Goal: Task Accomplishment & Management: Use online tool/utility

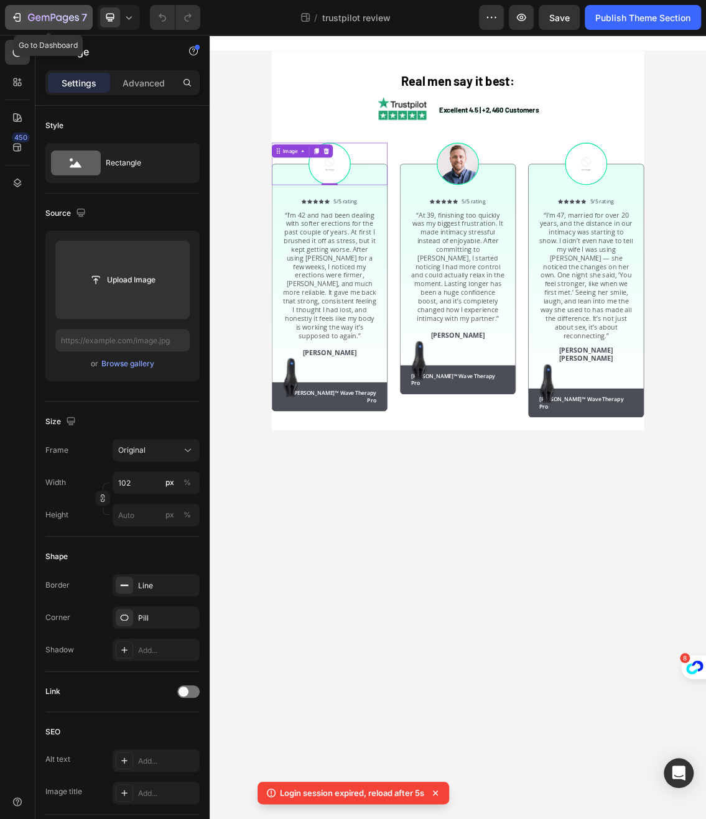
click at [32, 25] on div "7" at bounding box center [57, 17] width 59 height 15
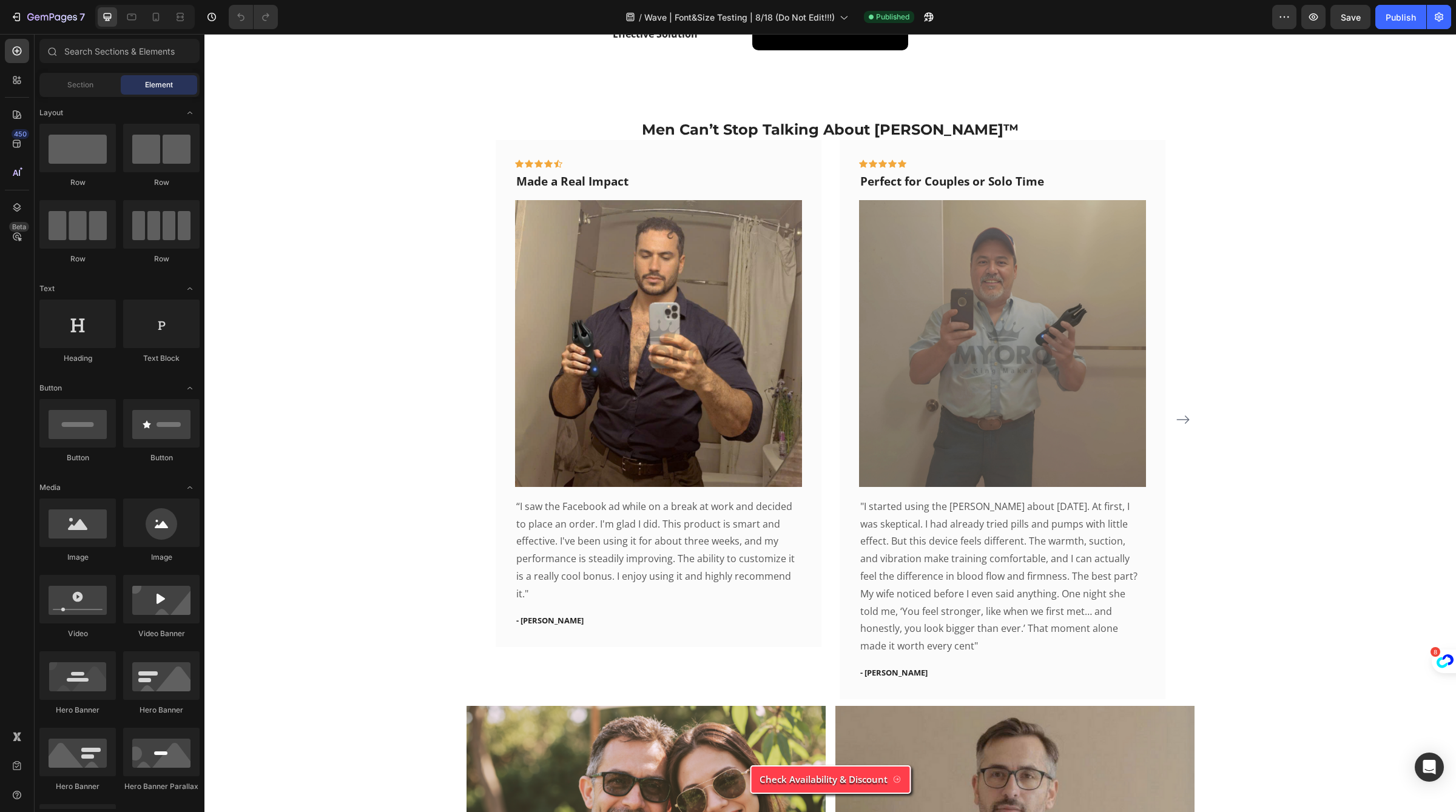
scroll to position [4017, 0]
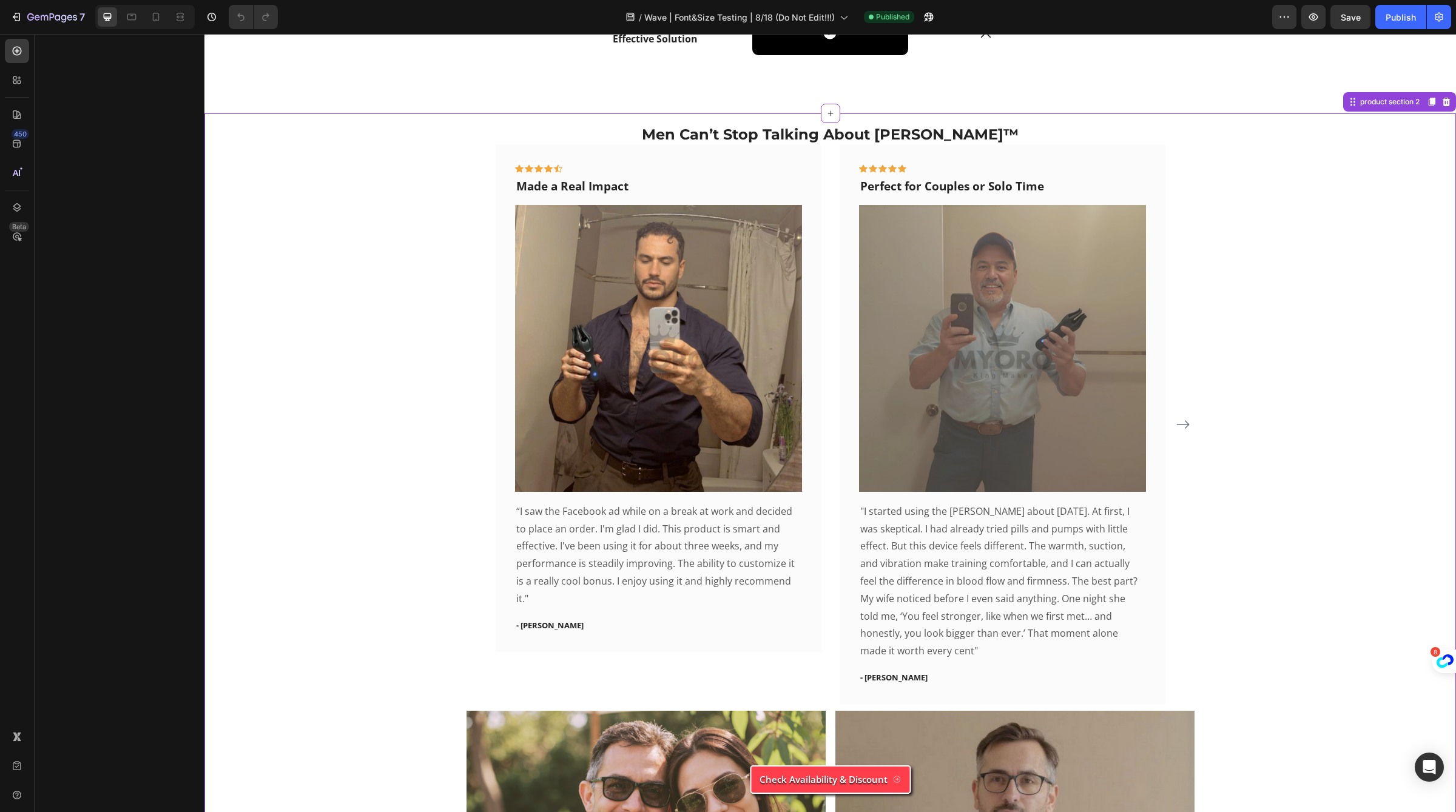
click at [1180, 420] on icon "Carousel Next Arrow" at bounding box center [1182, 424] width 15 height 15
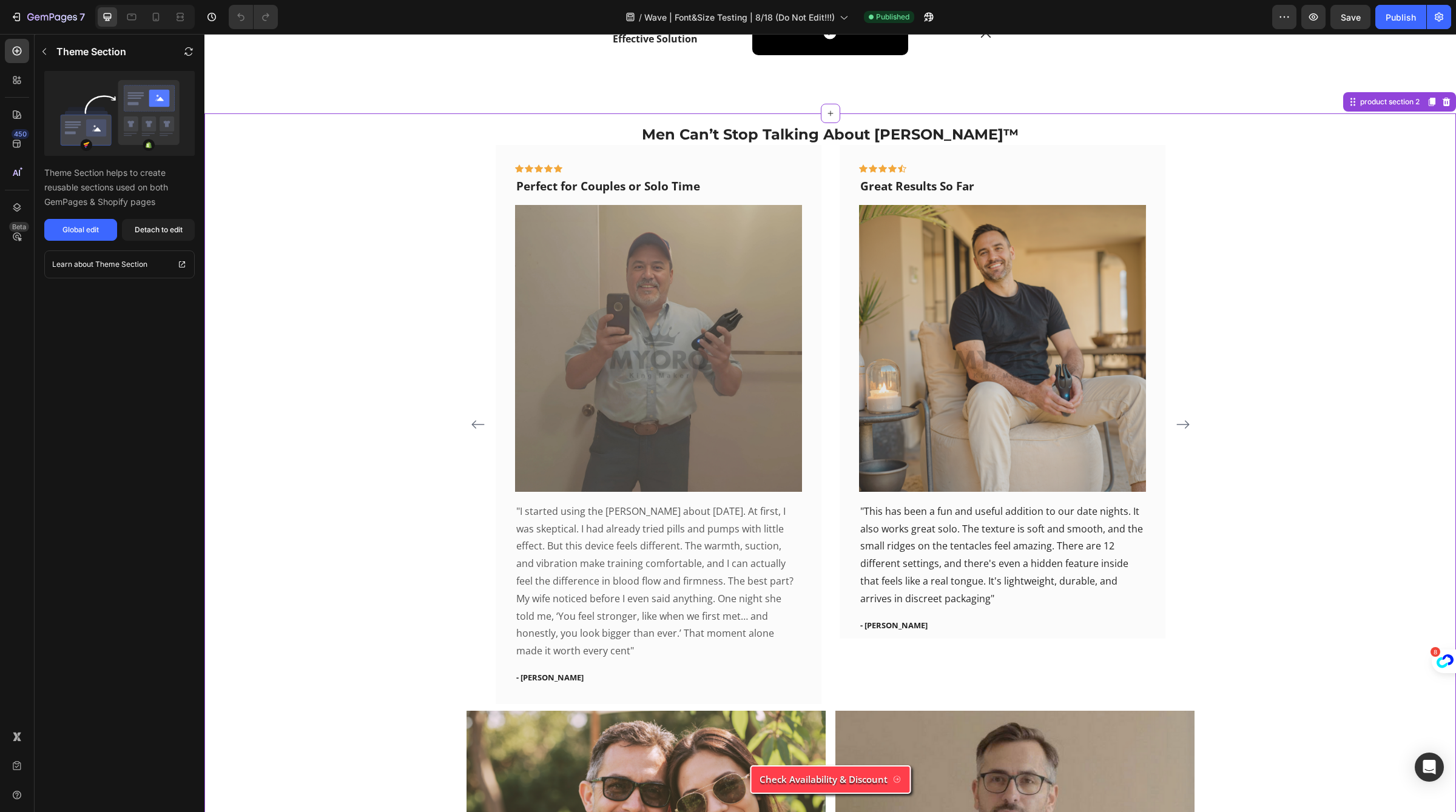
click at [1180, 420] on icon "Carousel Next Arrow" at bounding box center [1182, 424] width 15 height 15
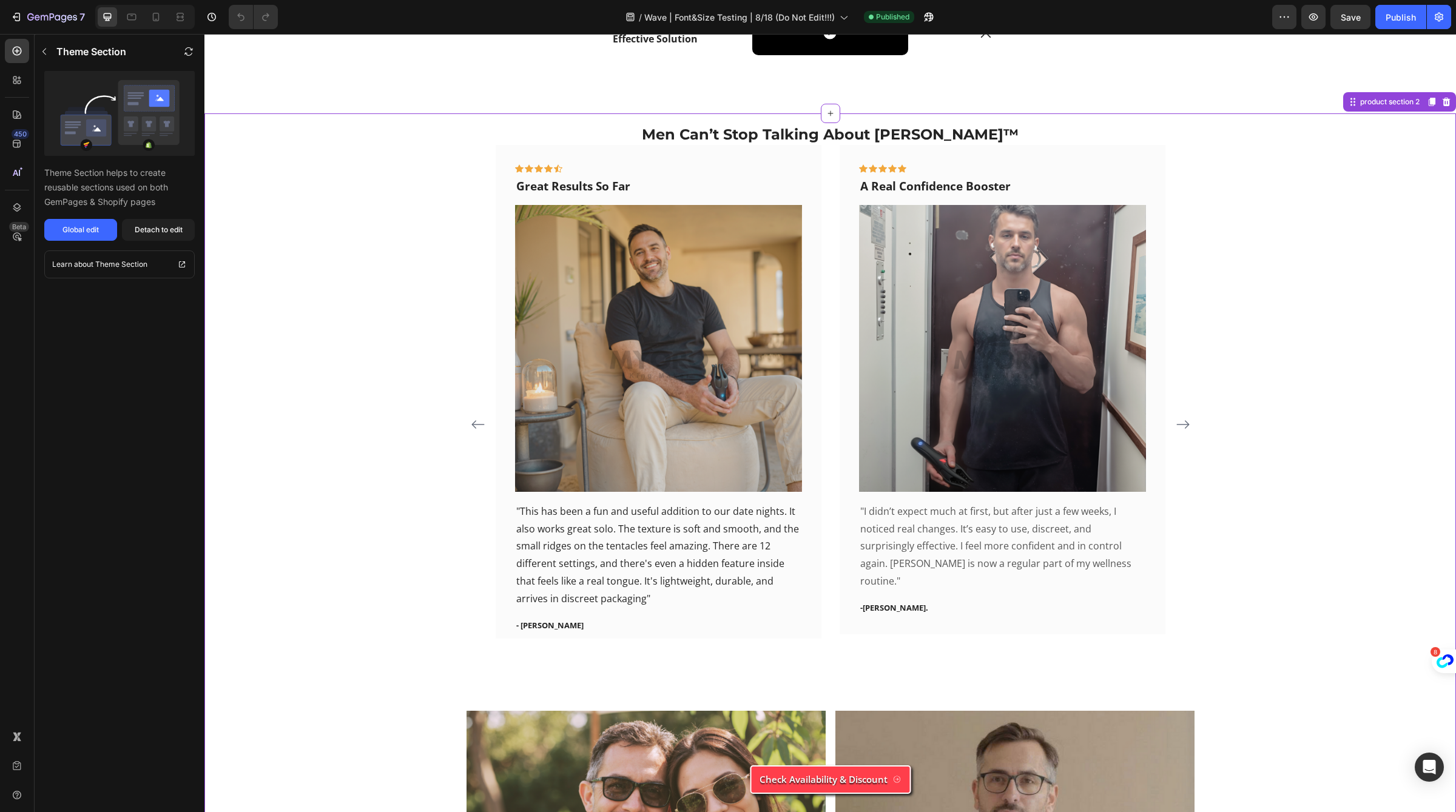
click at [1180, 420] on icon "Carousel Next Arrow" at bounding box center [1182, 424] width 15 height 15
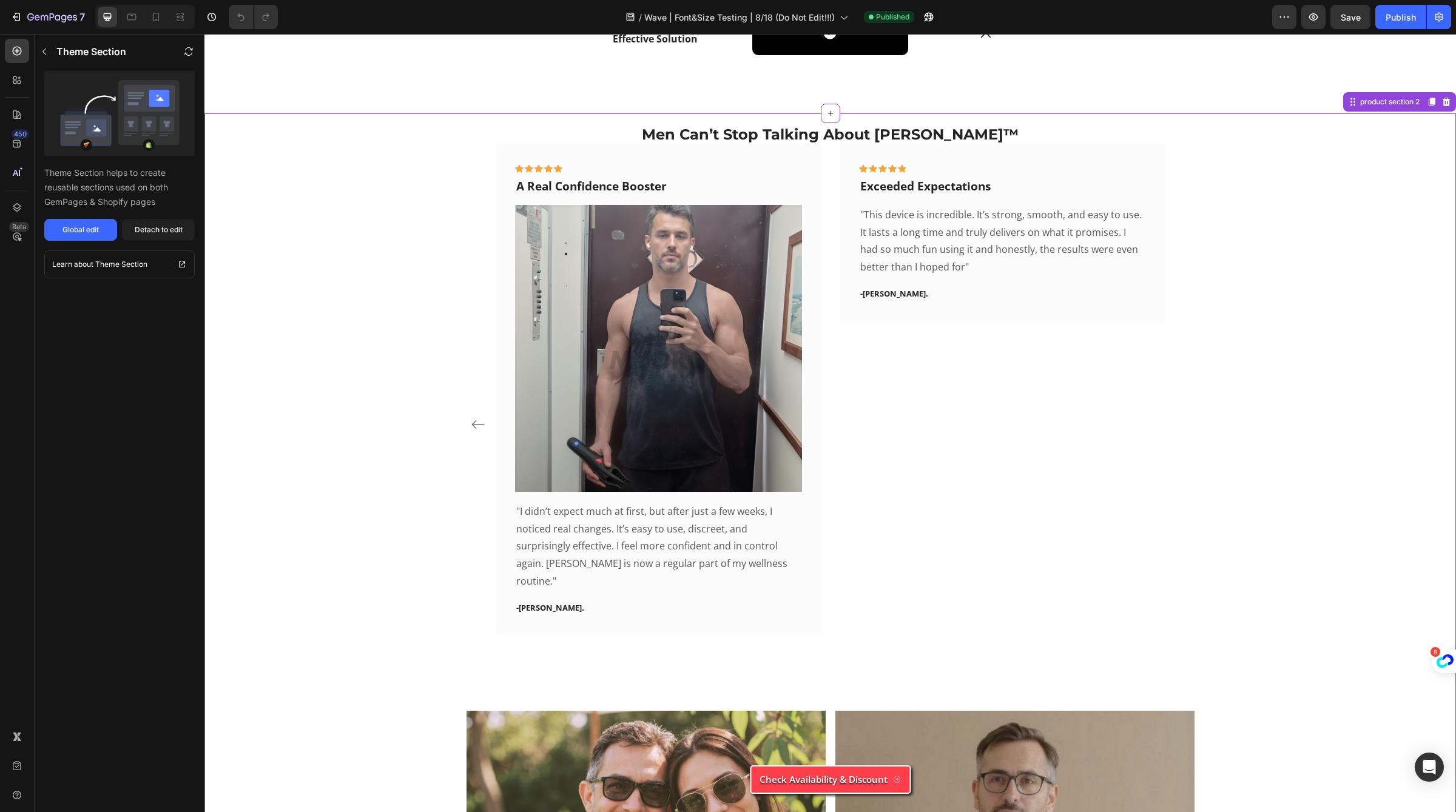
click at [1180, 420] on div "Icon Icon Icon Icon Icon Row Made a Real Impact Text block Image “I saw the Fac…" at bounding box center [830, 424] width 728 height 559
click at [481, 426] on icon "Carousel Back Arrow" at bounding box center [478, 424] width 15 height 15
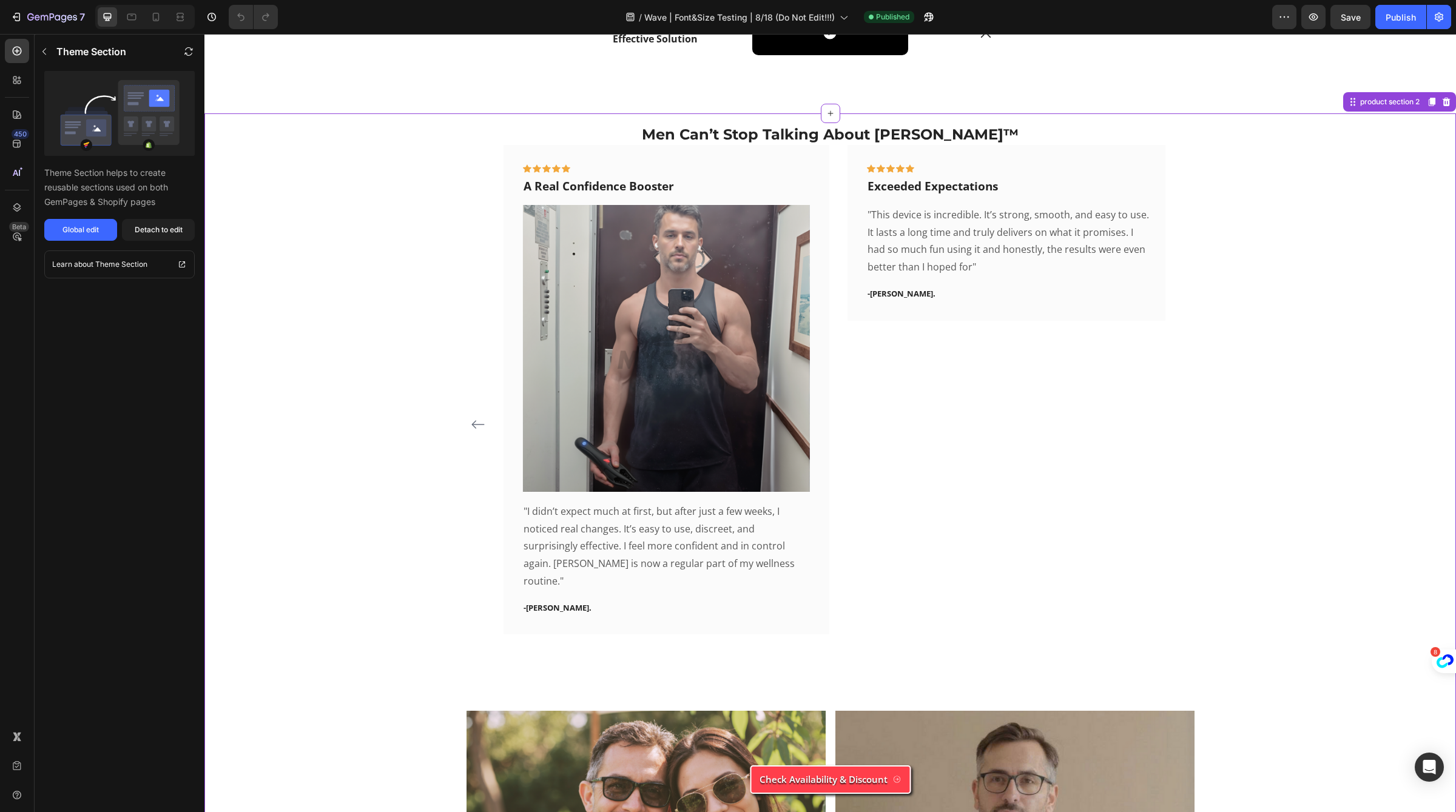
click at [481, 426] on icon "Carousel Back Arrow" at bounding box center [478, 424] width 15 height 15
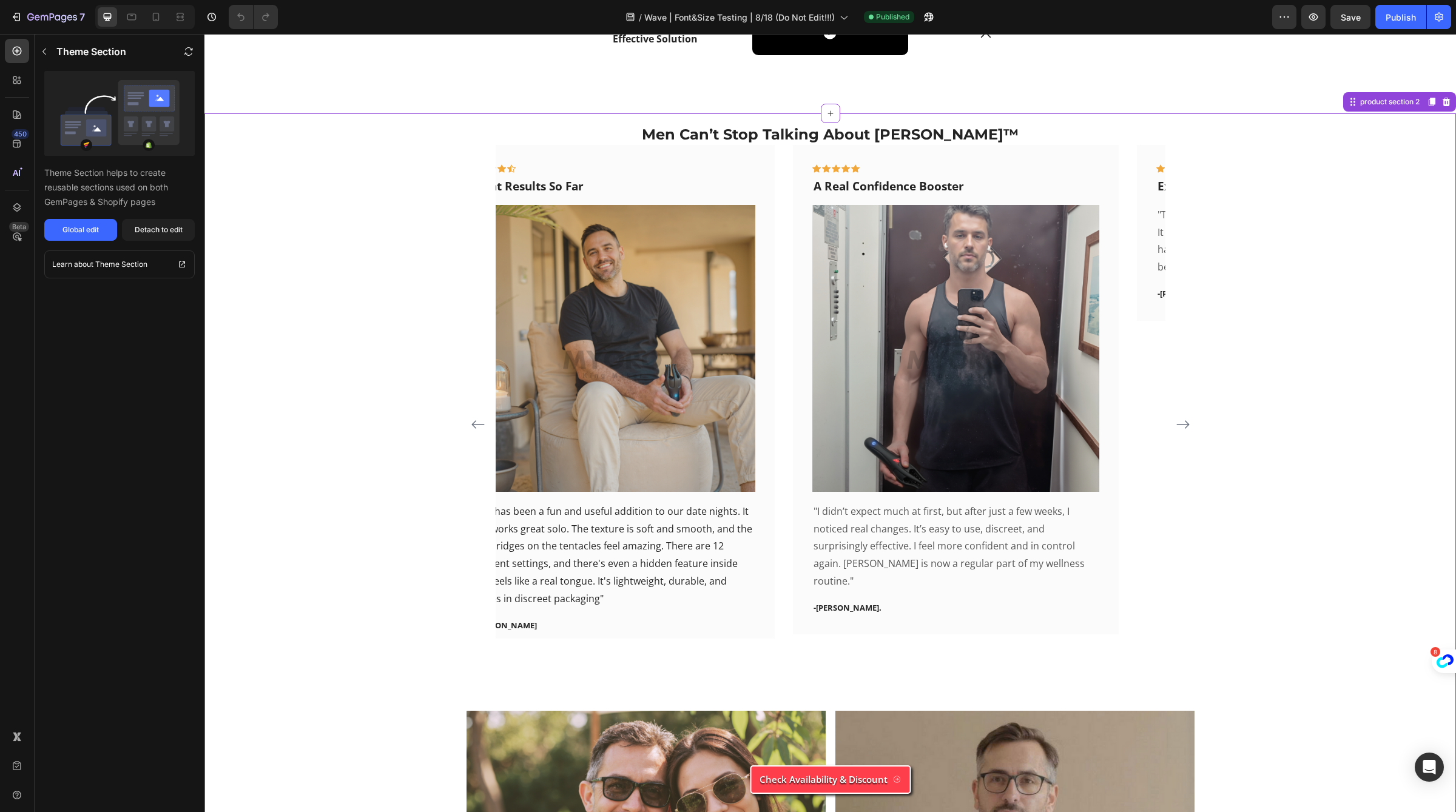
click at [481, 426] on icon "Carousel Back Arrow" at bounding box center [478, 424] width 15 height 15
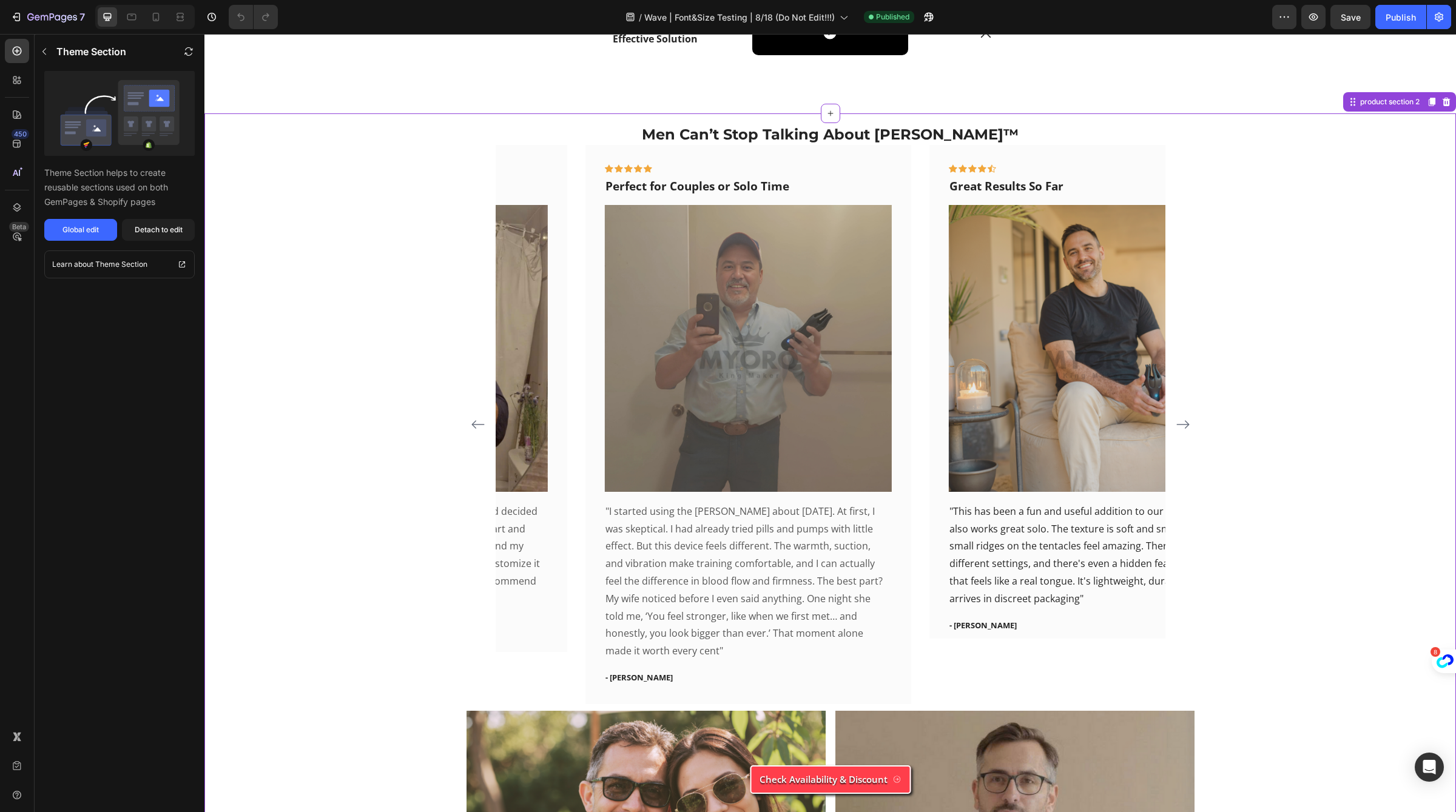
click at [481, 426] on div "Icon Icon Icon Icon Icon Row Made a Real Impact Text block Image “I saw the Fac…" at bounding box center [830, 424] width 728 height 559
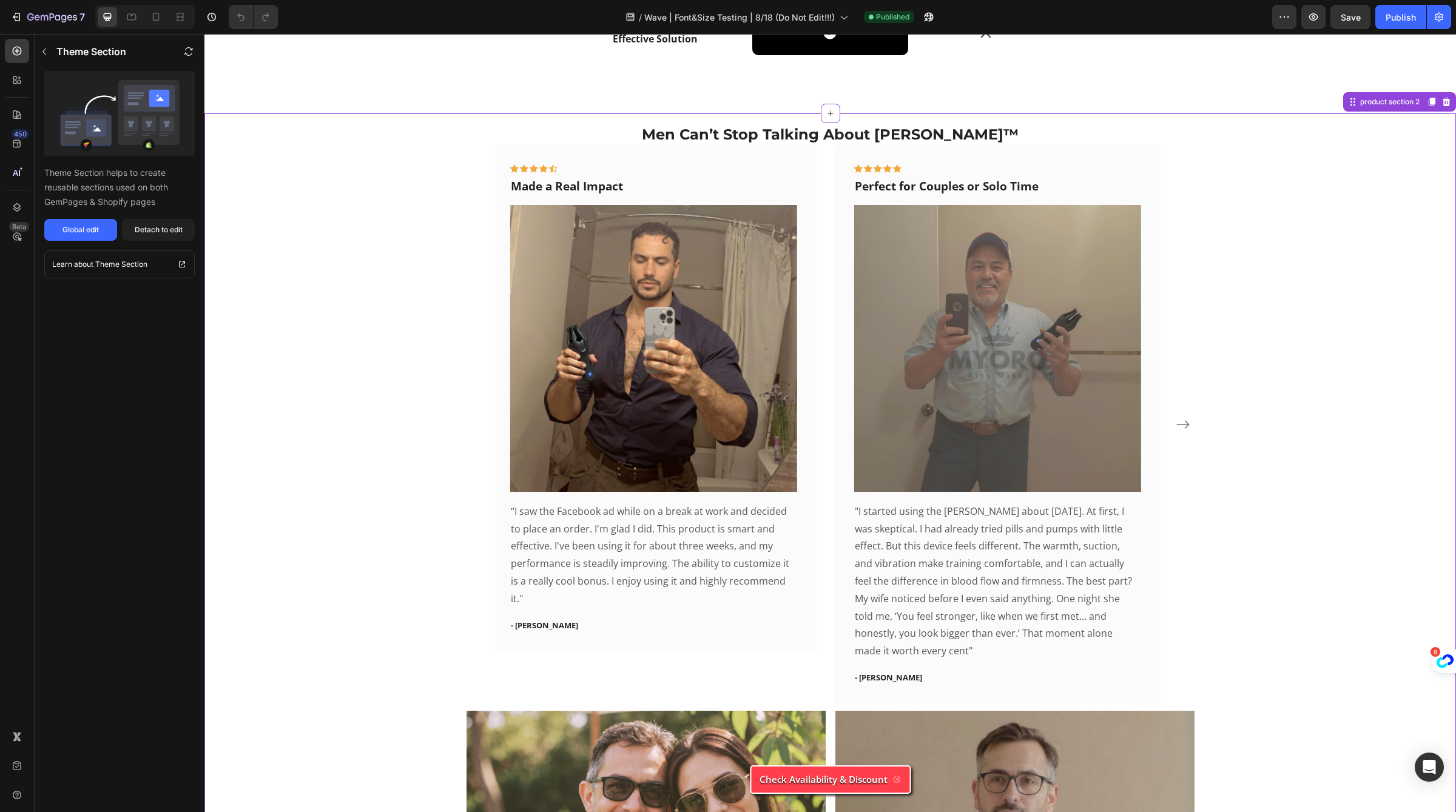
click at [481, 426] on div "Icon Icon Icon Icon Icon Row Made a Real Impact Text block Image “I saw the Fac…" at bounding box center [830, 424] width 728 height 559
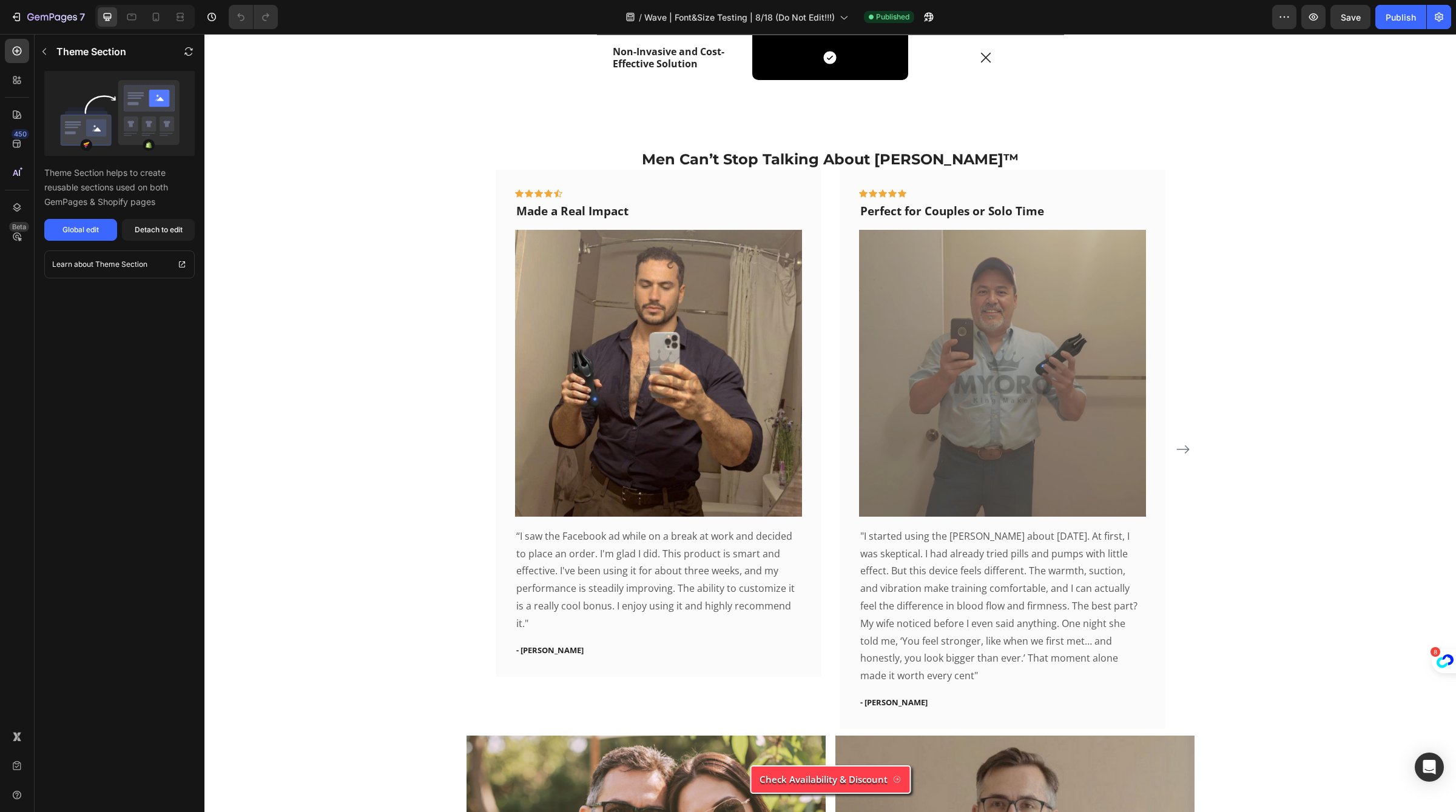
scroll to position [4006, 0]
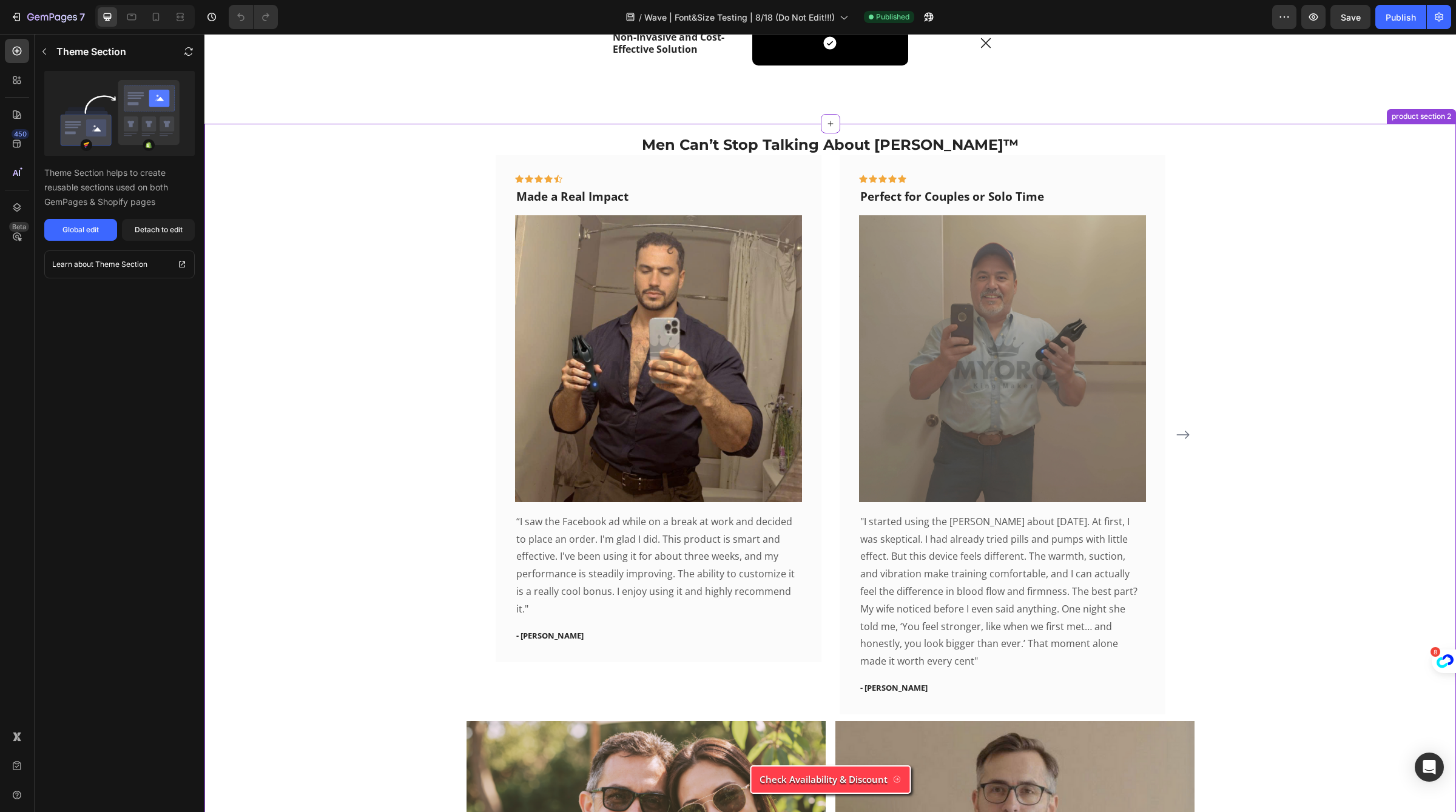
click at [644, 140] on h2 "Men Can’t Stop Talking About Neuman™" at bounding box center [830, 145] width 728 height 19
click at [614, 351] on img at bounding box center [658, 359] width 287 height 287
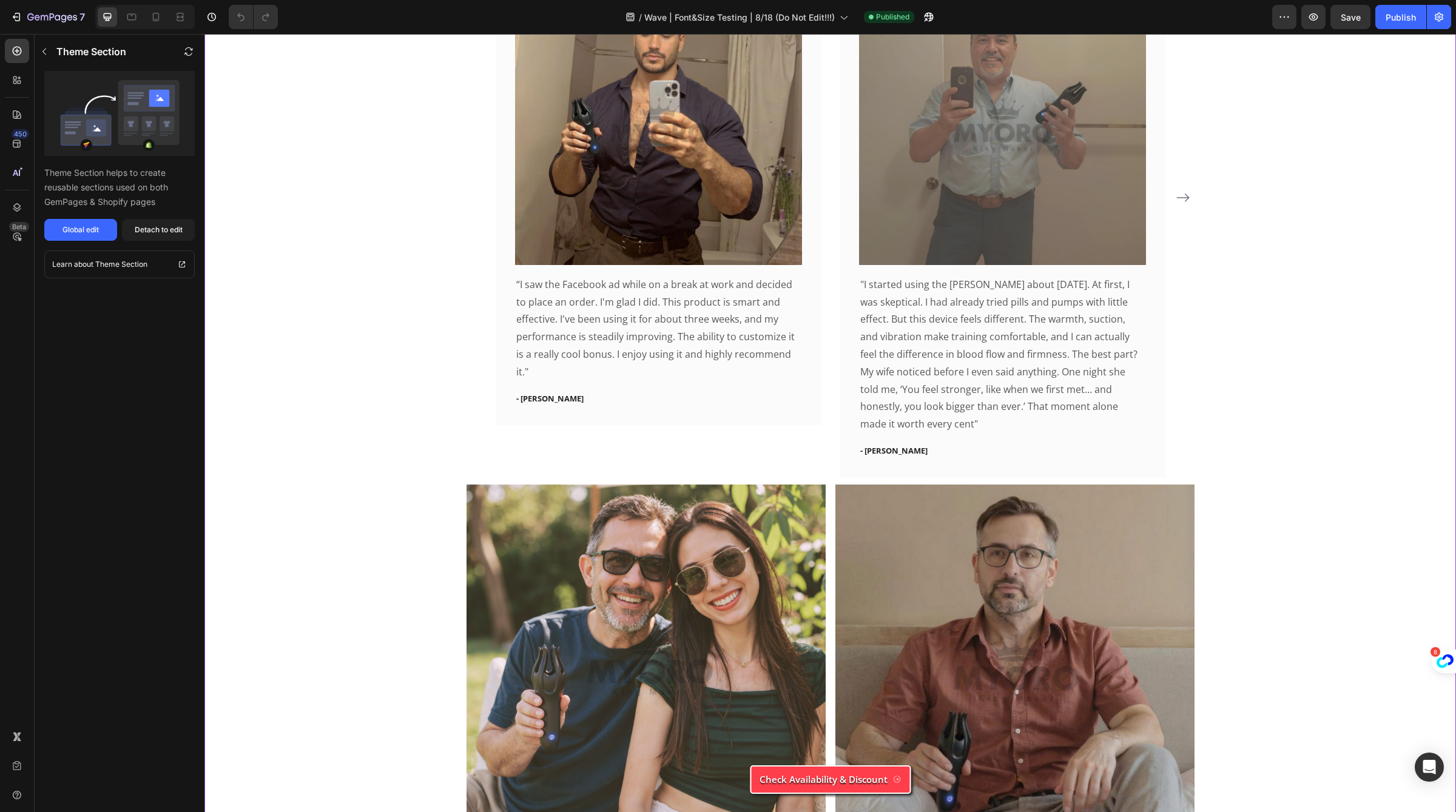
scroll to position [3990, 0]
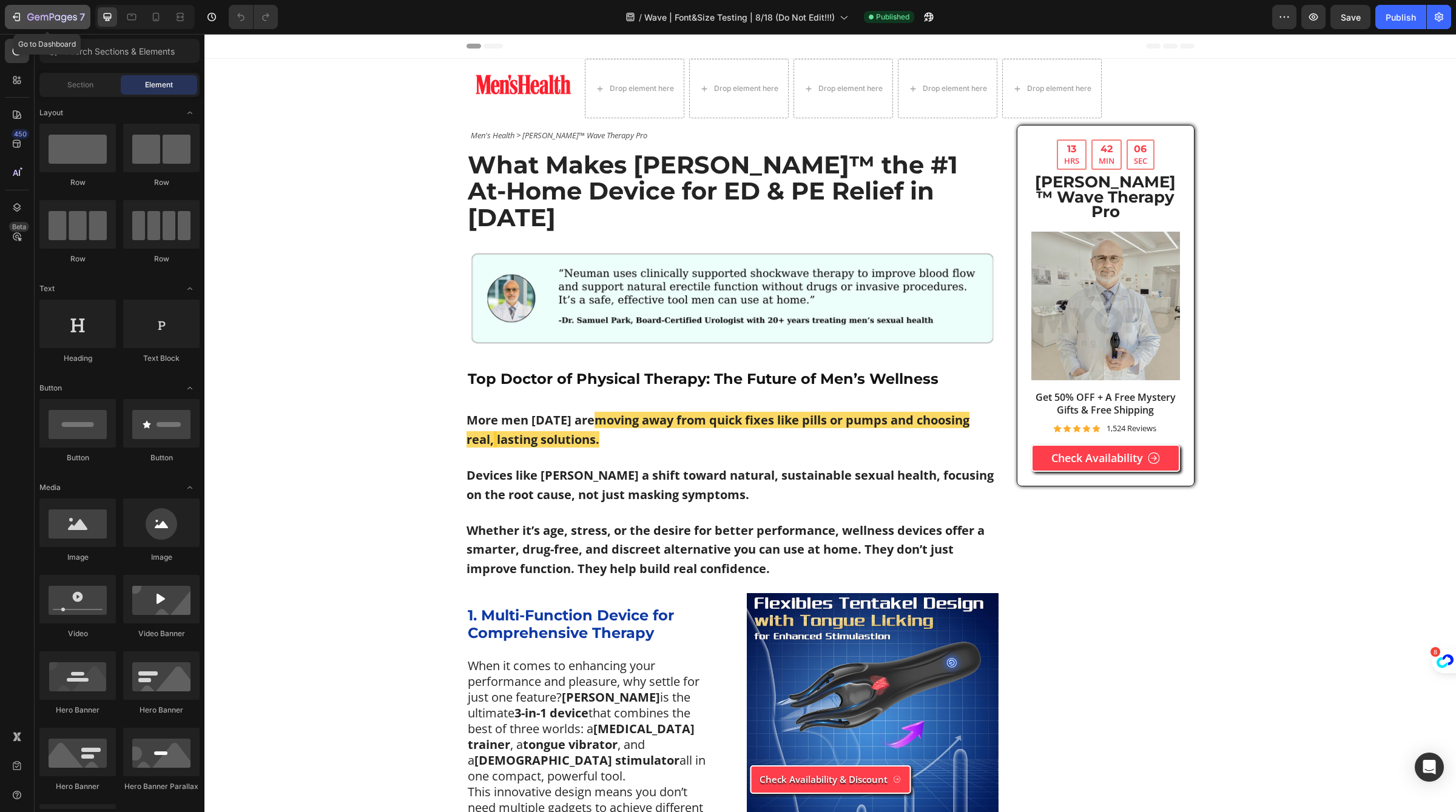
click at [19, 15] on icon "button" at bounding box center [17, 17] width 12 height 12
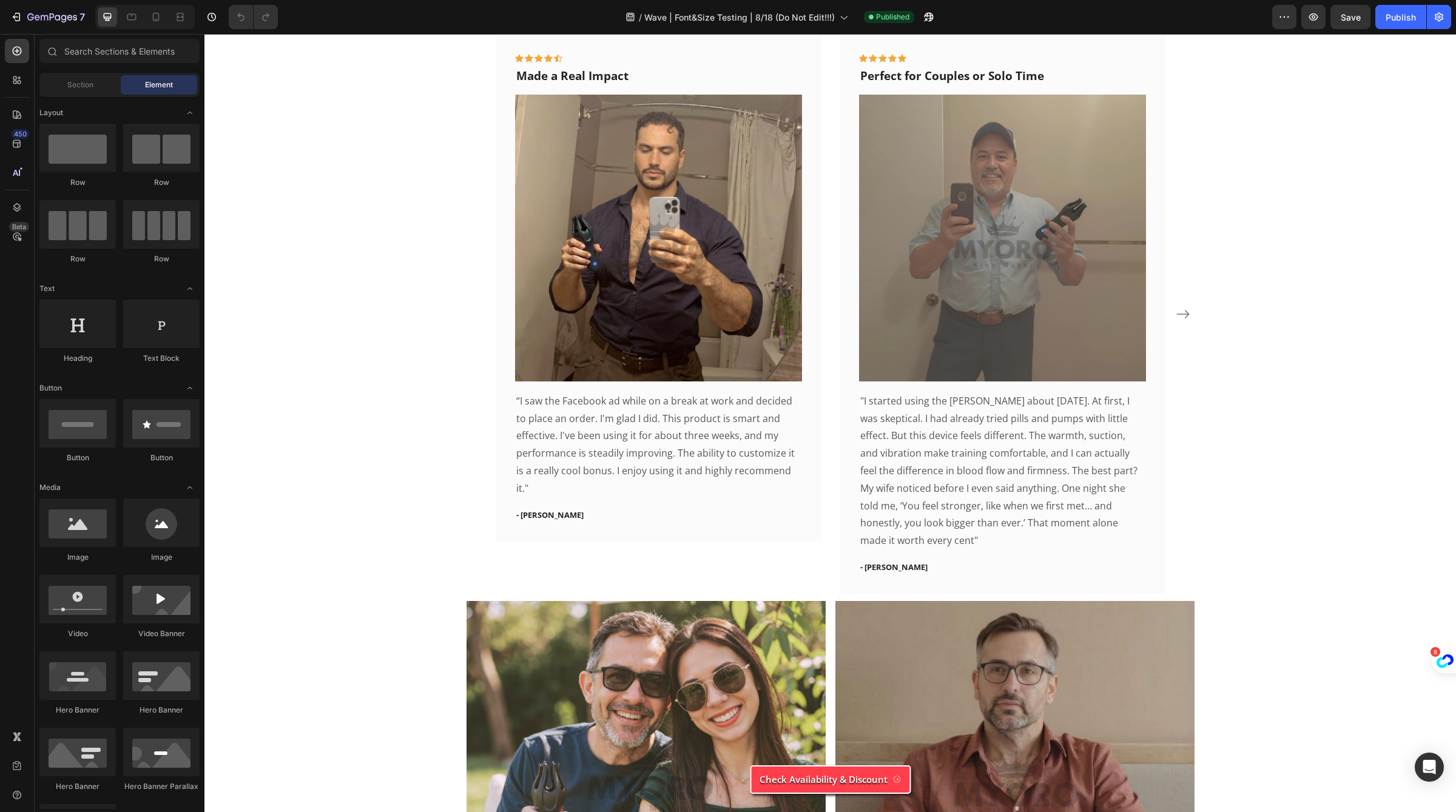
scroll to position [4114, 0]
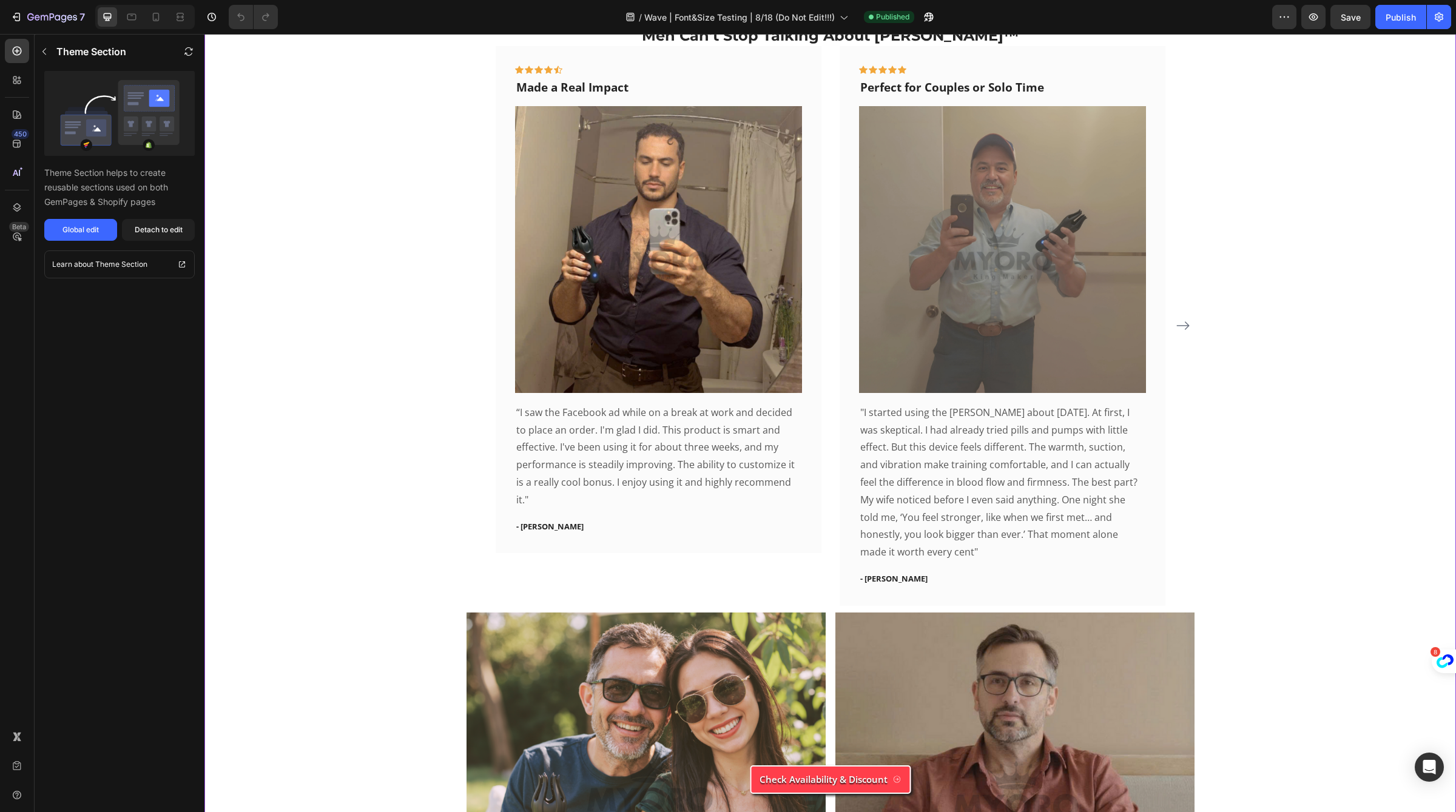
click at [701, 446] on p "“I saw the Facebook ad while on a break at work and decided to place an order. …" at bounding box center [658, 456] width 285 height 105
click at [707, 447] on p "“I saw the Facebook ad while on a break at work and decided to place an order. …" at bounding box center [658, 456] width 285 height 105
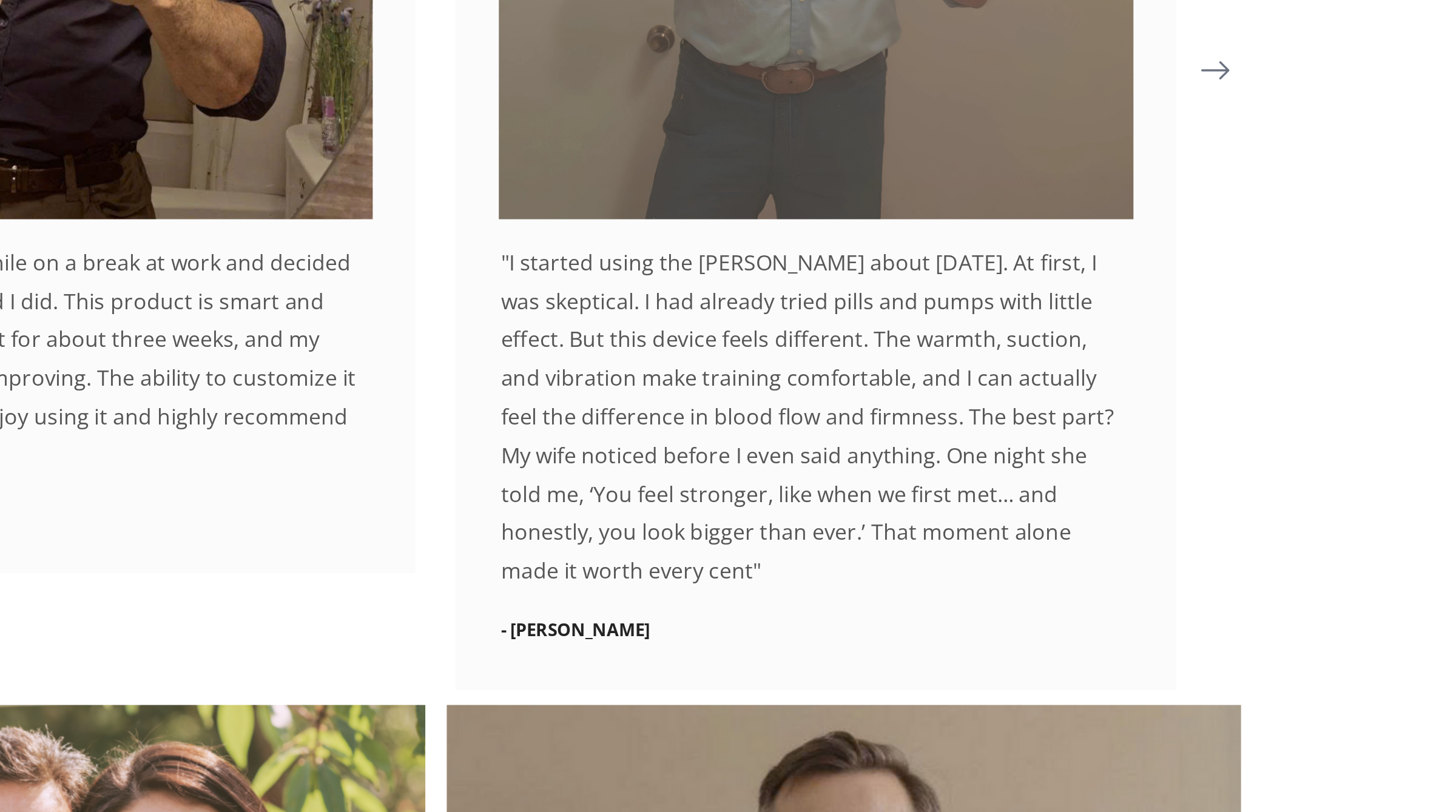
scroll to position [4098, 0]
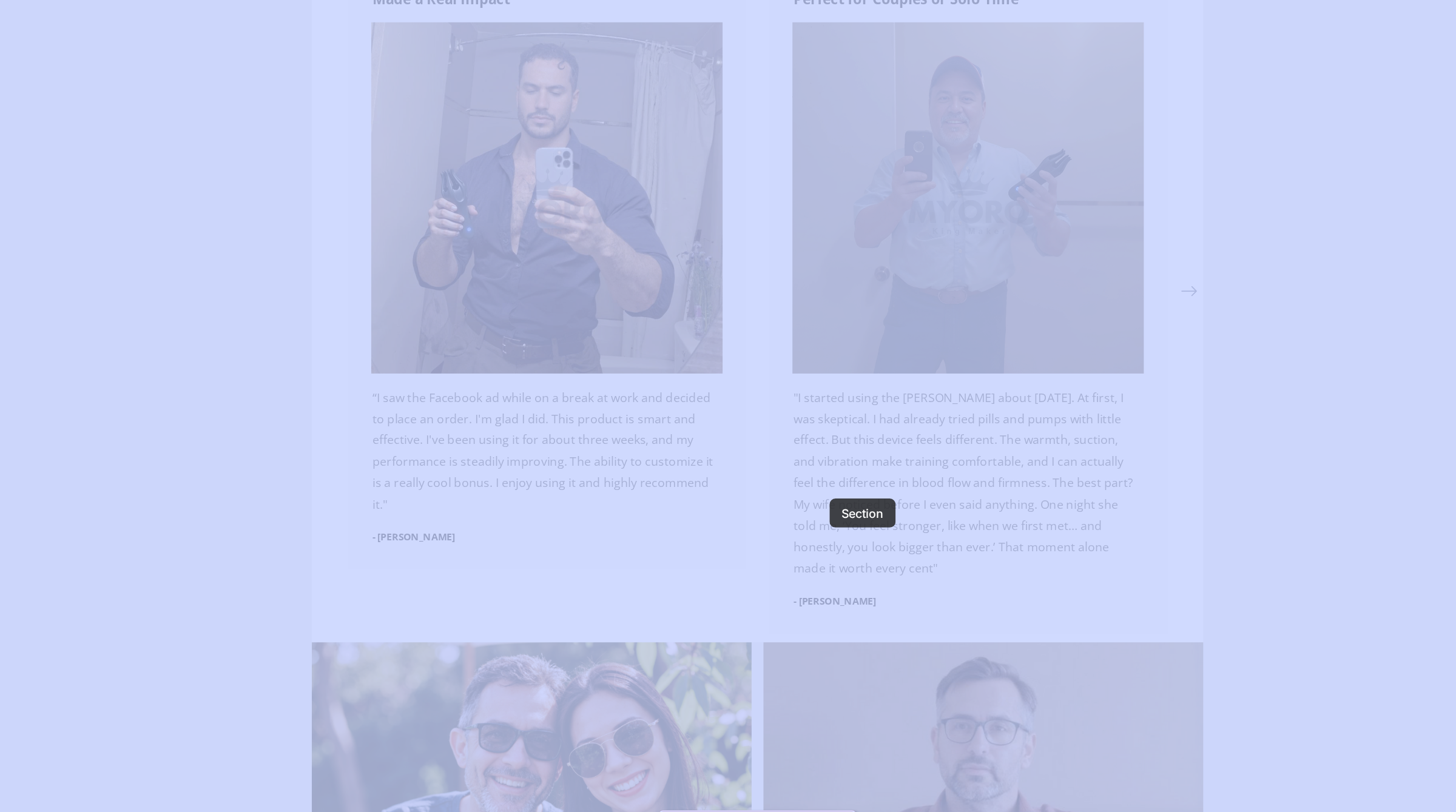
drag, startPoint x: 635, startPoint y: 300, endPoint x: 676, endPoint y: 392, distance: 100.7
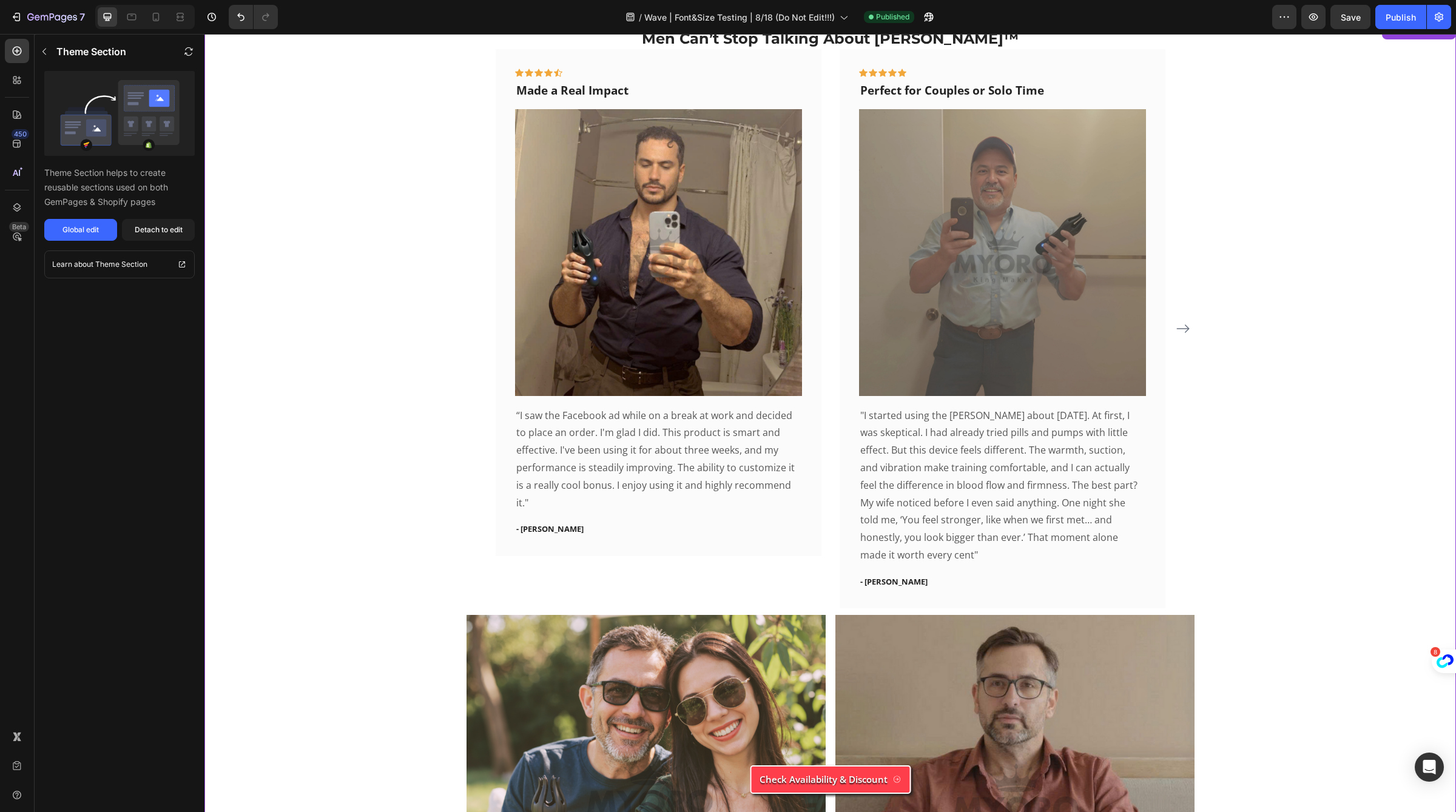
scroll to position [3881, 0]
click at [591, 396] on img at bounding box center [658, 251] width 287 height 287
click at [469, 573] on div "Icon Icon Icon Icon Icon Row Made a Real Impact Text block Image “I saw the Fac…" at bounding box center [830, 328] width 728 height 559
click at [150, 241] on div "Theme Section Theme Section helps to create reusable sections used on both GemP…" at bounding box center [119, 423] width 170 height 778
click at [160, 220] on button "Detach to edit" at bounding box center [158, 230] width 73 height 21
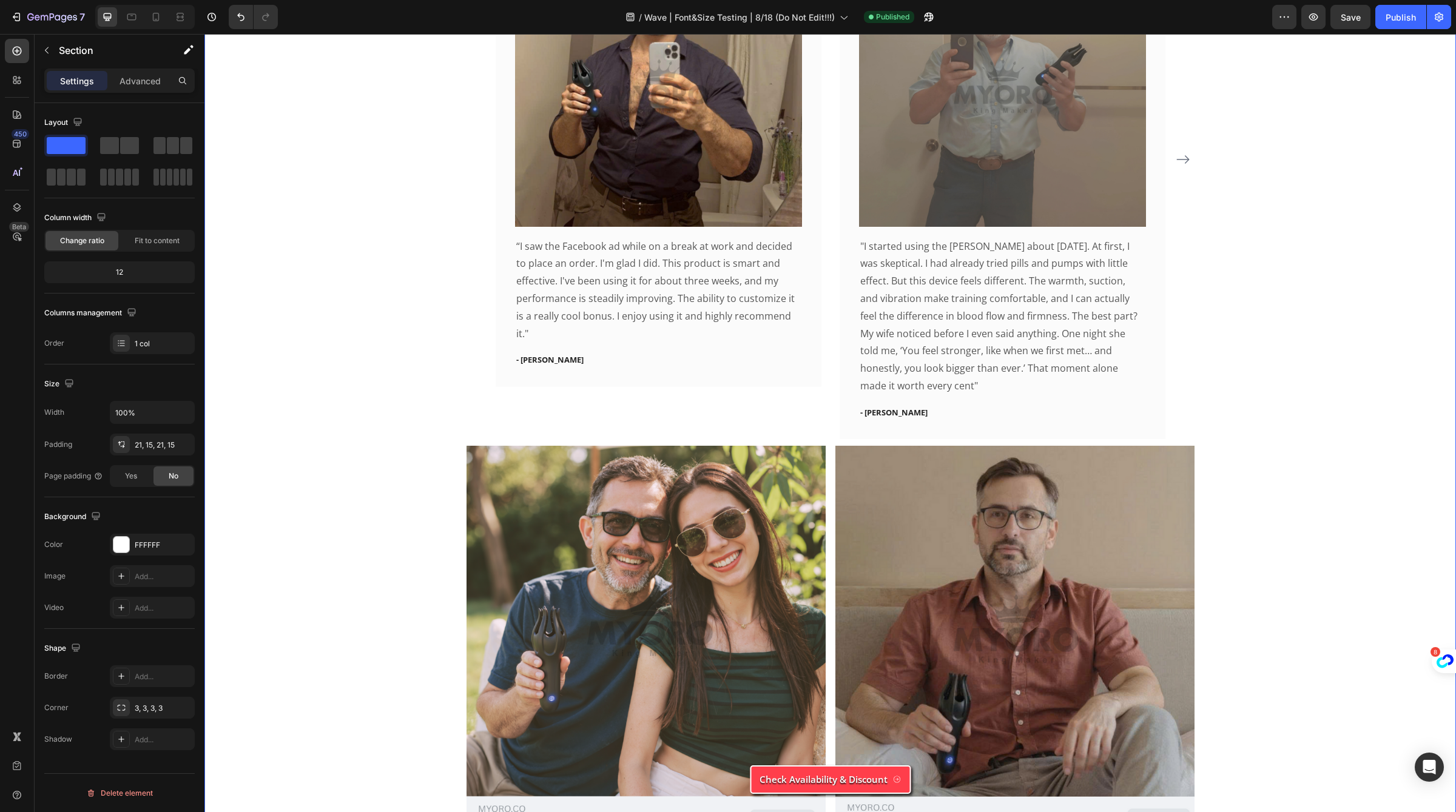
scroll to position [4113, 0]
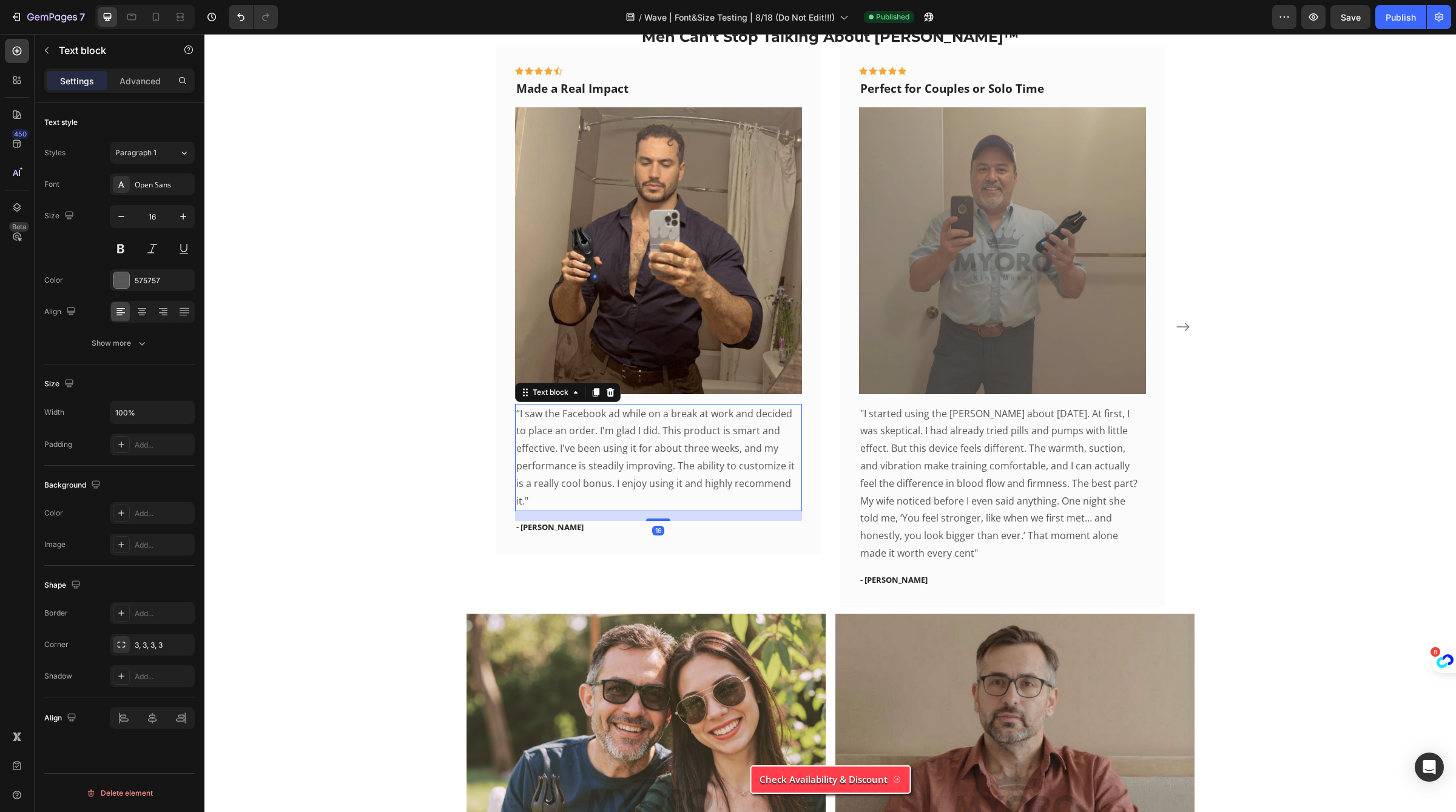
click at [537, 474] on p "“I saw the Facebook ad while on a break at work and decided to place an order. …" at bounding box center [658, 457] width 285 height 105
click at [919, 468] on p ""I started using the [PERSON_NAME] about [DATE]. At first, I was skeptical. I h…" at bounding box center [1003, 483] width 285 height 157
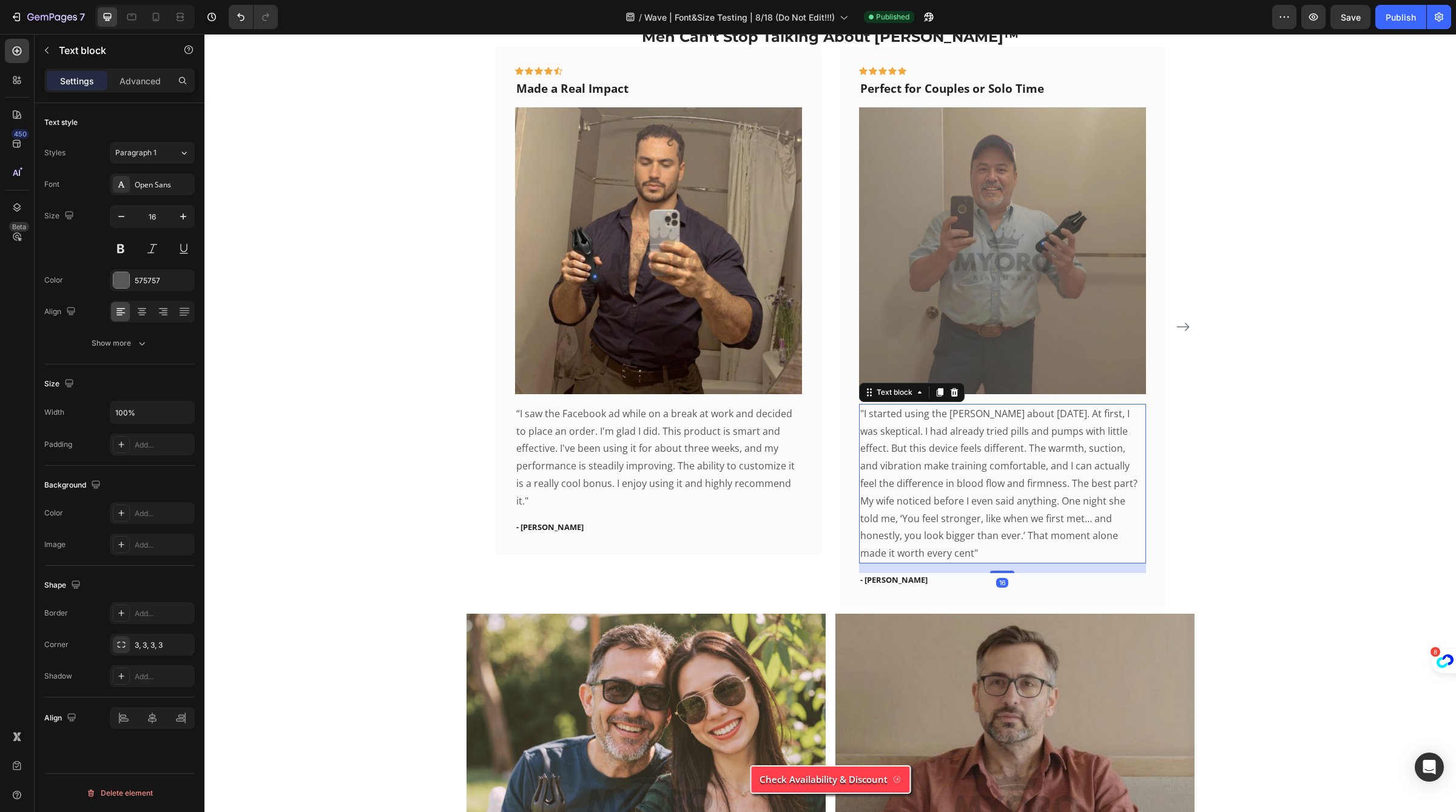
click at [919, 468] on p ""I started using the [PERSON_NAME] about [DATE]. At first, I was skeptical. I h…" at bounding box center [1003, 483] width 285 height 157
click at [919, 468] on p ""I started using the Neuman about two months ago. At first, I was skeptical. I …" at bounding box center [1003, 483] width 285 height 157
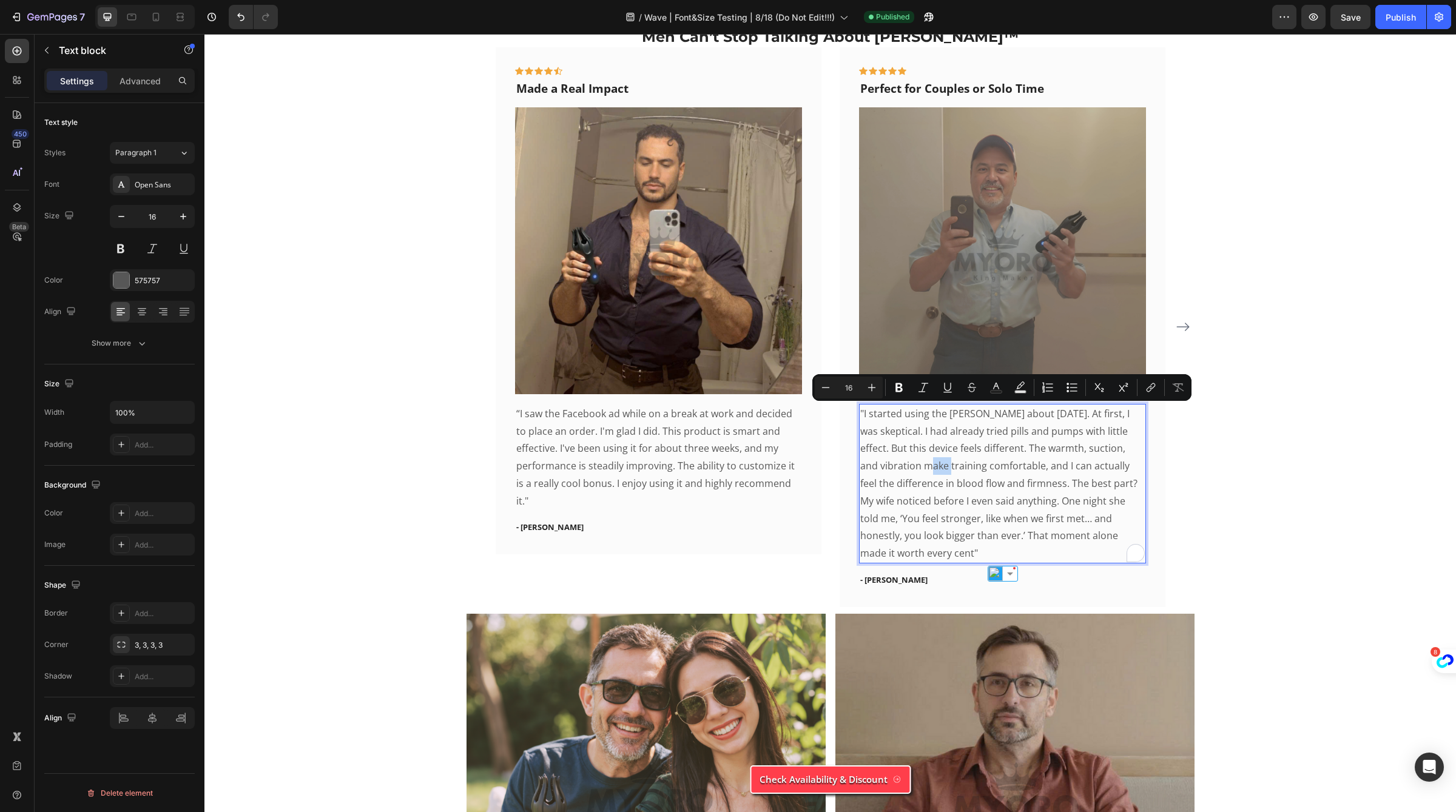
copy p ""I started using the Neuman about two months ago. At first, I was skeptical. I …"
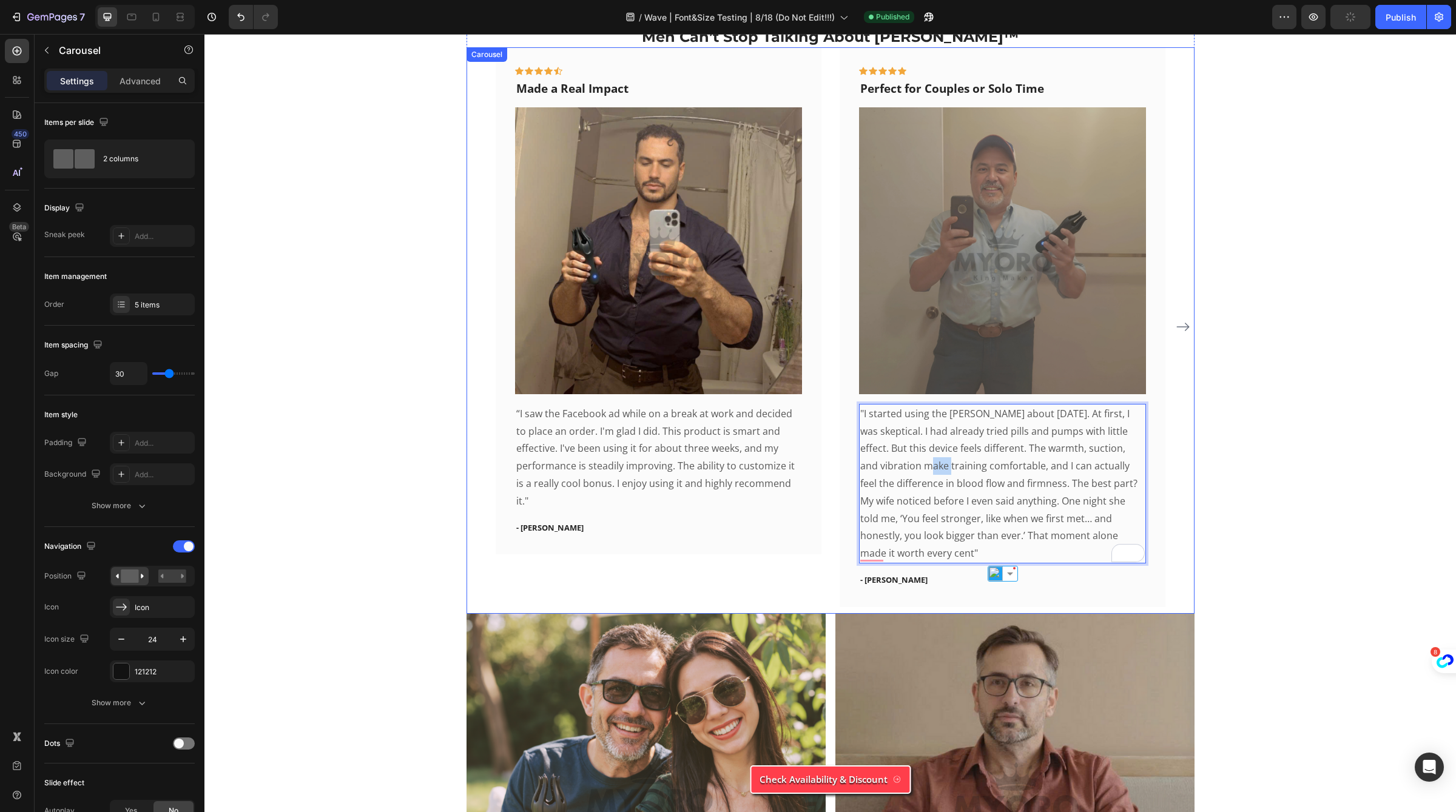
click at [1091, 324] on icon "Carousel Next Arrow" at bounding box center [1182, 327] width 15 height 15
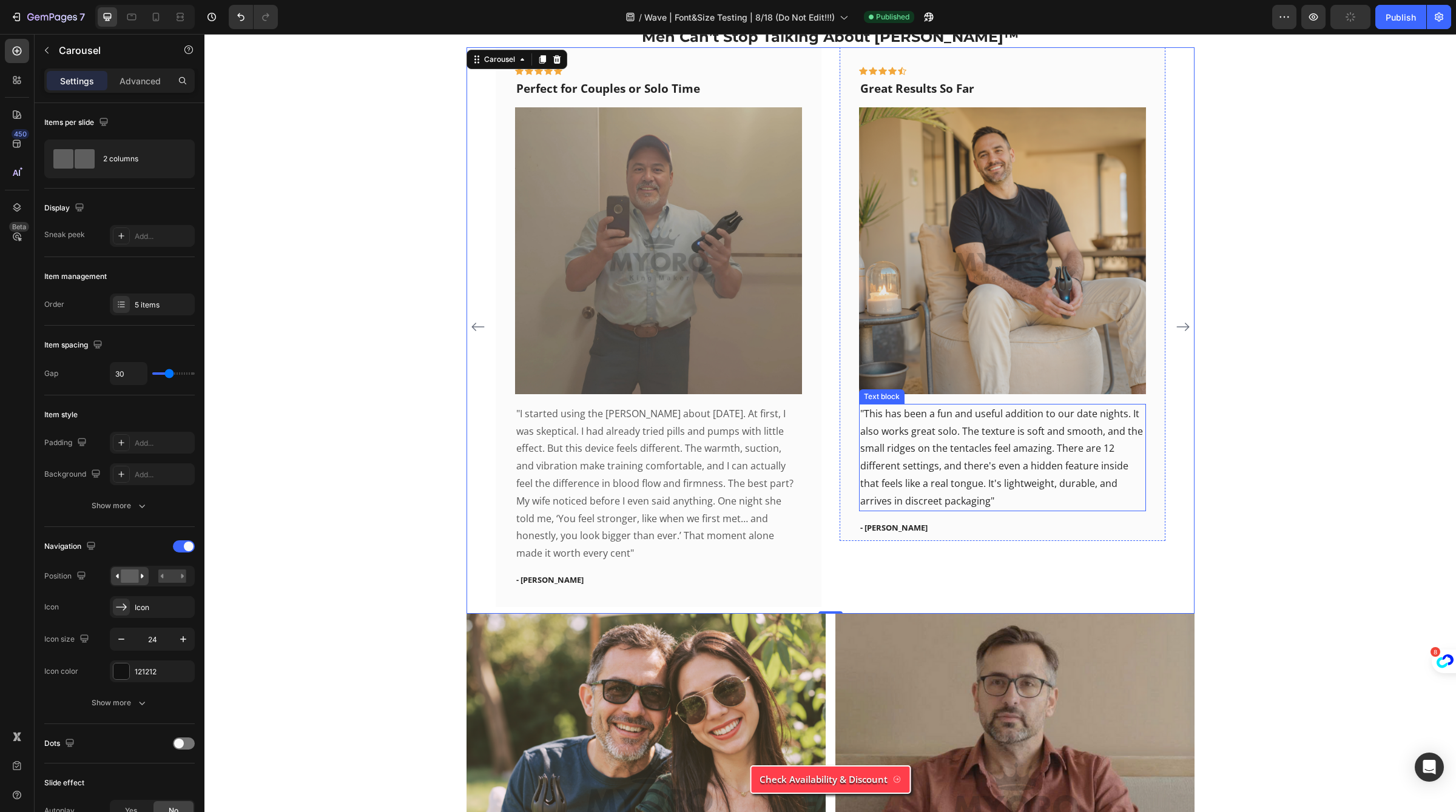
click at [948, 440] on p ""This has been a fun and useful addition to our date nights. It also works grea…" at bounding box center [1003, 457] width 285 height 105
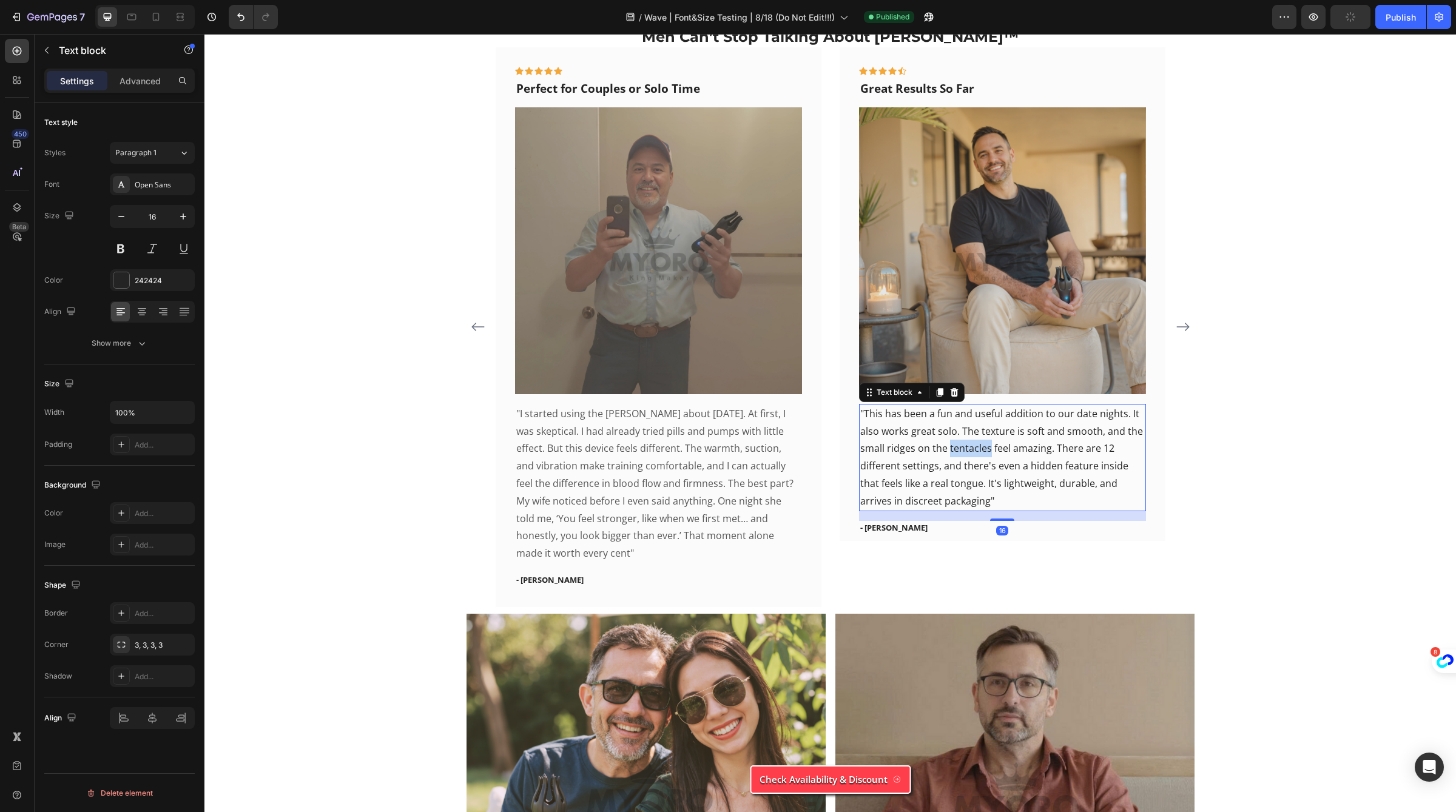
click at [948, 440] on p ""This has been a fun and useful addition to our date nights. It also works grea…" at bounding box center [1003, 457] width 285 height 105
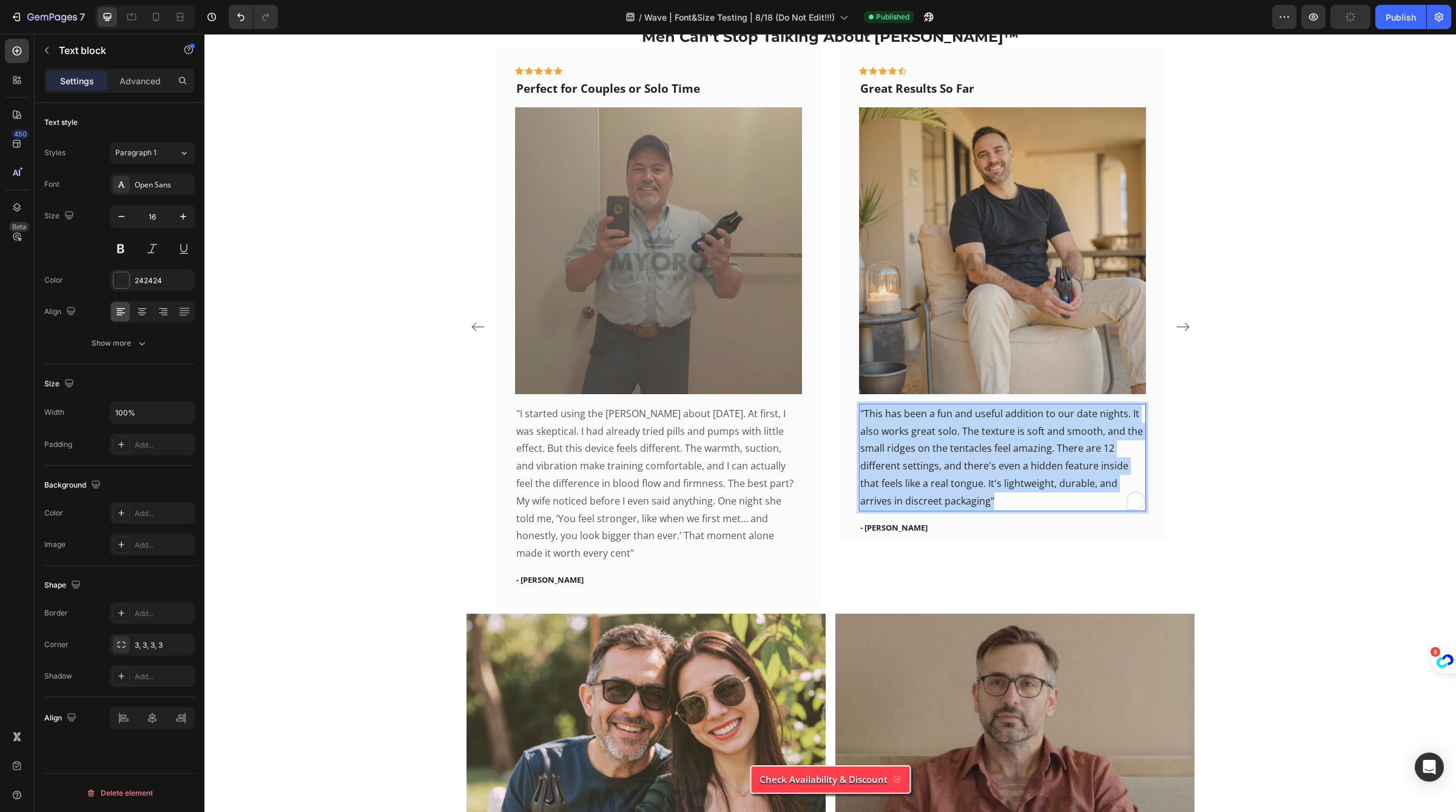
click at [948, 440] on p ""This has been a fun and useful addition to our date nights. It also works grea…" at bounding box center [1003, 457] width 285 height 105
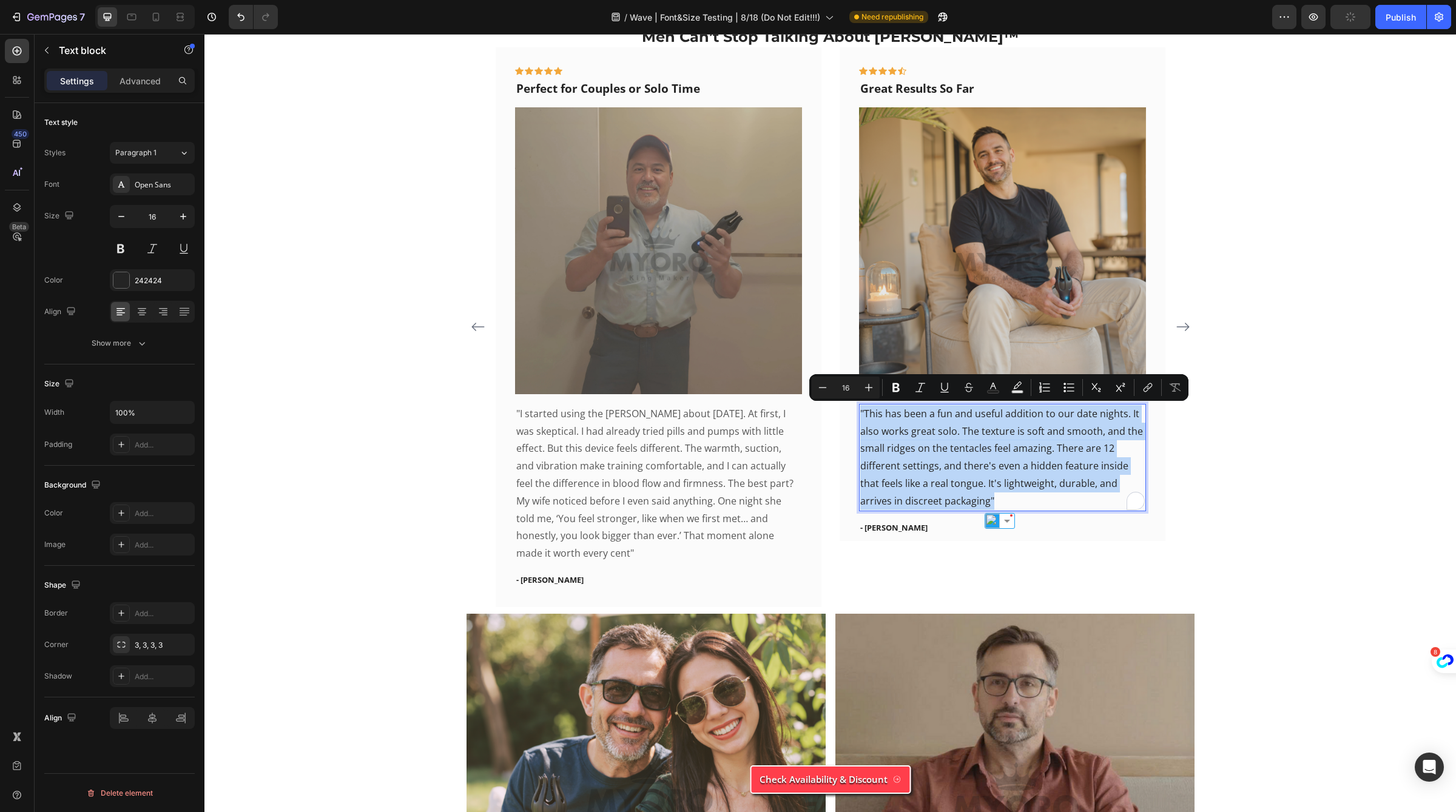
copy p ""This has been a fun and useful addition to our date nights. It also works grea…"
click at [1005, 499] on p ""This has been a fun and useful addition to our date nights. It also works grea…" at bounding box center [1003, 457] width 285 height 105
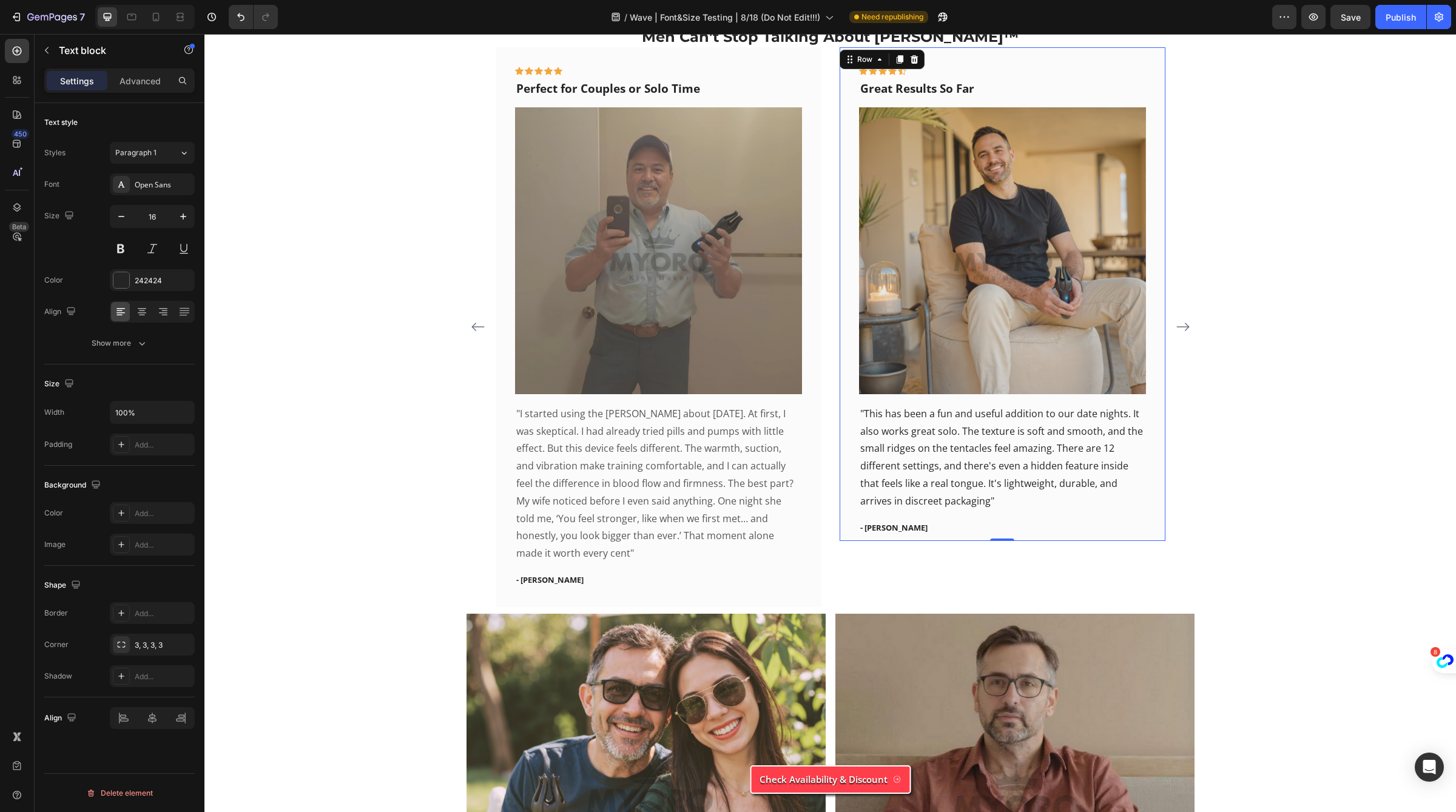
click at [1043, 534] on div "Icon Icon Icon Icon Icon Row Great Results So Far Text block Image "This has be…" at bounding box center [1003, 294] width 326 height 493
click at [1044, 461] on p ""This has been a fun and useful addition to our date nights. It also works grea…" at bounding box center [1003, 457] width 285 height 105
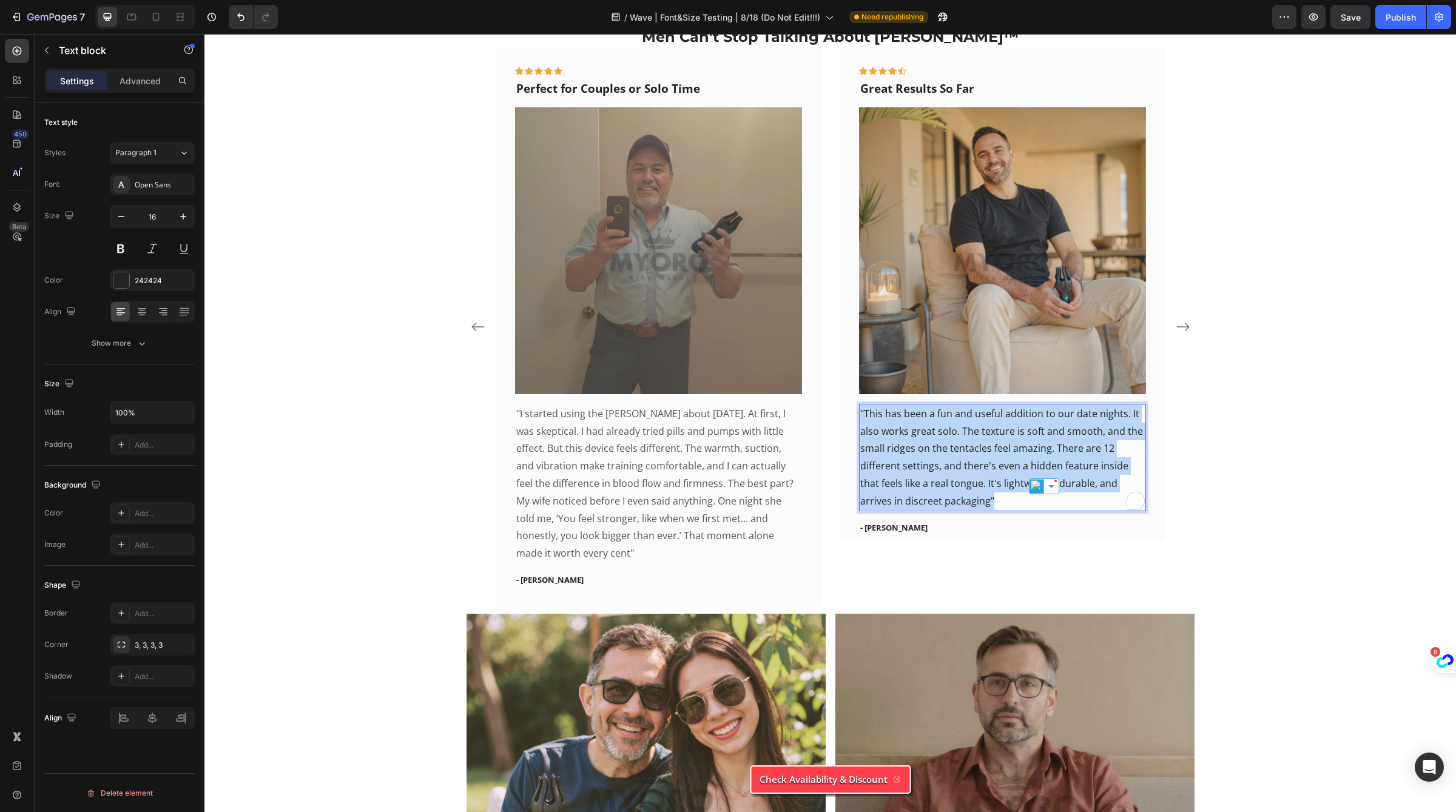
click at [1044, 461] on p ""This has been a fun and useful addition to our date nights. It also works grea…" at bounding box center [1003, 457] width 285 height 105
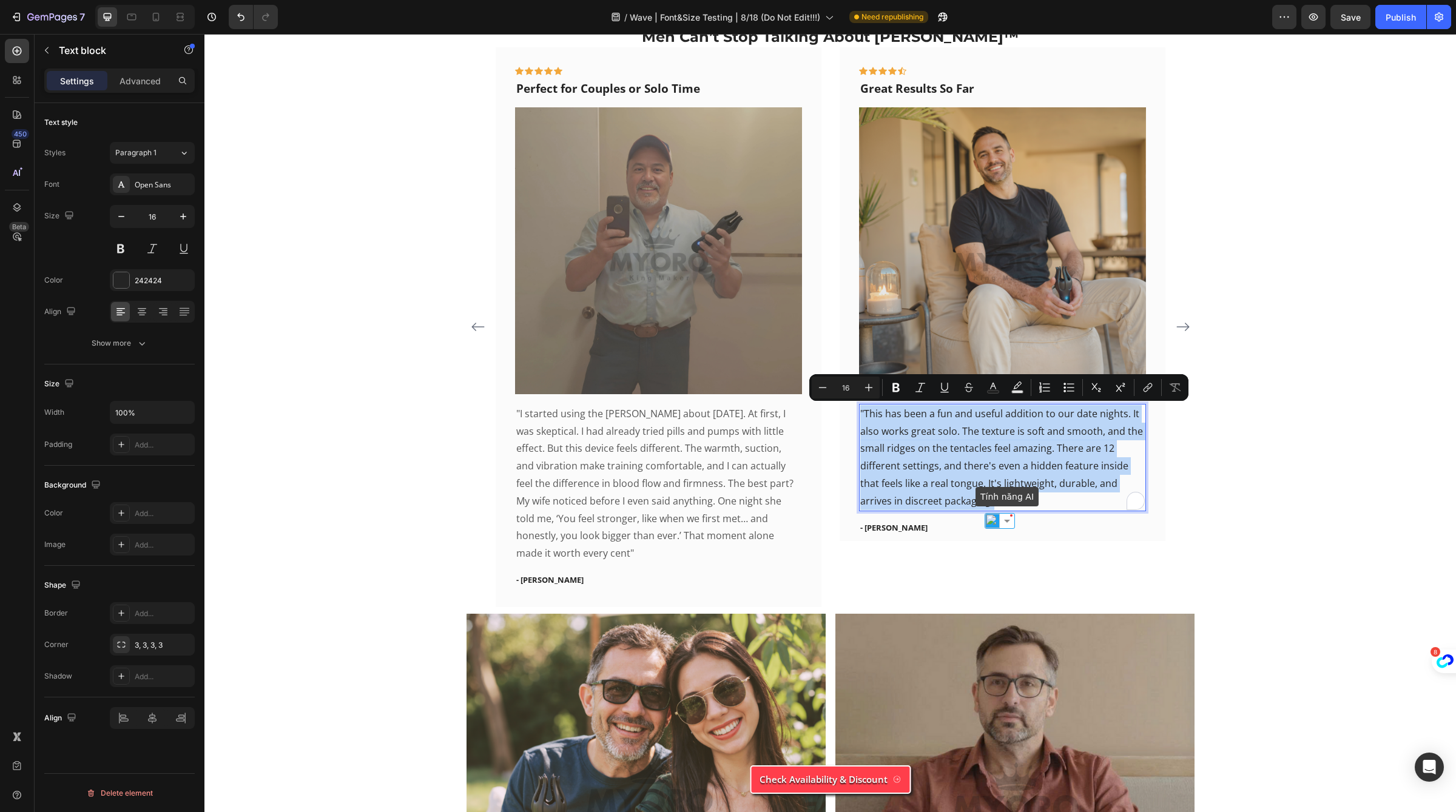
click at [1000, 518] on img at bounding box center [1006, 521] width 15 height 15
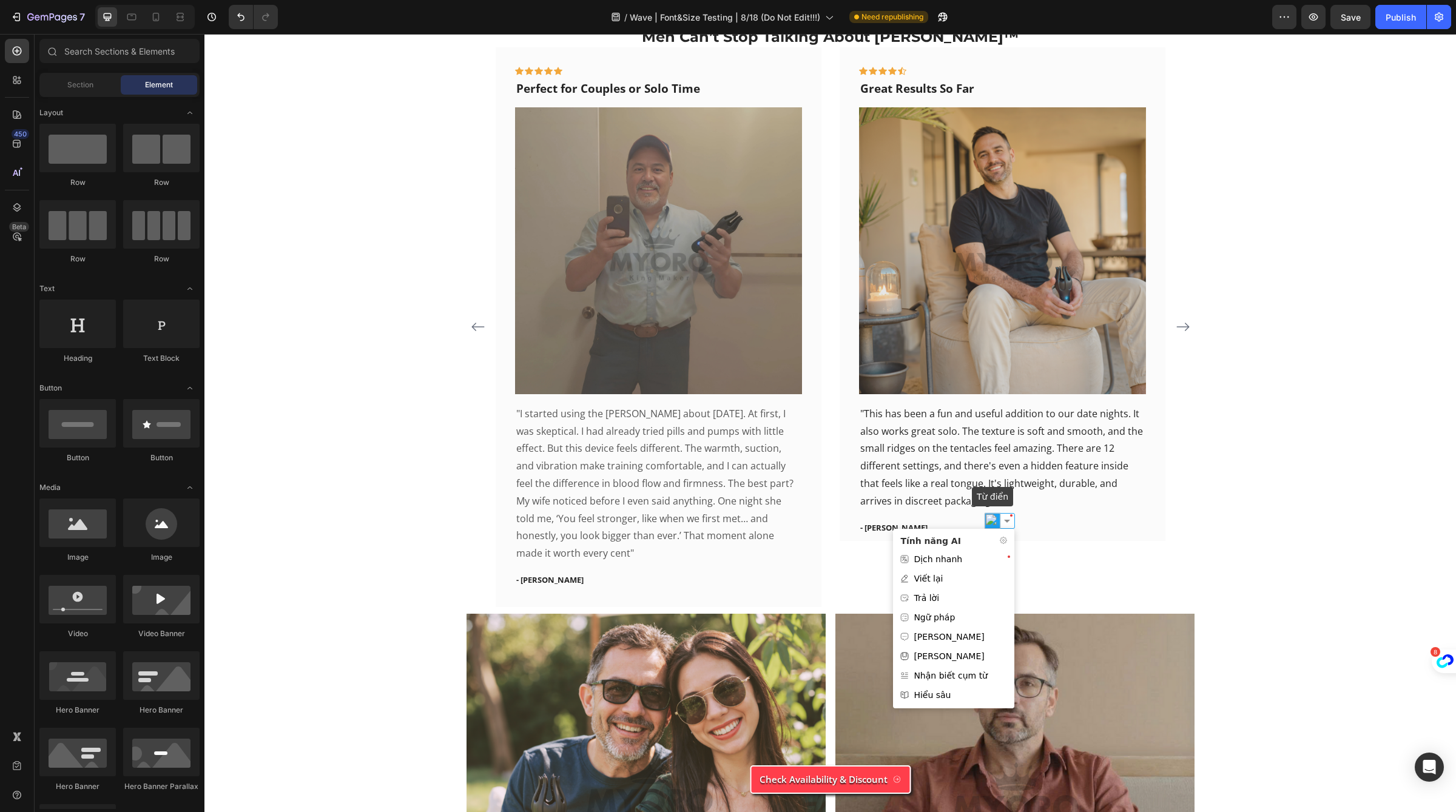
click at [992, 519] on img at bounding box center [993, 521] width 16 height 16
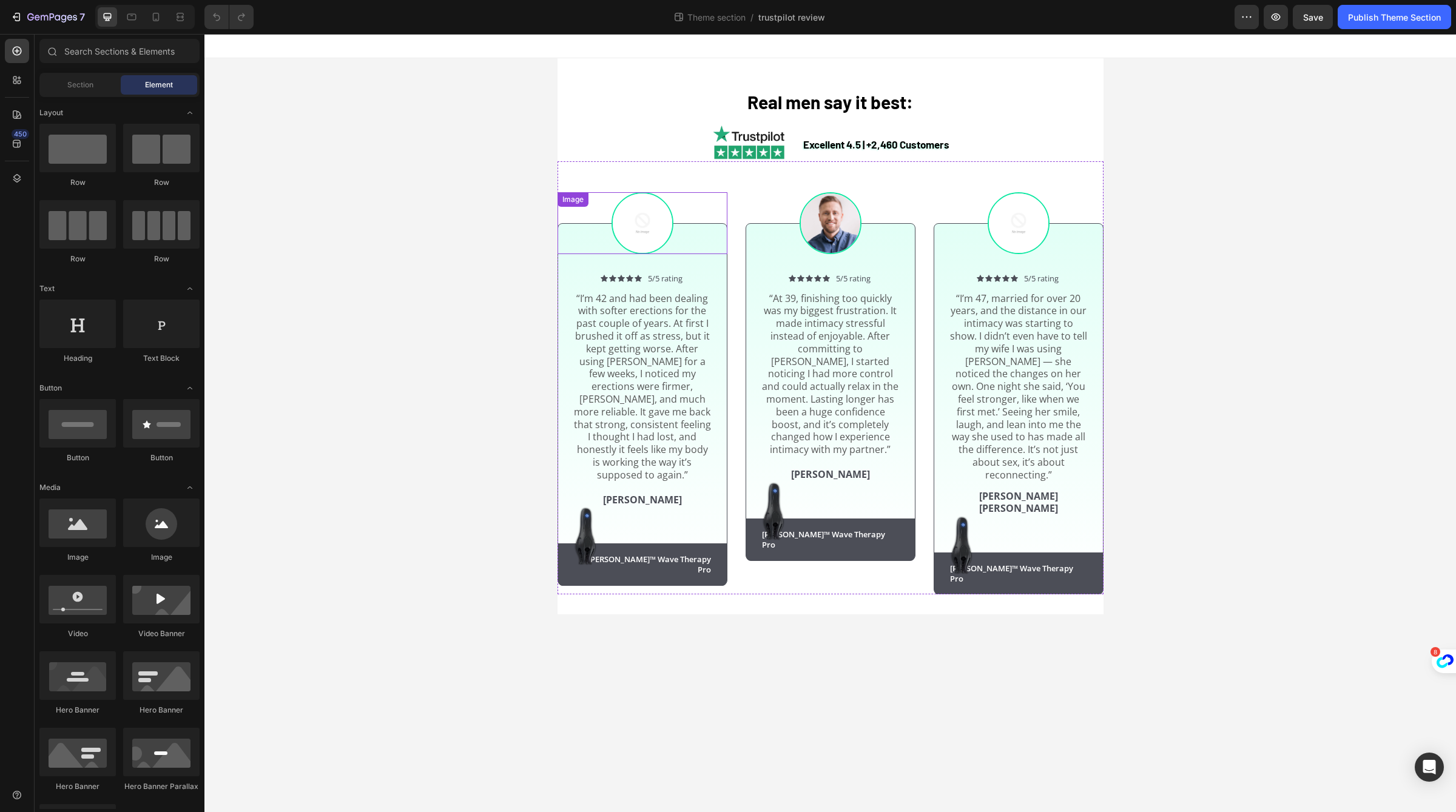
click at [628, 235] on img at bounding box center [642, 222] width 61 height 61
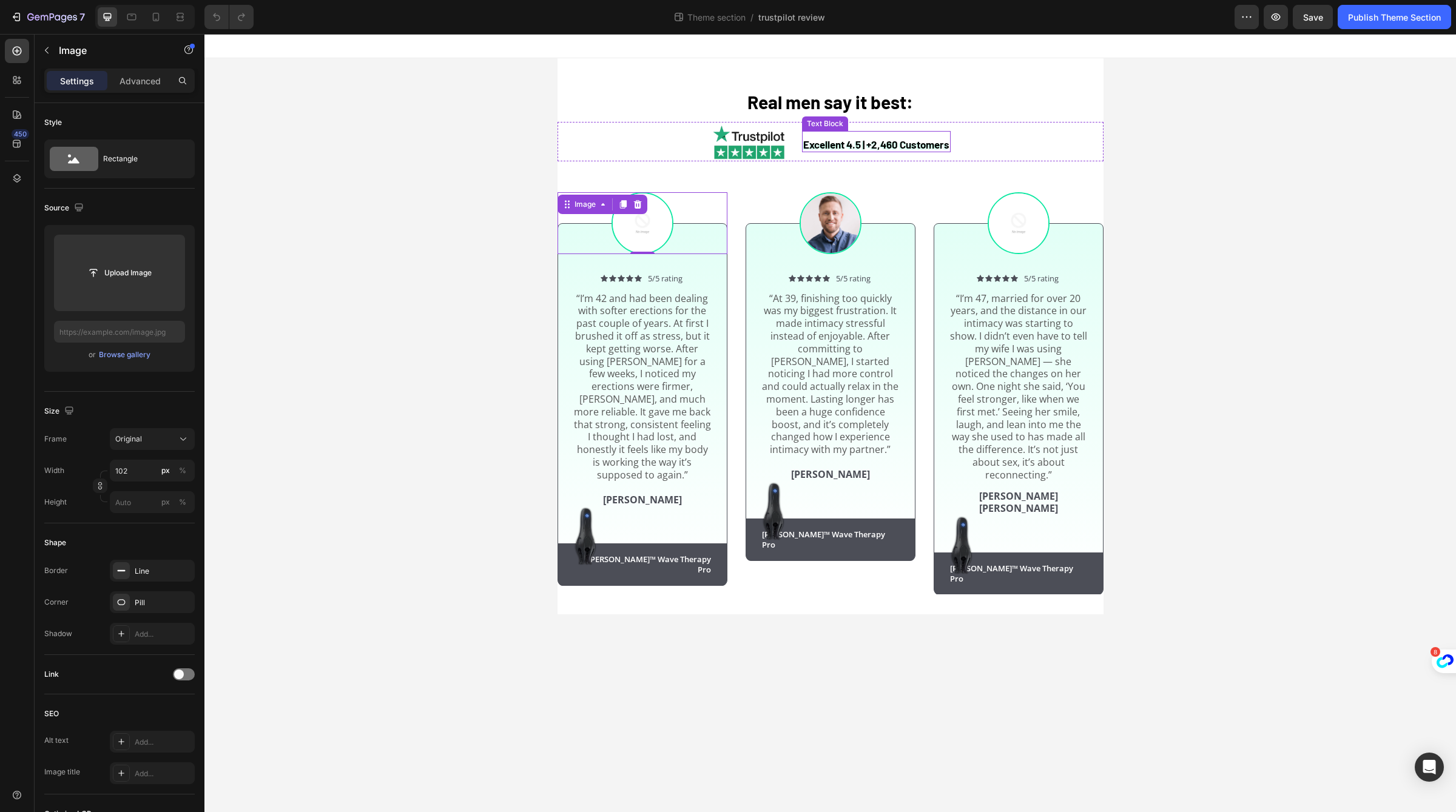
click at [859, 150] on strong "Excellent 4.5 | +2,460 Customers" at bounding box center [877, 144] width 146 height 12
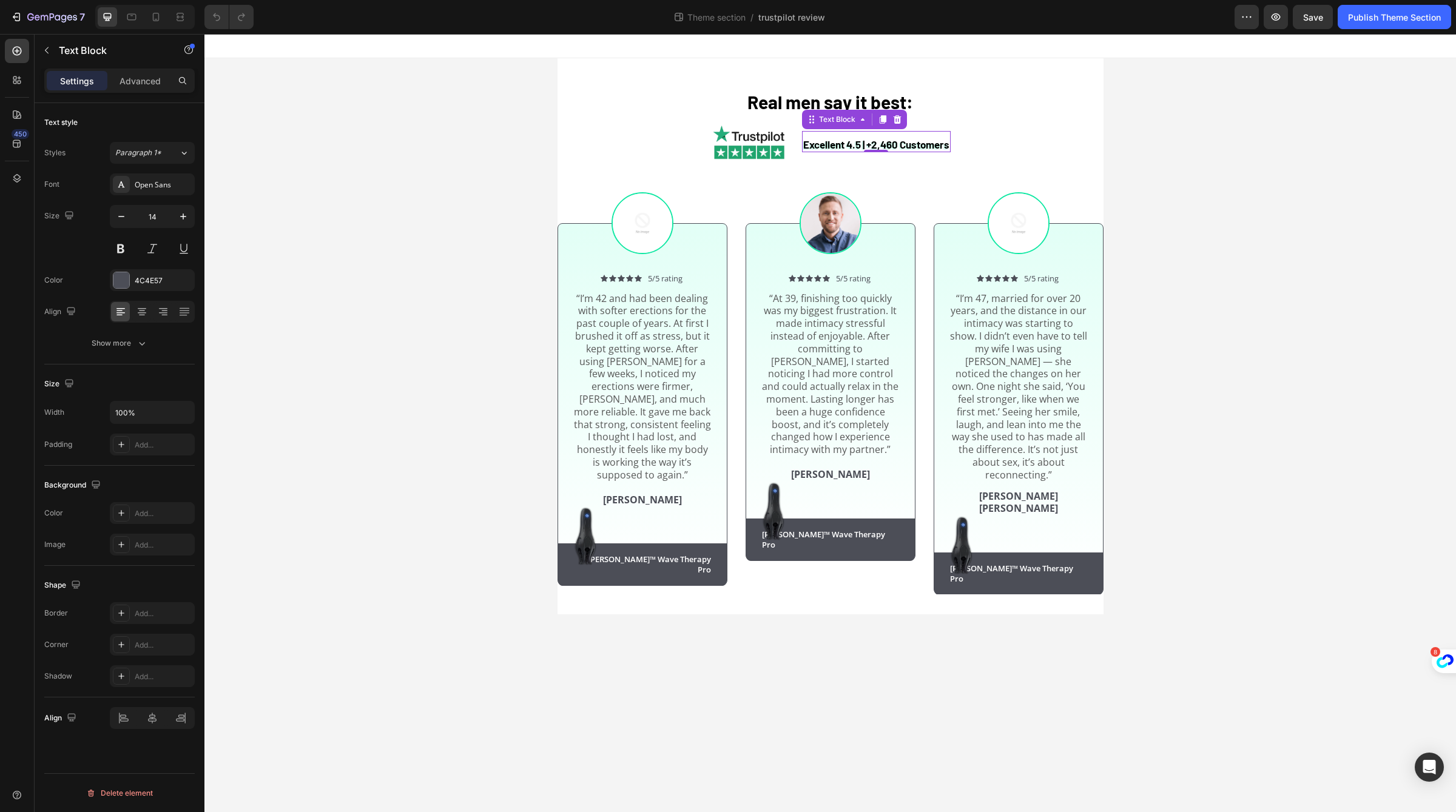
click at [859, 150] on strong "Excellent 4.5 | +2,460 Customers" at bounding box center [877, 144] width 146 height 12
click at [569, 528] on div "Icon Icon Icon Icon Icon Icon List 5/5 rating Text Block Row “I’m 42 and had be…" at bounding box center [642, 407] width 169 height 272
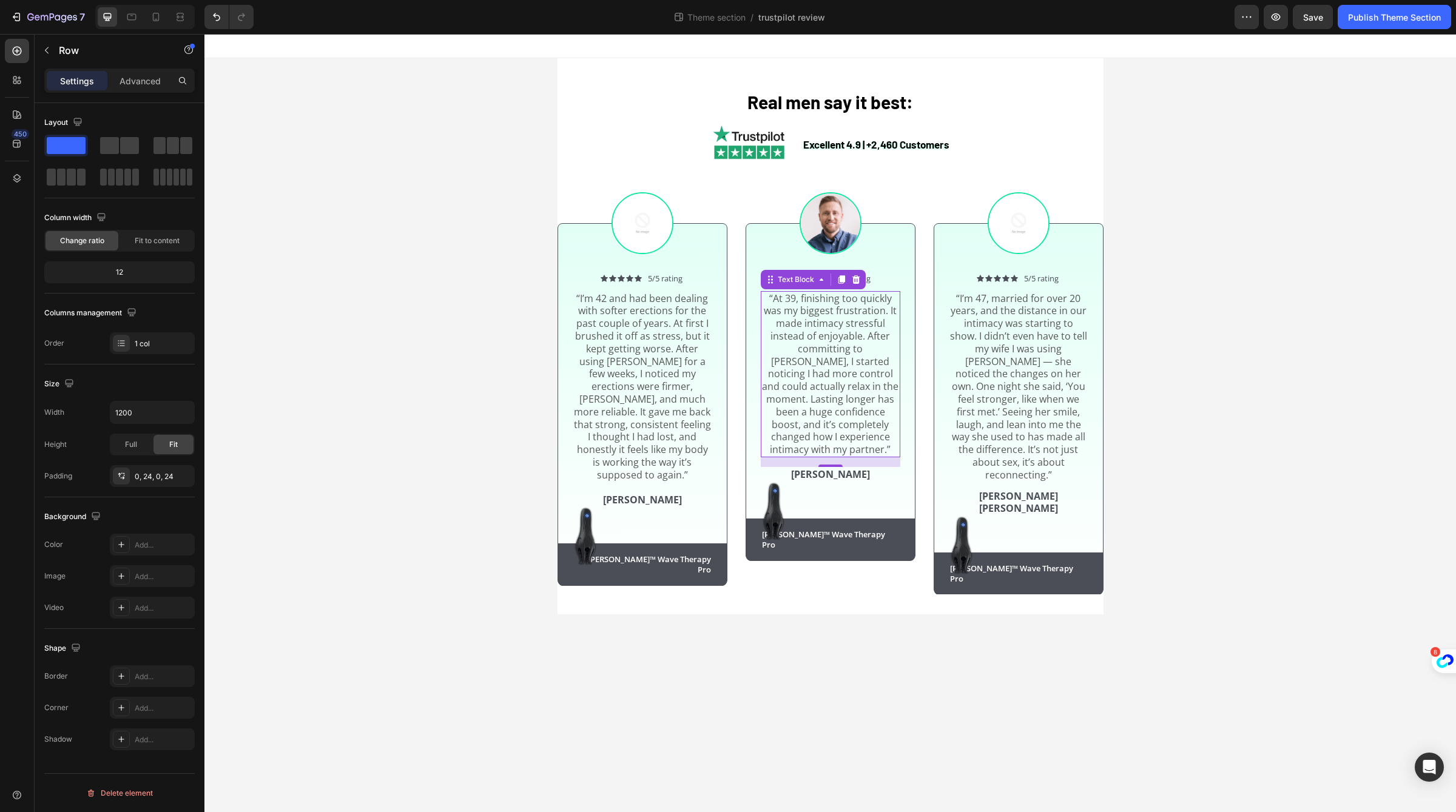
click at [826, 376] on p "“At 39, finishing too quickly was my biggest frustration. It made intimacy stre…" at bounding box center [830, 374] width 138 height 164
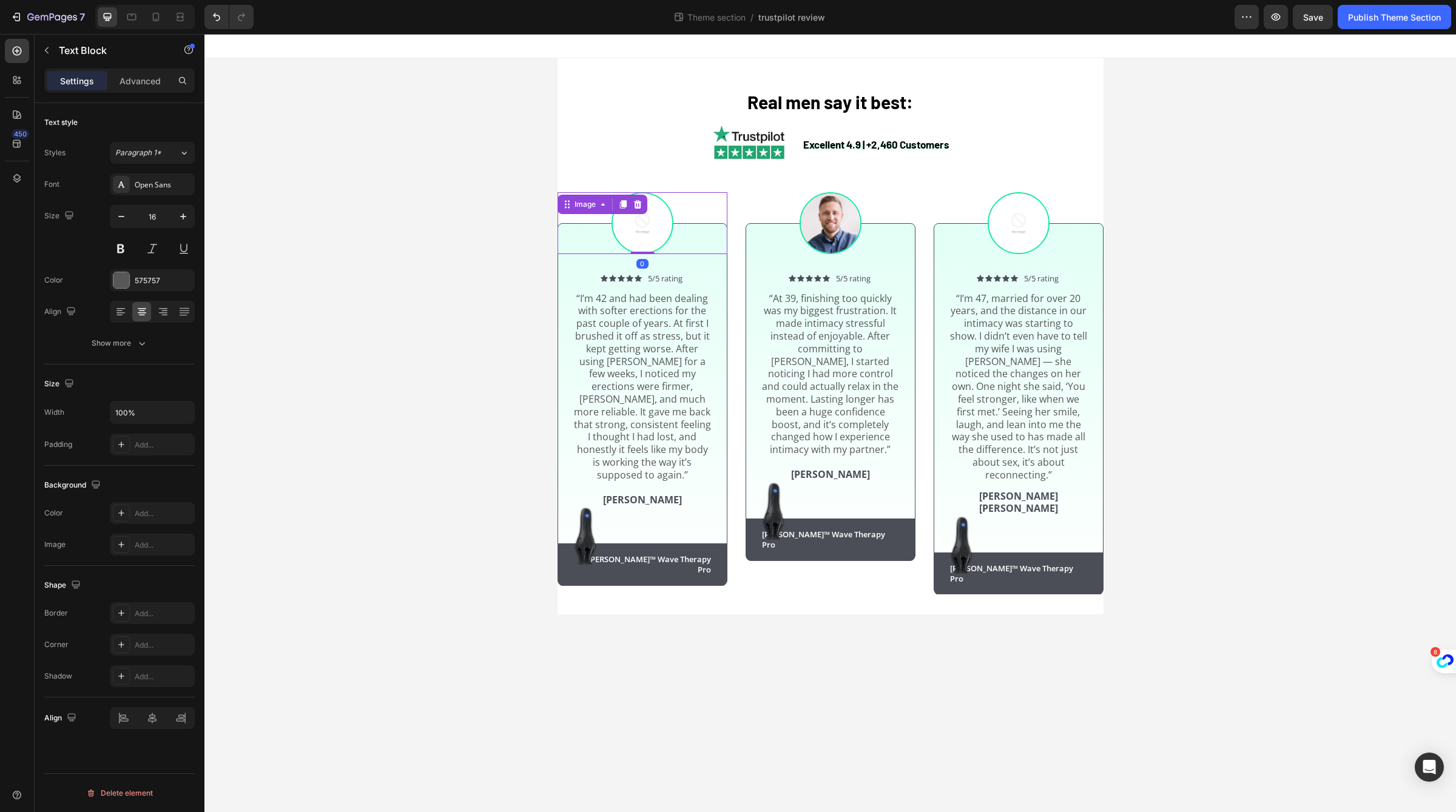
click at [655, 240] on img at bounding box center [642, 222] width 61 height 61
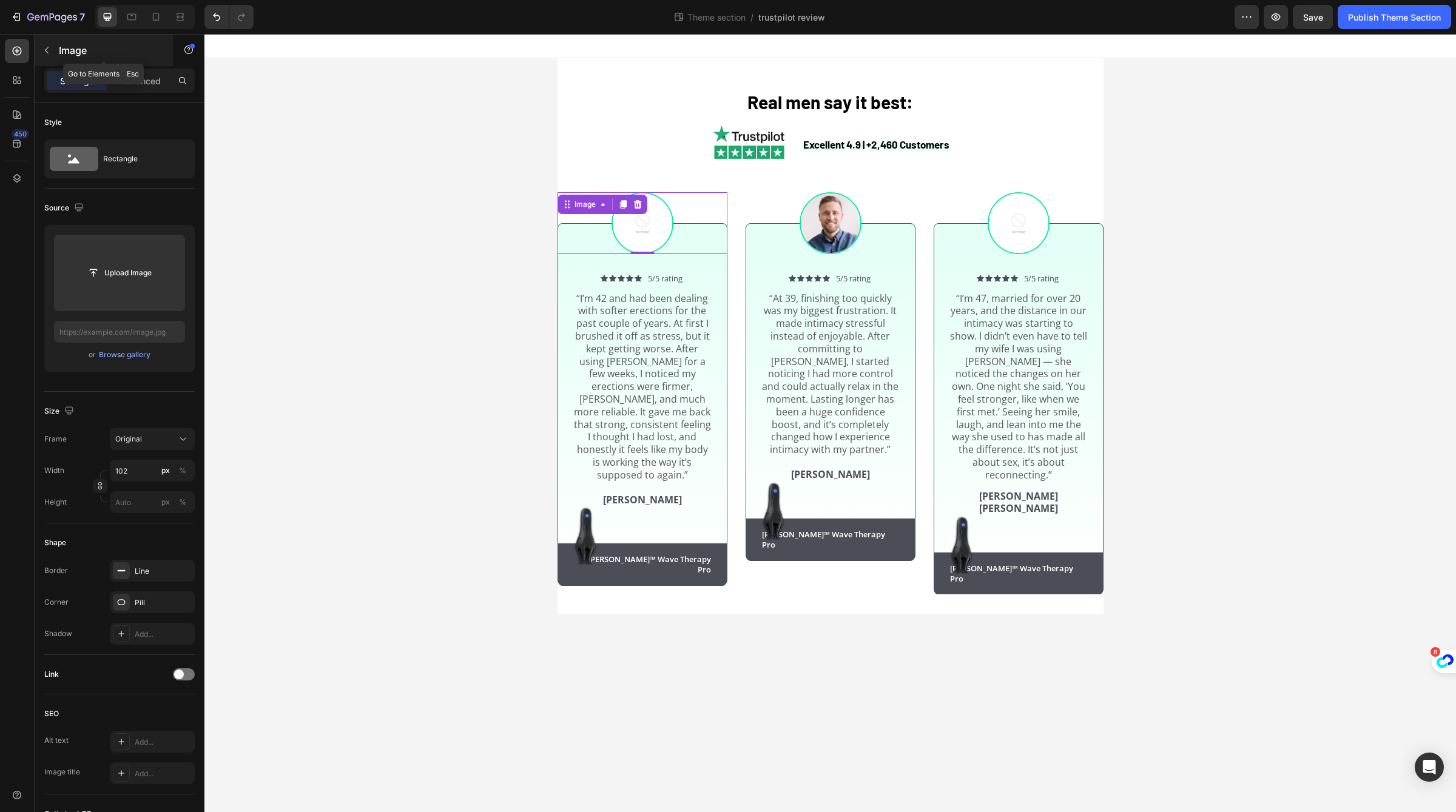
click at [85, 64] on div "Image" at bounding box center [103, 50] width 138 height 31
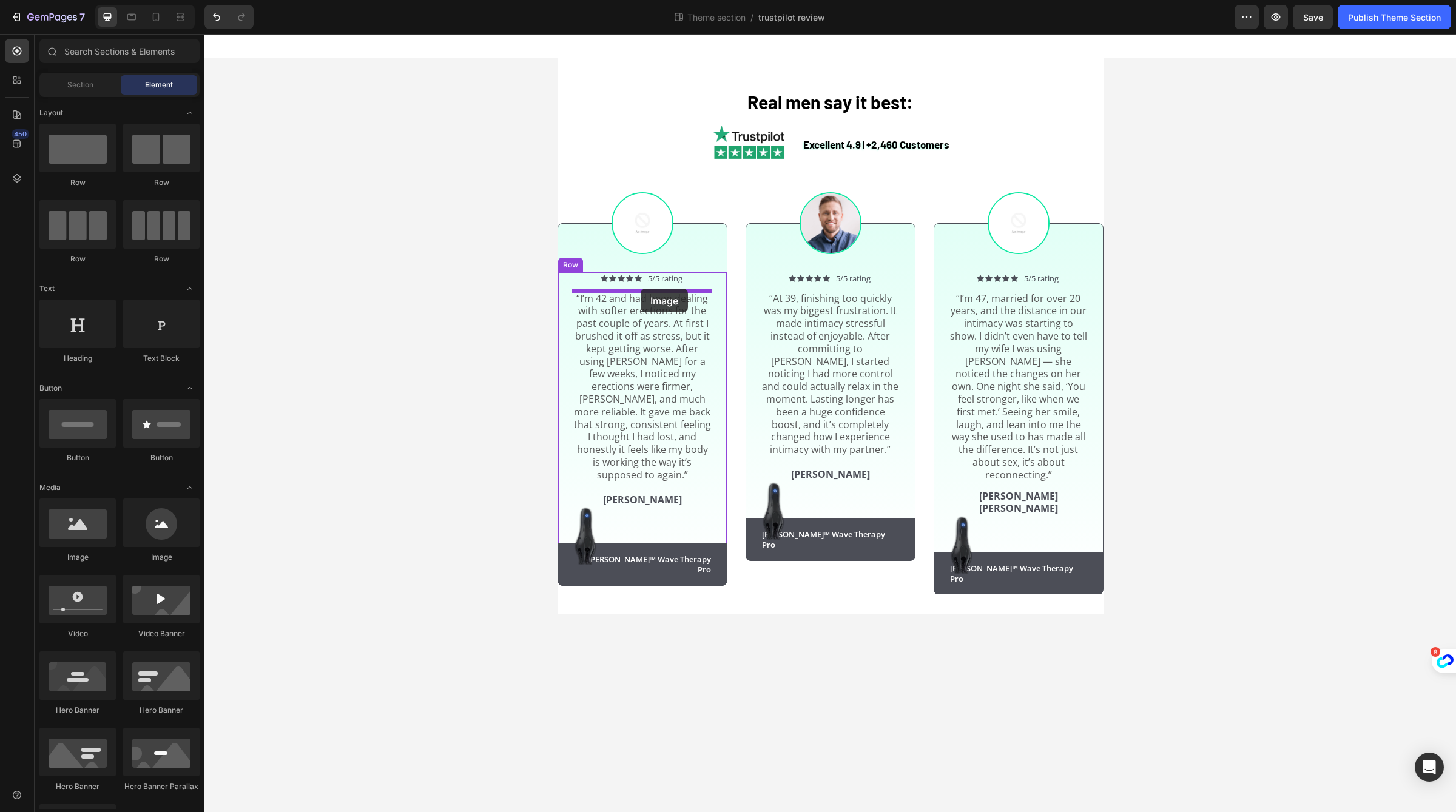
drag, startPoint x: 301, startPoint y: 563, endPoint x: 641, endPoint y: 289, distance: 436.7
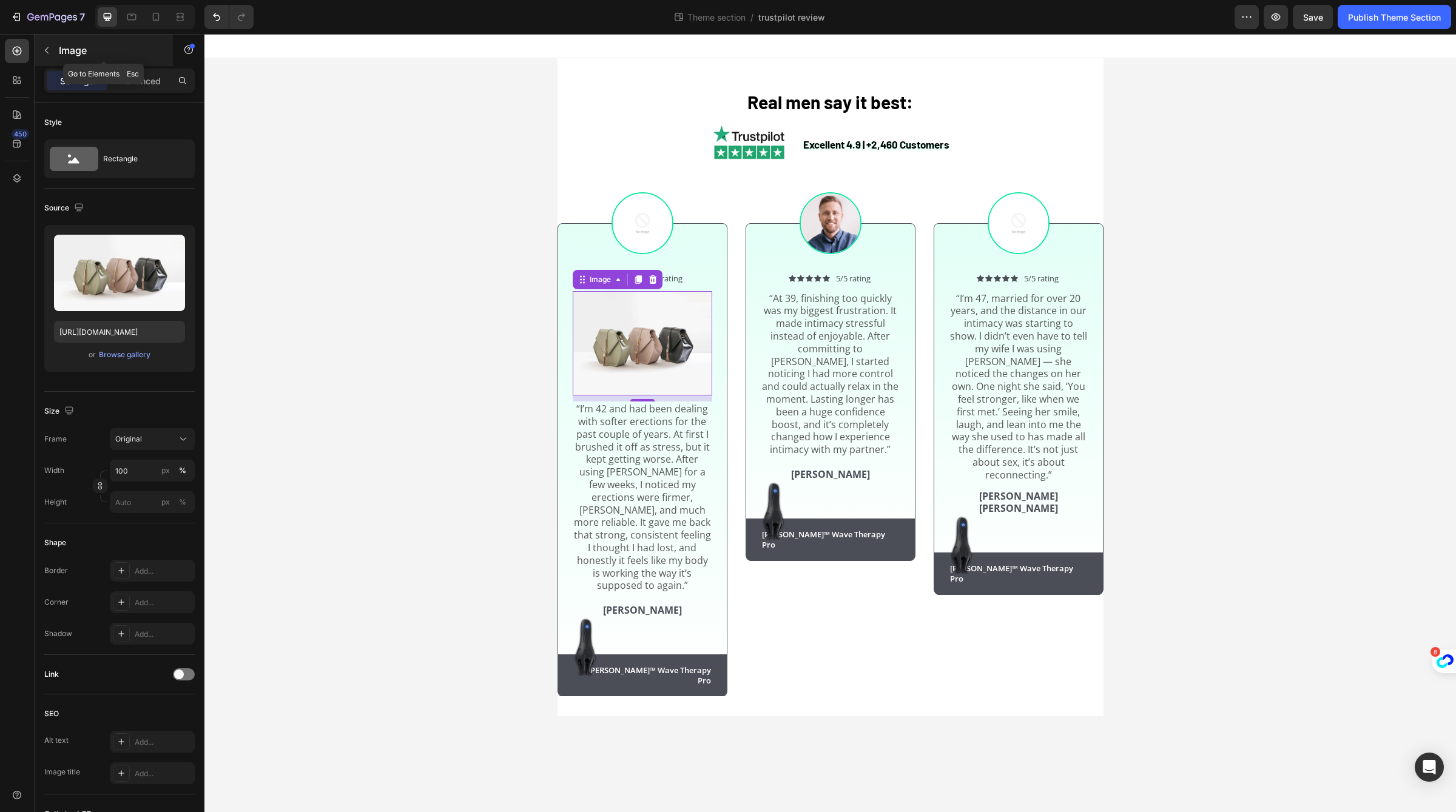
click at [63, 59] on div "Image" at bounding box center [103, 50] width 138 height 31
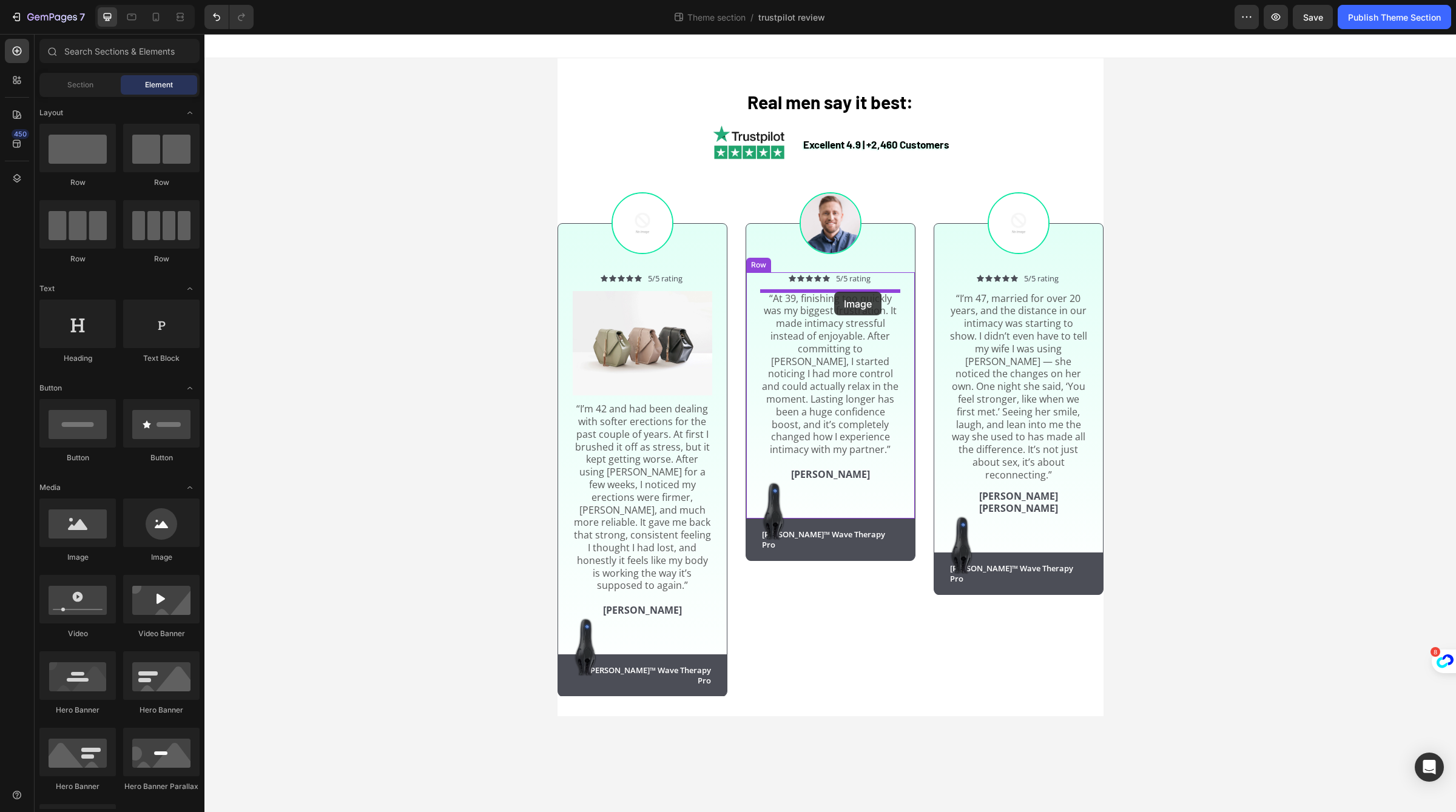
drag, startPoint x: 284, startPoint y: 569, endPoint x: 834, endPoint y: 291, distance: 616.3
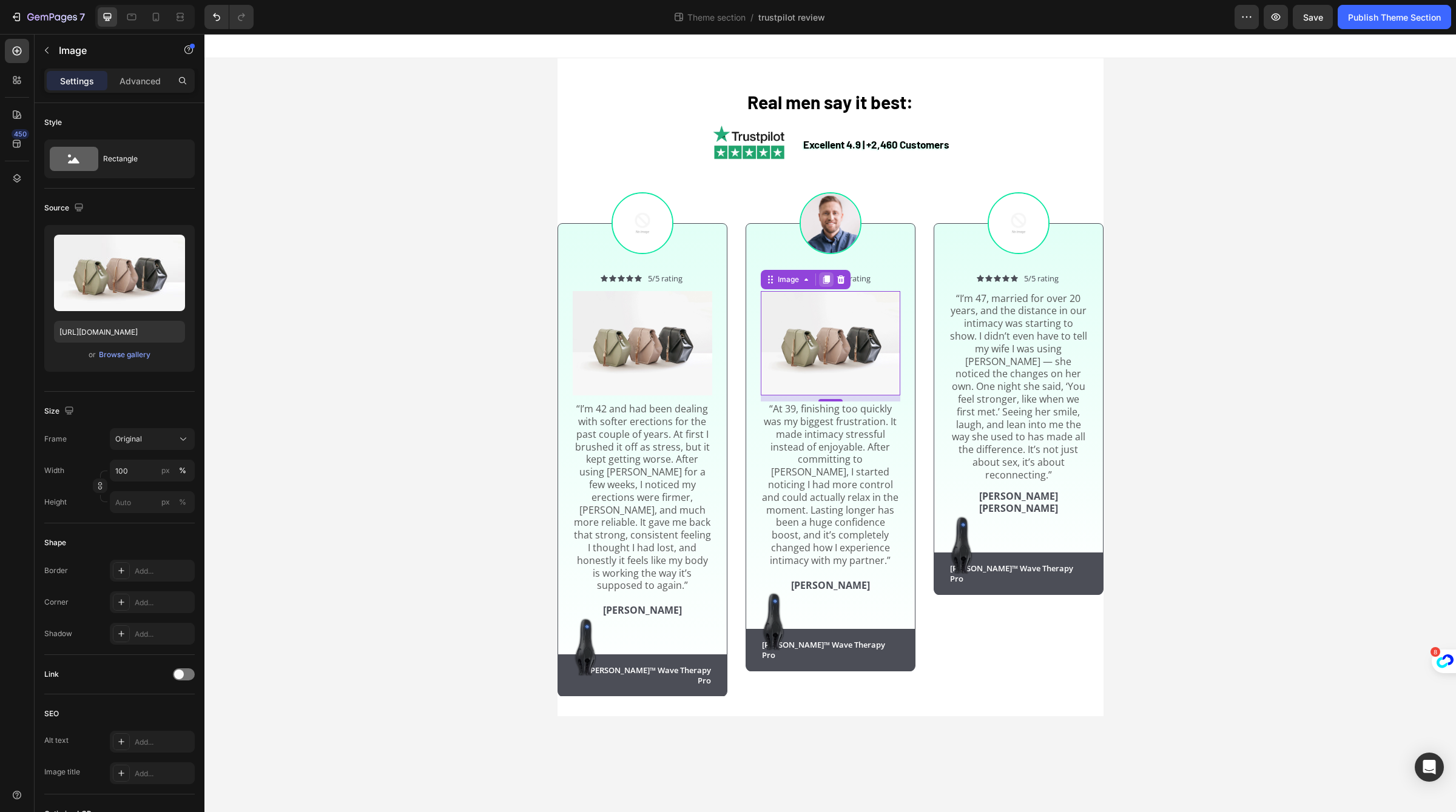
click at [829, 282] on icon at bounding box center [826, 280] width 10 height 10
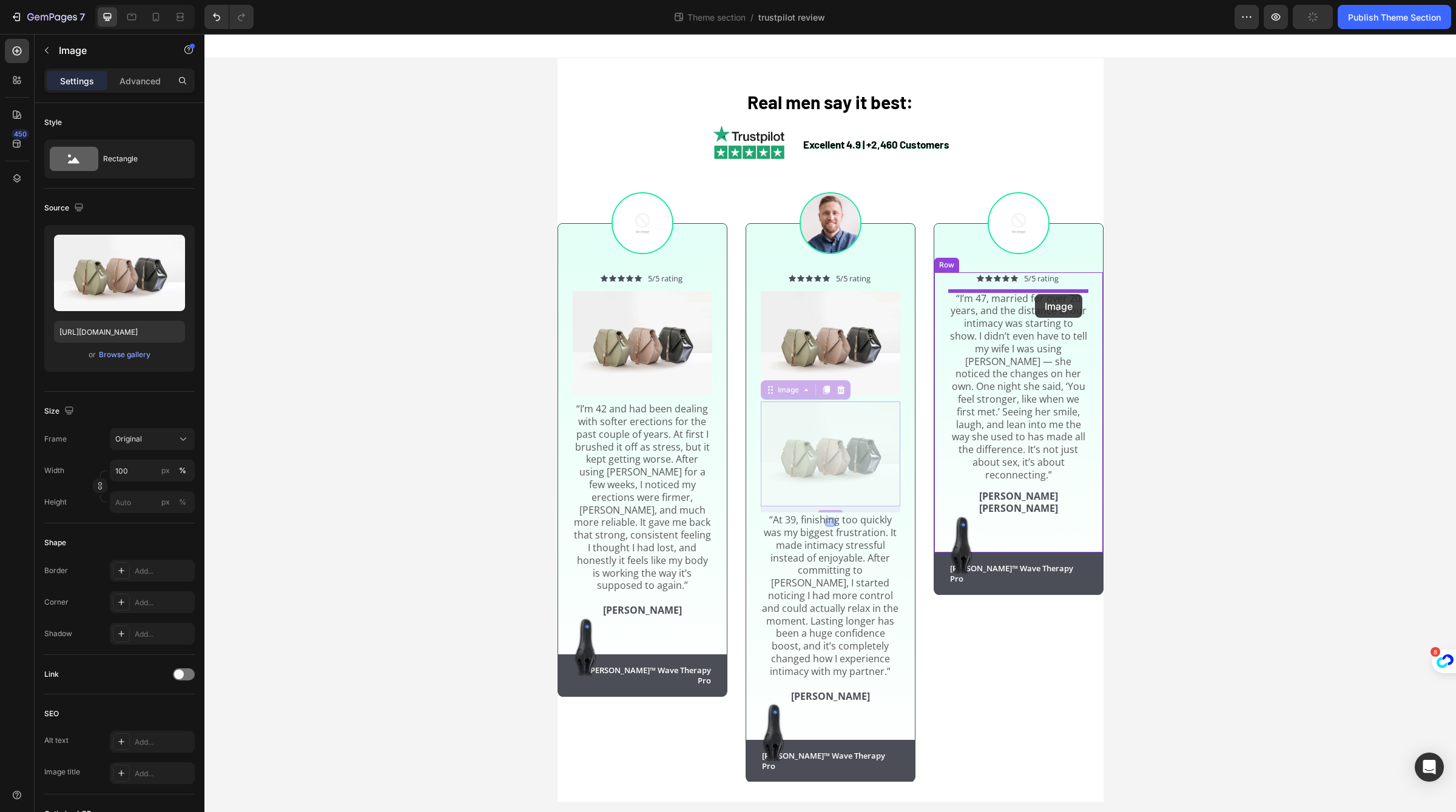
drag, startPoint x: 793, startPoint y: 388, endPoint x: 1035, endPoint y: 294, distance: 259.6
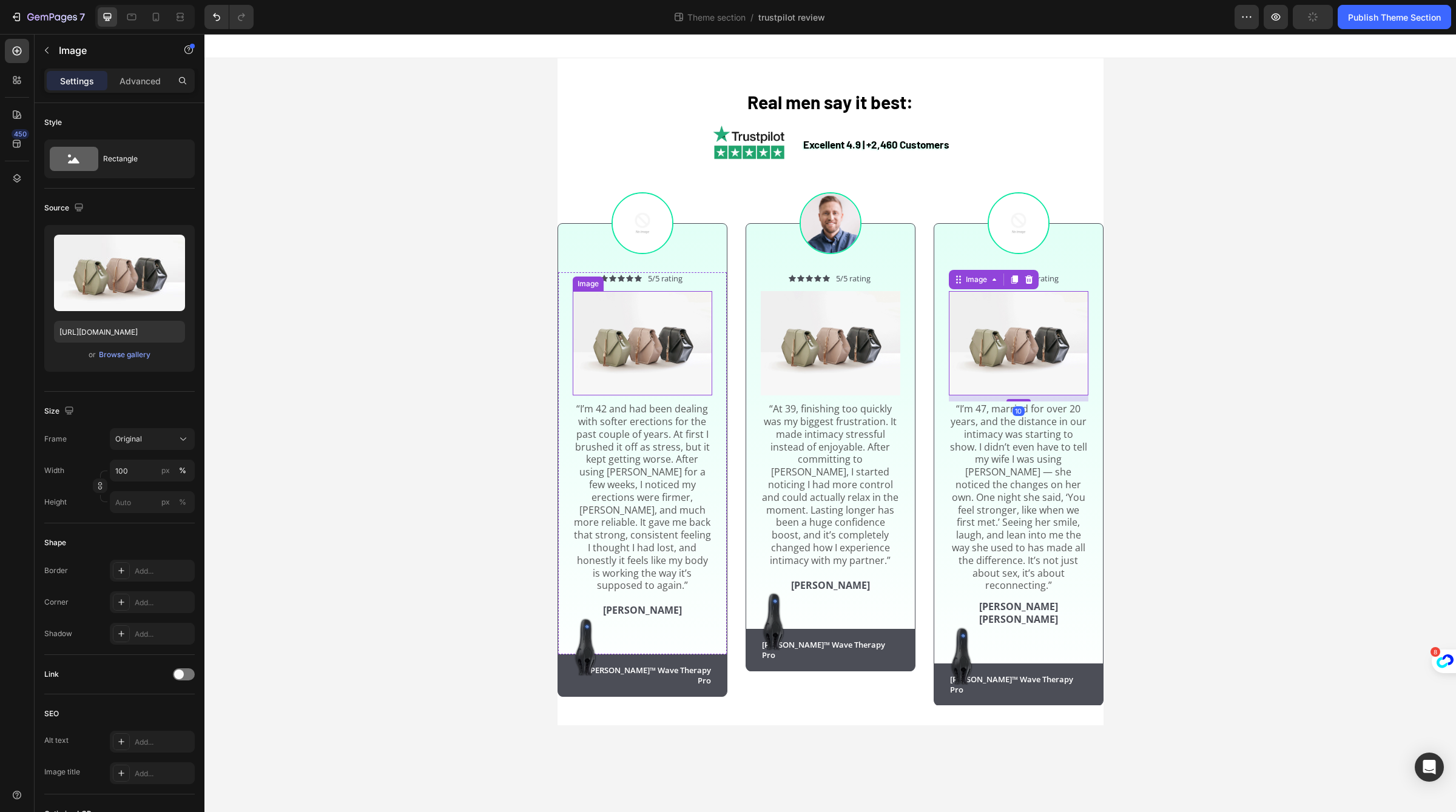
click at [655, 365] on img at bounding box center [642, 344] width 139 height 105
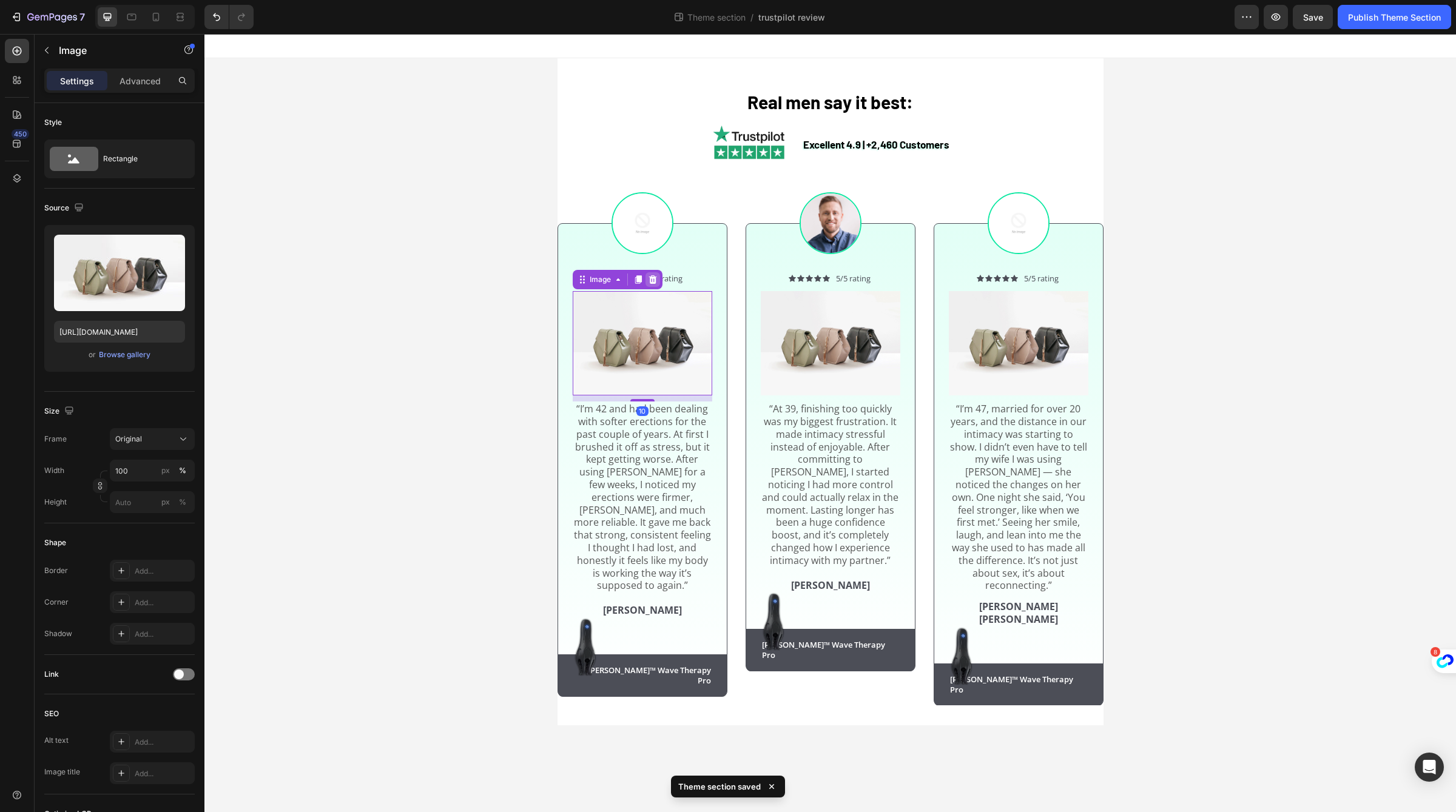
click at [655, 281] on icon at bounding box center [652, 280] width 10 height 10
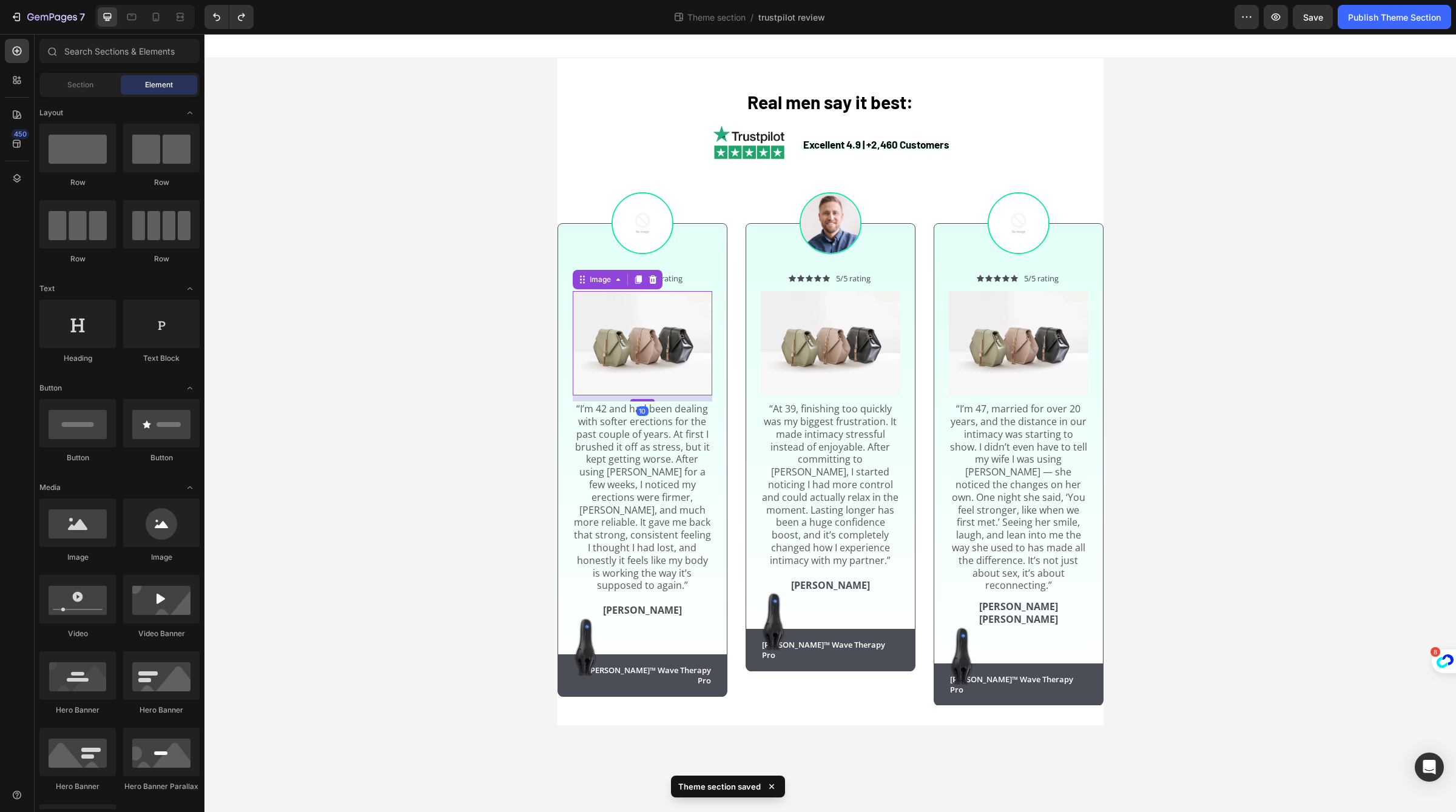
click at [649, 351] on img at bounding box center [642, 344] width 139 height 105
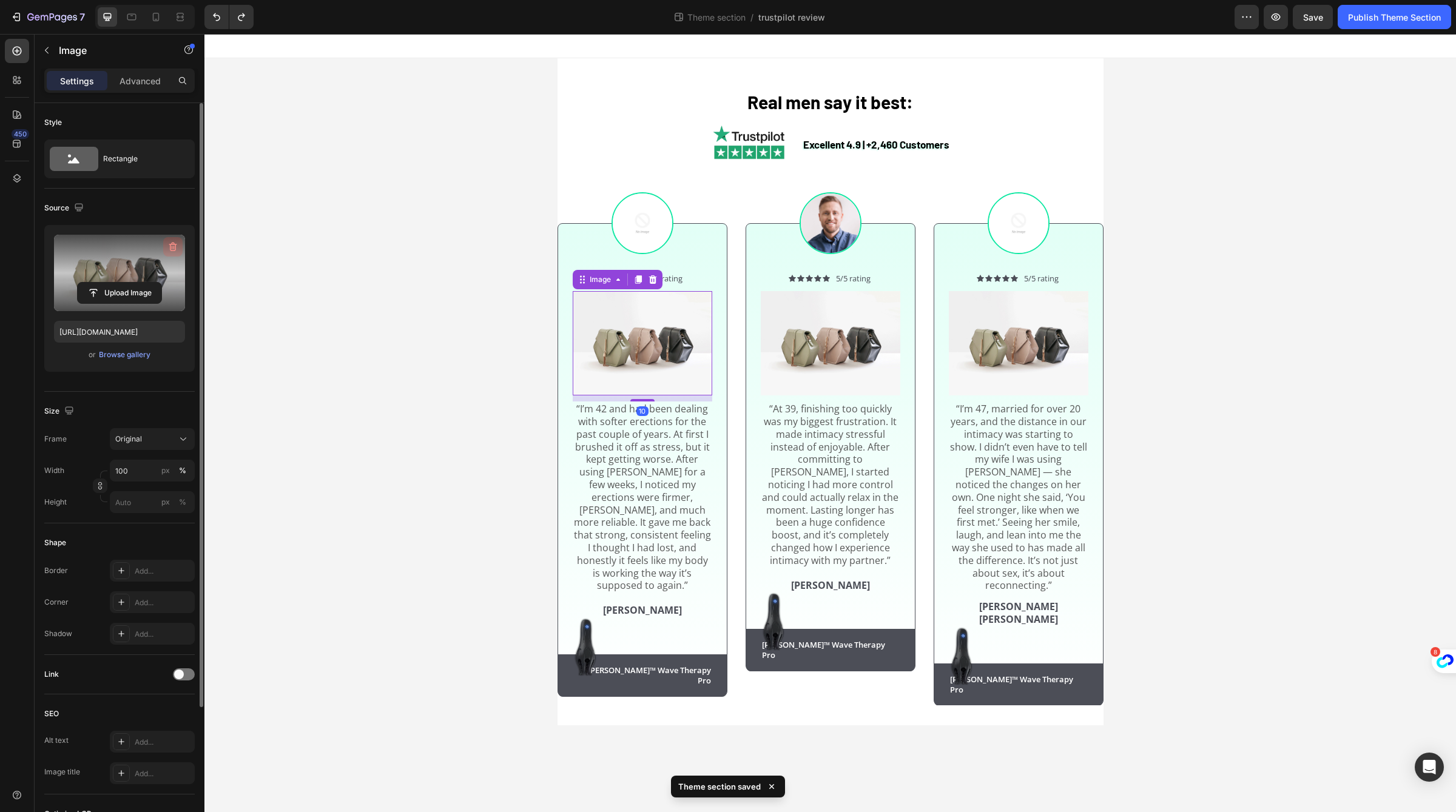
click at [178, 250] on icon "button" at bounding box center [173, 247] width 12 height 12
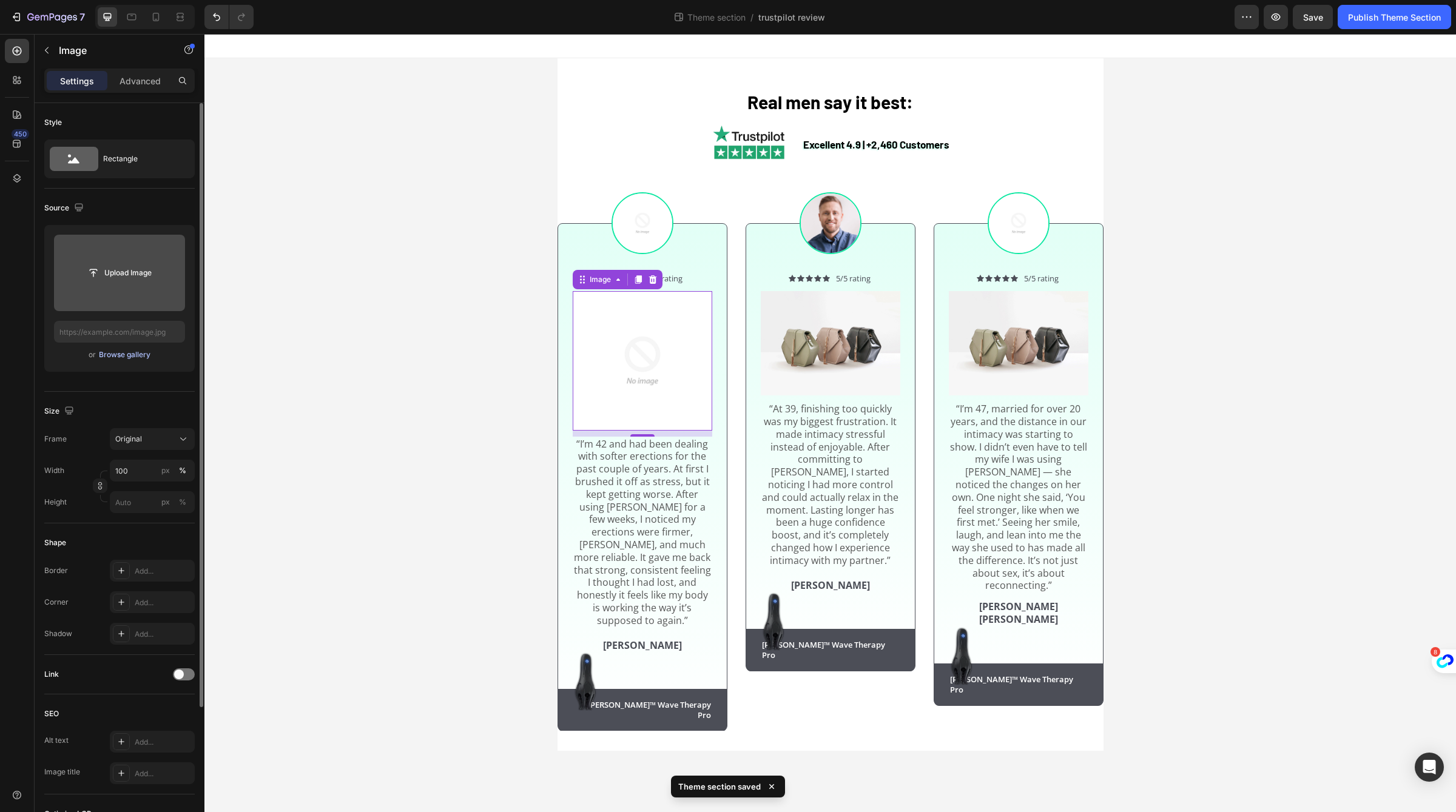
click at [137, 352] on div "Browse gallery" at bounding box center [124, 354] width 52 height 11
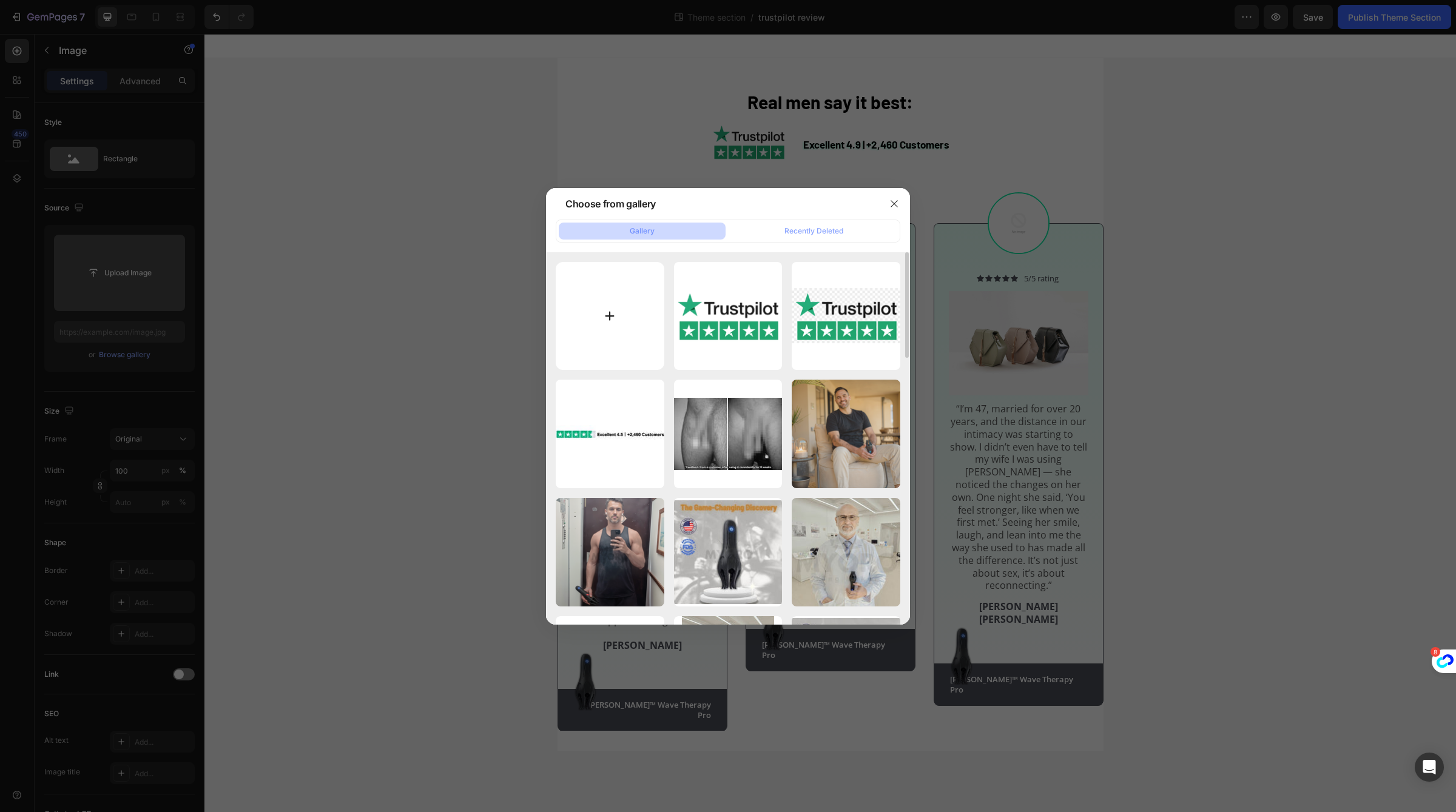
click at [609, 311] on input "file" at bounding box center [610, 316] width 108 height 108
type input "C:\fakepath\3.jpg"
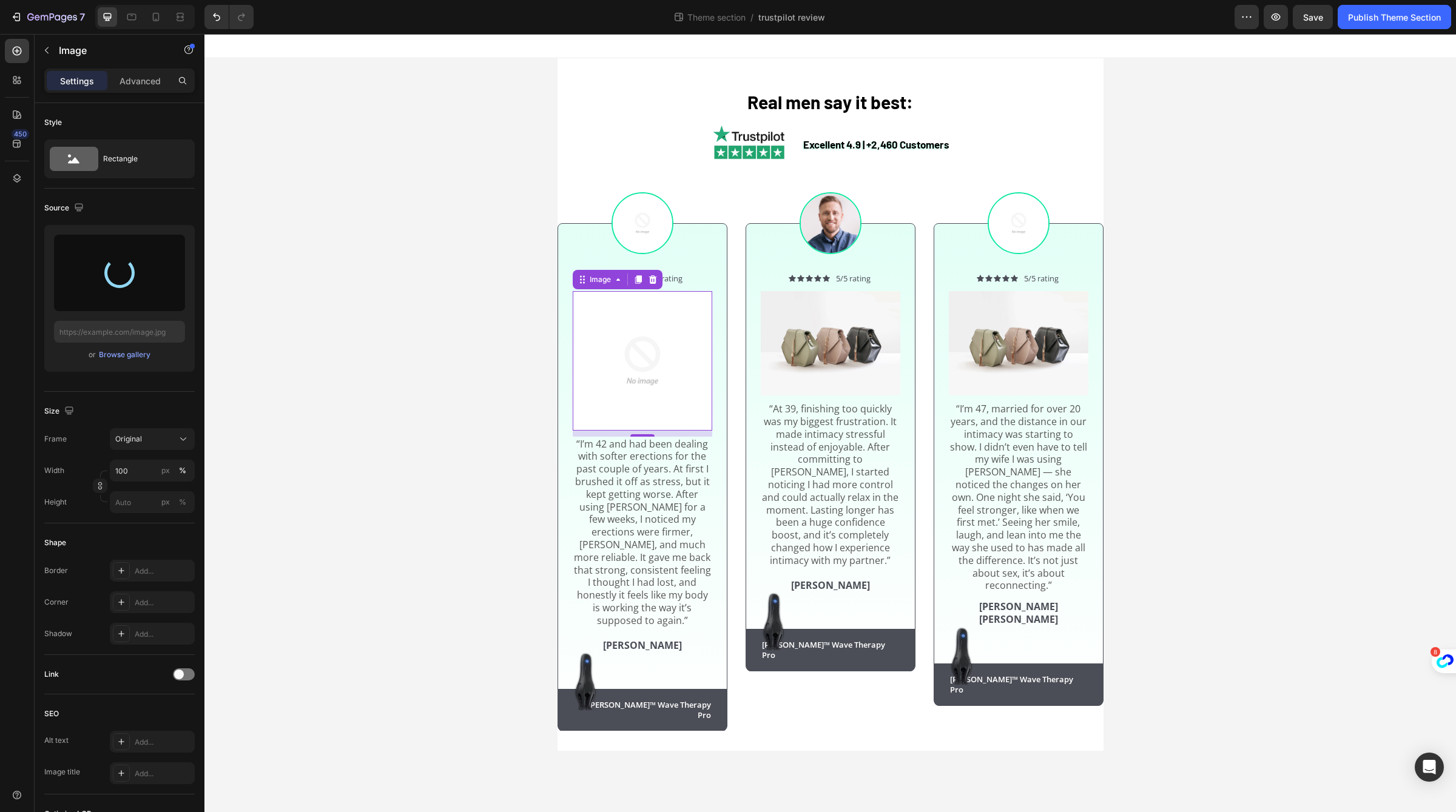
type input "https://cdn.shopify.com/s/files/1/0658/6377/8456/files/gempages_574935580928901…"
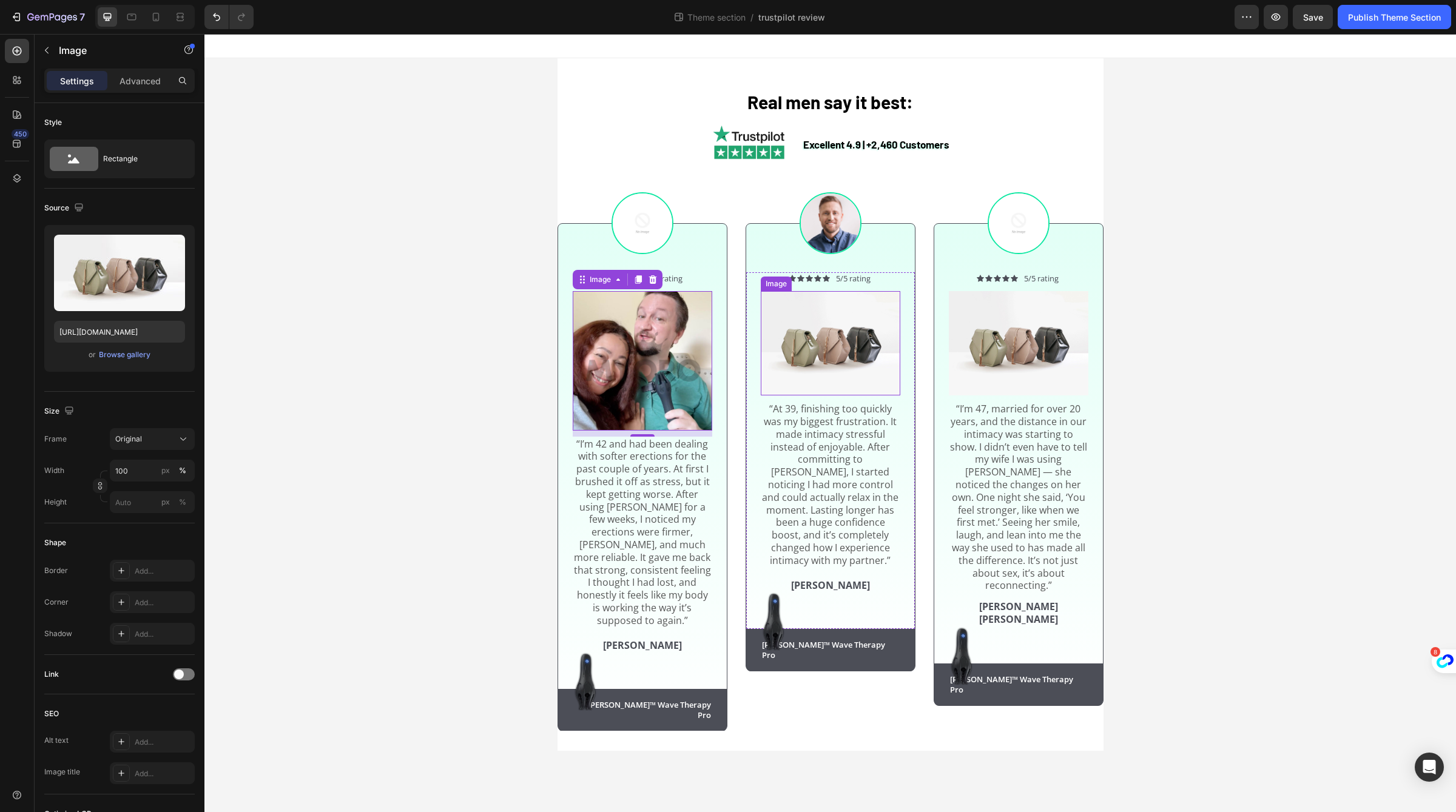
click at [809, 355] on img at bounding box center [830, 344] width 139 height 105
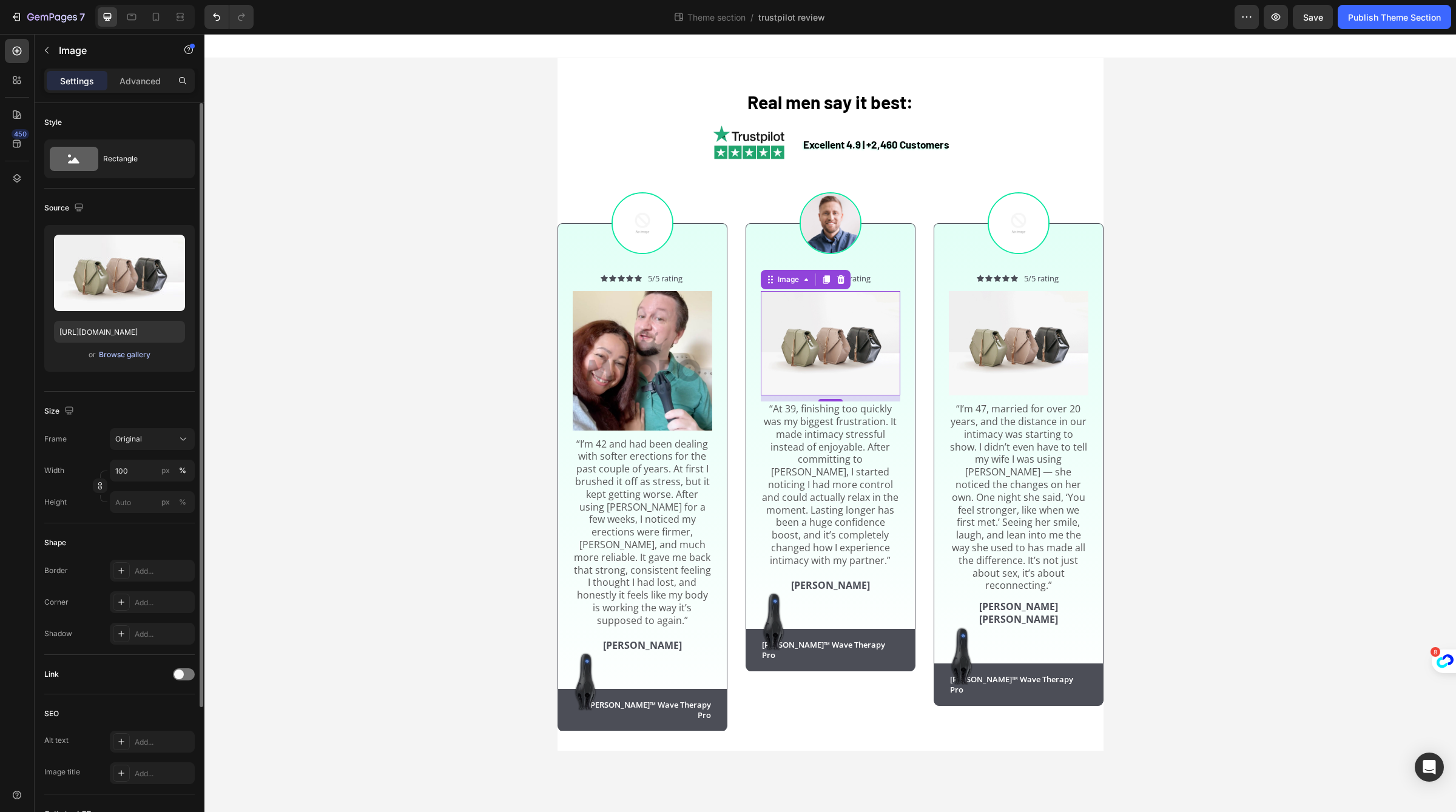
click at [140, 354] on div "Browse gallery" at bounding box center [124, 354] width 52 height 11
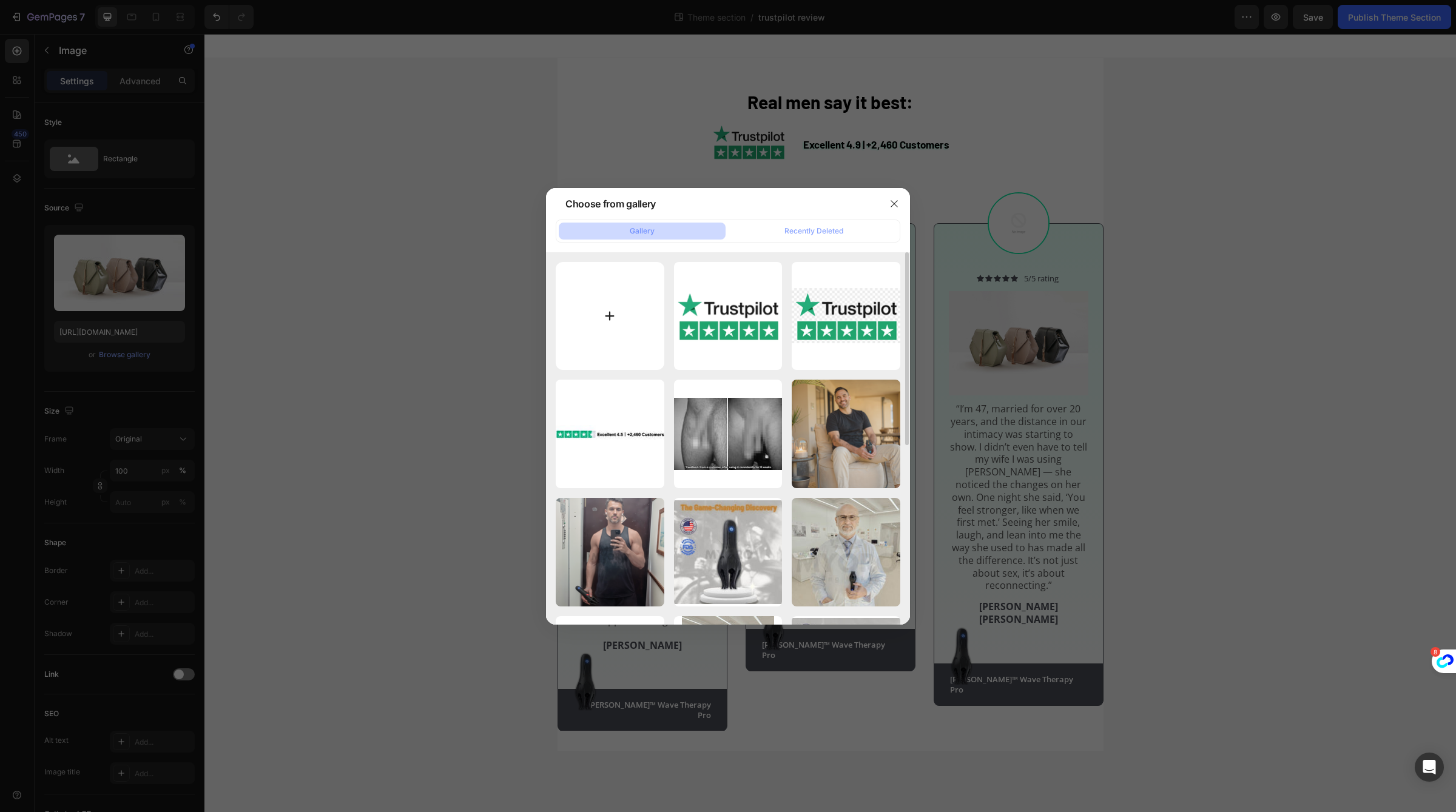
click at [575, 299] on input "file" at bounding box center [610, 316] width 108 height 108
type input "C:\fakepath\1.jpg"
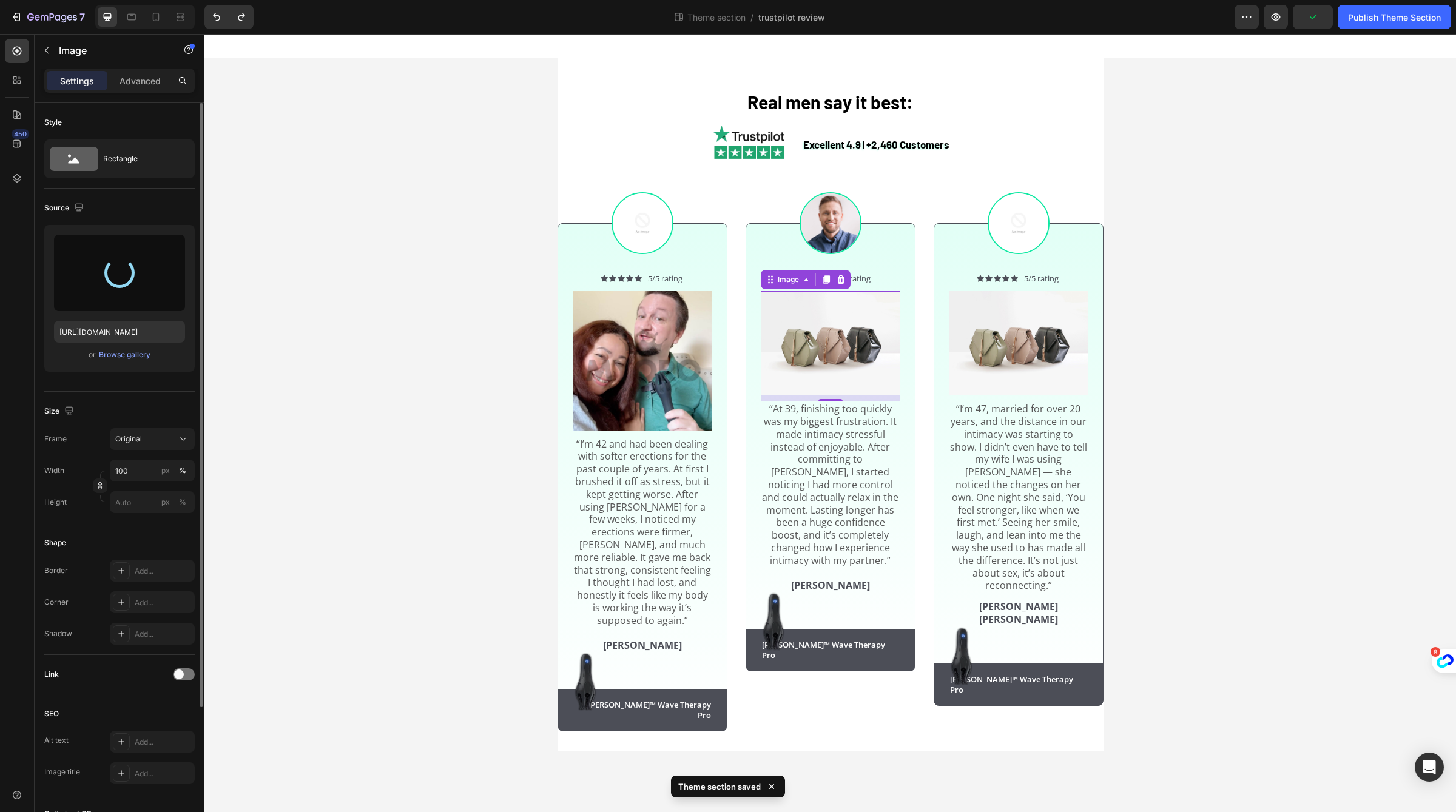
type input "https://cdn.shopify.com/s/files/1/0658/6377/8456/files/gempages_574935580928901…"
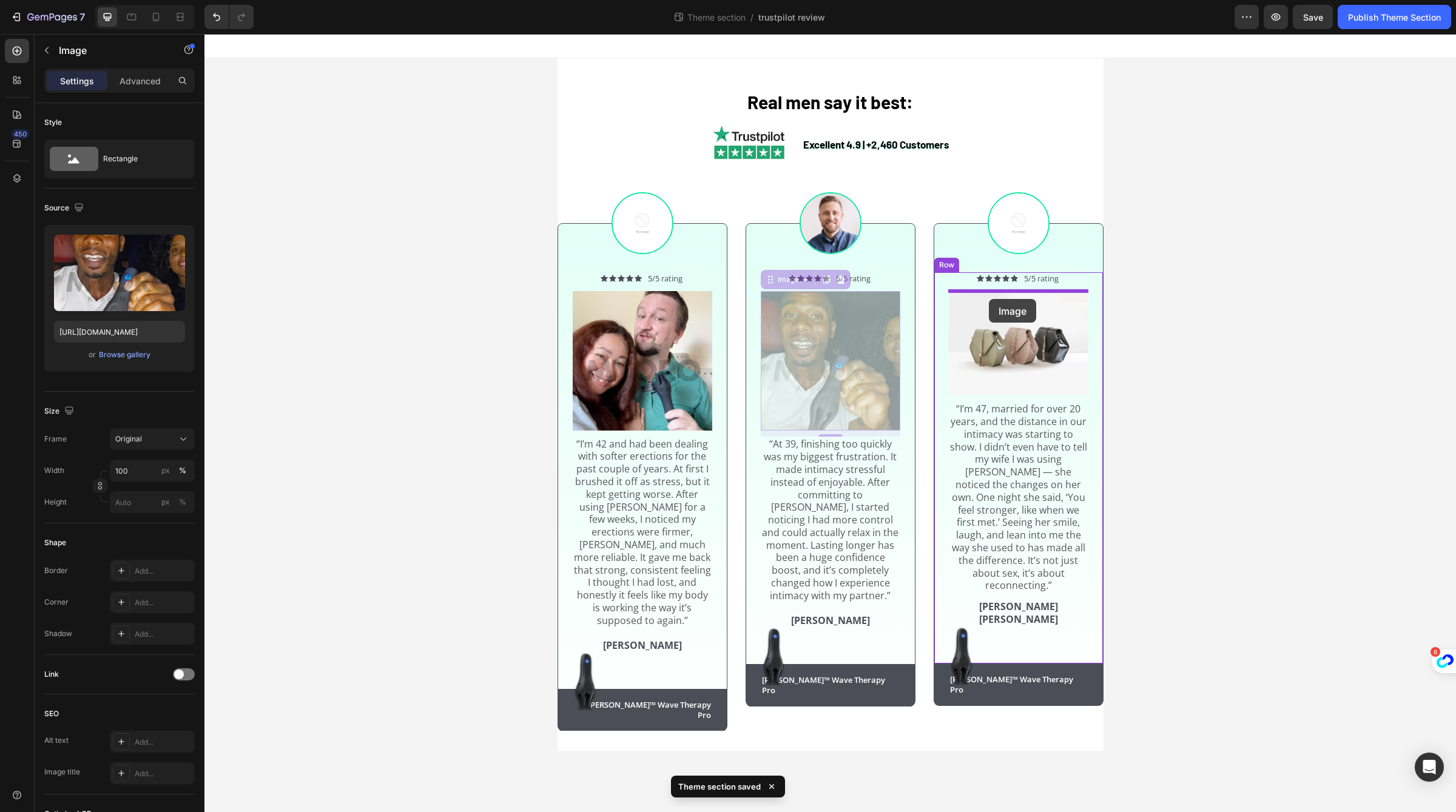
drag, startPoint x: 784, startPoint y: 277, endPoint x: 988, endPoint y: 299, distance: 205.2
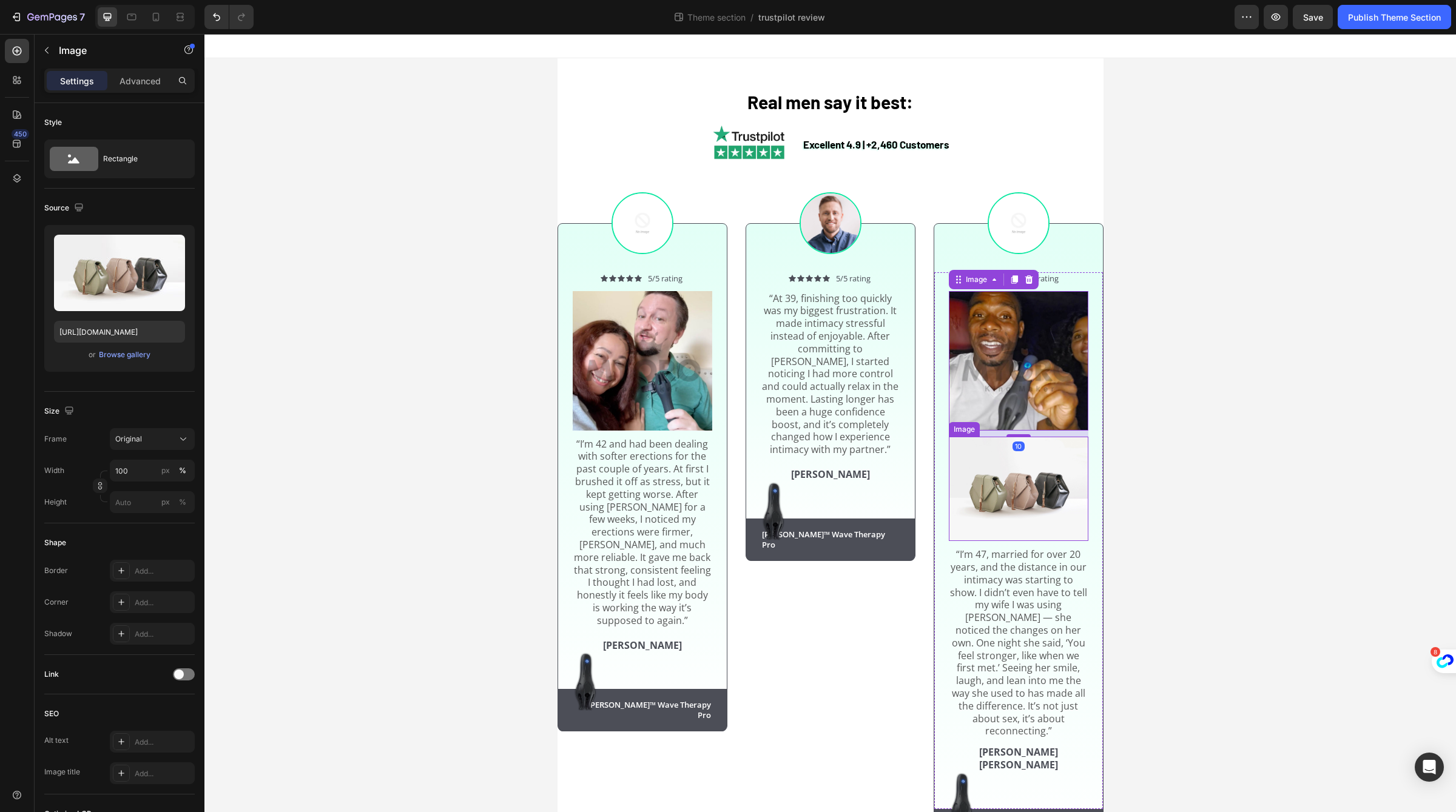
click at [1045, 483] on img at bounding box center [1018, 489] width 139 height 105
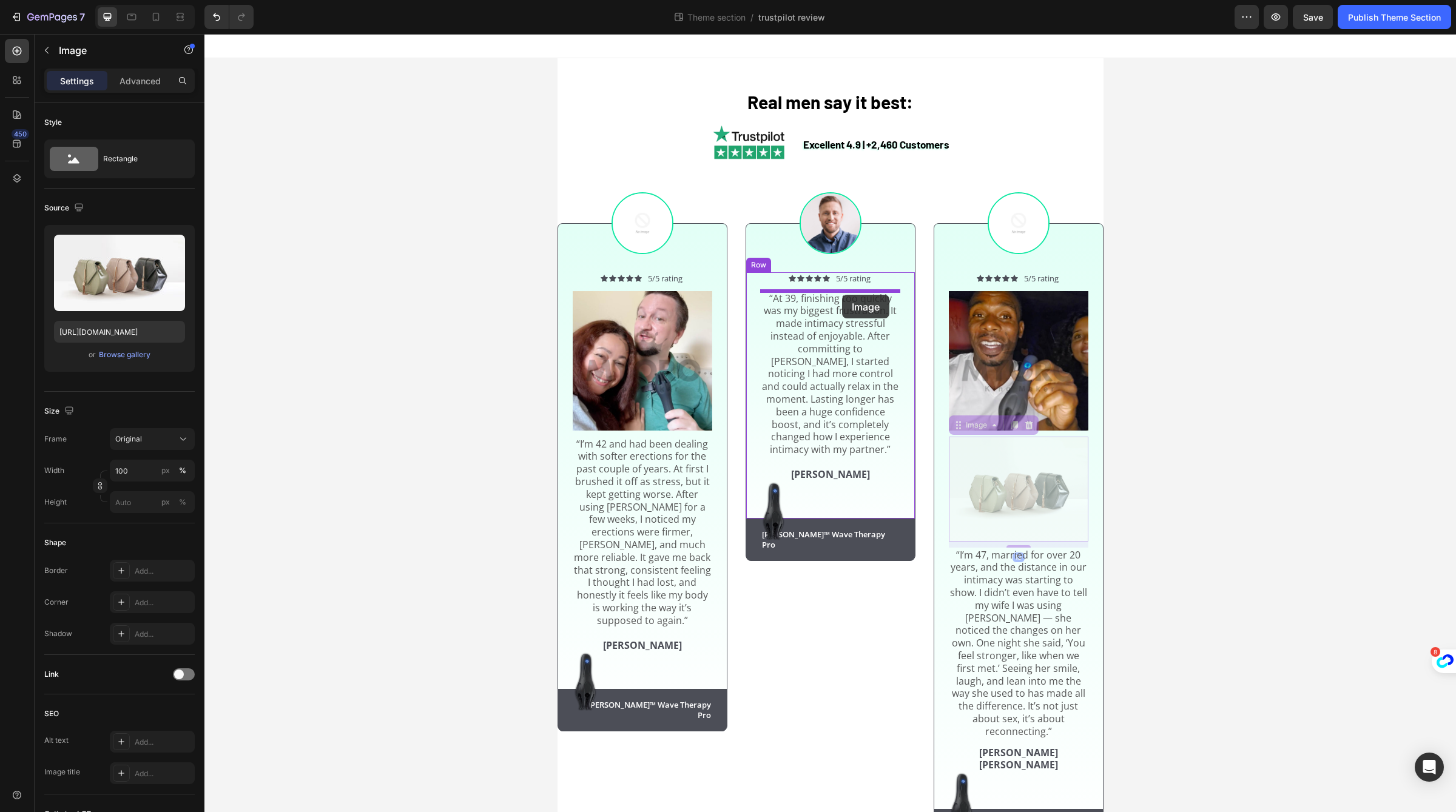
drag, startPoint x: 978, startPoint y: 432, endPoint x: 842, endPoint y: 294, distance: 193.8
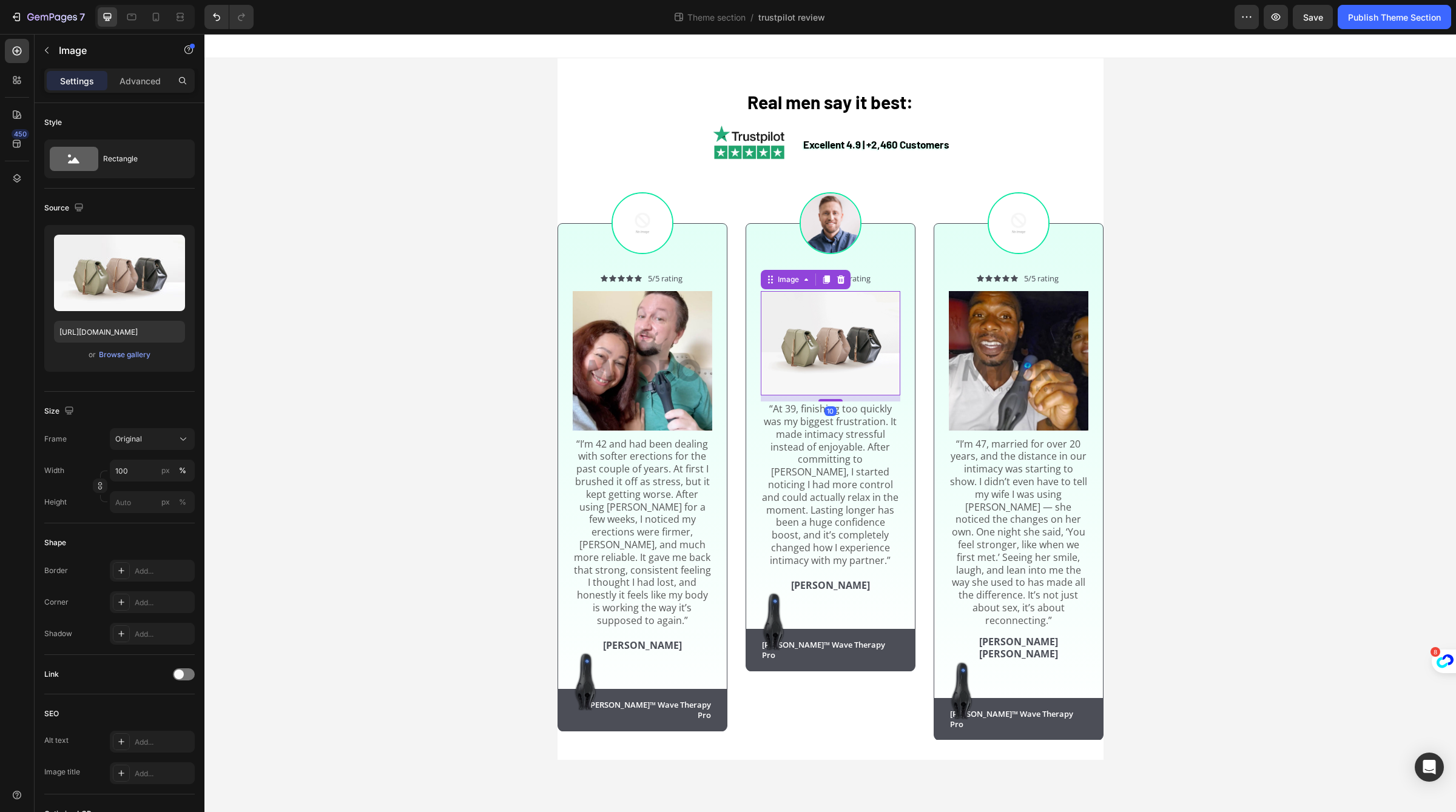
click at [843, 339] on img at bounding box center [830, 344] width 139 height 105
click at [135, 356] on div "Browse gallery" at bounding box center [124, 354] width 52 height 11
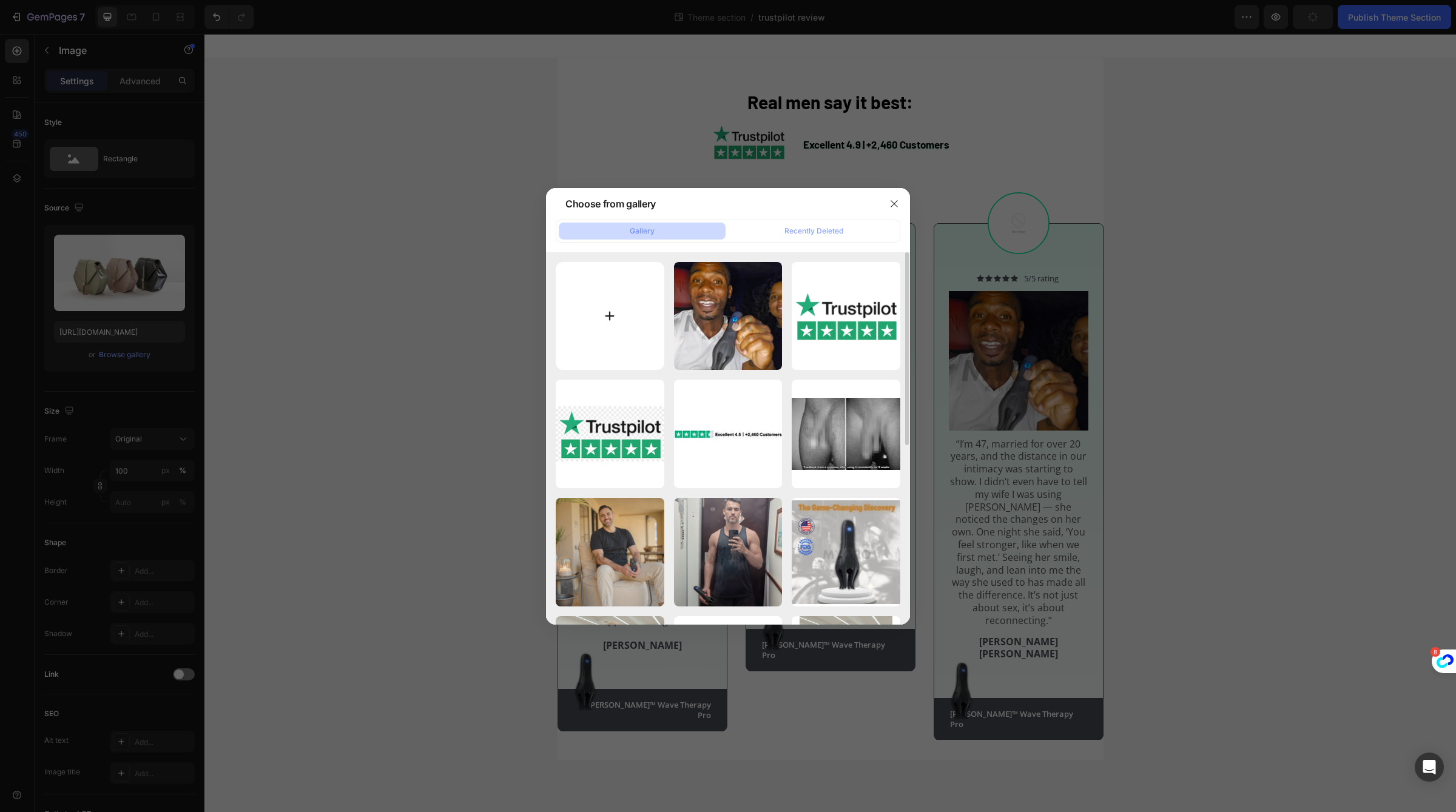
click at [636, 309] on input "file" at bounding box center [610, 316] width 108 height 108
type input "C:\fakepath\9.jpg"
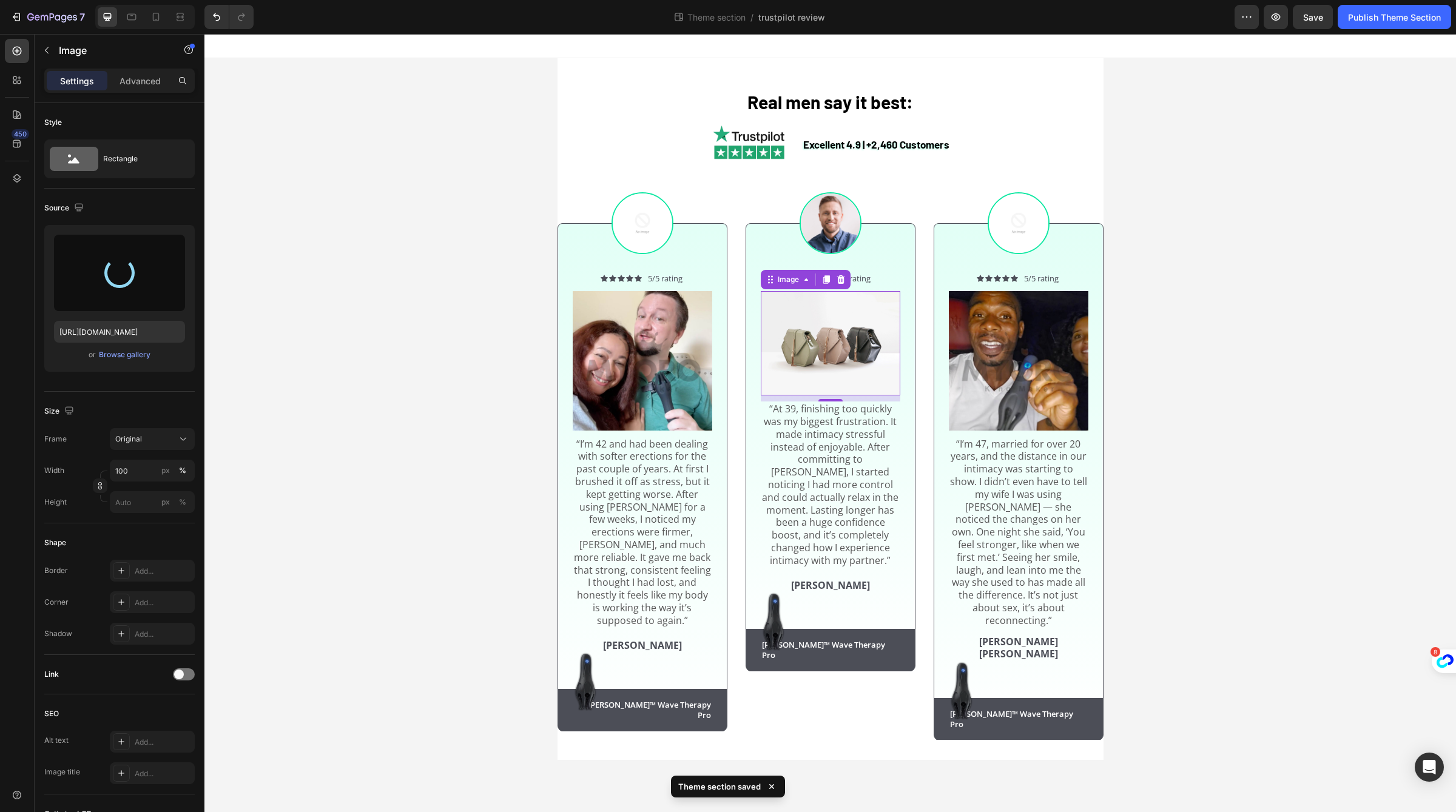
type input "https://cdn.shopify.com/s/files/1/0658/6377/8456/files/gempages_574935580928901…"
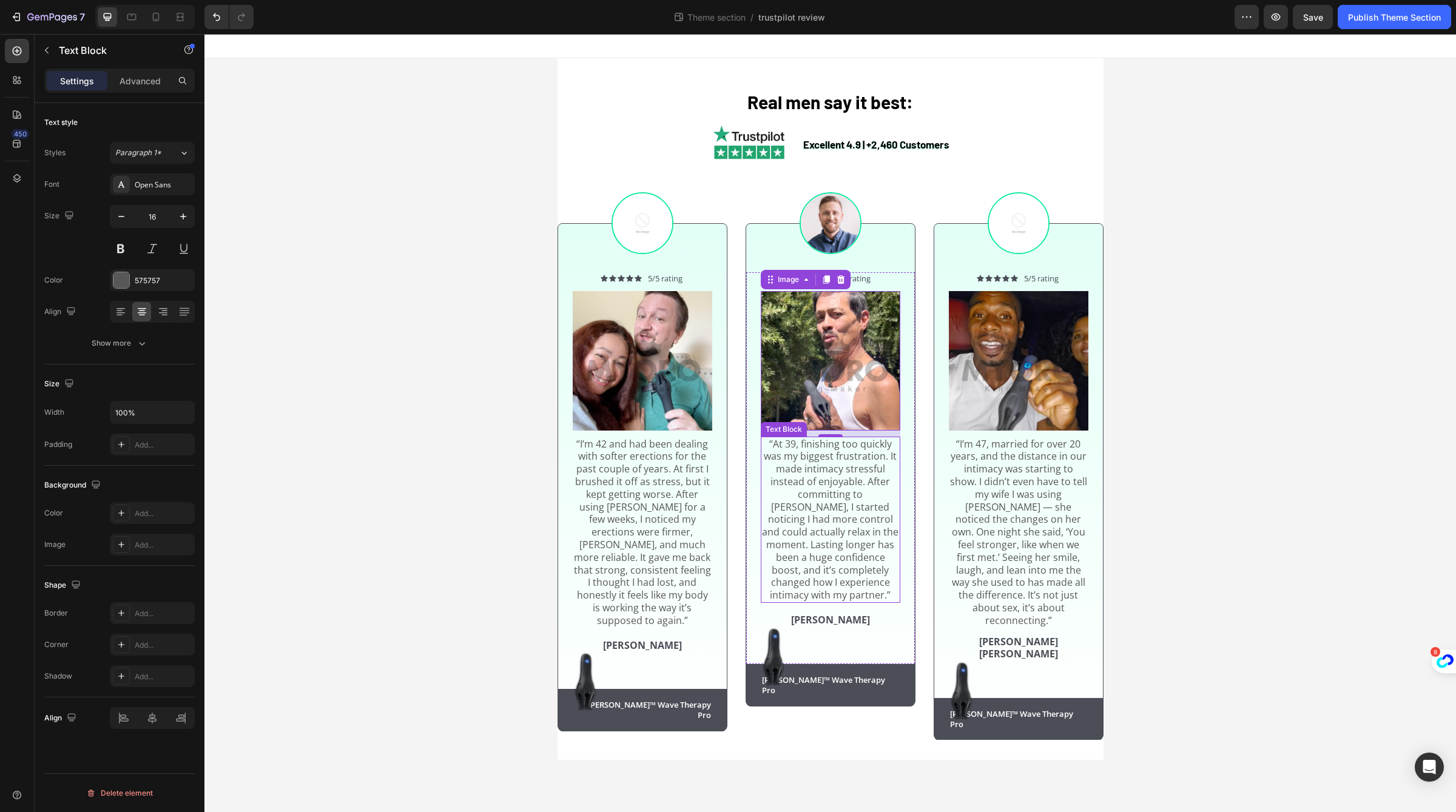
click at [894, 511] on p "“At 39, finishing too quickly was my biggest frustration. It made intimacy stre…" at bounding box center [830, 520] width 138 height 164
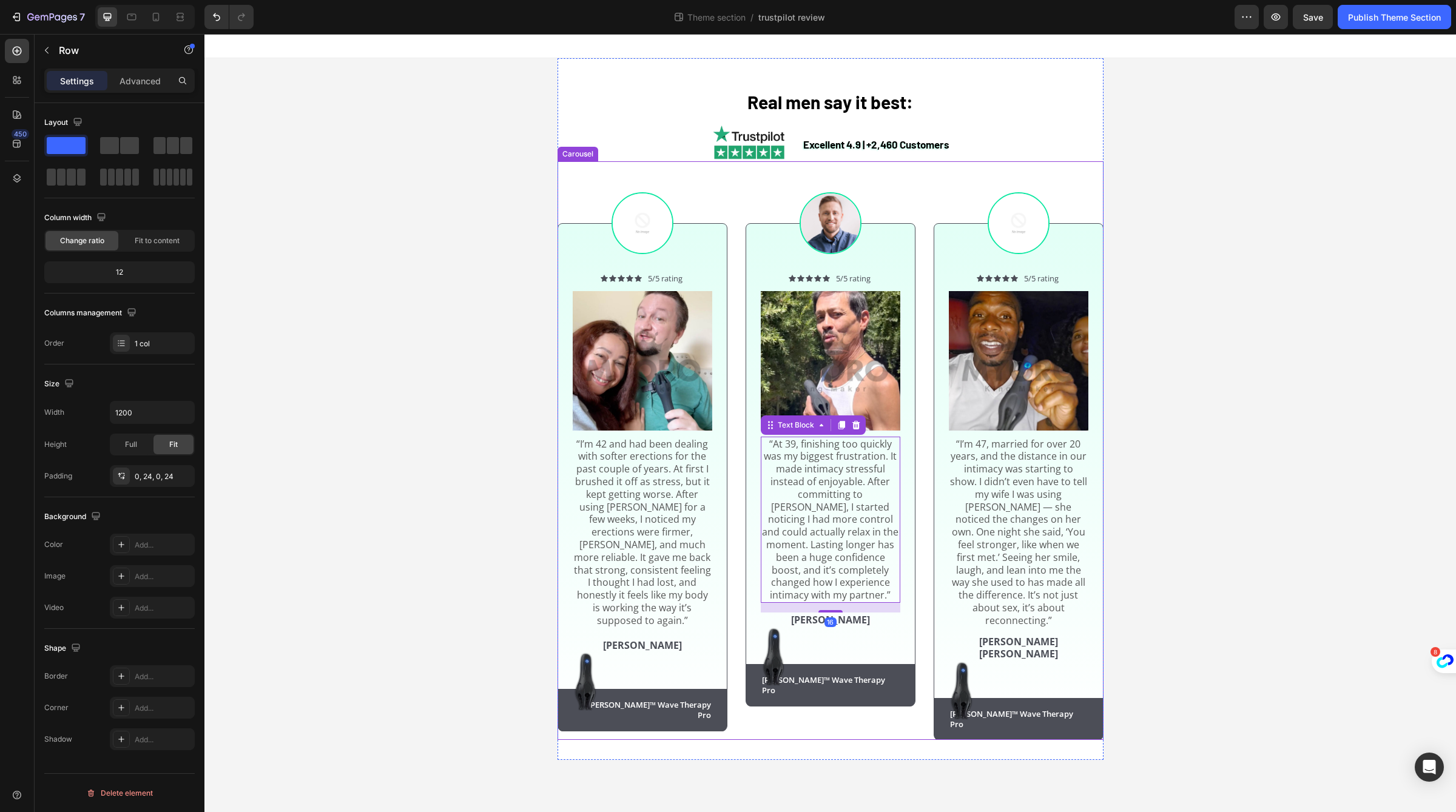
click at [943, 519] on div "Icon Icon Icon Icon Icon Icon List 5/5 rating Text Block Row Image “I’m 47, mar…" at bounding box center [1018, 484] width 169 height 426
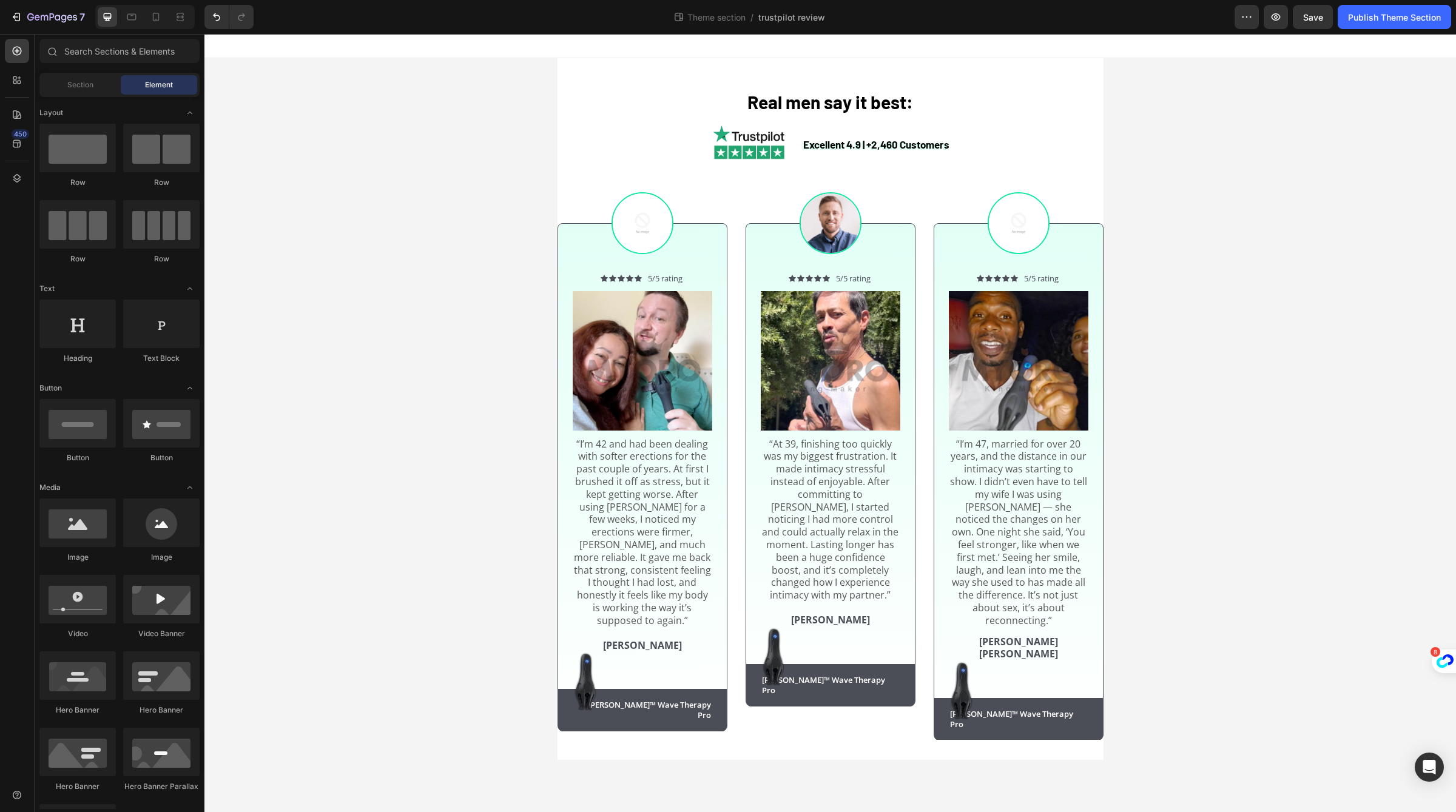
click at [1238, 530] on div "Real men say it best: Heading Excellent 4.9 | +2,460 Customers Text Block Image…" at bounding box center [830, 409] width 1251 height 702
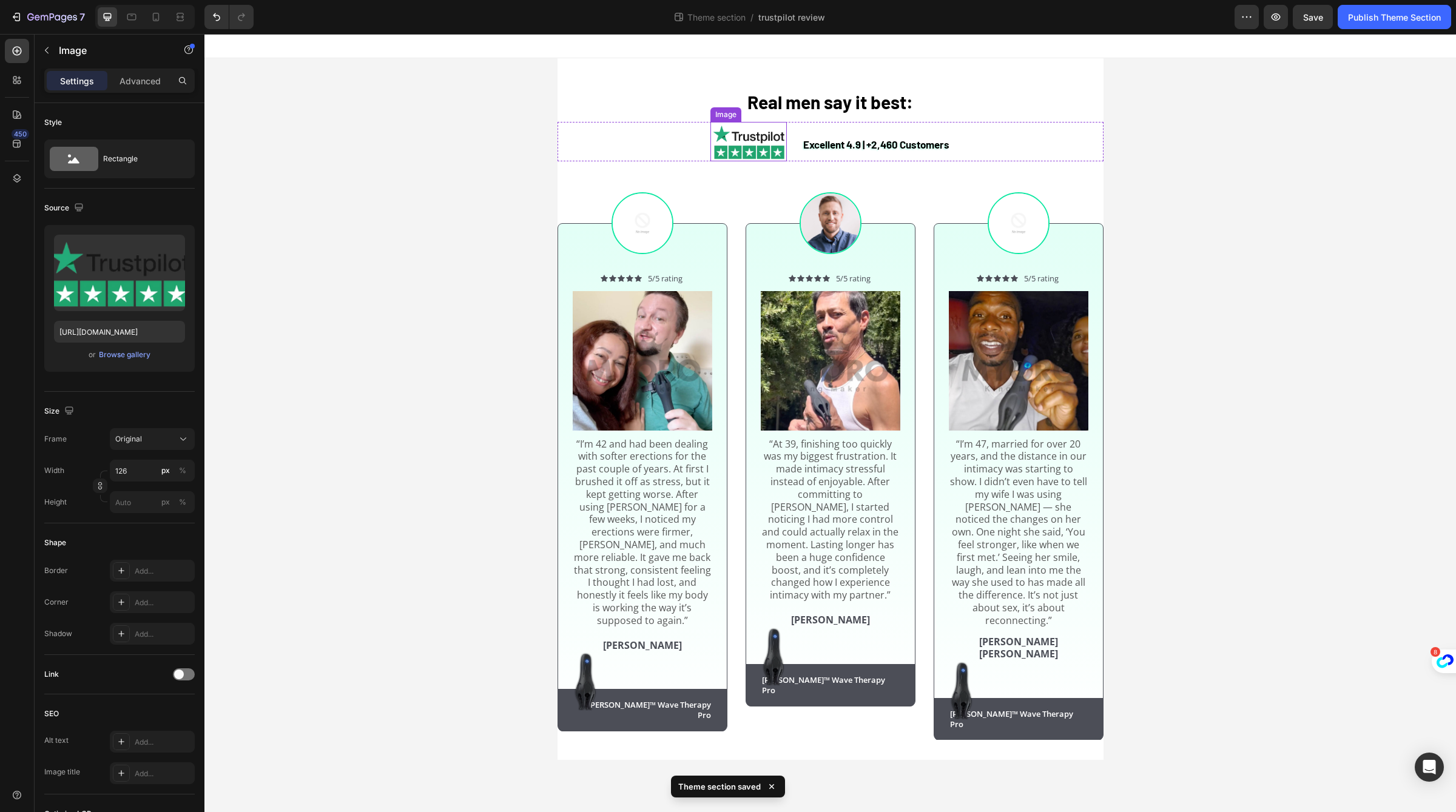
click at [778, 148] on img at bounding box center [748, 141] width 76 height 39
click at [959, 118] on h2 "Real men say it best:" at bounding box center [831, 99] width 546 height 44
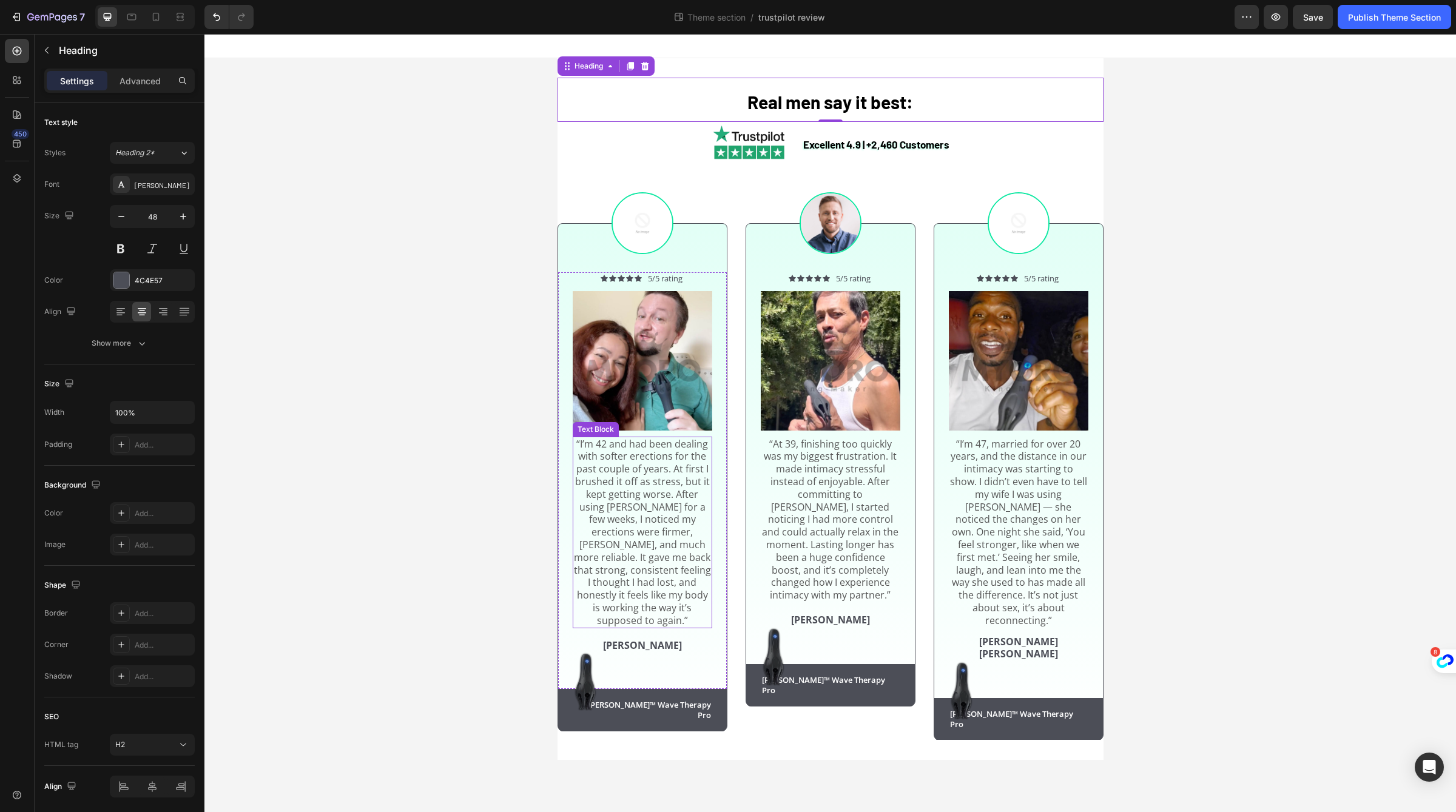
click at [640, 538] on p "“I’m 42 and had been dealing with softer erections for the past couple of years…" at bounding box center [642, 532] width 138 height 189
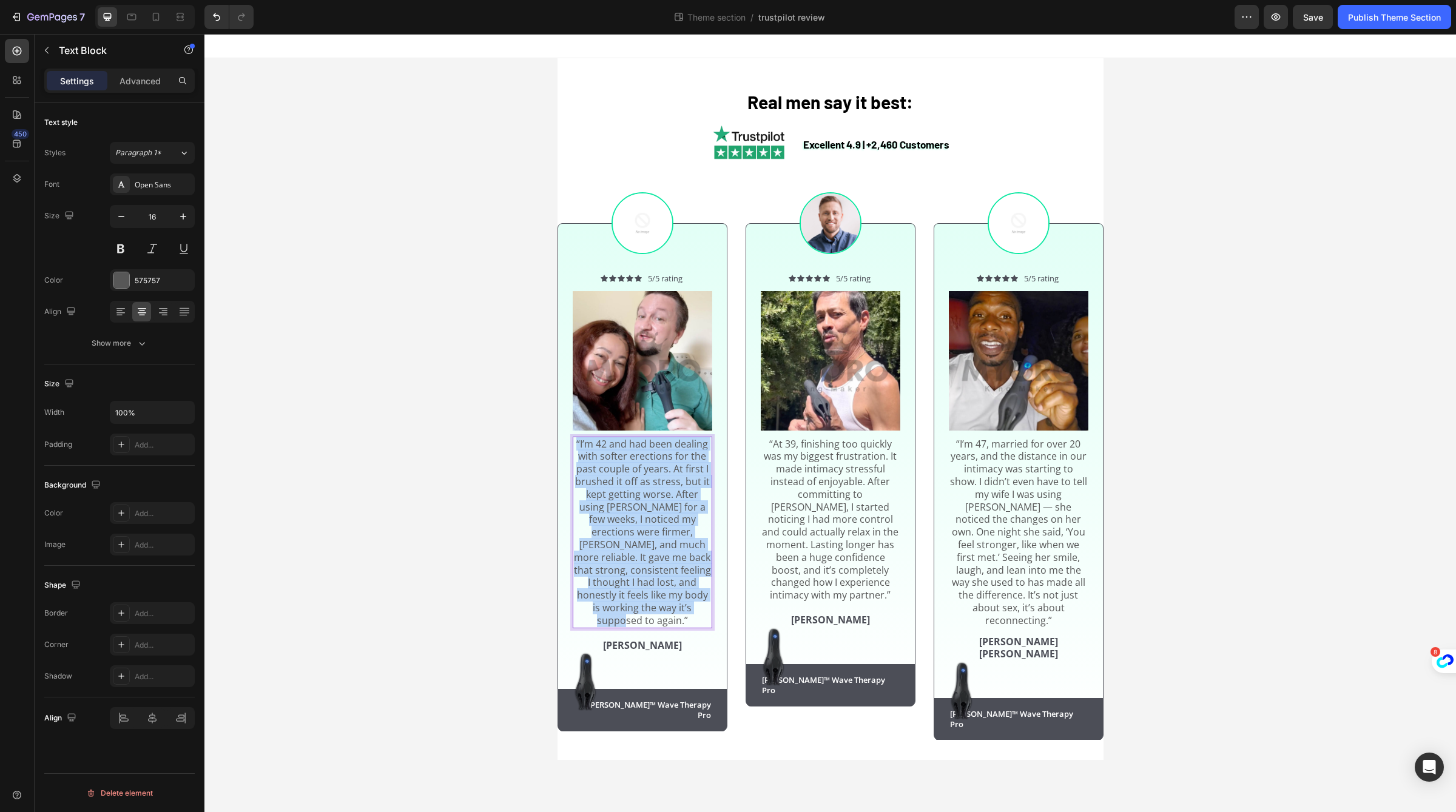
click at [640, 538] on p "“I’m 42 and had been dealing with softer erections for the past couple of years…" at bounding box center [642, 532] width 138 height 189
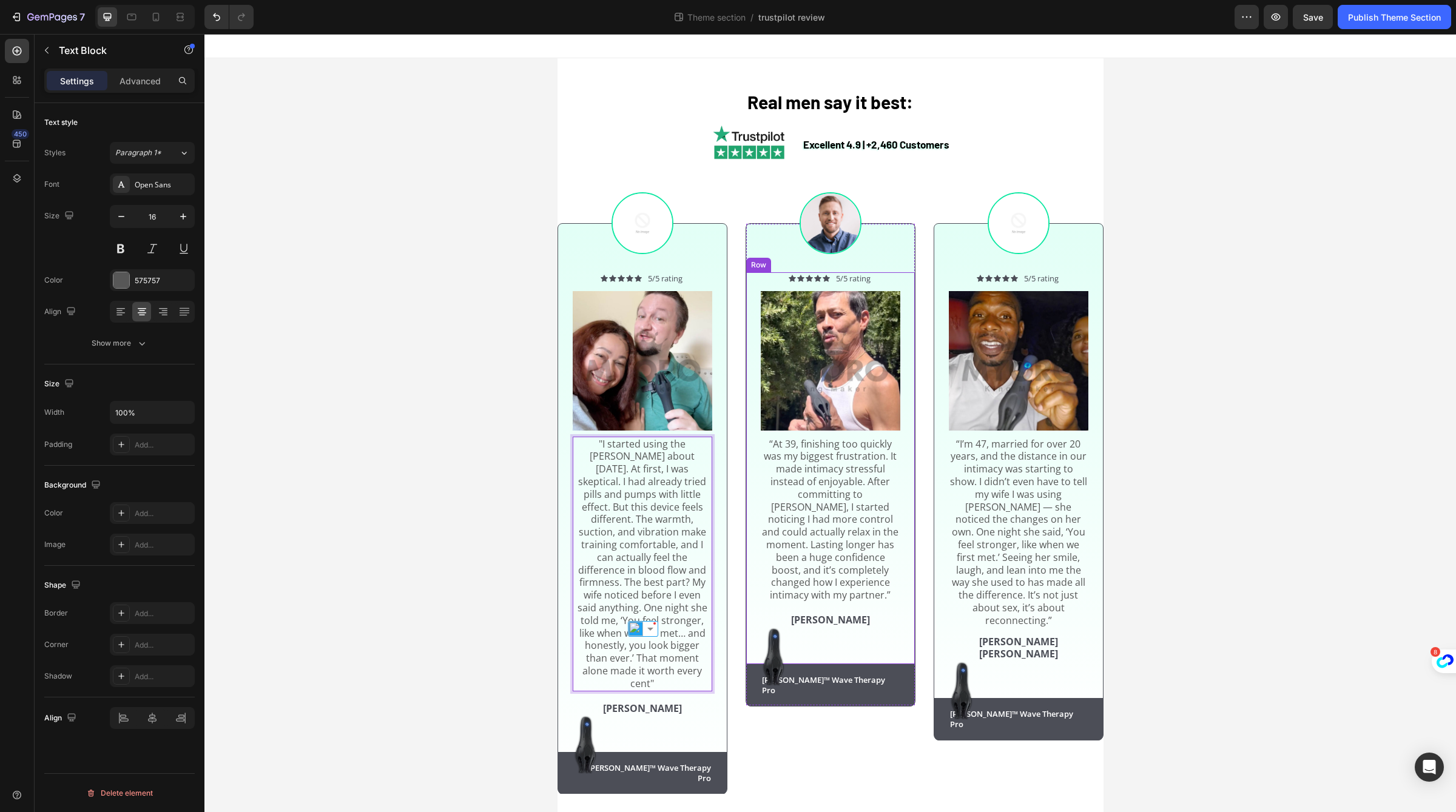
click at [872, 498] on p "“At 39, finishing too quickly was my biggest frustration. It made intimacy stre…" at bounding box center [830, 520] width 138 height 164
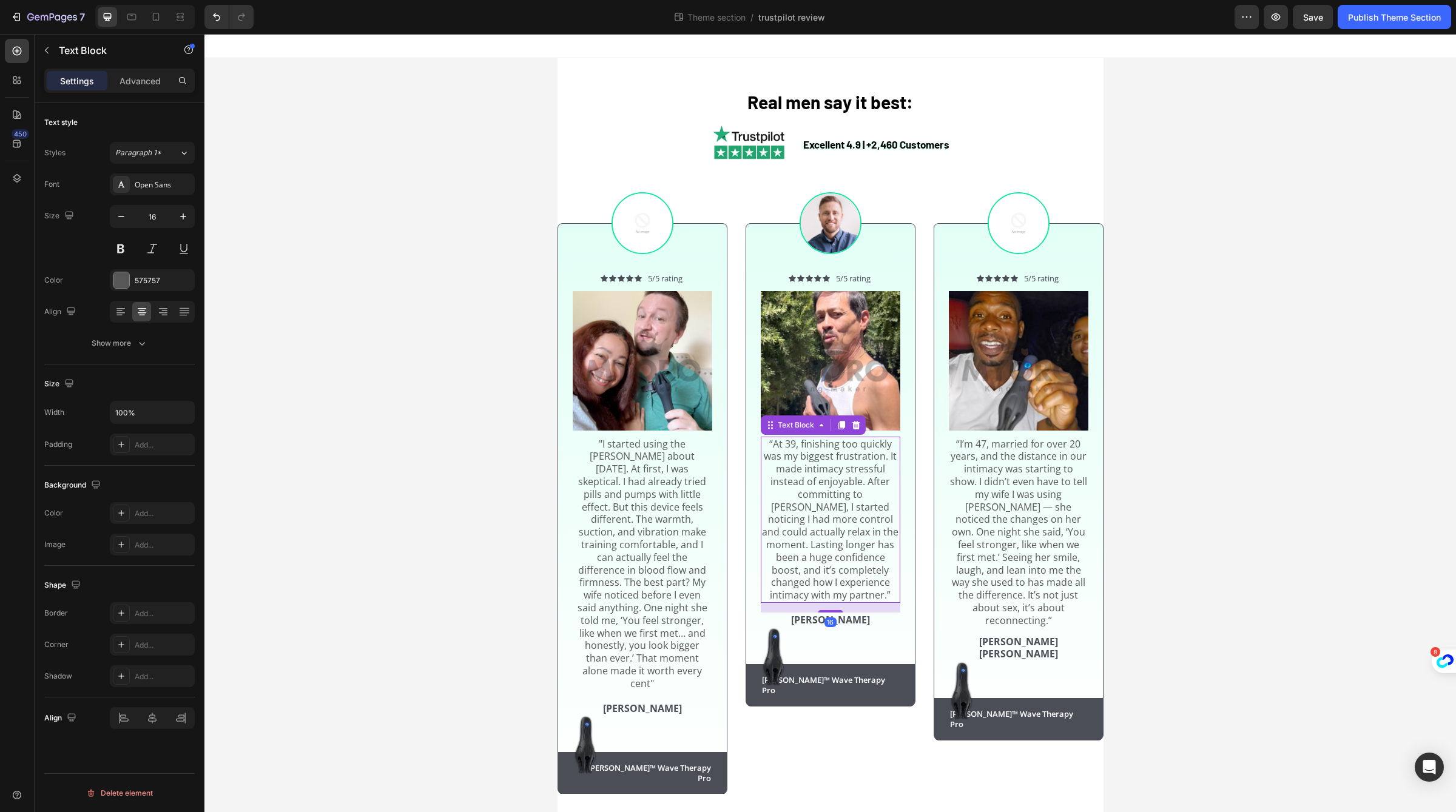
click at [872, 498] on p "“At 39, finishing too quickly was my biggest frustration. It made intimacy stre…" at bounding box center [830, 520] width 138 height 164
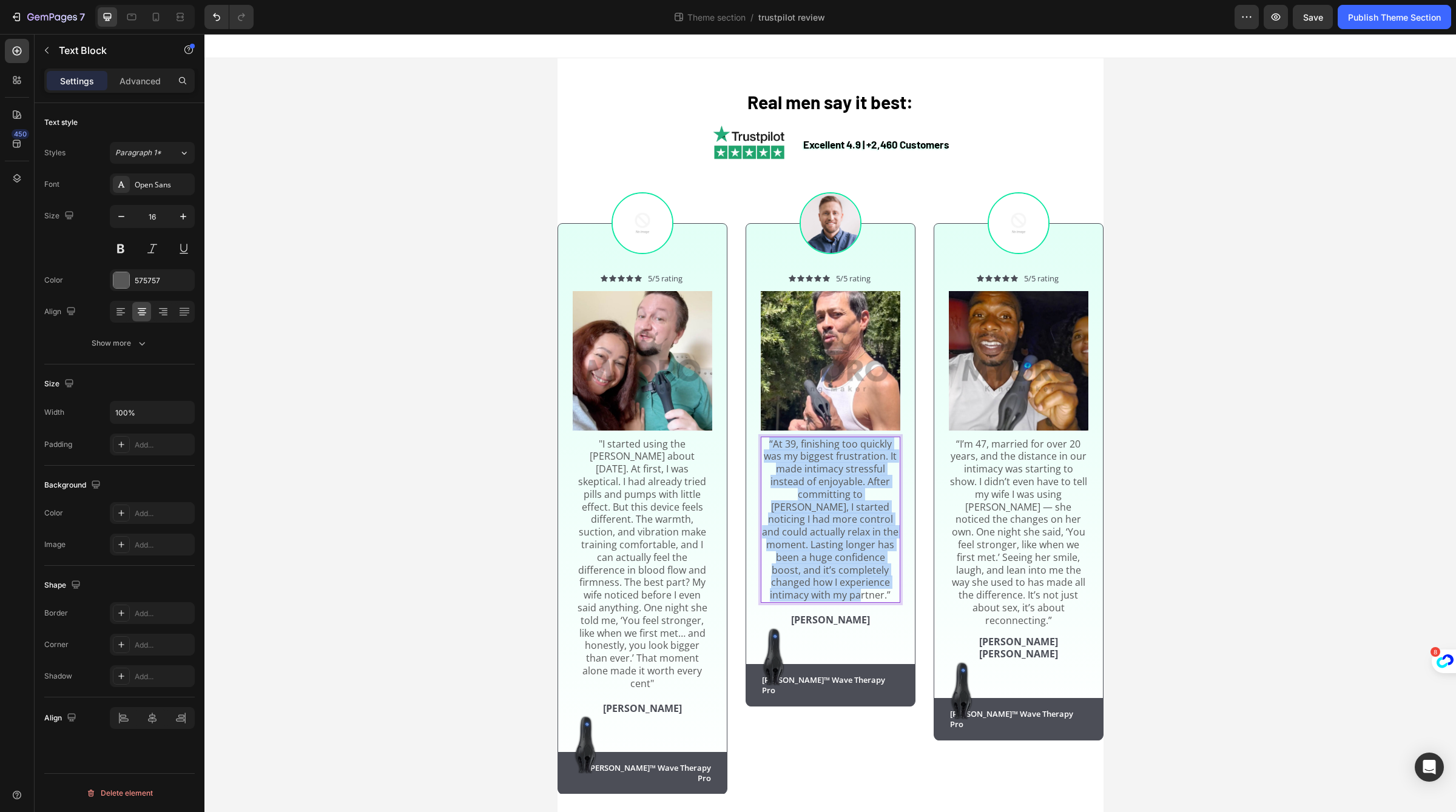
click at [872, 498] on p "“At 39, finishing too quickly was my biggest frustration. It made intimacy stre…" at bounding box center [830, 520] width 138 height 164
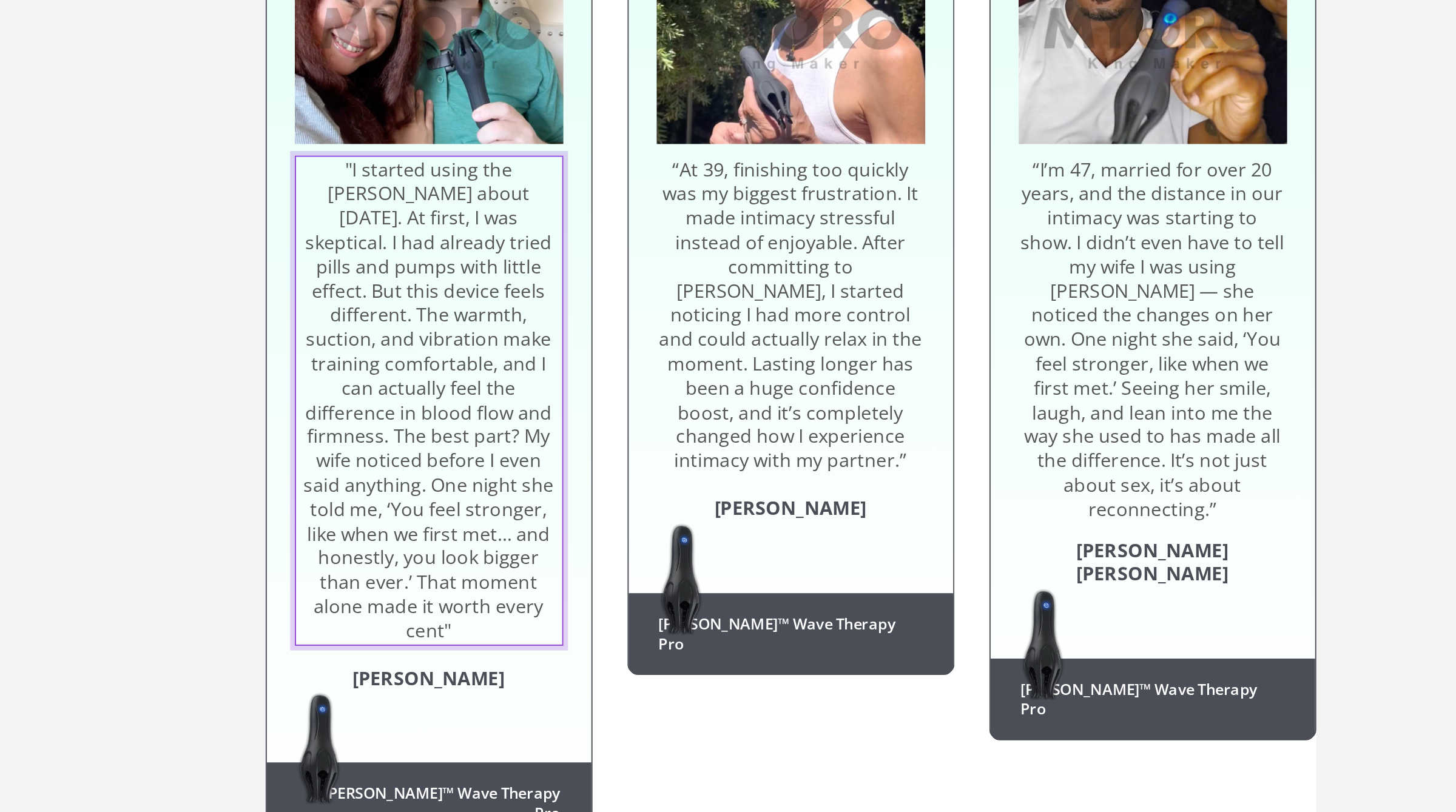
copy p ""I started using the Neuman about two months ago. At first, I was skeptical. I …"
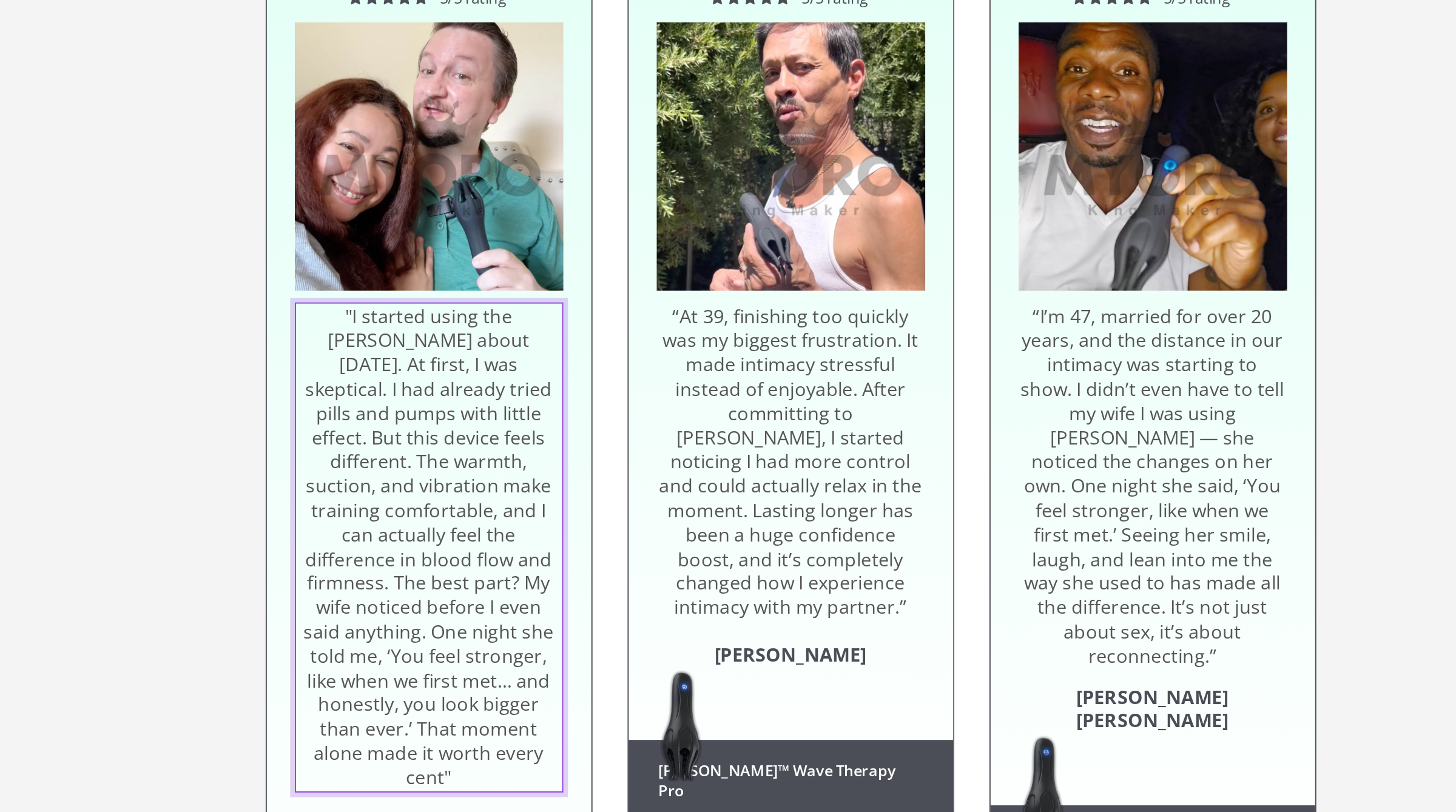
click at [11, 0] on p ""I started using the Neuman about two months ago. At first, I was skeptical. I …" at bounding box center [24, 58] width 138 height 252
click at [20, 0] on p ""I started using the Neuman about two months ago. At first, I was skeptical. I …" at bounding box center [24, 58] width 138 height 252
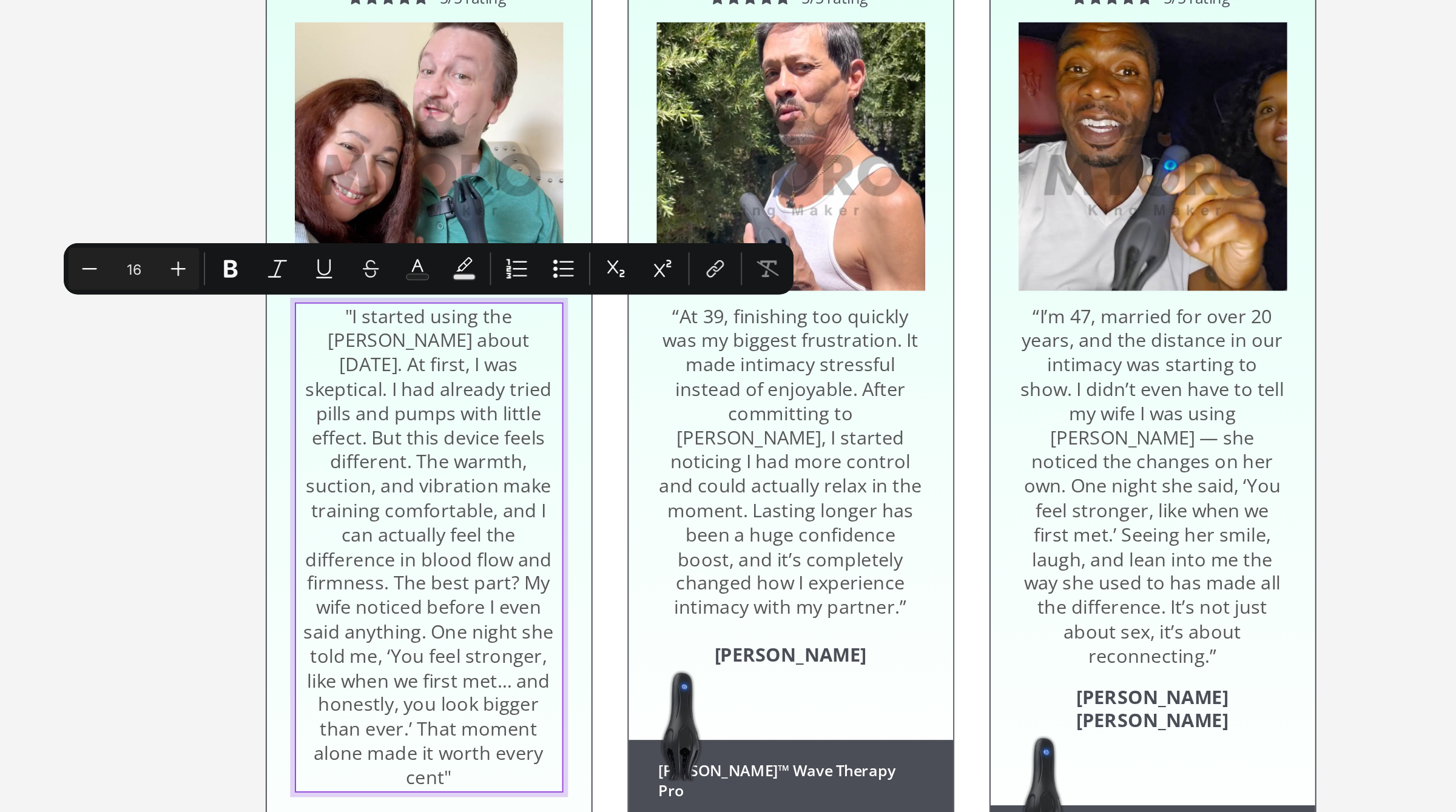
copy p ""I started using the Neuman about two months ago. At first, I was skeptical. I …"
click at [76, 0] on p ""I started using the Neuman about two months ago. At first, I was skeptical. I …" at bounding box center [24, 58] width 138 height 252
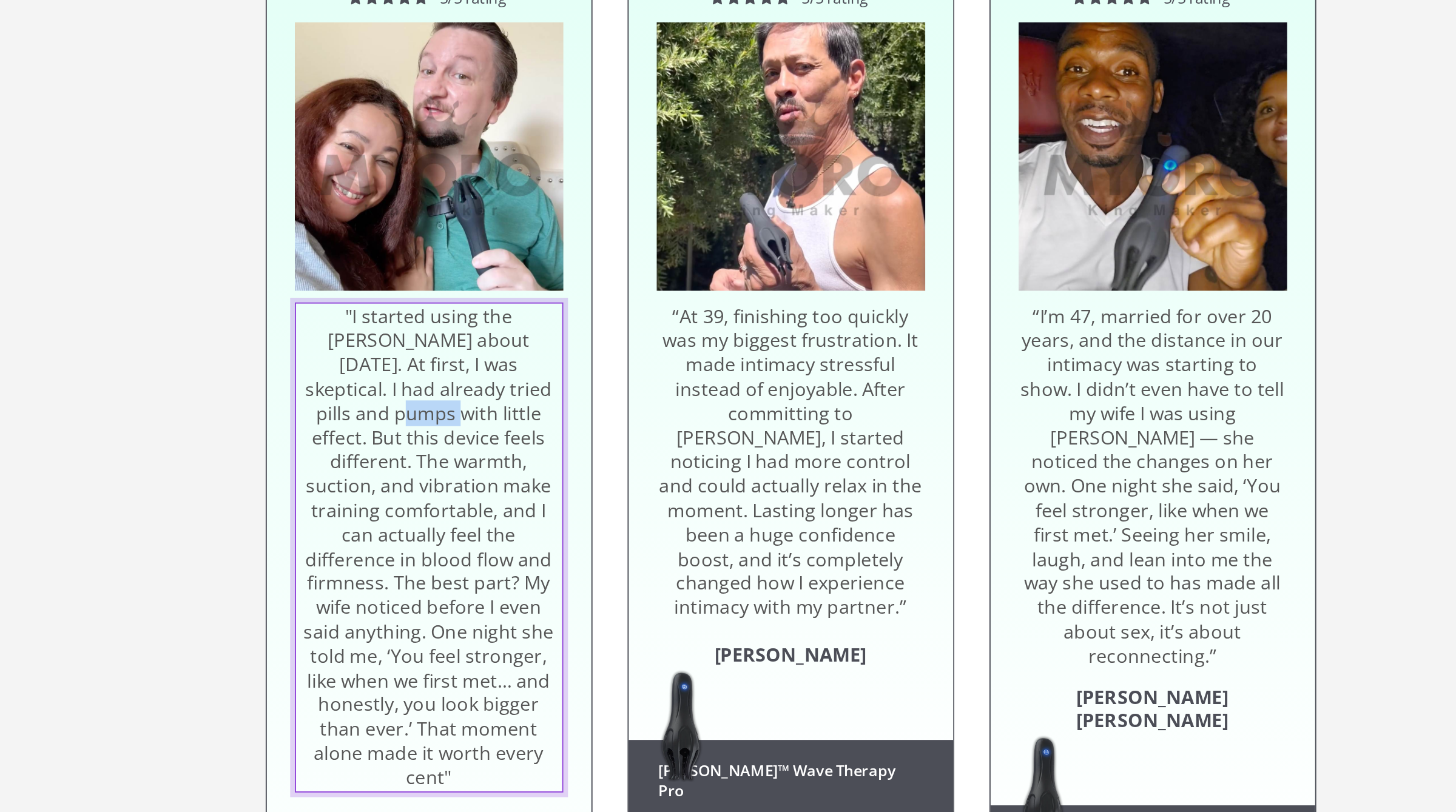
click at [76, 0] on p ""I started using the Neuman about two months ago. At first, I was skeptical. I …" at bounding box center [24, 58] width 138 height 252
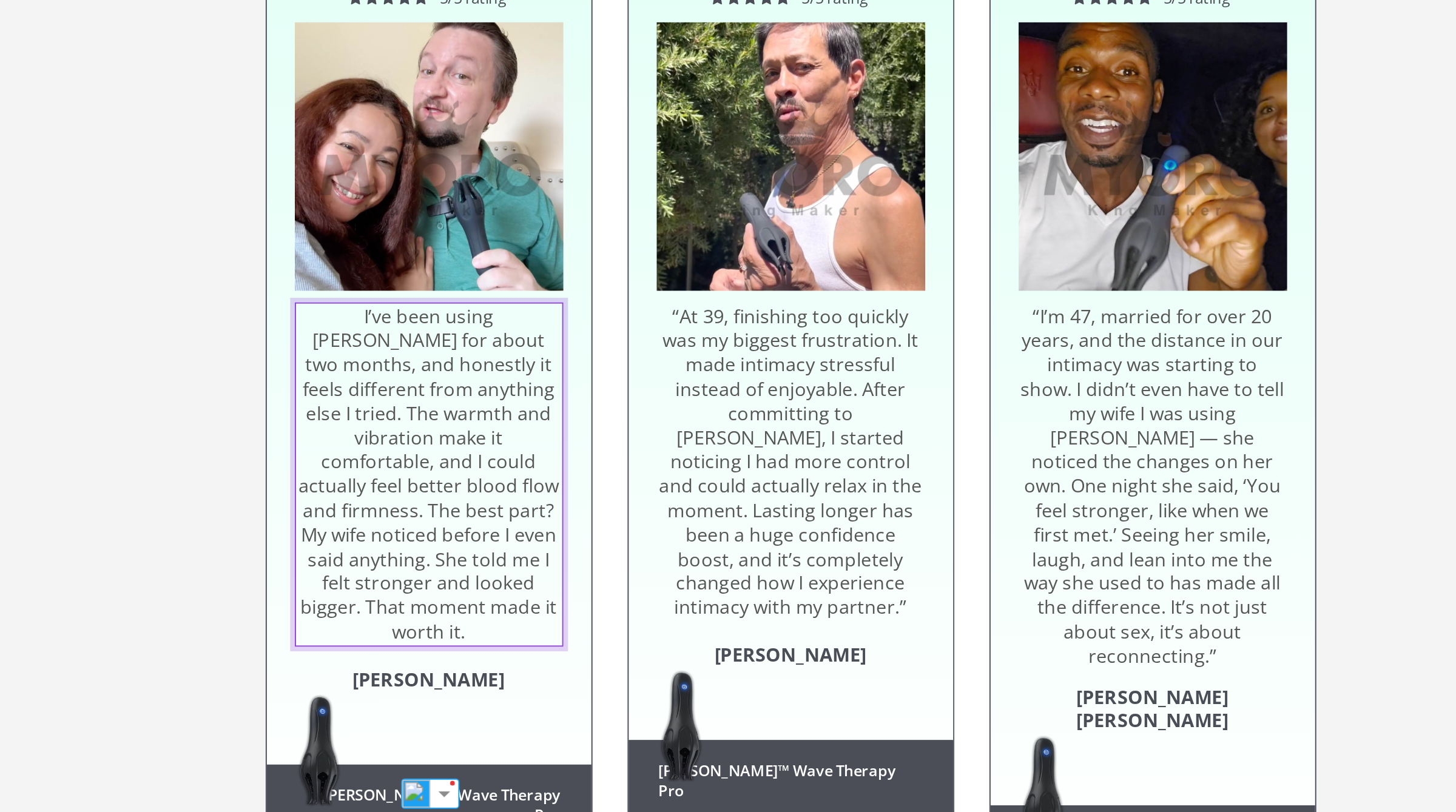
click at [0, 0] on p "I’ve been using Neuman for about two months, and honestly it feels different fr…" at bounding box center [24, 19] width 138 height 176
click at [59, 85] on p ""I’ve been using Neuman for about two months, and honestly it feels different f…" at bounding box center [24, 19] width 138 height 176
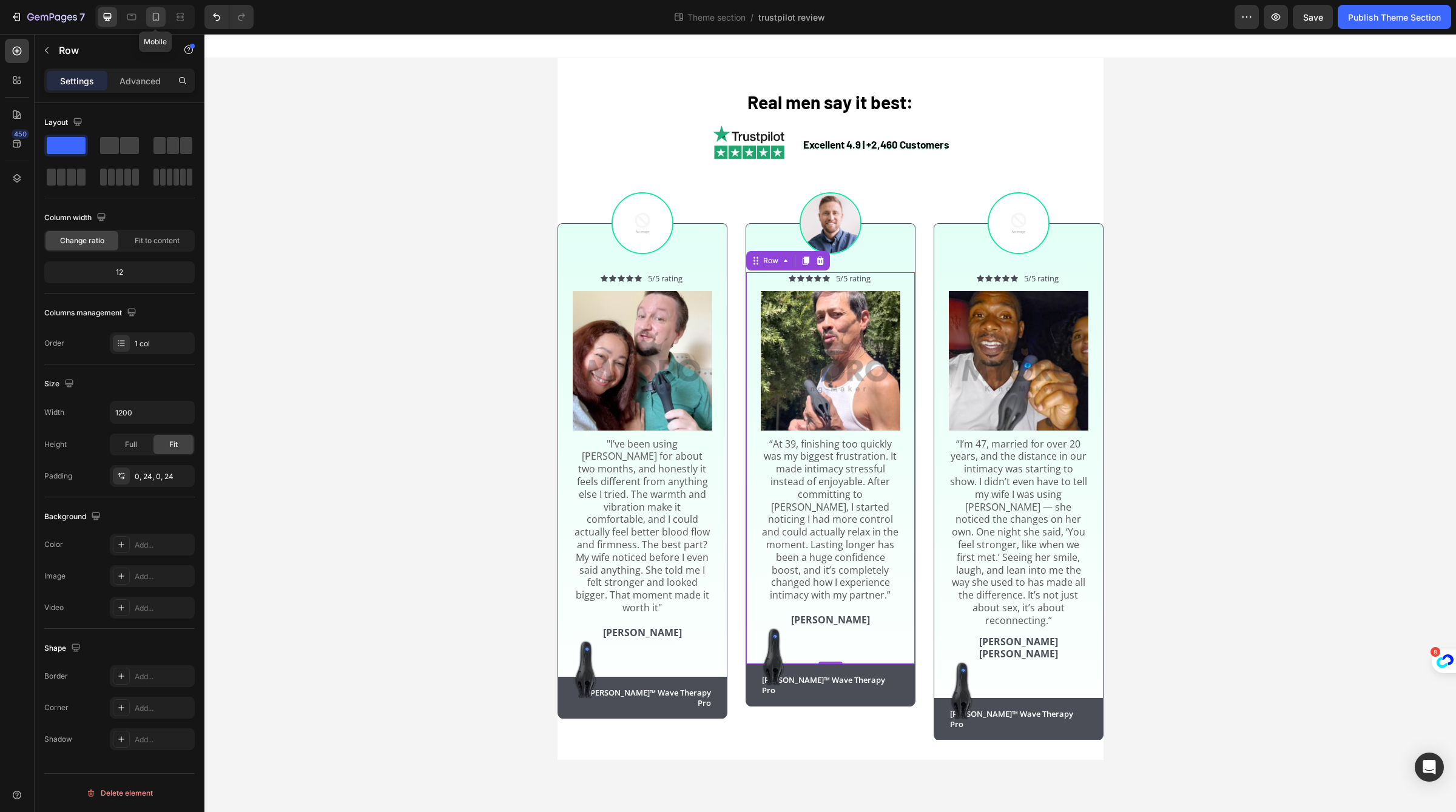
click at [153, 20] on icon at bounding box center [156, 17] width 7 height 9
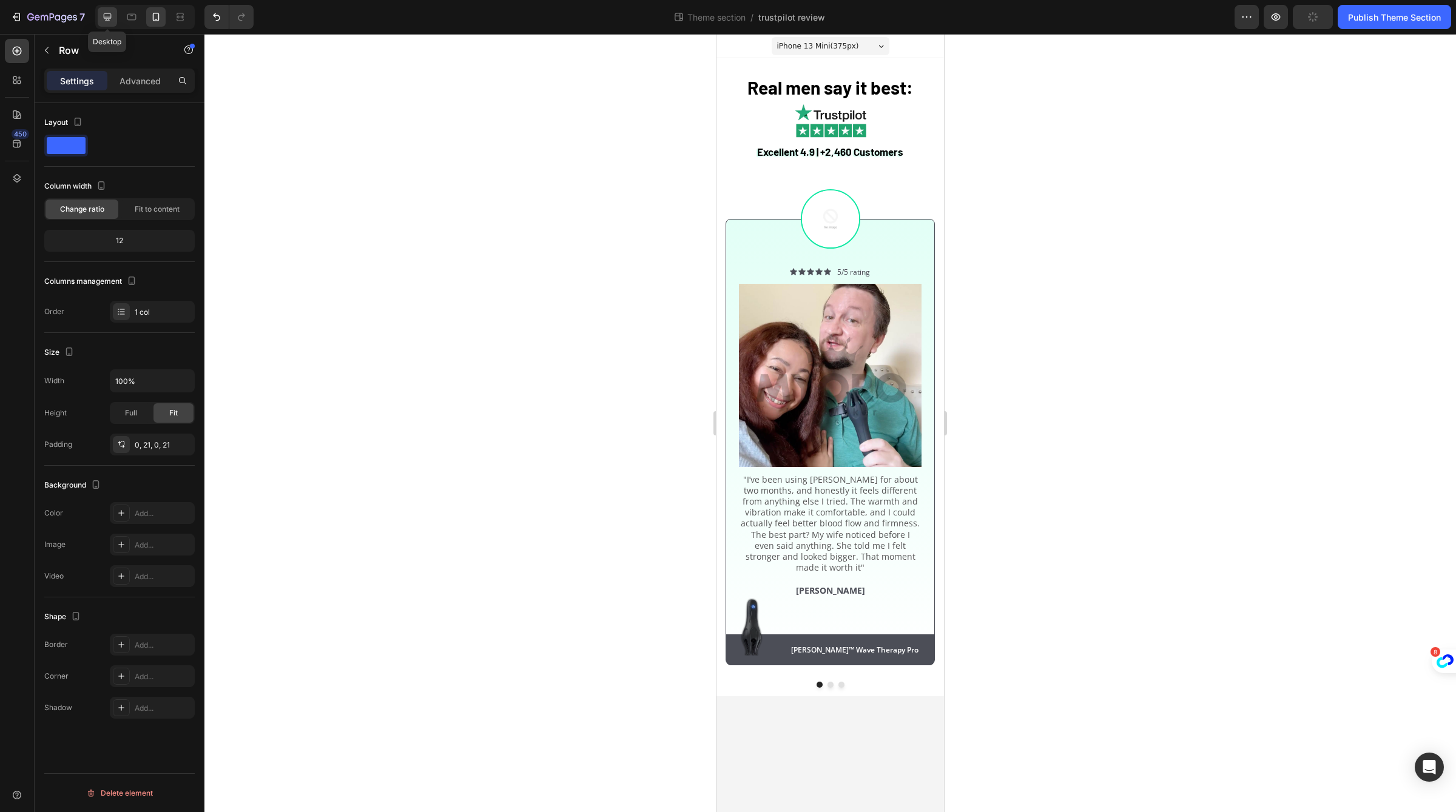
click at [112, 21] on icon at bounding box center [107, 17] width 12 height 12
type input "1200"
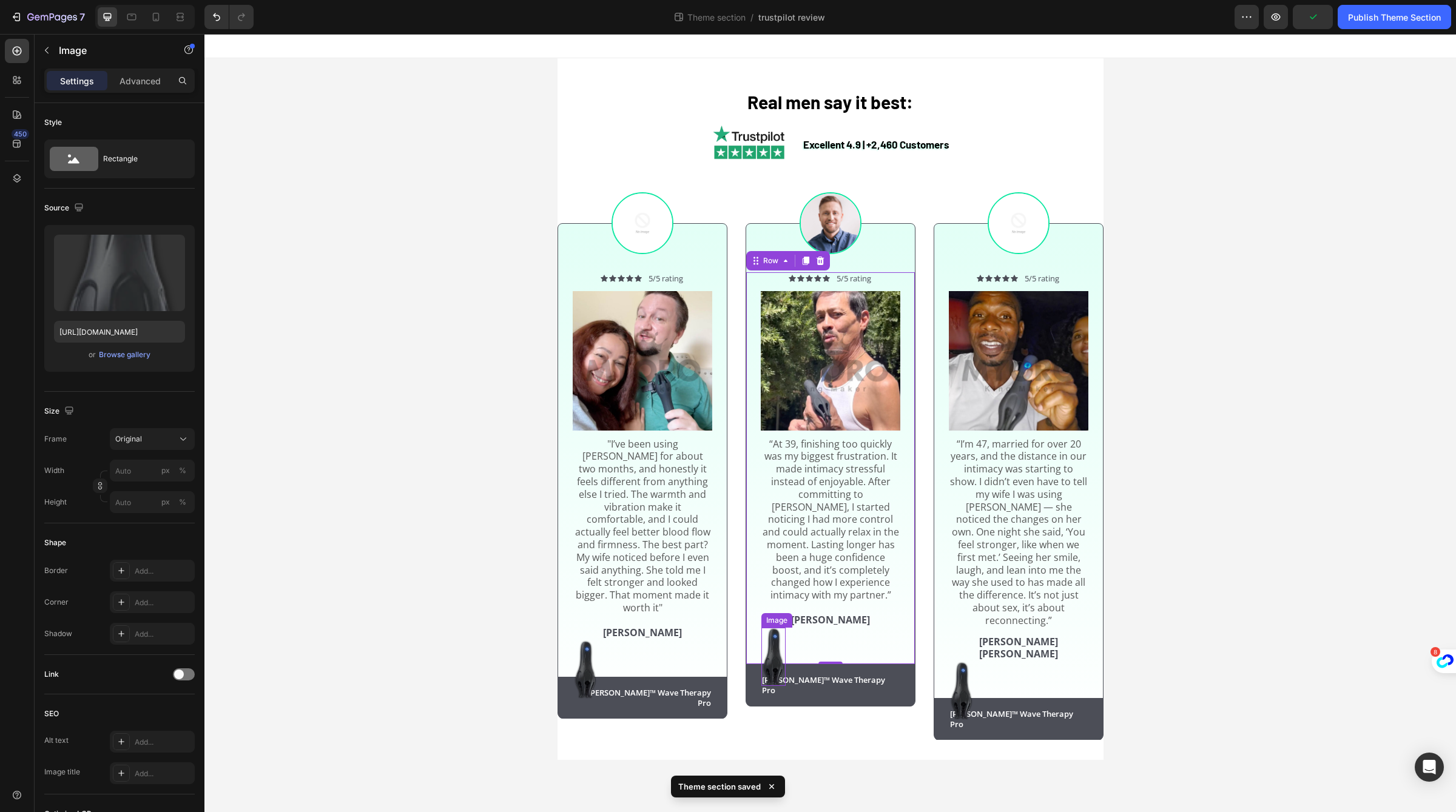
click at [784, 651] on img at bounding box center [773, 657] width 24 height 58
click at [586, 652] on img at bounding box center [585, 670] width 24 height 58
click at [966, 665] on img at bounding box center [961, 691] width 24 height 58
click at [1004, 414] on img at bounding box center [1018, 361] width 139 height 139
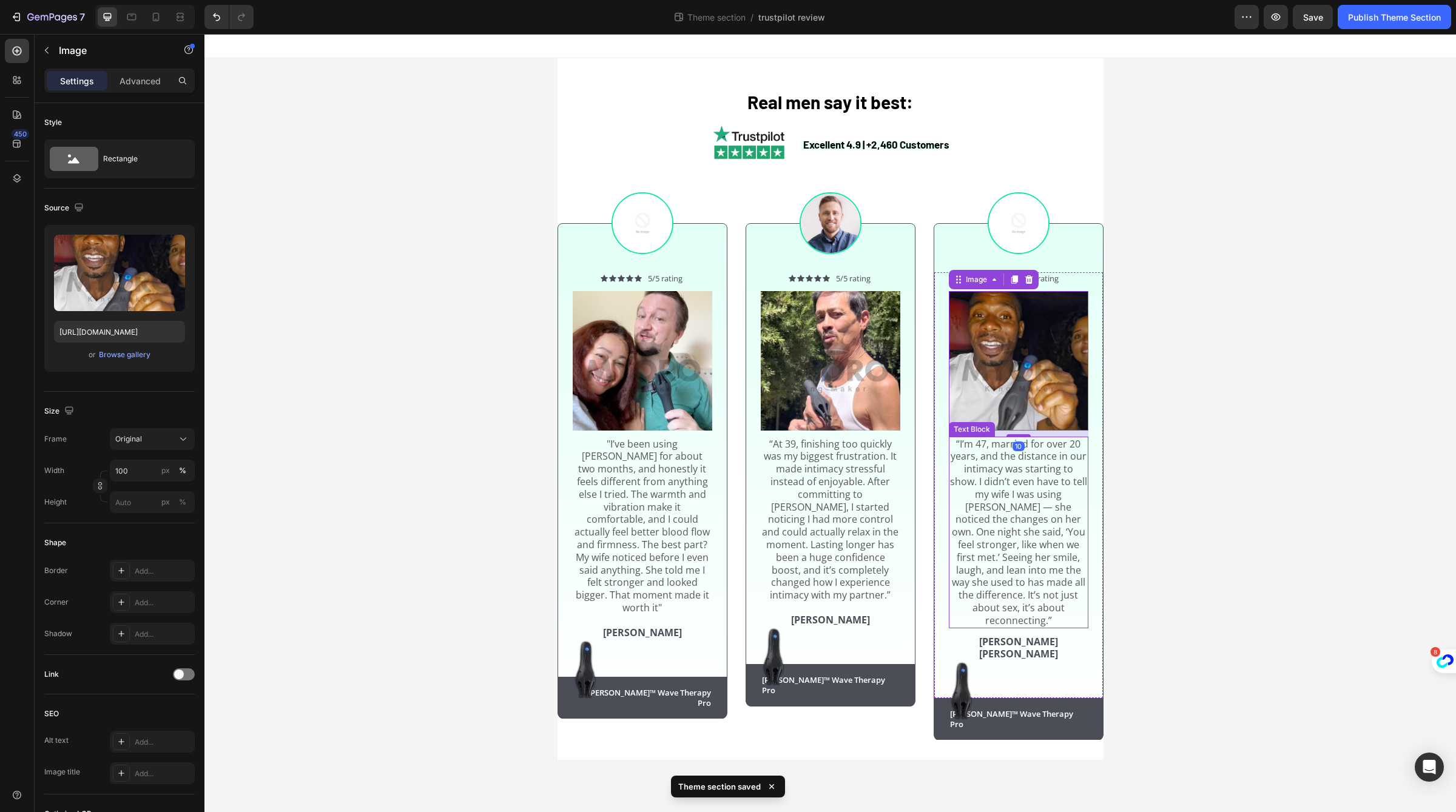
click at [1009, 543] on p "“I’m 47, married for over 20 years, and the distance in our intimacy was starti…" at bounding box center [1018, 532] width 138 height 189
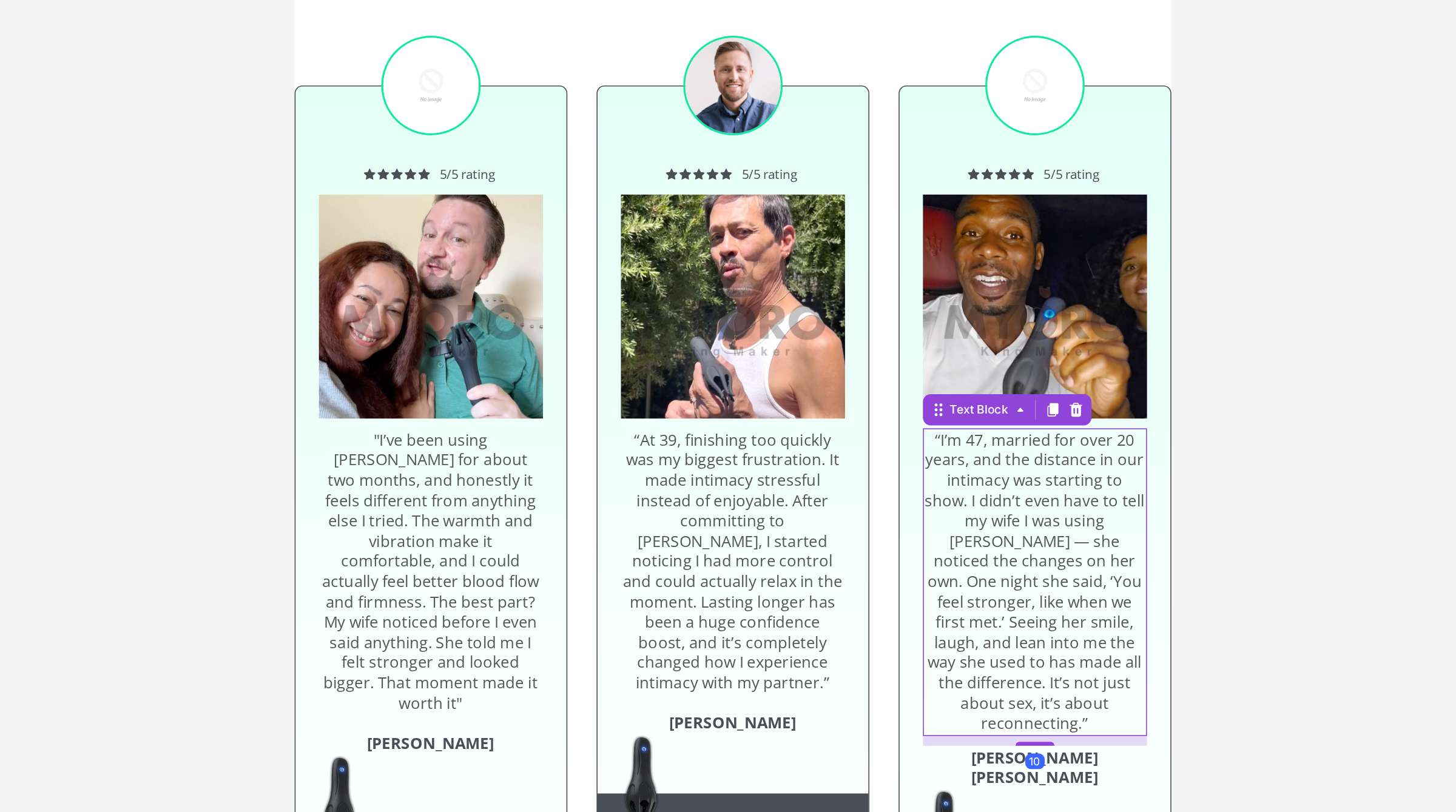
click at [504, 197] on p "“I’m 47, married for over 20 years, and the distance in our intimacy was starti…" at bounding box center [541, 281] width 138 height 189
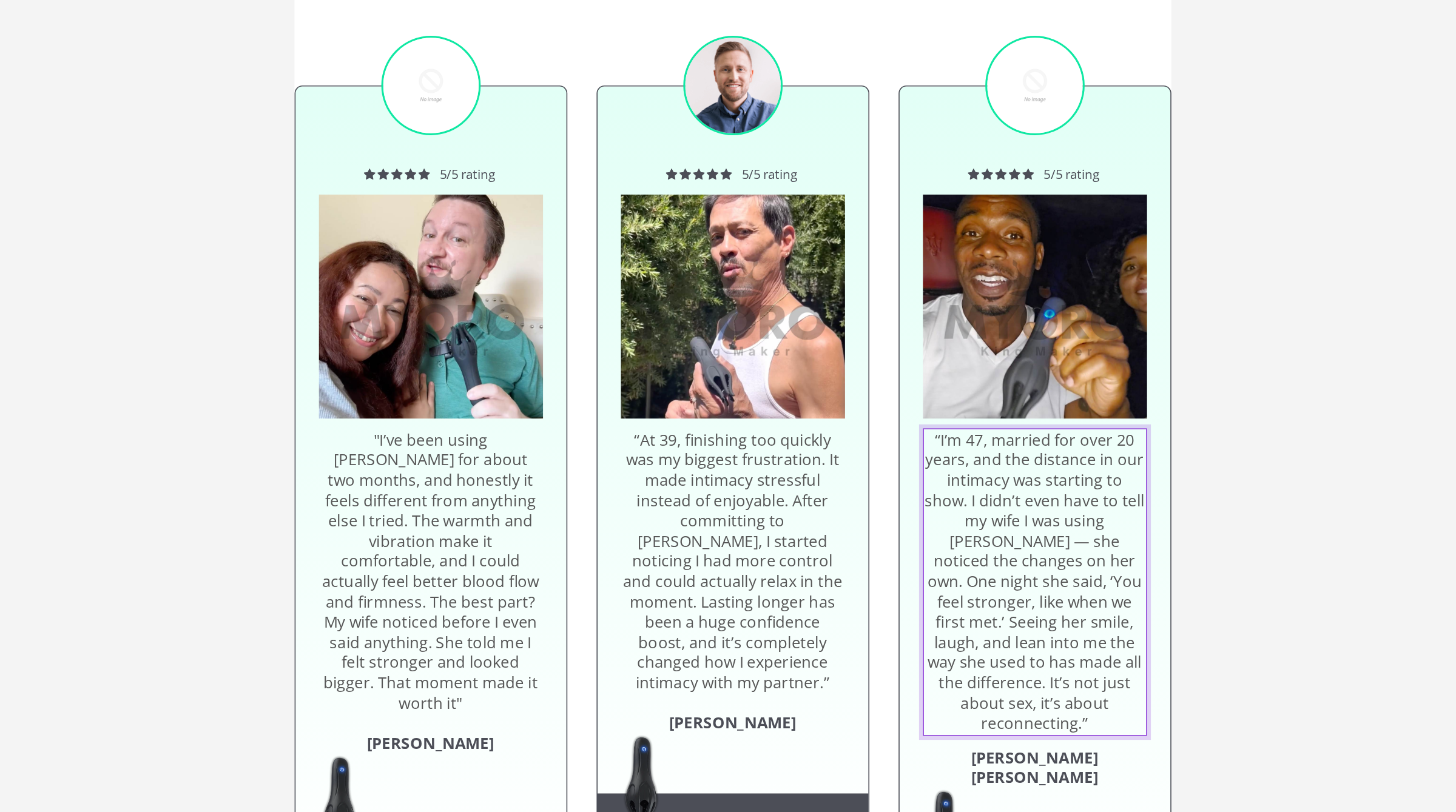
click at [506, 197] on p "“I’m 47, married for over 20 years, and the distance in our intimacy was starti…" at bounding box center [541, 281] width 138 height 189
click at [509, 197] on p "“I’m 47, married for over 20 years, and the distance in our intimacy was starti…" at bounding box center [541, 281] width 138 height 189
click at [318, 191] on p "“At 39, finishing too quickly was my biggest frustration. It made intimacy stre…" at bounding box center [353, 268] width 138 height 164
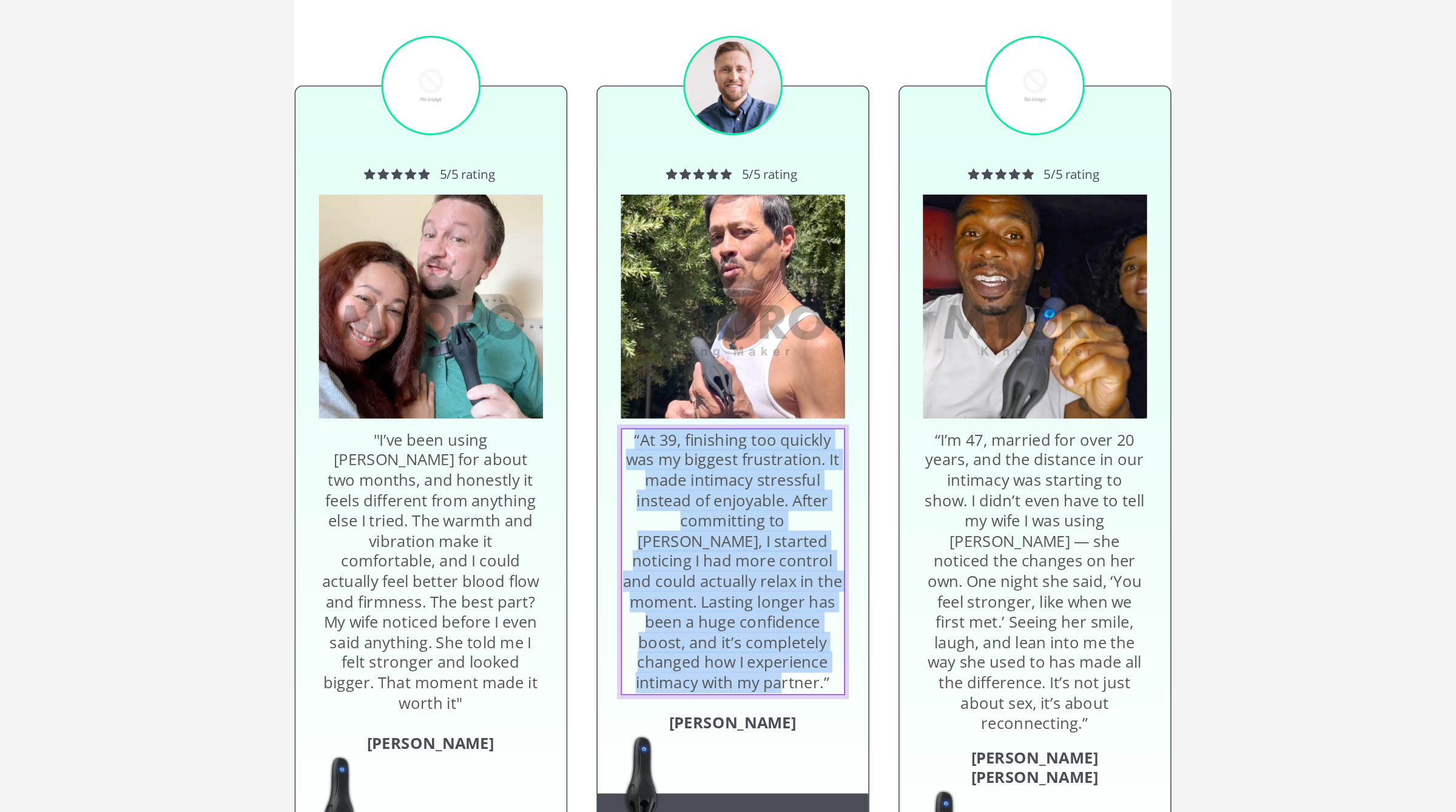
click at [318, 191] on p "“At 39, finishing too quickly was my biggest frustration. It made intimacy stre…" at bounding box center [353, 268] width 138 height 164
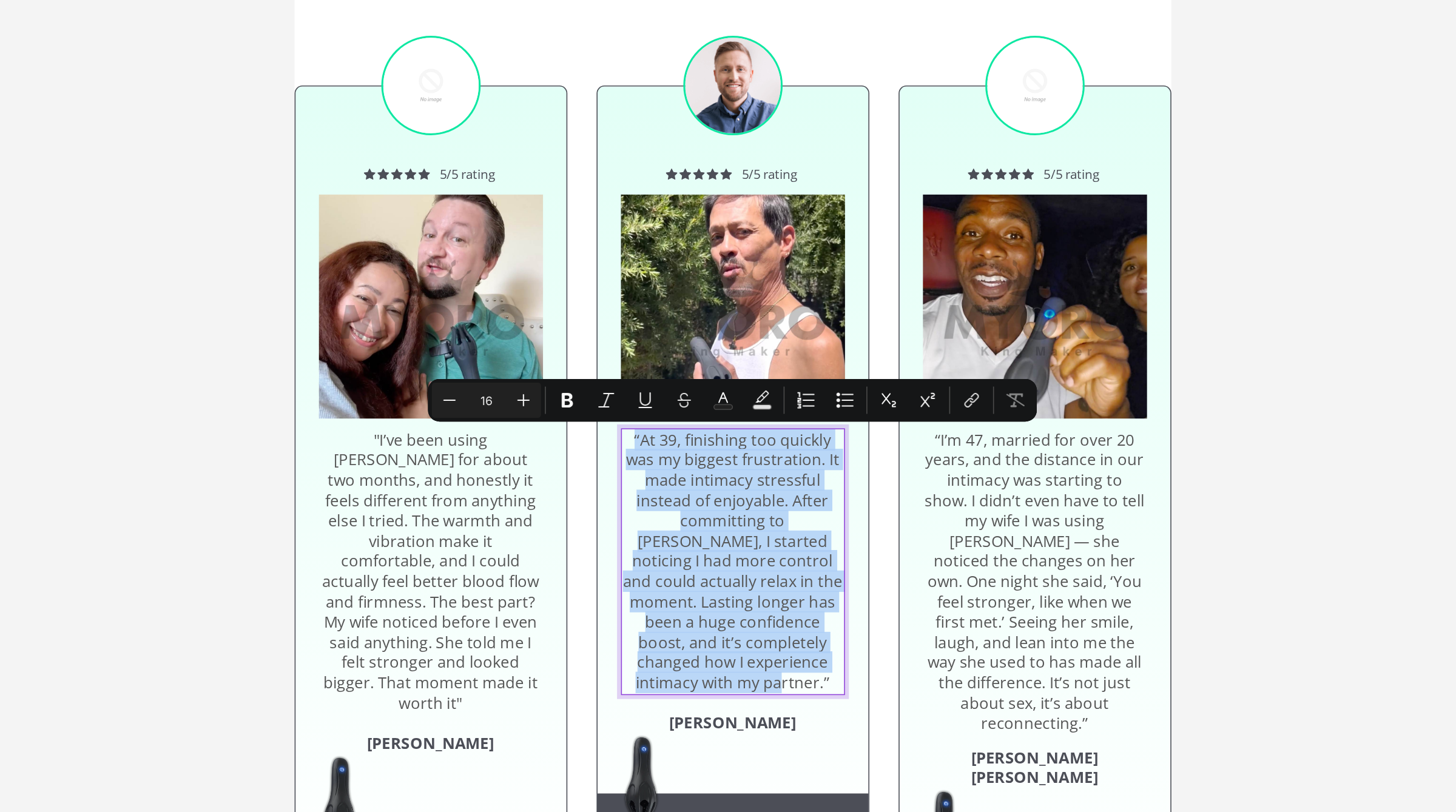
click at [318, 191] on p "“At 39, finishing too quickly was my biggest frustration. It made intimacy stre…" at bounding box center [353, 268] width 138 height 164
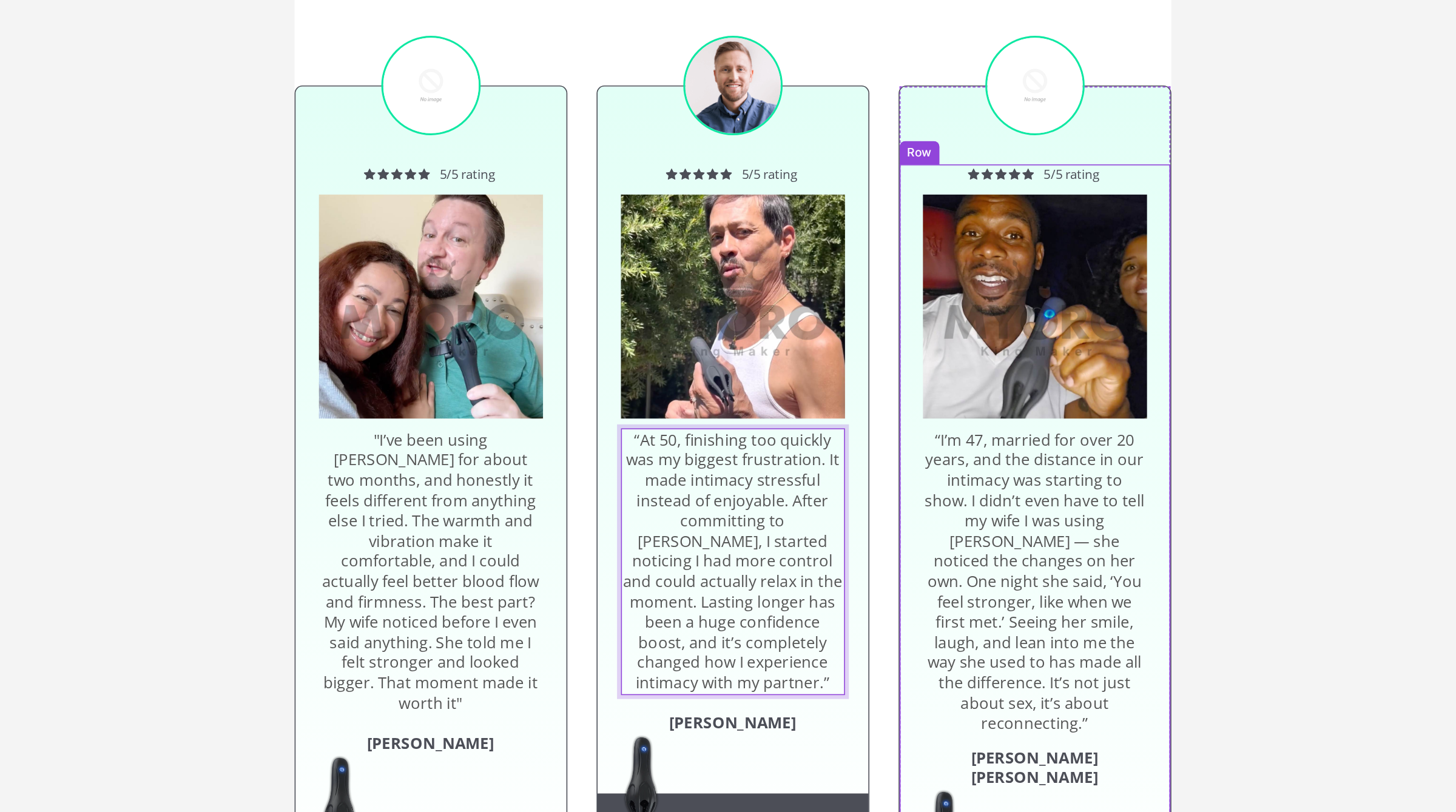
click at [462, 276] on div "Icon Icon Icon Icon Icon Icon List 5/5 rating Text Block Row Image “I’m 47, mar…" at bounding box center [541, 233] width 169 height 426
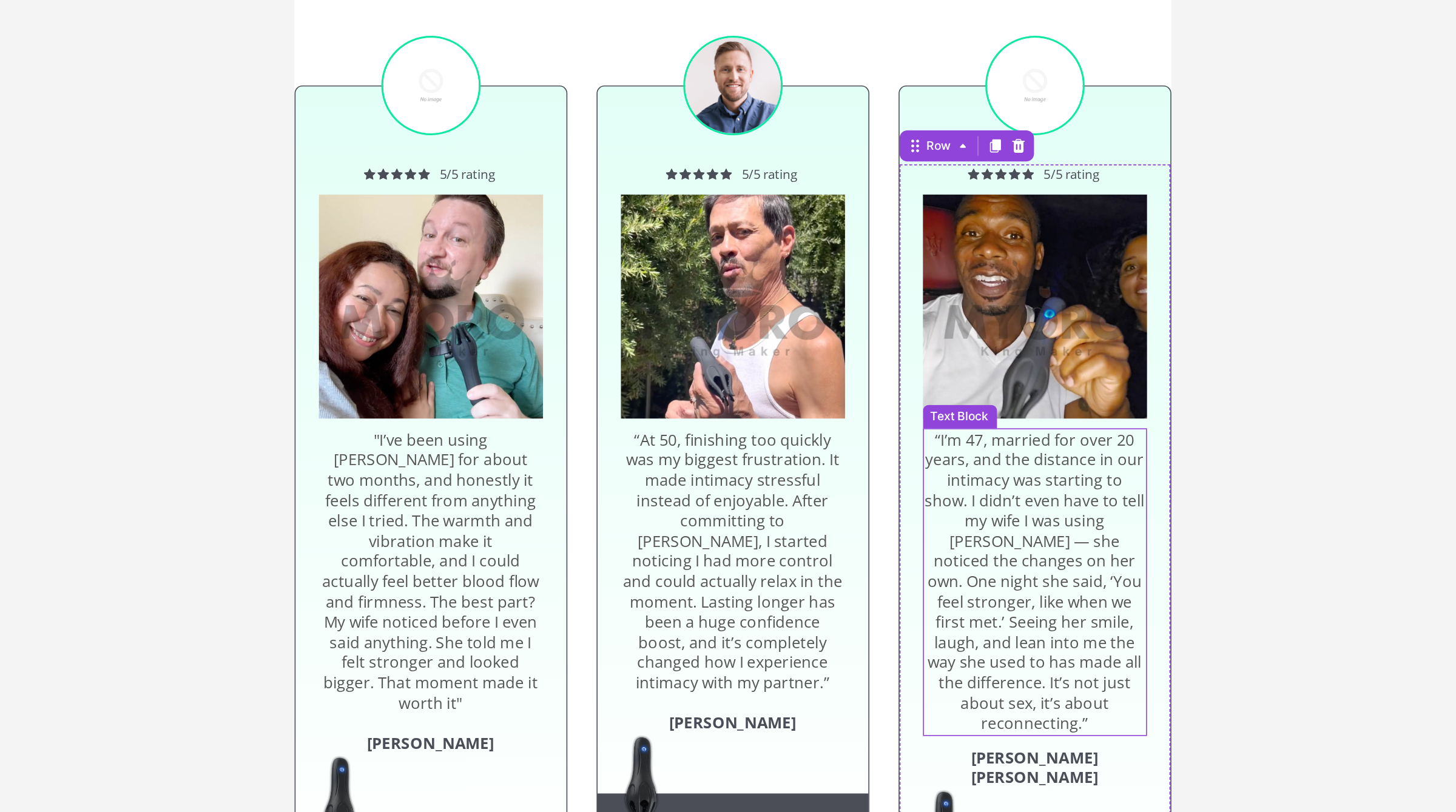
click at [498, 272] on p "“I’m 47, married for over 20 years, and the distance in our intimacy was starti…" at bounding box center [541, 281] width 138 height 189
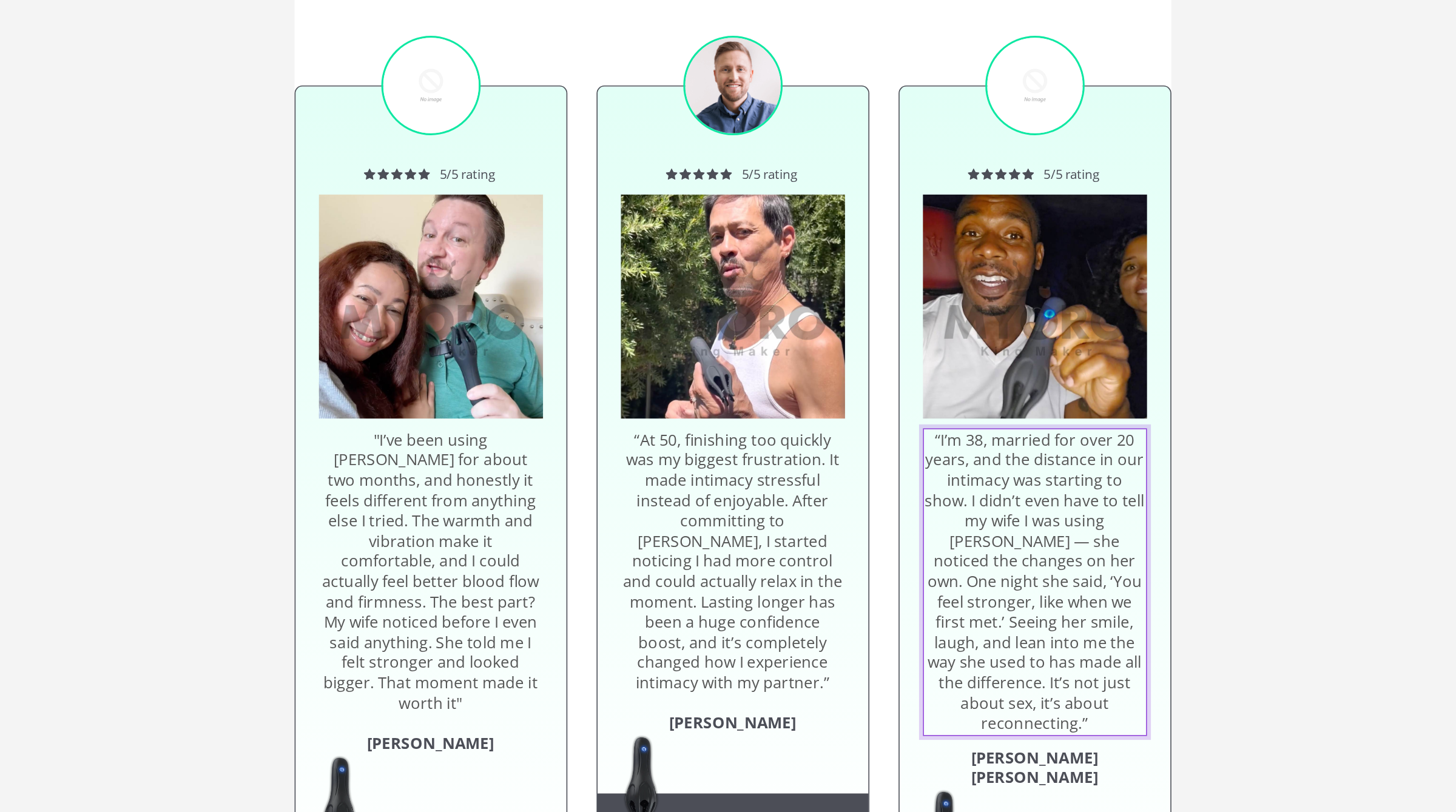
click at [580, 257] on p "“I’m 38, married for over 20 years, and the distance in our intimacy was starti…" at bounding box center [541, 281] width 138 height 189
click at [530, 278] on p "“I’m 38, married for over 20 years, and the distance in our intimacy was starti…" at bounding box center [541, 281] width 138 height 189
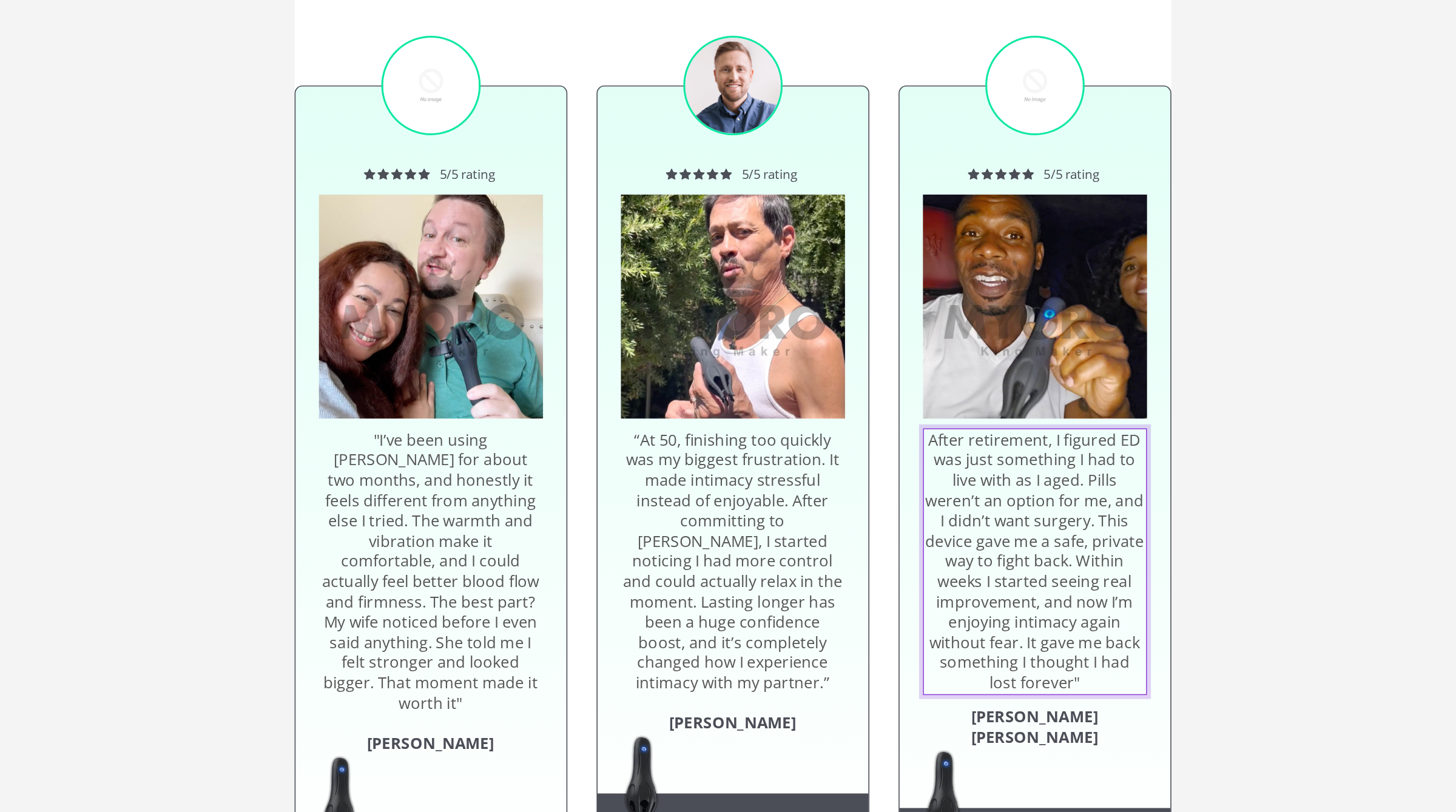
click at [478, 193] on p "After retirement, I figured ED was just something I had to live with as I aged.…" at bounding box center [541, 268] width 138 height 164
click at [664, 216] on div "Real men say it best: Heading Excellent 4.9 | +2,460 Customers Text Block Image…" at bounding box center [353, 146] width 1251 height 679
click at [563, 228] on p ""After retirement, I figured ED was just something I had to live with as I aged…" at bounding box center [541, 268] width 138 height 164
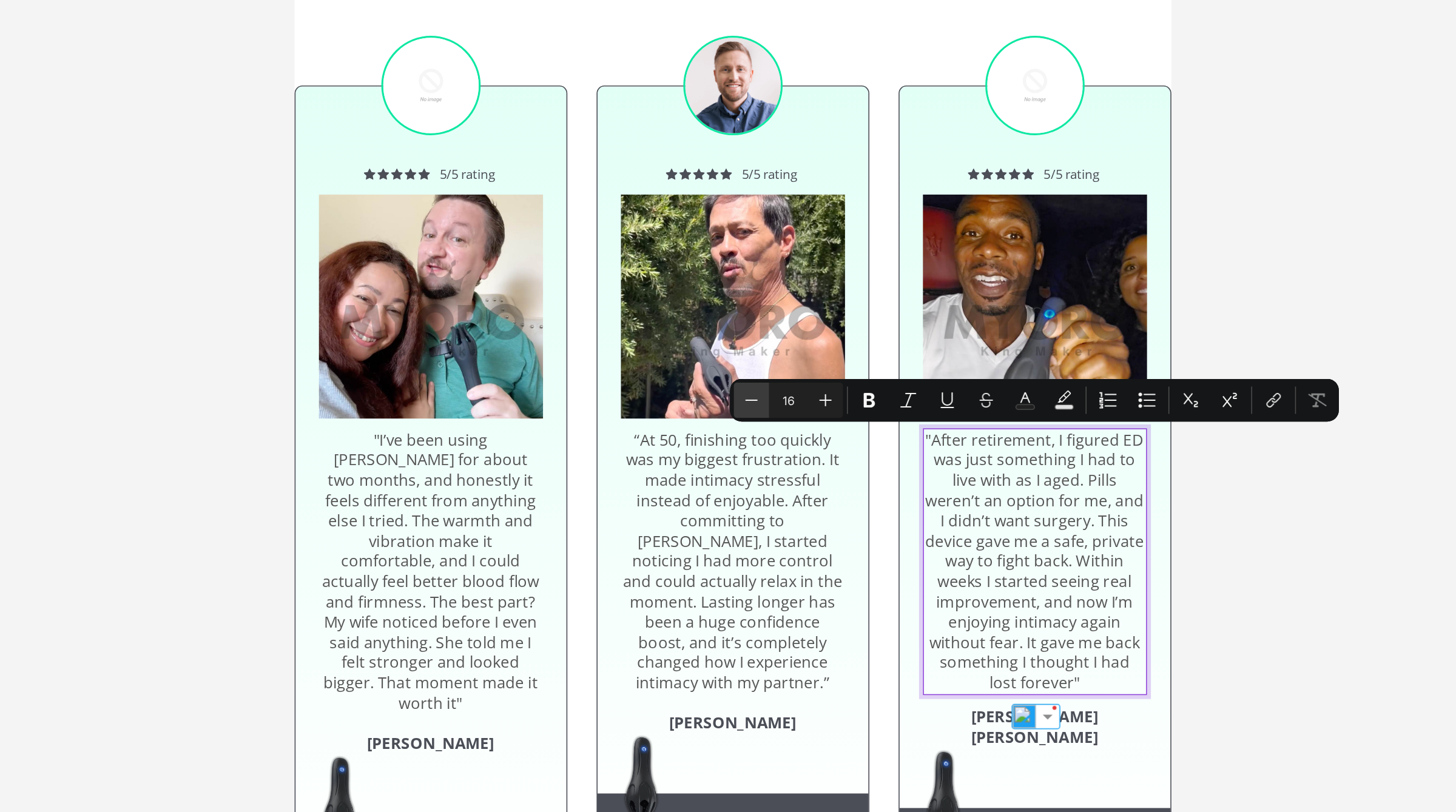
click at [840, 421] on icon "Editor contextual toolbar" at bounding box center [842, 419] width 12 height 12
type input "15"
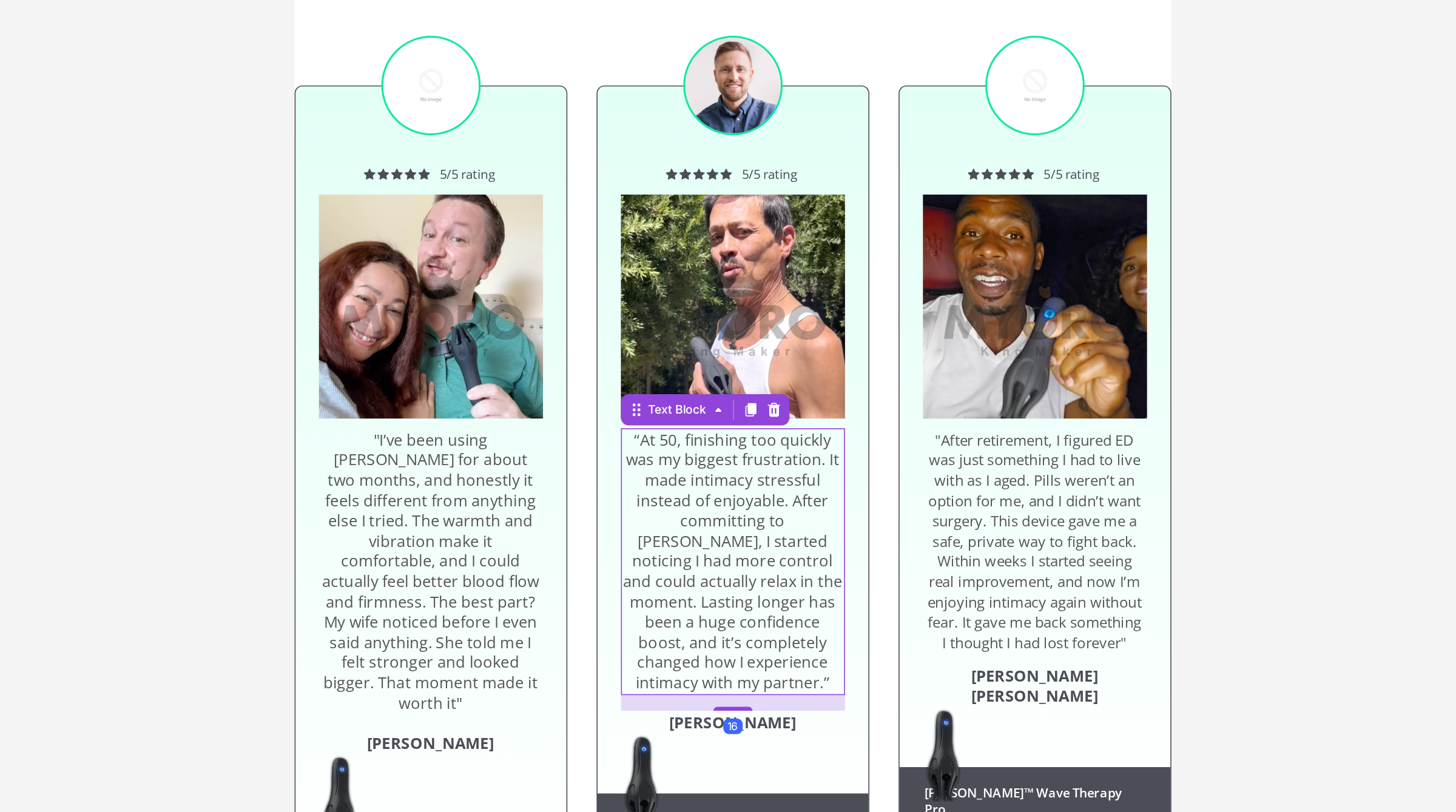
click at [350, 255] on p "“At 50, finishing too quickly was my biggest frustration. It made intimacy stre…" at bounding box center [353, 268] width 138 height 164
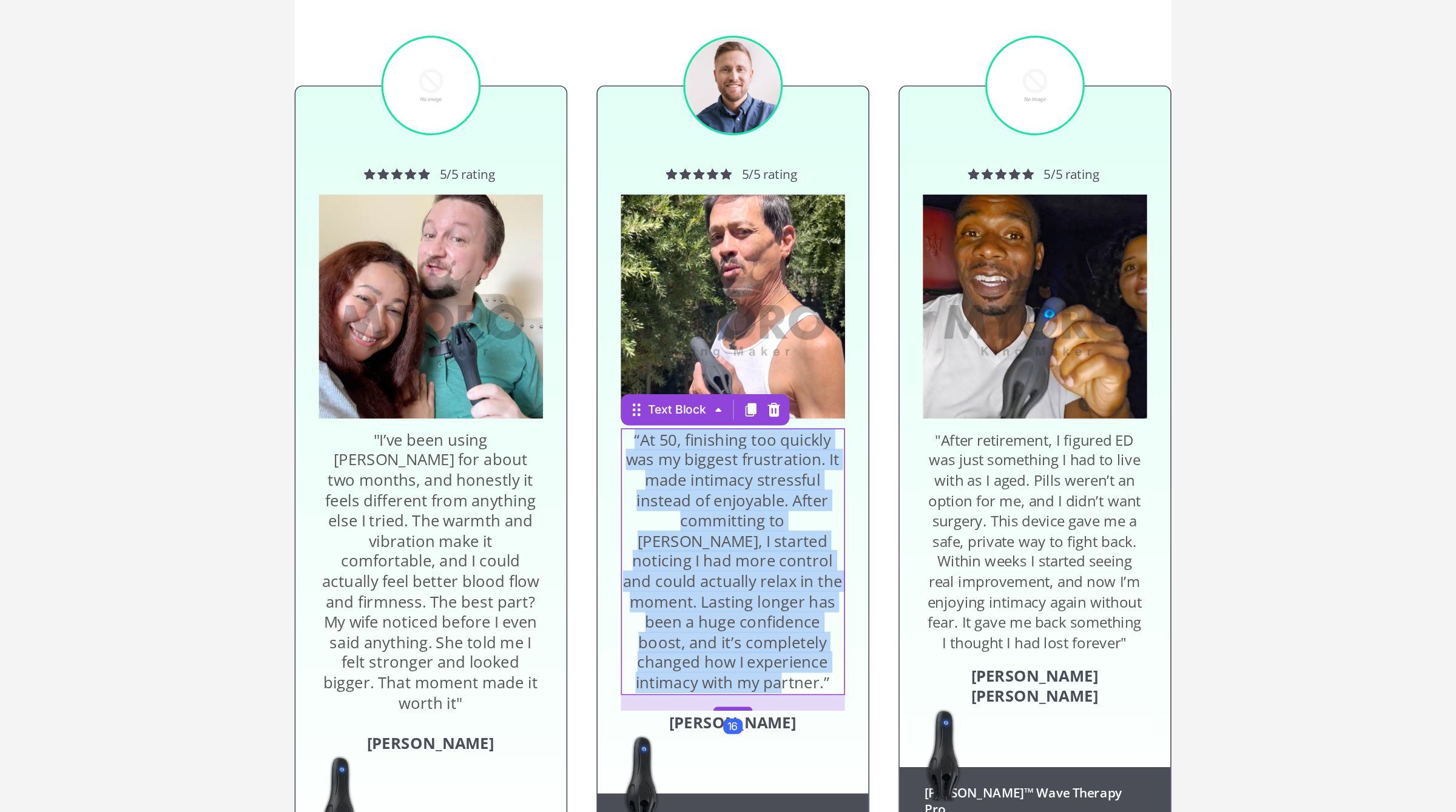
click at [350, 255] on p "“At 50, finishing too quickly was my biggest frustration. It made intimacy stre…" at bounding box center [353, 268] width 138 height 164
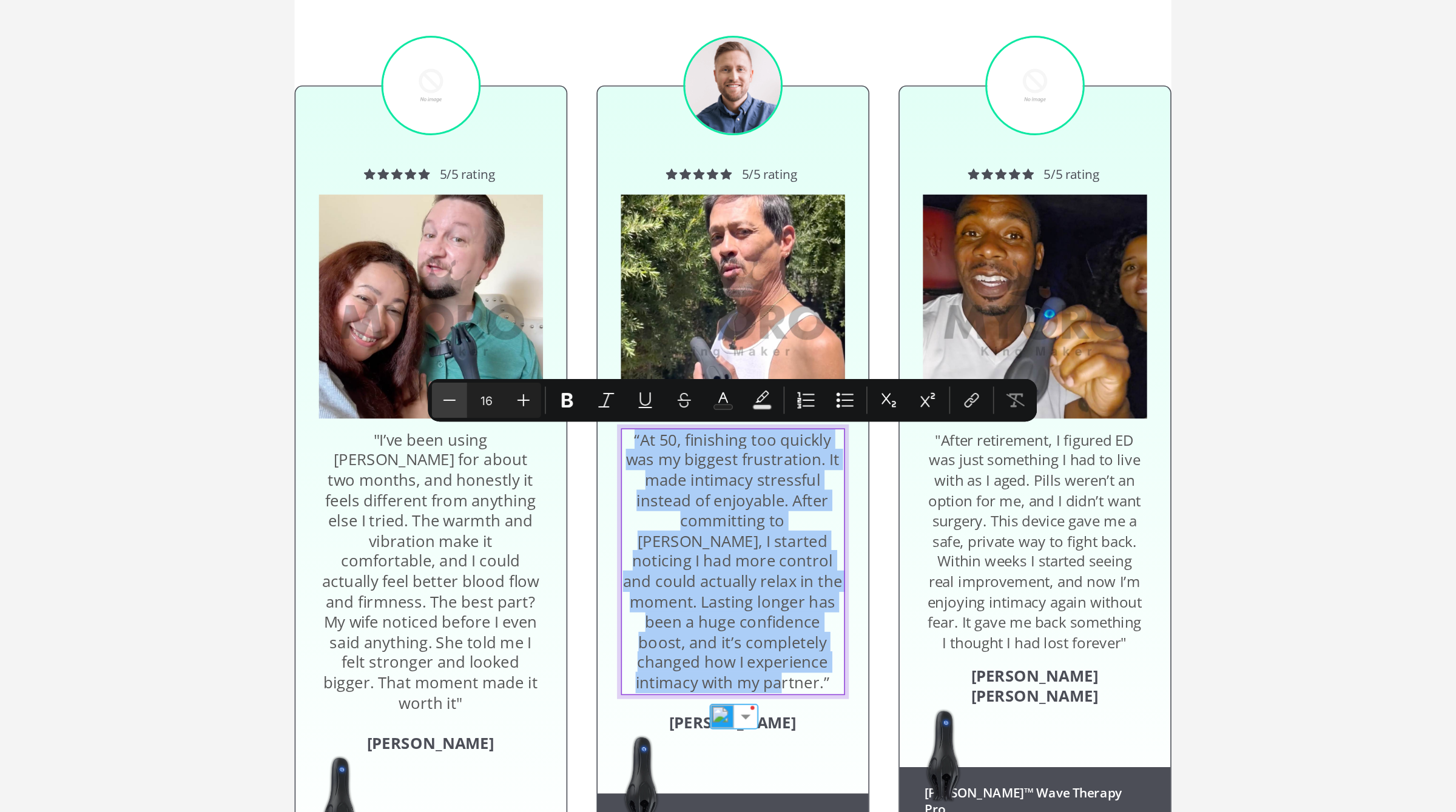
click at [651, 419] on icon "Editor contextual toolbar" at bounding box center [654, 418] width 8 height 1
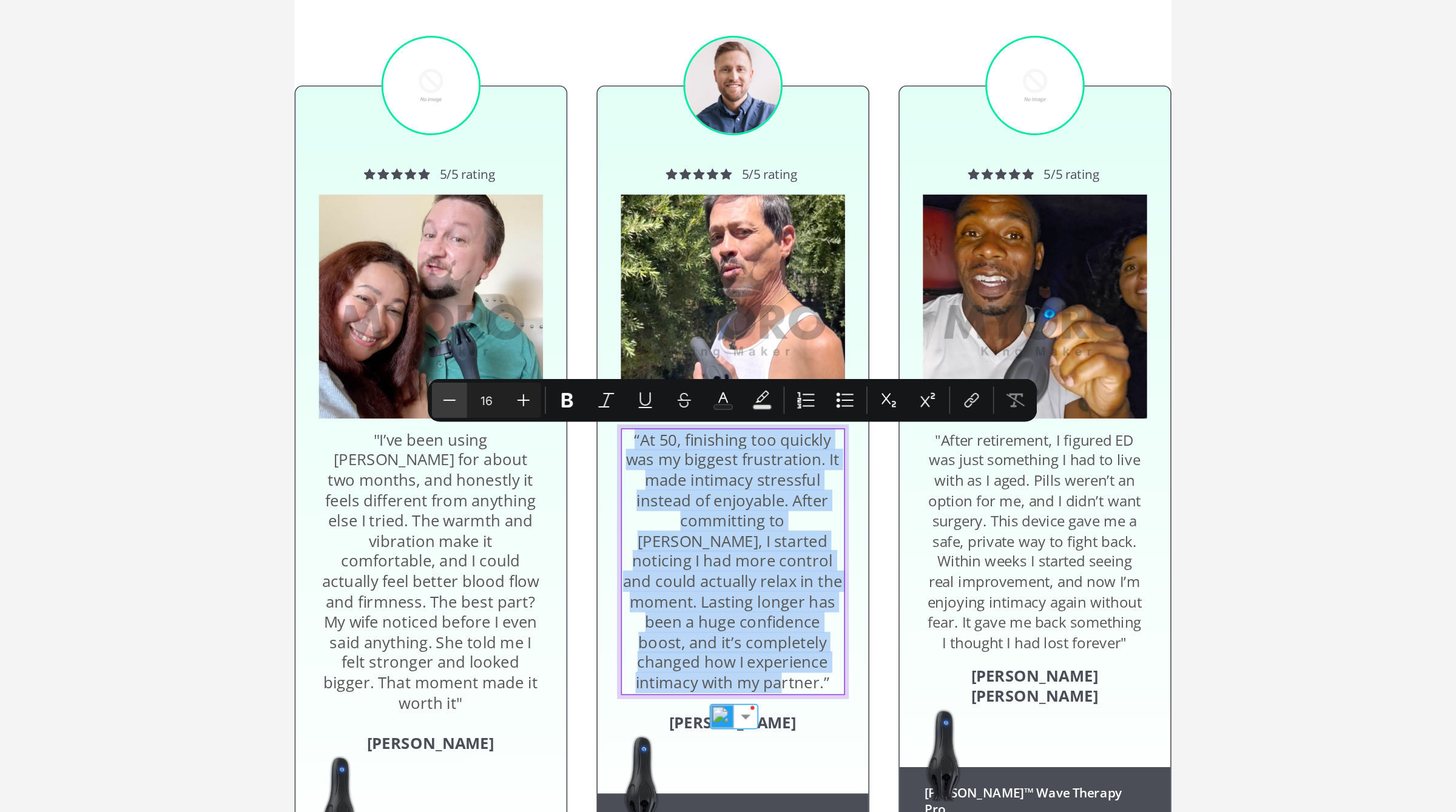
type input "15"
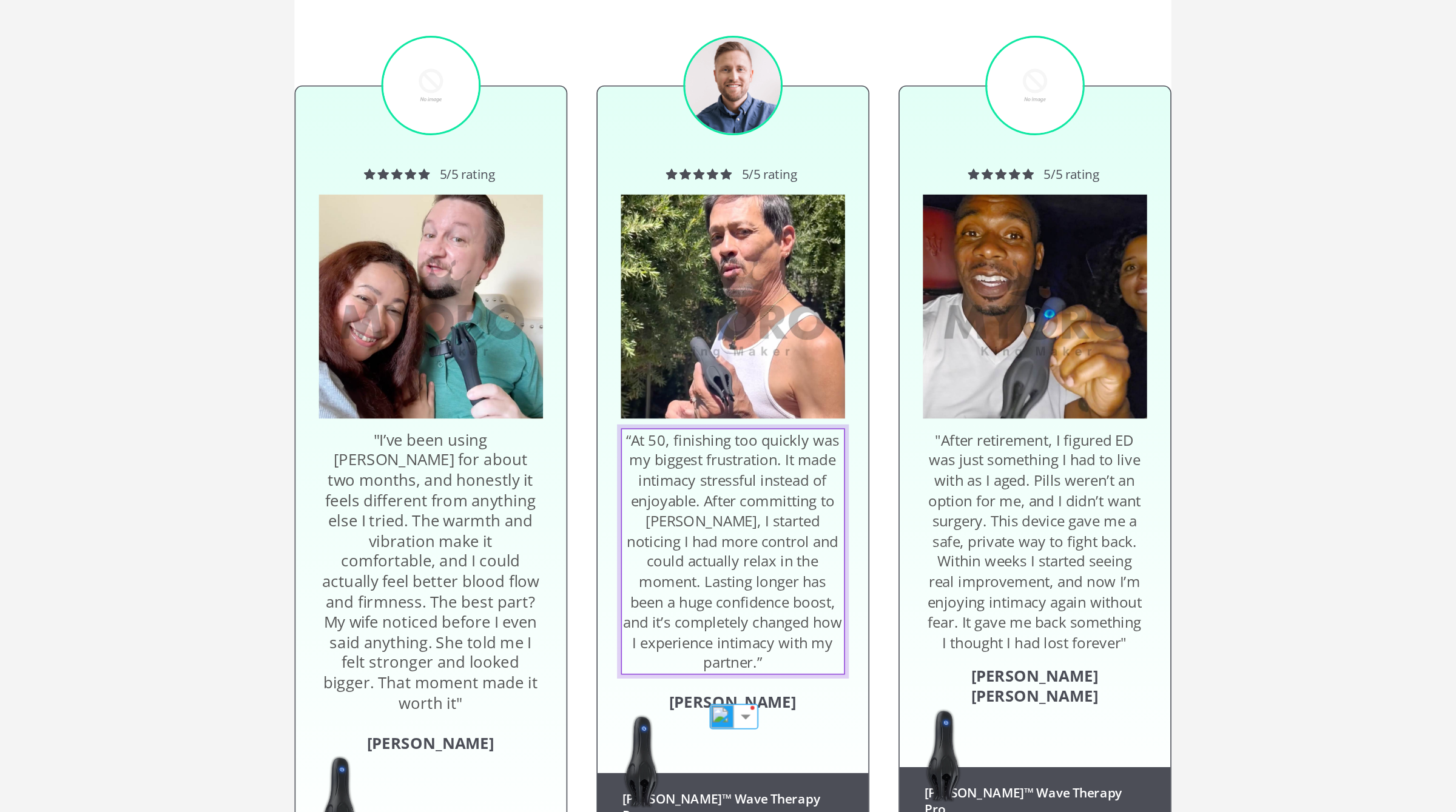
click at [186, 218] on p ""I’ve been using [PERSON_NAME] for about two months, and honestly it feels diff…" at bounding box center [166, 274] width 138 height 176
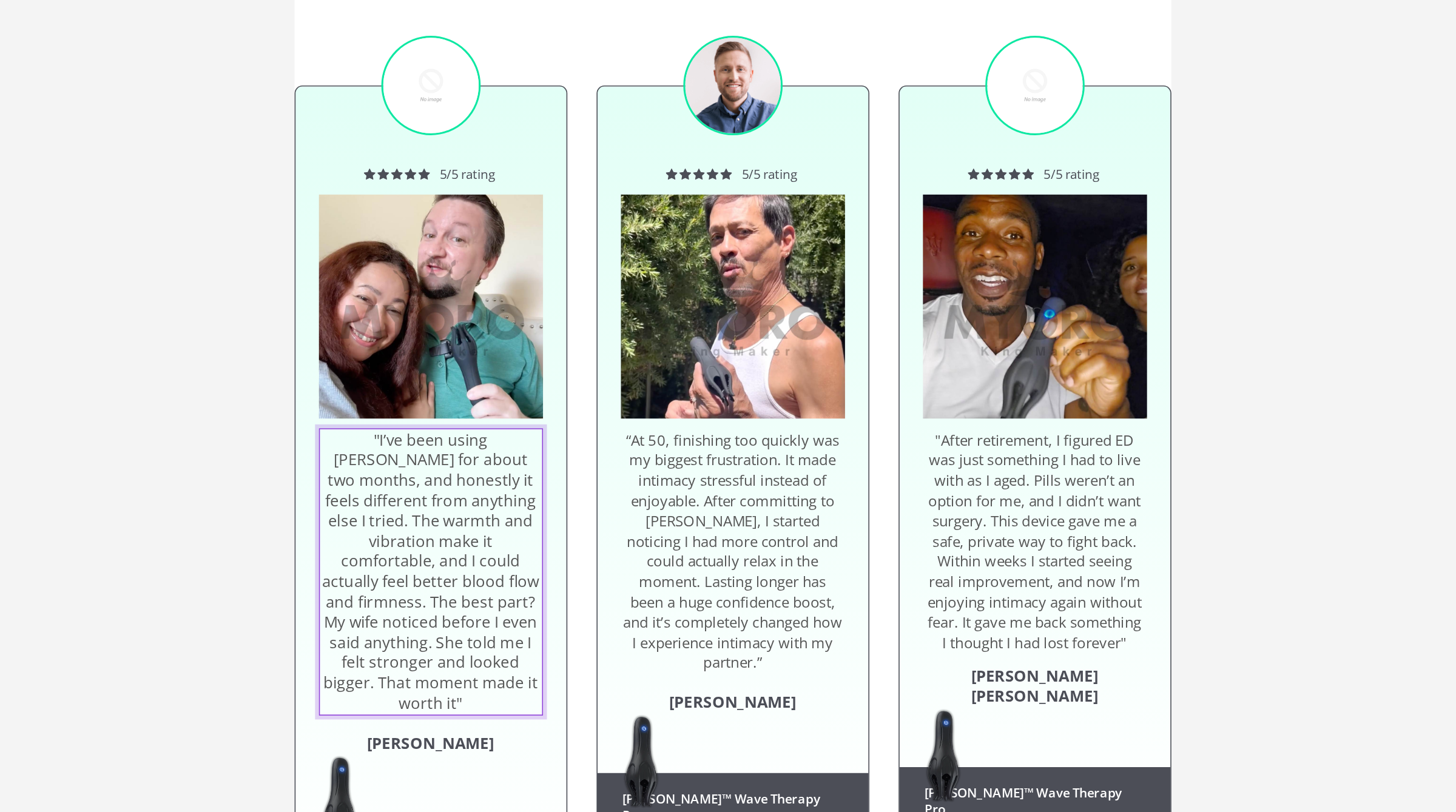
click at [186, 218] on p ""I’ve been using [PERSON_NAME] for about two months, and honestly it feels diff…" at bounding box center [166, 274] width 138 height 176
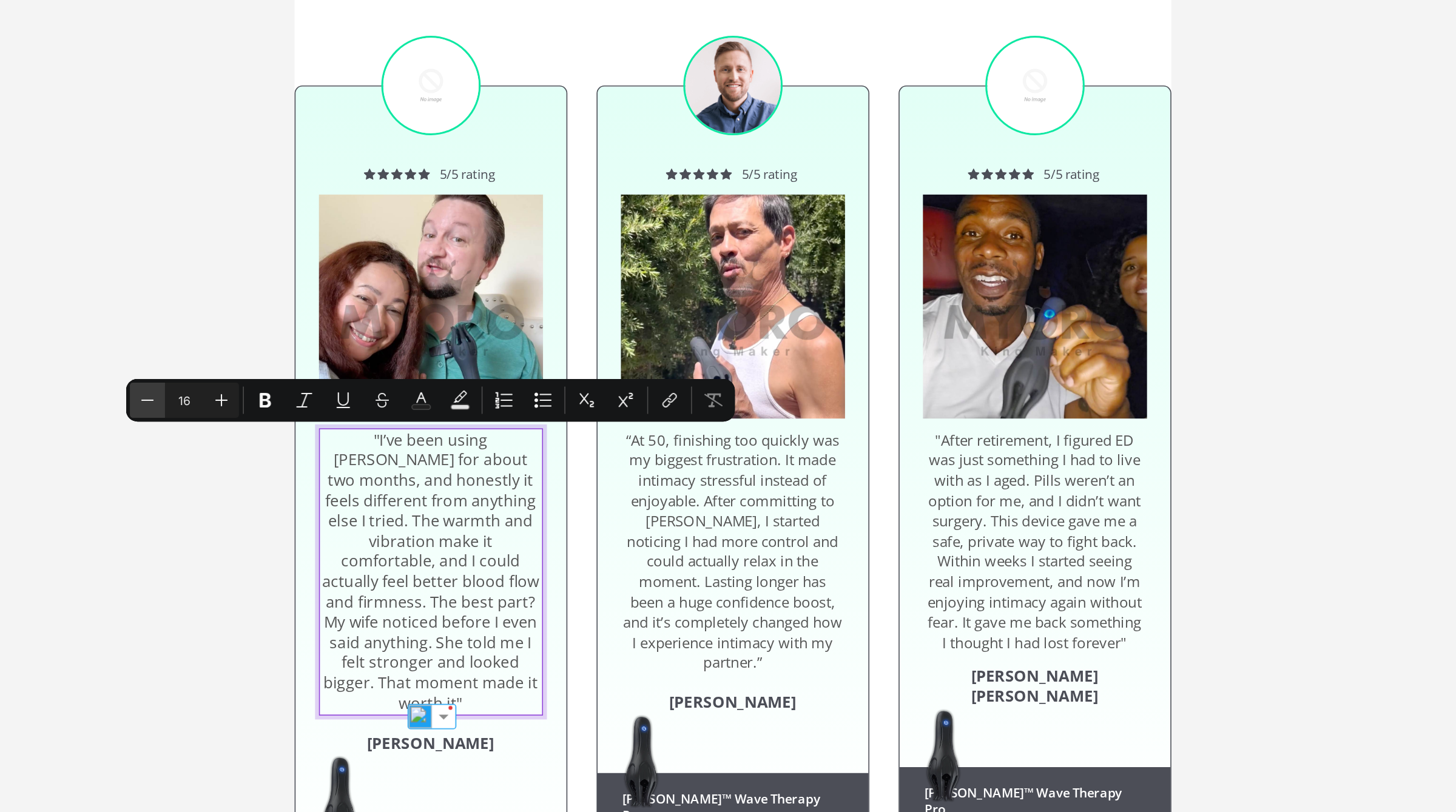
click at [464, 423] on icon "Editor contextual toolbar" at bounding box center [465, 419] width 12 height 12
type input "15"
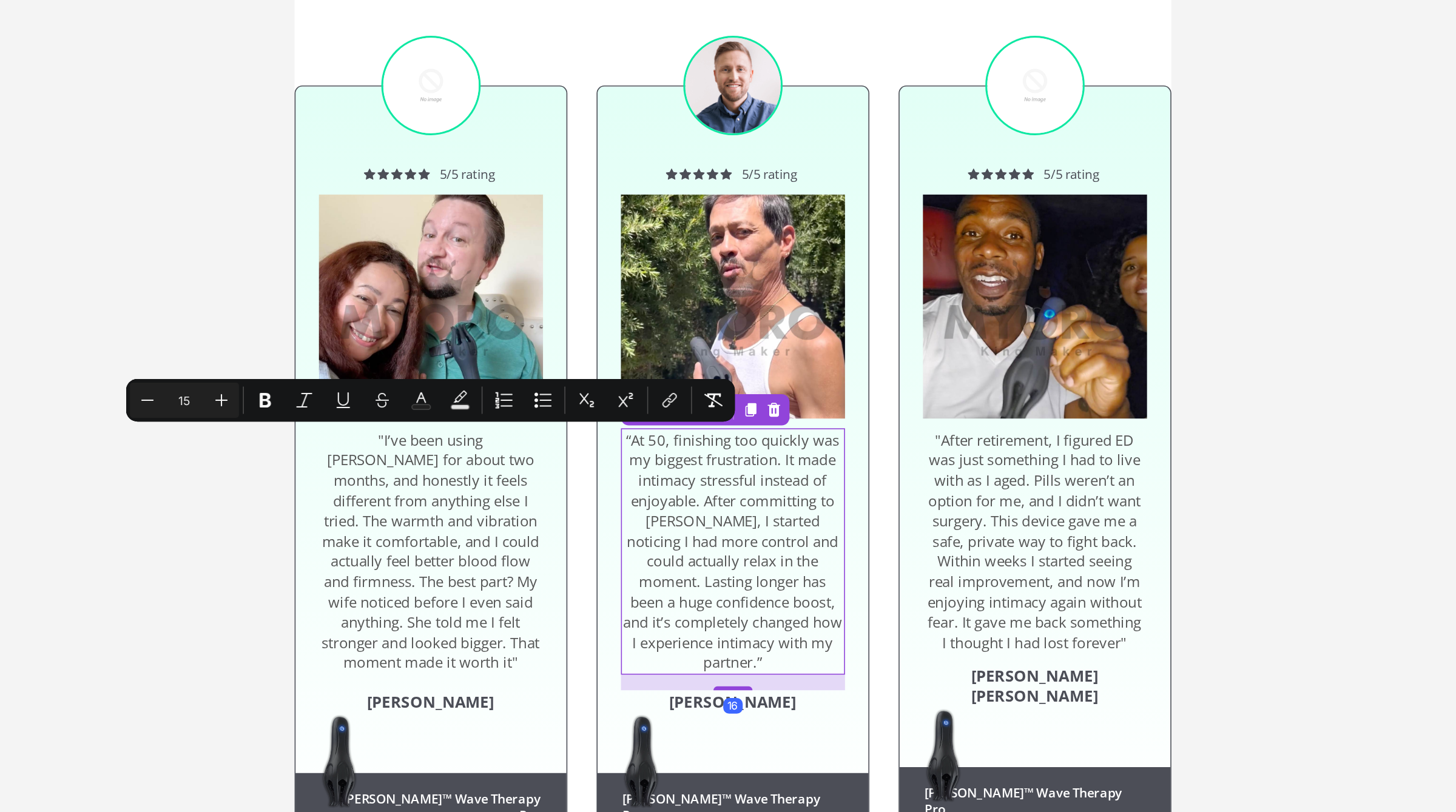
click at [383, 272] on span "“At 50, finishing too quickly was my biggest frustration. It made intimacy stre…" at bounding box center [353, 261] width 137 height 151
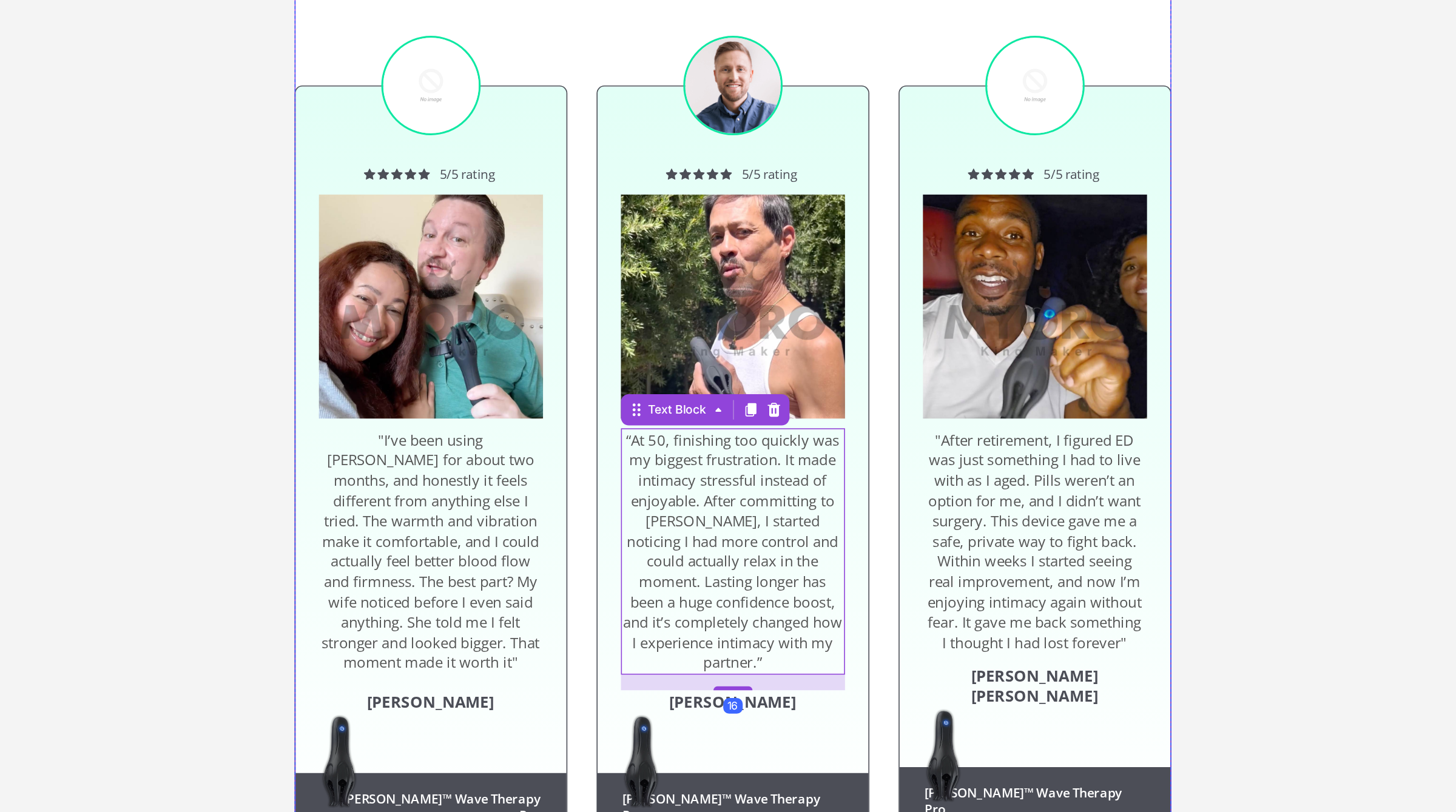
click at [455, 342] on div "Image Icon Icon Icon Icon Icon Icon List 5/5 rating Text Block Row Image "I’ve …" at bounding box center [354, 174] width 546 height 531
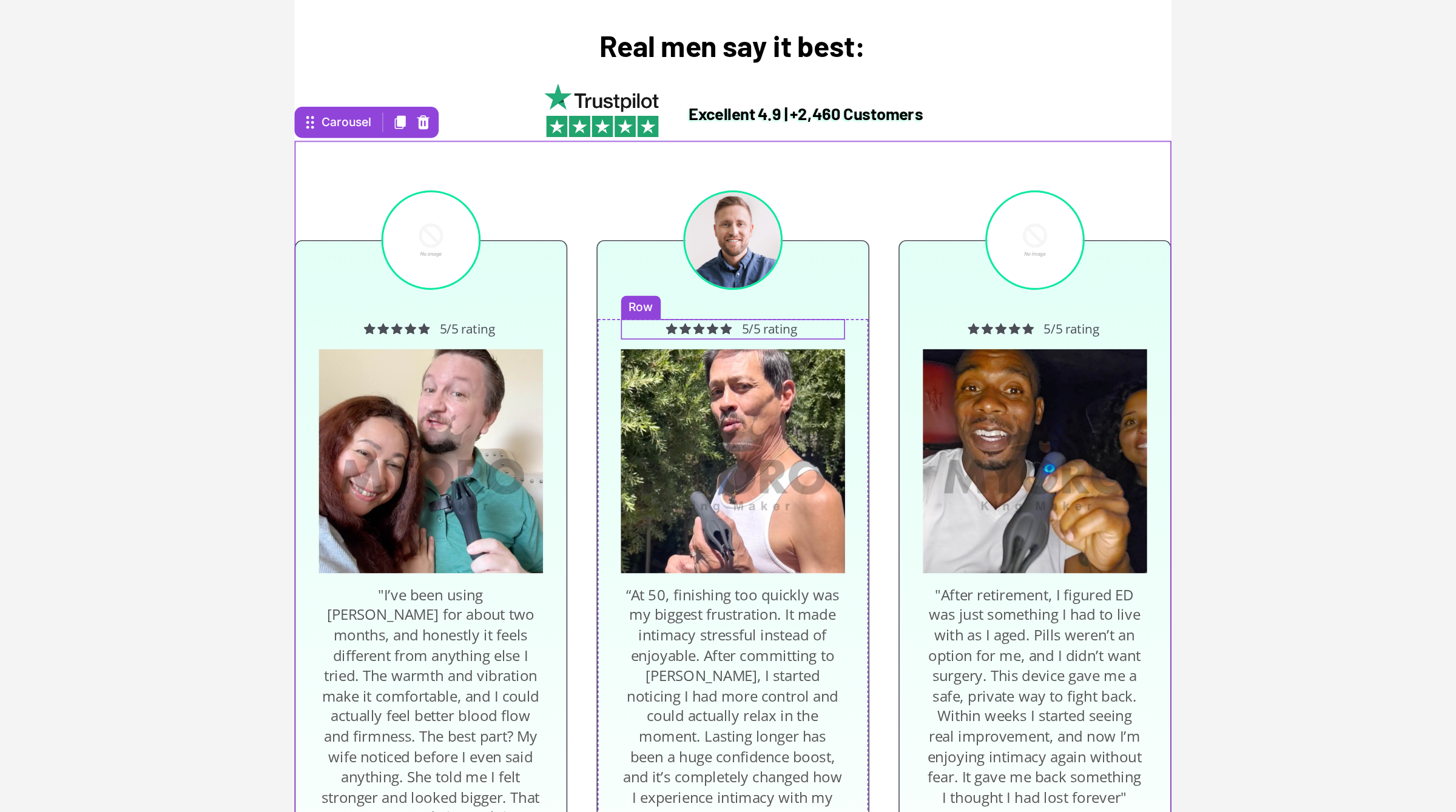
click at [396, 182] on div "Icon Icon Icon Icon Icon Icon List 5/5 rating Text Block Row" at bounding box center [353, 181] width 139 height 13
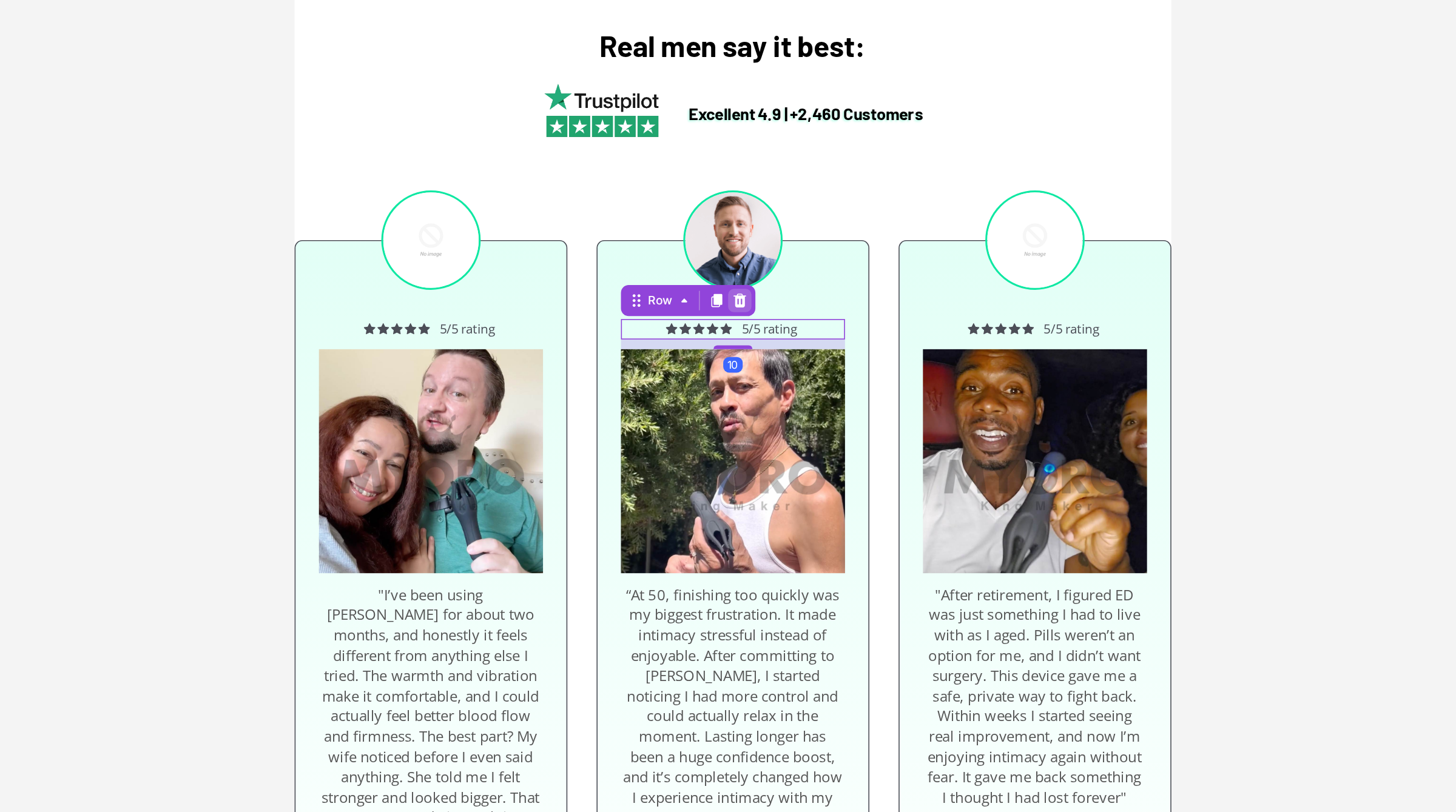
click at [357, 163] on icon at bounding box center [358, 164] width 8 height 9
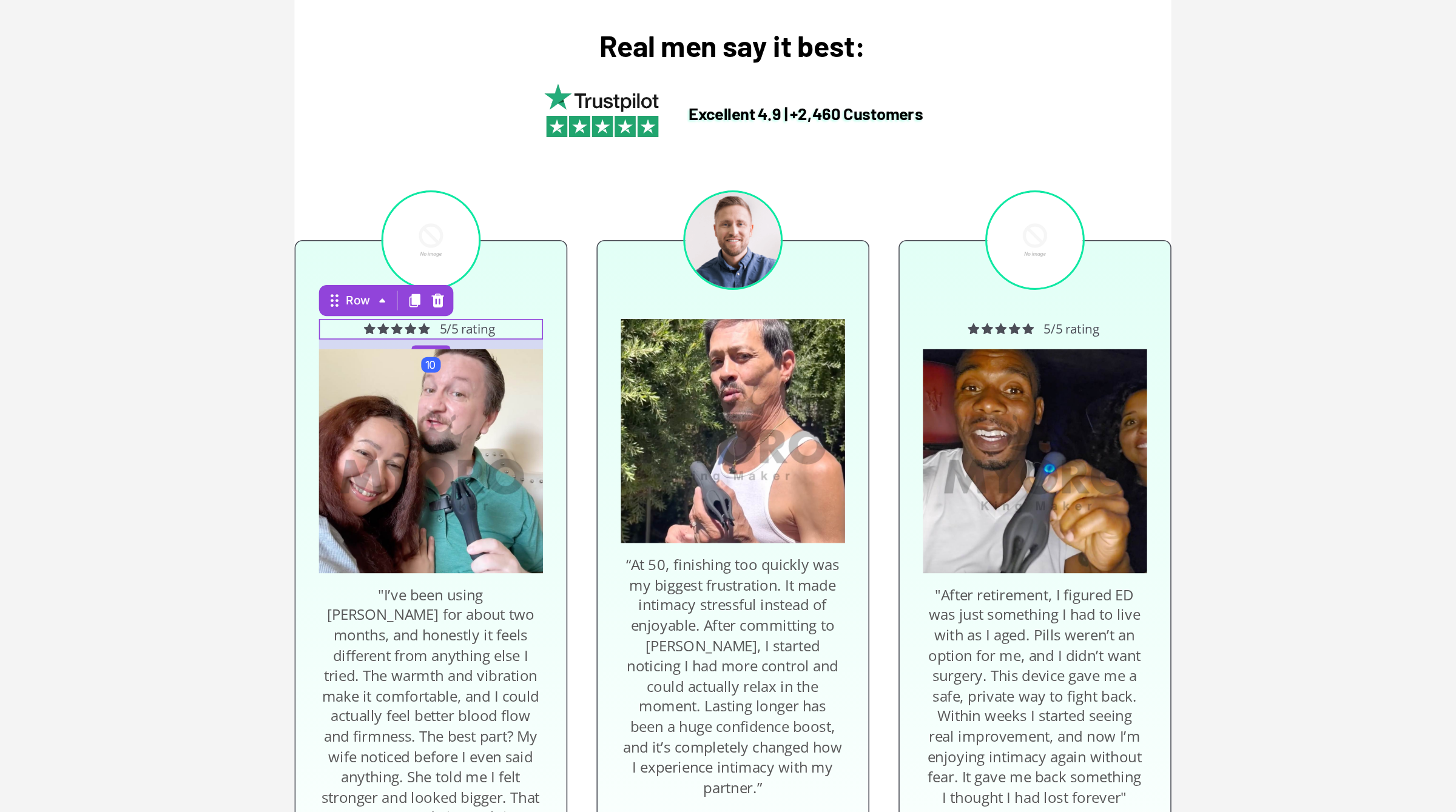
click at [209, 185] on div "Icon Icon Icon Icon Icon Icon List 5/5 rating Text Block Row 10" at bounding box center [165, 181] width 139 height 13
click at [169, 168] on icon at bounding box center [170, 164] width 10 height 10
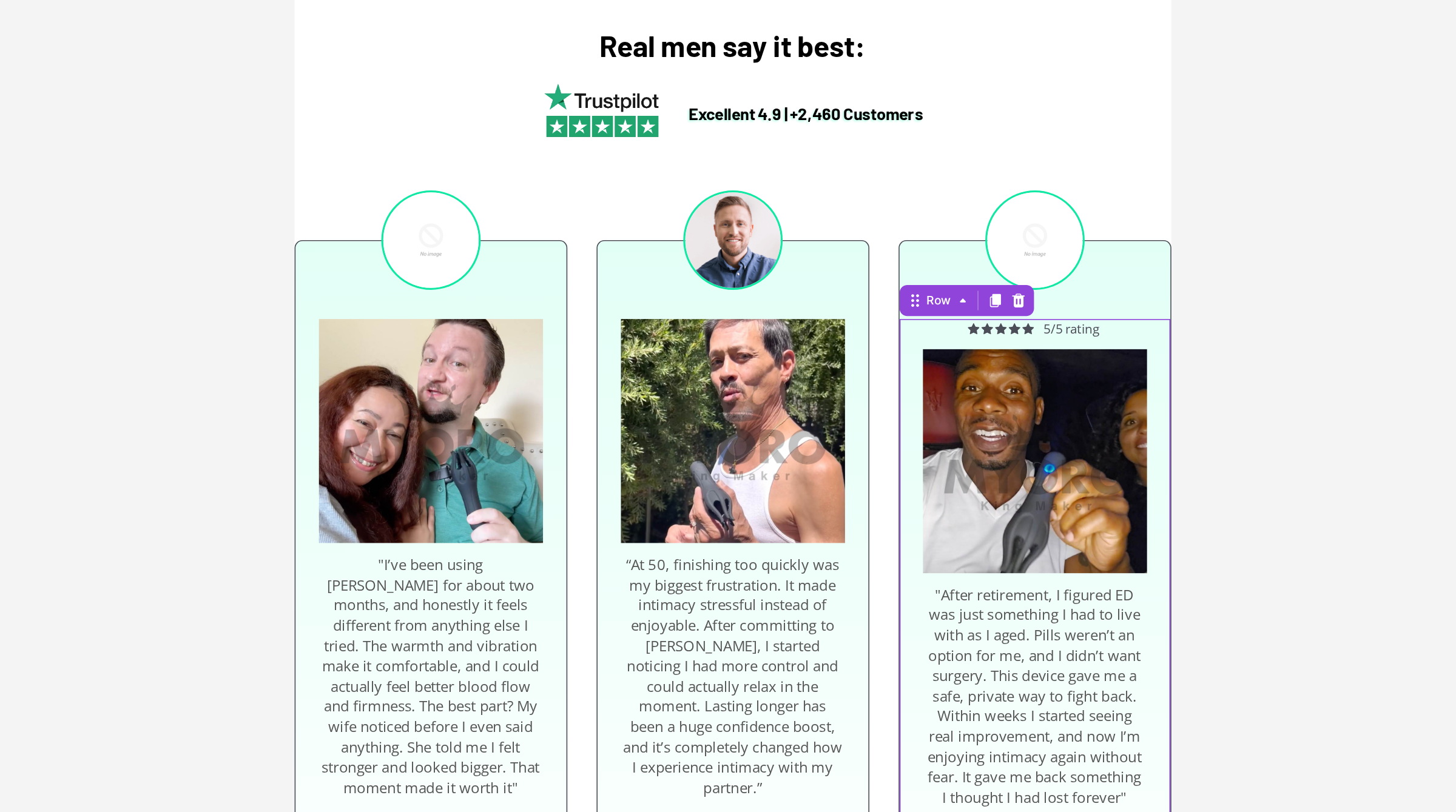
click at [588, 190] on div "Icon Icon Icon Icon Icon Icon List 5/5 rating Text Block Row Image "After retir…" at bounding box center [541, 363] width 139 height 375
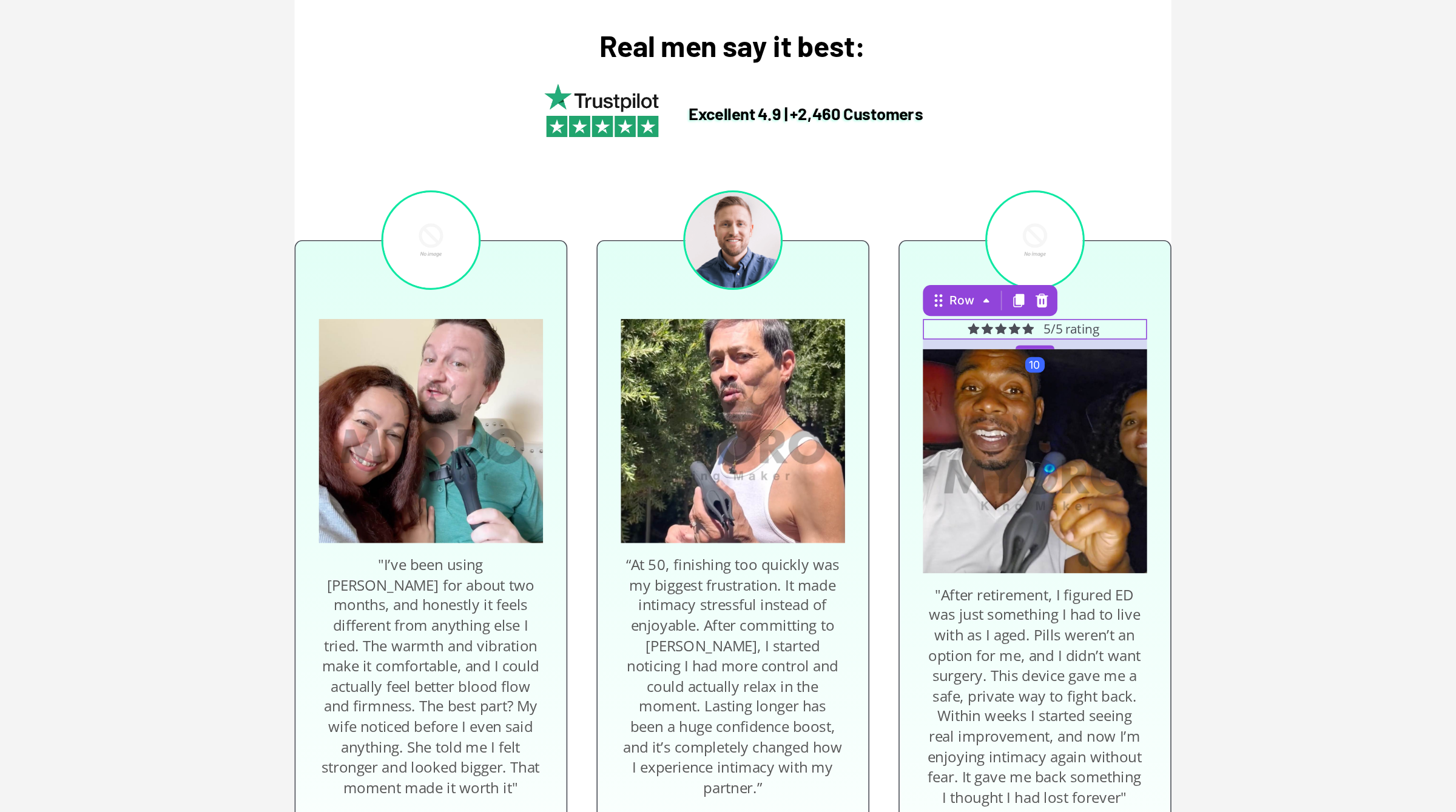
click at [585, 183] on div "Icon Icon Icon Icon Icon Icon List 5/5 rating Text Block Row 10" at bounding box center [541, 181] width 139 height 13
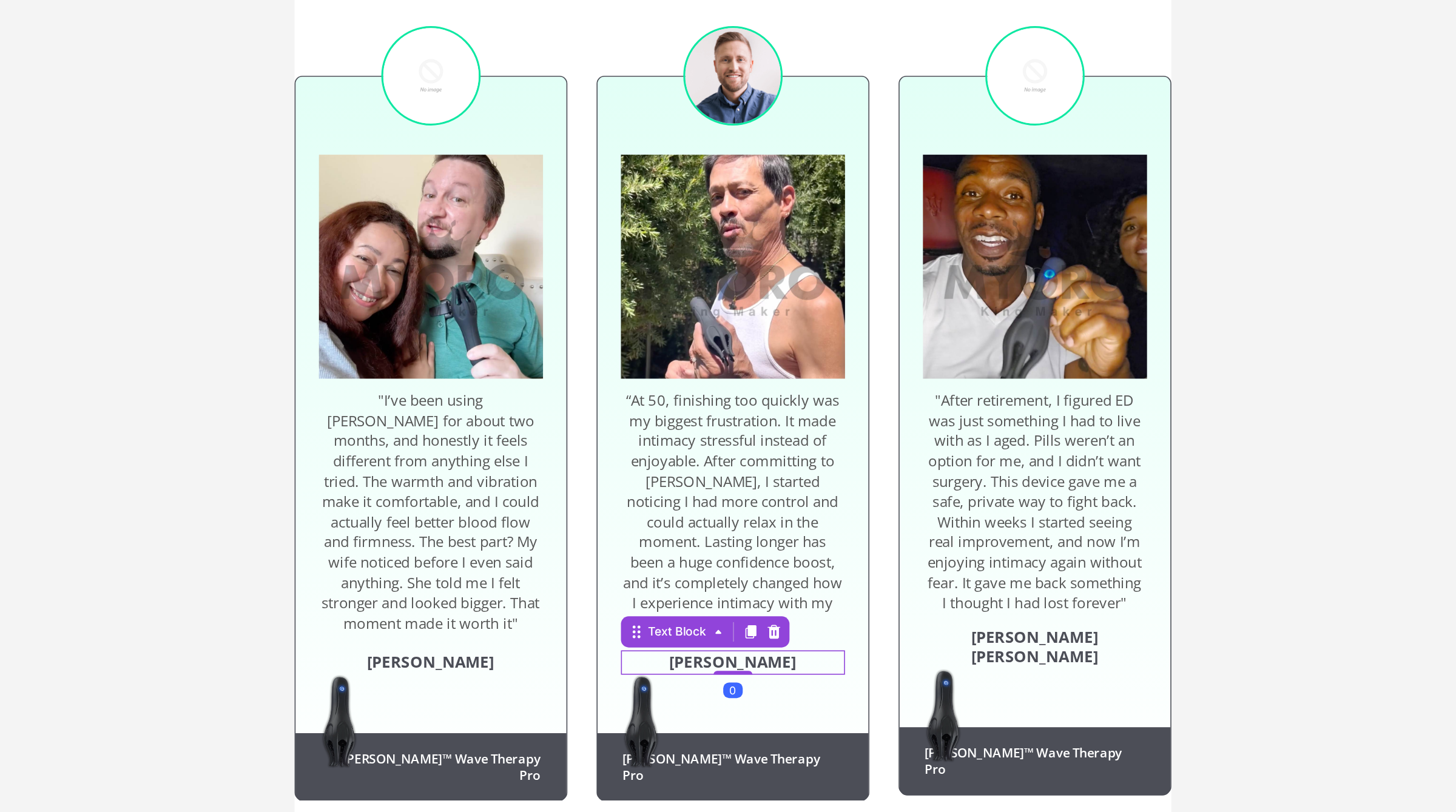
click at [386, 327] on p "Dick Rey" at bounding box center [353, 327] width 138 height 13
click at [381, 329] on p "Dick Rey" at bounding box center [353, 327] width 138 height 13
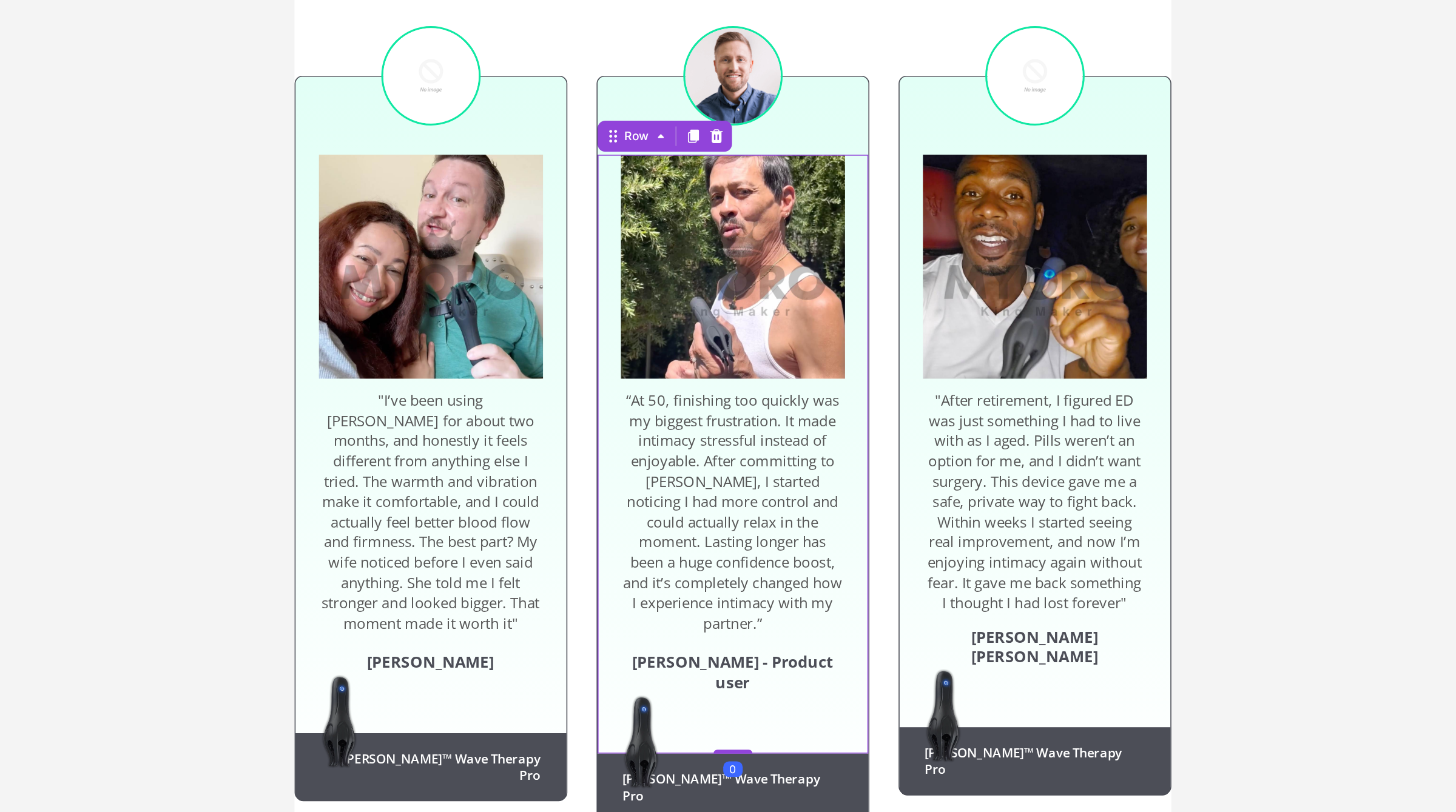
click at [360, 352] on div "Image “At 50, finishing too quickly was my biggest frustration. It made intimac…" at bounding box center [353, 197] width 139 height 373
click at [352, 329] on p "Dick Rey - Product user" at bounding box center [353, 333] width 138 height 25
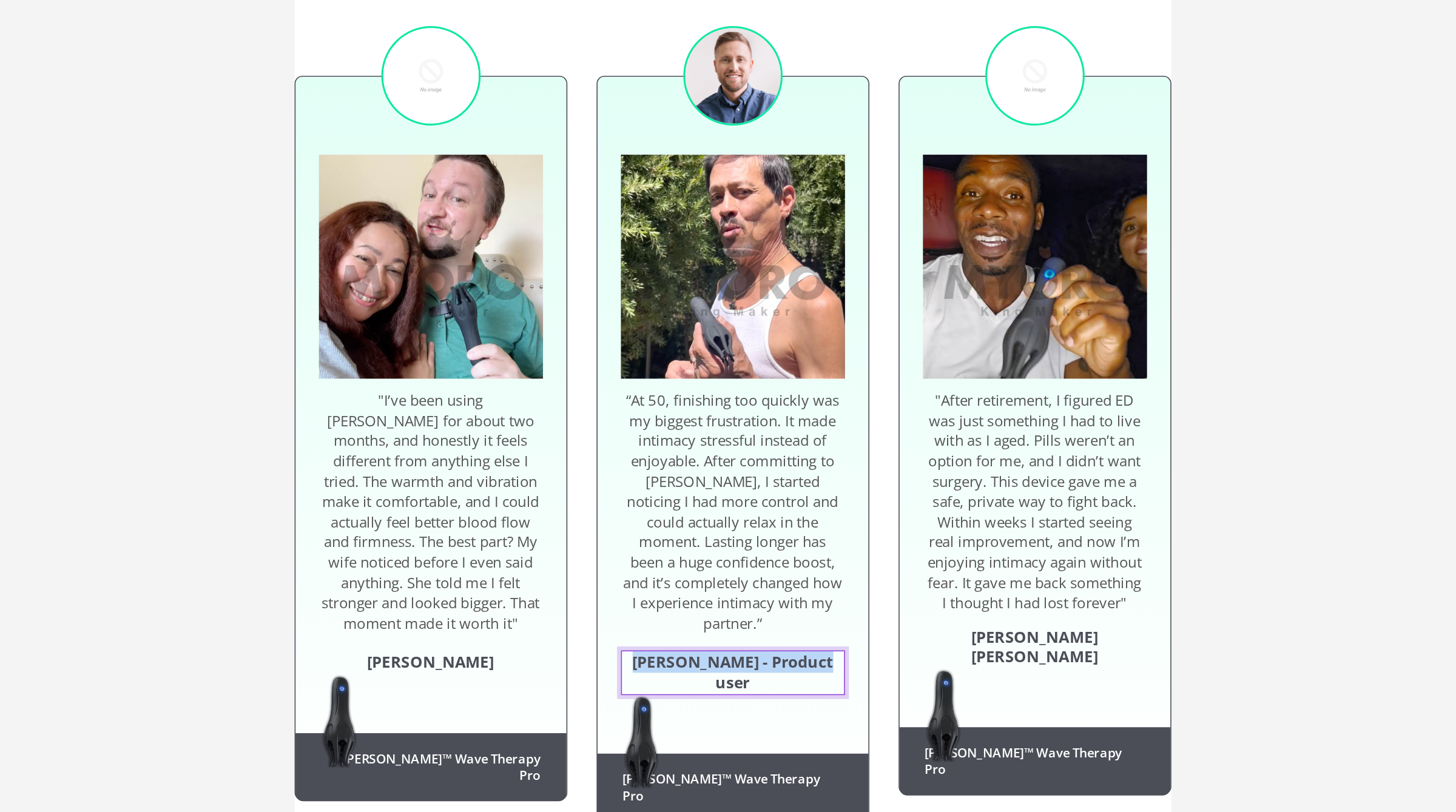
click at [352, 329] on p "Dick Rey - Product user" at bounding box center [353, 333] width 138 height 25
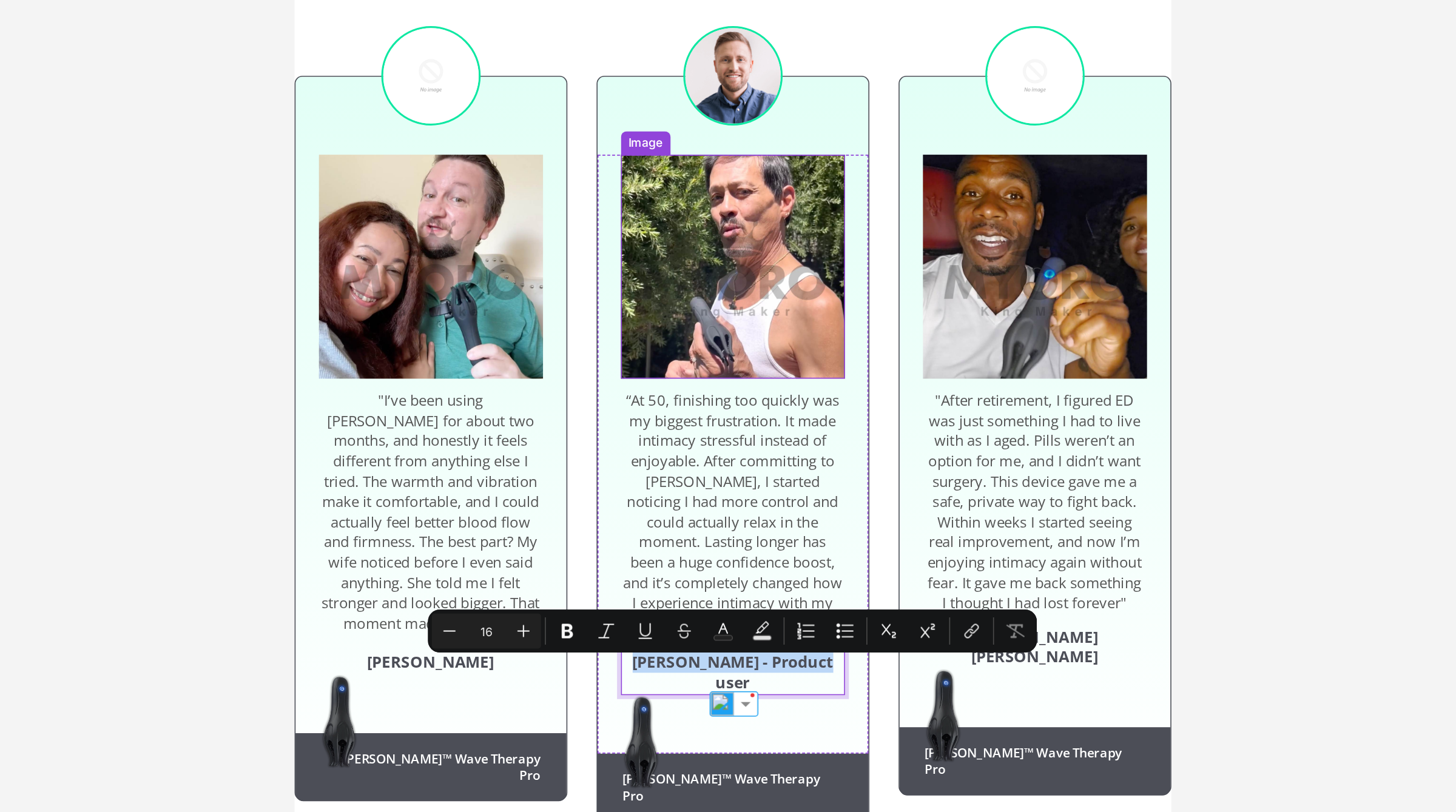
click at [423, 81] on div "Image “At 50, finishing too quickly was my biggest frustration. It made intimac…" at bounding box center [353, 197] width 169 height 373
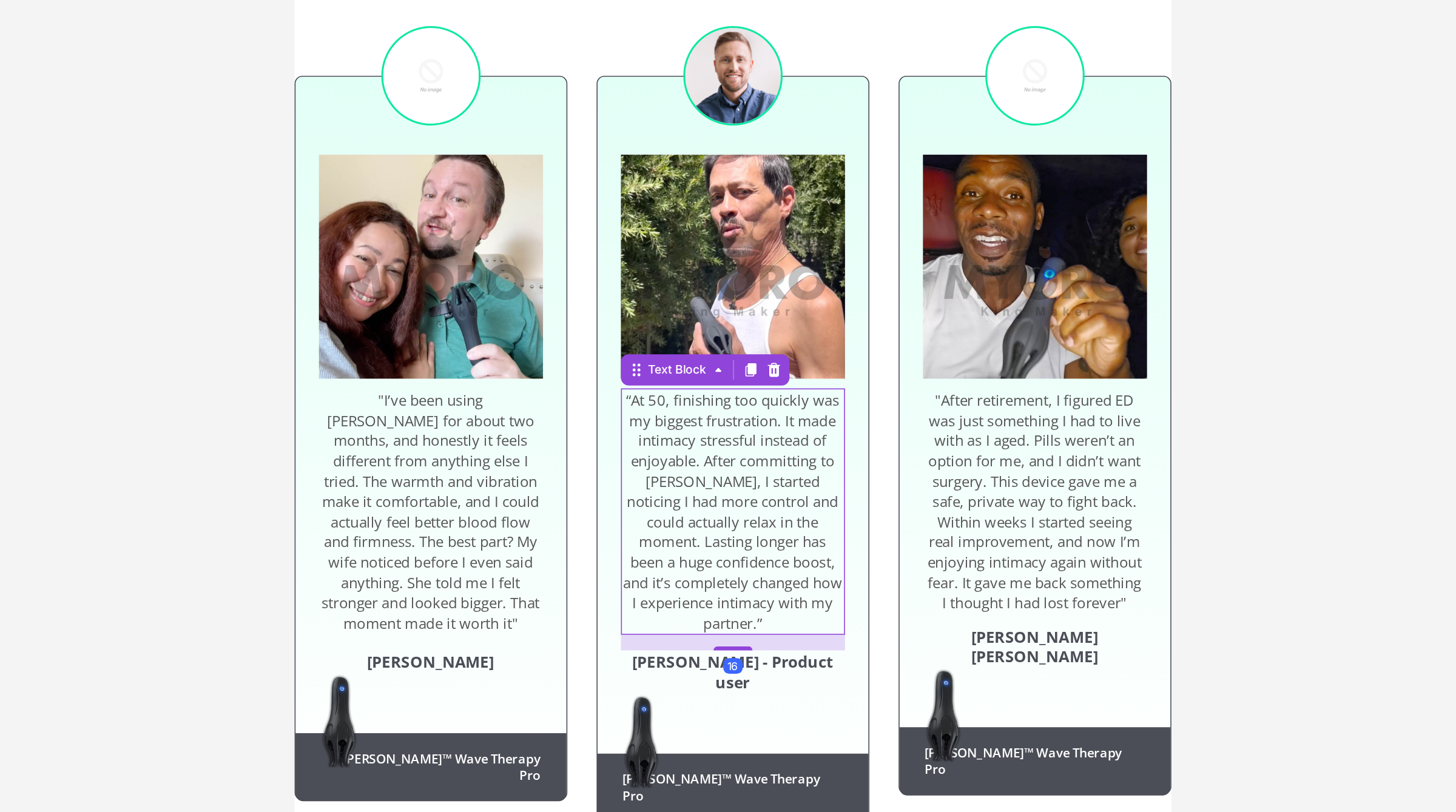
click at [409, 211] on span "“At 50, finishing too quickly was my biggest frustration. It made intimacy stre…" at bounding box center [353, 233] width 137 height 151
click at [407, 300] on span "“At 50, finishing too quickly was my biggest frustration. It made intimacy stre…" at bounding box center [353, 233] width 137 height 151
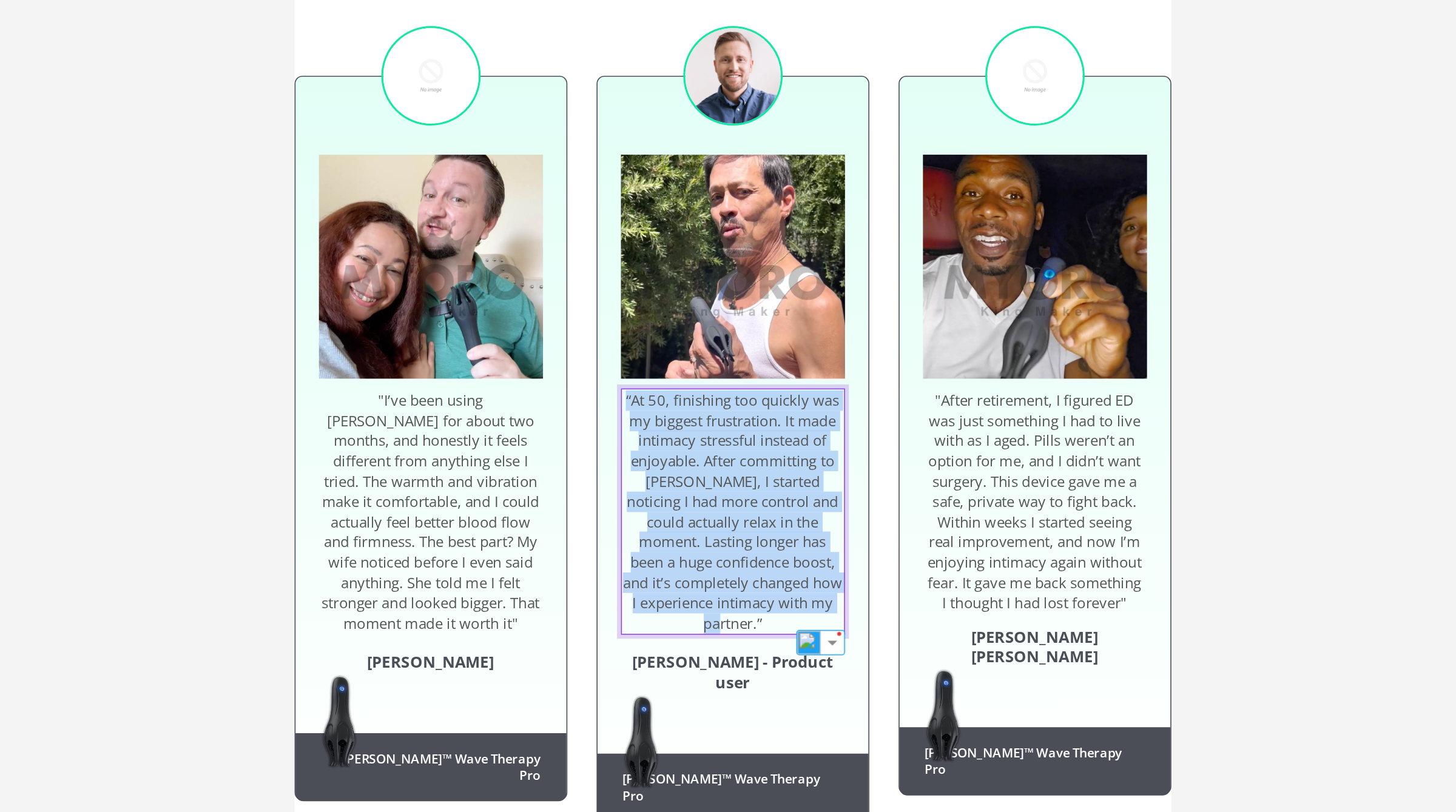
click at [407, 300] on span "“At 50, finishing too quickly was my biggest frustration. It made intimacy stre…" at bounding box center [353, 233] width 137 height 151
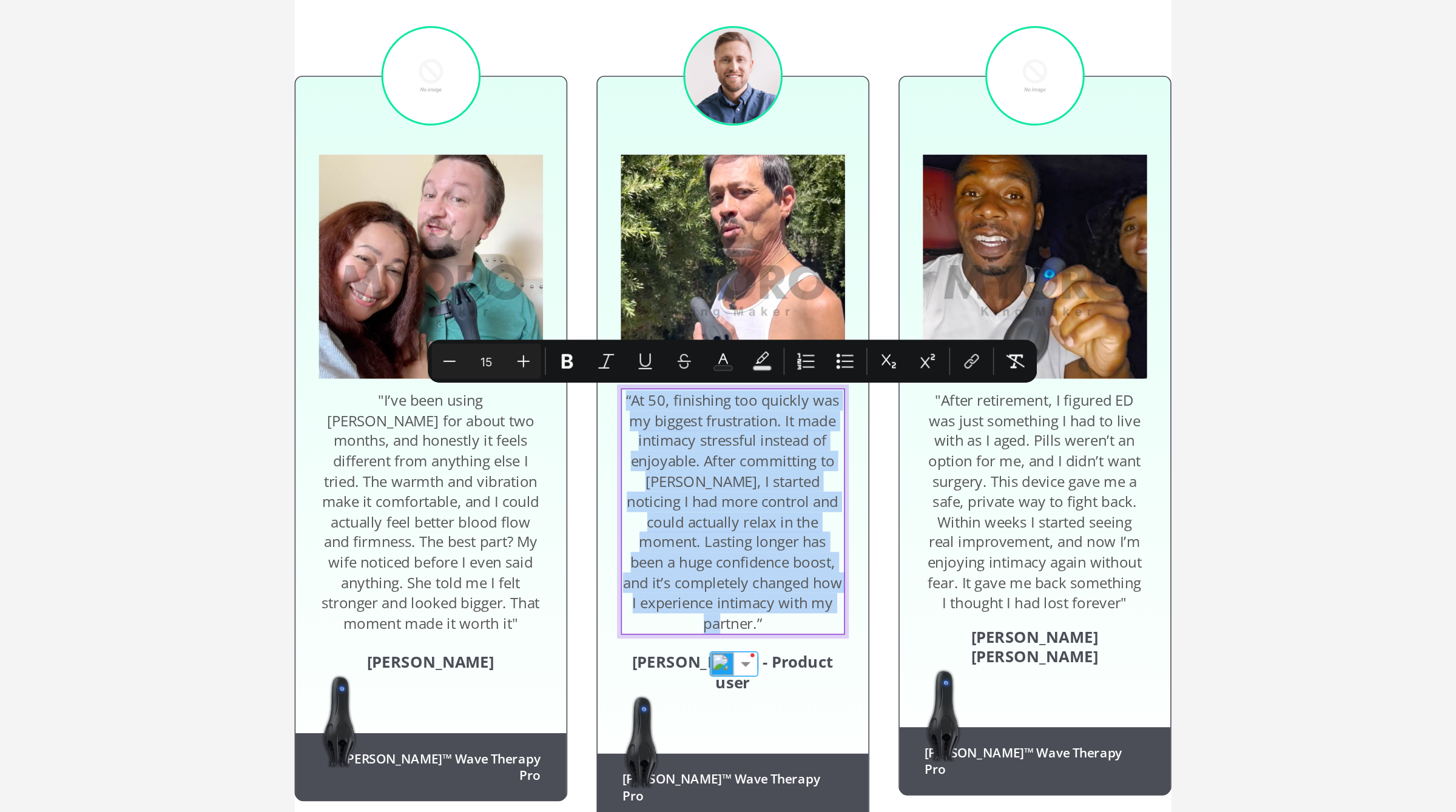
click at [409, 303] on p "“At 50, finishing too quickly was my biggest frustration. It made intimacy stre…" at bounding box center [353, 234] width 138 height 152
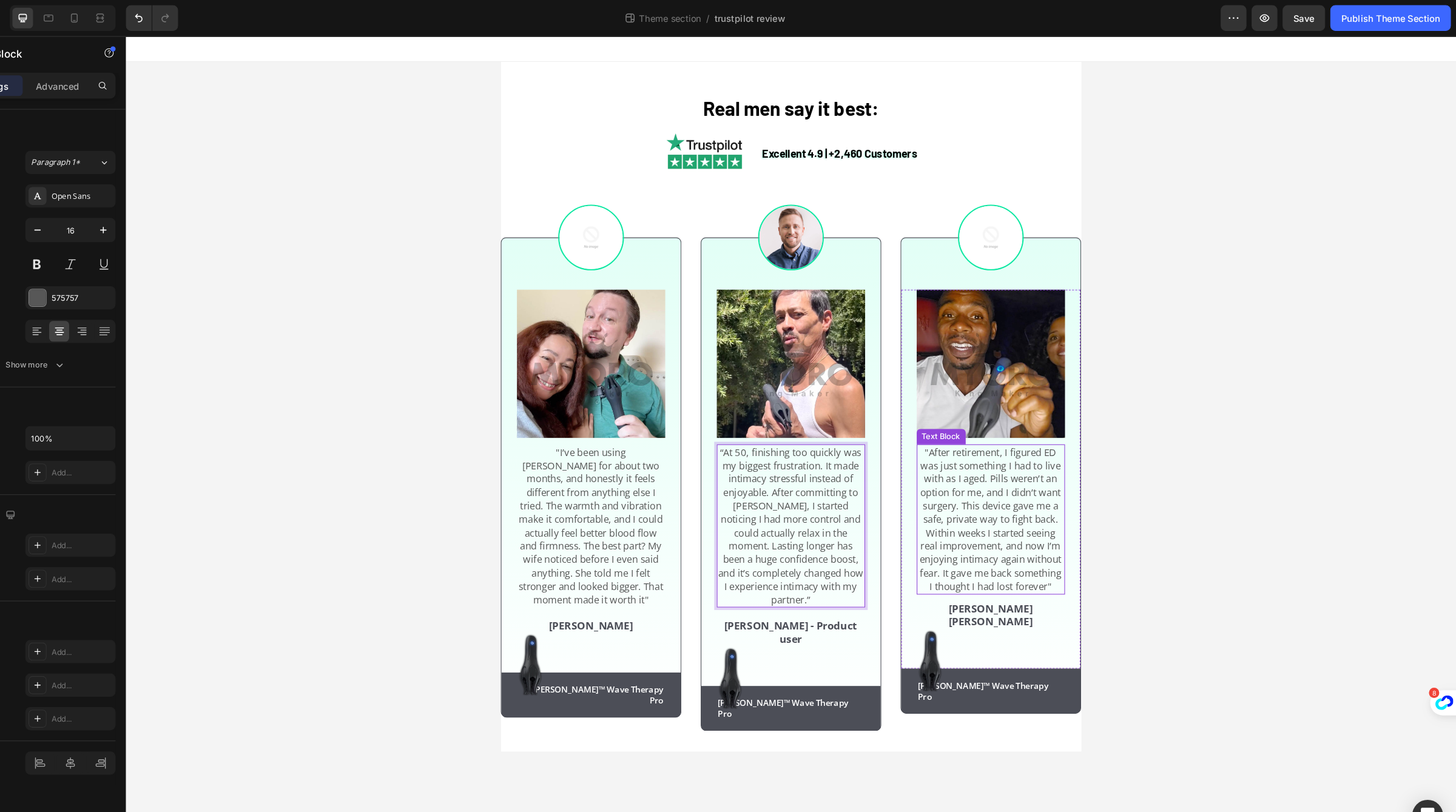
click at [953, 490] on span ""After retirement, I figured ED was just something I had to live with as I aged…" at bounding box center [939, 490] width 134 height 138
click at [775, 596] on p "Dick Rey - Product user" at bounding box center [751, 597] width 138 height 25
click at [836, 522] on div "Image “At 50, finishing too quickly was my biggest frustration. It made intimac…" at bounding box center [752, 457] width 170 height 464
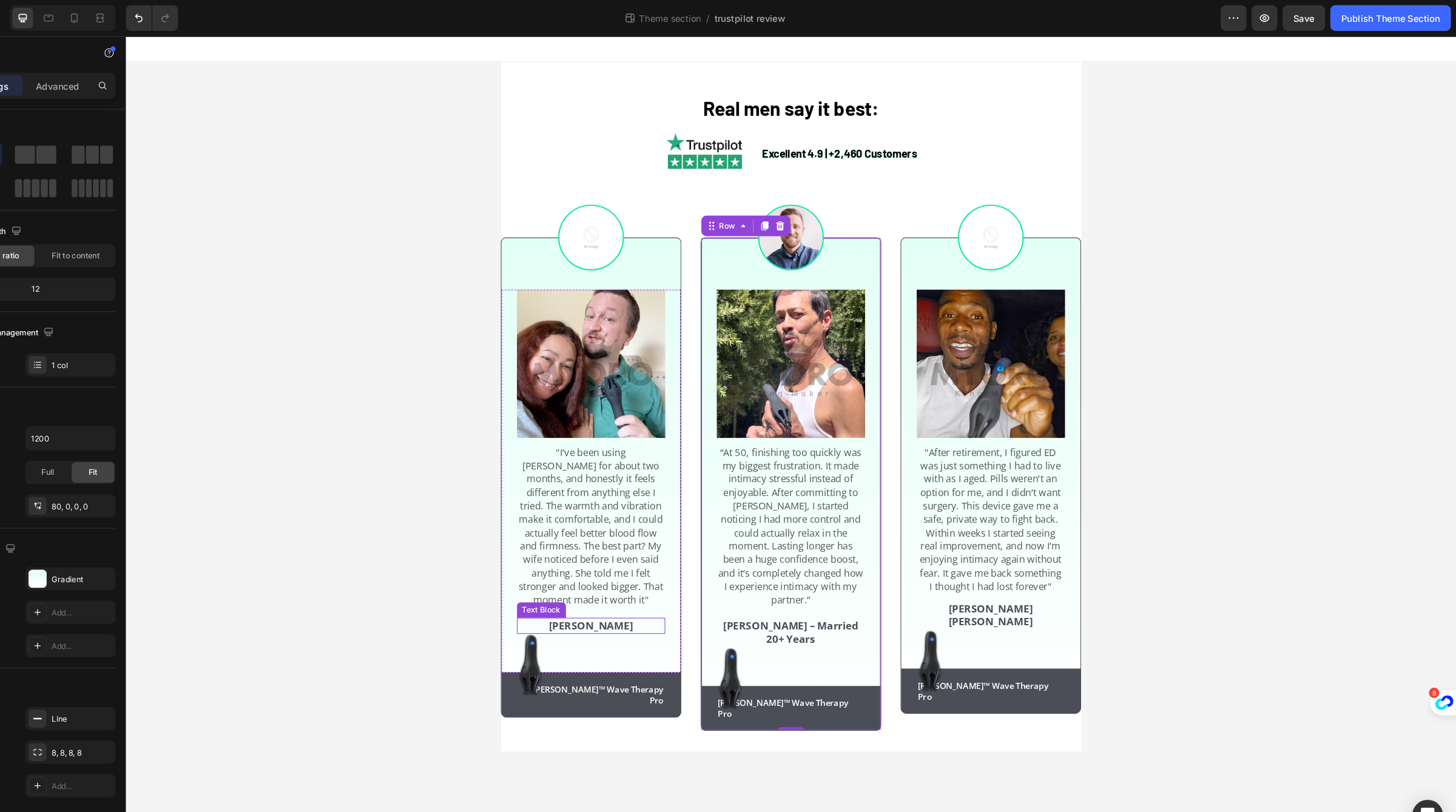
click at [579, 598] on div "Rita Carroll" at bounding box center [563, 591] width 139 height 16
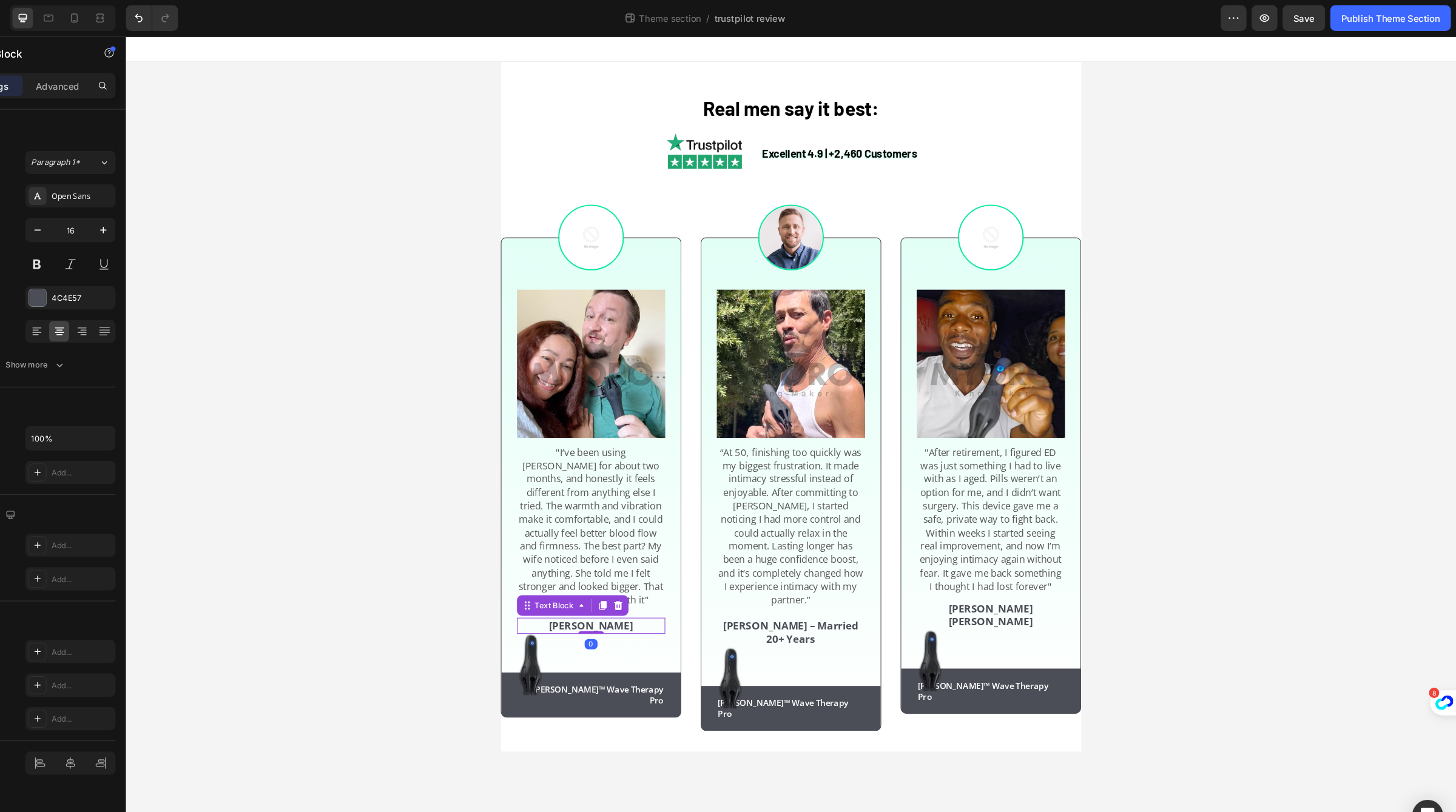
click at [579, 598] on div "Rita Carroll" at bounding box center [563, 591] width 139 height 16
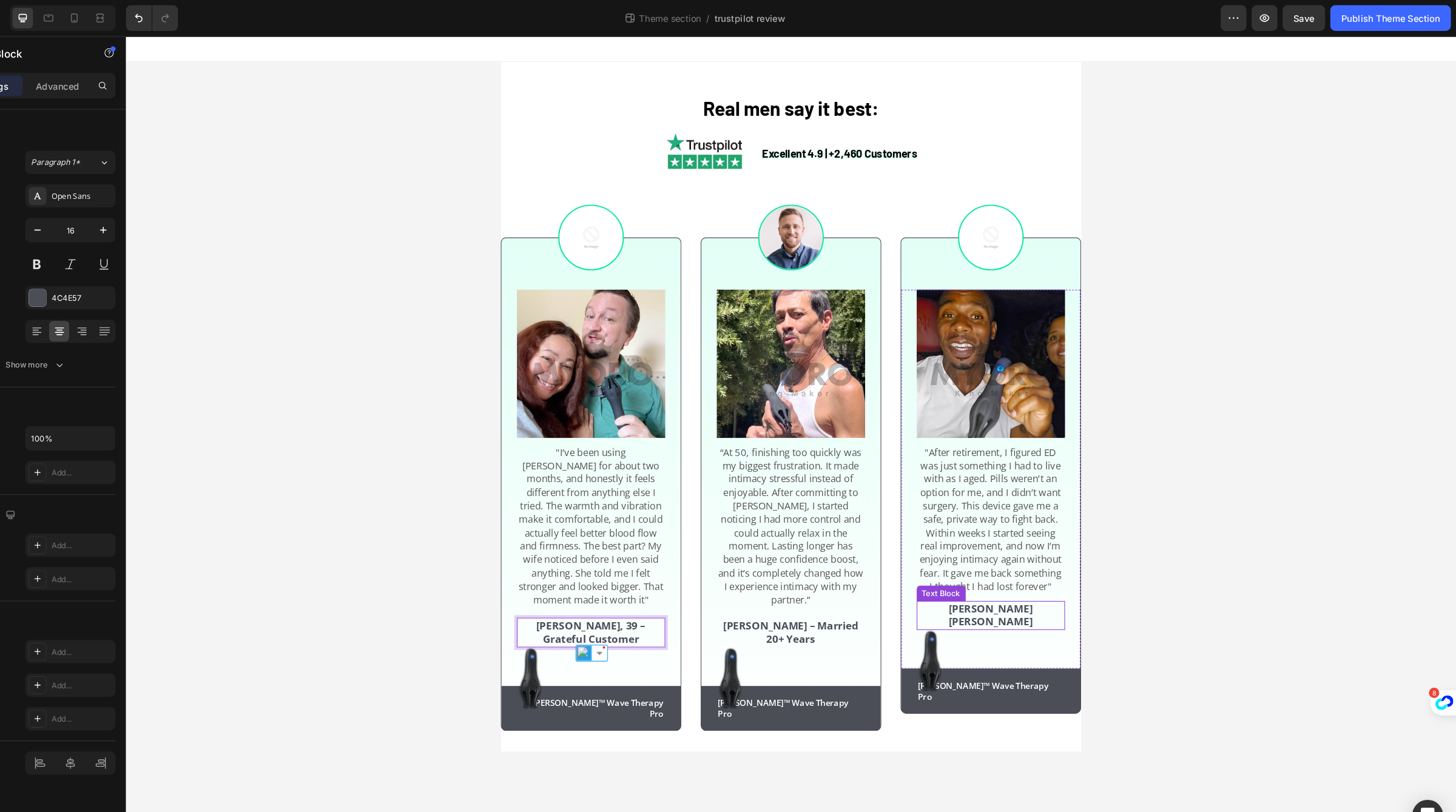
click at [970, 585] on div "Emma Zalia" at bounding box center [939, 581] width 139 height 28
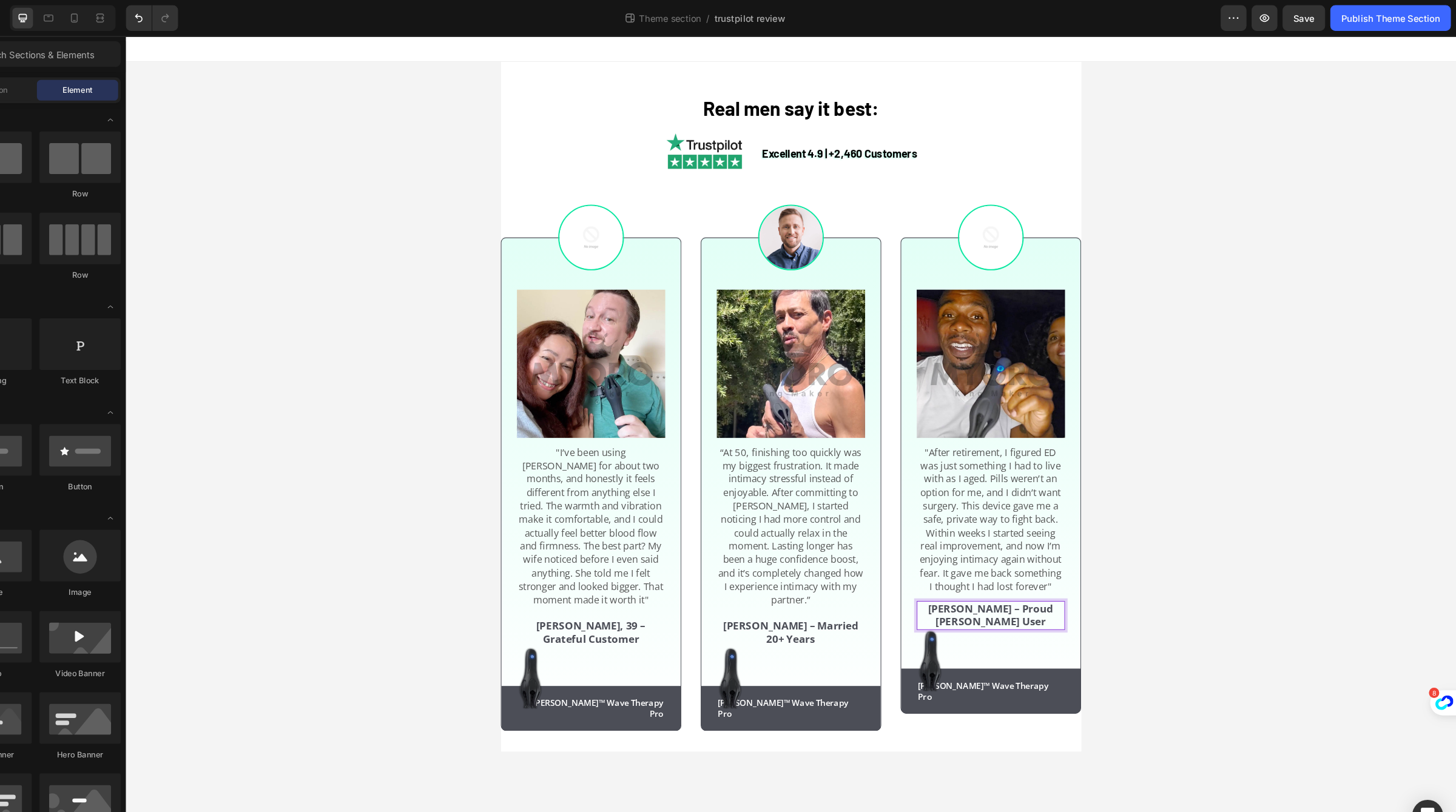
click at [1078, 526] on div "Real men say it best: Heading Excellent 4.9 | +2,460 Customers Text Block Image…" at bounding box center [751, 385] width 1251 height 649
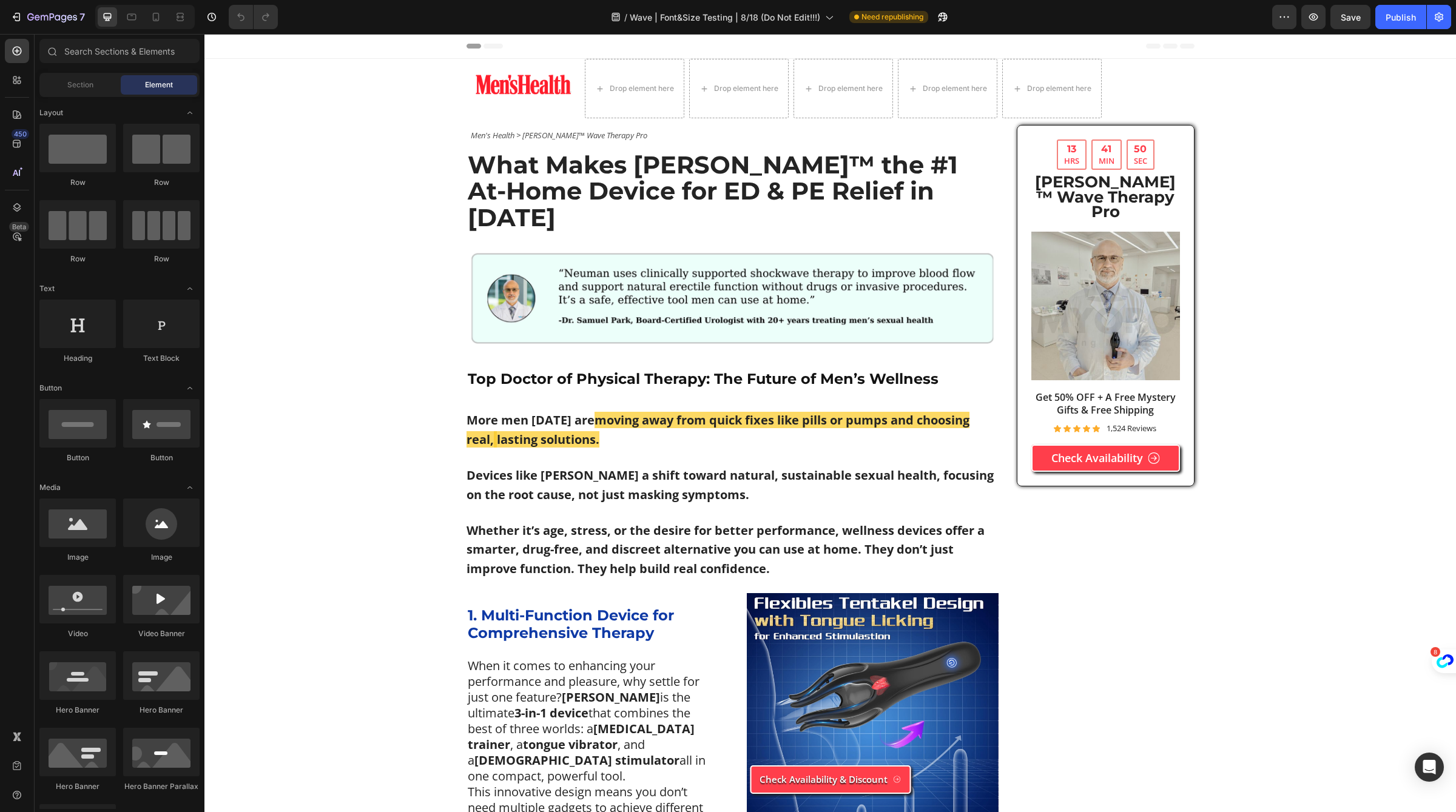
click at [51, 36] on div "Sections(18) Elements(83) Section Element Hero Section Product Detail Brands Tr…" at bounding box center [119, 423] width 170 height 778
click at [40, 21] on icon "button" at bounding box center [52, 18] width 50 height 11
click at [48, 21] on icon "button" at bounding box center [52, 18] width 50 height 11
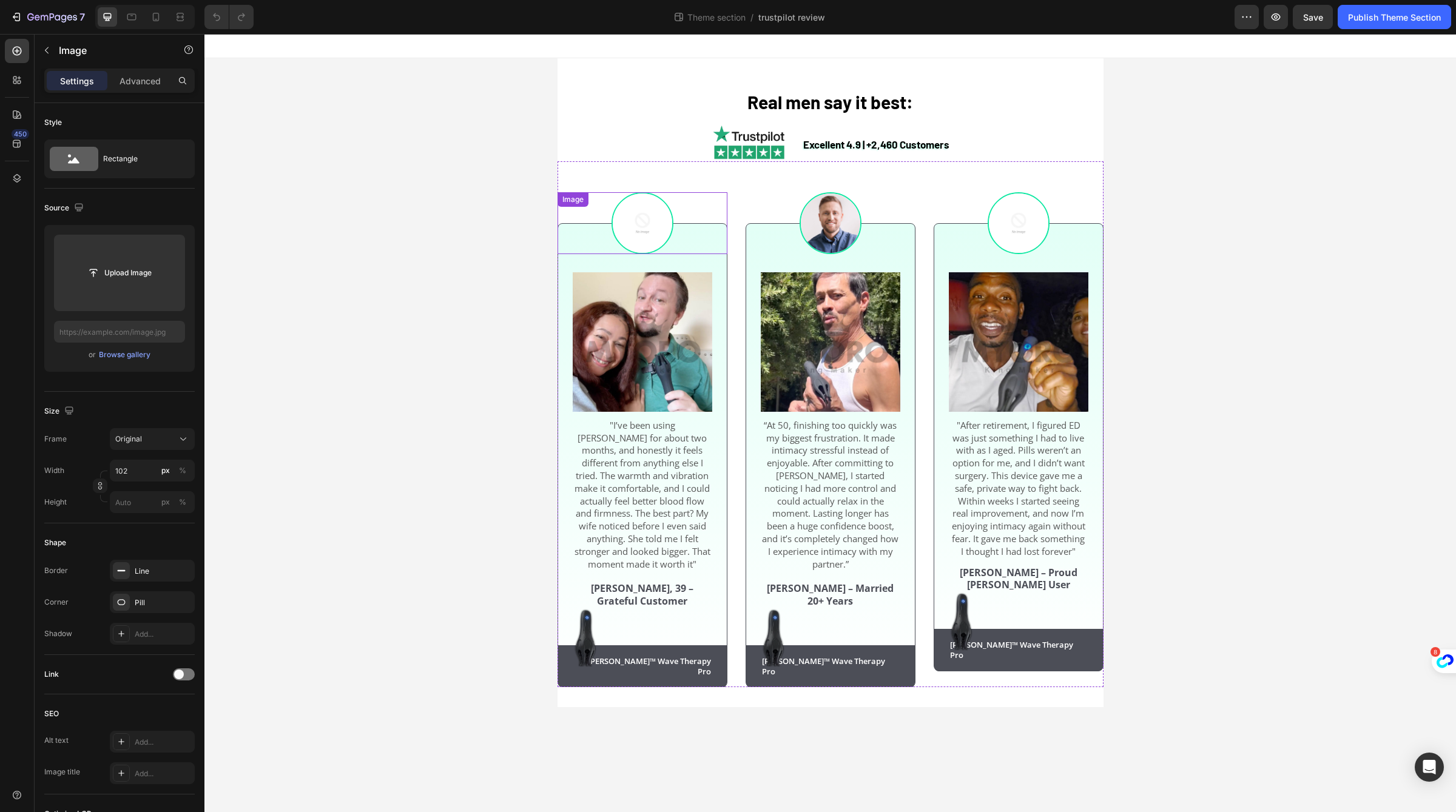
click at [622, 226] on img at bounding box center [642, 222] width 61 height 61
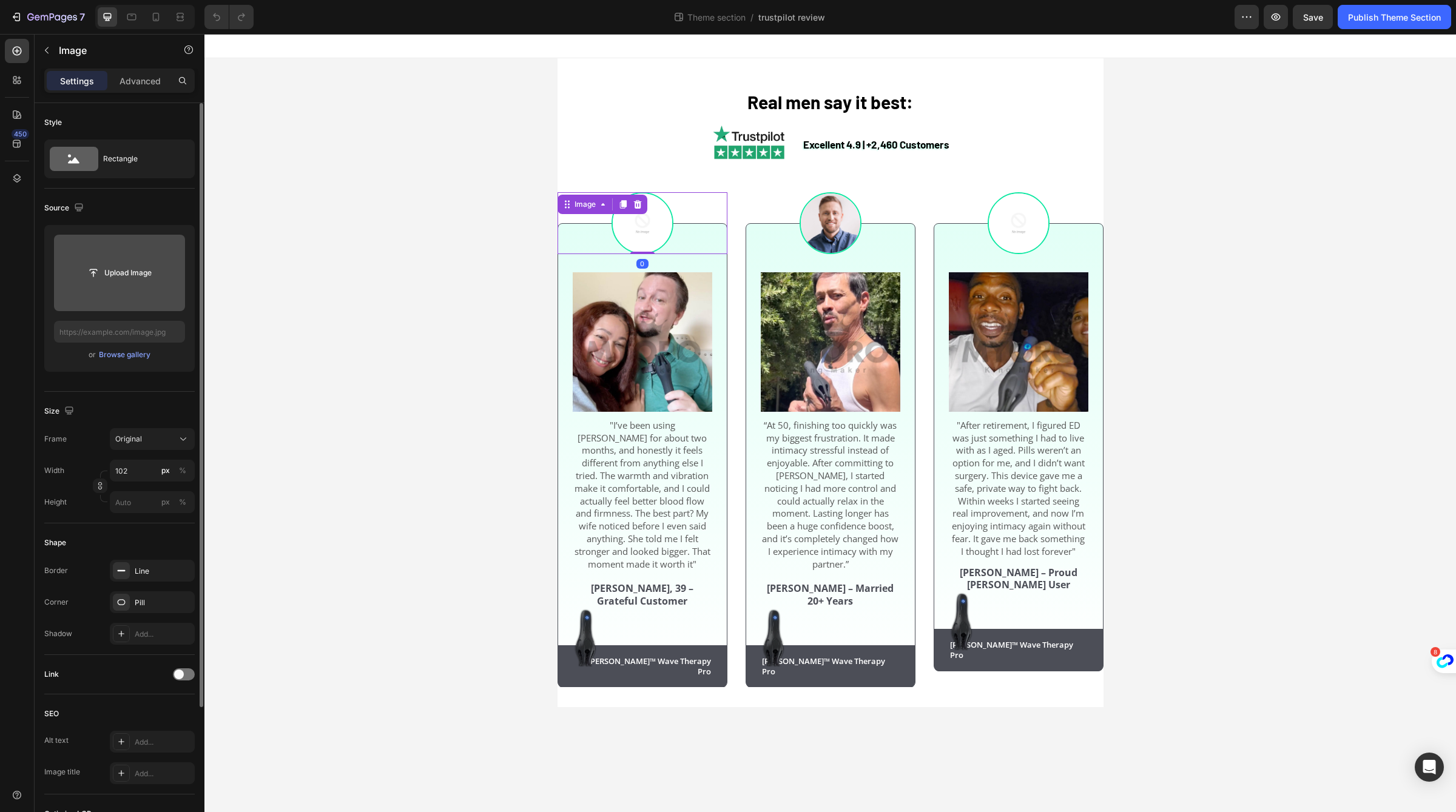
click at [119, 289] on input "file" at bounding box center [119, 273] width 131 height 76
click at [650, 249] on img at bounding box center [642, 222] width 61 height 61
click at [173, 272] on div at bounding box center [119, 273] width 131 height 76
click at [168, 226] on div "or Browse gallery" at bounding box center [119, 298] width 150 height 147
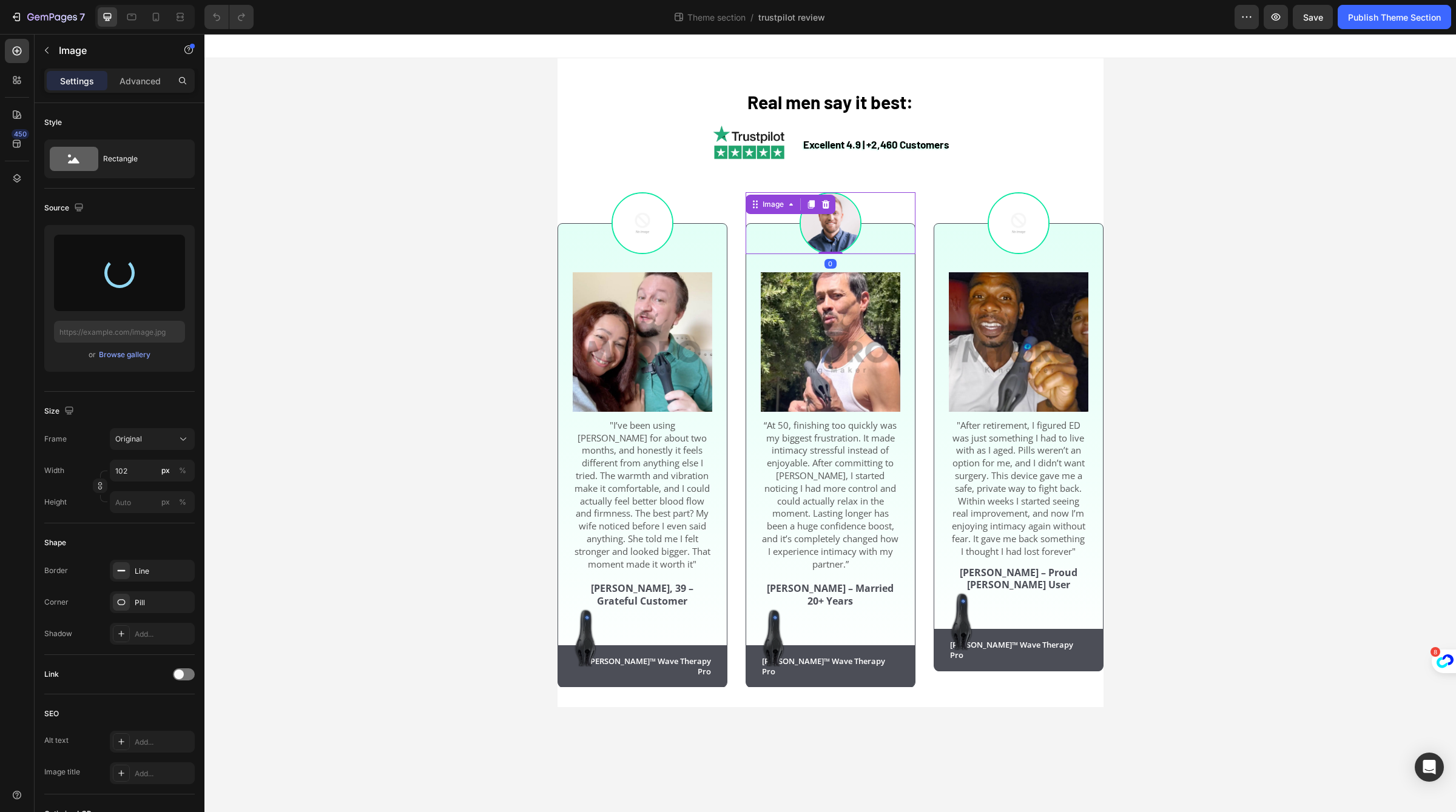
click at [848, 225] on img at bounding box center [830, 222] width 61 height 61
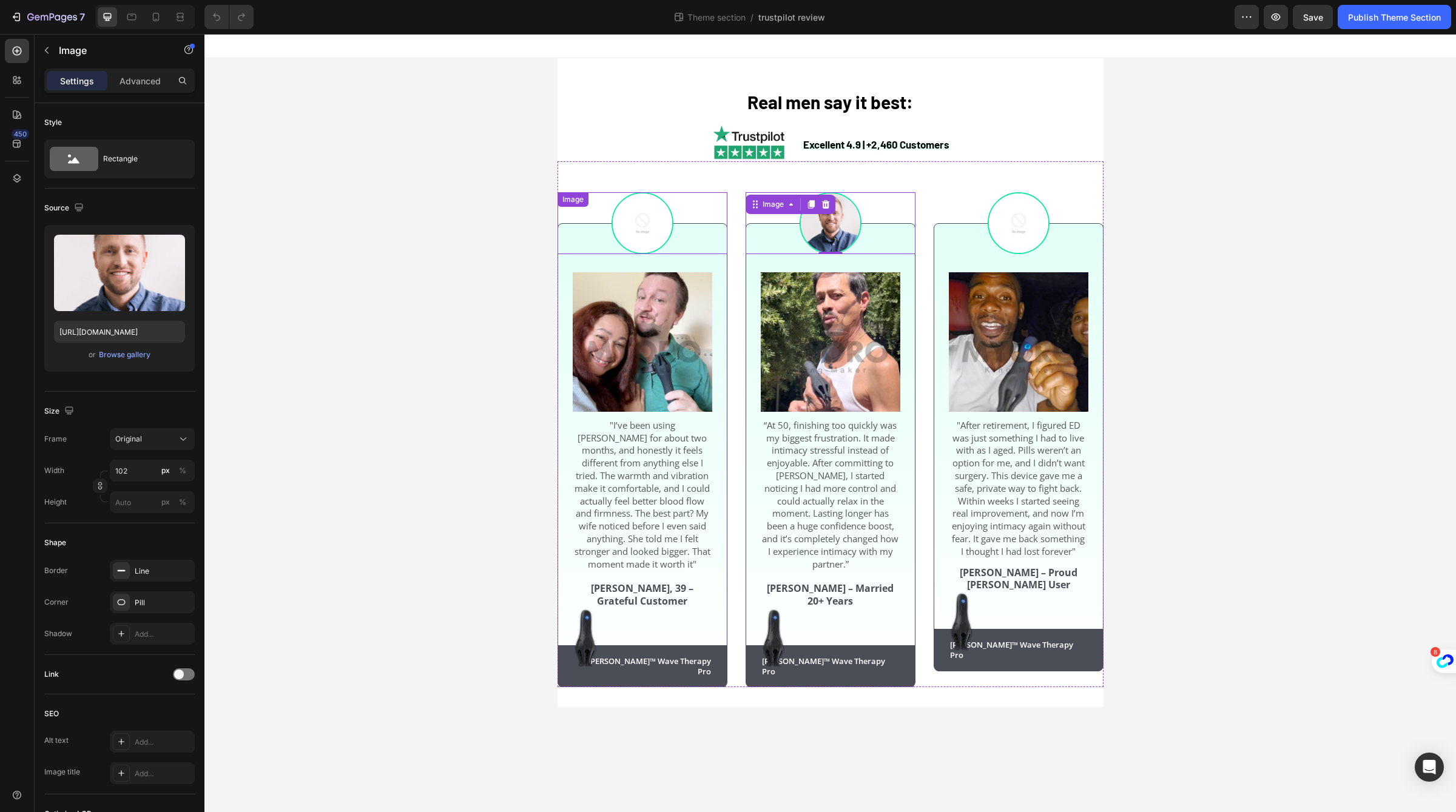
click at [630, 223] on img at bounding box center [642, 222] width 61 height 61
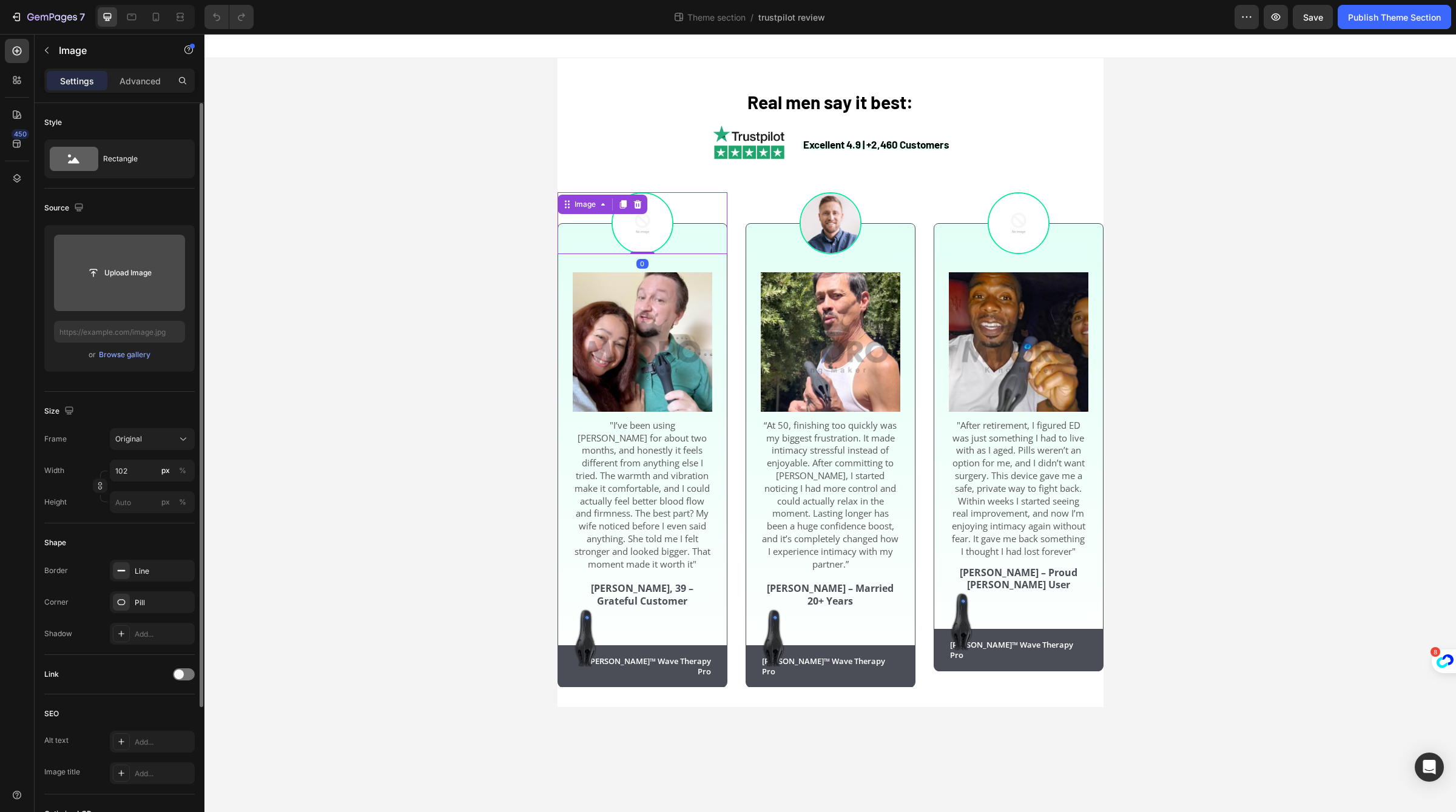
click at [142, 280] on input "file" at bounding box center [120, 272] width 84 height 20
type input "https://cdn.shopify.com/s/files/1/0658/6377/8456/files/gempages_574935580928901…"
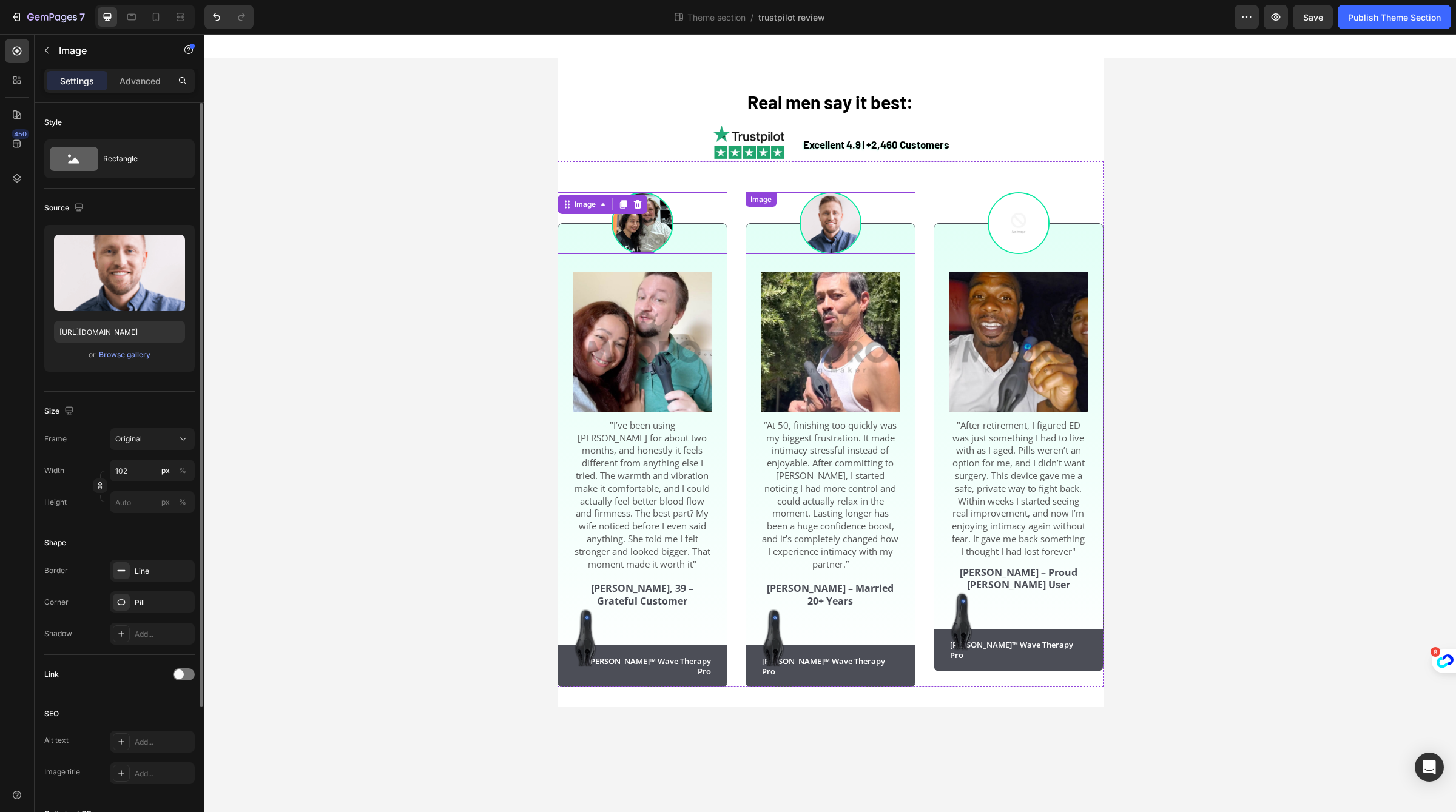
click at [857, 202] on div at bounding box center [830, 222] width 170 height 61
click at [138, 351] on div "Browse gallery" at bounding box center [124, 354] width 52 height 11
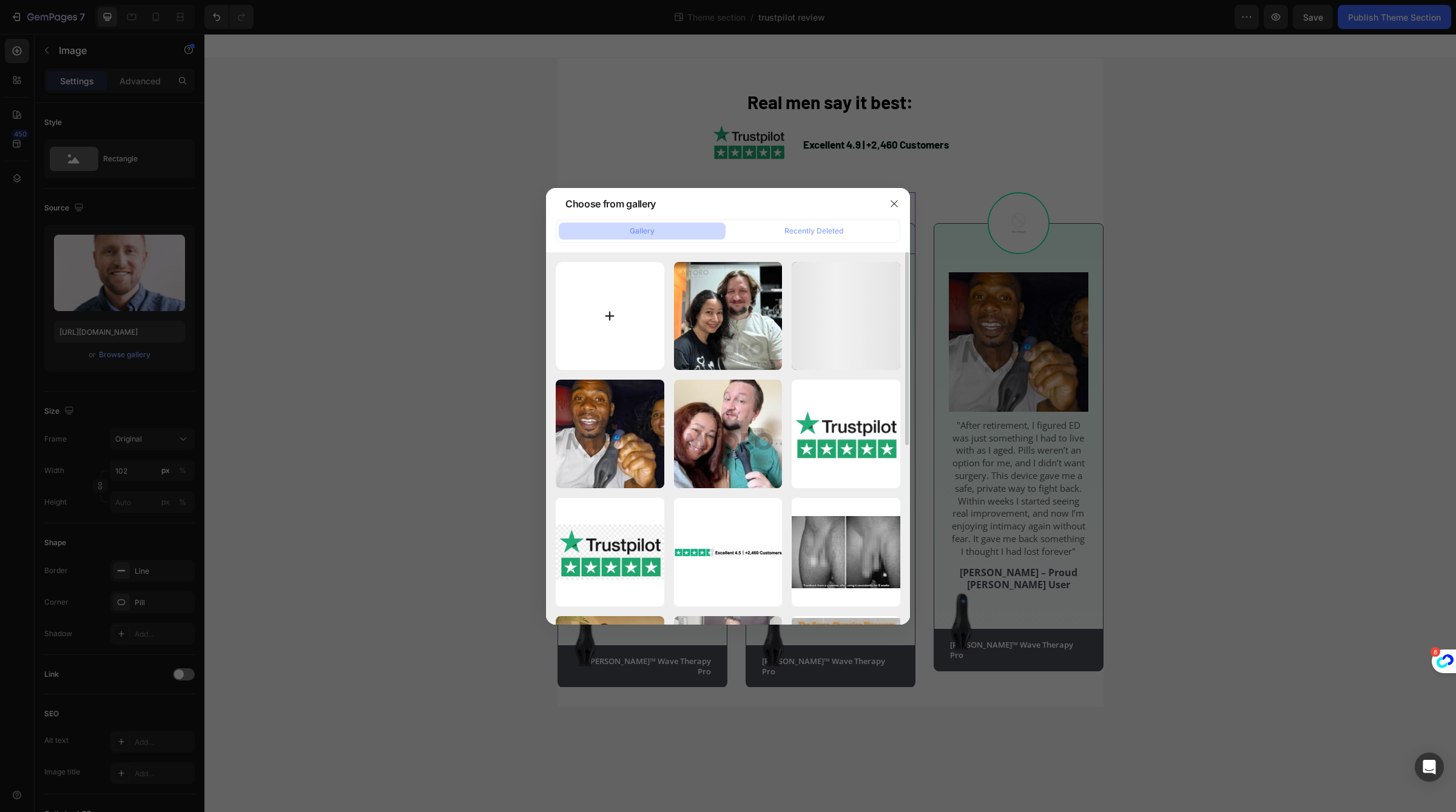
click at [622, 290] on input "file" at bounding box center [610, 316] width 108 height 108
type input "C:\fakepath\23.jpg"
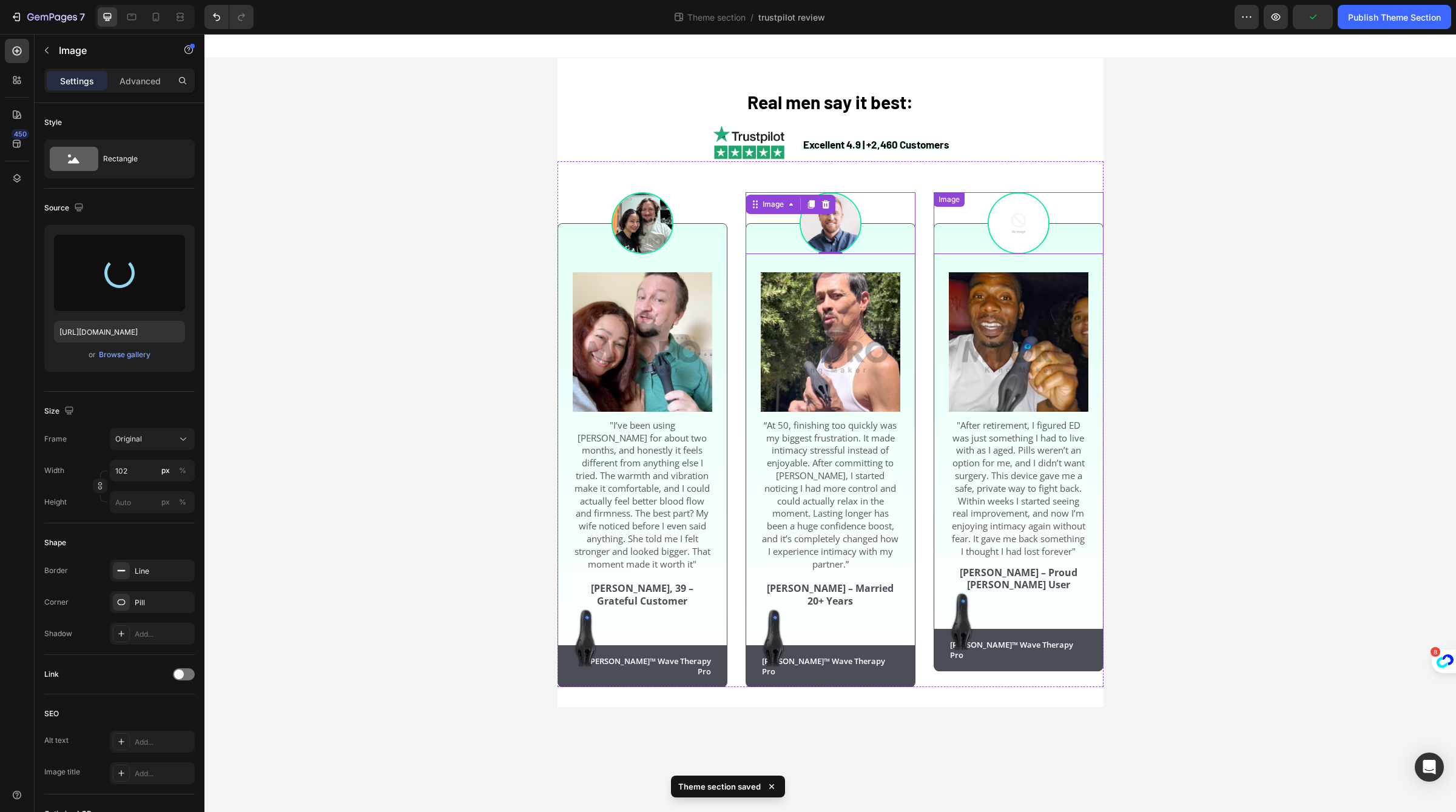
type input "https://cdn.shopify.com/s/files/1/0658/6377/8456/files/gempages_574935580928901…"
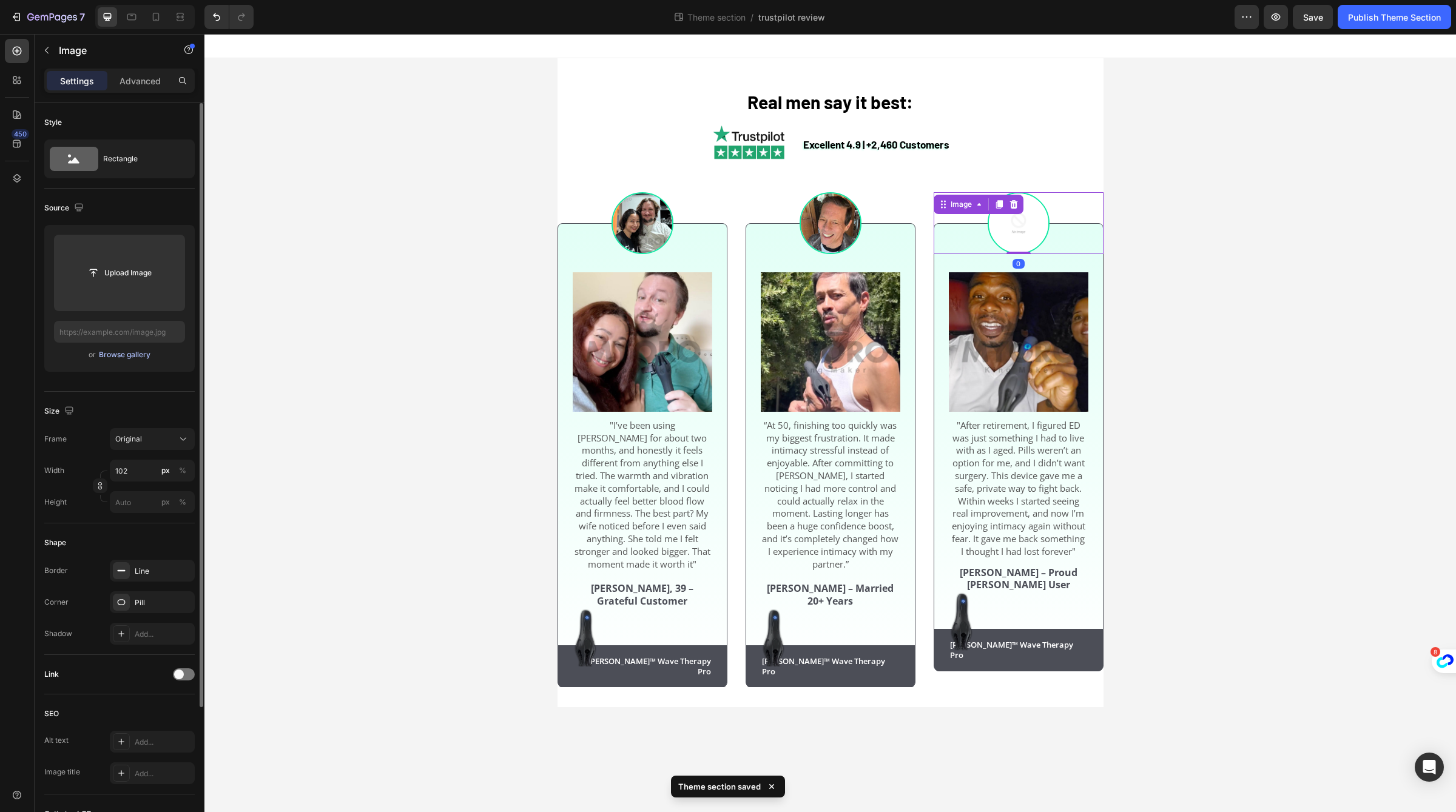
click at [125, 359] on div "Browse gallery" at bounding box center [124, 354] width 52 height 11
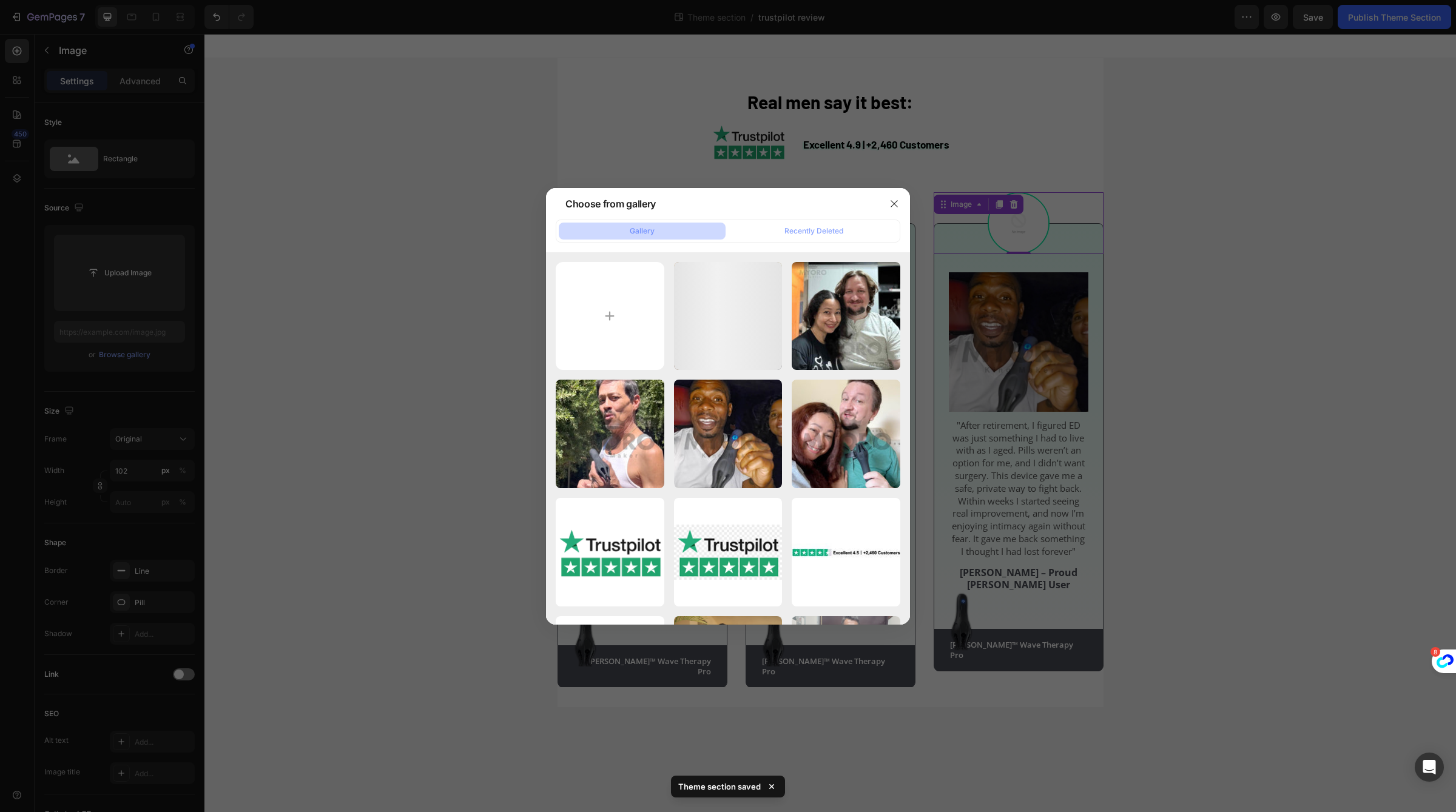
click at [804, 219] on div "Gallery Recently Deleted" at bounding box center [728, 231] width 344 height 23
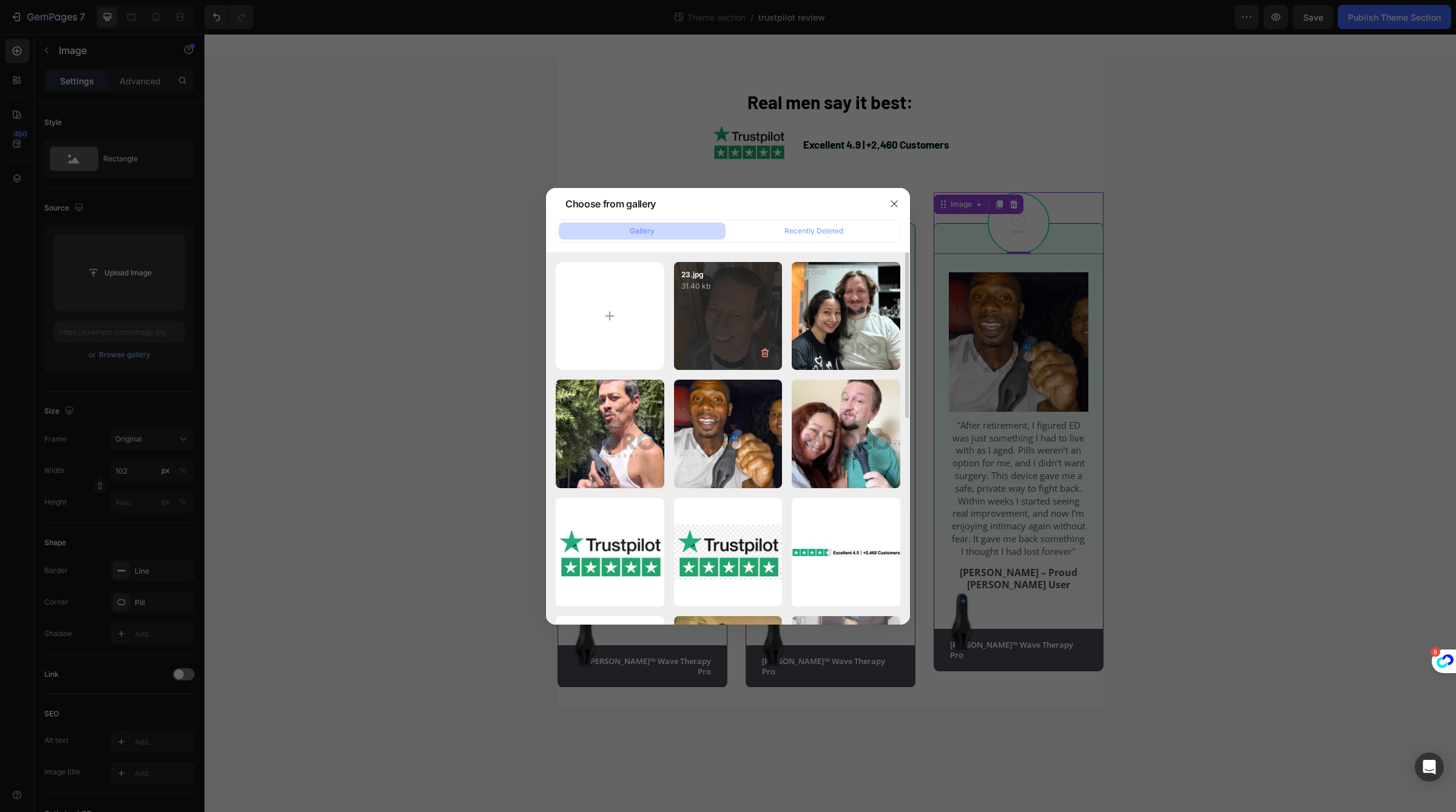
drag, startPoint x: 696, startPoint y: 227, endPoint x: 674, endPoint y: 267, distance: 45.7
click at [678, 265] on div "Gallery Recently Deleted 23.jpg 31.40 kb 24.jpg 33.21 kb 9.jpg 109.88 kb 1.jpg …" at bounding box center [728, 421] width 364 height 405
click at [650, 283] on input "file" at bounding box center [610, 316] width 108 height 108
type input "C:\fakepath\22.jpg"
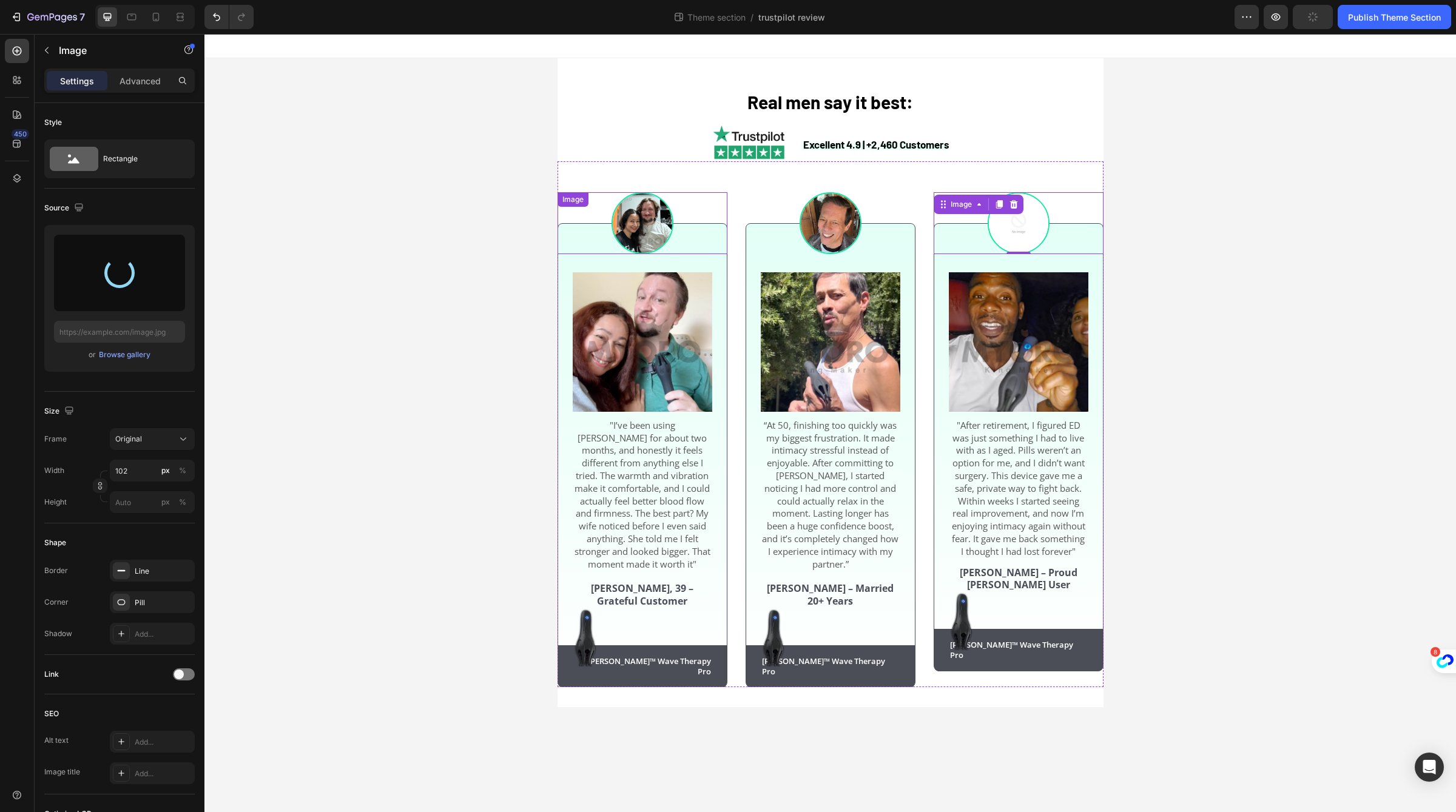
type input "https://cdn.shopify.com/s/files/1/0658/6377/8456/files/gempages_574935580928901…"
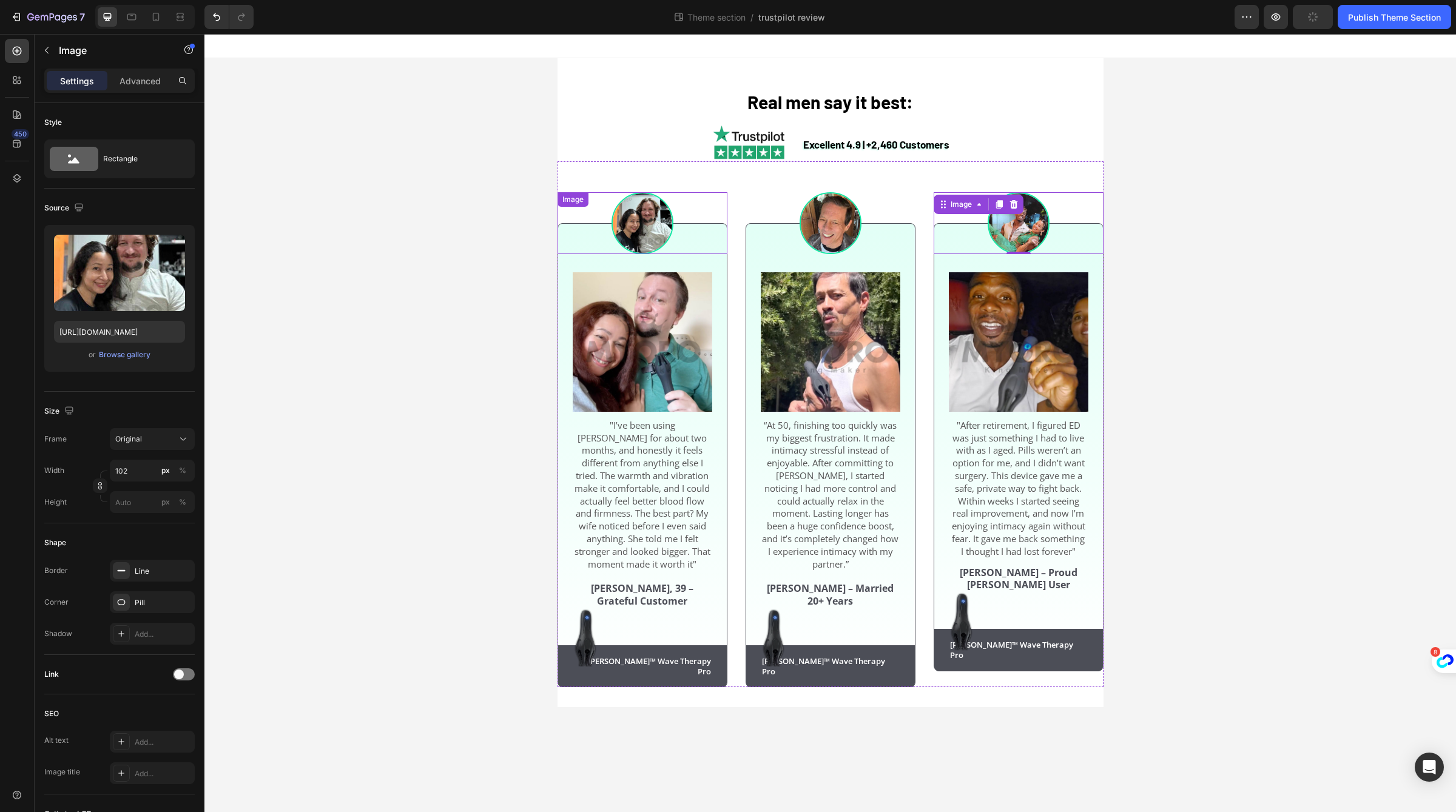
click at [664, 234] on img at bounding box center [642, 222] width 61 height 61
click at [686, 243] on div at bounding box center [643, 222] width 170 height 61
click at [667, 270] on div "Image "I’ve been using Neuman for about two months, and honestly it feels diffe…" at bounding box center [643, 455] width 170 height 464
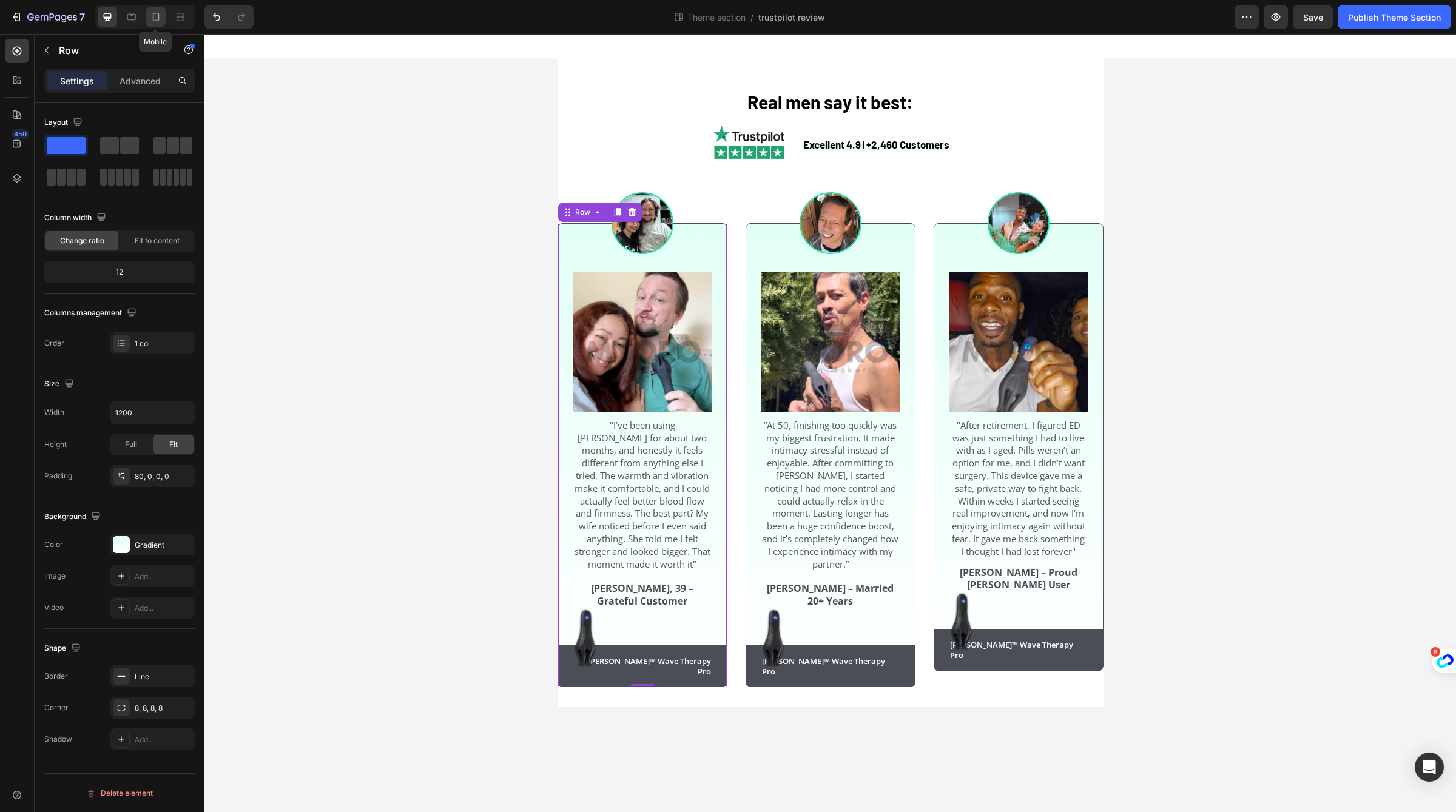
click at [163, 8] on div at bounding box center [156, 17] width 20 height 19
type input "100%"
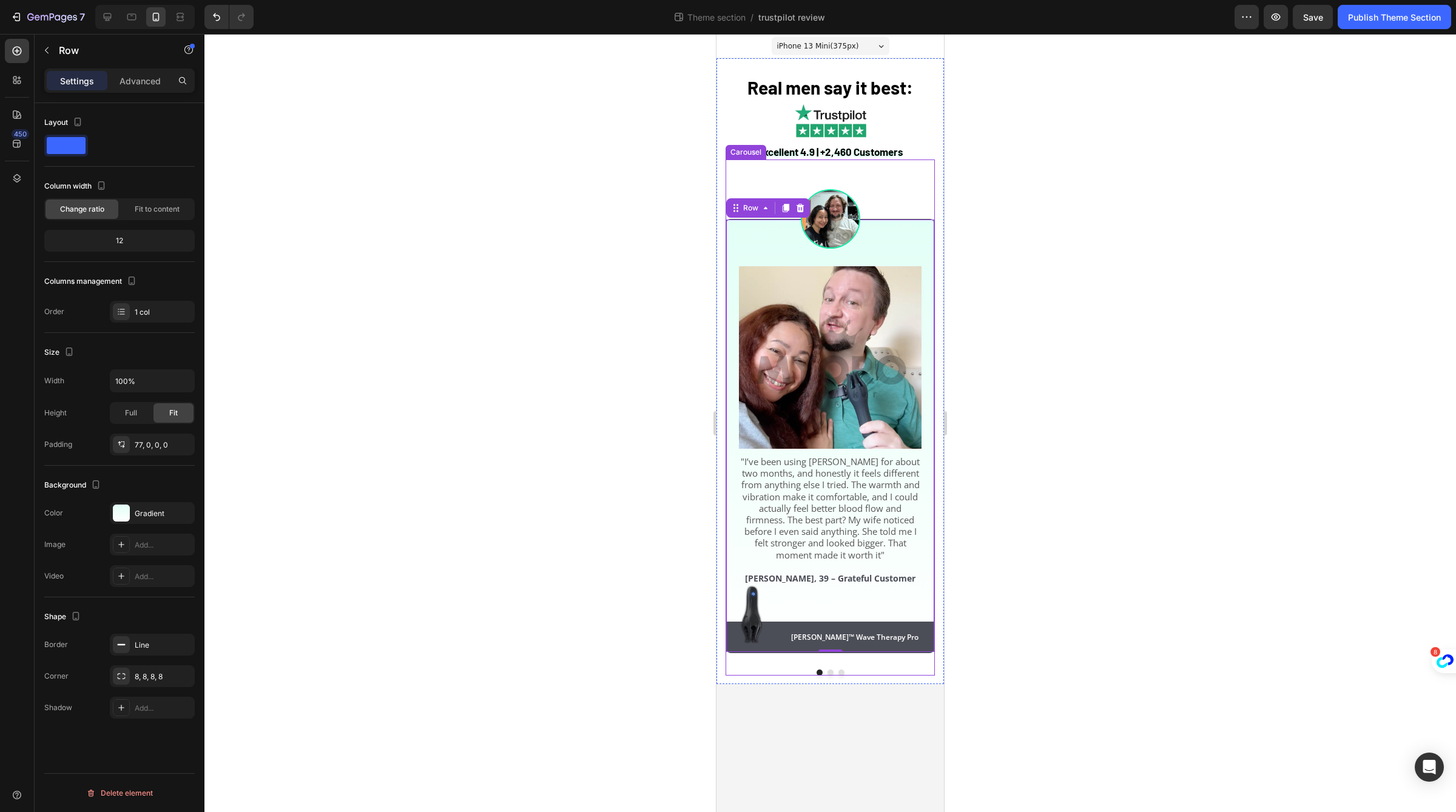
click at [827, 668] on div "Real men say it best: Heading Excellent 4.9 | +2,460 Customers Text Block Image…" at bounding box center [830, 371] width 227 height 626
click at [831, 670] on button "Dot" at bounding box center [830, 673] width 6 height 6
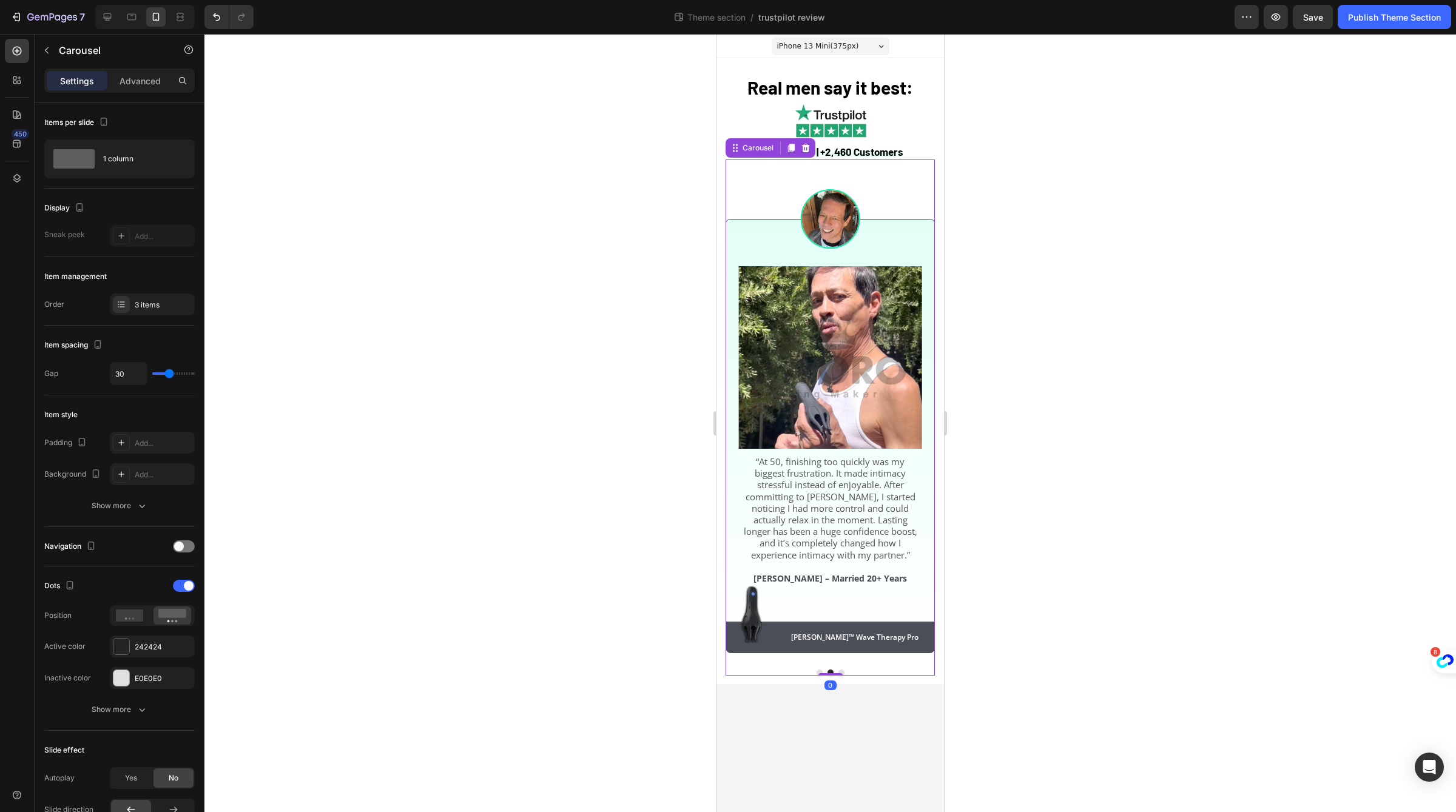
click at [843, 670] on div at bounding box center [830, 673] width 210 height 6
click at [118, 16] on div at bounding box center [145, 17] width 99 height 24
click at [117, 16] on div at bounding box center [145, 17] width 99 height 24
click at [110, 21] on icon at bounding box center [107, 17] width 12 height 12
type input "1200"
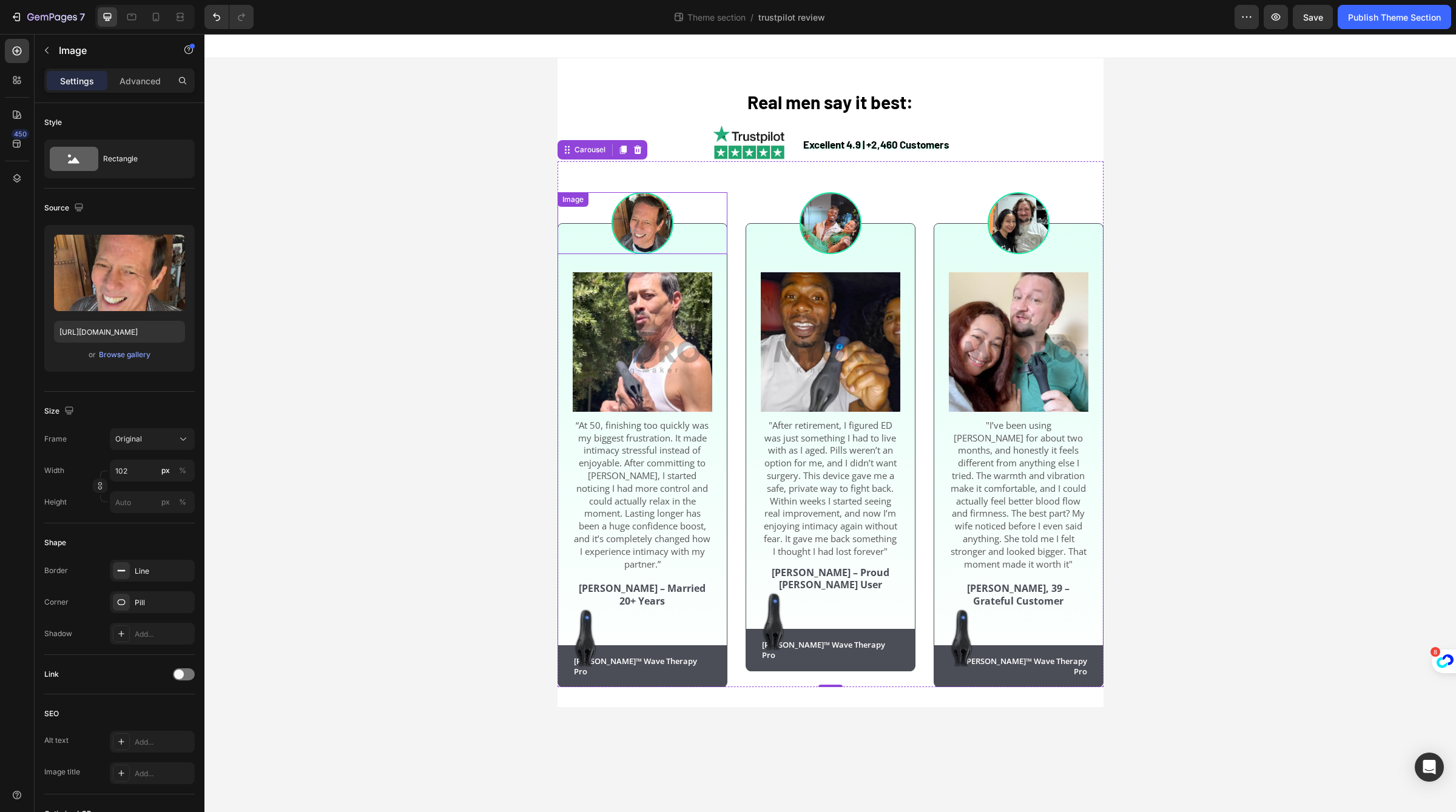
click at [665, 214] on img at bounding box center [642, 222] width 61 height 61
click at [812, 106] on span "Real men say it best:" at bounding box center [830, 101] width 166 height 21
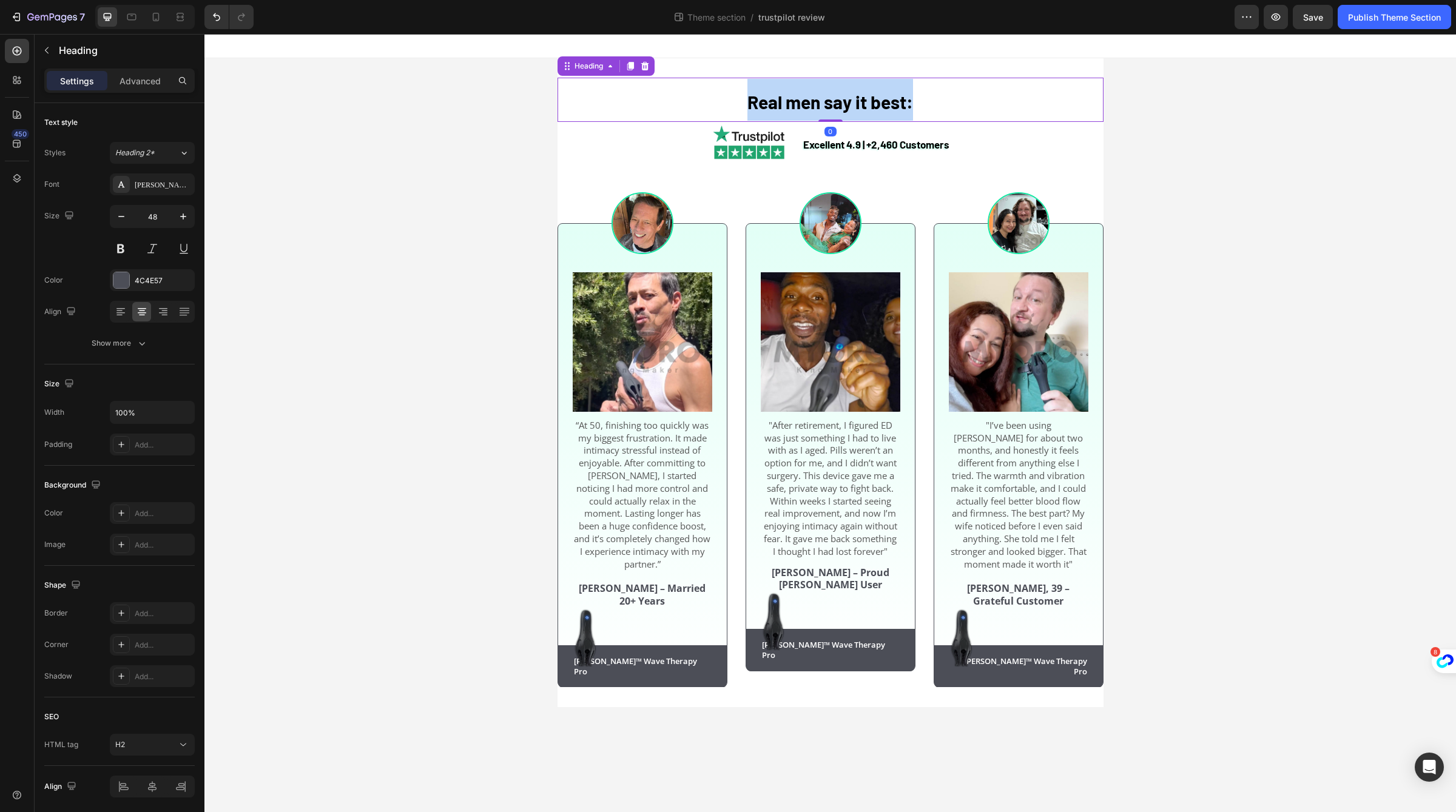
click at [812, 106] on span "Real men say it best:" at bounding box center [830, 101] width 166 height 21
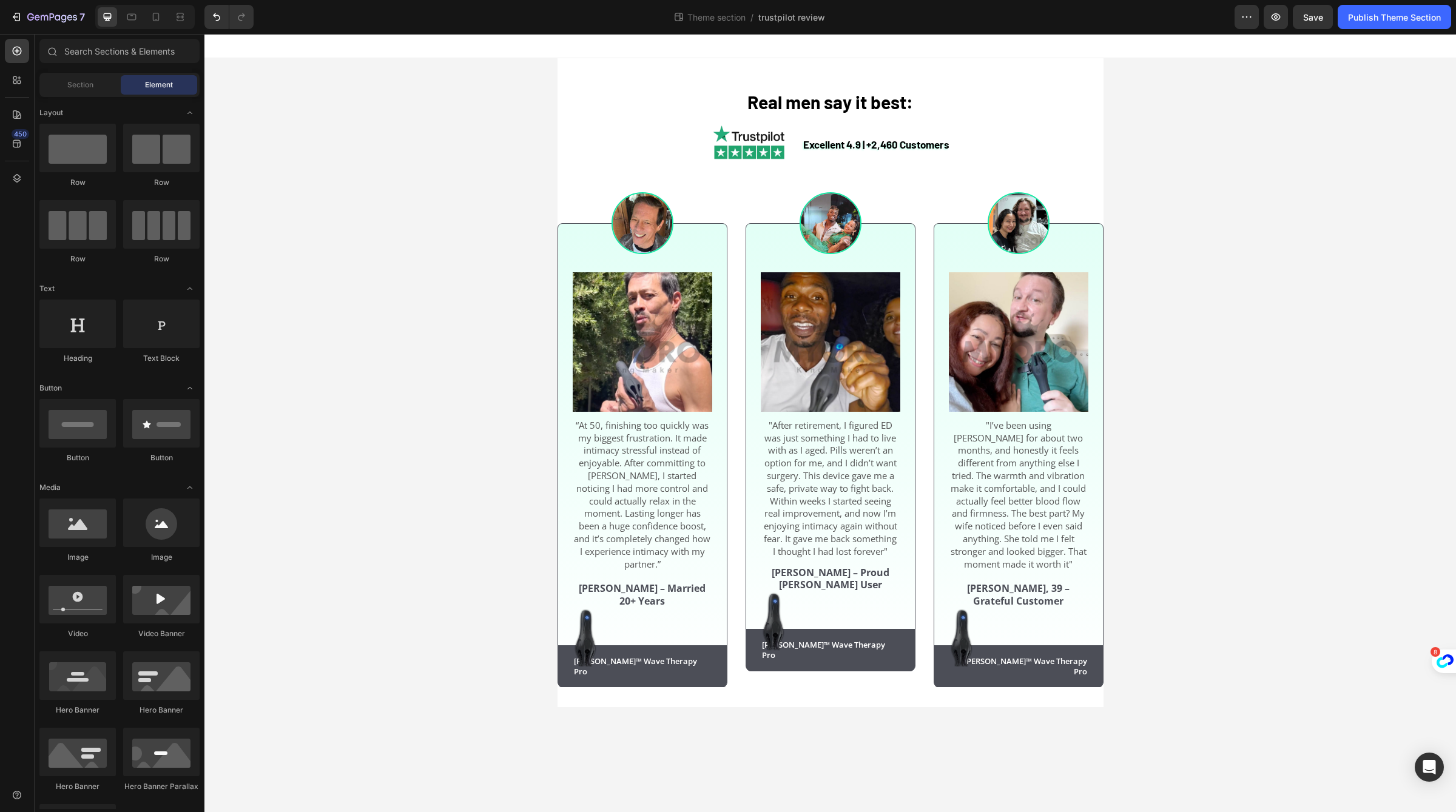
click at [1251, 276] on div "⁠⁠⁠⁠⁠⁠⁠ Real men say it best: Heading Excellent 4.9 | +2,460 Customers Text Blo…" at bounding box center [830, 383] width 1251 height 649
click at [1157, 274] on div "⁠⁠⁠⁠⁠⁠⁠ Real men say it best: Heading Excellent 4.9 | +2,460 Customers Text Blo…" at bounding box center [830, 383] width 1251 height 649
click at [864, 101] on span "Real men say it best:" at bounding box center [830, 101] width 166 height 21
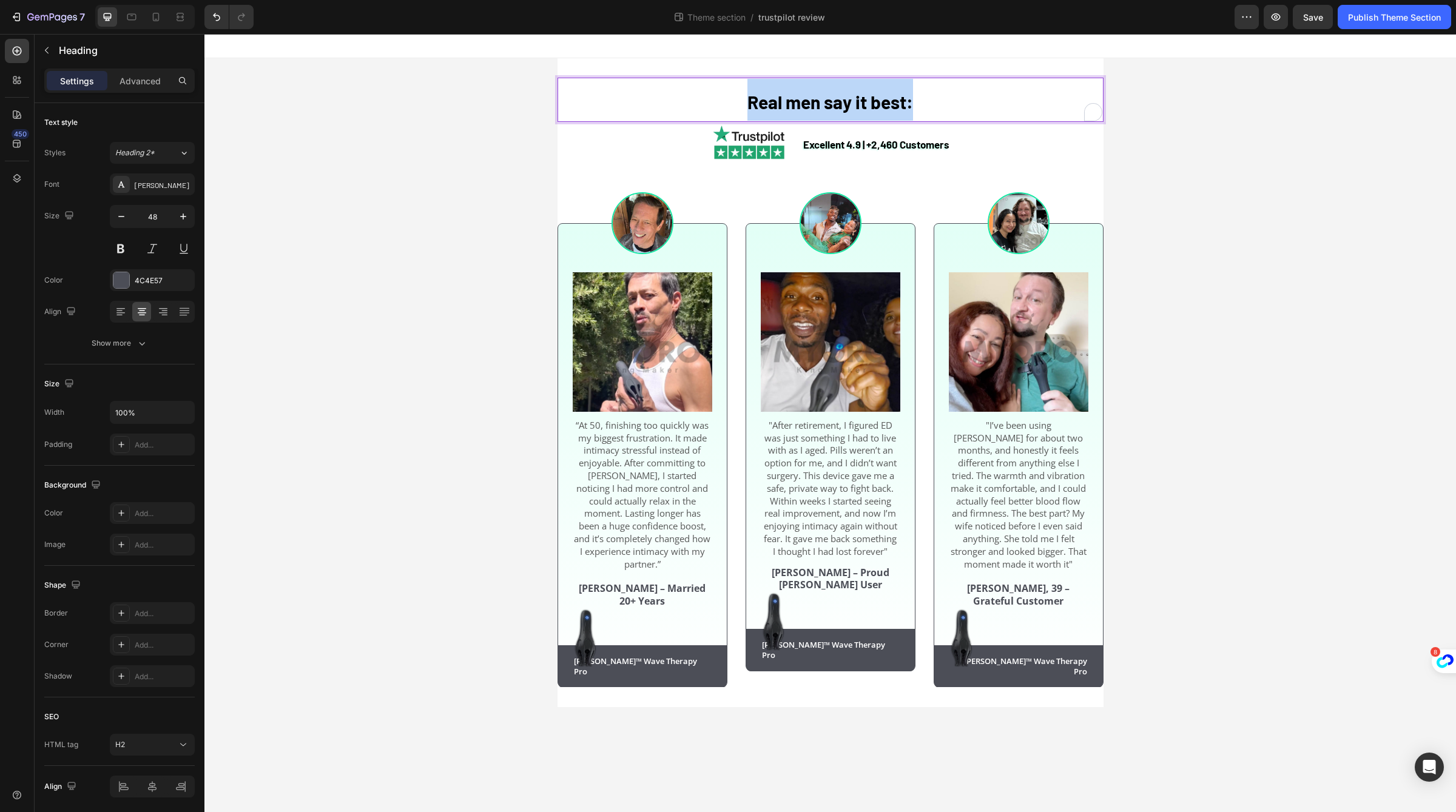
click at [864, 101] on span "Real men say it best:" at bounding box center [830, 101] width 166 height 21
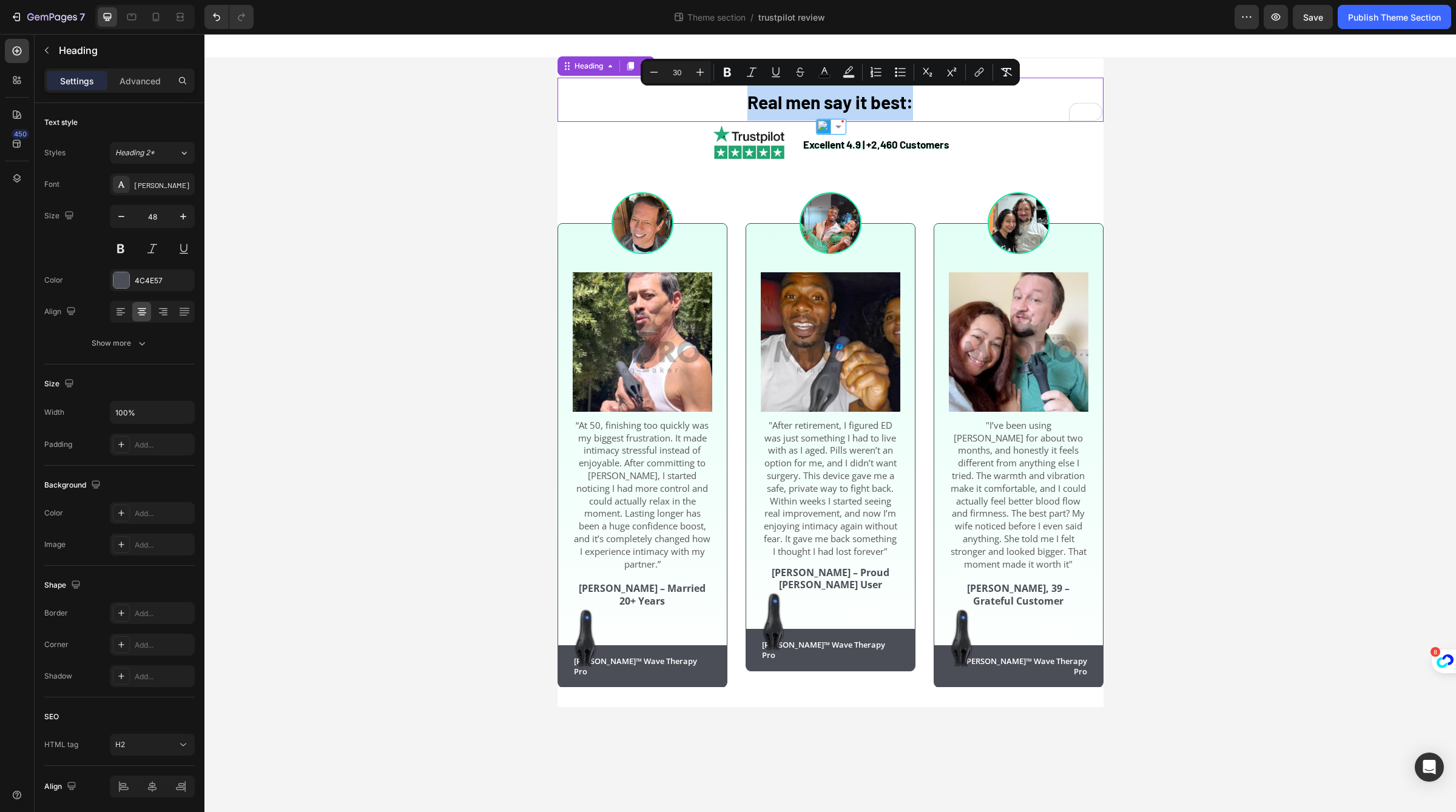
click at [860, 108] on span "Real men say it best:" at bounding box center [830, 101] width 166 height 21
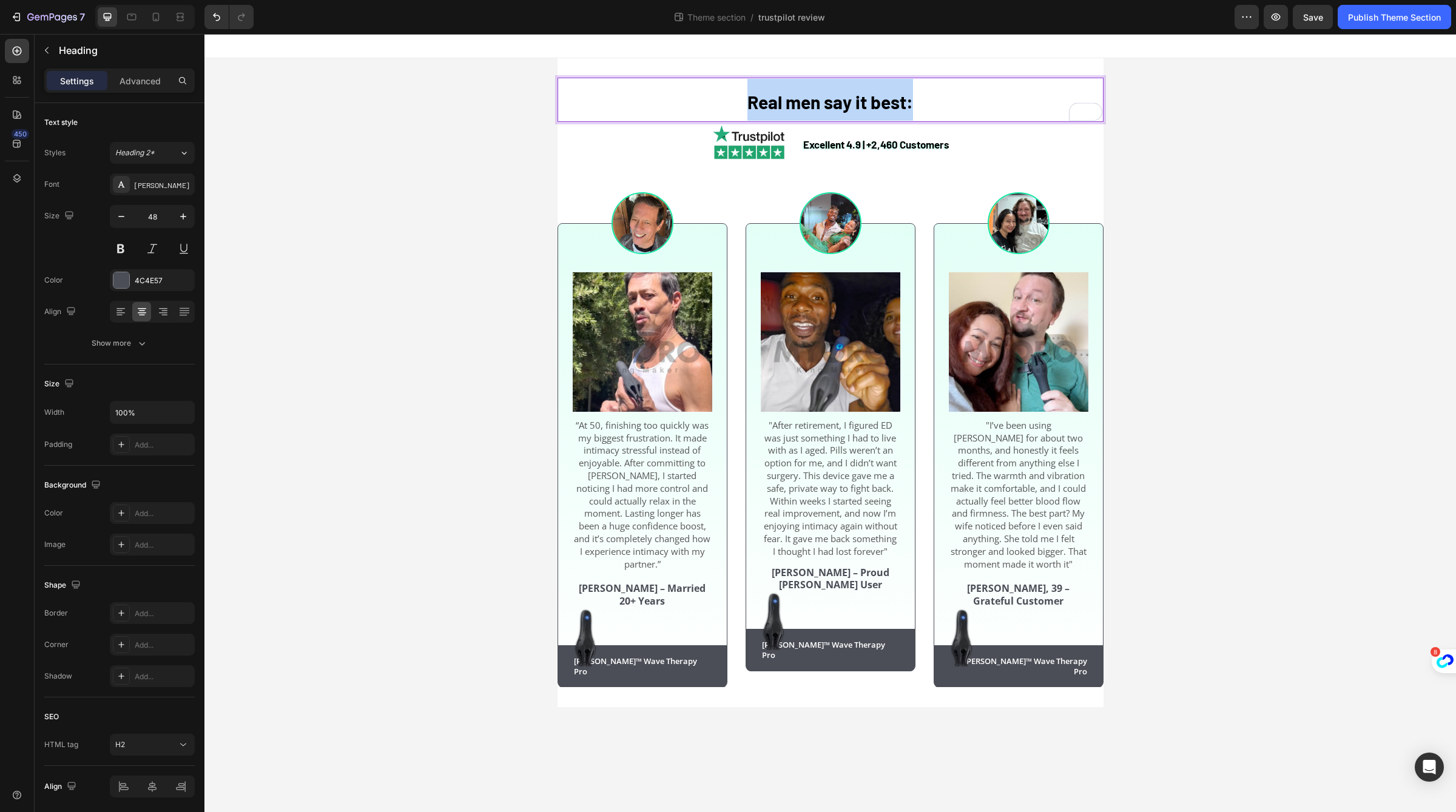
click at [860, 108] on span "Real men say it best:" at bounding box center [830, 101] width 166 height 21
click at [1180, 232] on div "Men Can’t Stop Talking About Neuman™ Heading 0 Excellent 4.9 | +2,460 Customers…" at bounding box center [830, 383] width 1251 height 649
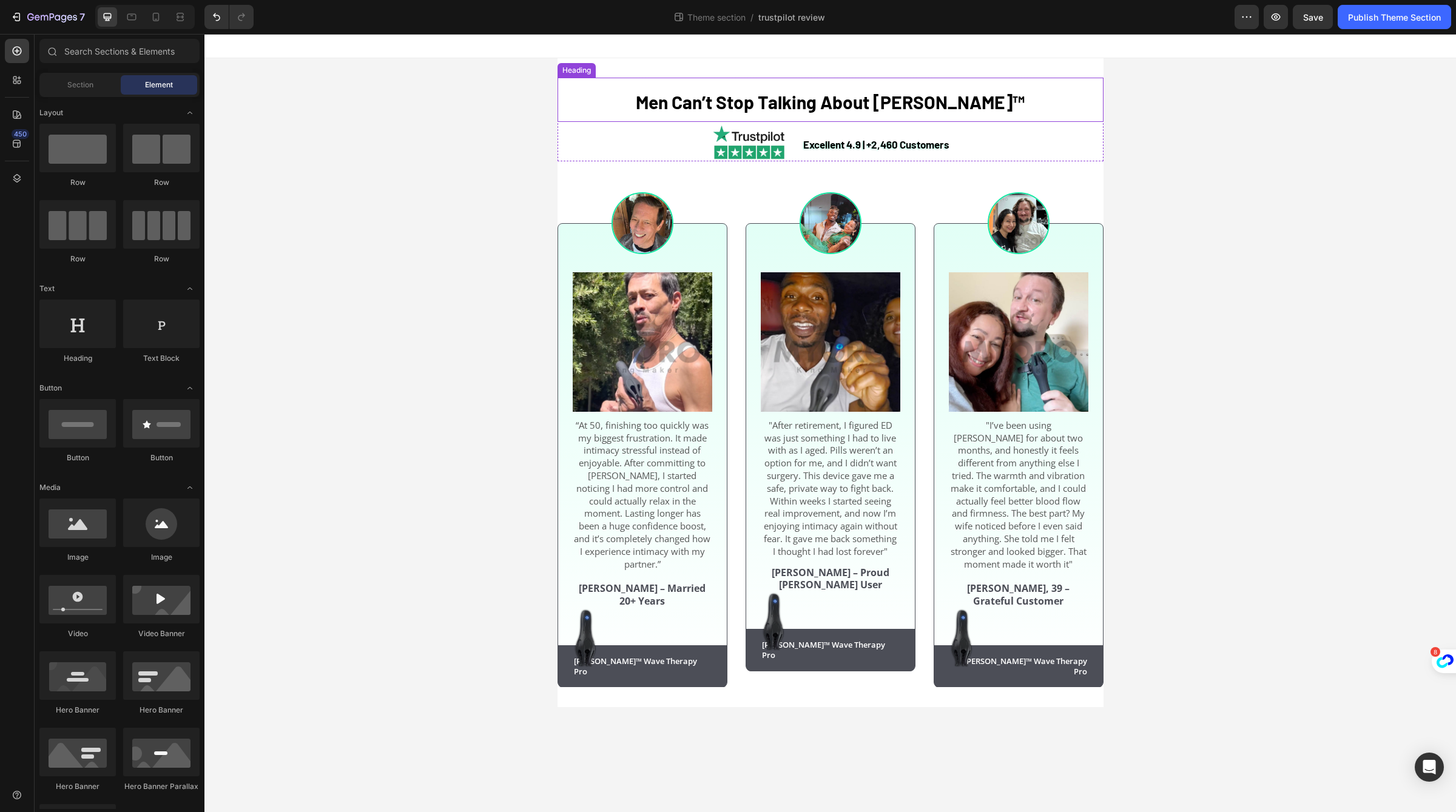
click at [1003, 101] on p "⁠⁠⁠⁠⁠⁠⁠ Men Can’t Stop Talking About Neuman™" at bounding box center [830, 99] width 543 height 42
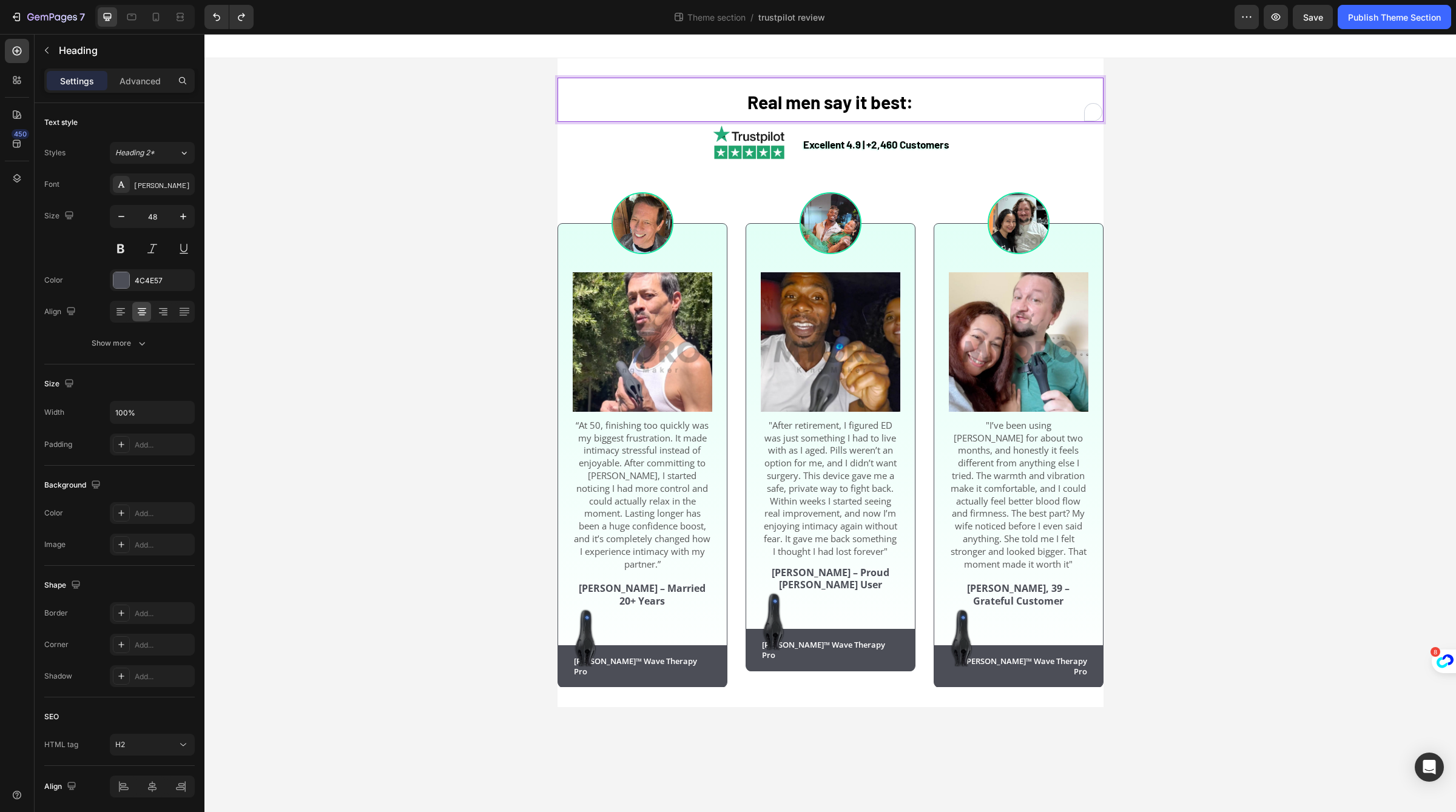
click at [954, 96] on h2 "Real men say it best:" at bounding box center [831, 99] width 546 height 44
click at [954, 96] on p "Real men say it best:" at bounding box center [830, 99] width 543 height 42
click at [1161, 165] on div "Men Can’t Stop Talking About Neuman™ Heading 0 Excellent 4.9 | +2,460 Customers…" at bounding box center [830, 383] width 1251 height 649
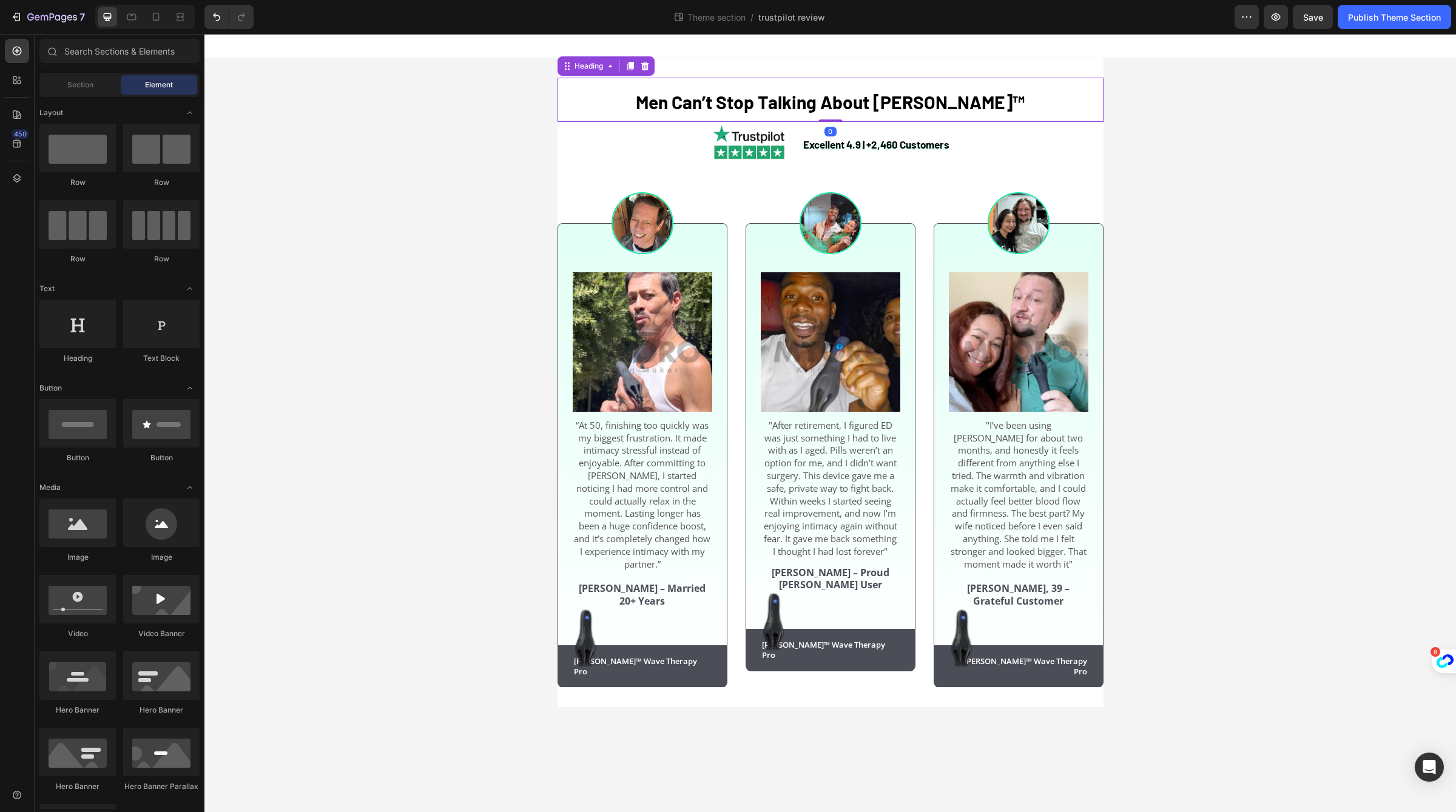
click at [997, 96] on p "⁠⁠⁠⁠⁠⁠⁠ Men Can’t Stop Talking About Neuman™" at bounding box center [830, 99] width 543 height 42
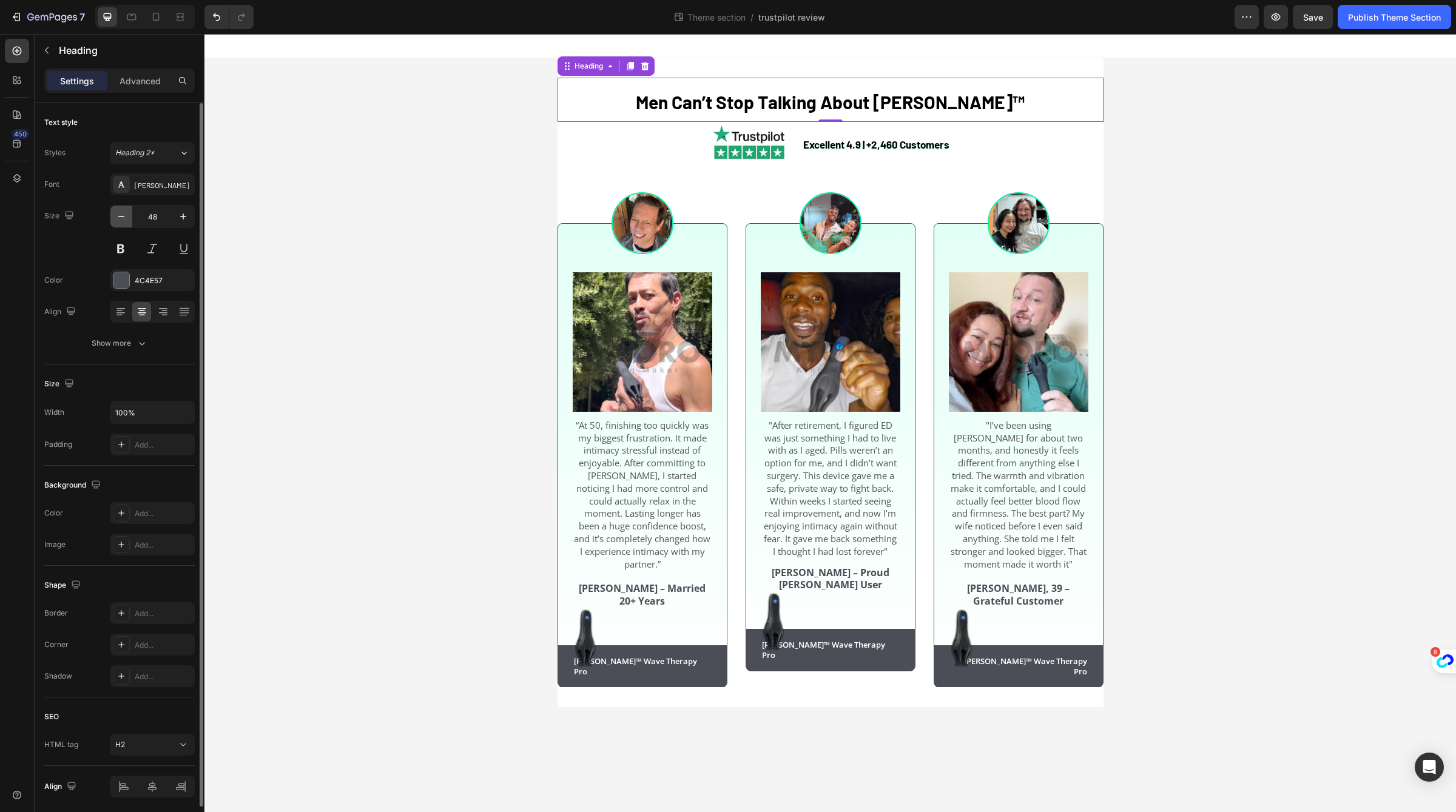
click at [126, 221] on icon "button" at bounding box center [121, 216] width 12 height 12
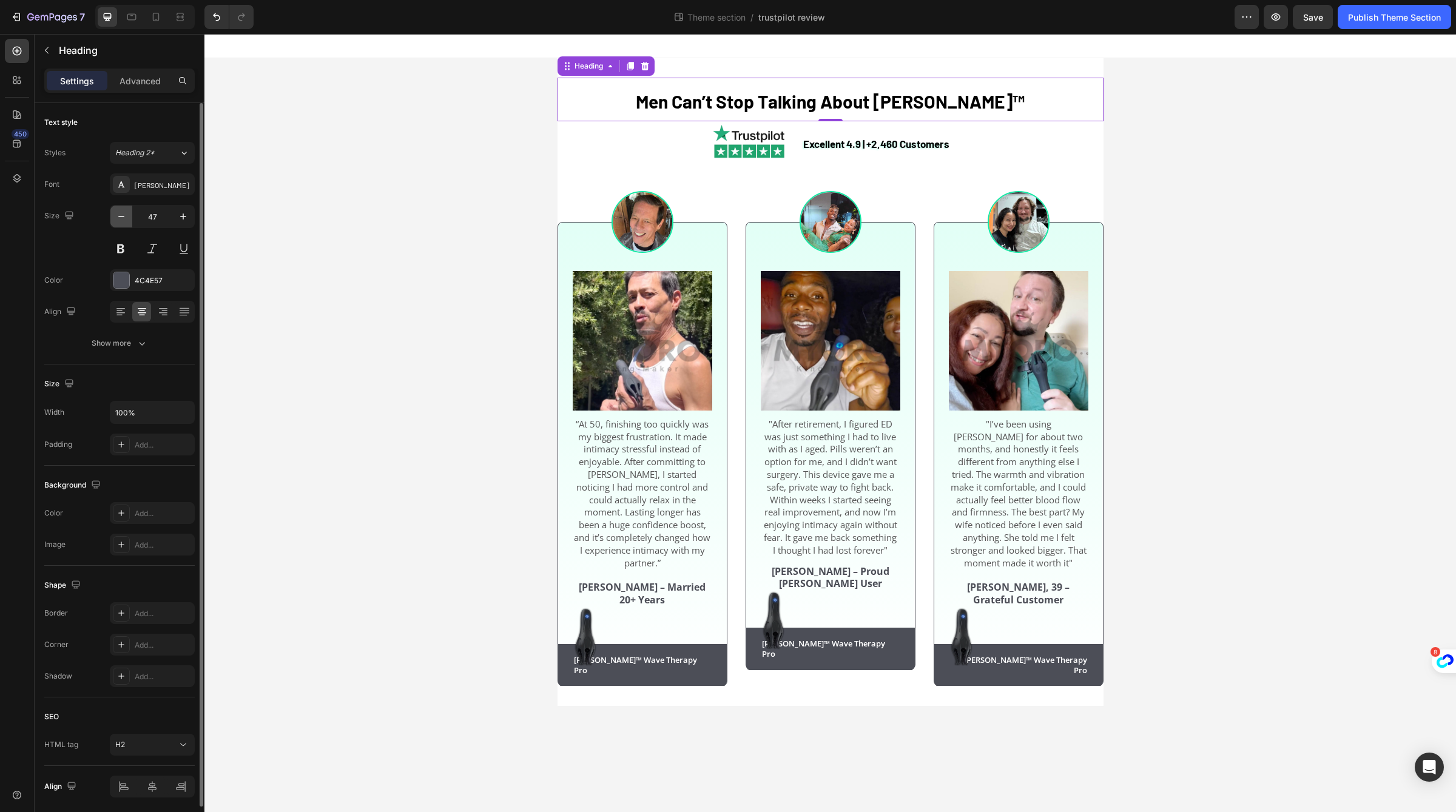
click at [126, 221] on icon "button" at bounding box center [121, 216] width 12 height 12
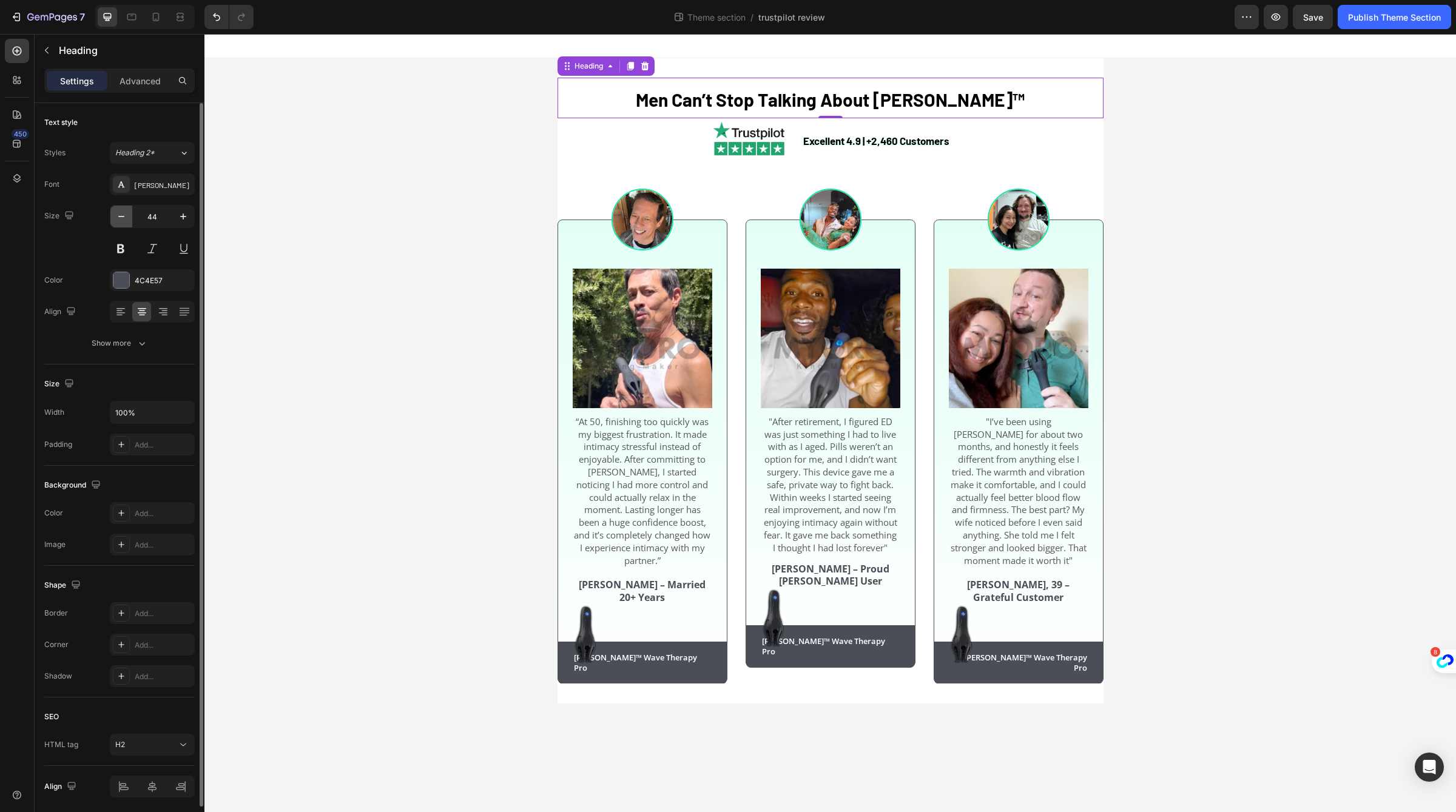
click at [126, 221] on icon "button" at bounding box center [121, 216] width 12 height 12
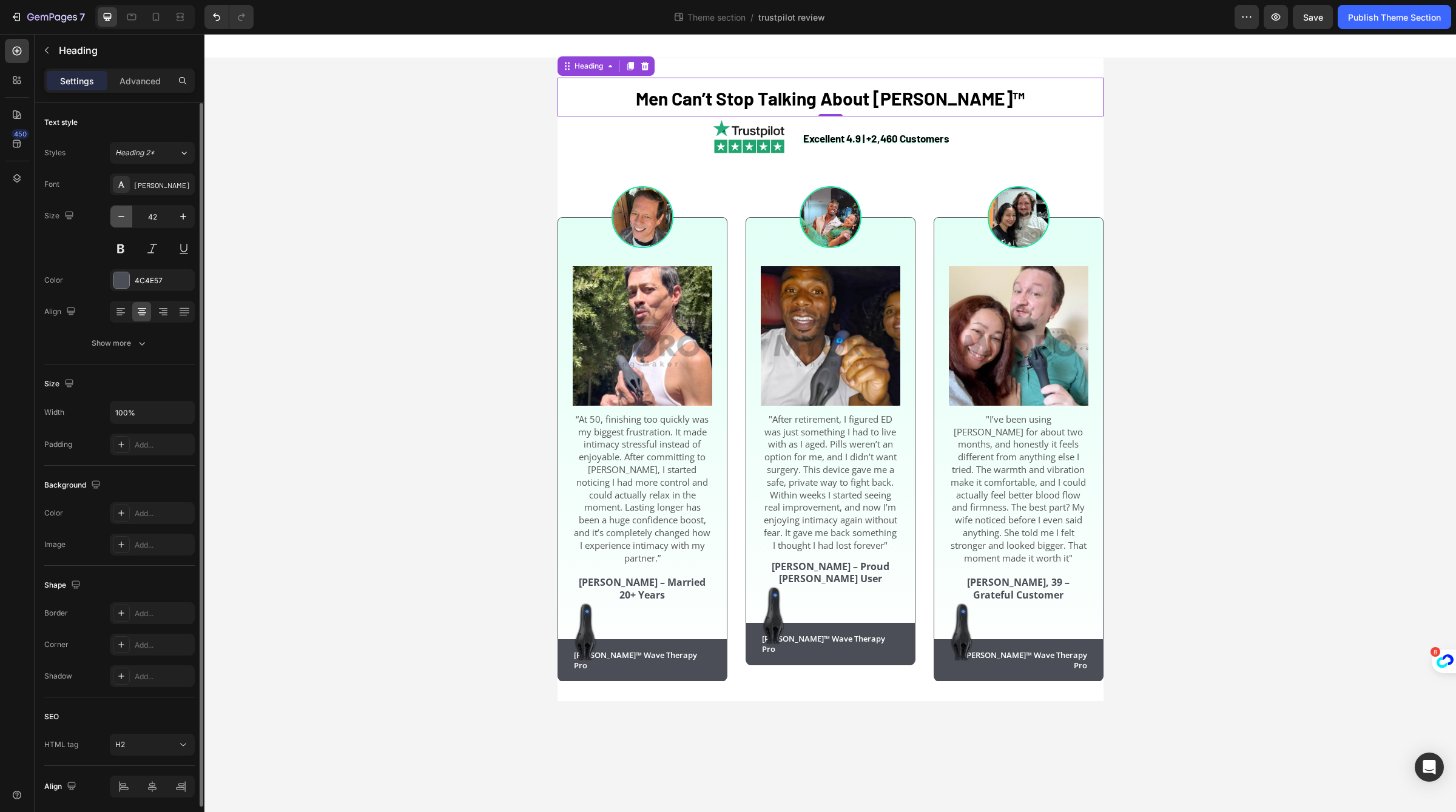
click at [126, 221] on icon "button" at bounding box center [121, 216] width 12 height 12
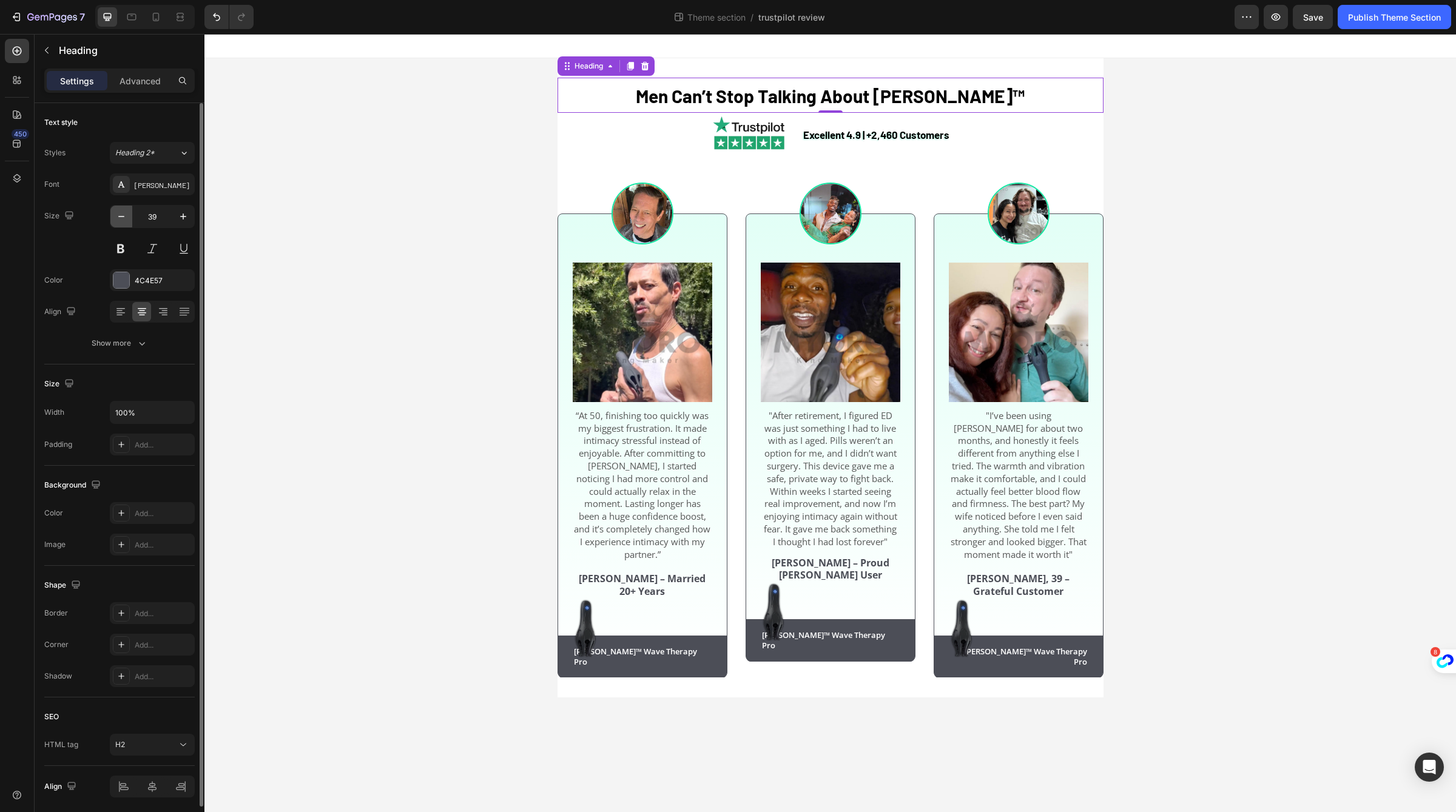
click at [126, 221] on icon "button" at bounding box center [121, 216] width 12 height 12
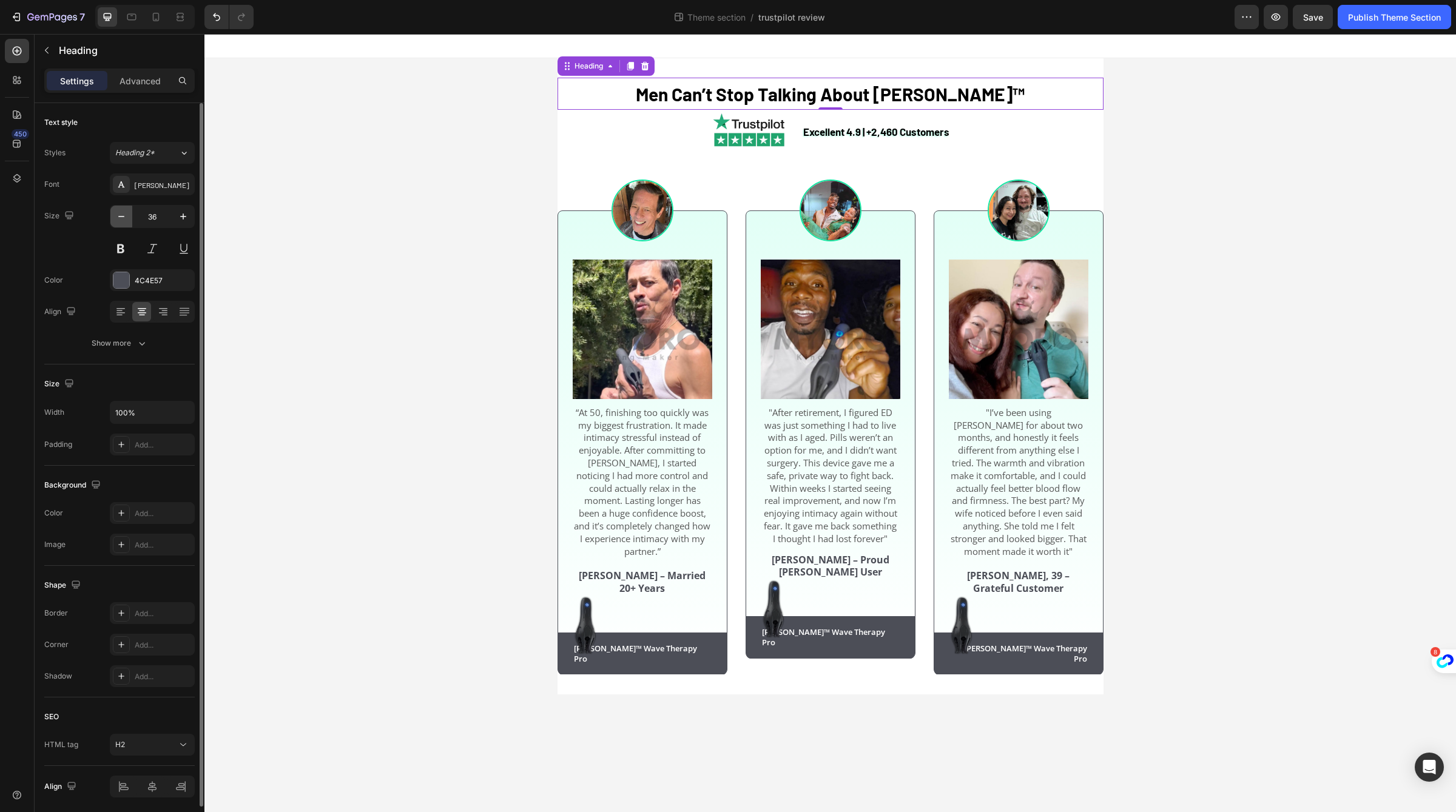
click at [126, 221] on icon "button" at bounding box center [121, 216] width 12 height 12
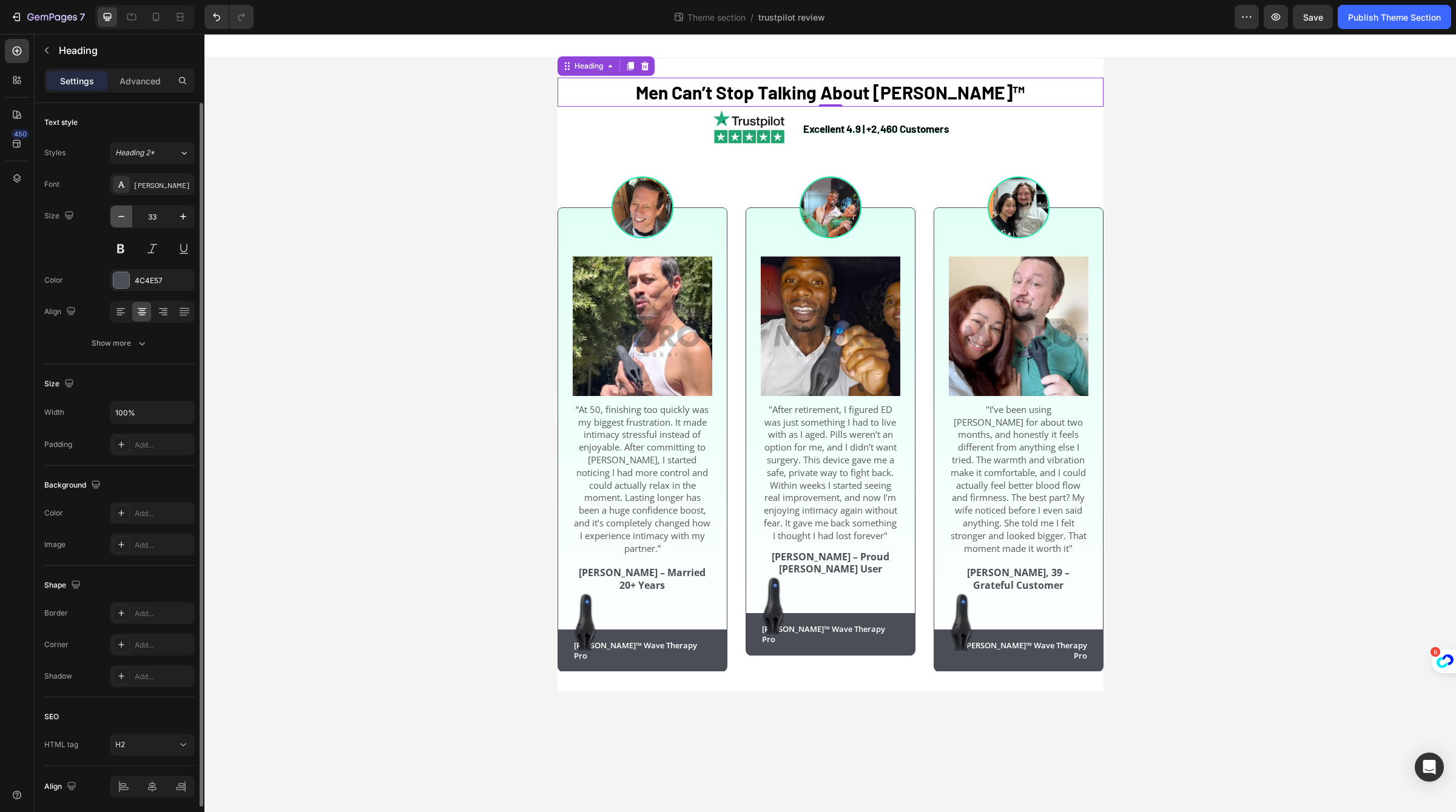
type input "32"
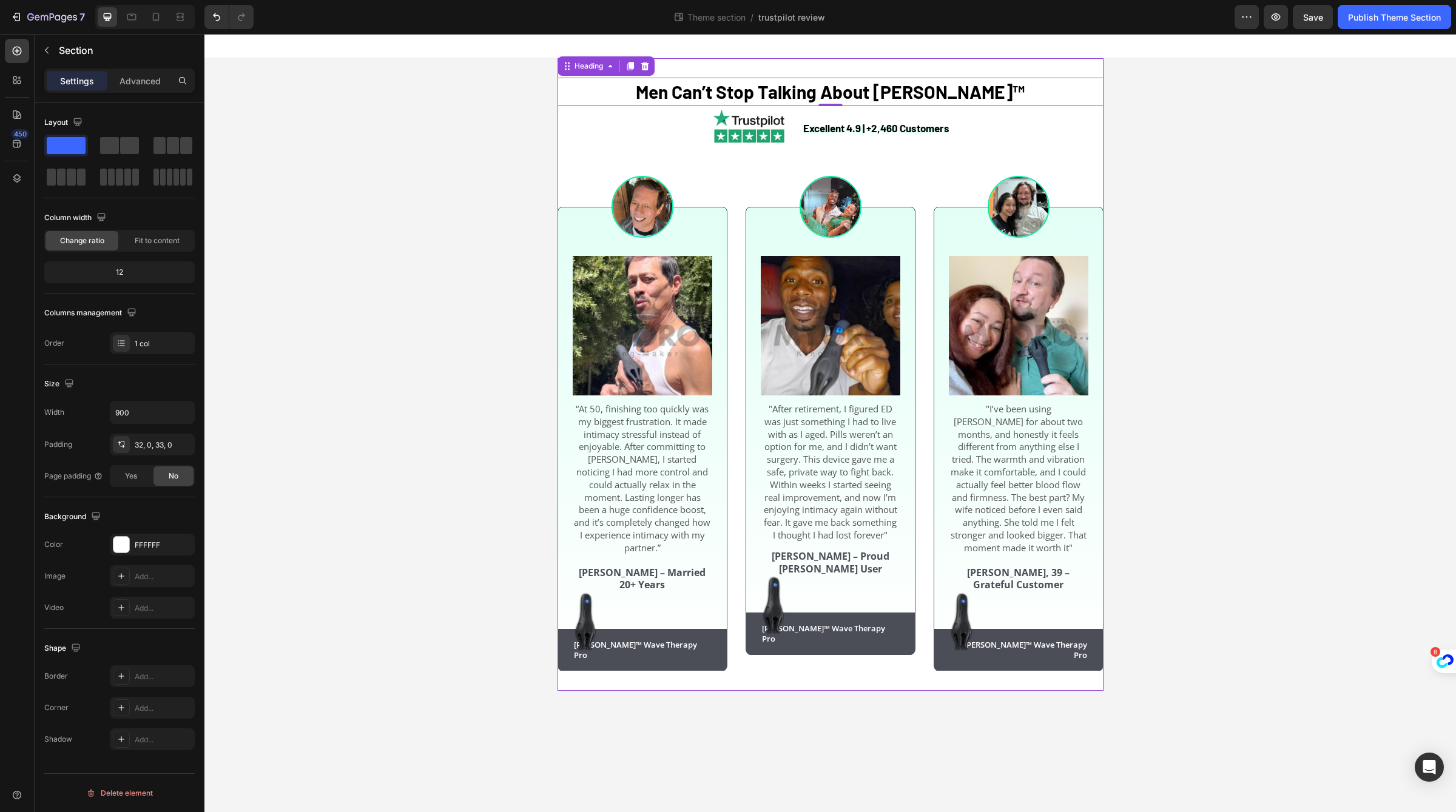
click at [808, 75] on div "⁠⁠⁠⁠⁠⁠⁠ Men Can’t Stop Talking About Neuman™ Heading 0 Excellent 4.9 | +2,460 C…" at bounding box center [831, 374] width 546 height 633
click at [808, 86] on span "Men Can’t Stop Talking About [PERSON_NAME]™" at bounding box center [830, 92] width 389 height 21
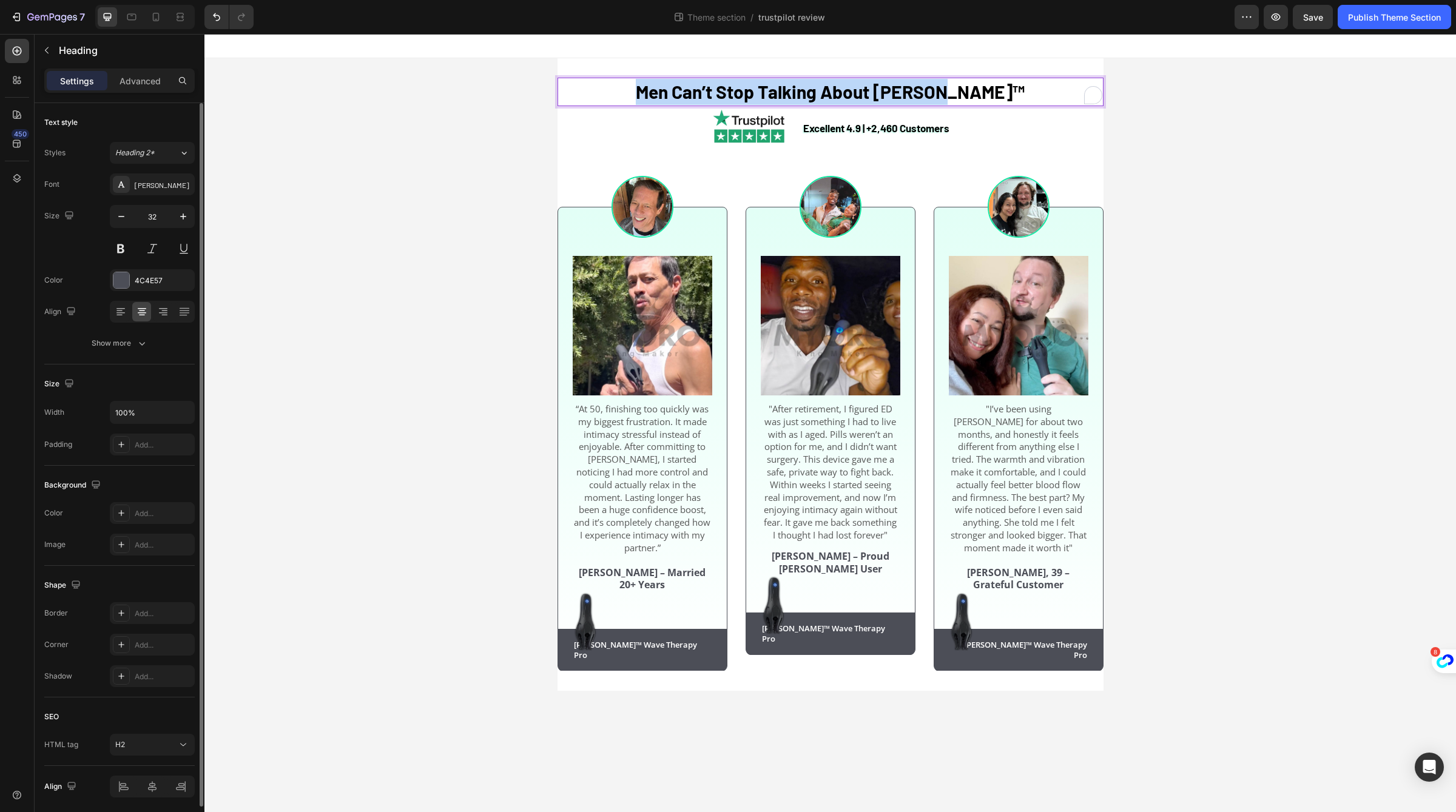
click at [808, 86] on span "Men Can’t Stop Talking About [PERSON_NAME]™" at bounding box center [830, 92] width 389 height 21
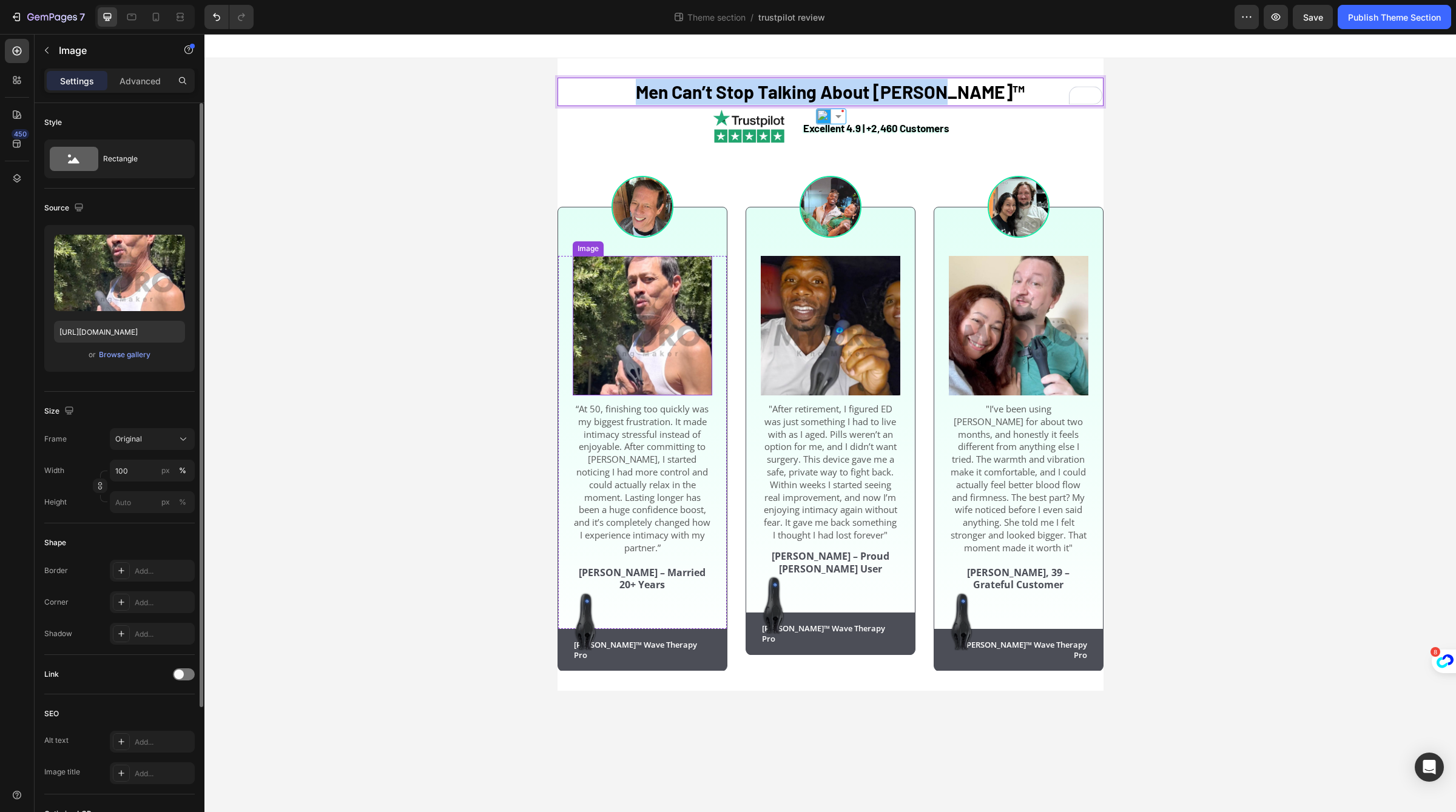
click at [635, 370] on img at bounding box center [642, 325] width 139 height 139
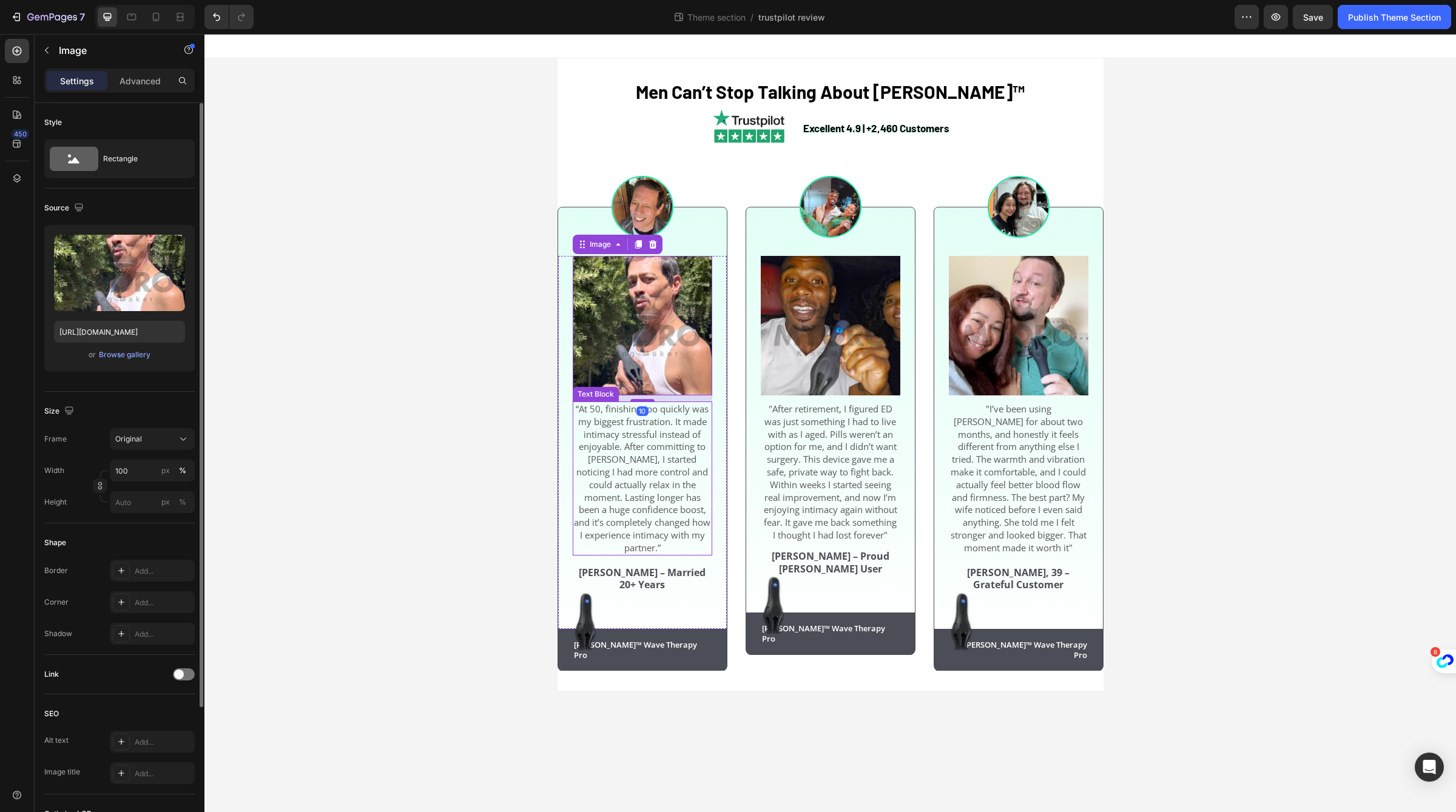
click at [670, 474] on span "“At 50, finishing too quickly was my biggest frustration. It made intimacy stre…" at bounding box center [642, 478] width 137 height 151
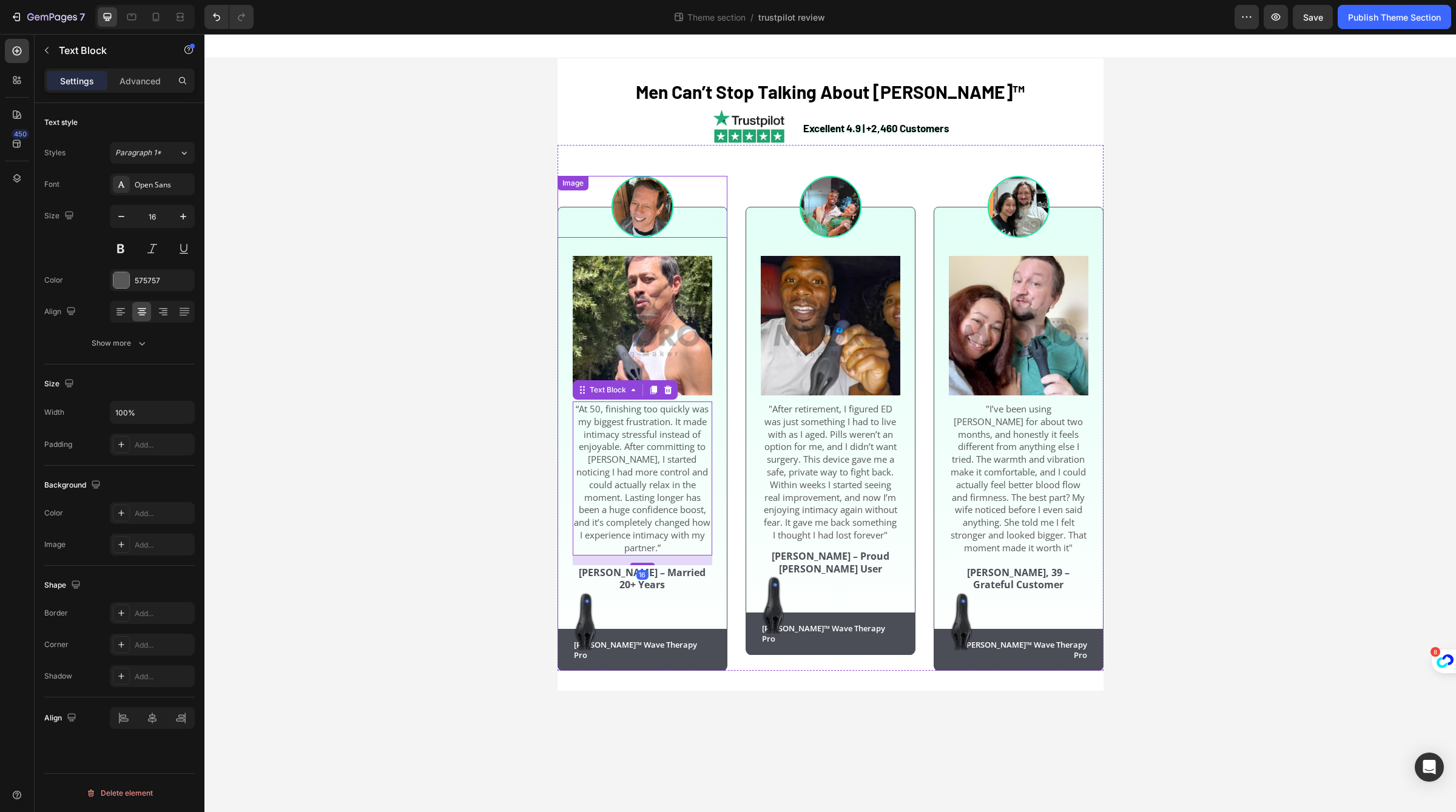
click at [654, 225] on img at bounding box center [642, 206] width 61 height 61
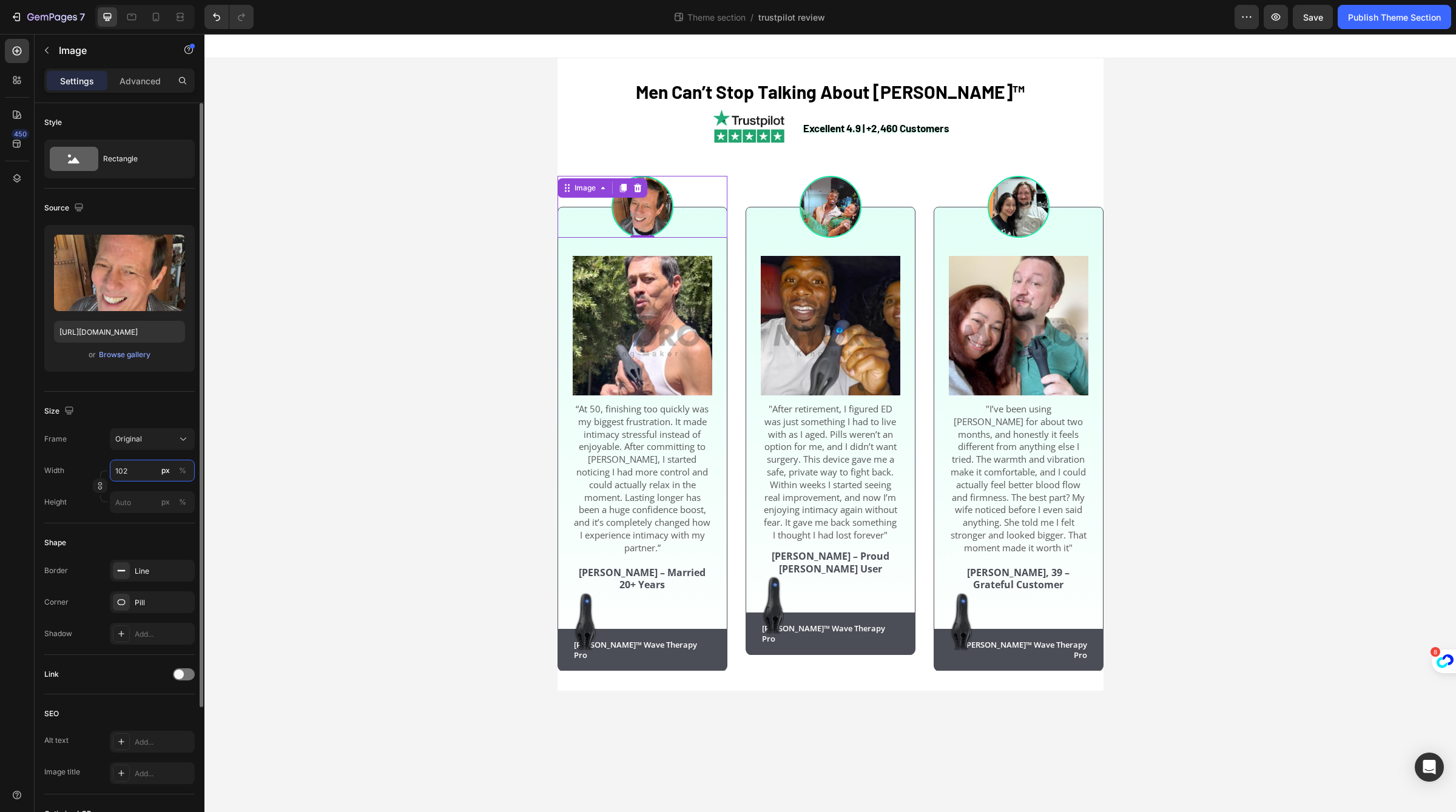
click at [131, 479] on input "102" at bounding box center [152, 470] width 85 height 21
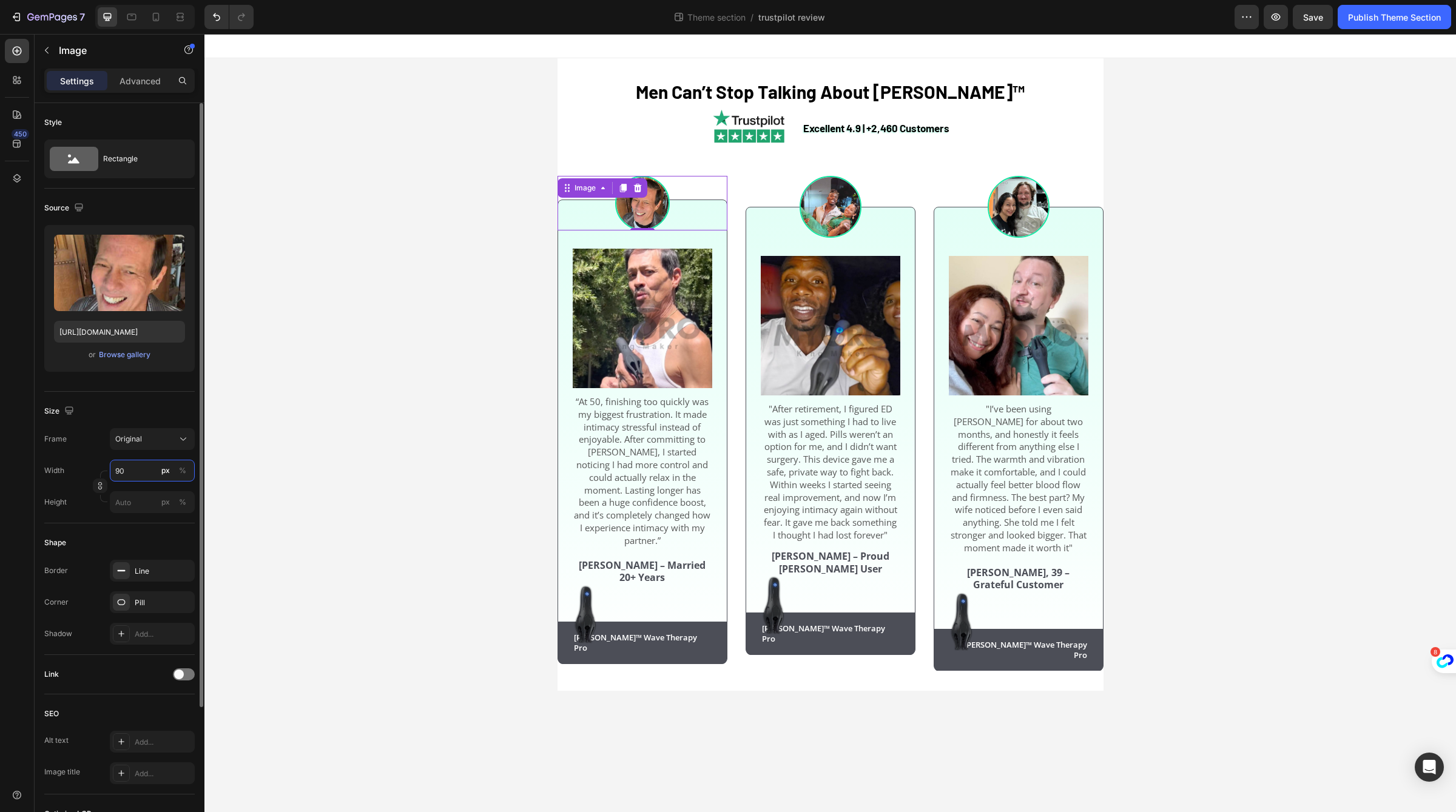
type input "9"
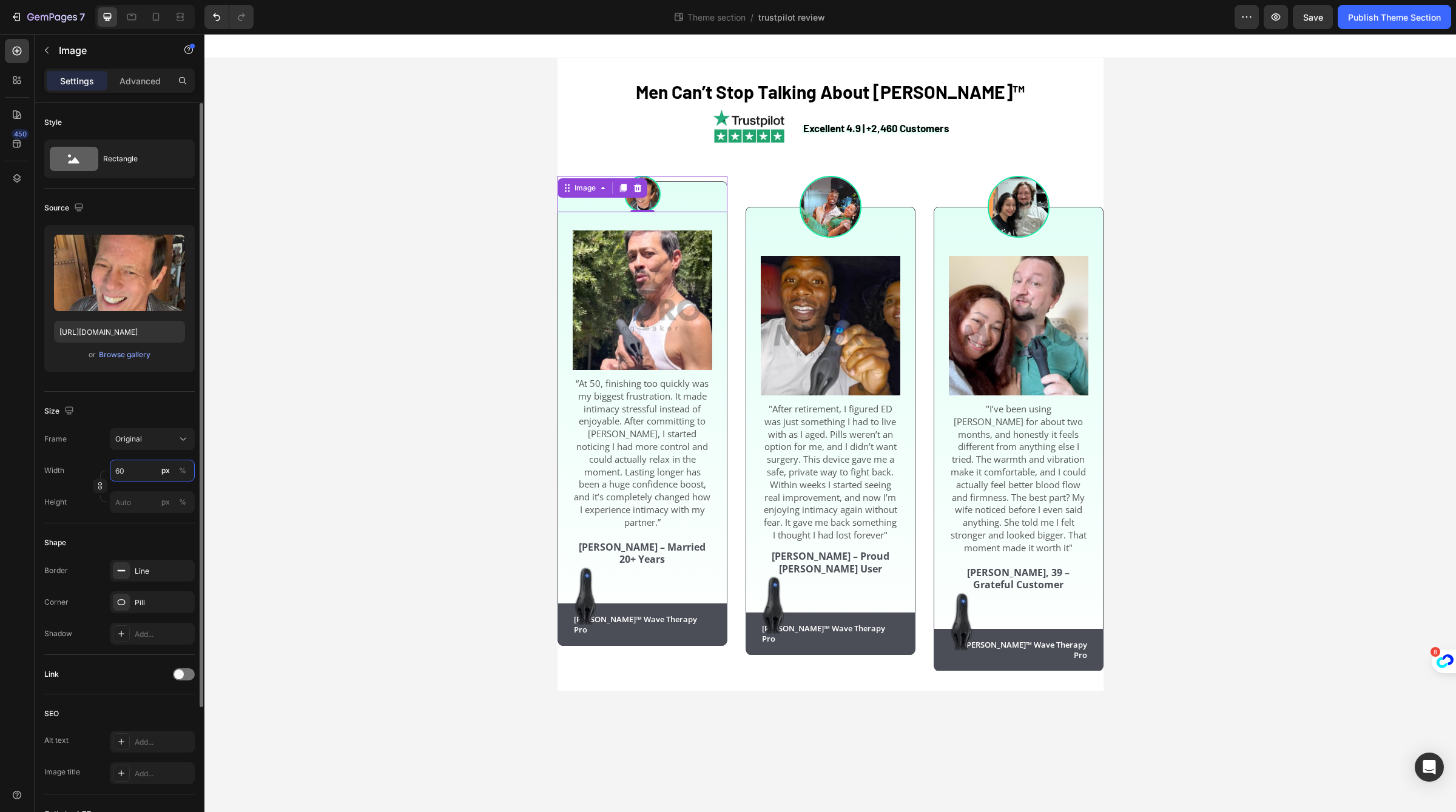
type input "6"
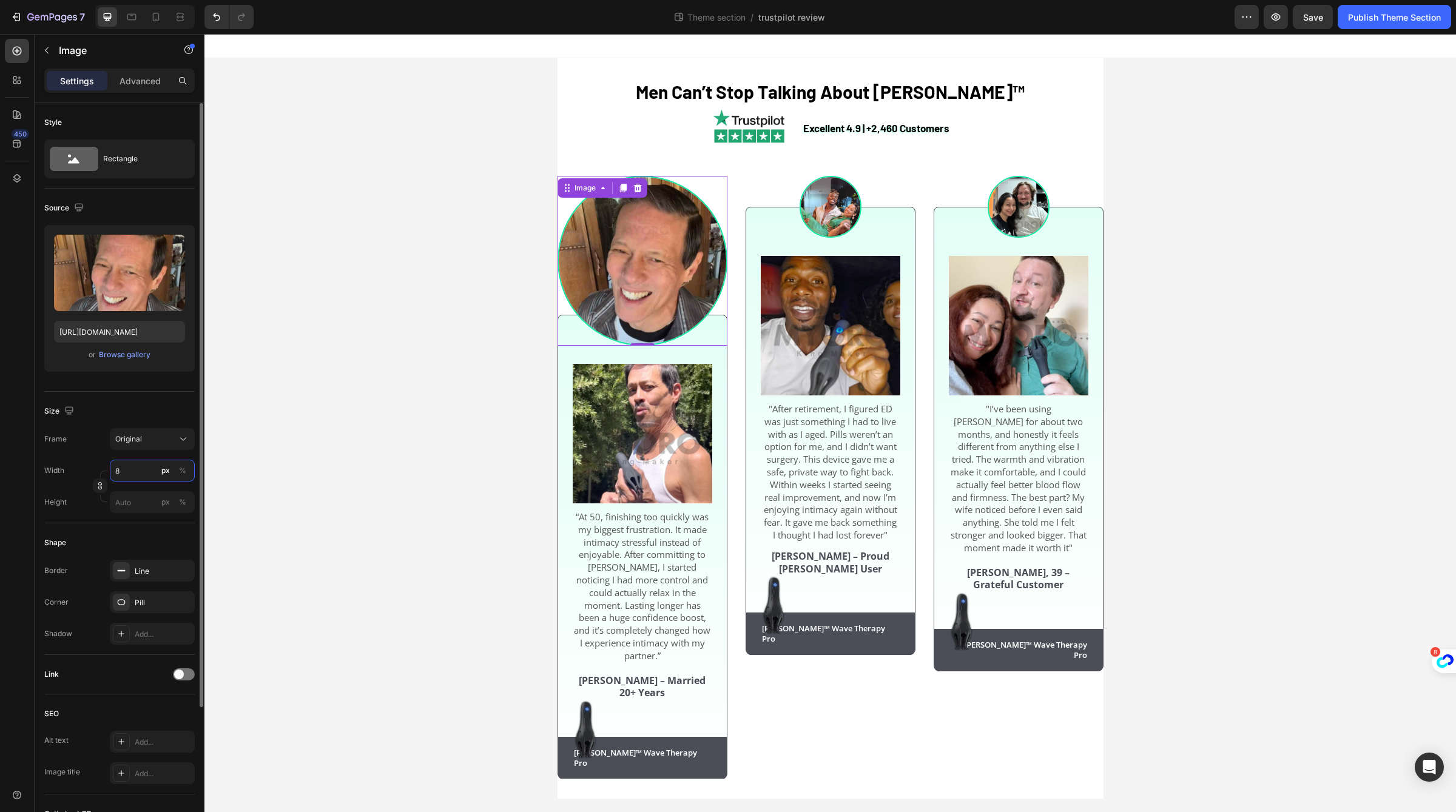
type input "80"
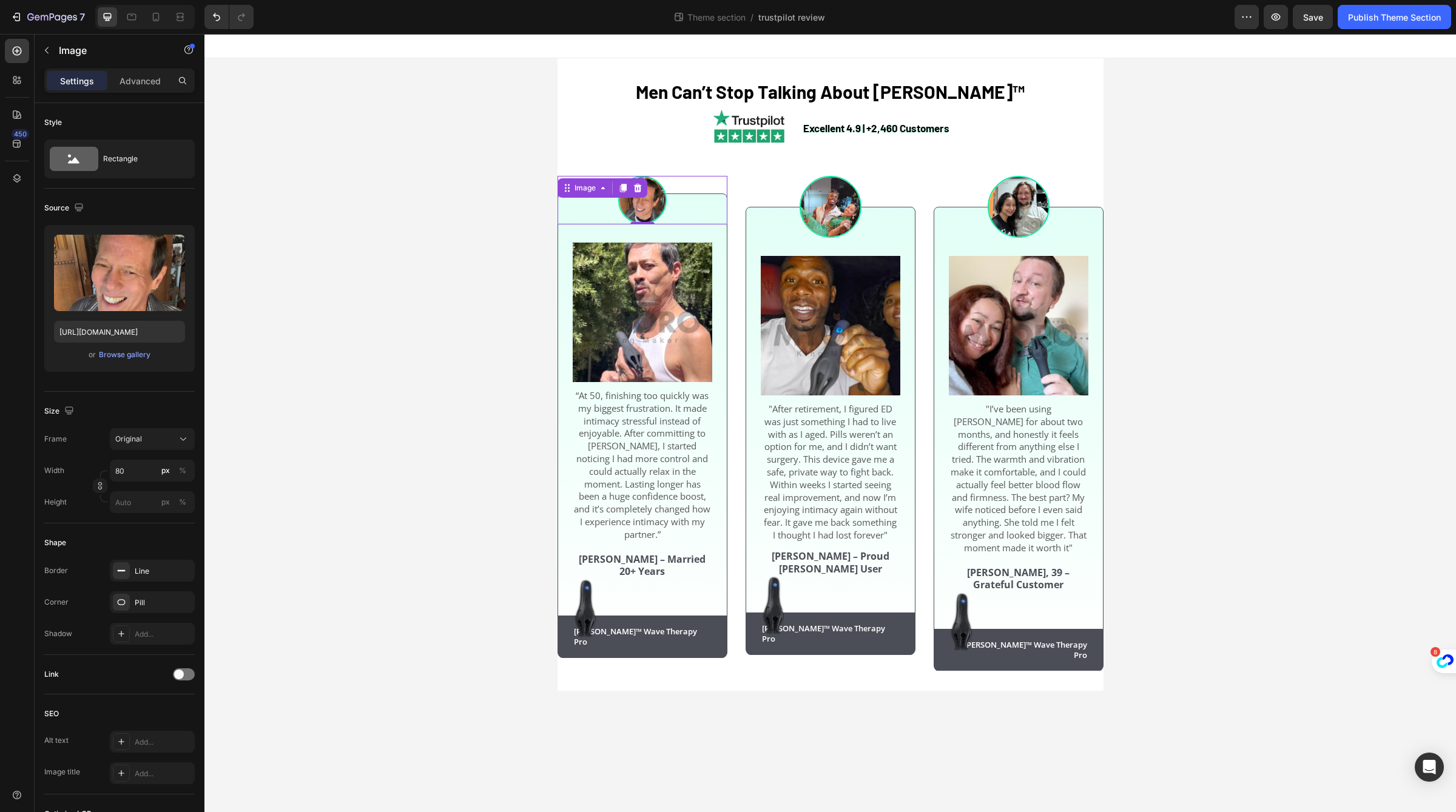
click at [503, 605] on div "⁠⁠⁠⁠⁠⁠⁠ Men Can’t Stop Talking About Neuman™ Heading Excellent 4.9 | +2,460 Cus…" at bounding box center [830, 374] width 1251 height 633
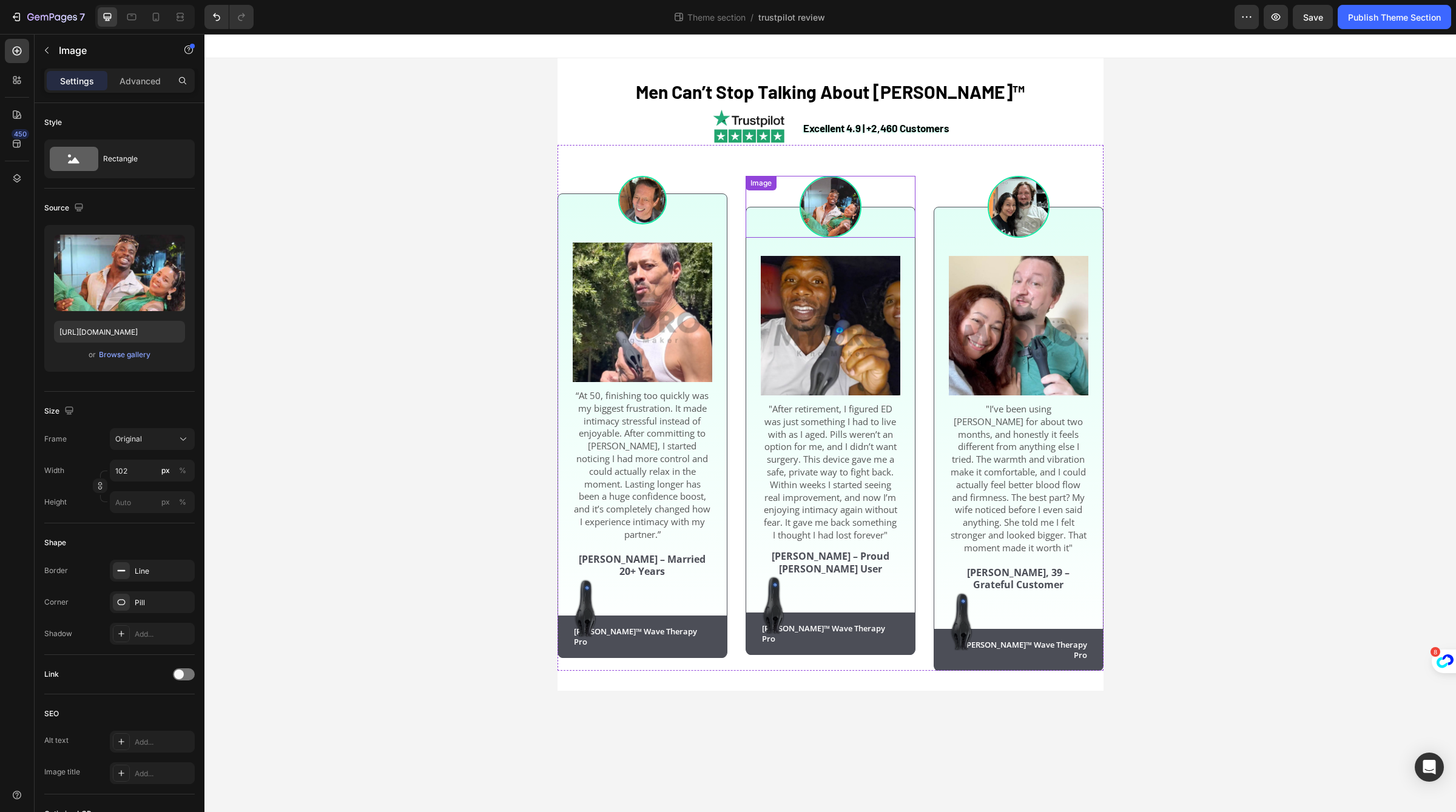
click at [844, 200] on img at bounding box center [830, 206] width 61 height 61
click at [165, 14] on div at bounding box center [156, 17] width 20 height 19
type input "98"
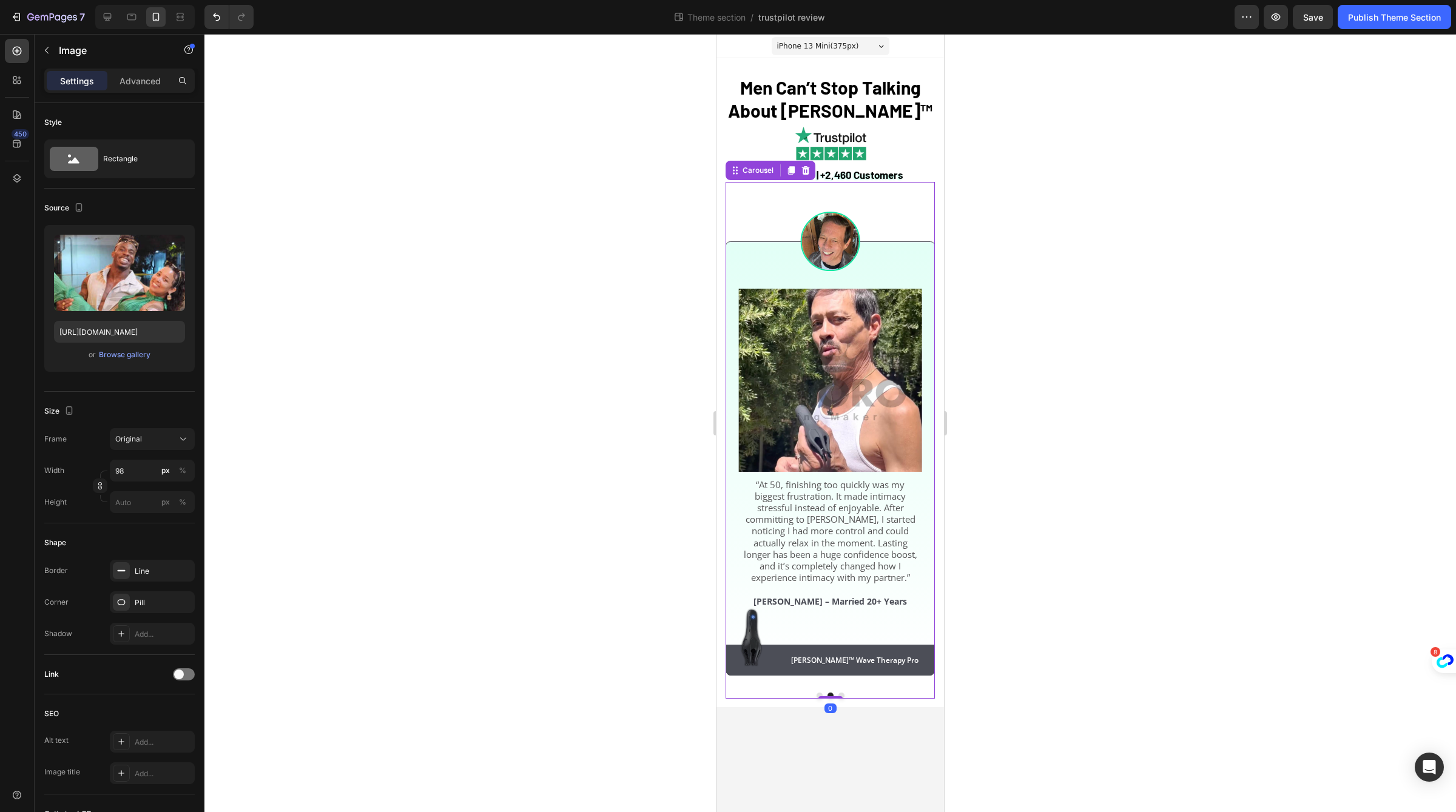
click at [819, 692] on button "Dot" at bounding box center [819, 695] width 6 height 6
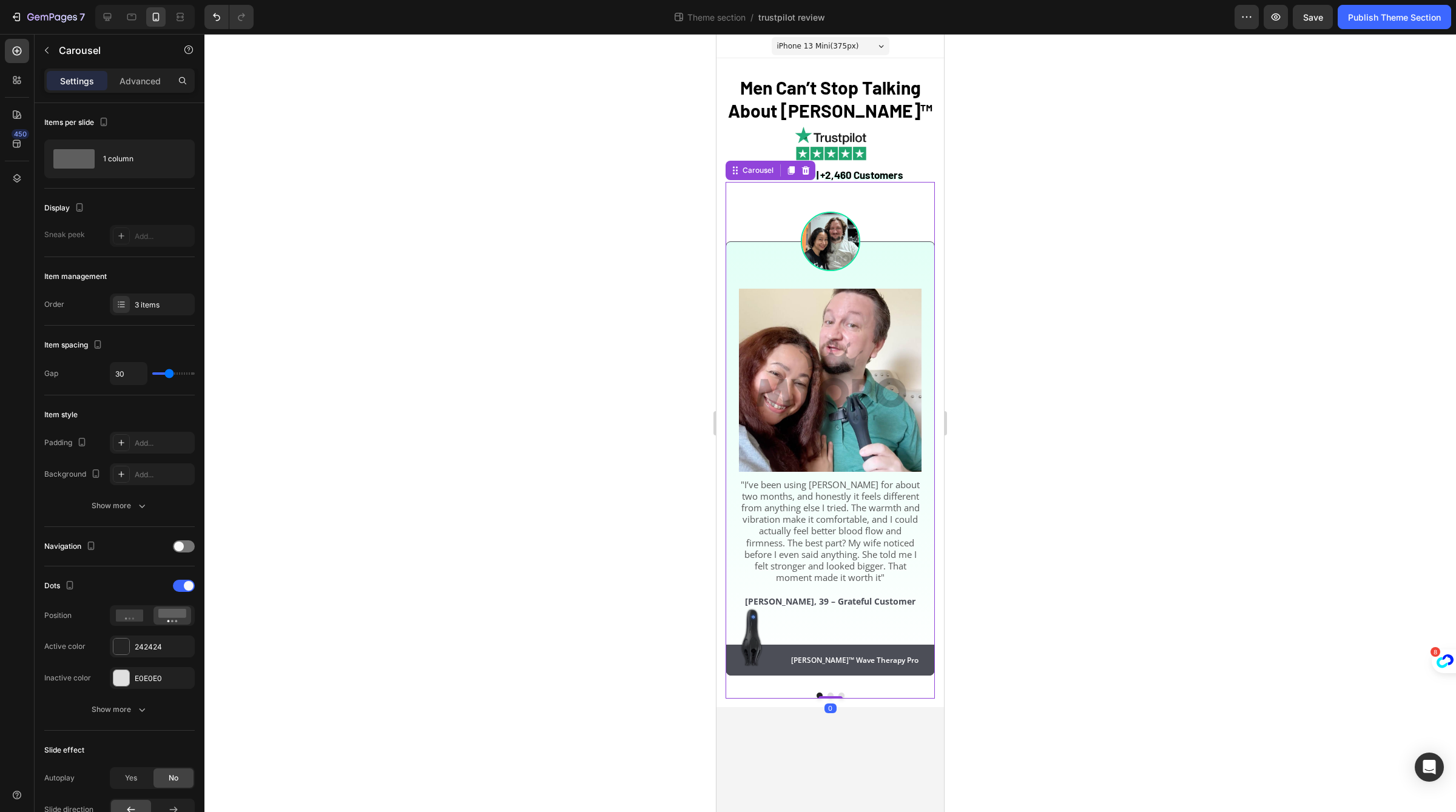
click at [829, 692] on button "Dot" at bounding box center [830, 695] width 6 height 6
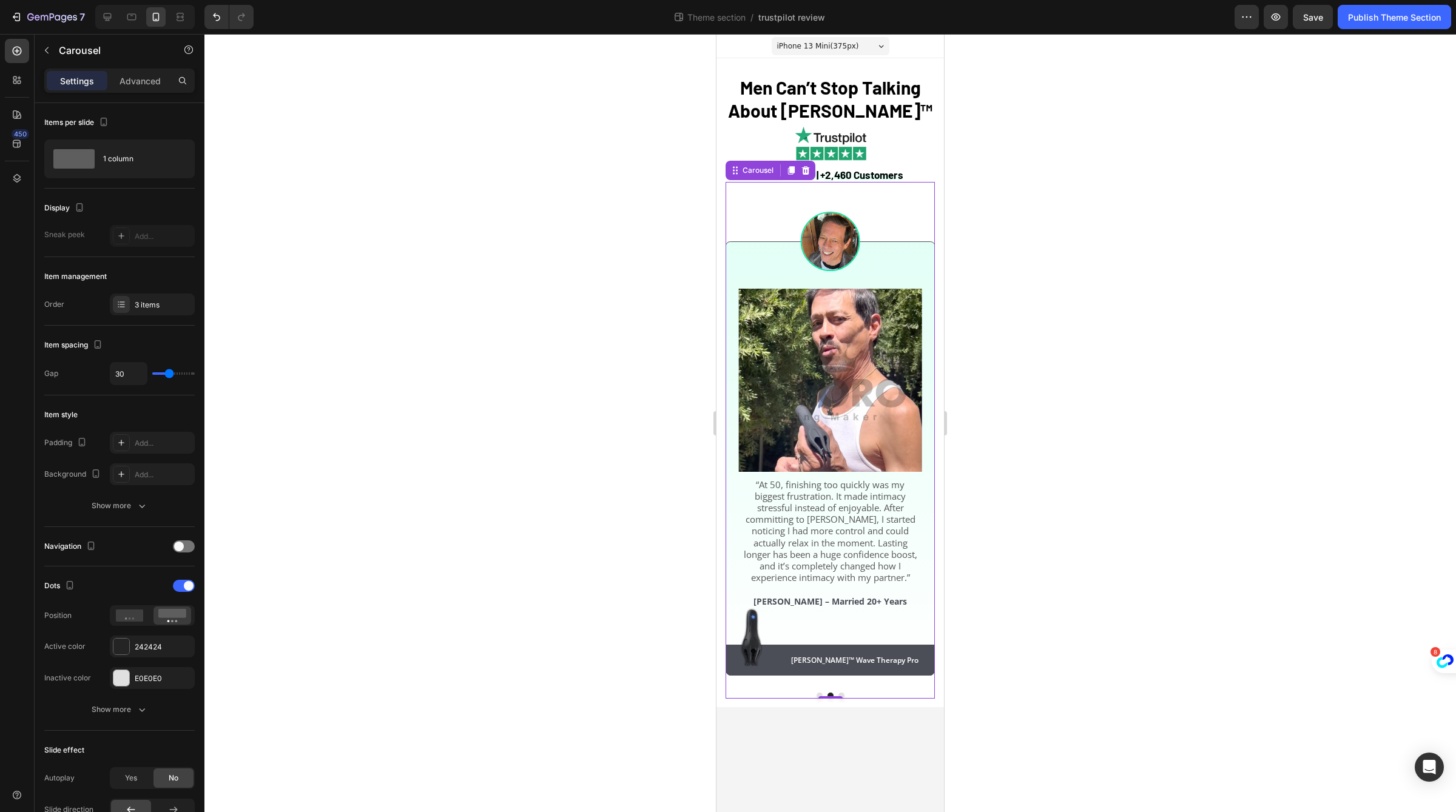
click at [847, 692] on div at bounding box center [830, 695] width 210 height 6
click at [840, 692] on button "Dot" at bounding box center [842, 695] width 6 height 6
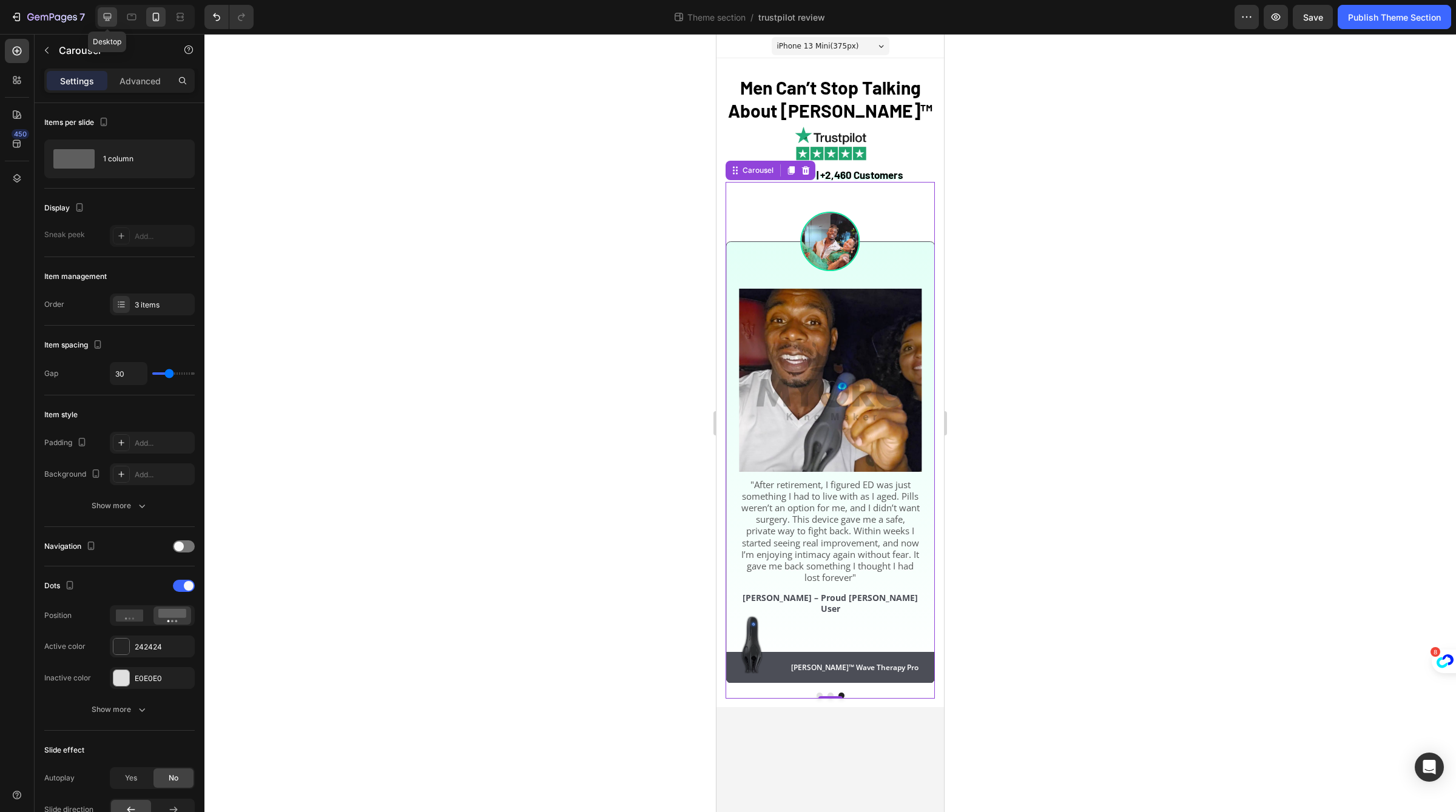
click at [110, 11] on icon at bounding box center [107, 17] width 12 height 12
type input "1200"
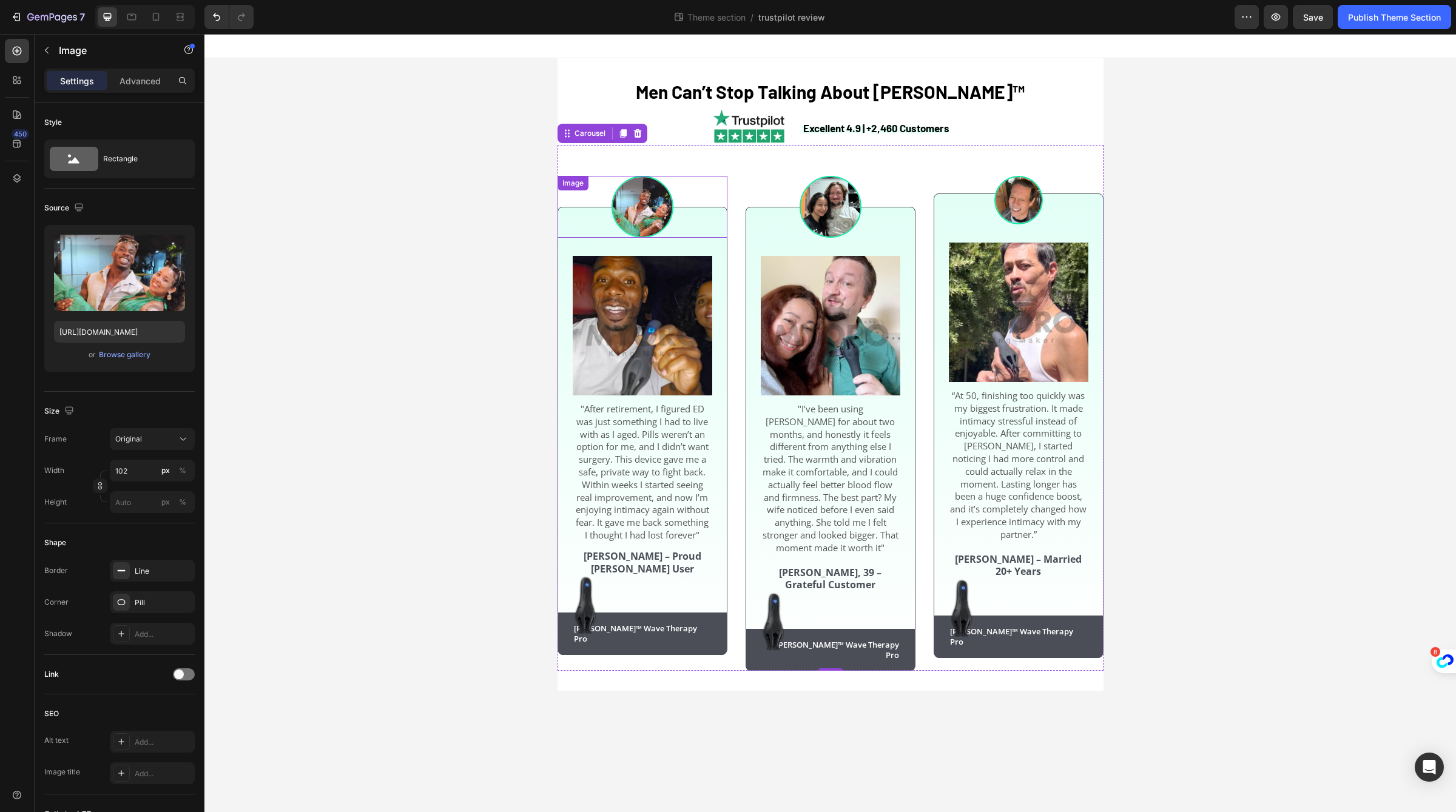
click at [628, 213] on img at bounding box center [642, 206] width 61 height 61
click at [441, 440] on div "⁠⁠⁠⁠⁠⁠⁠ Men Can’t Stop Talking About Neuman™ Heading Excellent 4.9 | +2,460 Cus…" at bounding box center [830, 374] width 1251 height 633
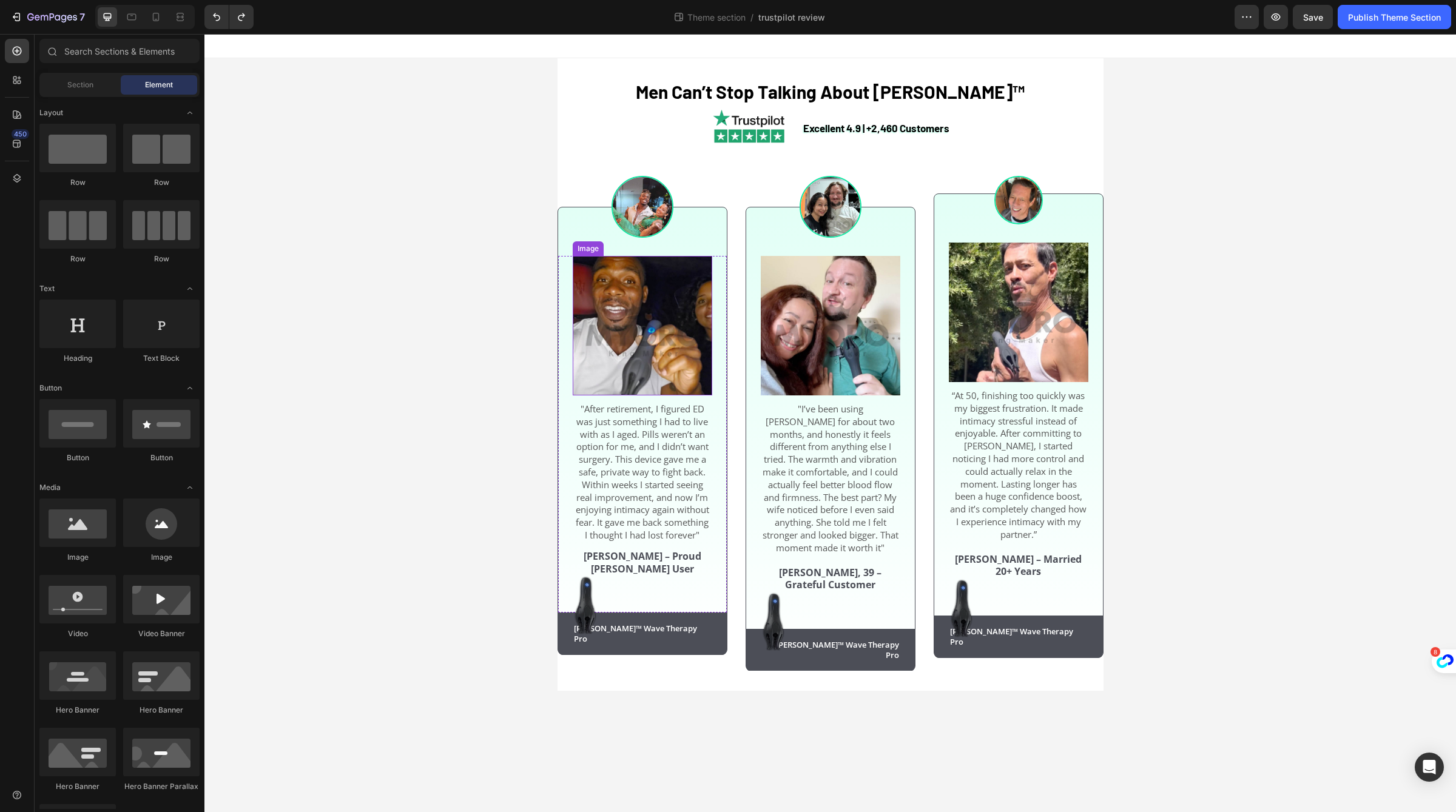
click at [580, 359] on img at bounding box center [642, 325] width 139 height 139
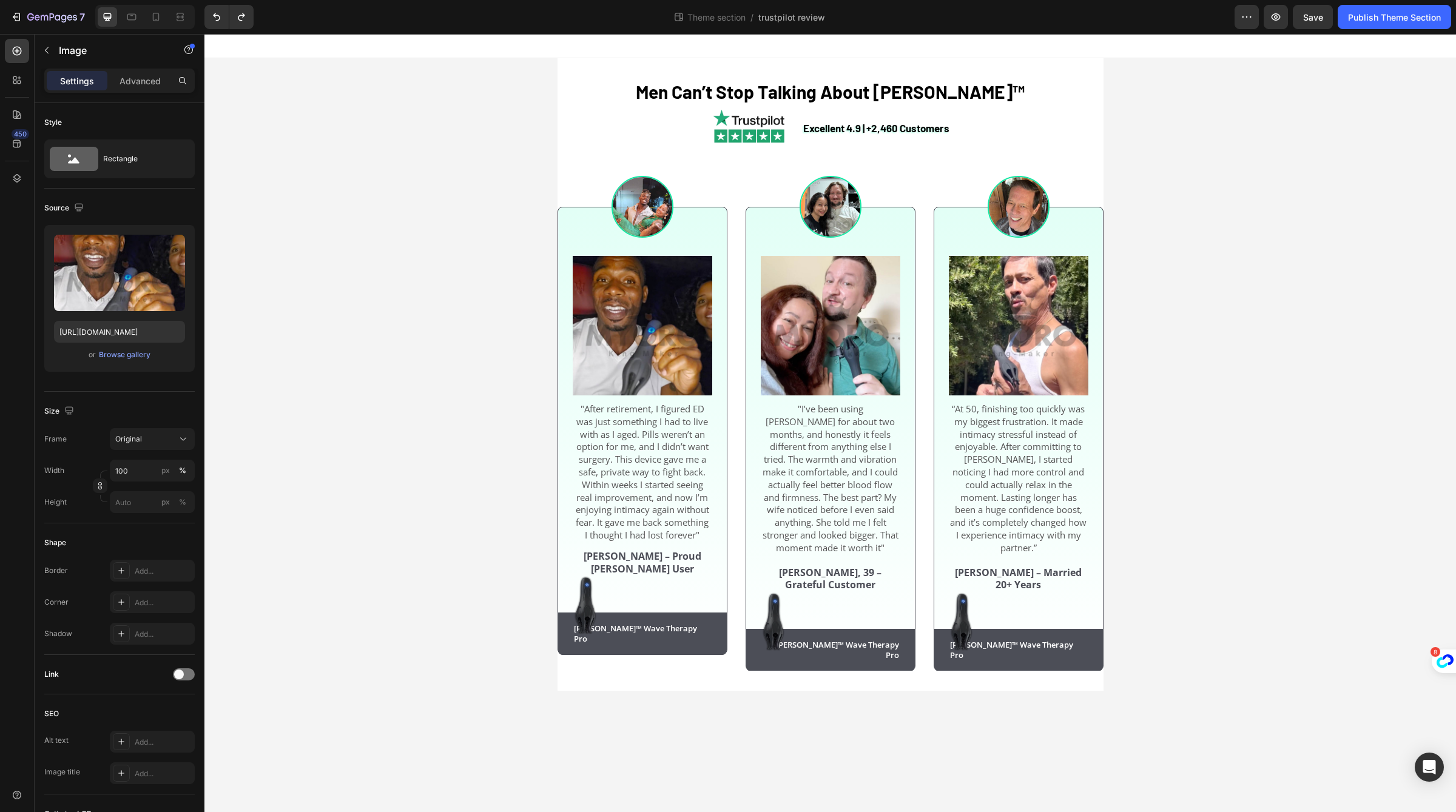
click at [541, 352] on div "⁠⁠⁠⁠⁠⁠⁠ Men Can’t Stop Talking About Neuman™ Heading Excellent 4.9 | +2,460 Cus…" at bounding box center [830, 374] width 1251 height 633
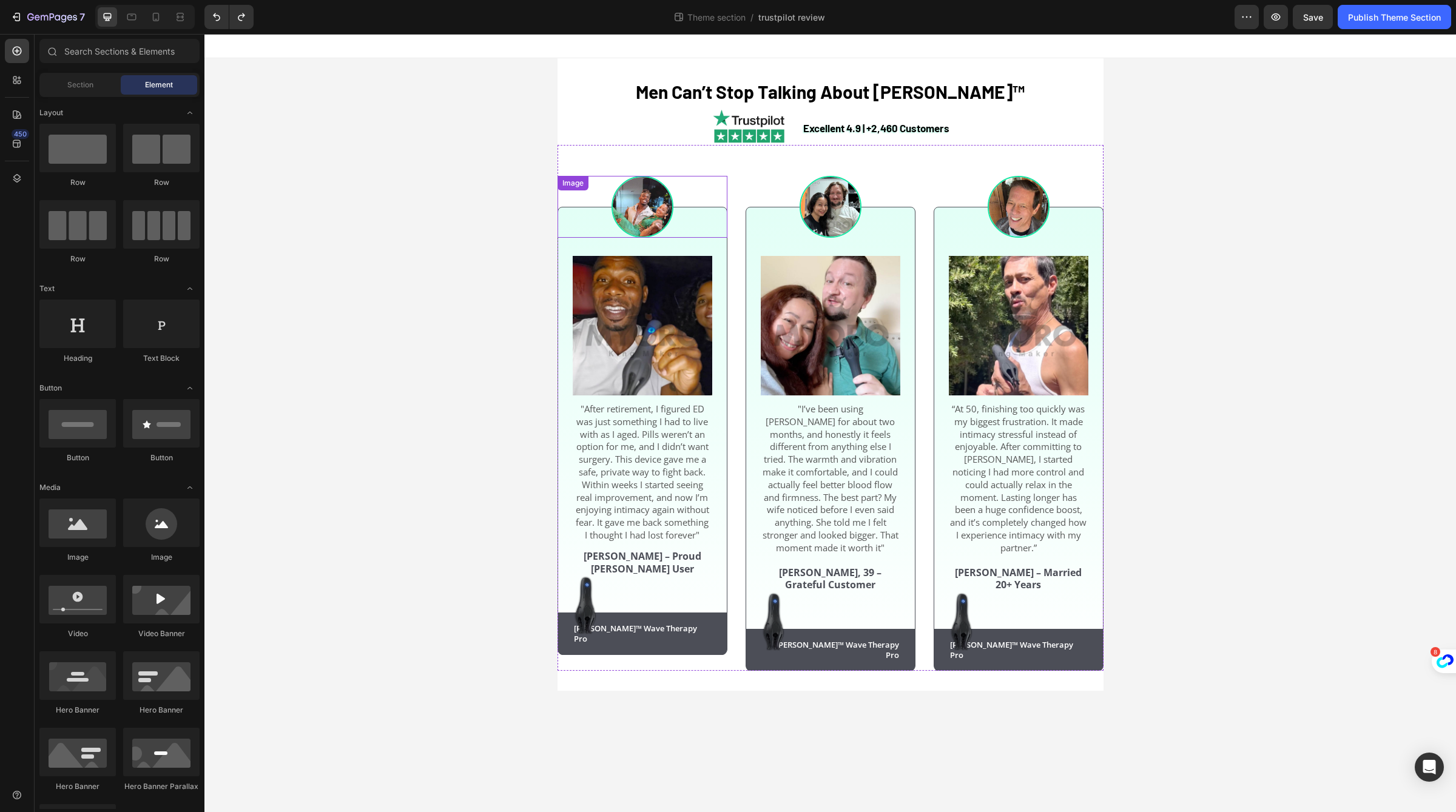
click at [655, 203] on img at bounding box center [642, 206] width 61 height 61
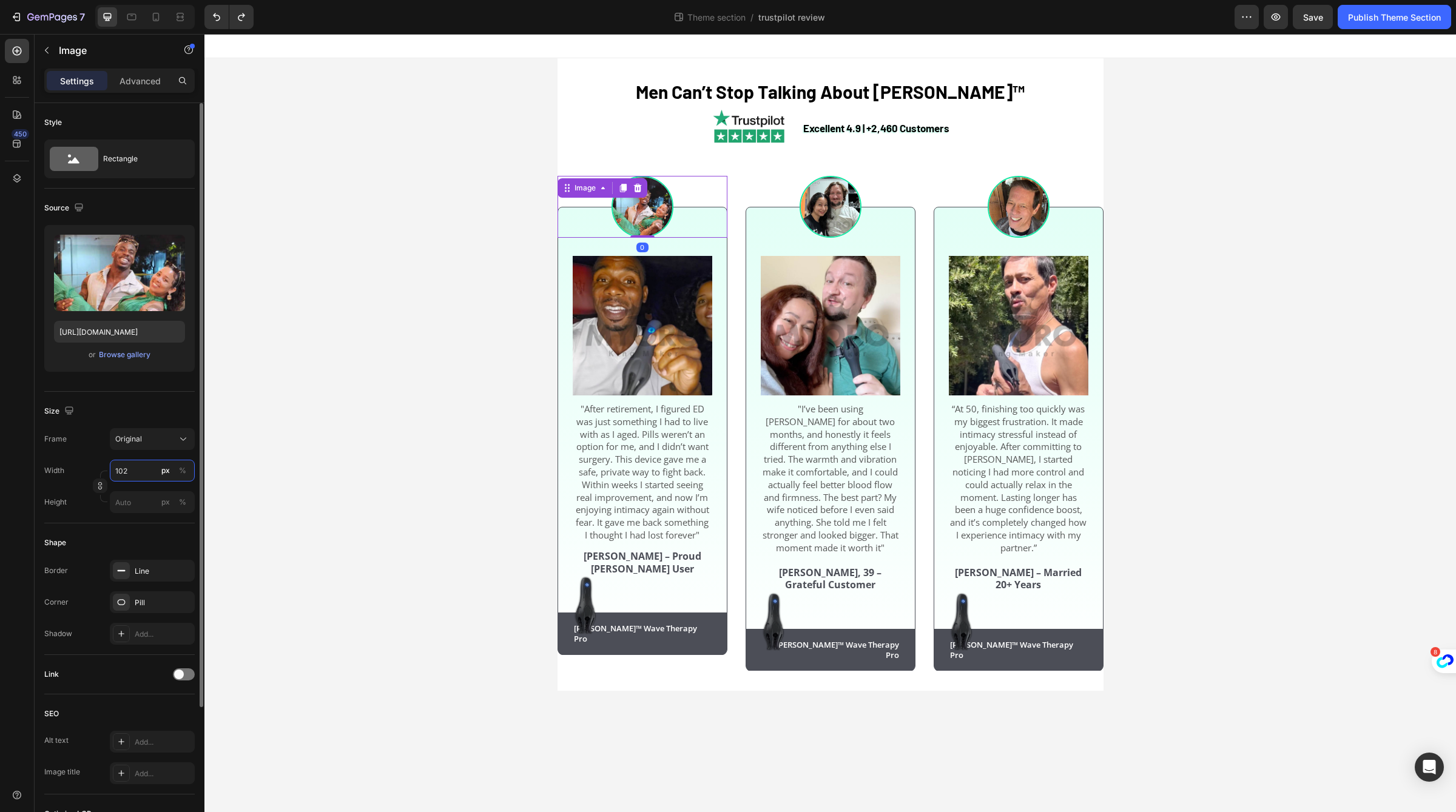
click at [145, 468] on input "102" at bounding box center [152, 470] width 85 height 21
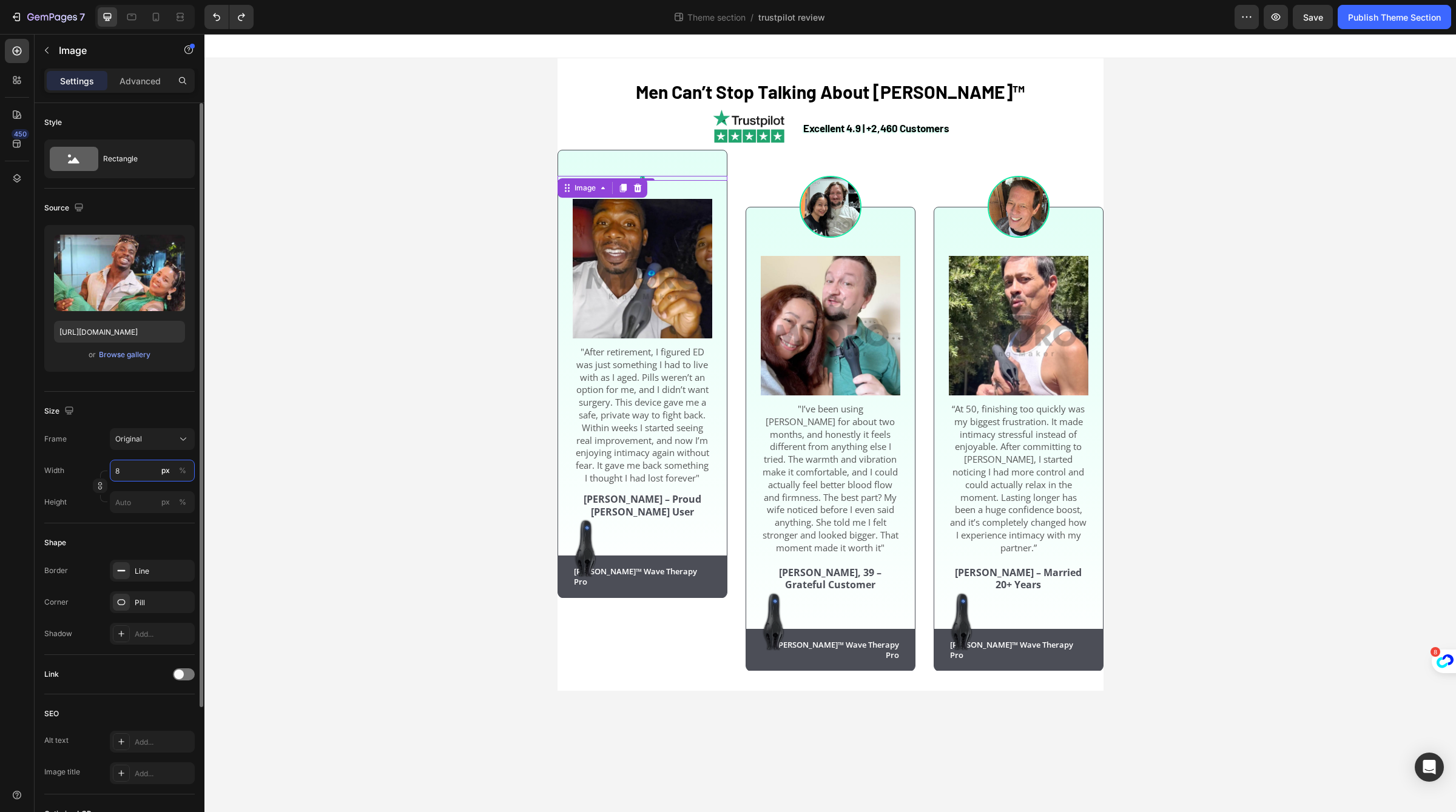
type input "80"
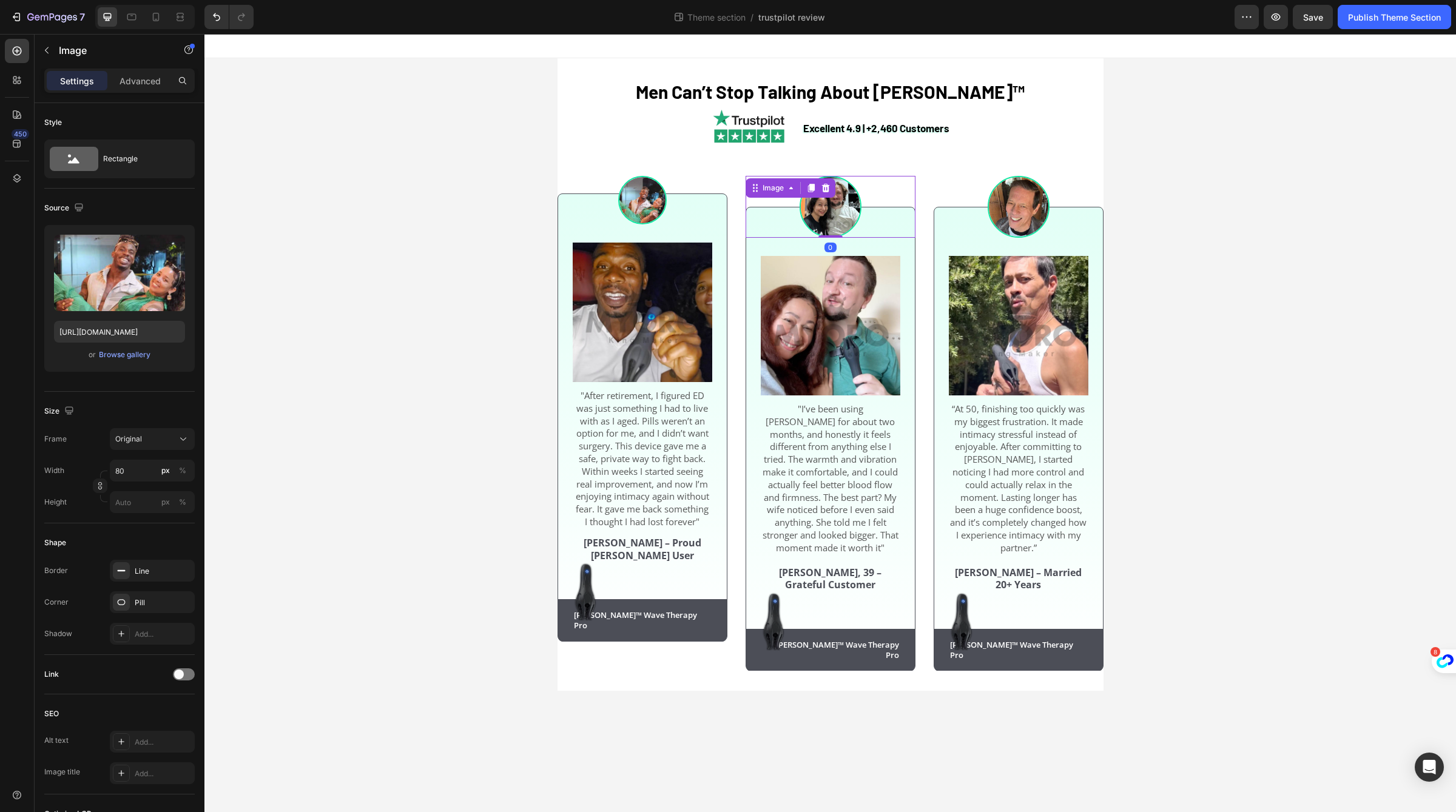
click at [824, 183] on div "Image 0" at bounding box center [830, 206] width 170 height 61
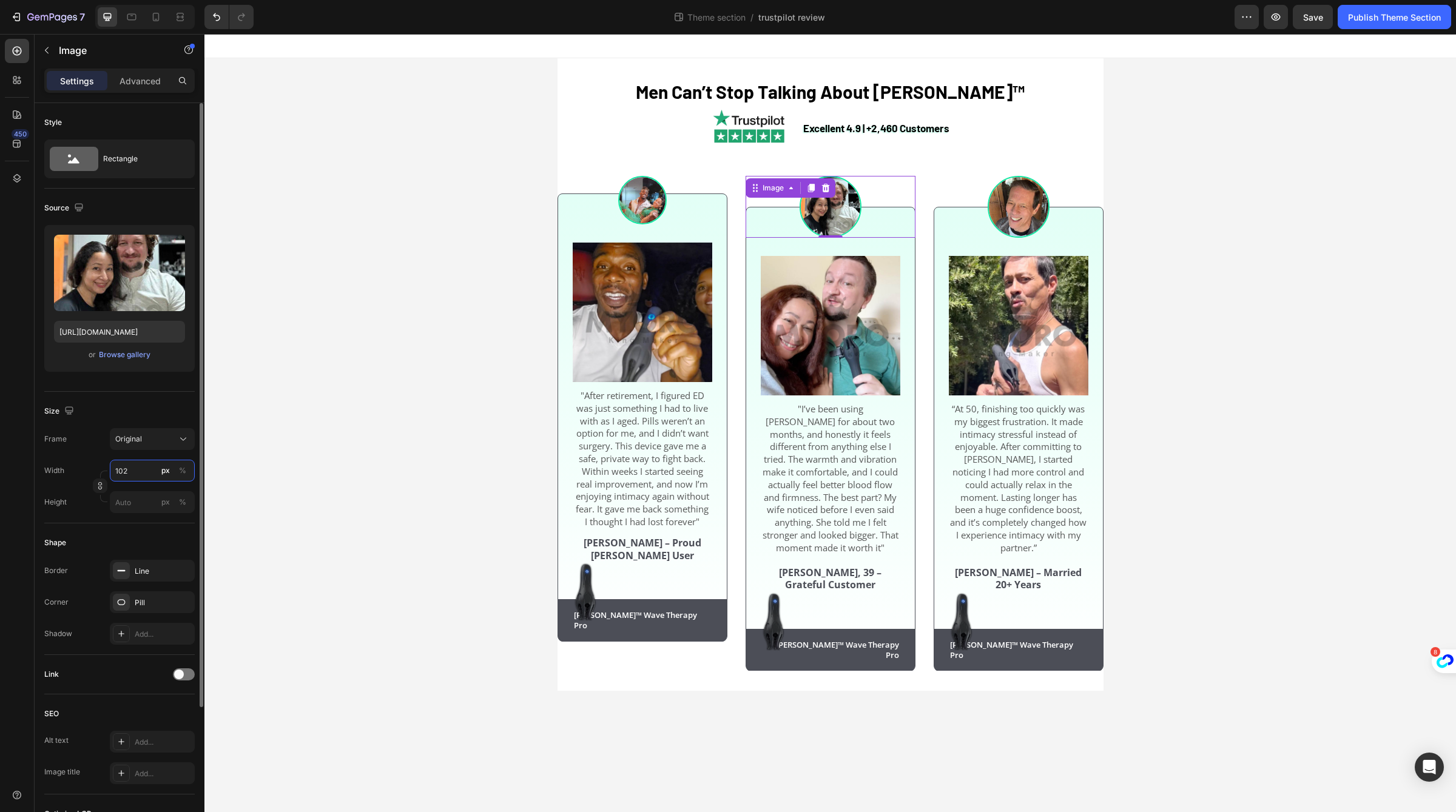
click at [136, 468] on input "102" at bounding box center [152, 470] width 85 height 21
type input "90"
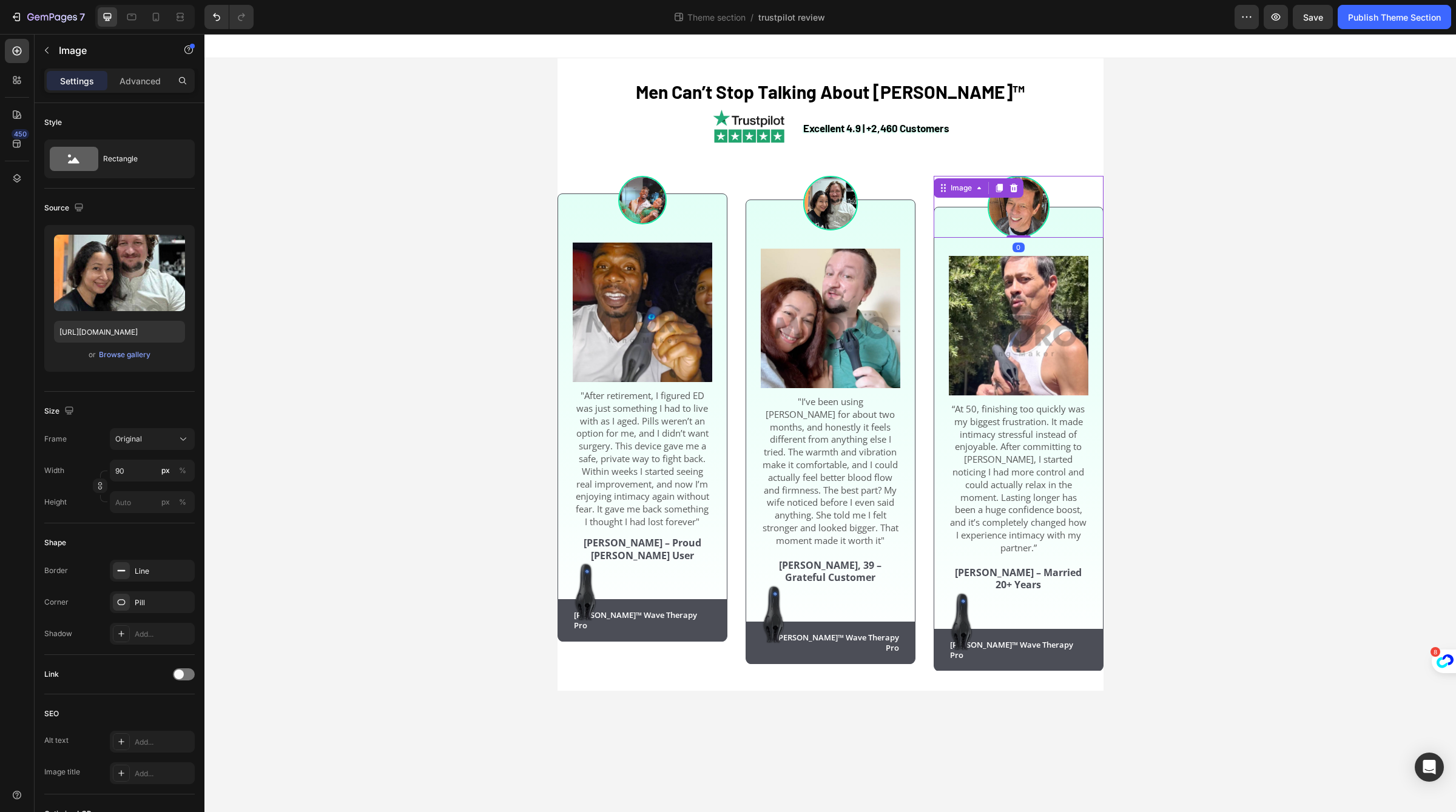
click at [1013, 219] on img at bounding box center [1018, 206] width 61 height 61
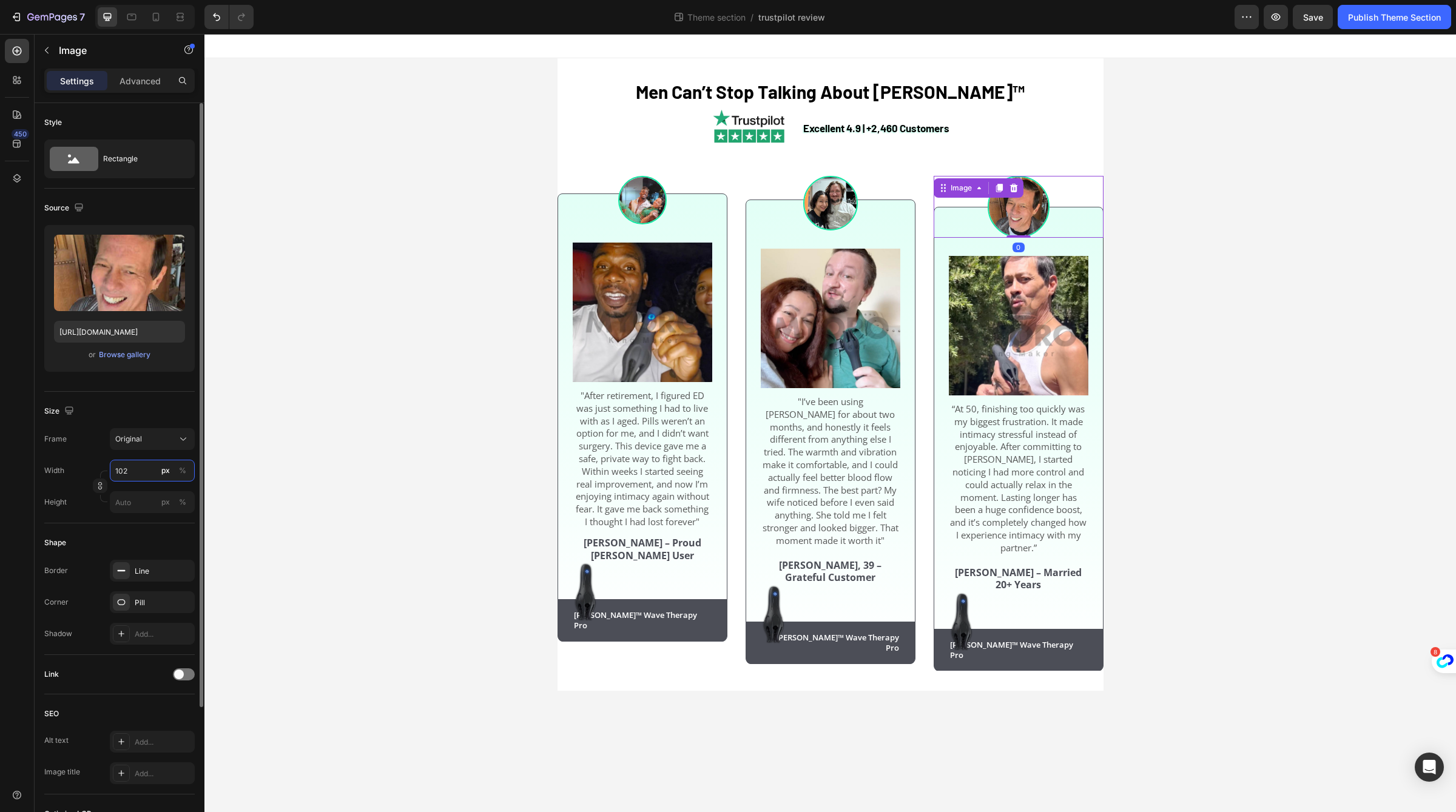
click at [131, 468] on input "102" at bounding box center [152, 470] width 85 height 21
type input "90"
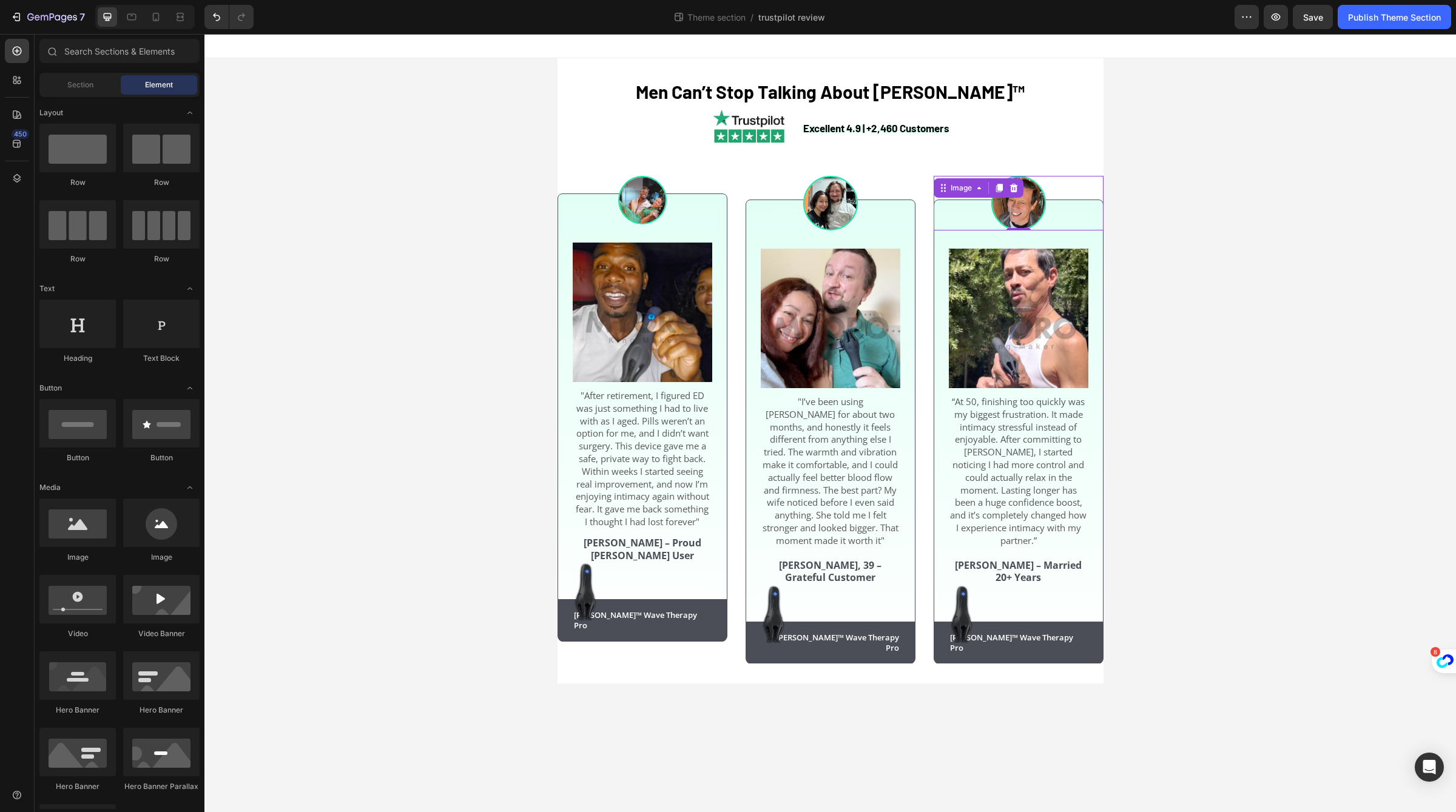
click at [336, 367] on div "⁠⁠⁠⁠⁠⁠⁠ Men Can’t Stop Talking About Neuman™ Heading Excellent 4.9 | +2,460 Cus…" at bounding box center [830, 370] width 1251 height 625
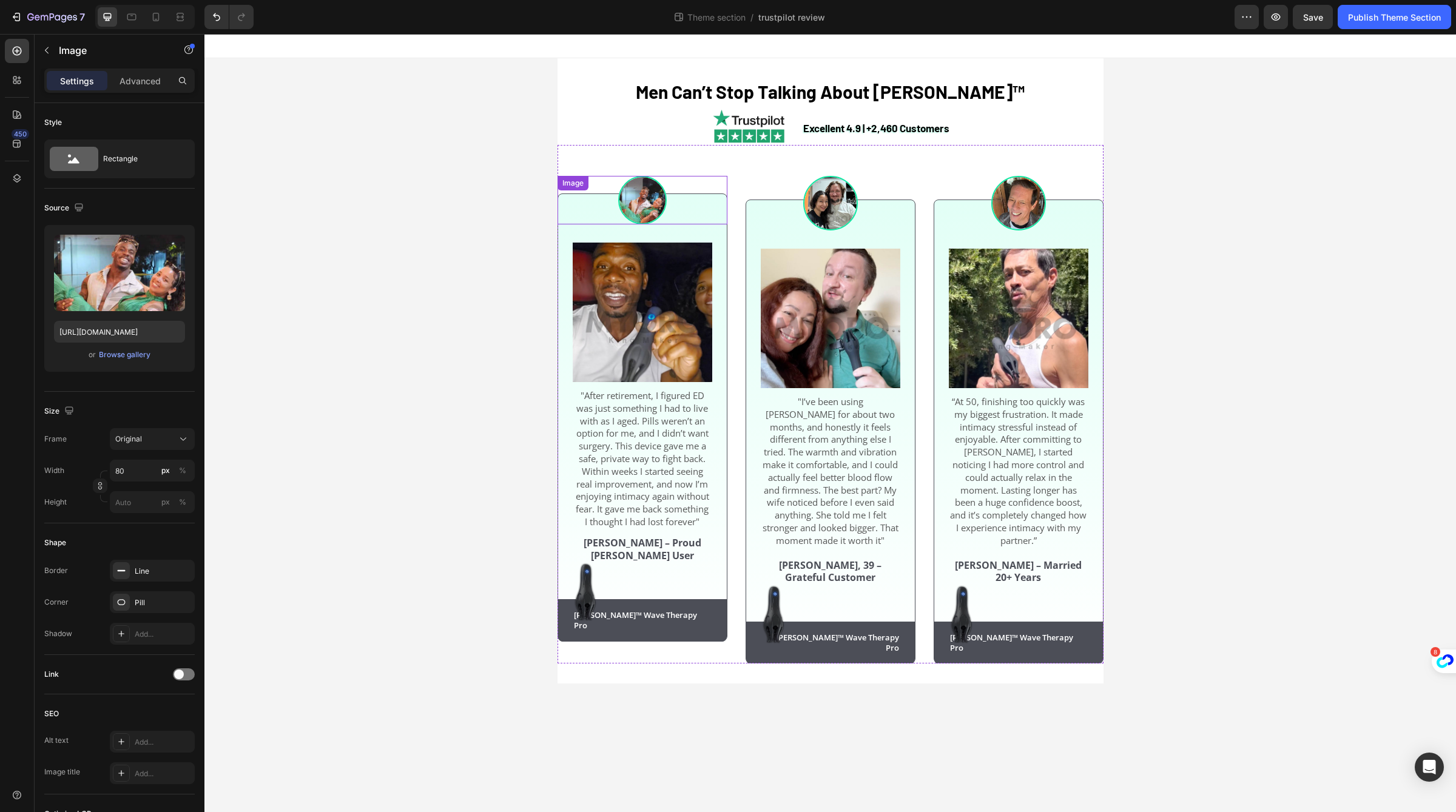
click at [631, 201] on img at bounding box center [643, 200] width 49 height 49
click at [147, 468] on input "80" at bounding box center [152, 470] width 85 height 21
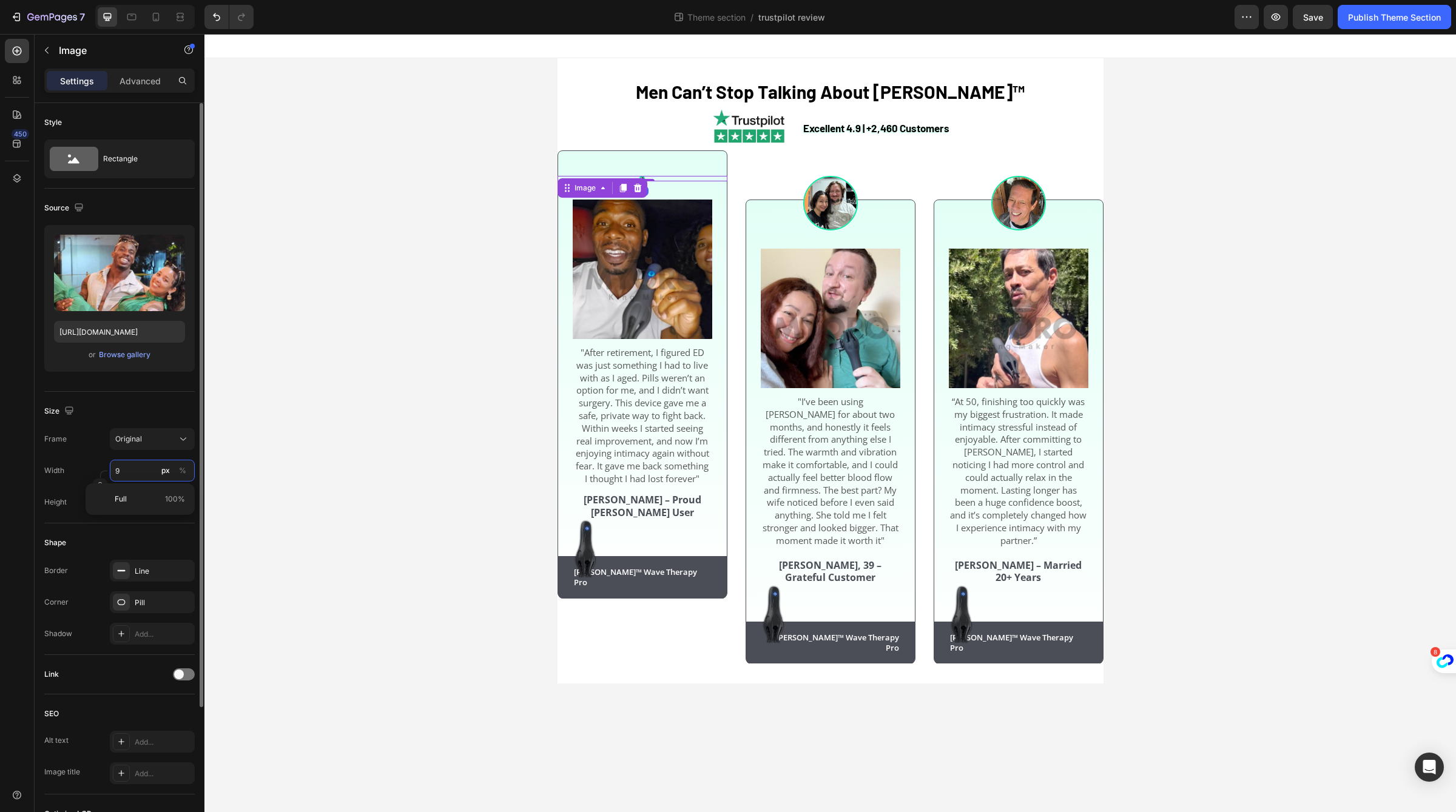
type input "90"
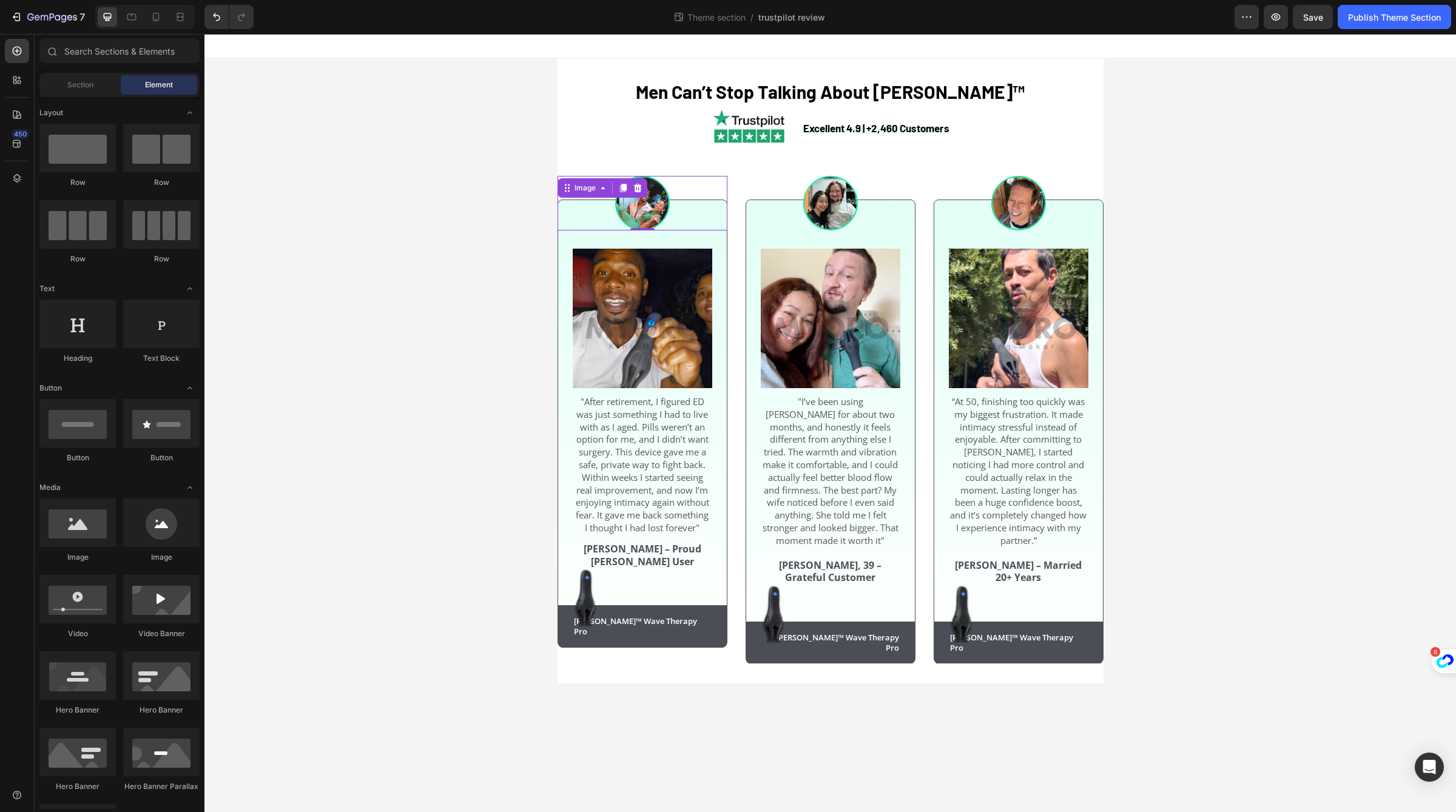
click at [354, 164] on div "⁠⁠⁠⁠⁠⁠⁠ Men Can’t Stop Talking About Neuman™ Heading Excellent 4.9 | +2,460 Cus…" at bounding box center [830, 370] width 1251 height 625
click at [155, 17] on icon at bounding box center [156, 17] width 12 height 12
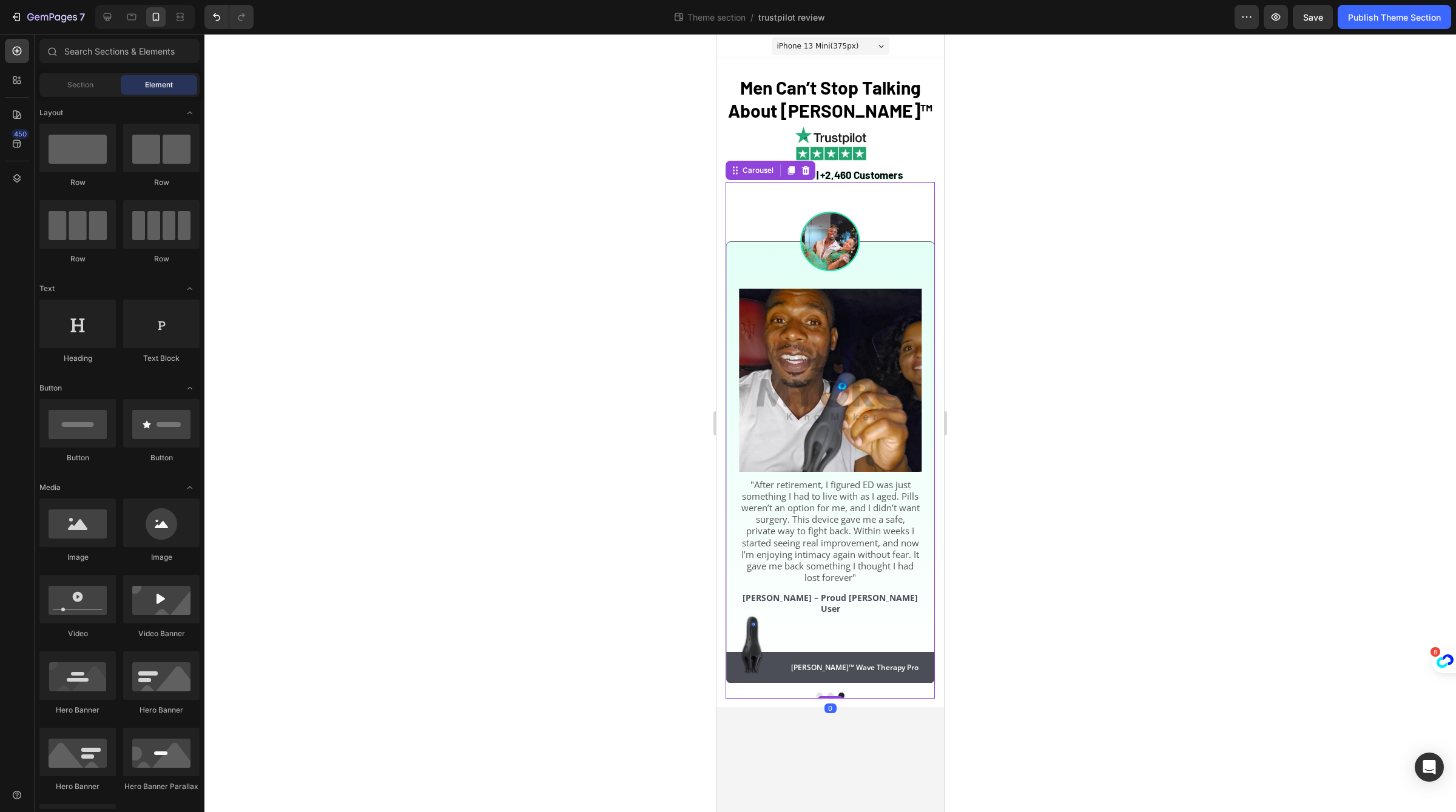
click at [821, 687] on div "Image Image "I’ve been using Neuman for about two months, and honestly it feels…" at bounding box center [830, 440] width 210 height 516
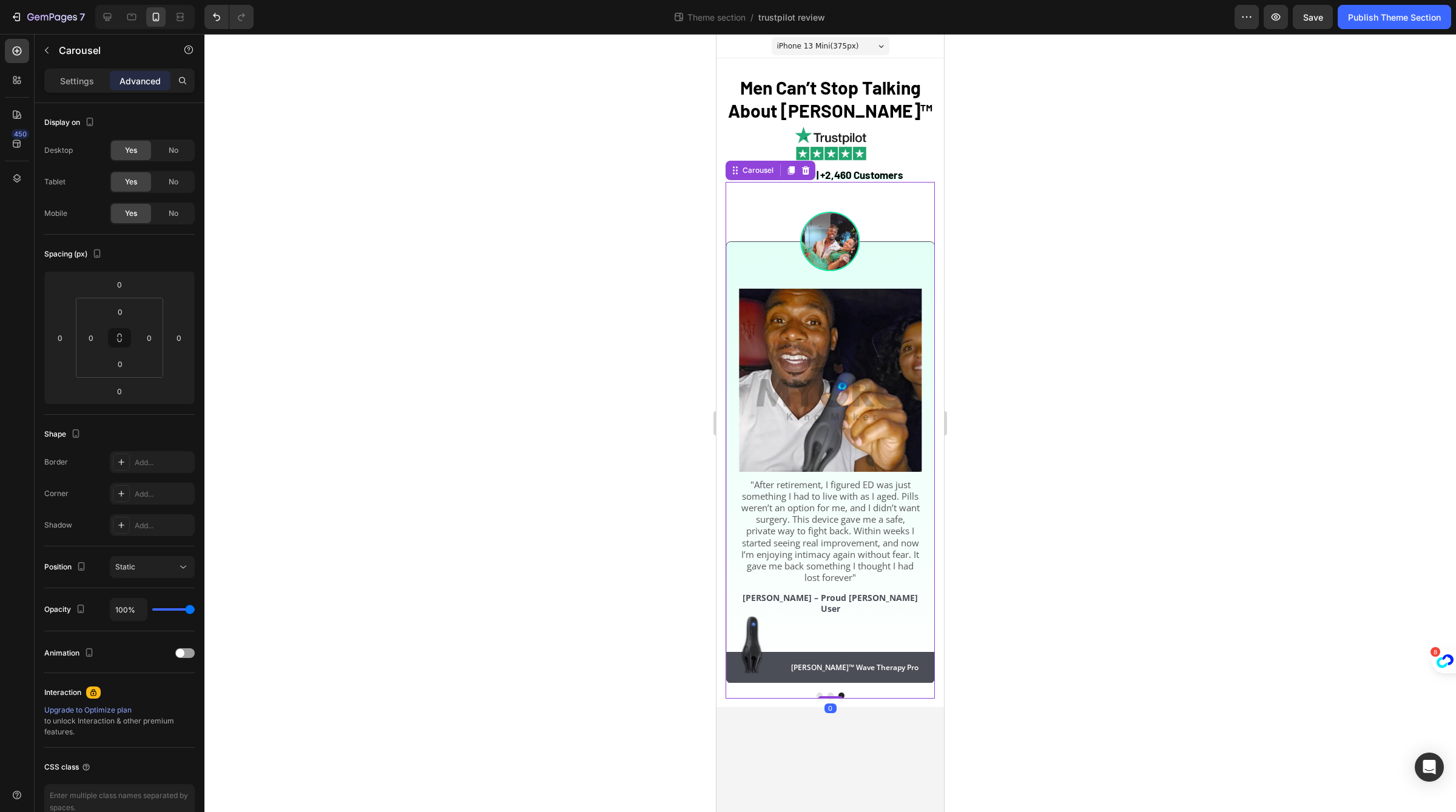
click at [818, 692] on button "Dot" at bounding box center [819, 695] width 6 height 6
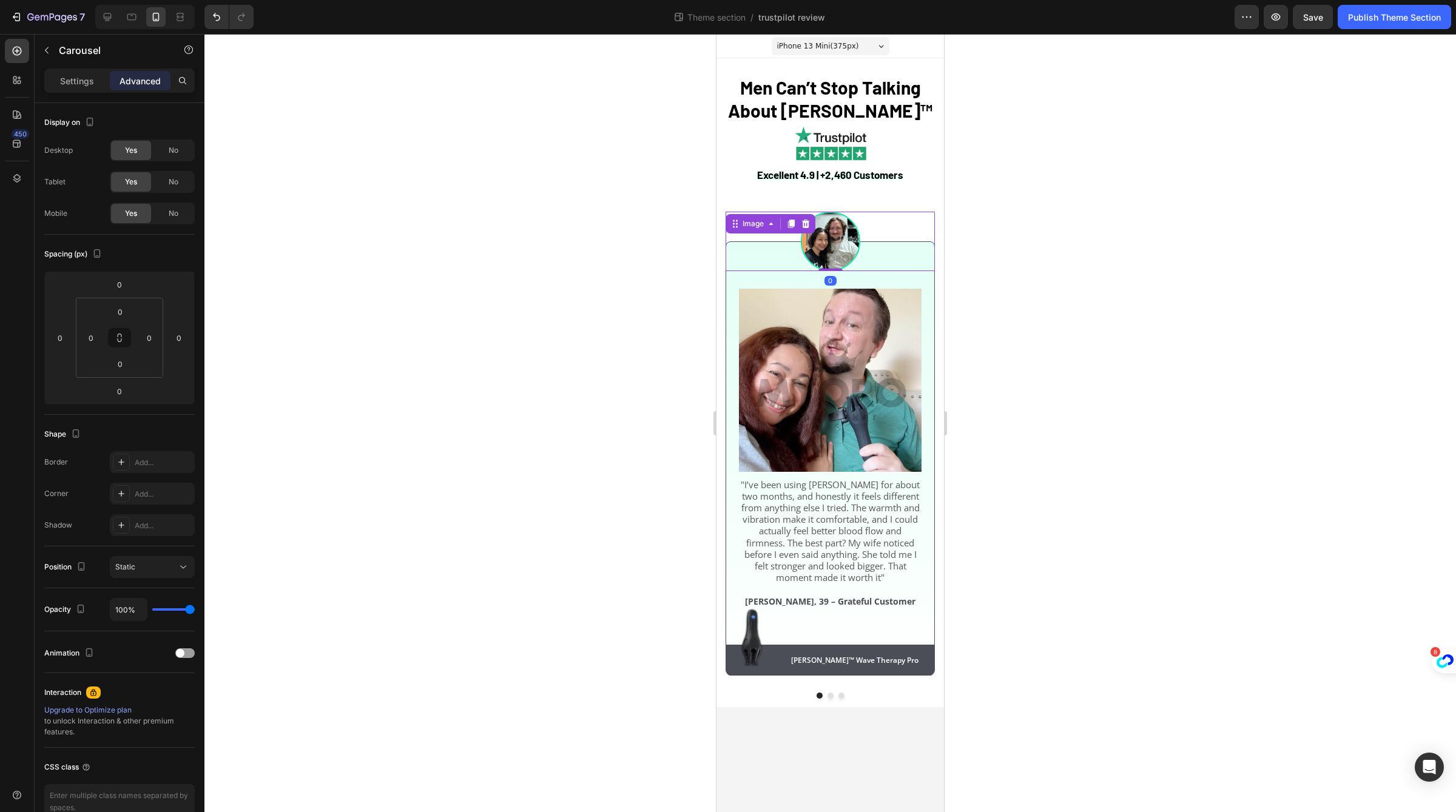
click at [905, 251] on div at bounding box center [830, 241] width 210 height 59
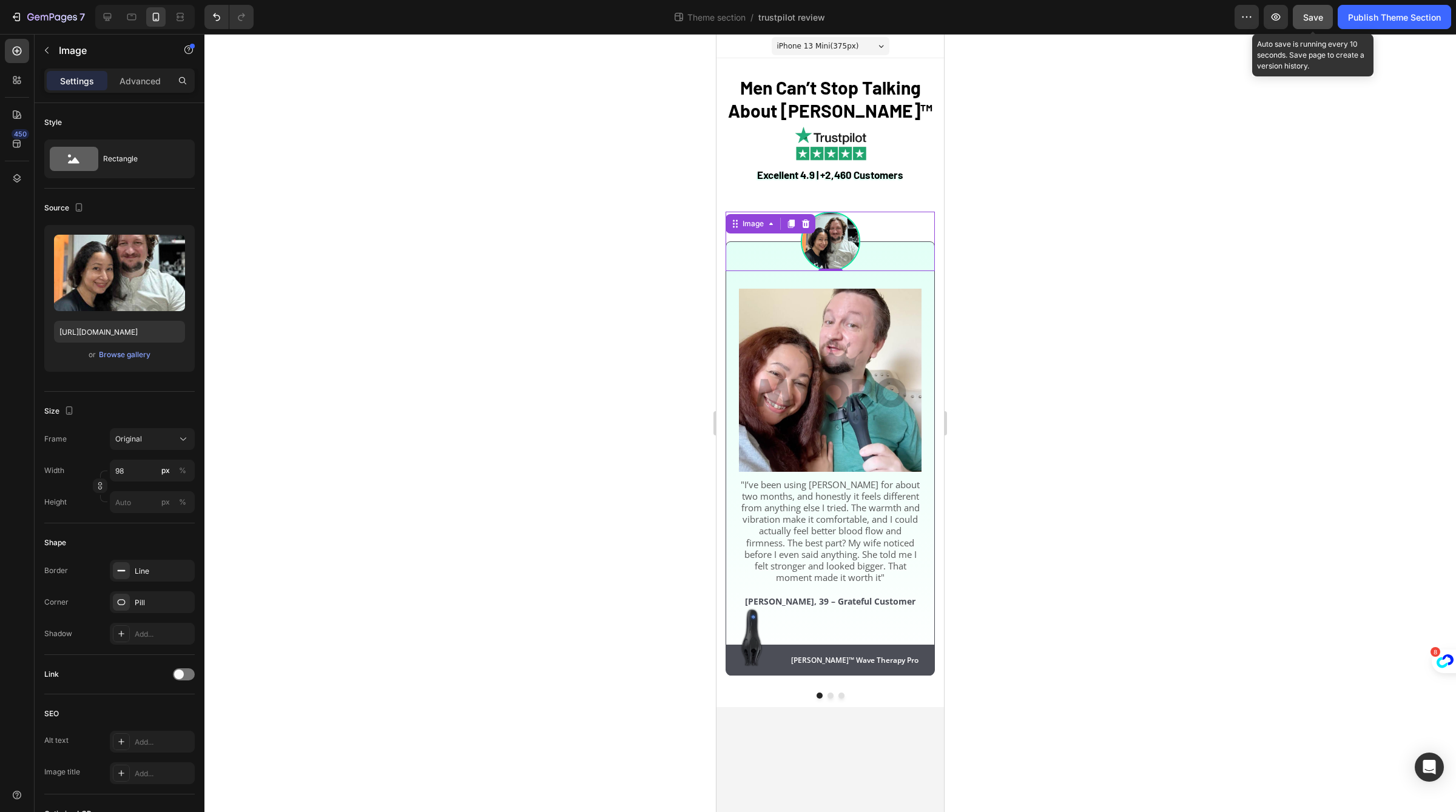
click at [1306, 19] on span "Save" at bounding box center [1313, 17] width 20 height 11
click at [106, 19] on icon at bounding box center [107, 18] width 8 height 8
type input "90"
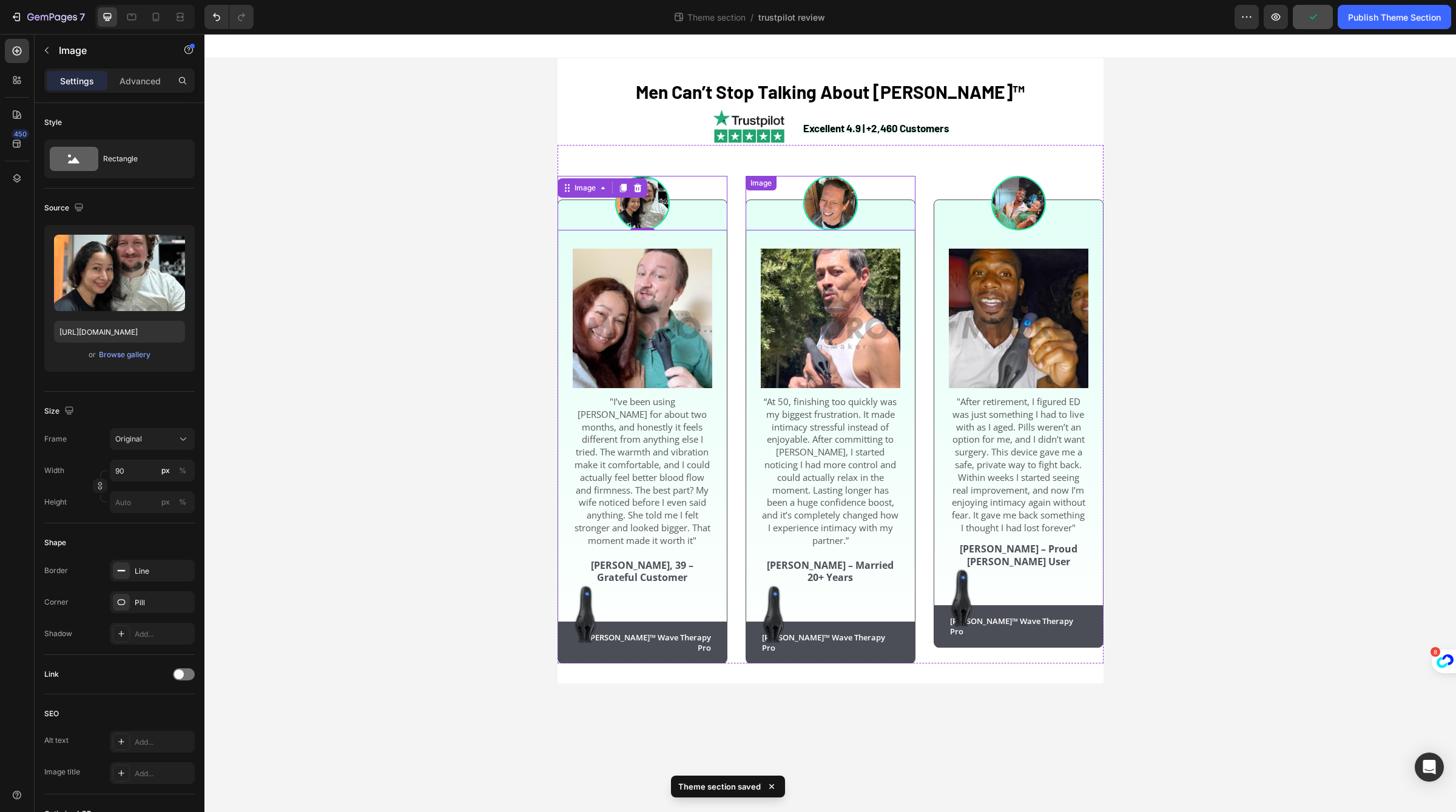
click at [793, 203] on div at bounding box center [830, 203] width 170 height 55
click at [697, 219] on div at bounding box center [643, 203] width 170 height 55
click at [682, 278] on img at bounding box center [642, 318] width 139 height 139
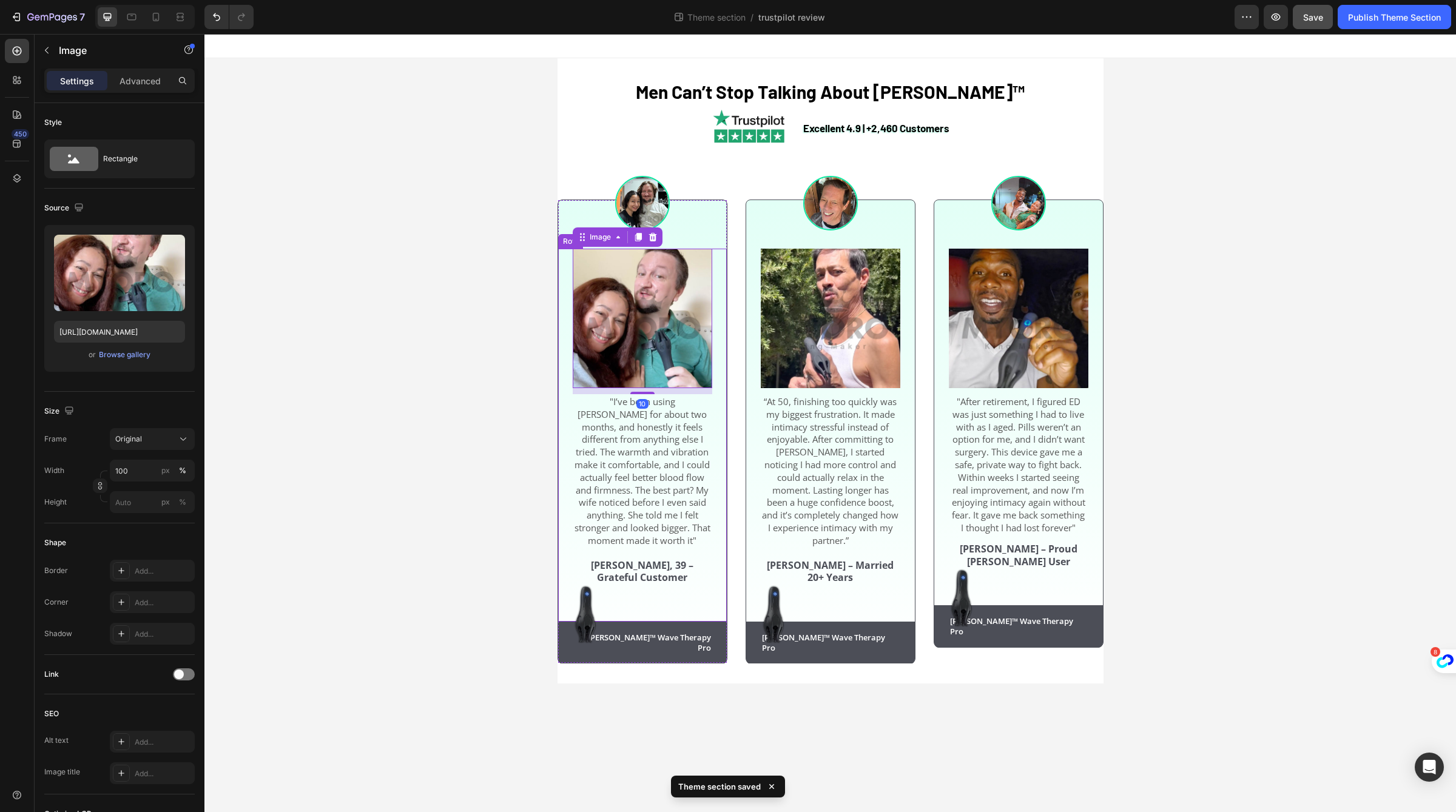
click at [723, 269] on div "Image 10 "I’ve been using Neuman for about two months, and honestly it feels di…" at bounding box center [642, 435] width 169 height 373
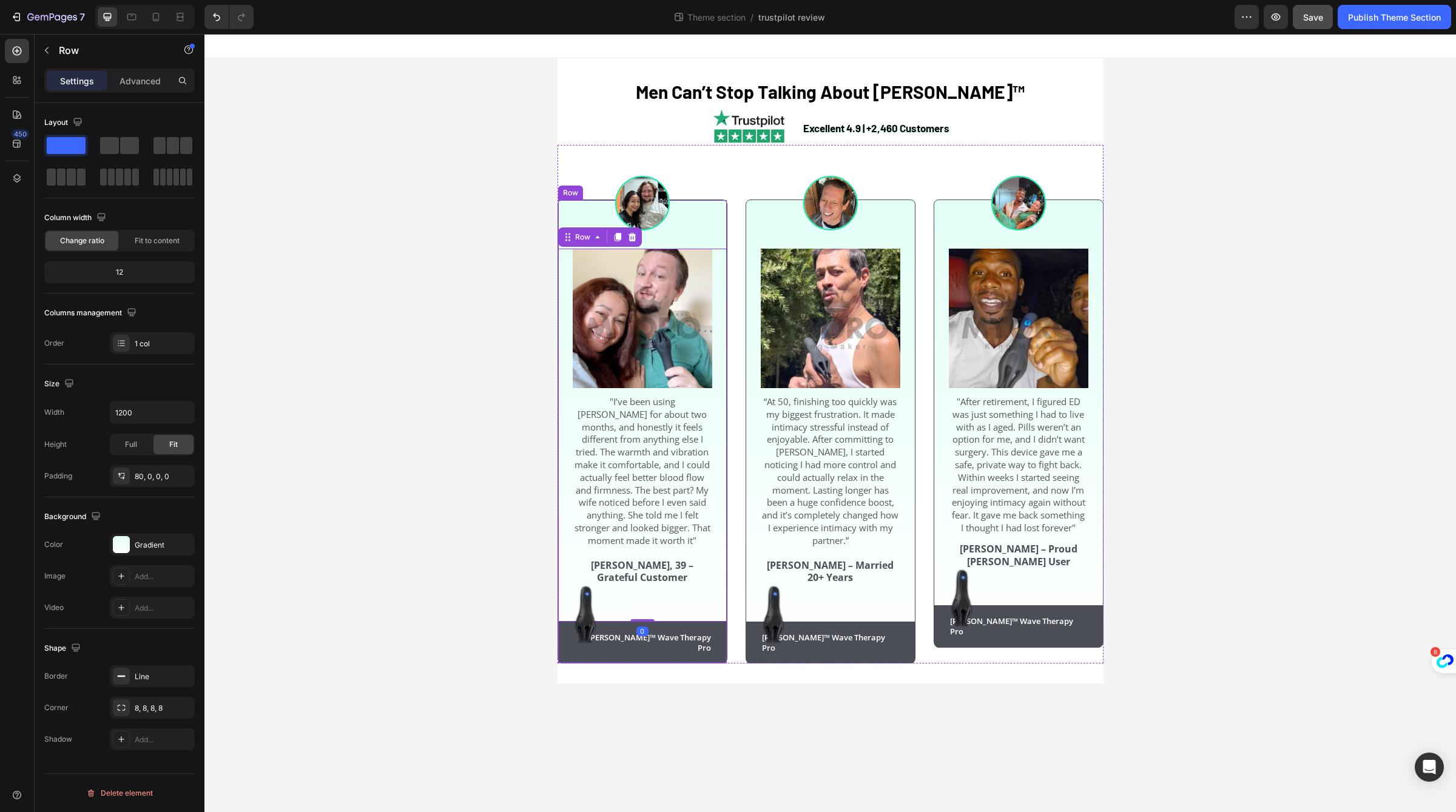
click at [701, 239] on div "Image "I’ve been using Neuman for about two months, and honestly it feels diffe…" at bounding box center [643, 432] width 170 height 464
click at [718, 264] on div "Image "I’ve been using Neuman for about two months, and honestly it feels diffe…" at bounding box center [642, 435] width 169 height 373
click at [168, 79] on div "Advanced" at bounding box center [140, 81] width 60 height 19
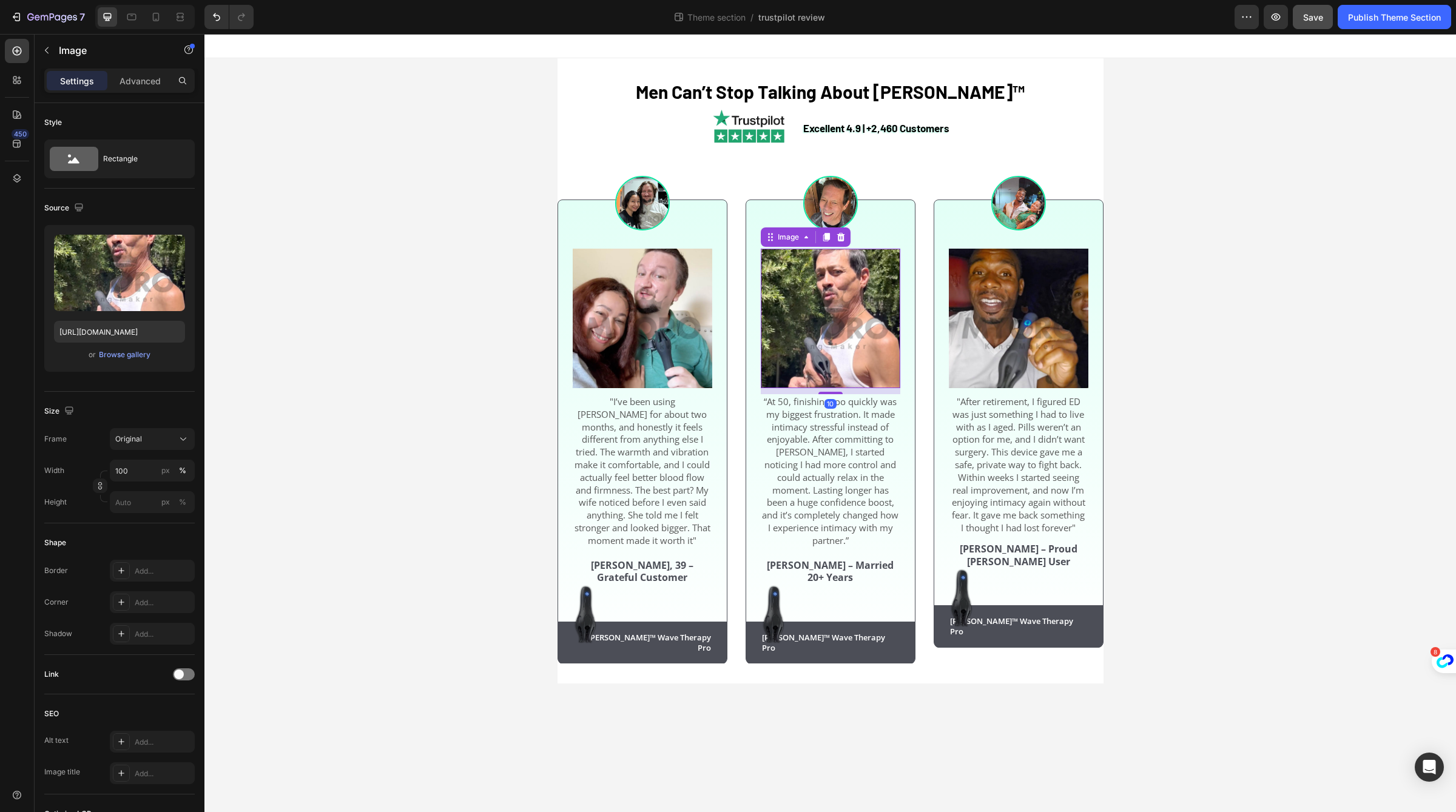
click at [808, 306] on img at bounding box center [830, 318] width 139 height 139
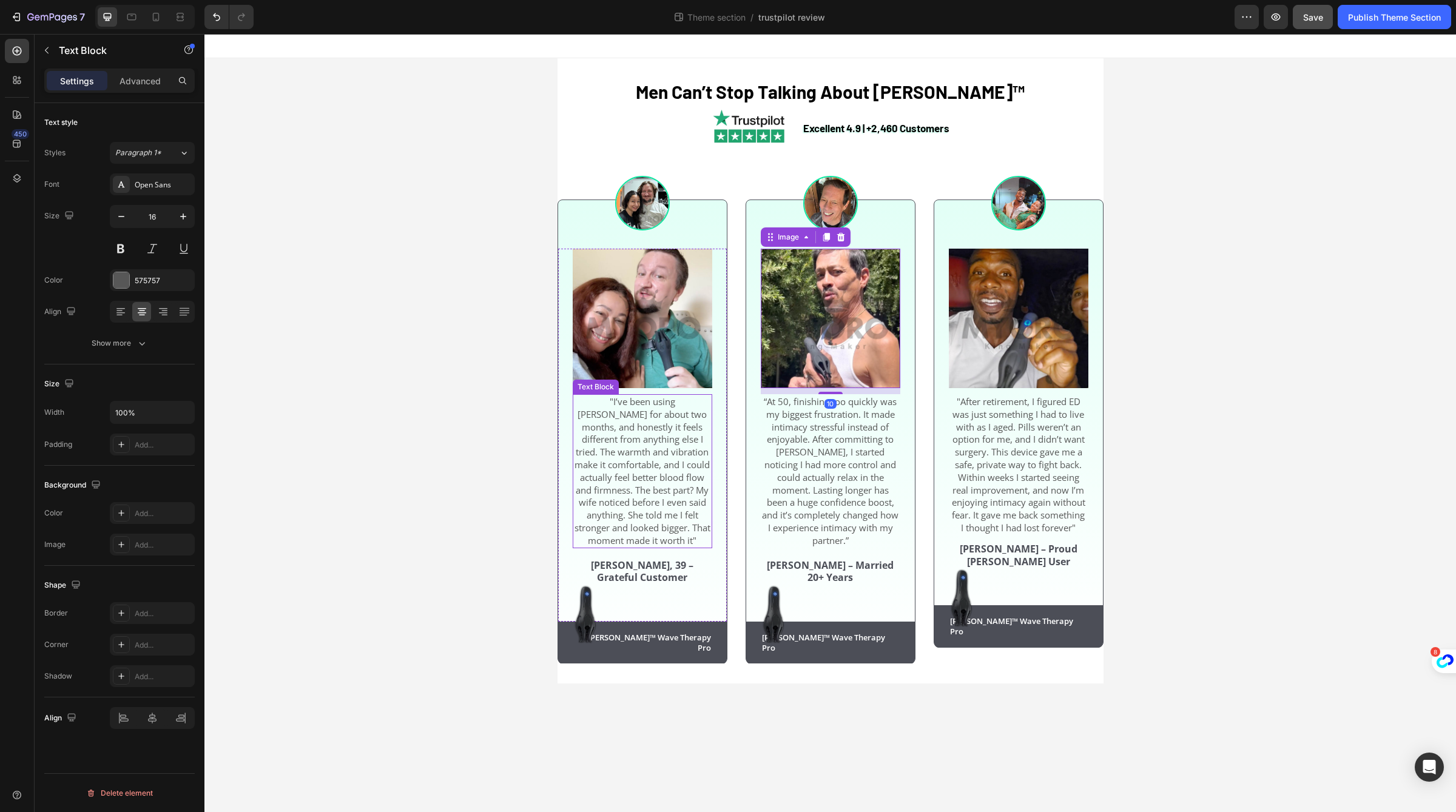
click at [695, 416] on p ""I’ve been using [PERSON_NAME] for about two months, and honestly it feels diff…" at bounding box center [642, 472] width 138 height 152
click at [143, 77] on p "Advanced" at bounding box center [140, 81] width 41 height 13
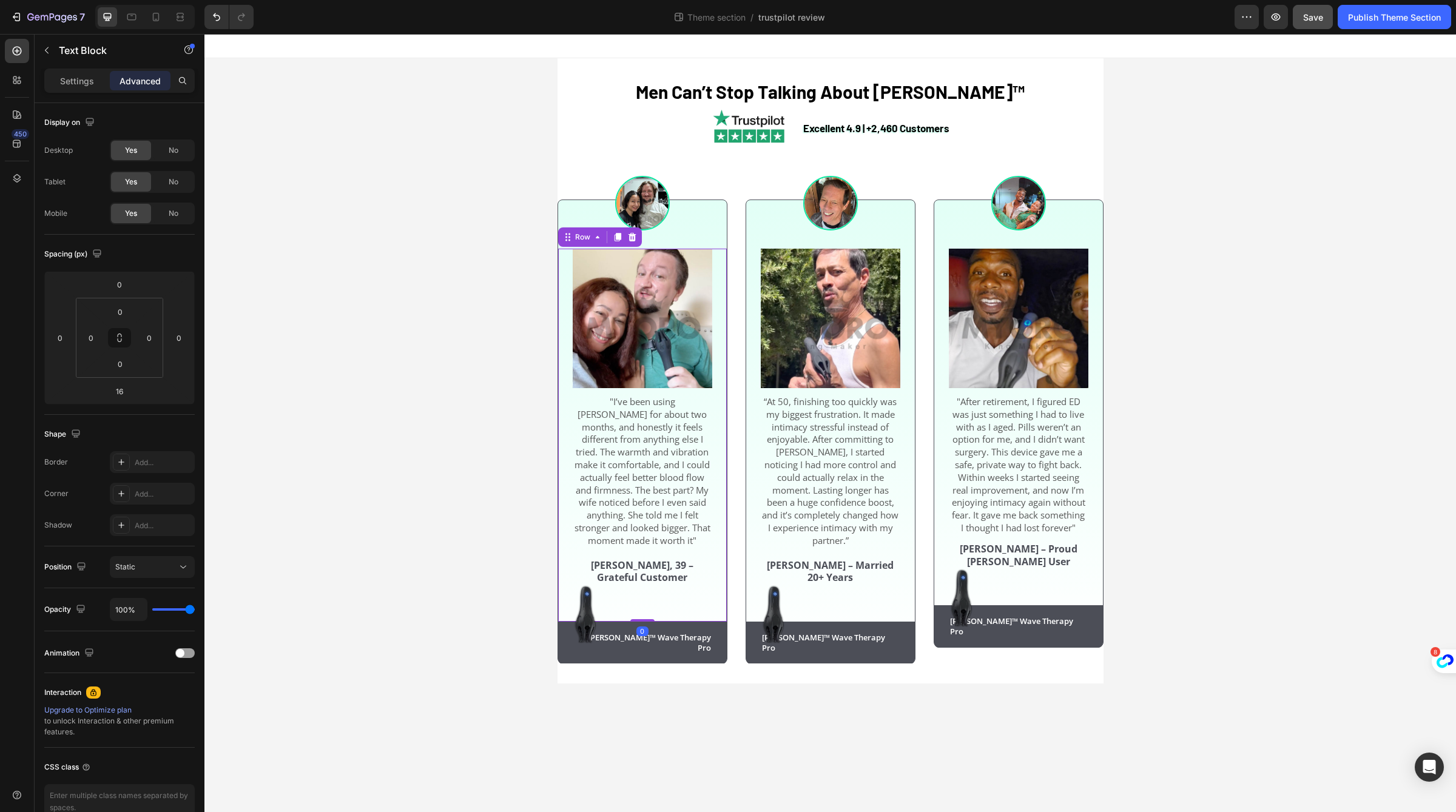
click at [569, 414] on div "Image "I’ve been using Neuman for about two months, and honestly it feels diffe…" at bounding box center [642, 435] width 169 height 373
click at [101, 339] on div "24" at bounding box center [91, 338] width 24 height 19
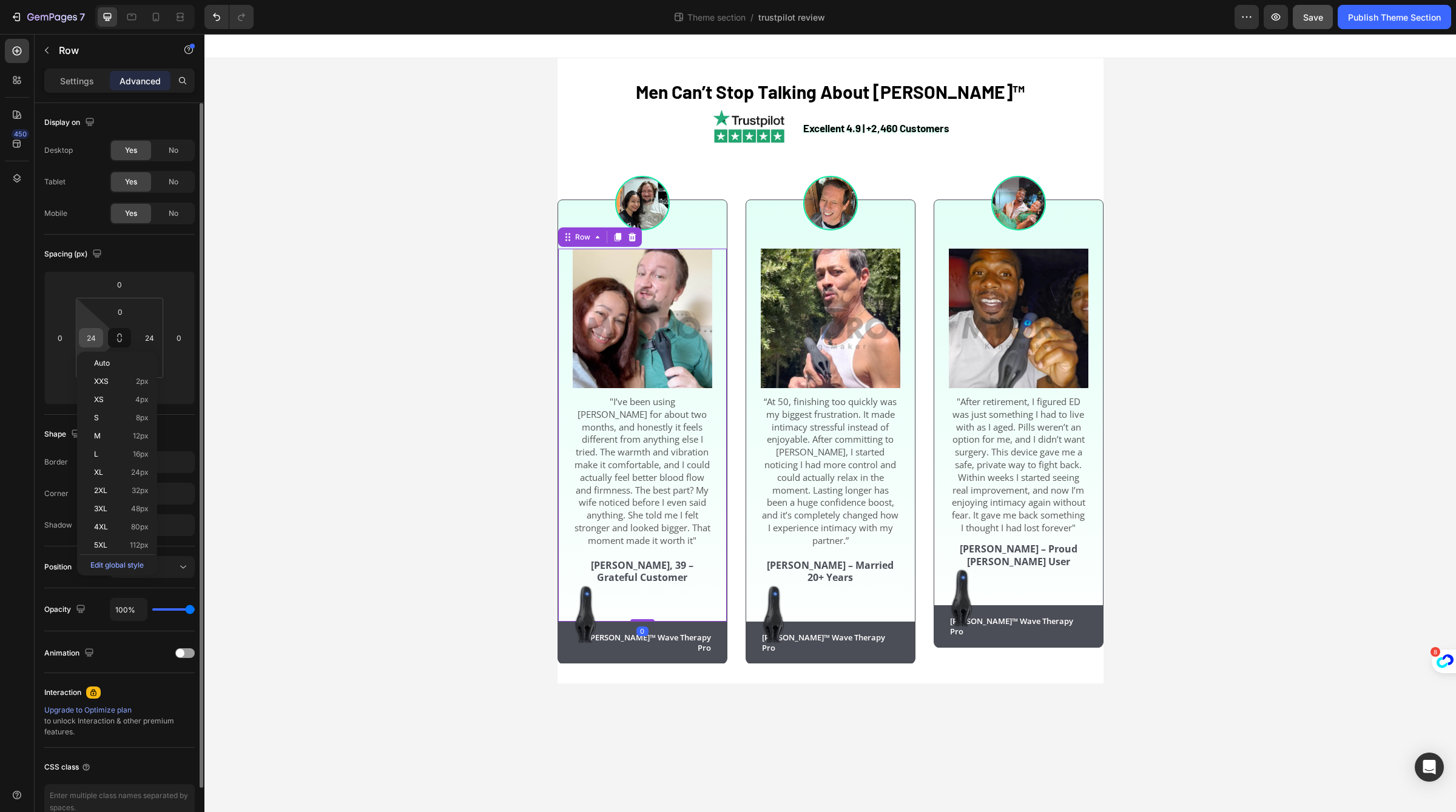
click at [98, 338] on input "24" at bounding box center [91, 337] width 19 height 19
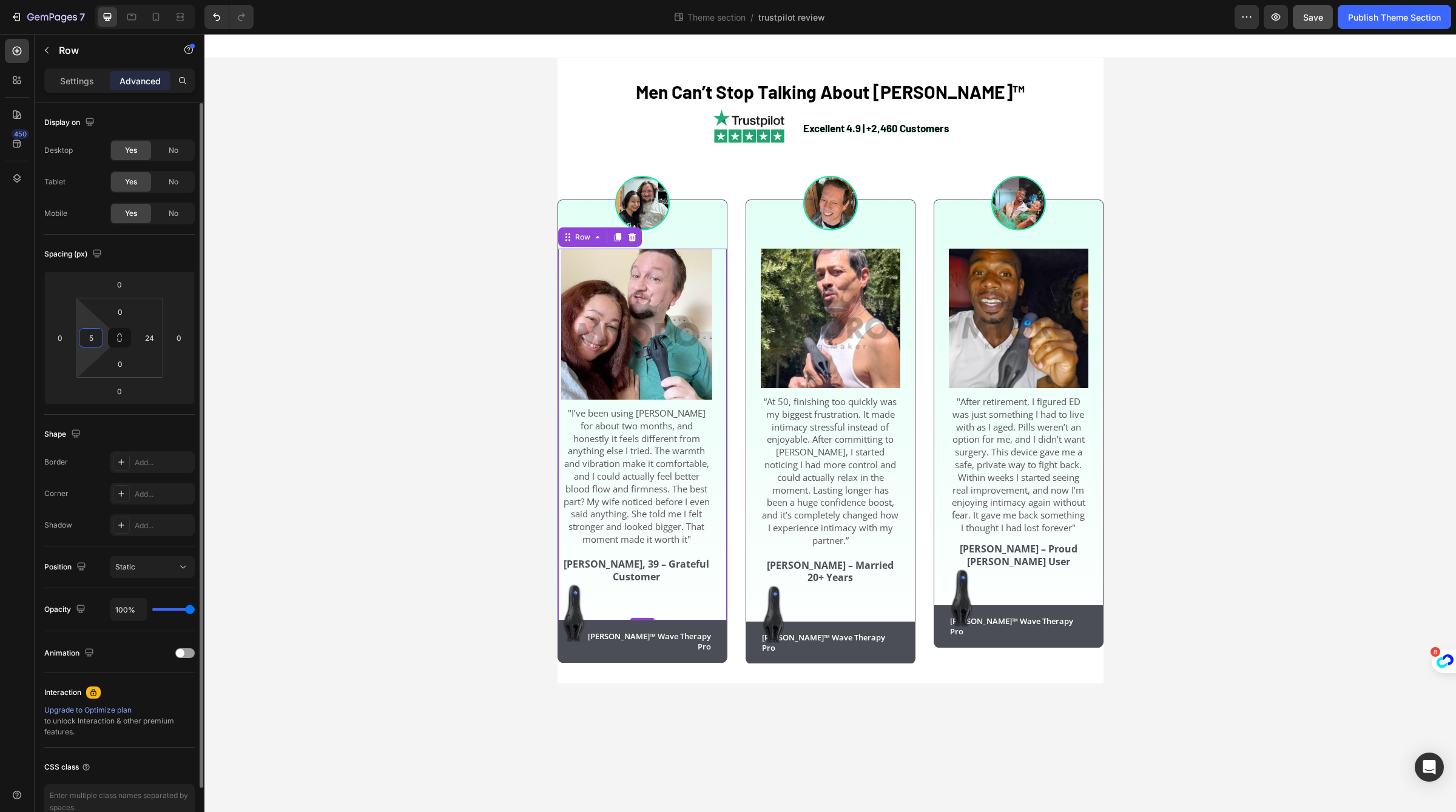
click at [98, 339] on input "5" at bounding box center [91, 337] width 19 height 19
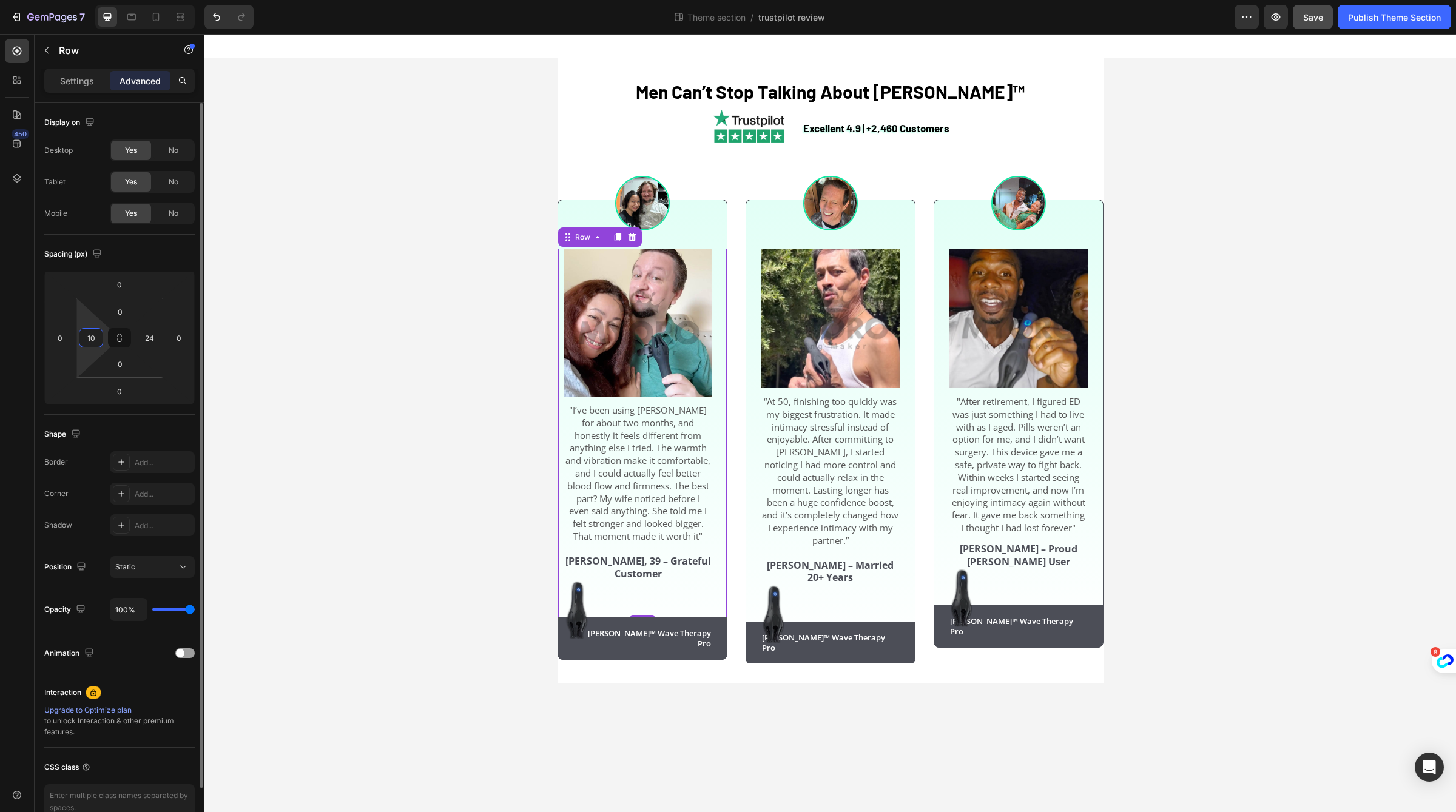
click at [98, 339] on input "10" at bounding box center [91, 337] width 19 height 19
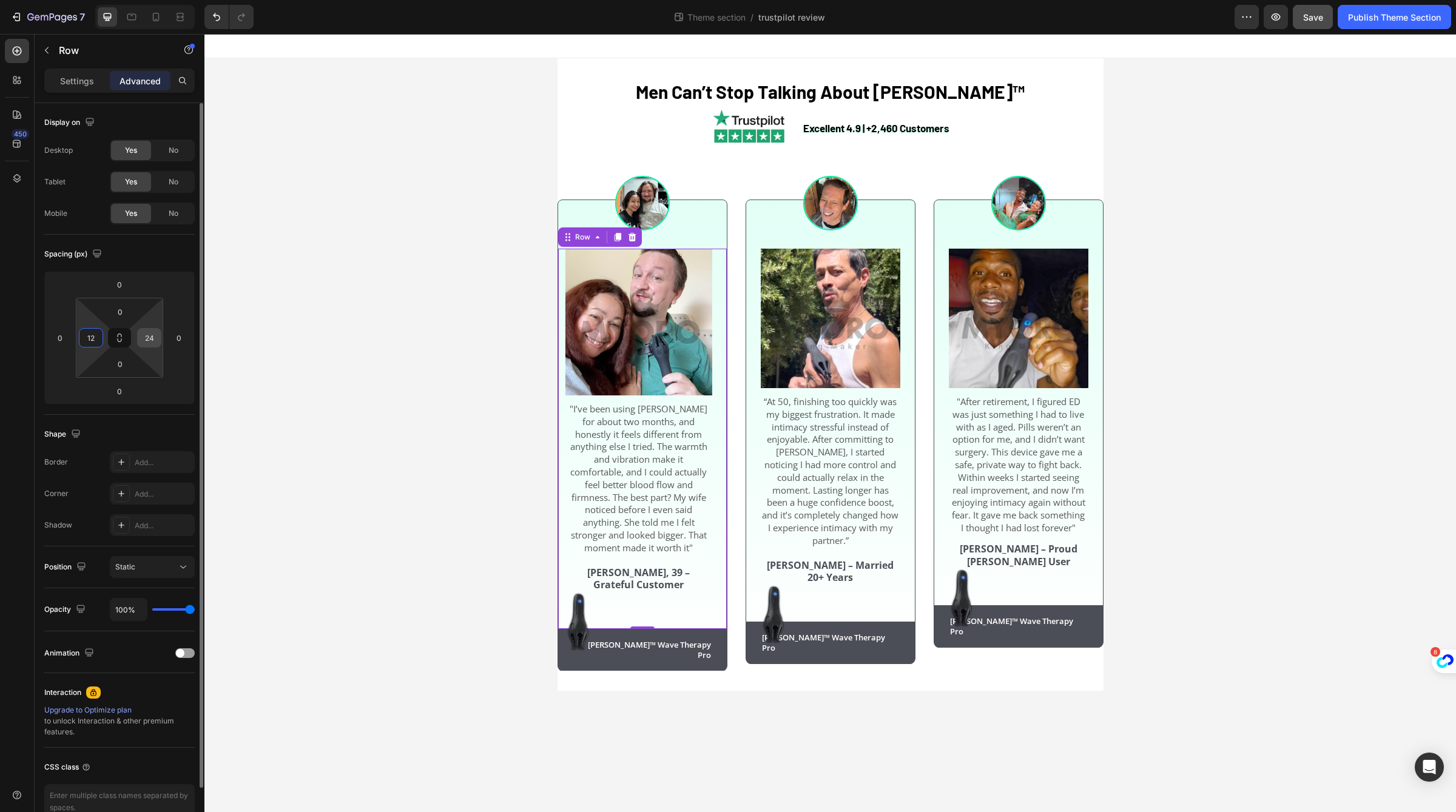
type input "12"
click at [150, 336] on input "24" at bounding box center [149, 337] width 19 height 19
paste input "12"
type input "12"
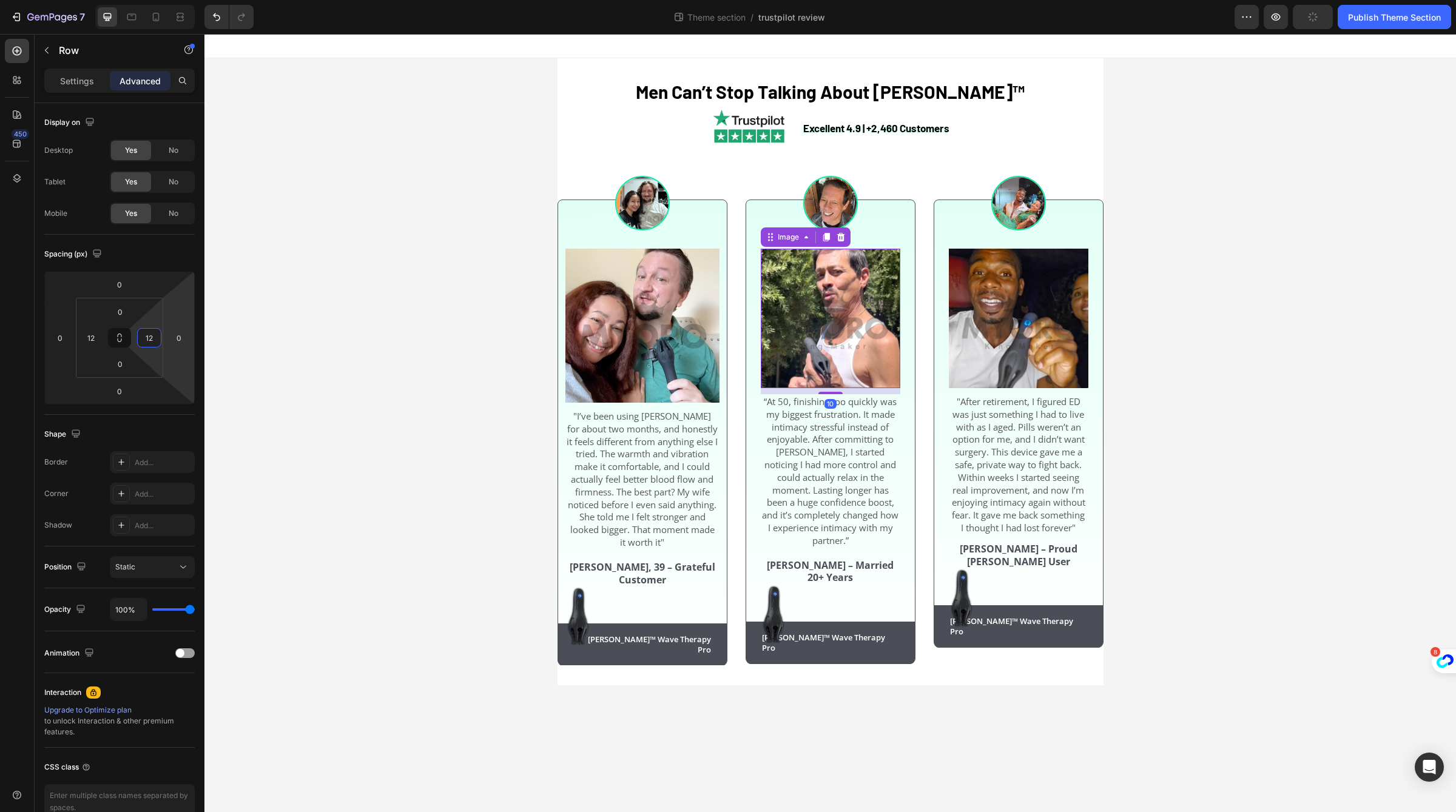
click at [825, 369] on img at bounding box center [830, 318] width 139 height 139
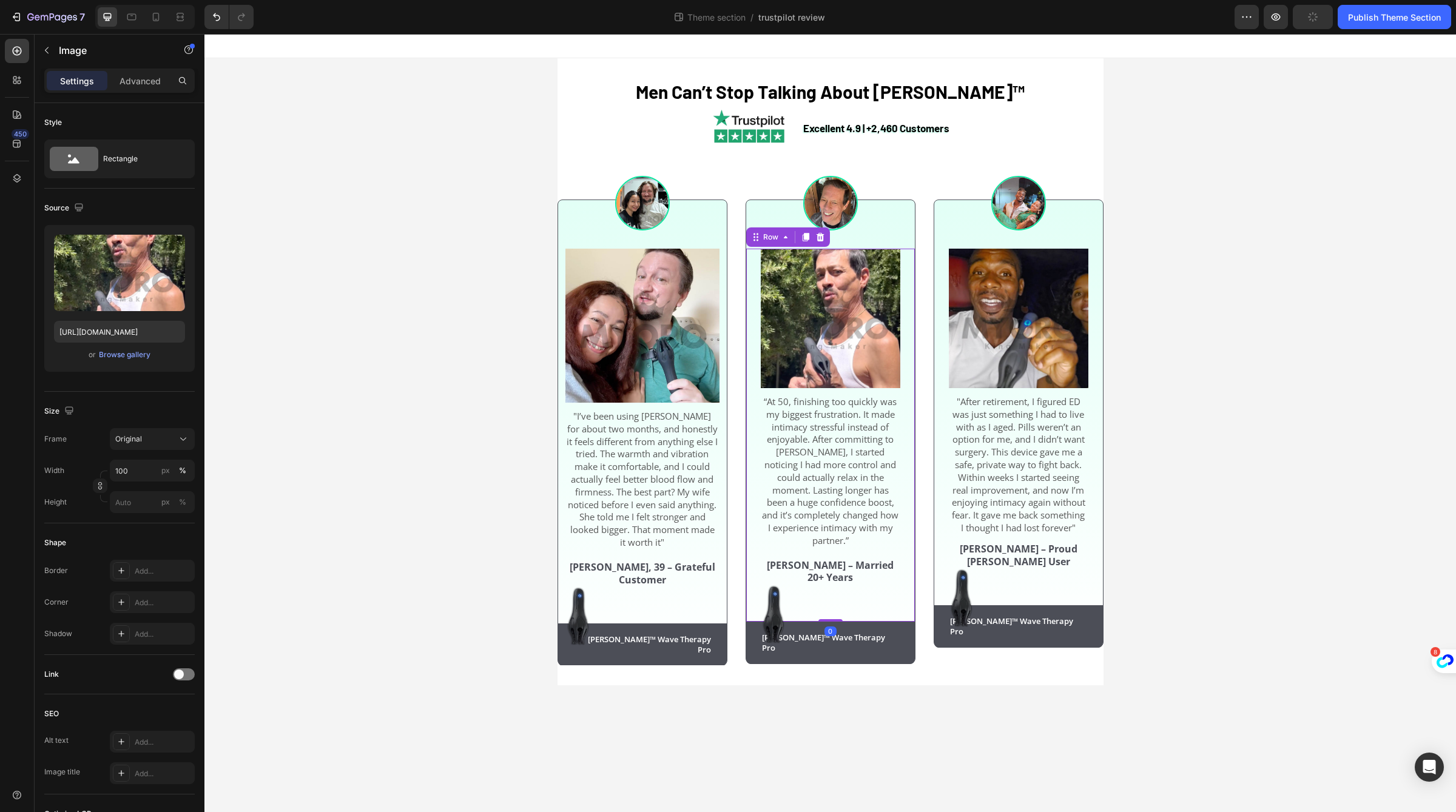
click at [752, 406] on div "Image “At 50, finishing too quickly was my biggest frustration. It made intimac…" at bounding box center [830, 435] width 169 height 373
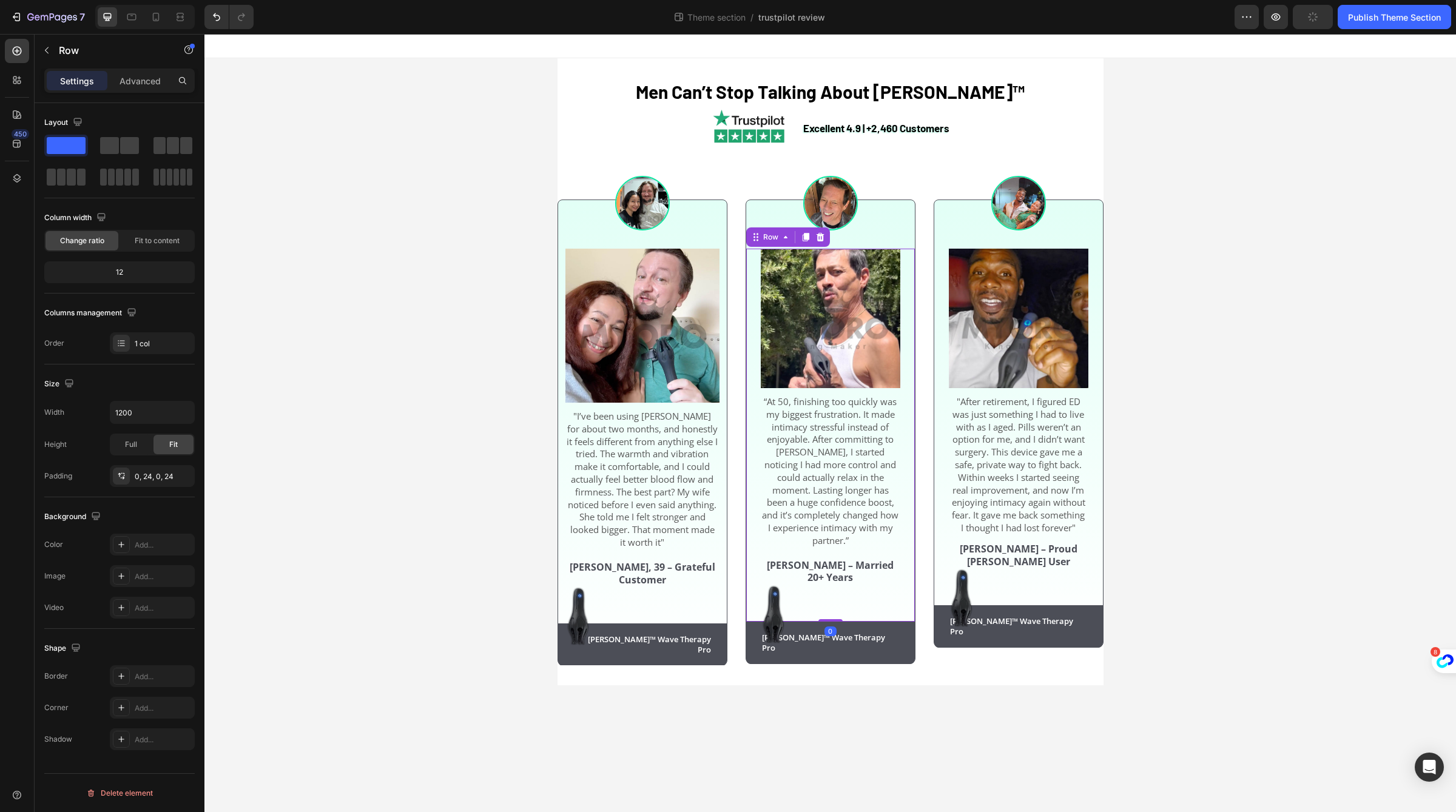
click at [756, 407] on div "Image “At 50, finishing too quickly was my biggest frustration. It made intimac…" at bounding box center [830, 435] width 169 height 373
click at [147, 83] on p "Advanced" at bounding box center [140, 81] width 41 height 13
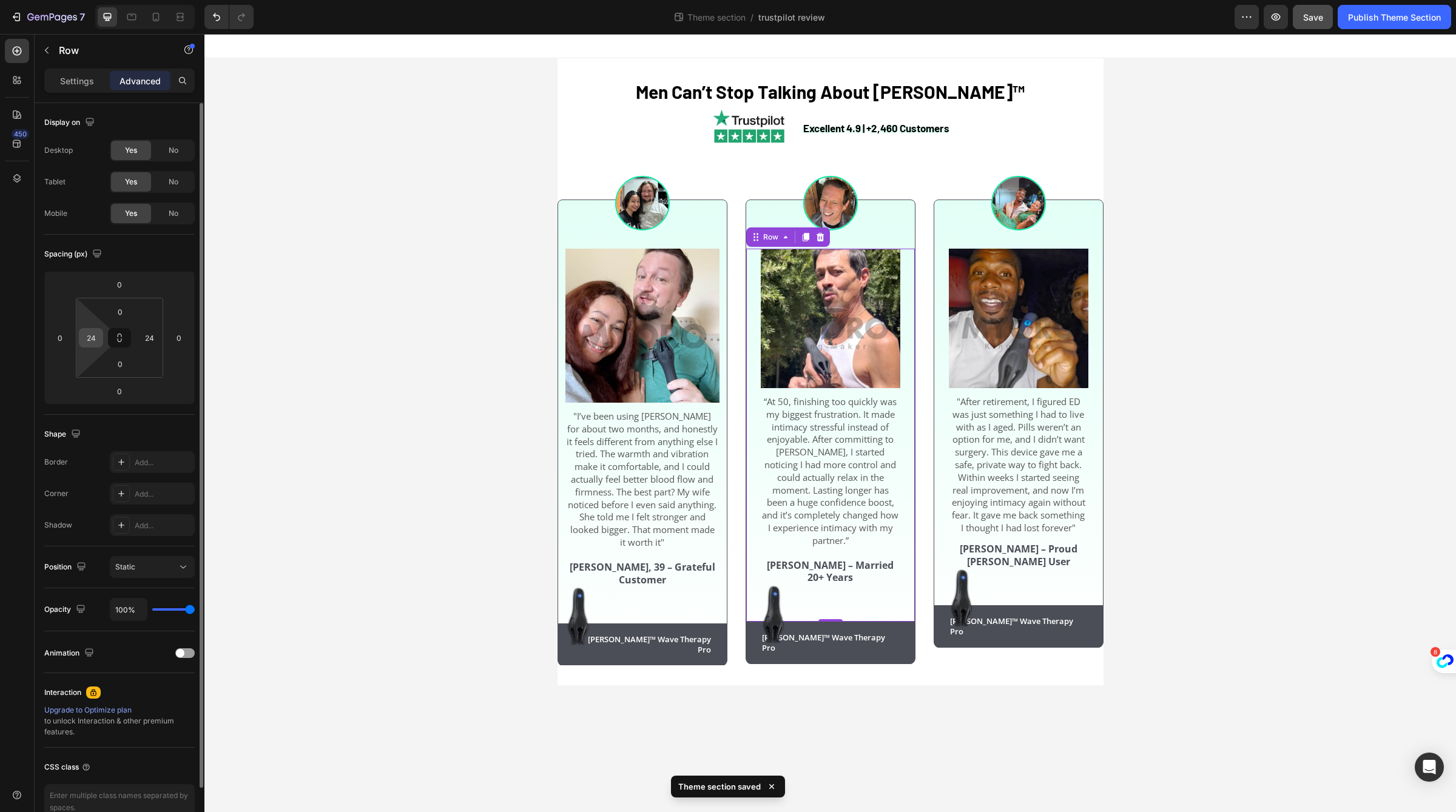
click at [93, 340] on input "24" at bounding box center [91, 337] width 19 height 19
paste input "12"
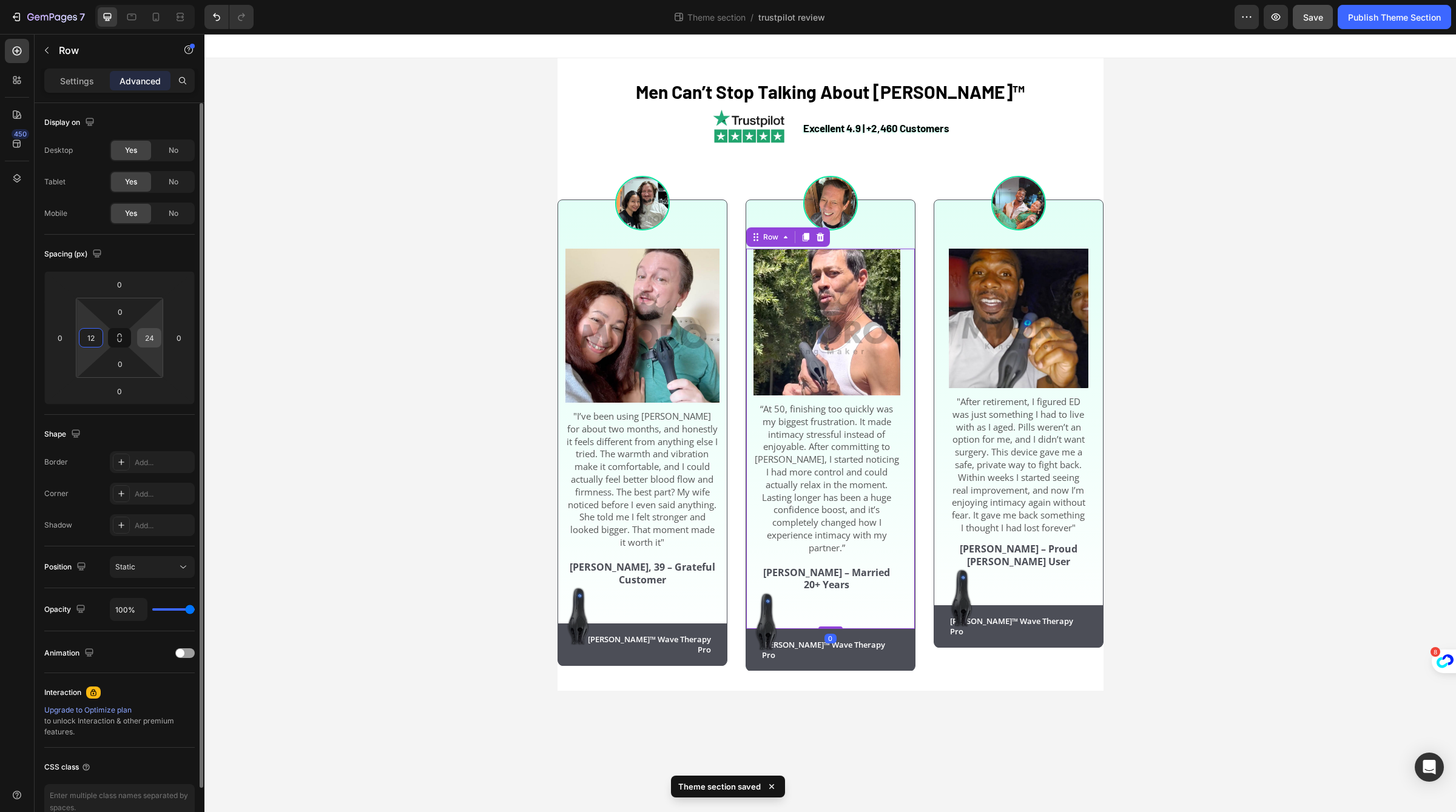
type input "12"
click at [143, 339] on input "24" at bounding box center [149, 337] width 19 height 19
paste input "12"
type input "12"
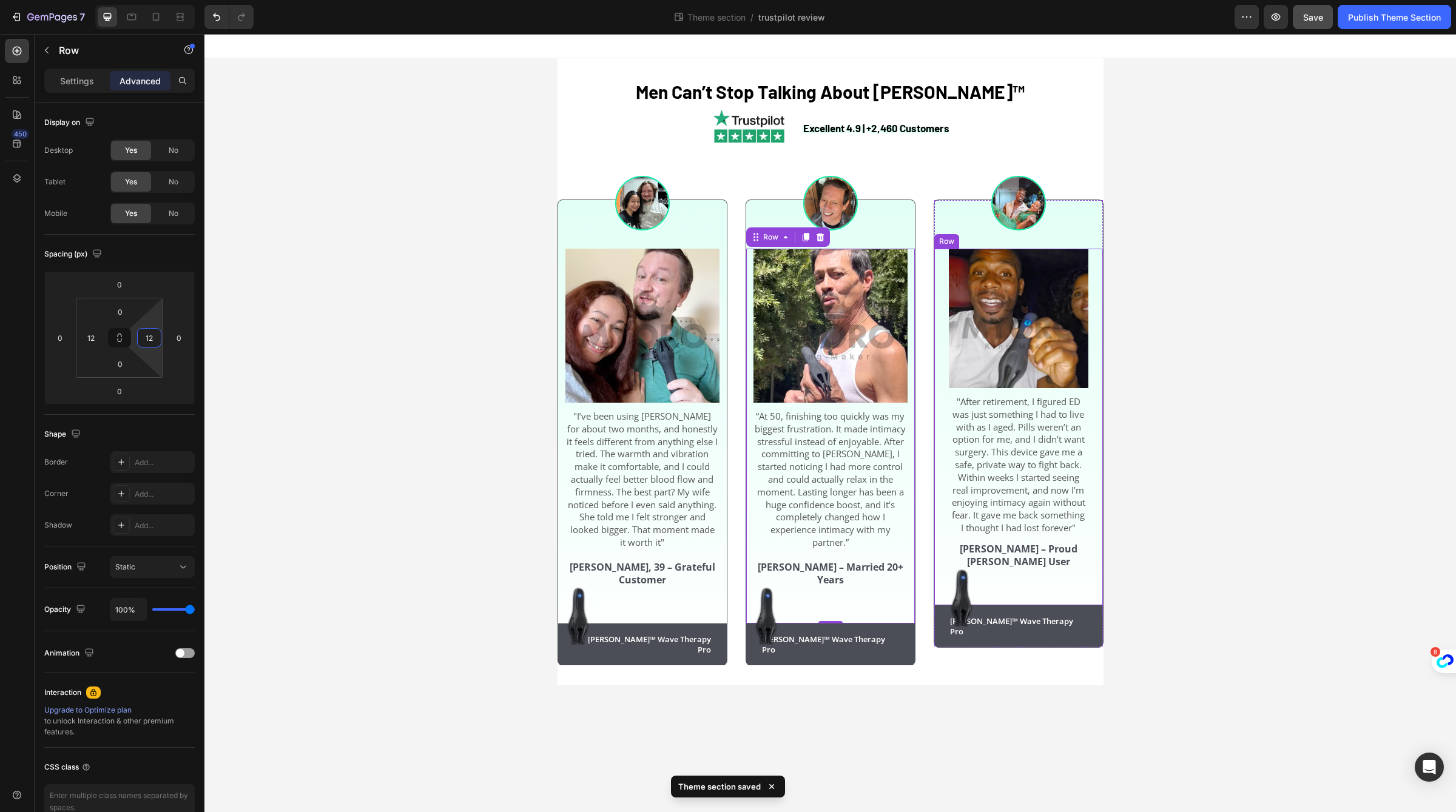
click at [954, 465] on p ""After retirement, I figured ED was just something I had to live with as I aged…" at bounding box center [1018, 465] width 138 height 138
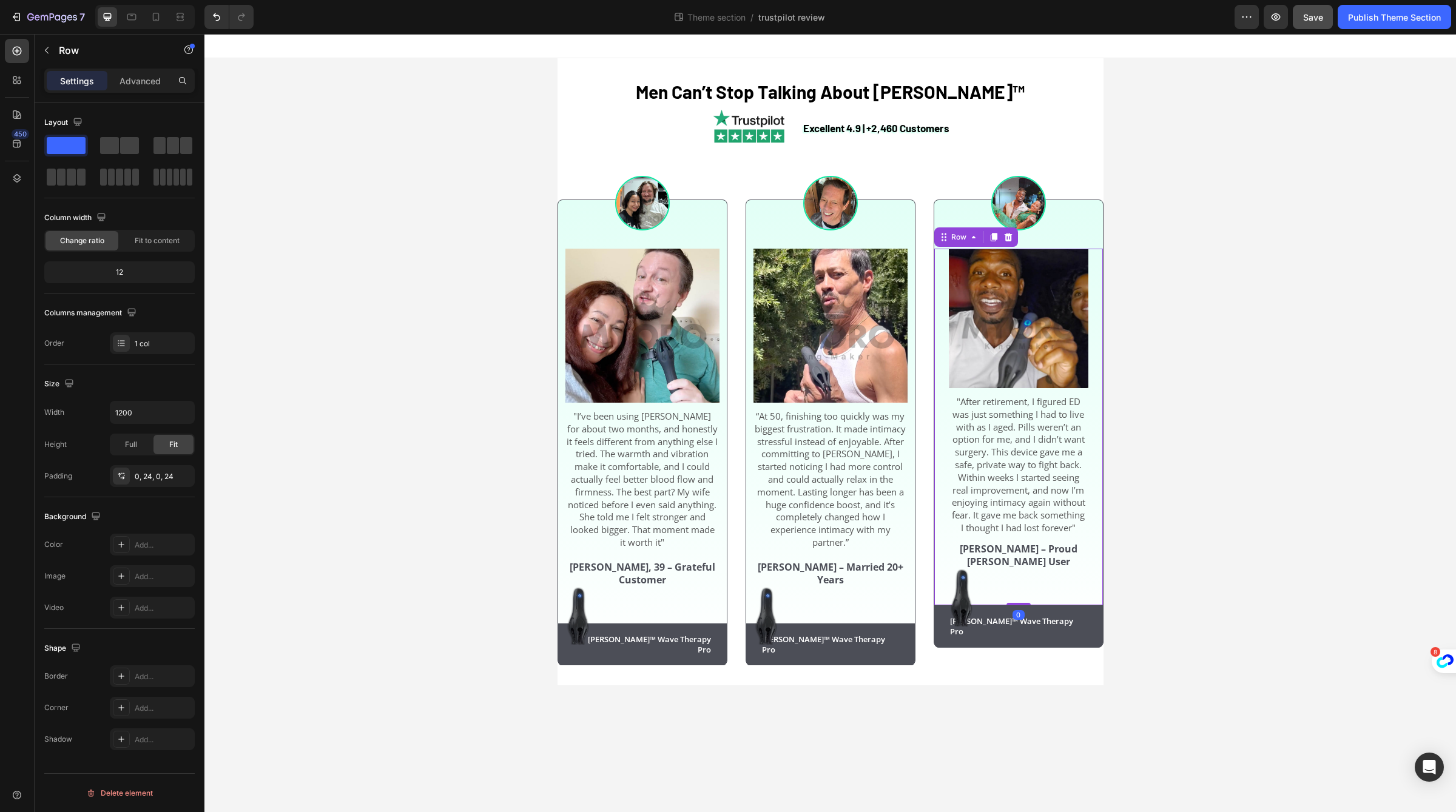
click at [945, 464] on div "Image "After retirement, I figured ED was just something I had to live with as …" at bounding box center [1018, 427] width 169 height 357
click at [162, 76] on div "Advanced" at bounding box center [140, 81] width 60 height 19
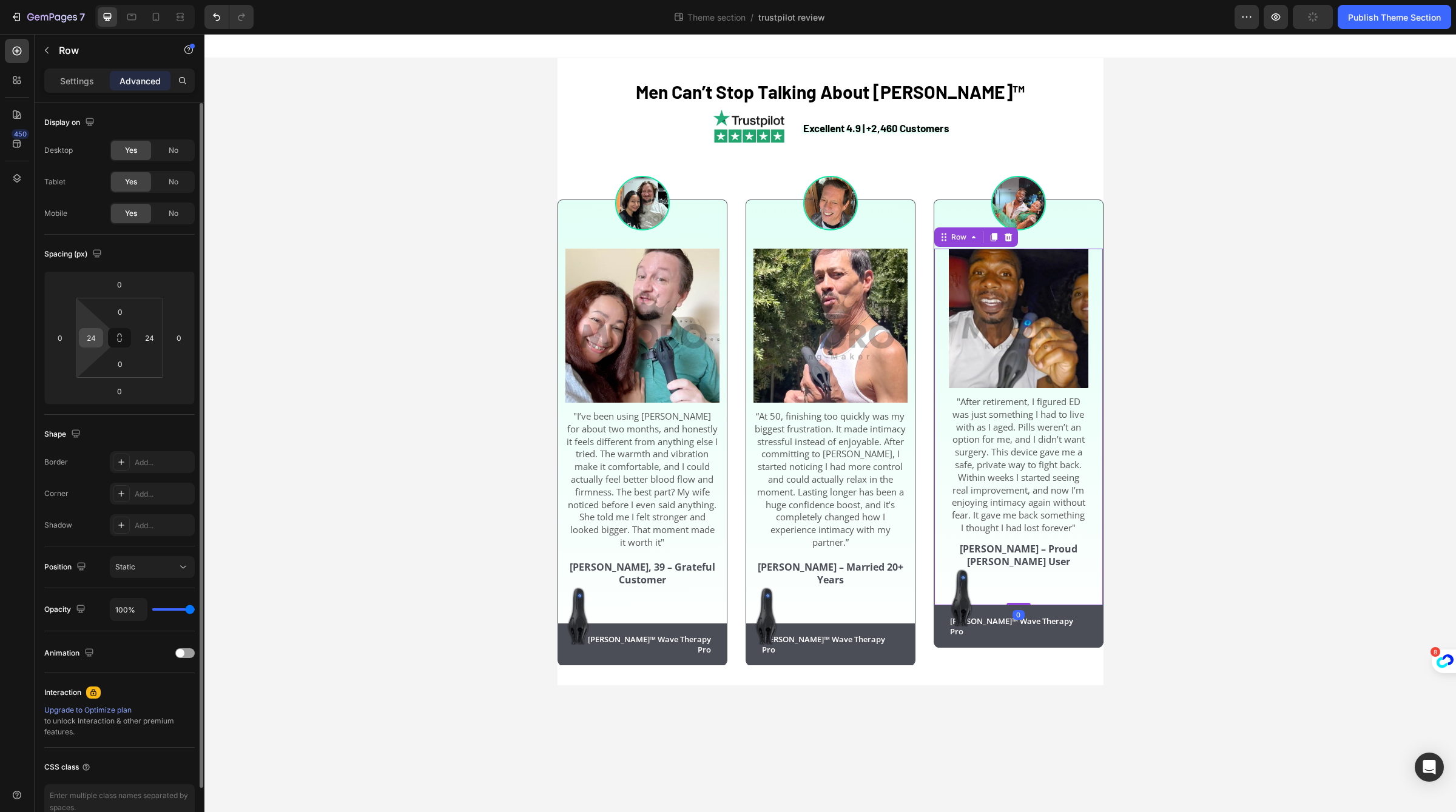
click at [92, 338] on input "24" at bounding box center [91, 337] width 19 height 19
paste input "12"
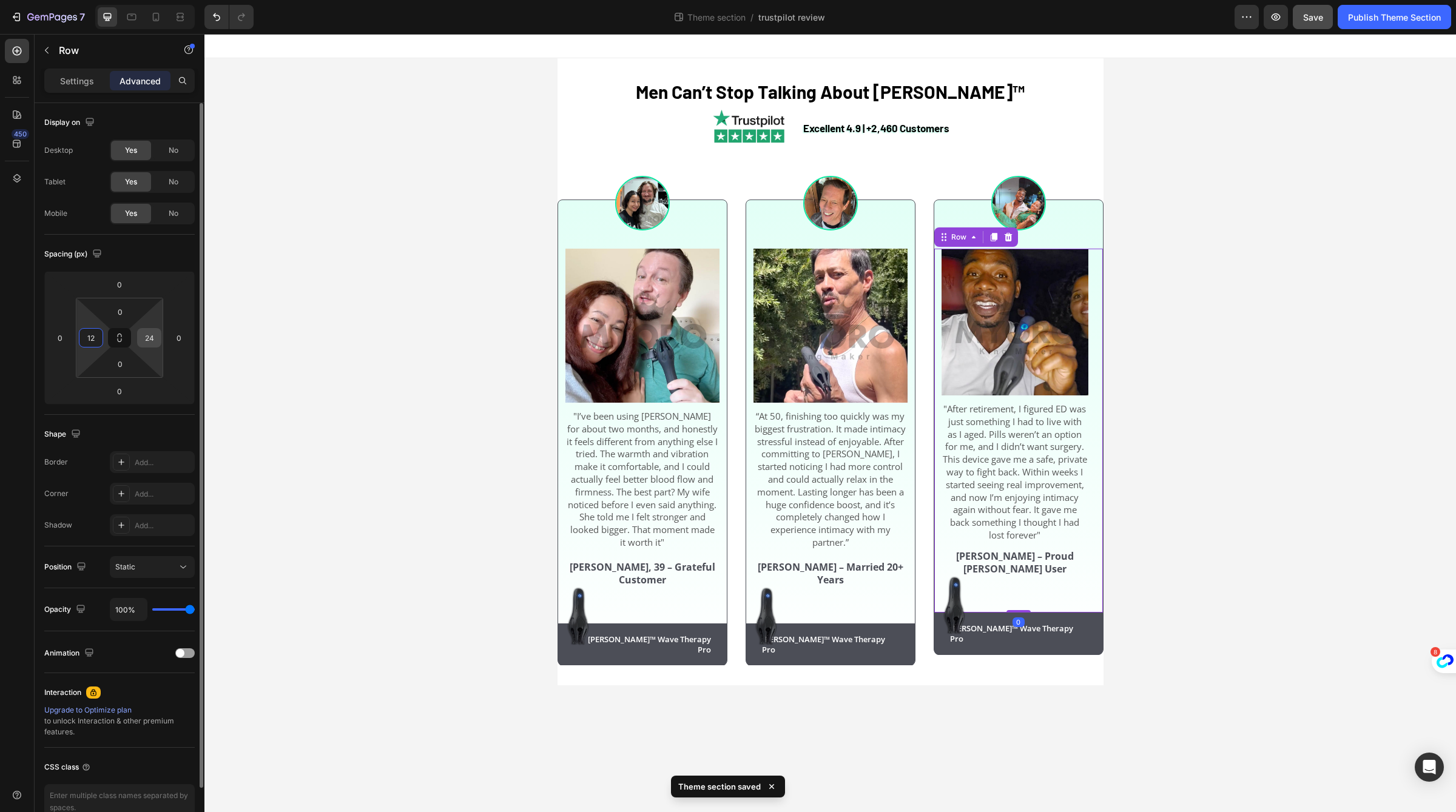
type input "12"
click at [153, 335] on input "24" at bounding box center [149, 337] width 19 height 19
paste input "12"
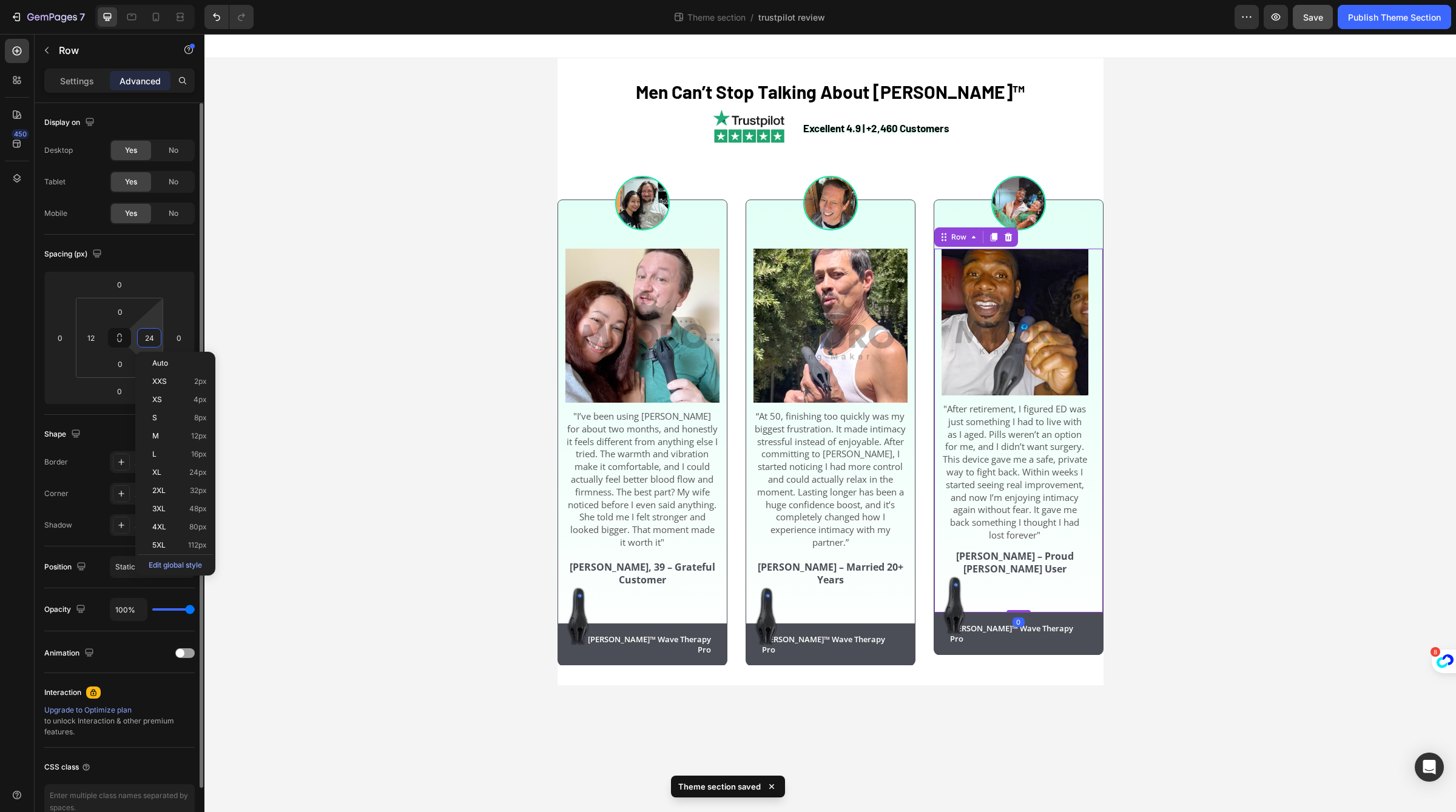
type input "12"
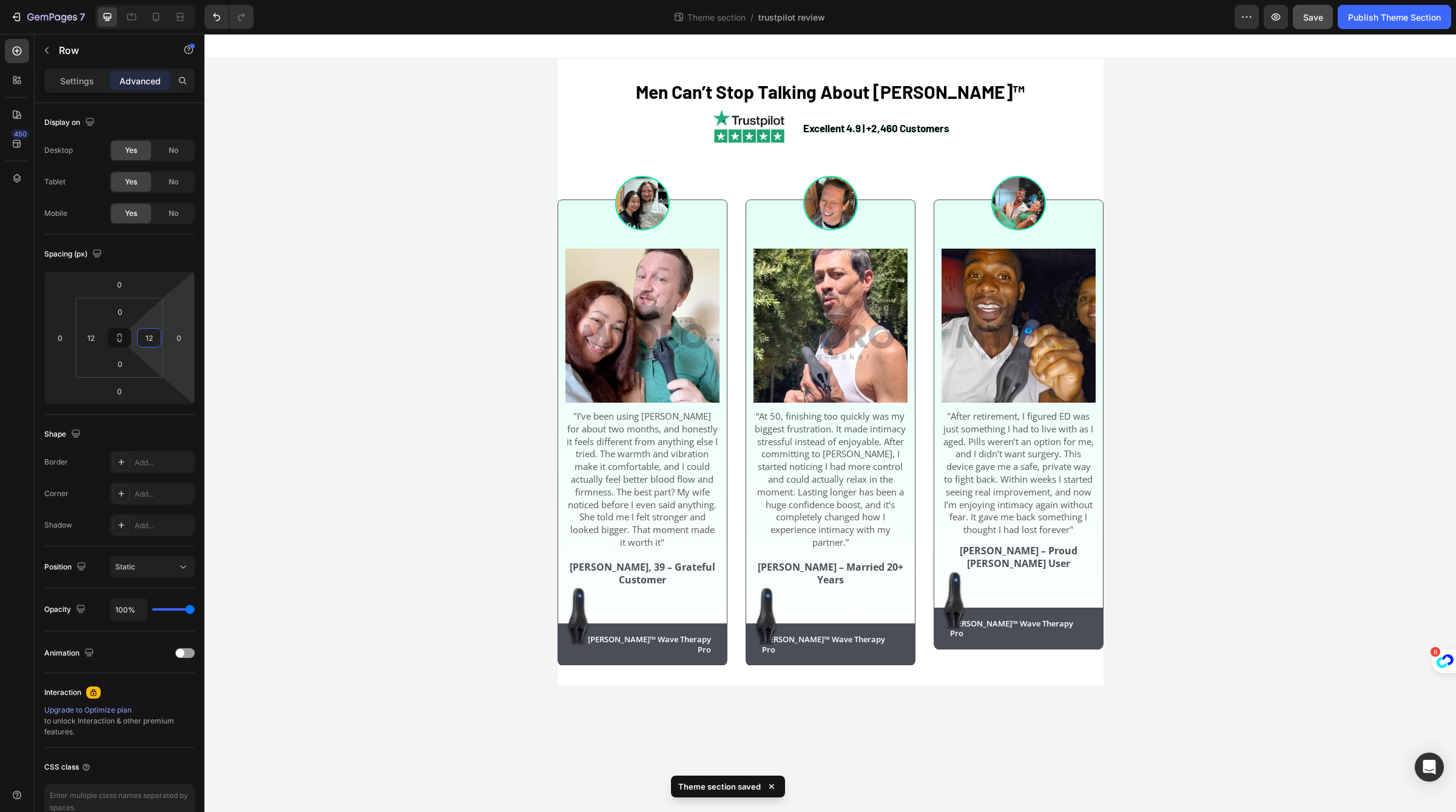
click at [310, 346] on div "⁠⁠⁠⁠⁠⁠⁠ Men Can’t Stop Talking About Neuman™ Heading Excellent 4.9 | +2,460 Cus…" at bounding box center [830, 371] width 1251 height 627
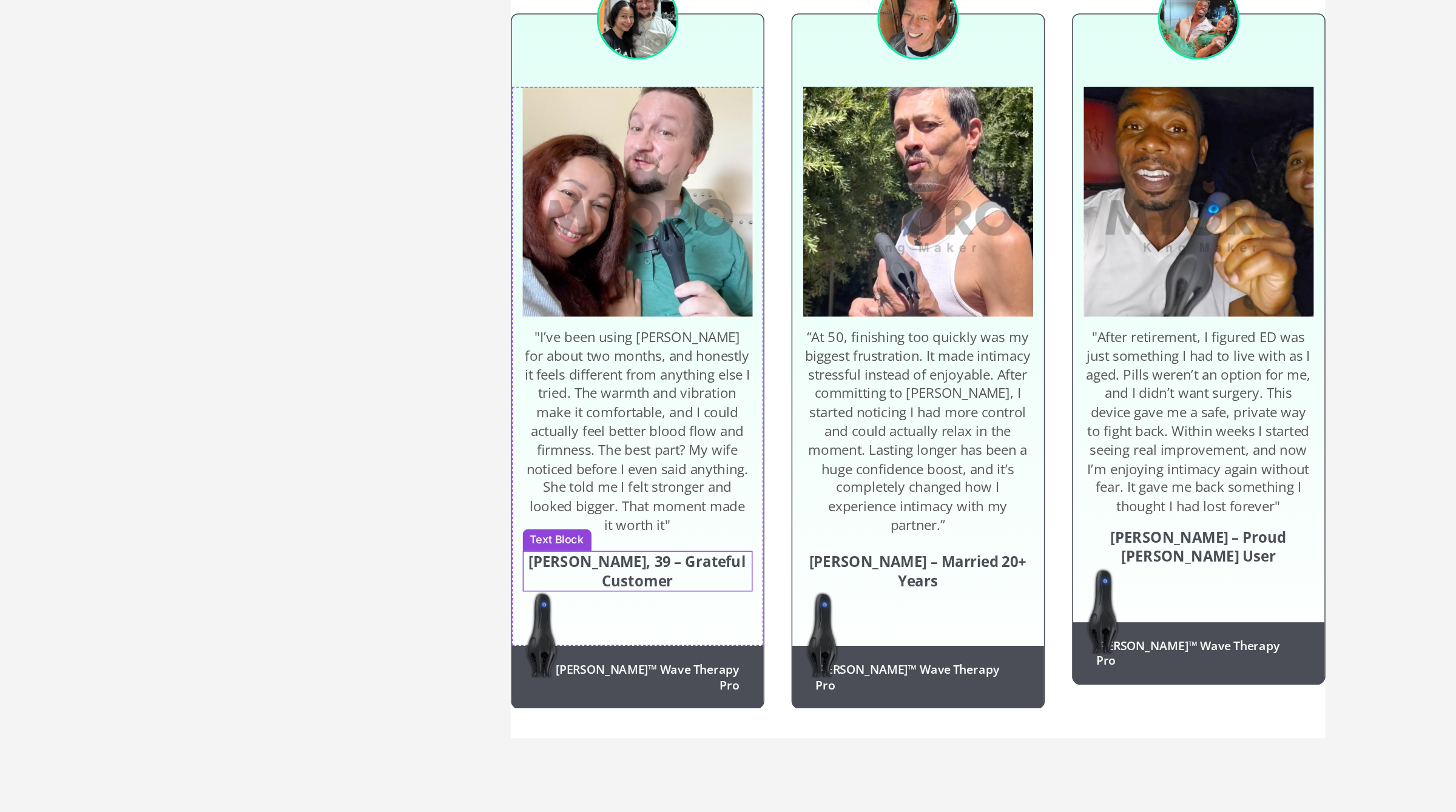
click at [424, 304] on strong "Michael B., 39 – Grateful Customer" at bounding box center [421, 306] width 145 height 26
click at [429, 306] on strong "Michael B., 39 – Grateful Customer" at bounding box center [421, 306] width 145 height 26
click at [262, 305] on div "⁠⁠⁠⁠⁠⁠⁠ Men Can’t Stop Talking About Neuman™ Heading Excellent 4.9 | +2,460 Cus…" at bounding box center [610, 104] width 1251 height 627
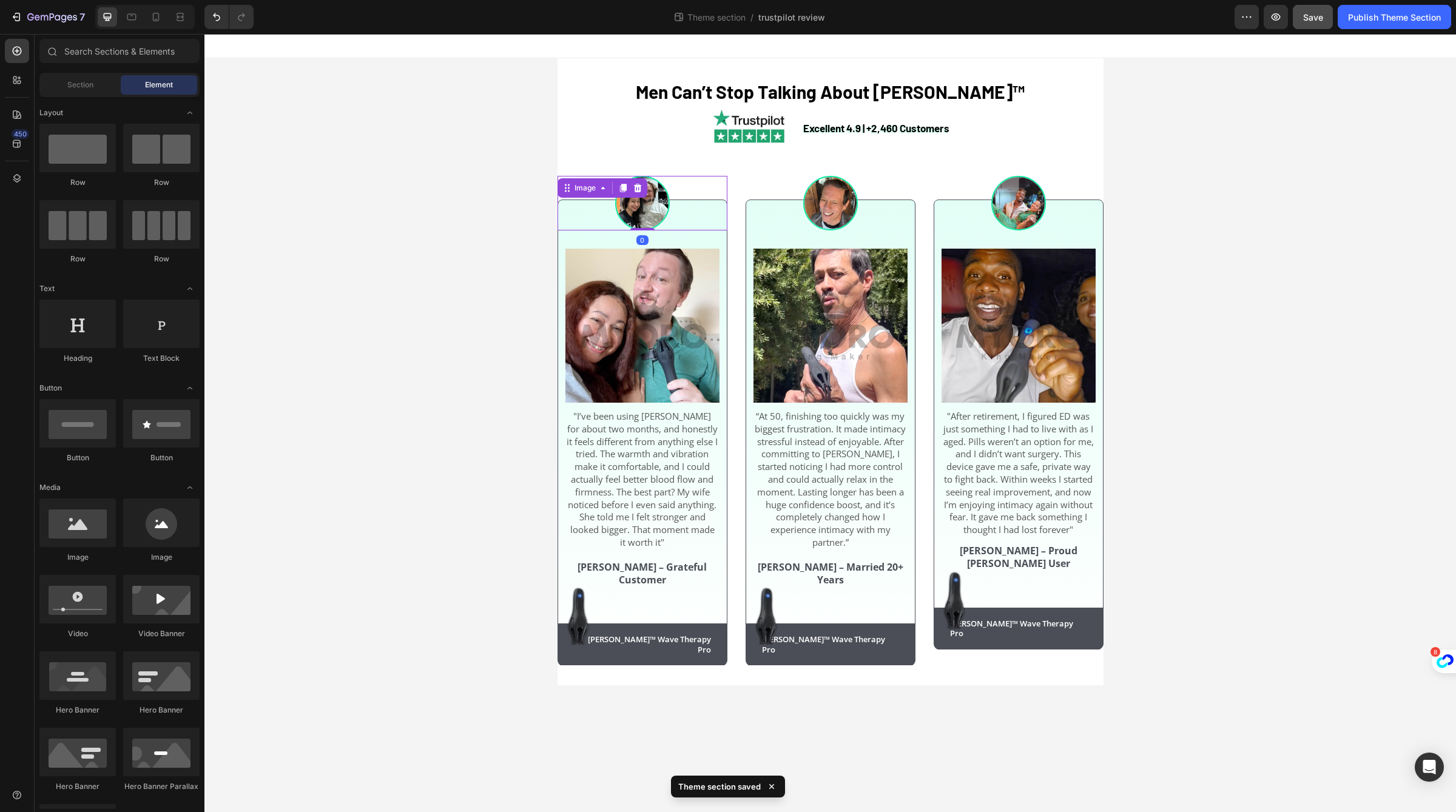
click at [633, 195] on div "Image 0" at bounding box center [643, 203] width 170 height 55
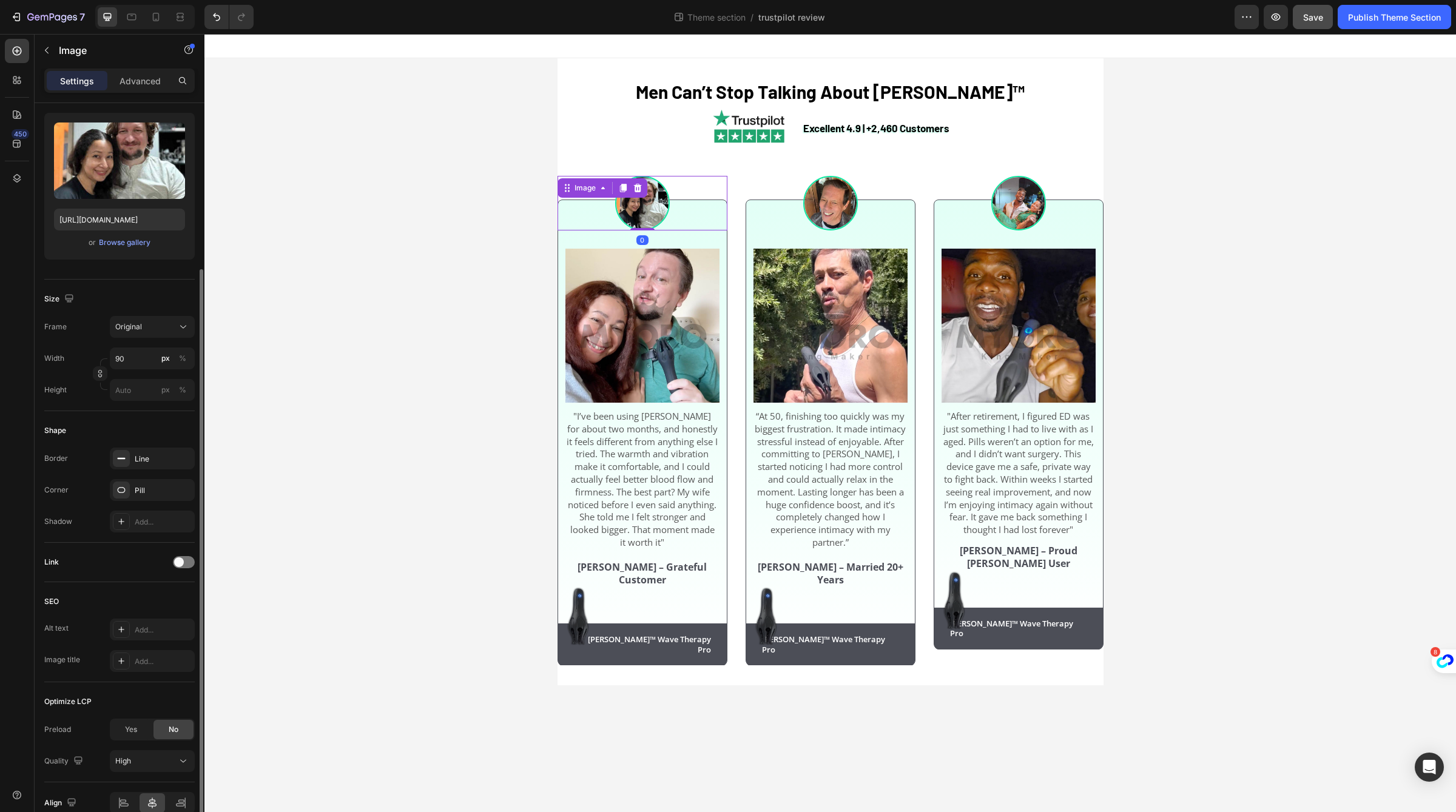
scroll to position [153, 0]
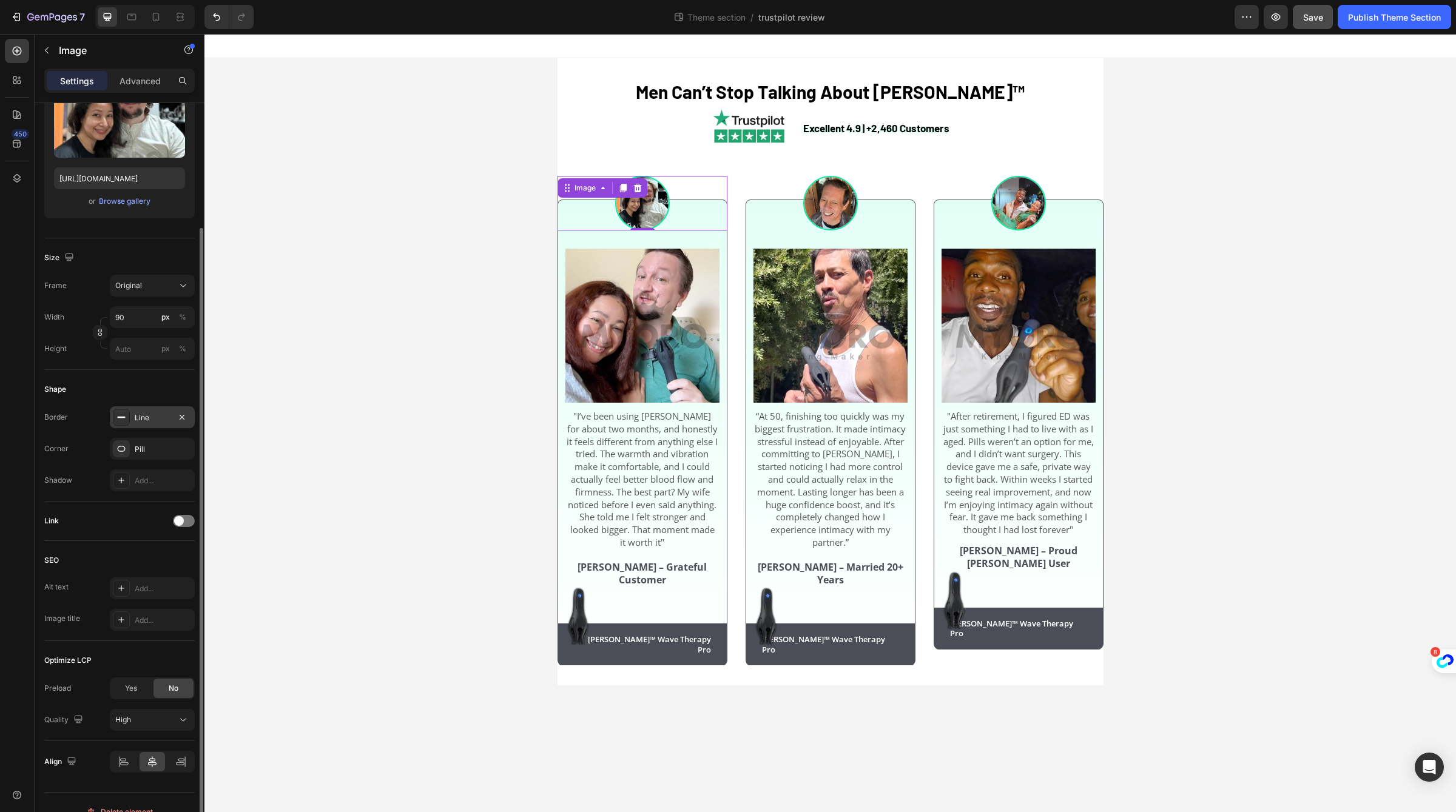
click at [155, 414] on div "Line" at bounding box center [152, 417] width 35 height 11
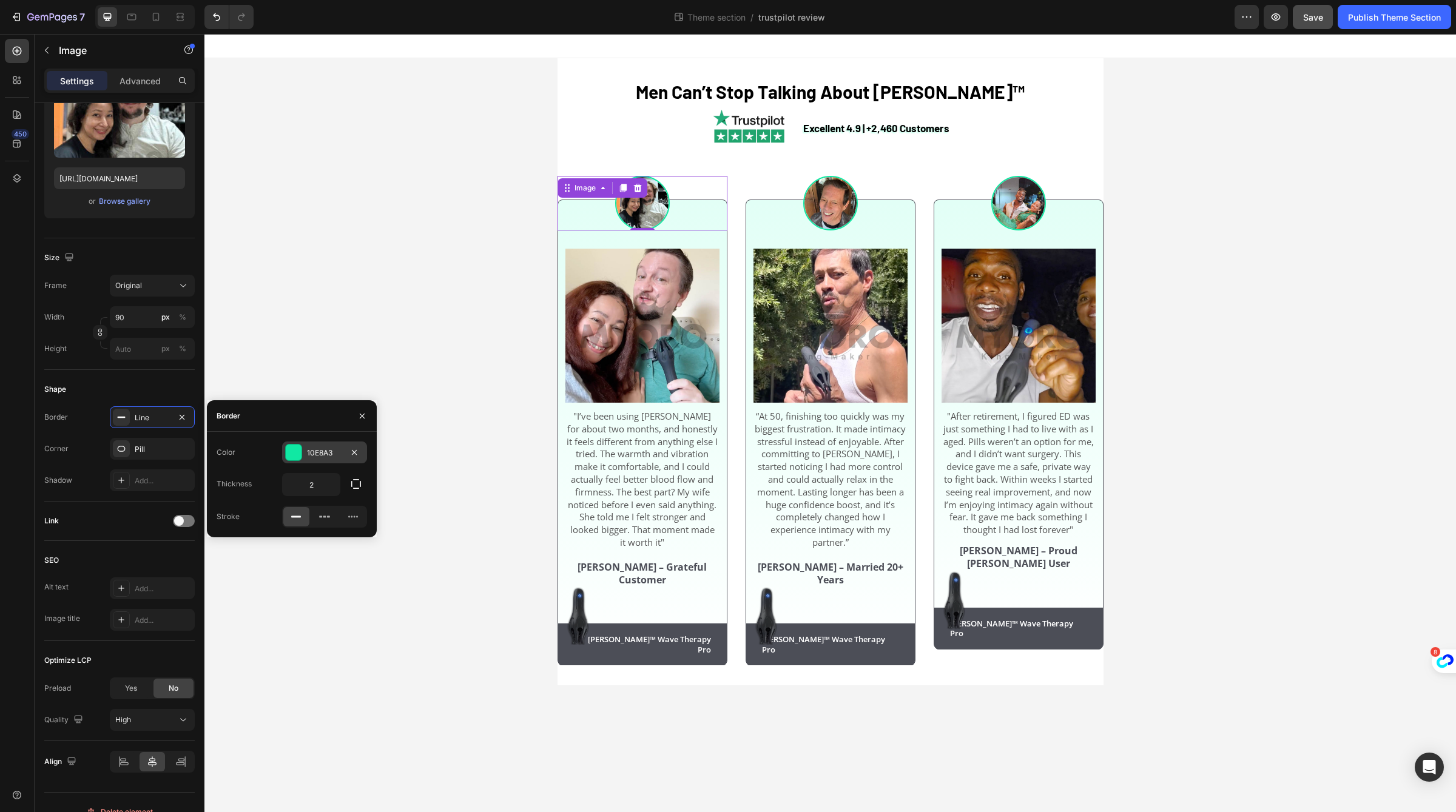
click at [305, 448] on div "10E8A3" at bounding box center [324, 452] width 85 height 21
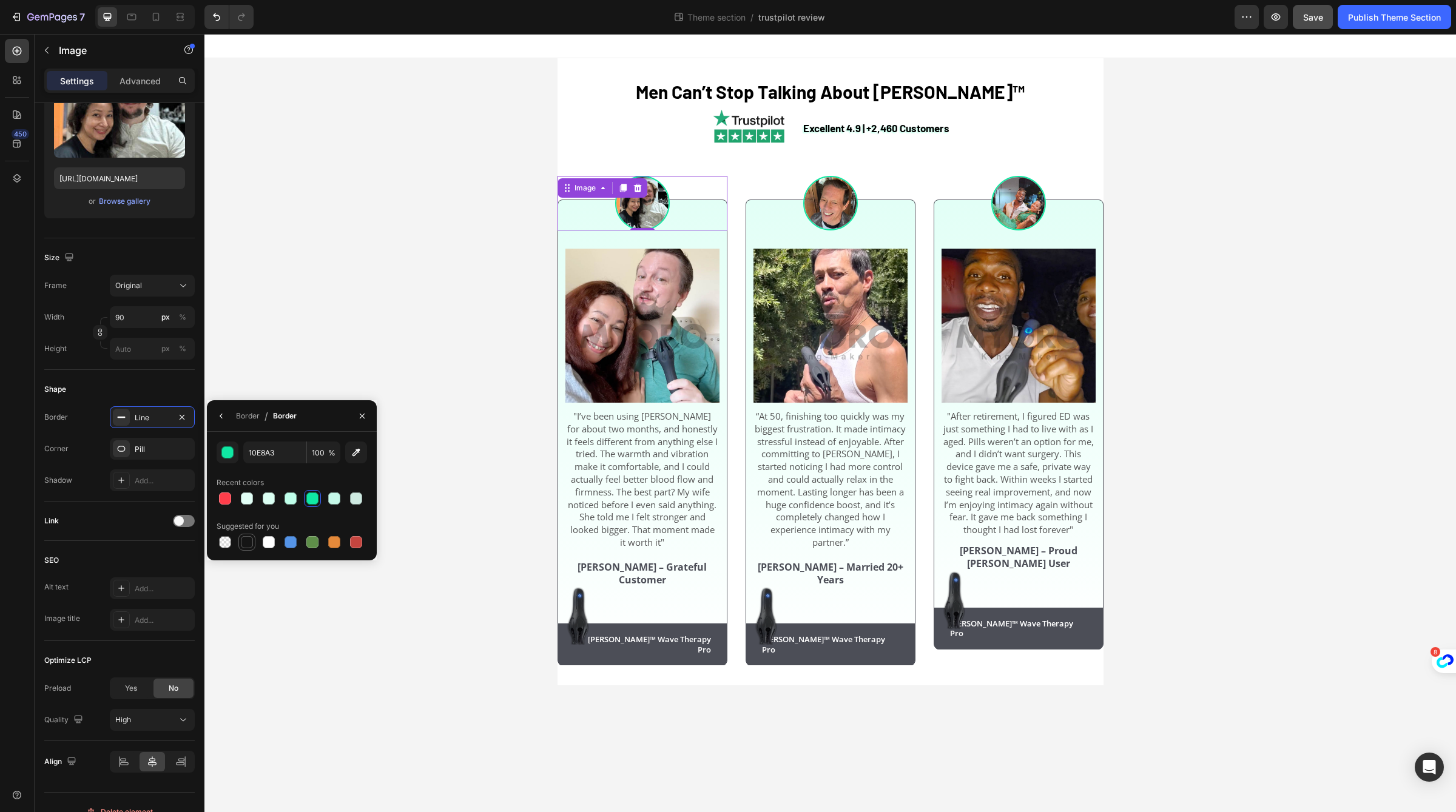
click at [241, 545] on div at bounding box center [247, 542] width 12 height 12
click at [290, 541] on div at bounding box center [291, 542] width 12 height 12
click at [275, 541] on div at bounding box center [268, 542] width 15 height 15
type input "FFFFFF"
click at [860, 203] on div at bounding box center [830, 203] width 170 height 55
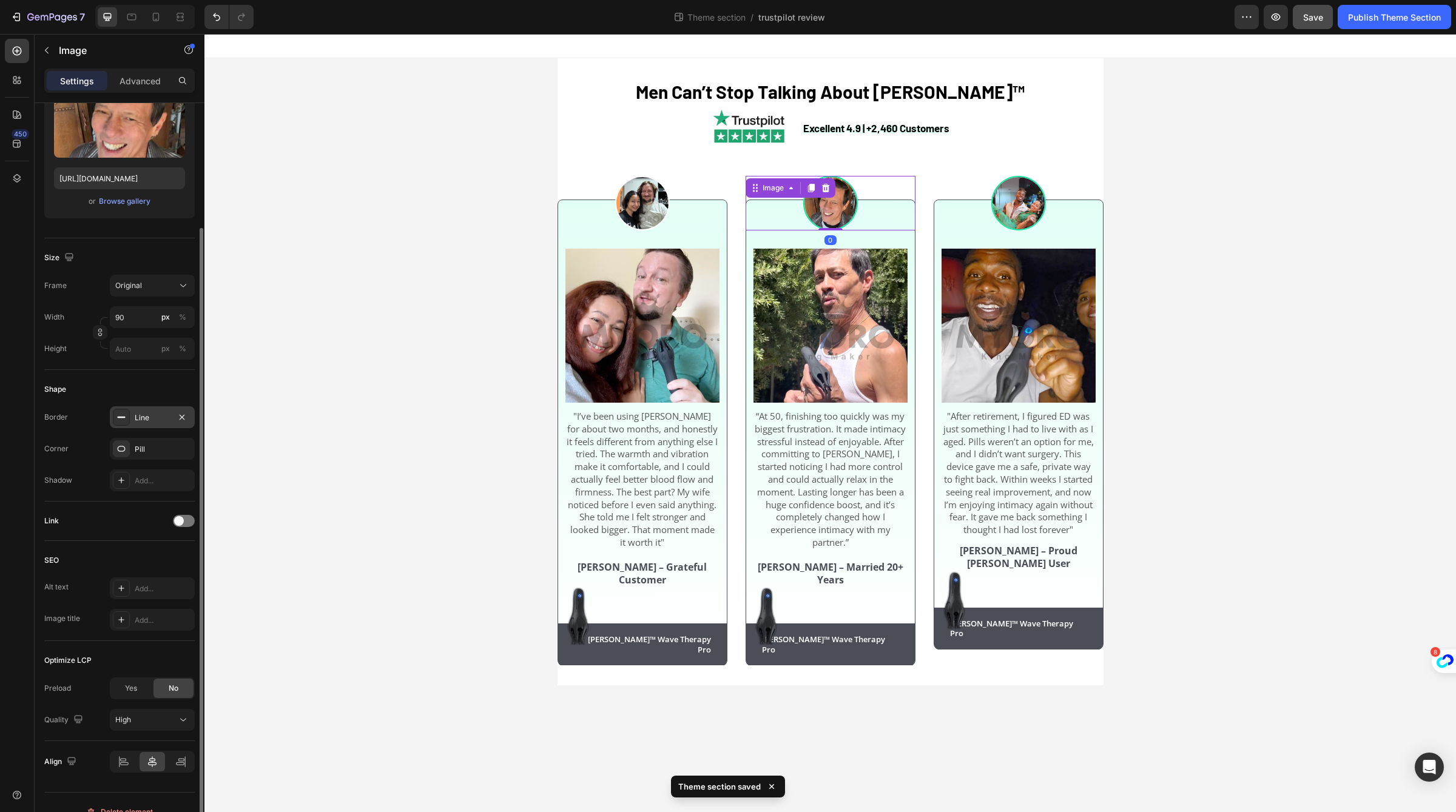
click at [129, 407] on div "Line" at bounding box center [152, 417] width 85 height 21
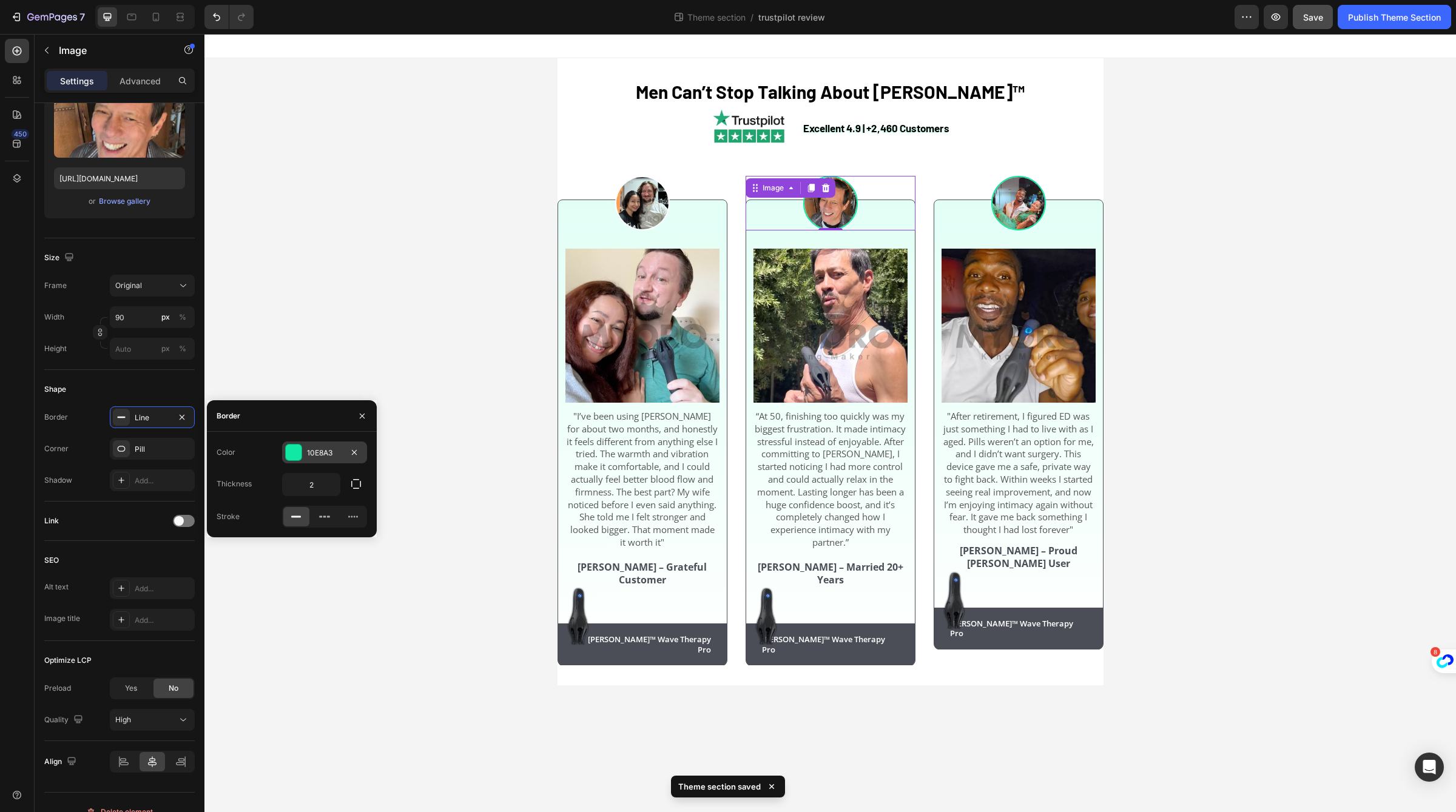
click at [319, 456] on div "10E8A3" at bounding box center [325, 452] width 35 height 11
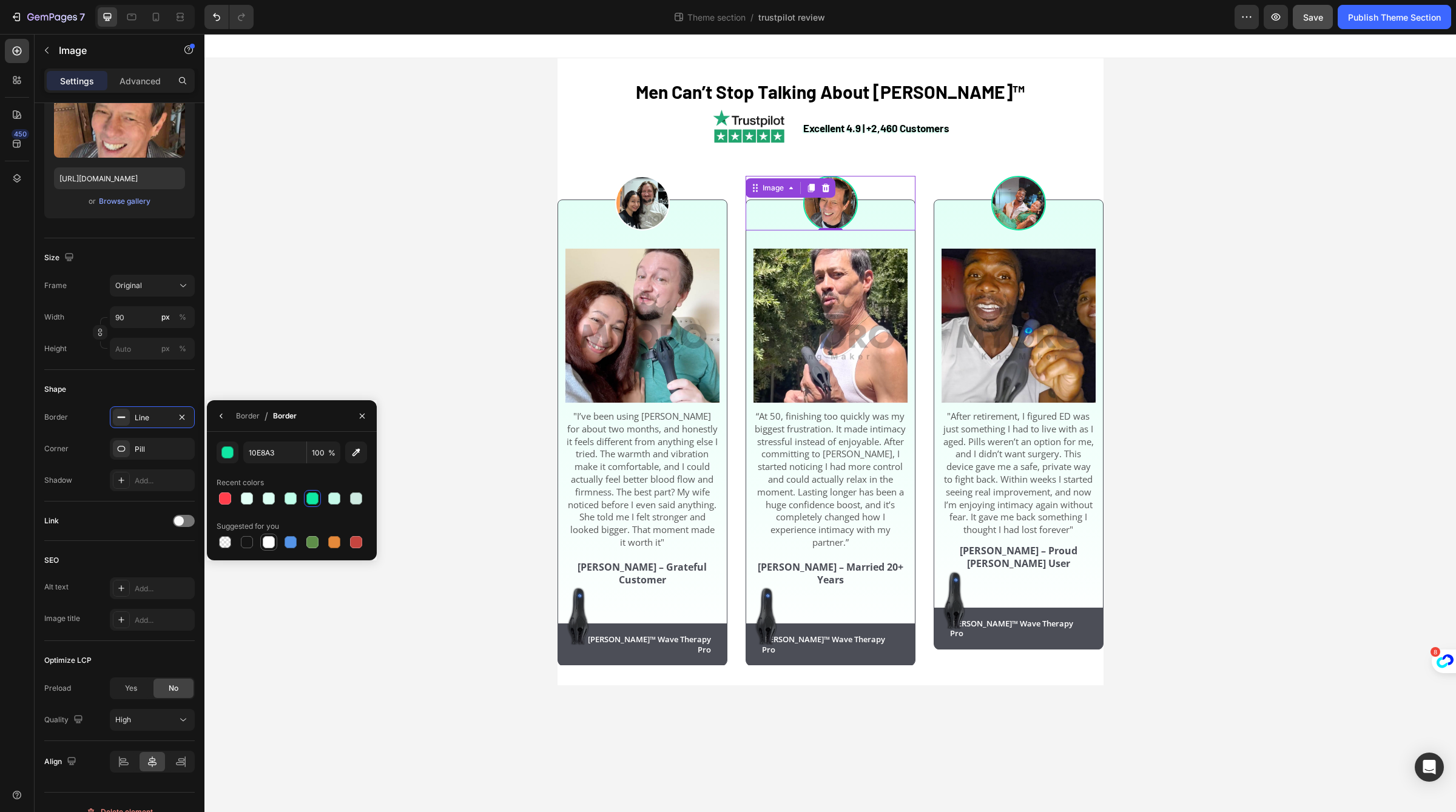
click at [265, 538] on div at bounding box center [268, 542] width 12 height 12
type input "FFFFFF"
click at [1036, 215] on img at bounding box center [1018, 203] width 55 height 55
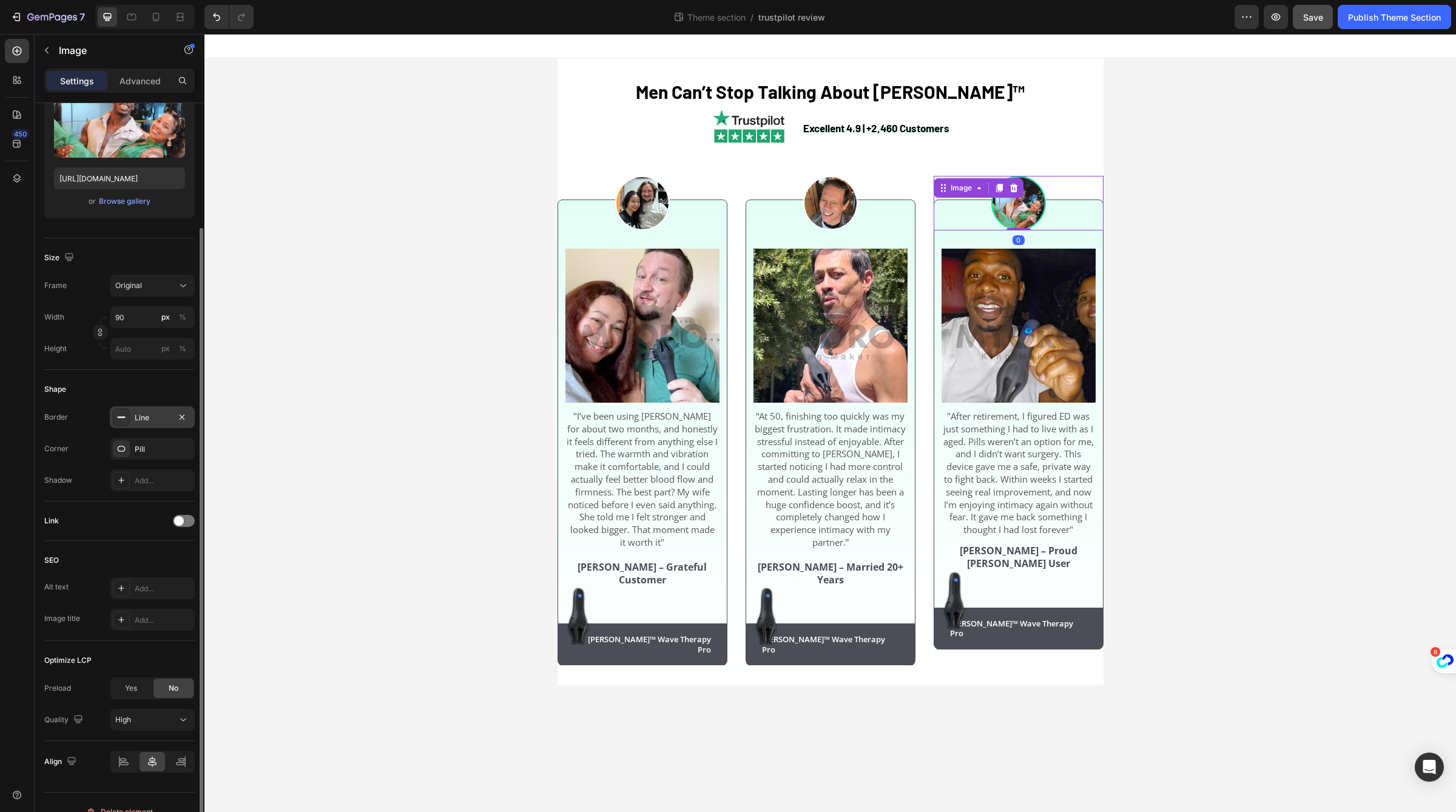
click at [160, 423] on div "Line" at bounding box center [152, 417] width 85 height 21
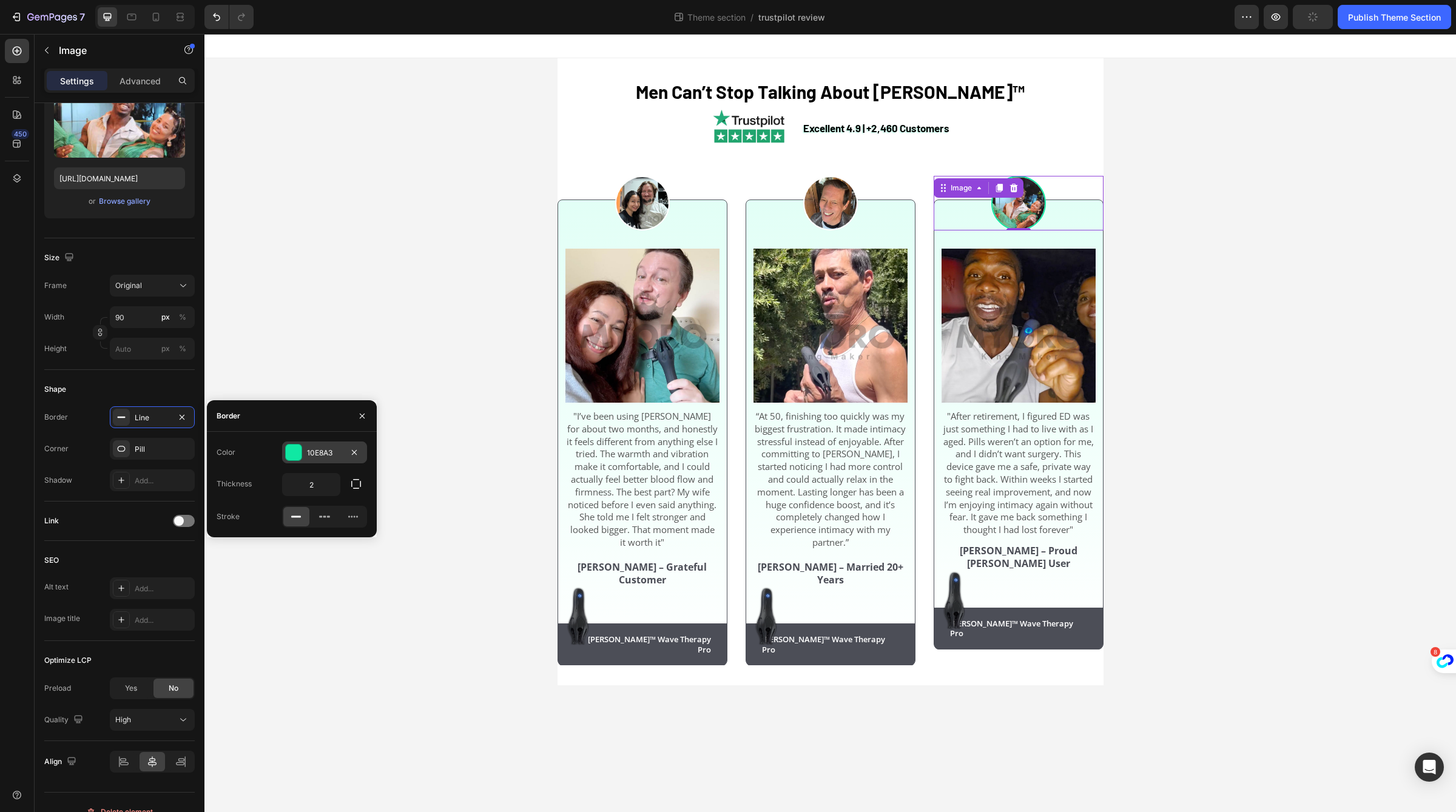
drag, startPoint x: 307, startPoint y: 464, endPoint x: 315, endPoint y: 459, distance: 9.4
click at [315, 459] on div "Color 10E8A3 Thickness 2 Stroke" at bounding box center [292, 484] width 170 height 86
click at [320, 459] on div "10E8A3" at bounding box center [324, 452] width 85 height 21
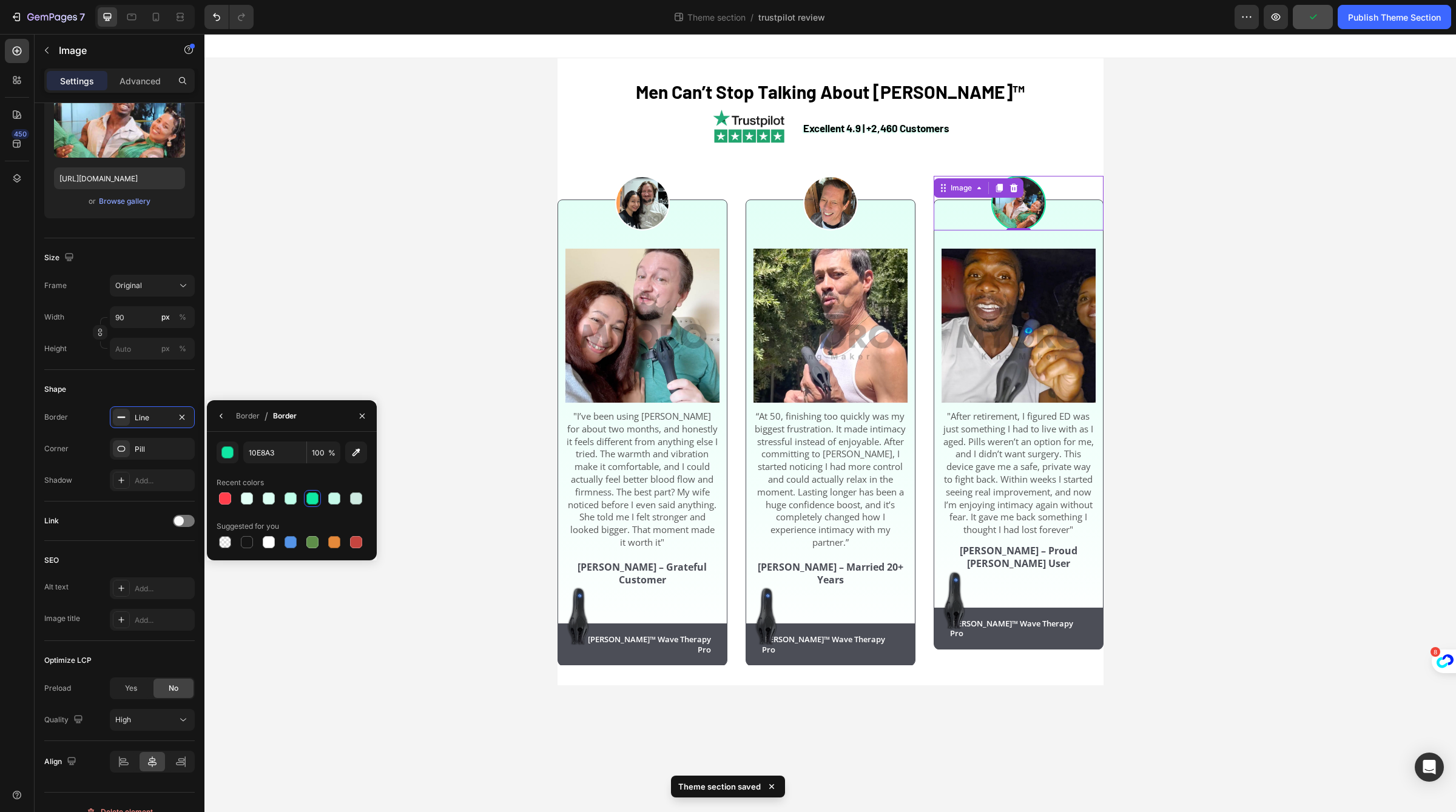
click at [246, 554] on div "10E8A3 100 % Recent colors Suggested for you" at bounding box center [292, 496] width 170 height 129
click at [248, 546] on div at bounding box center [247, 542] width 12 height 12
click at [260, 543] on div at bounding box center [268, 541] width 17 height 17
type input "FFFFFF"
click at [689, 461] on span ""I’ve been using [PERSON_NAME] for about two months, and honestly it feels diff…" at bounding box center [642, 479] width 151 height 138
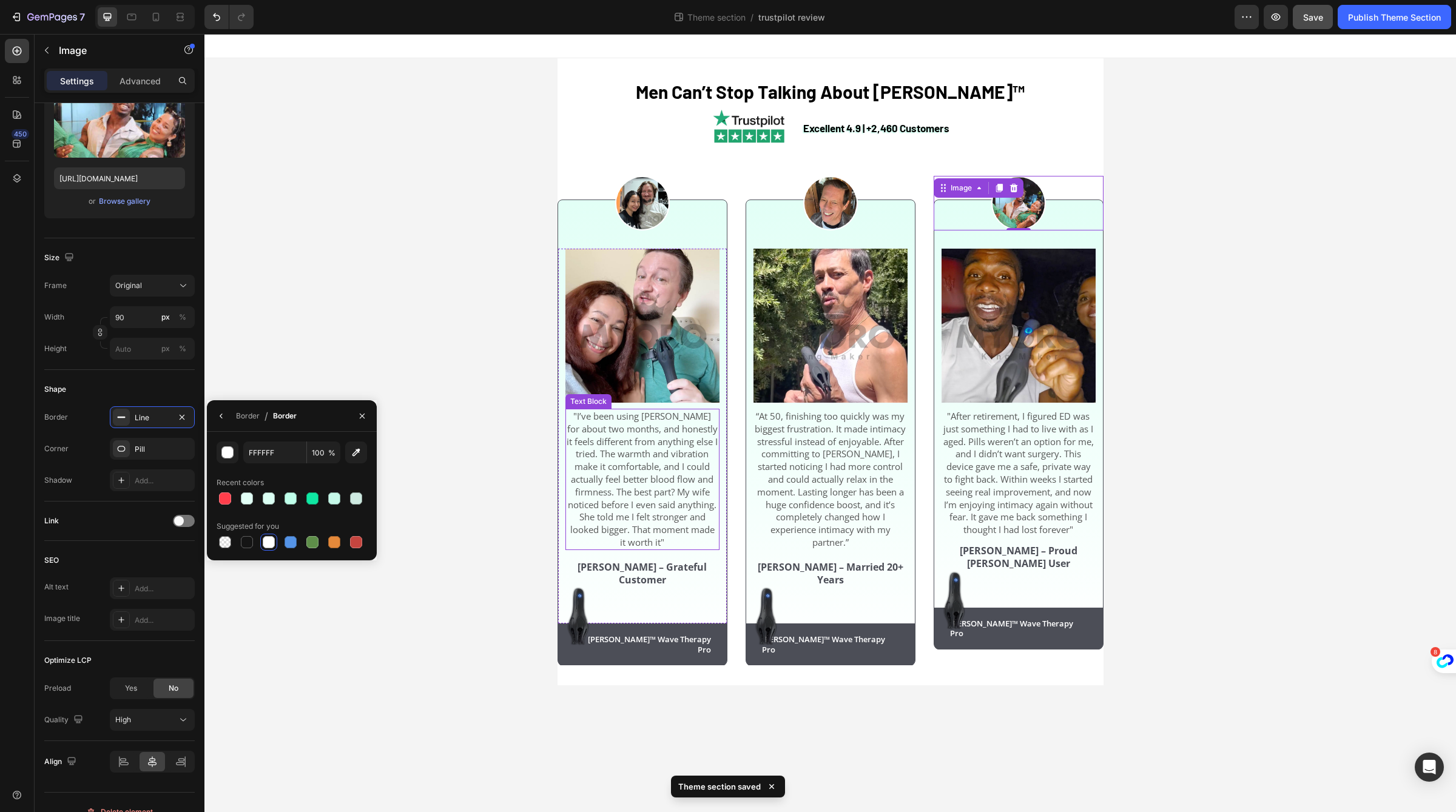
scroll to position [0, 0]
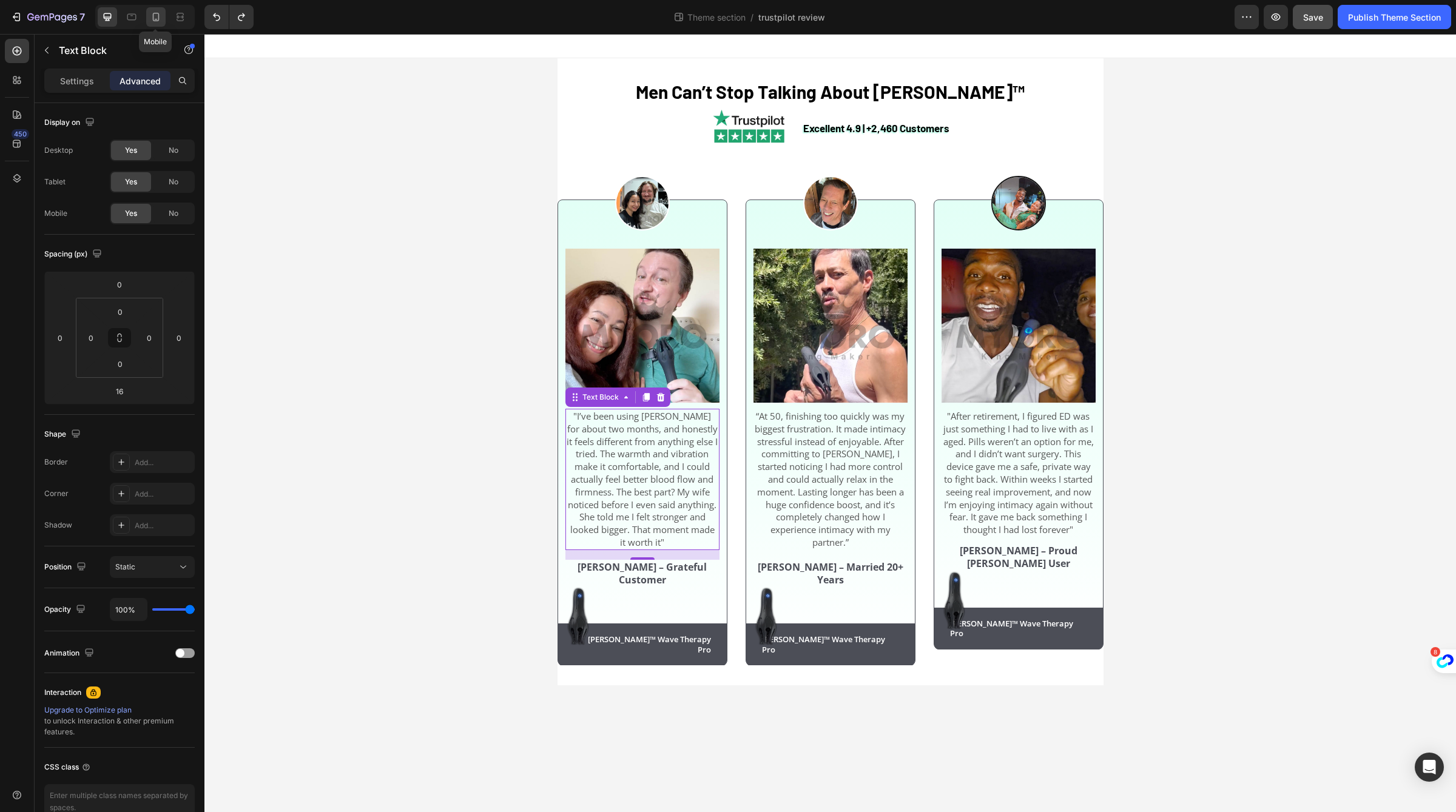
click at [155, 14] on icon at bounding box center [156, 17] width 7 height 9
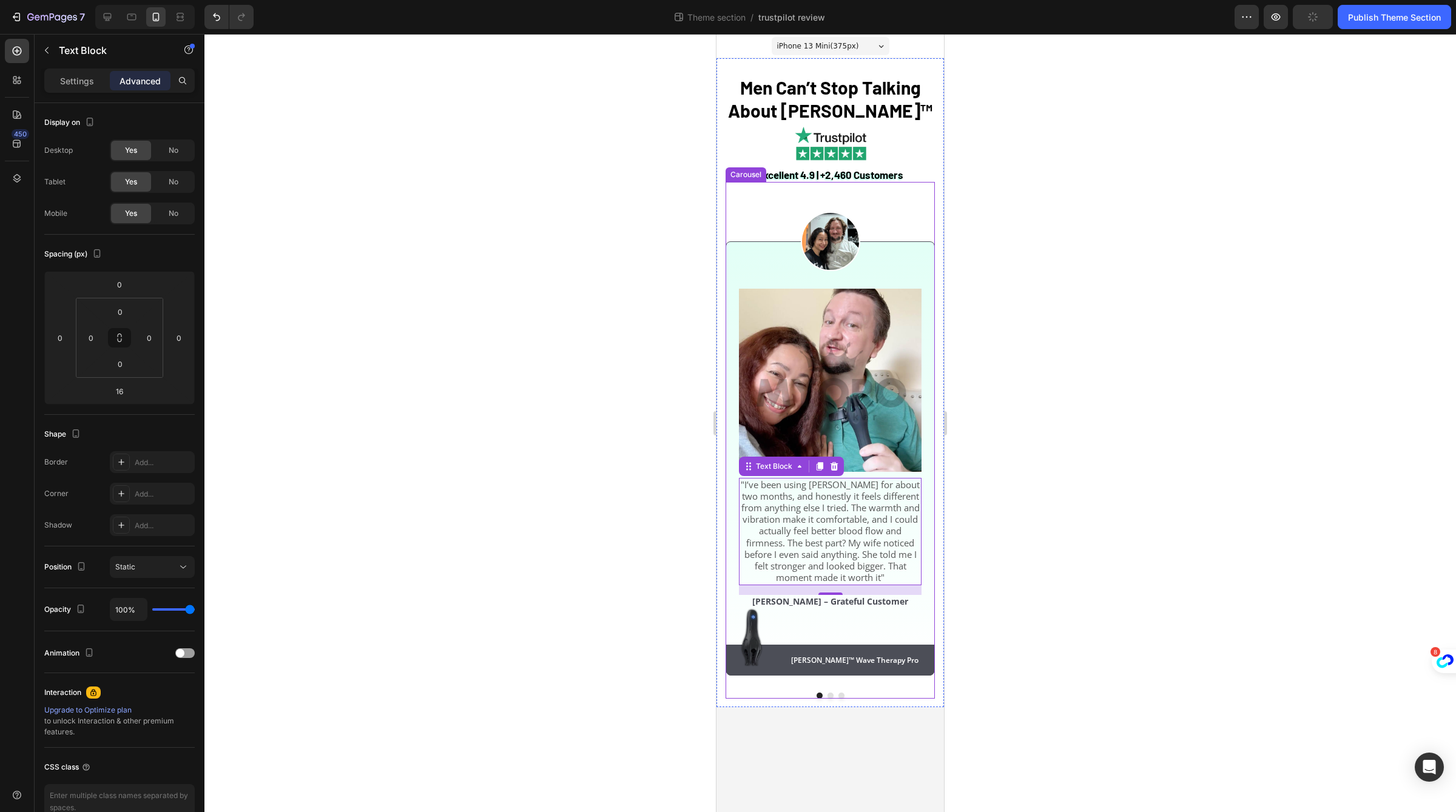
click at [833, 692] on button "Dot" at bounding box center [830, 695] width 6 height 6
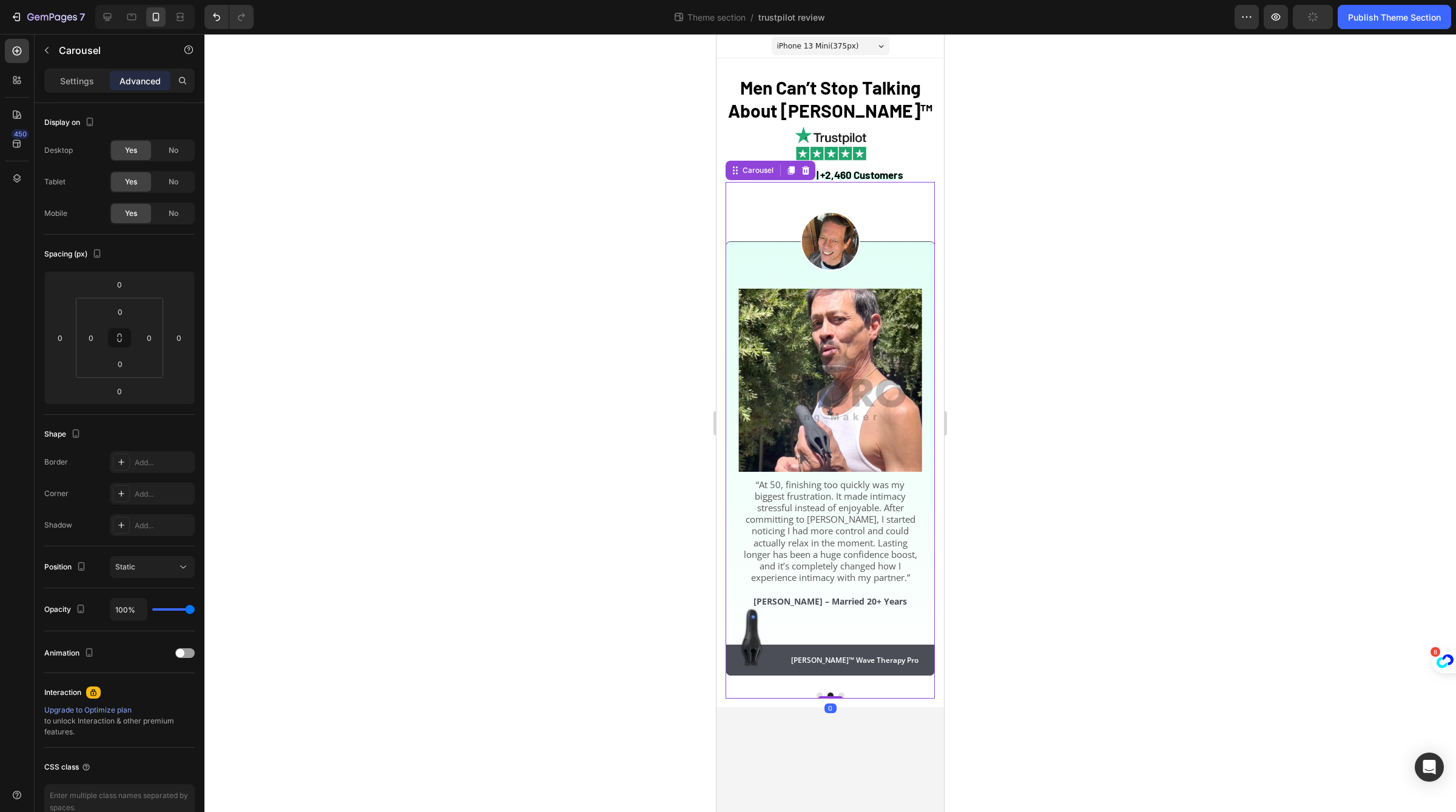
click at [842, 692] on button "Dot" at bounding box center [842, 695] width 6 height 6
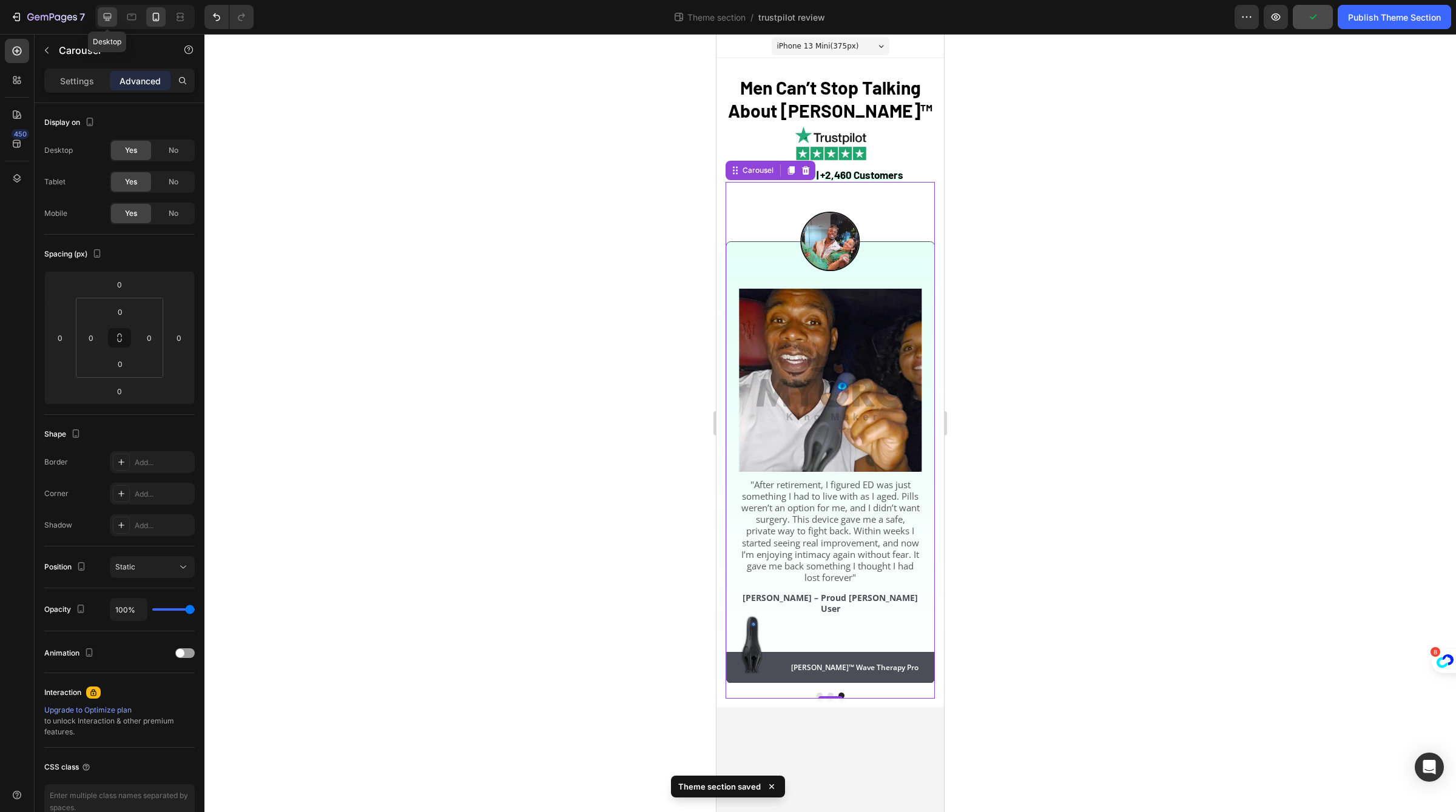
click at [108, 12] on icon at bounding box center [107, 17] width 12 height 12
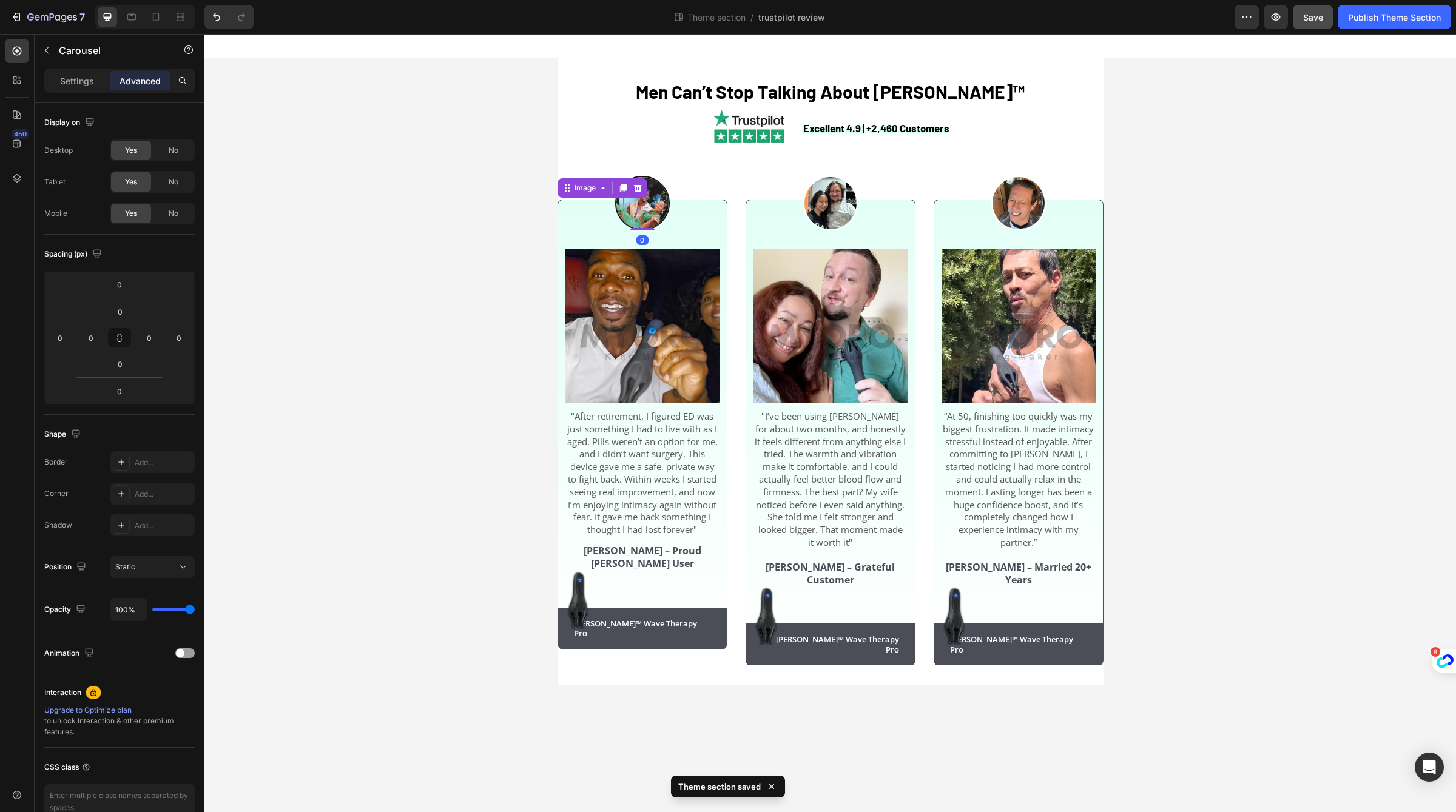
click at [641, 192] on div "Image 0" at bounding box center [643, 203] width 170 height 55
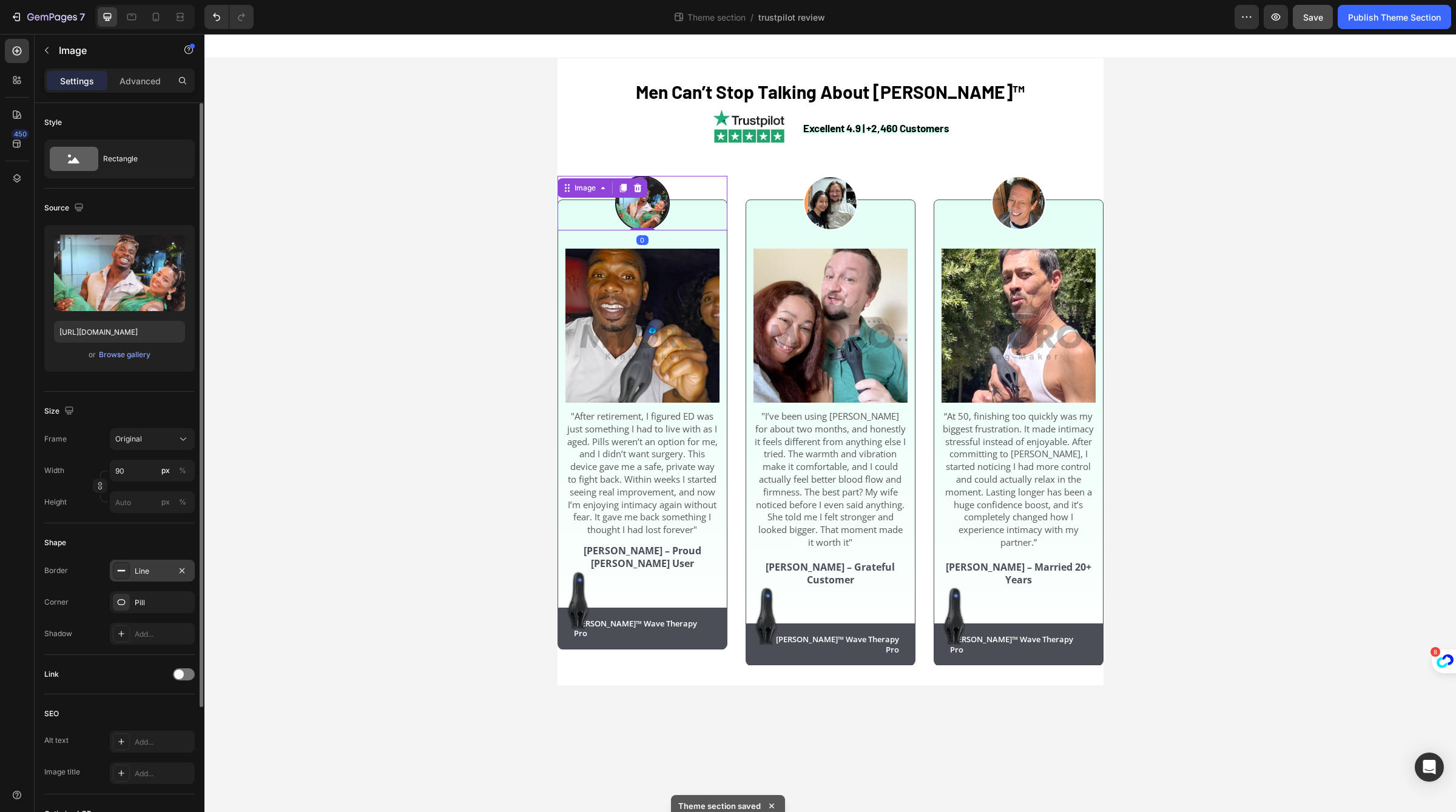
click at [143, 567] on div "Line" at bounding box center [152, 570] width 35 height 11
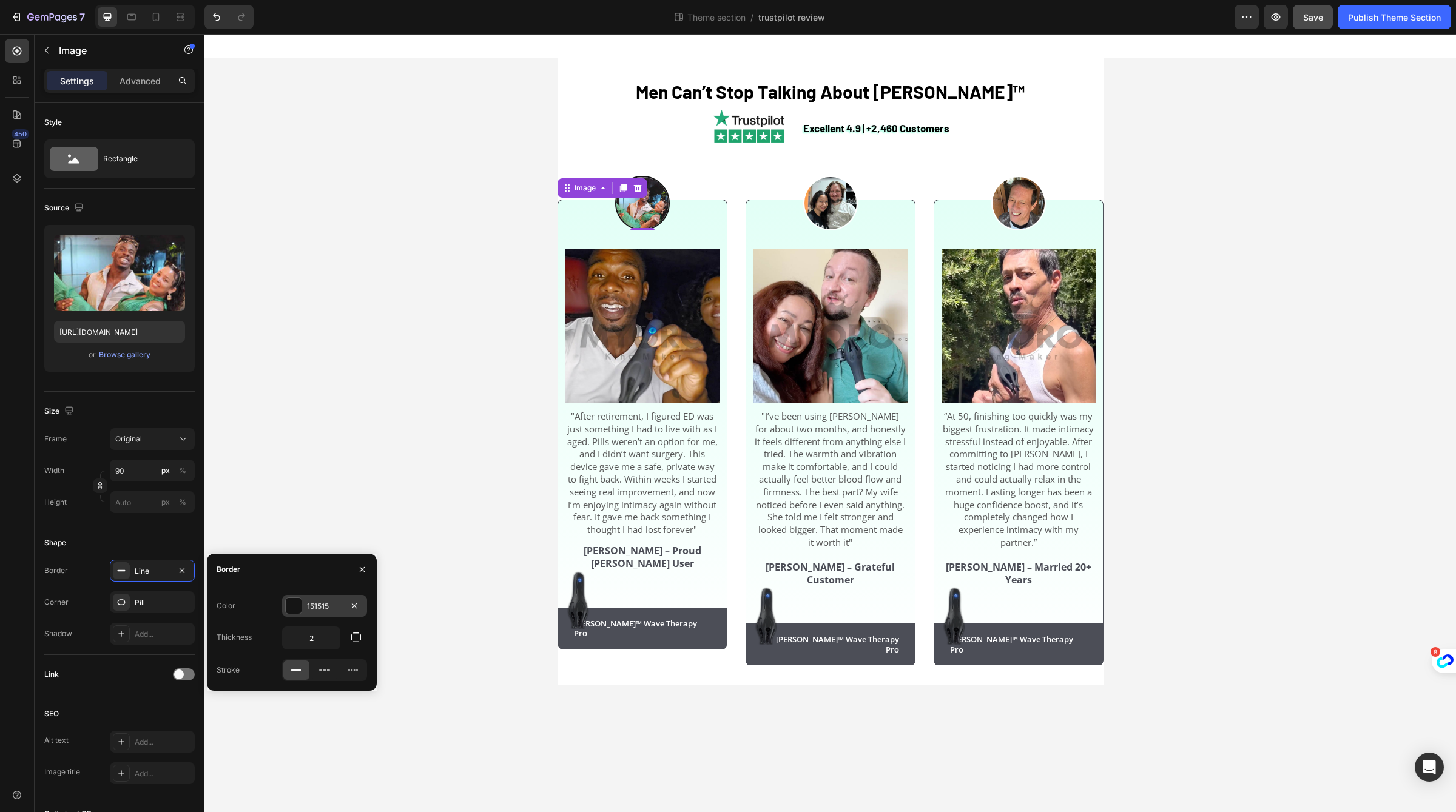
click at [292, 608] on div at bounding box center [294, 605] width 16 height 16
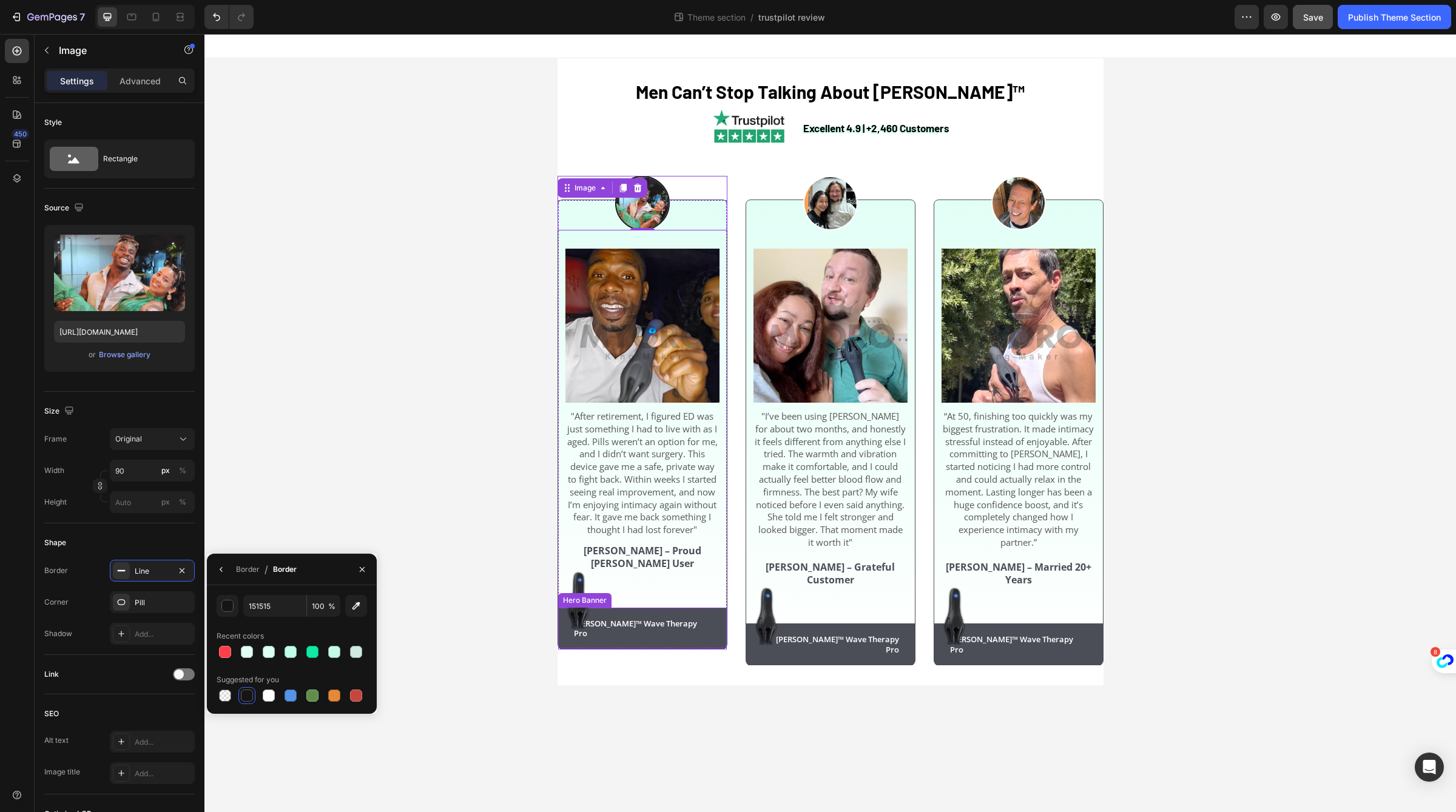
drag, startPoint x: 453, startPoint y: 603, endPoint x: 601, endPoint y: 628, distance: 150.1
click at [601, 628] on div "Neuman™ Wave Therapy Pro Text Block Row" at bounding box center [642, 629] width 169 height 43
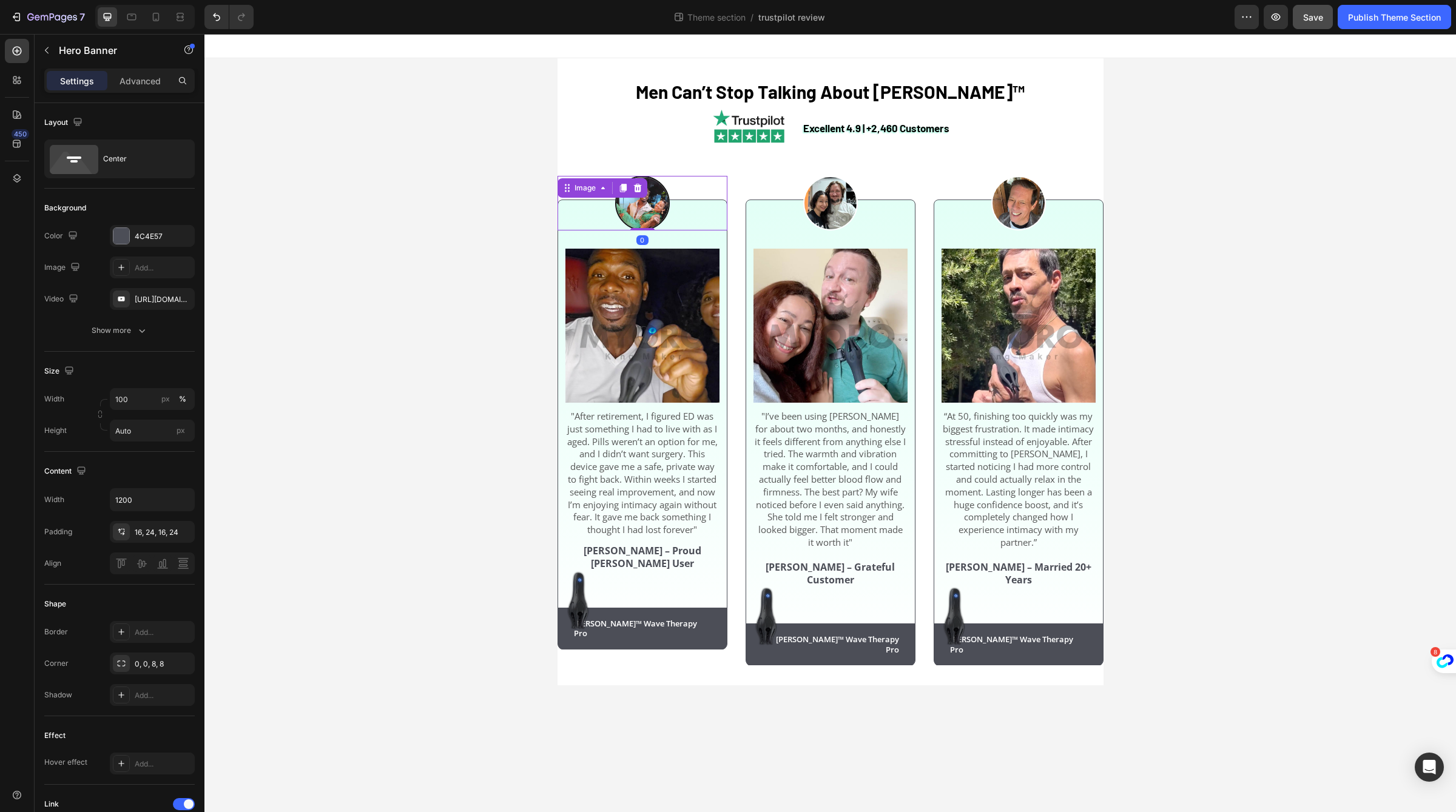
click at [667, 201] on img at bounding box center [643, 203] width 55 height 55
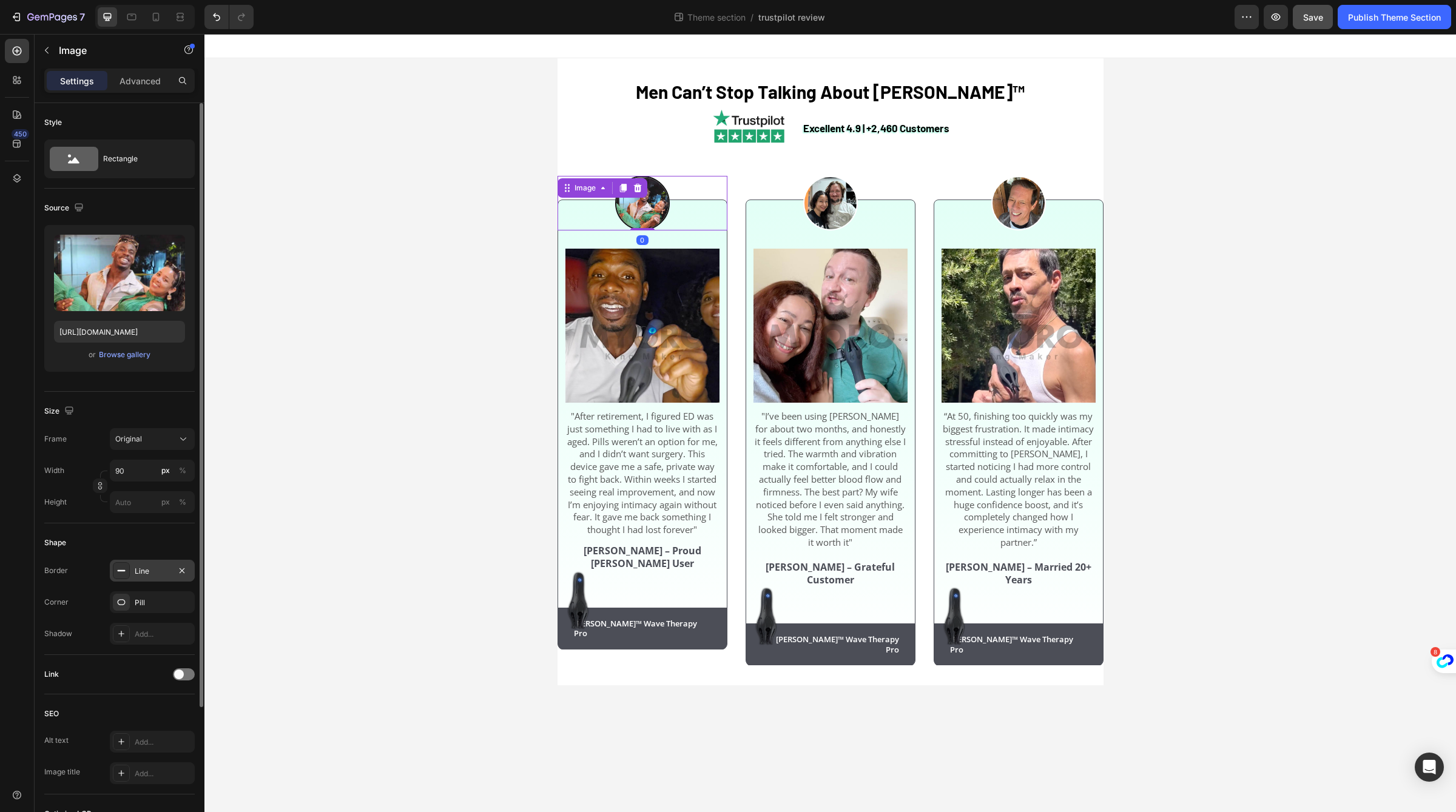
click at [130, 566] on div "Line" at bounding box center [152, 570] width 85 height 21
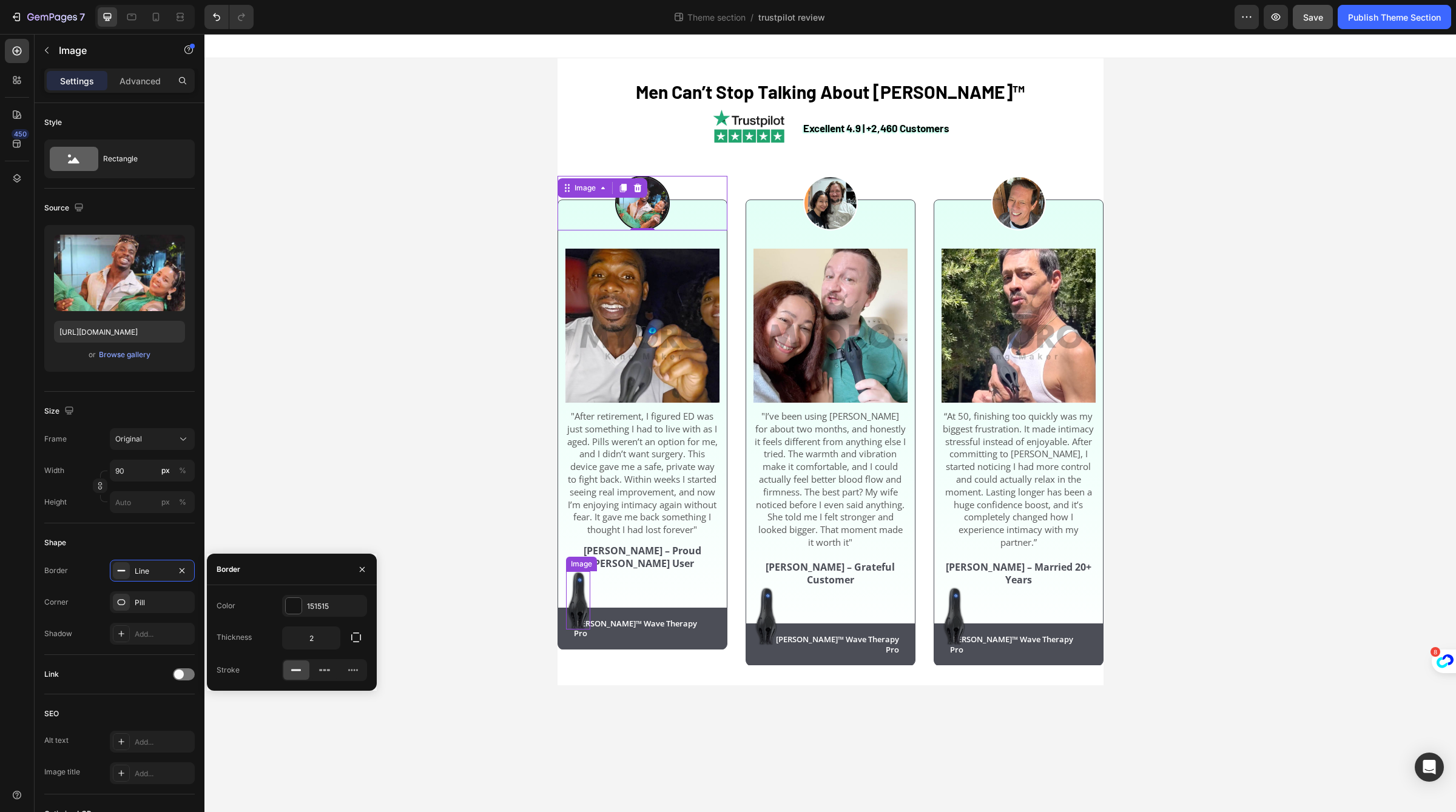
click at [578, 615] on div "Row" at bounding box center [585, 609] width 20 height 11
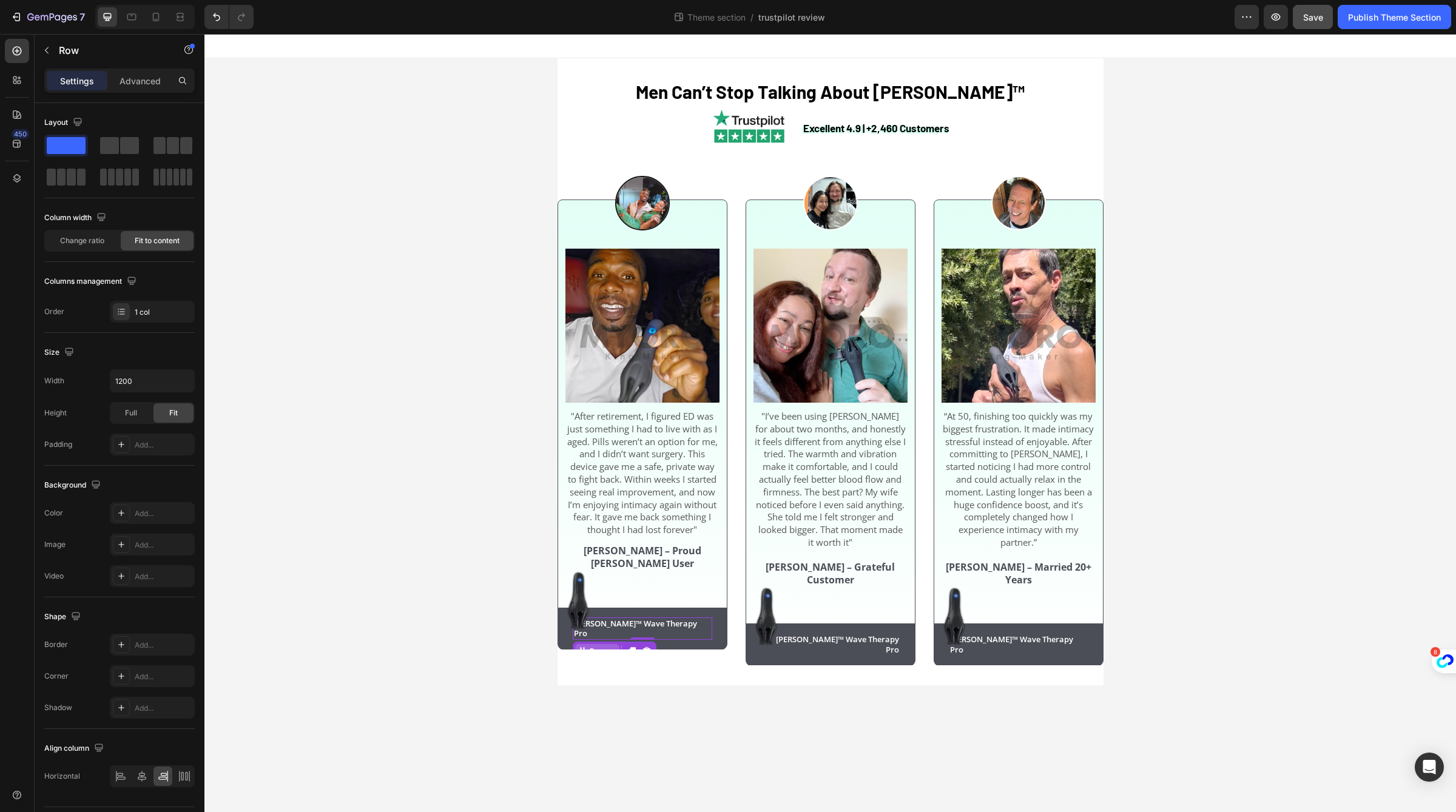
click at [578, 644] on div "Row" at bounding box center [597, 651] width 44 height 15
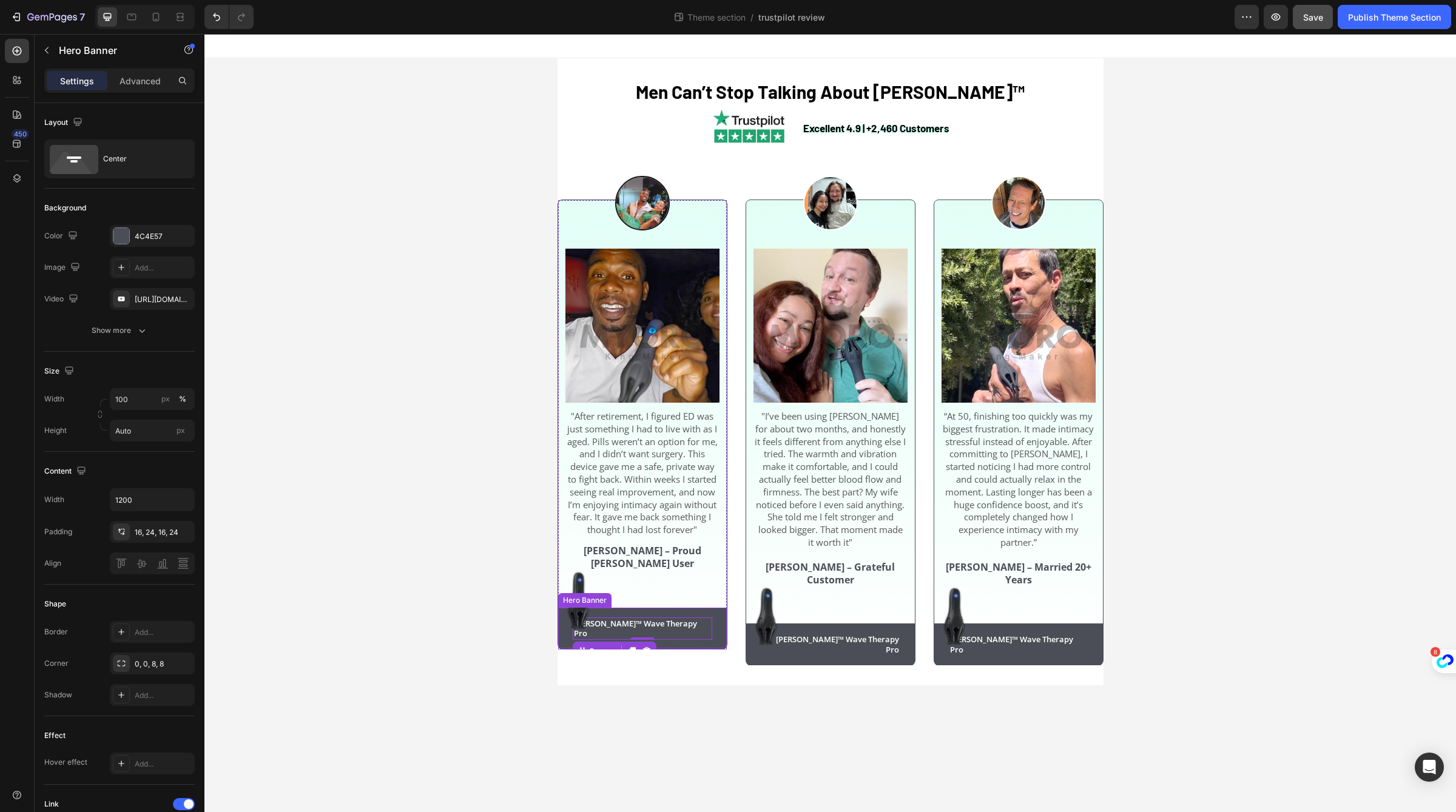
click at [569, 625] on div "Neuman™ Wave Therapy Pro Text Block Row 0" at bounding box center [642, 629] width 169 height 43
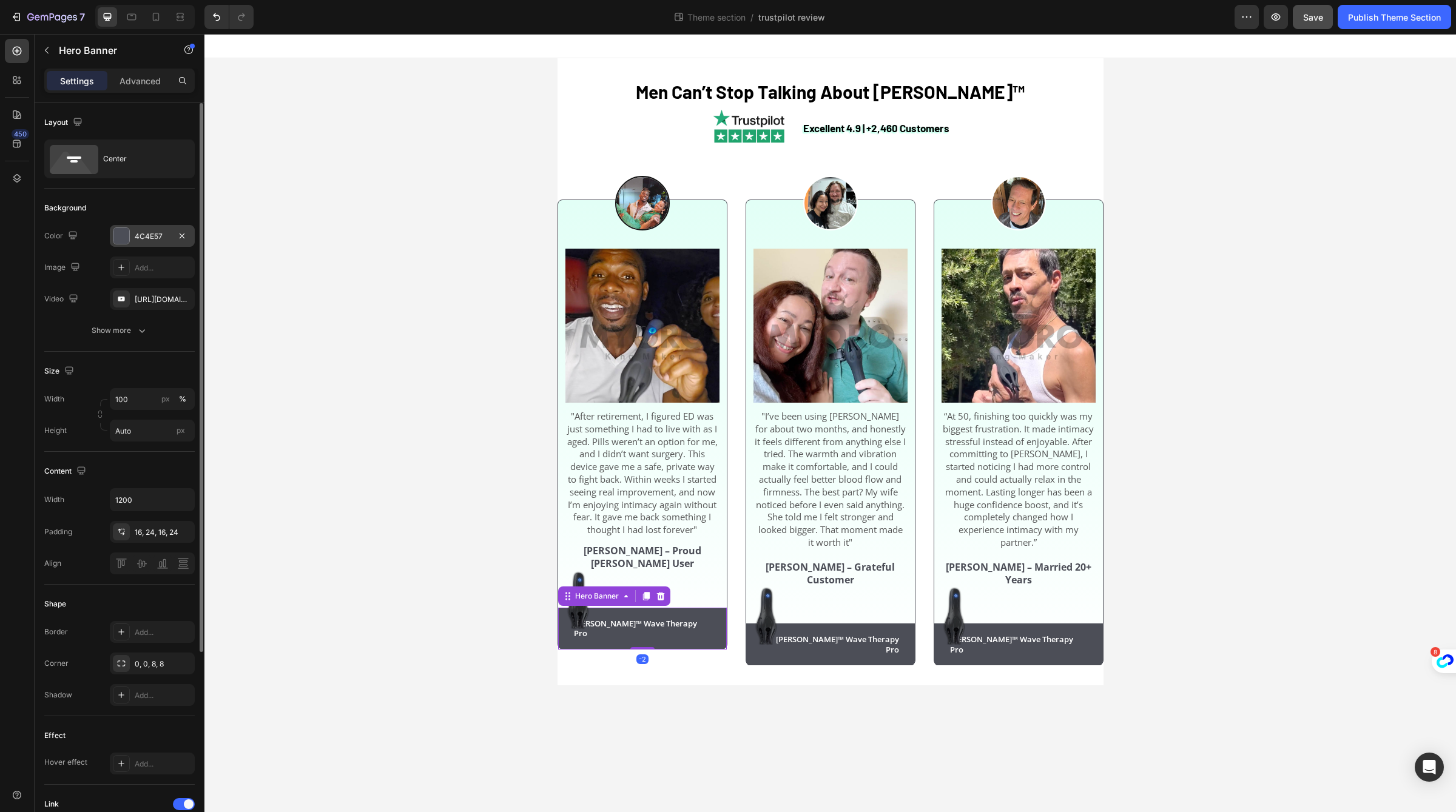
click at [151, 238] on div "4C4E57" at bounding box center [152, 236] width 35 height 11
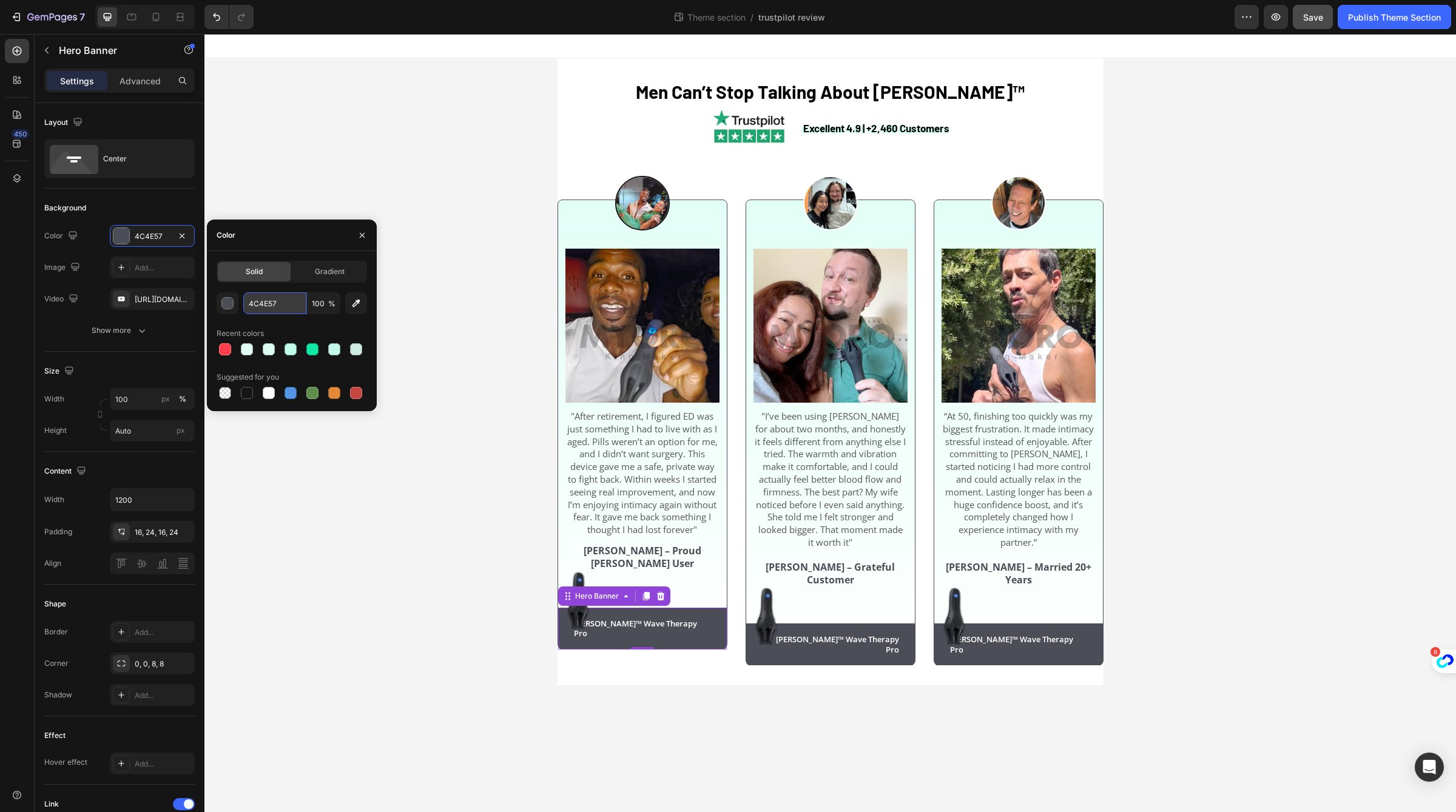
click at [285, 299] on input "4C4E57" at bounding box center [274, 303] width 63 height 21
click at [646, 200] on img at bounding box center [643, 203] width 55 height 55
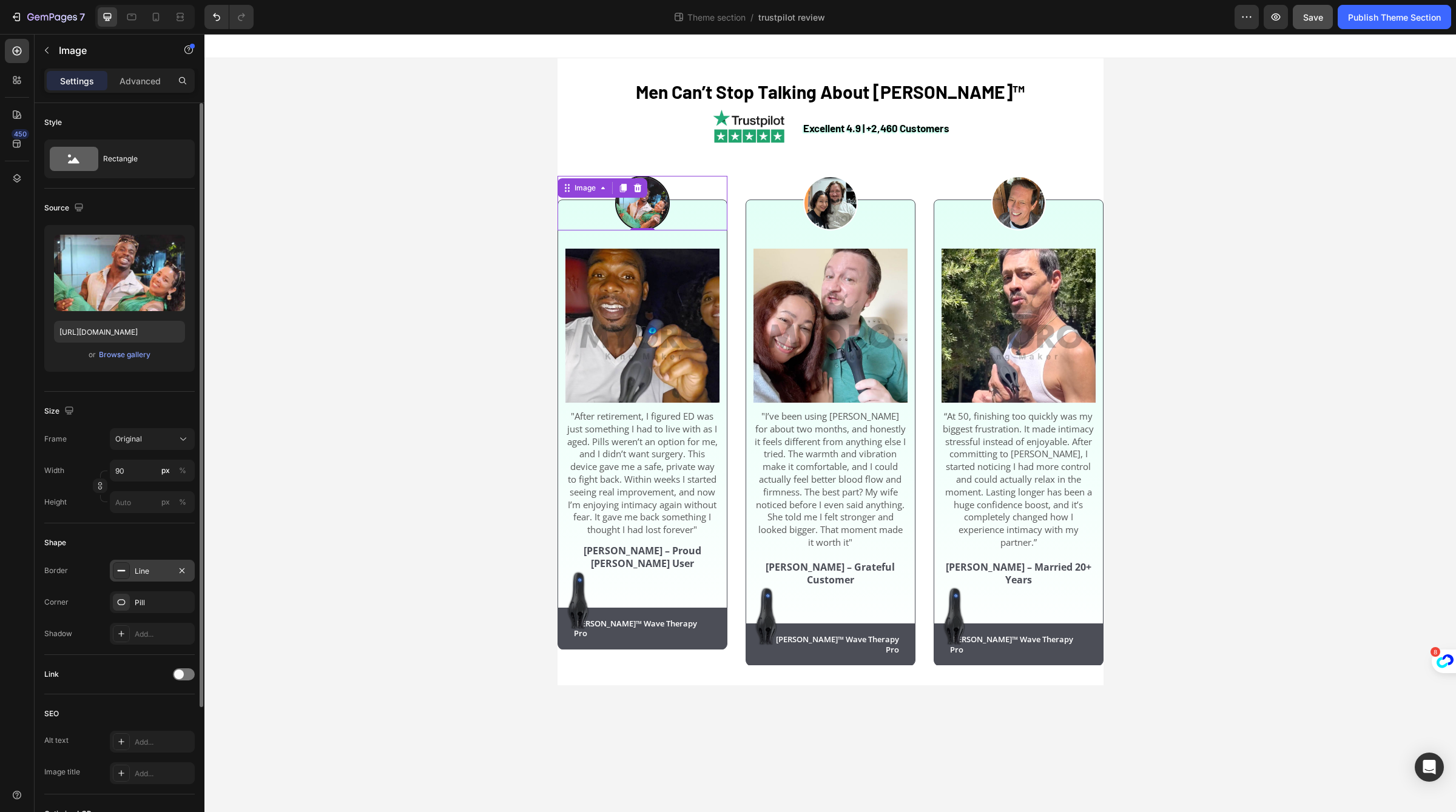
click at [147, 568] on div "Line" at bounding box center [152, 570] width 35 height 11
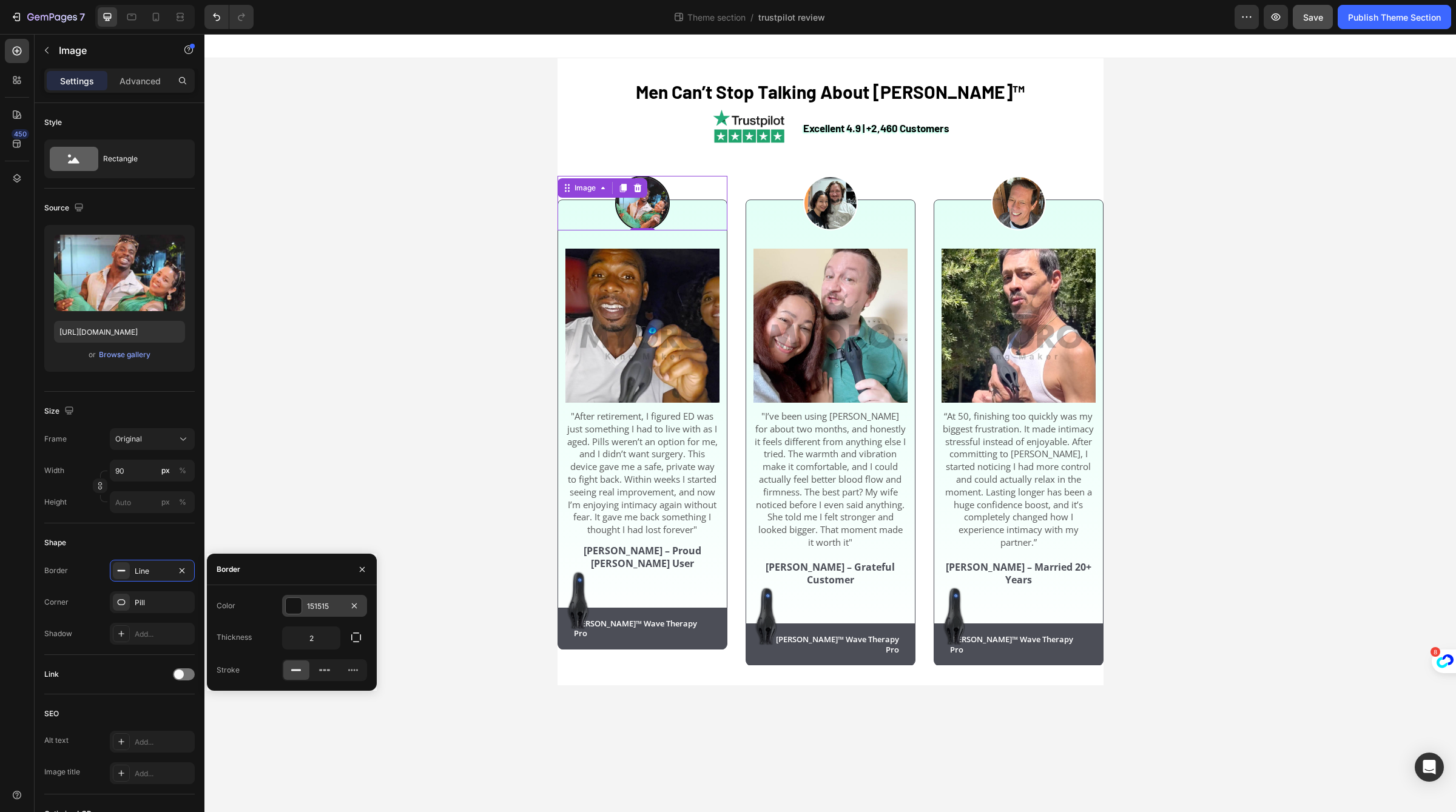
click at [341, 596] on div "151515" at bounding box center [324, 605] width 85 height 21
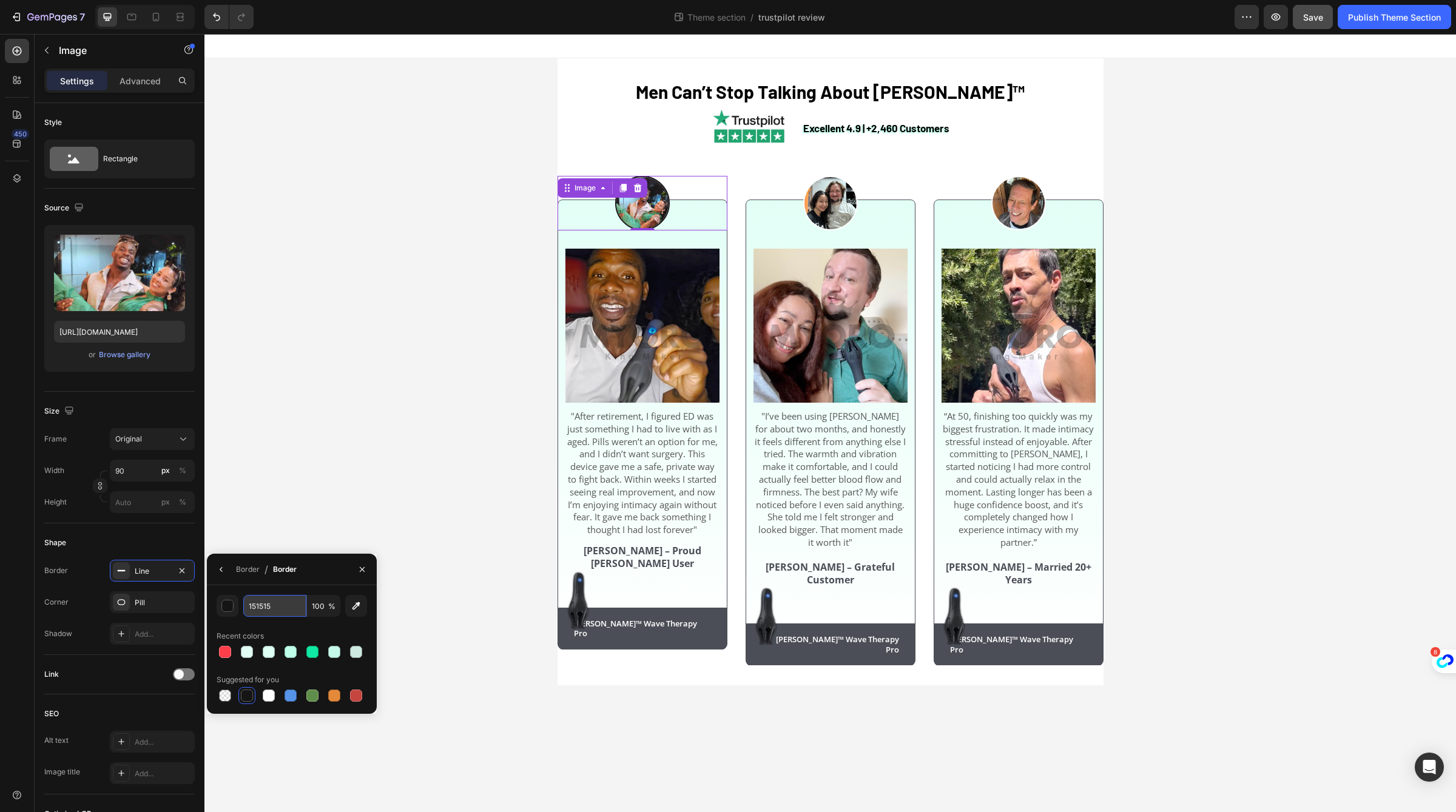
click at [286, 607] on input "151515" at bounding box center [274, 605] width 63 height 21
paste input "4C4E57"
type input "4C4E57"
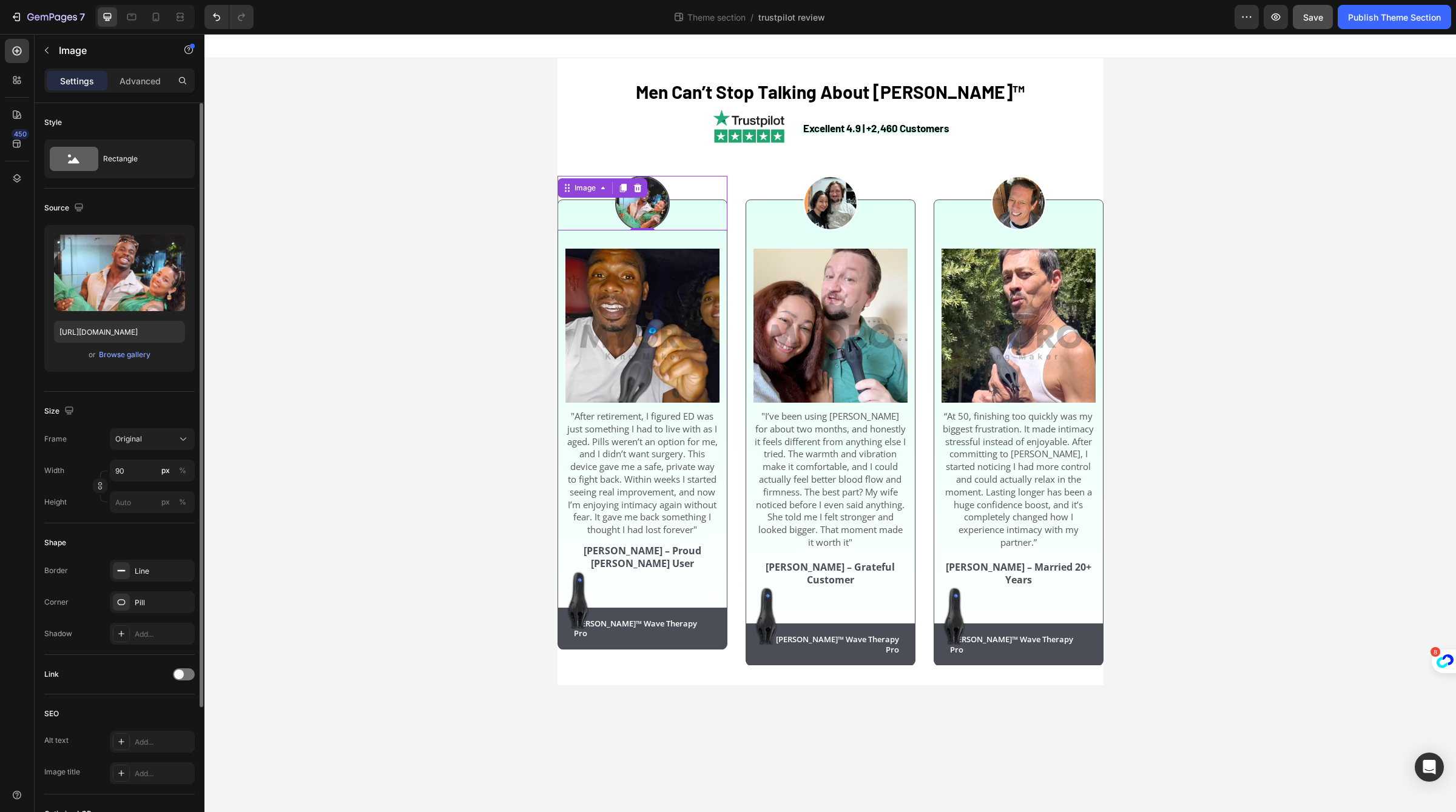
click at [178, 521] on div "Size Frame Original Width 90 px % Height px %" at bounding box center [119, 457] width 150 height 132
click at [482, 483] on div "⁠⁠⁠⁠⁠⁠⁠ Men Can’t Stop Talking About Neuman™ Heading Excellent 4.9 | +2,460 Cus…" at bounding box center [830, 371] width 1251 height 627
click at [649, 212] on img at bounding box center [643, 203] width 55 height 55
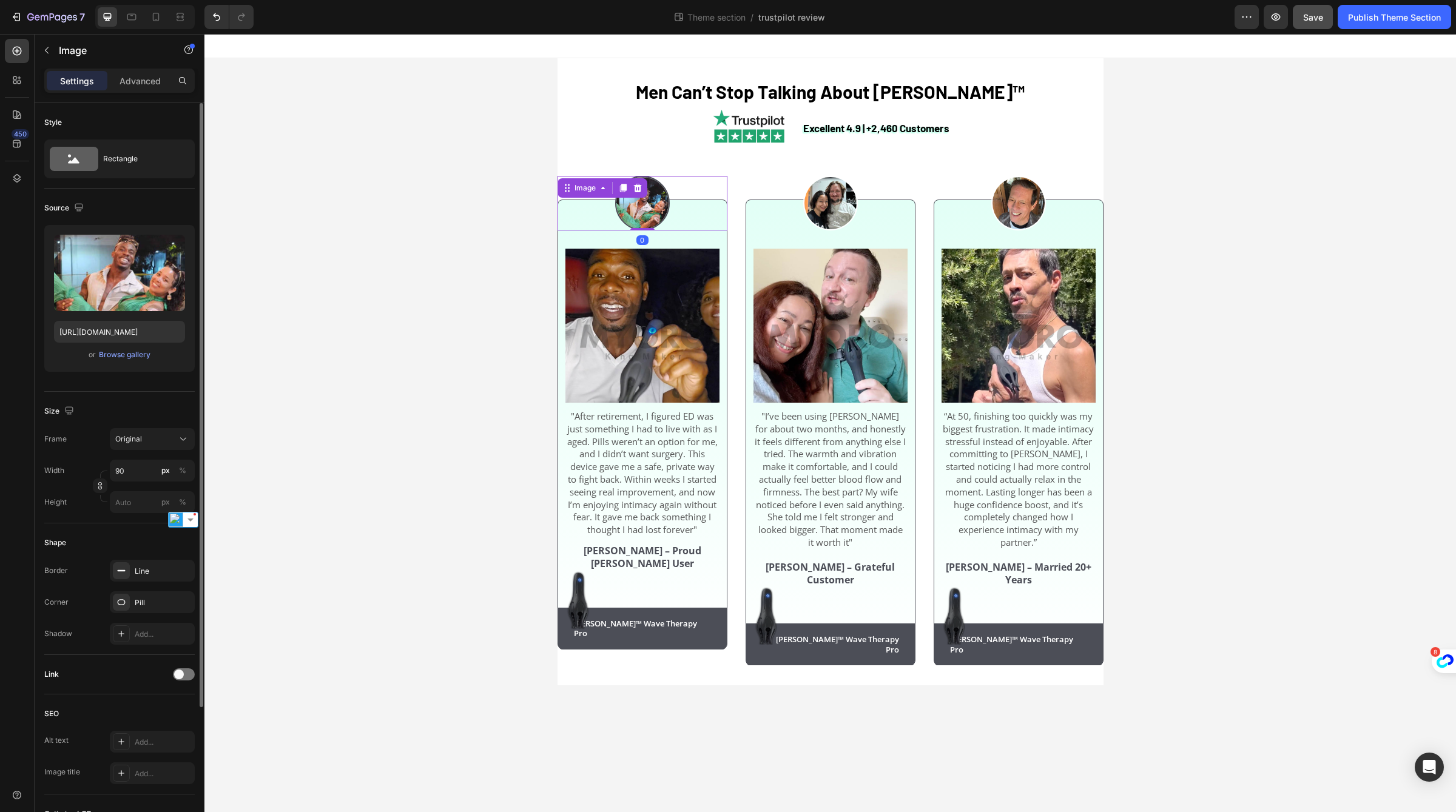
click at [161, 555] on div "Shape Border Line Corner Pill Shadow Add..." at bounding box center [119, 589] width 150 height 132
click at [161, 560] on div "Line" at bounding box center [152, 570] width 85 height 21
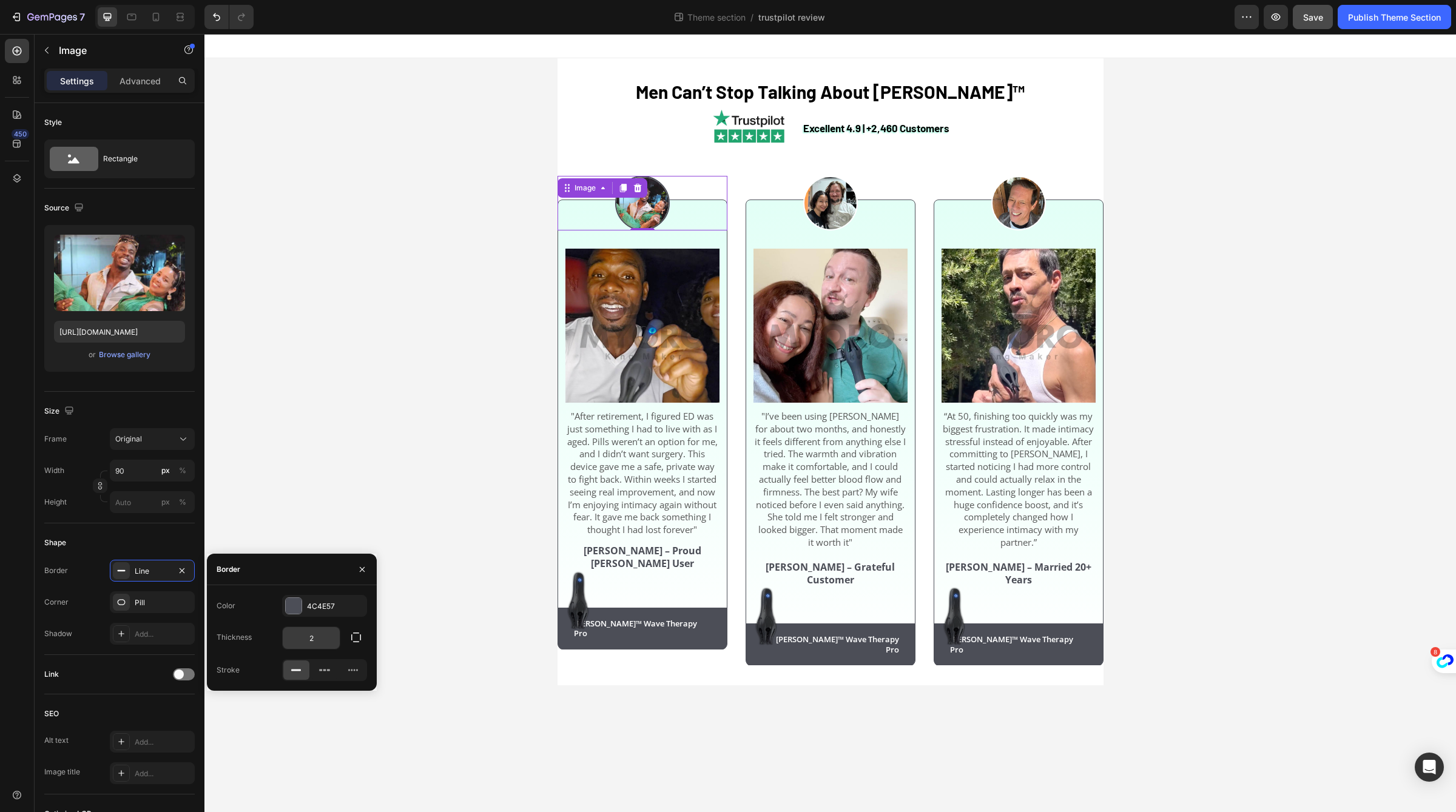
click at [313, 628] on input "2" at bounding box center [311, 638] width 57 height 21
type input "3"
click at [536, 478] on div "⁠⁠⁠⁠⁠⁠⁠ Men Can’t Stop Talking About Neuman™ Heading Excellent 4.9 | +2,460 Cus…" at bounding box center [830, 371] width 1251 height 627
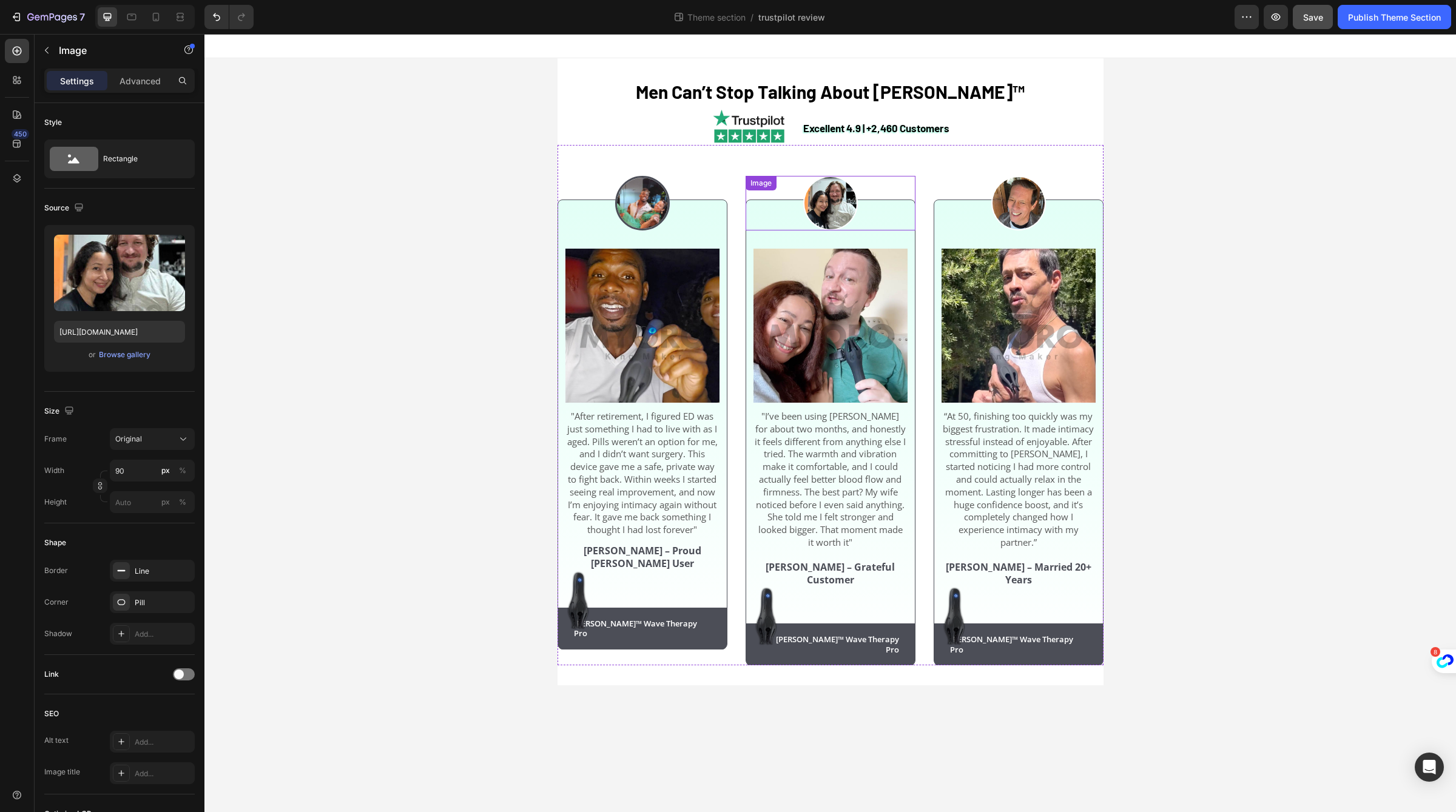
click at [847, 208] on img at bounding box center [831, 203] width 55 height 55
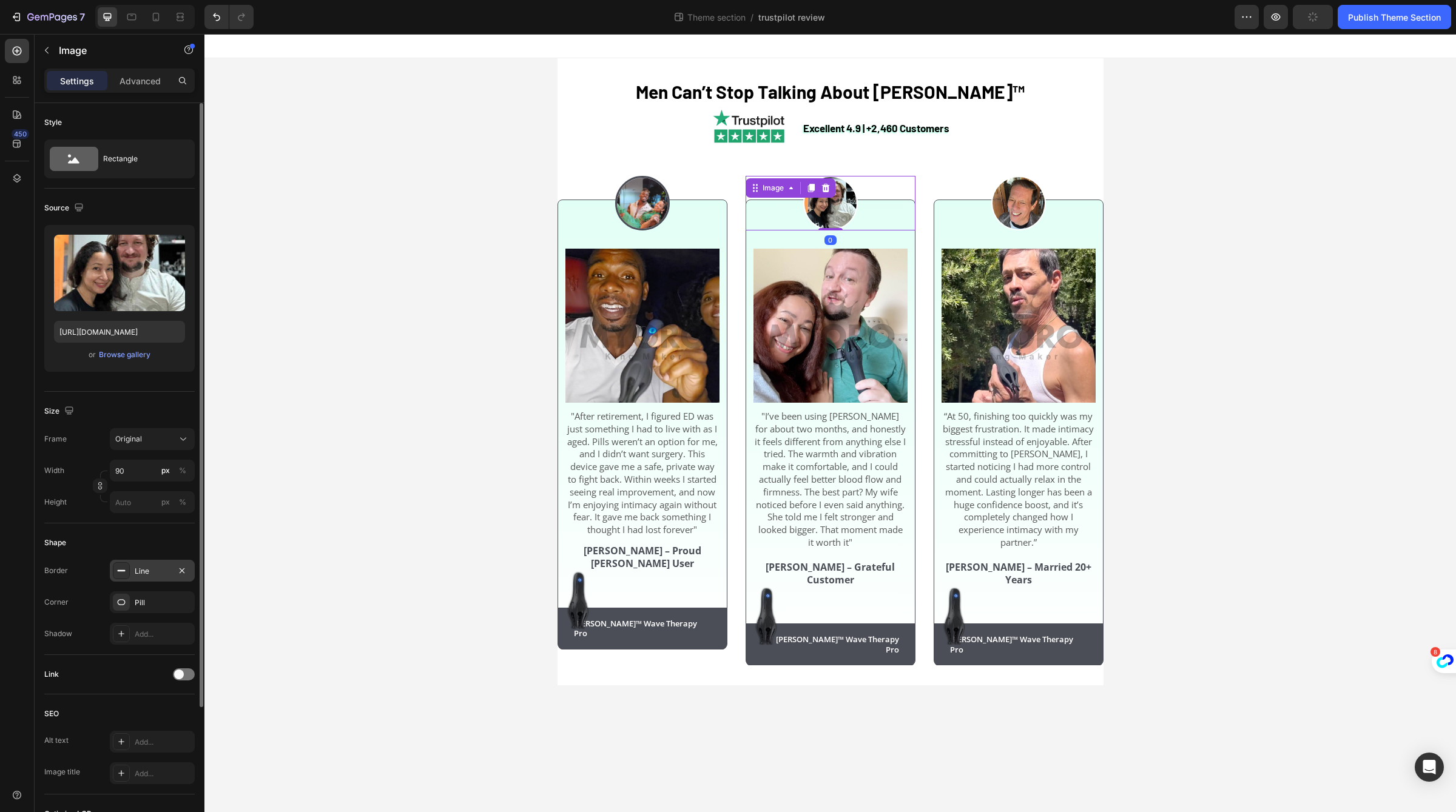
click at [166, 569] on div "Line" at bounding box center [152, 570] width 35 height 11
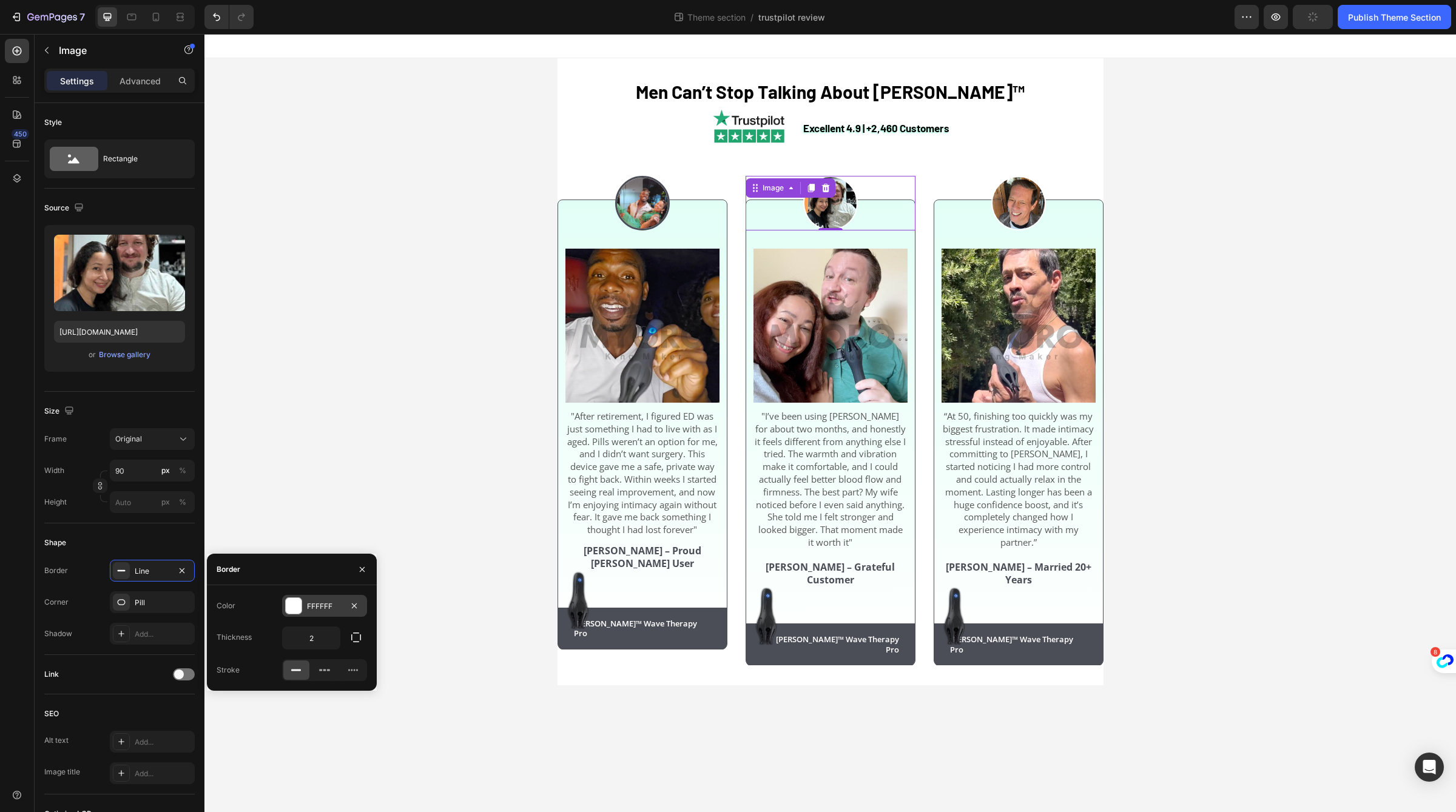
click at [339, 605] on div "FFFFFF" at bounding box center [325, 605] width 35 height 11
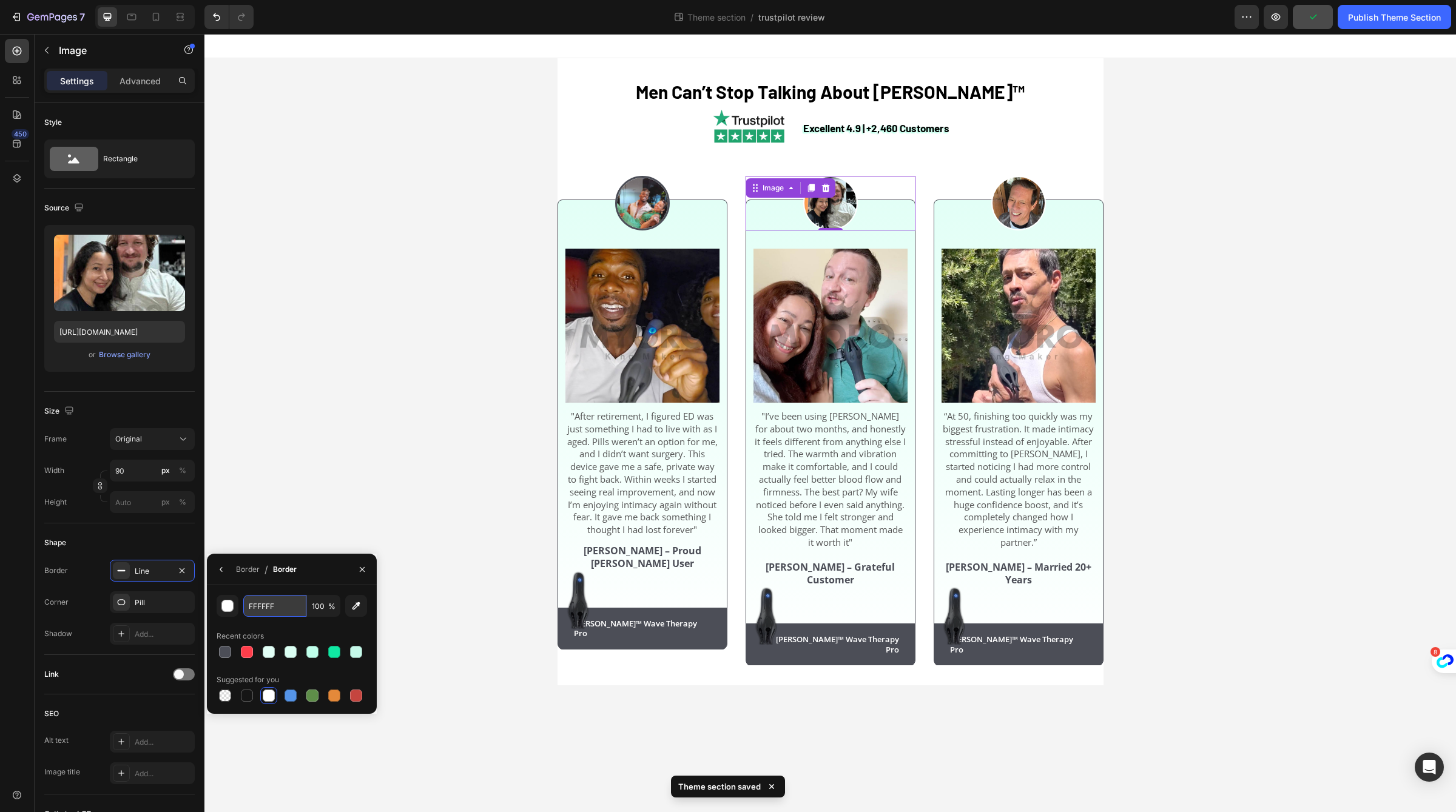
click at [286, 608] on input "FFFFFF" at bounding box center [274, 605] width 63 height 21
paste input "4C4E57"
type input "4C4E57"
click at [228, 575] on button "button" at bounding box center [221, 569] width 20 height 19
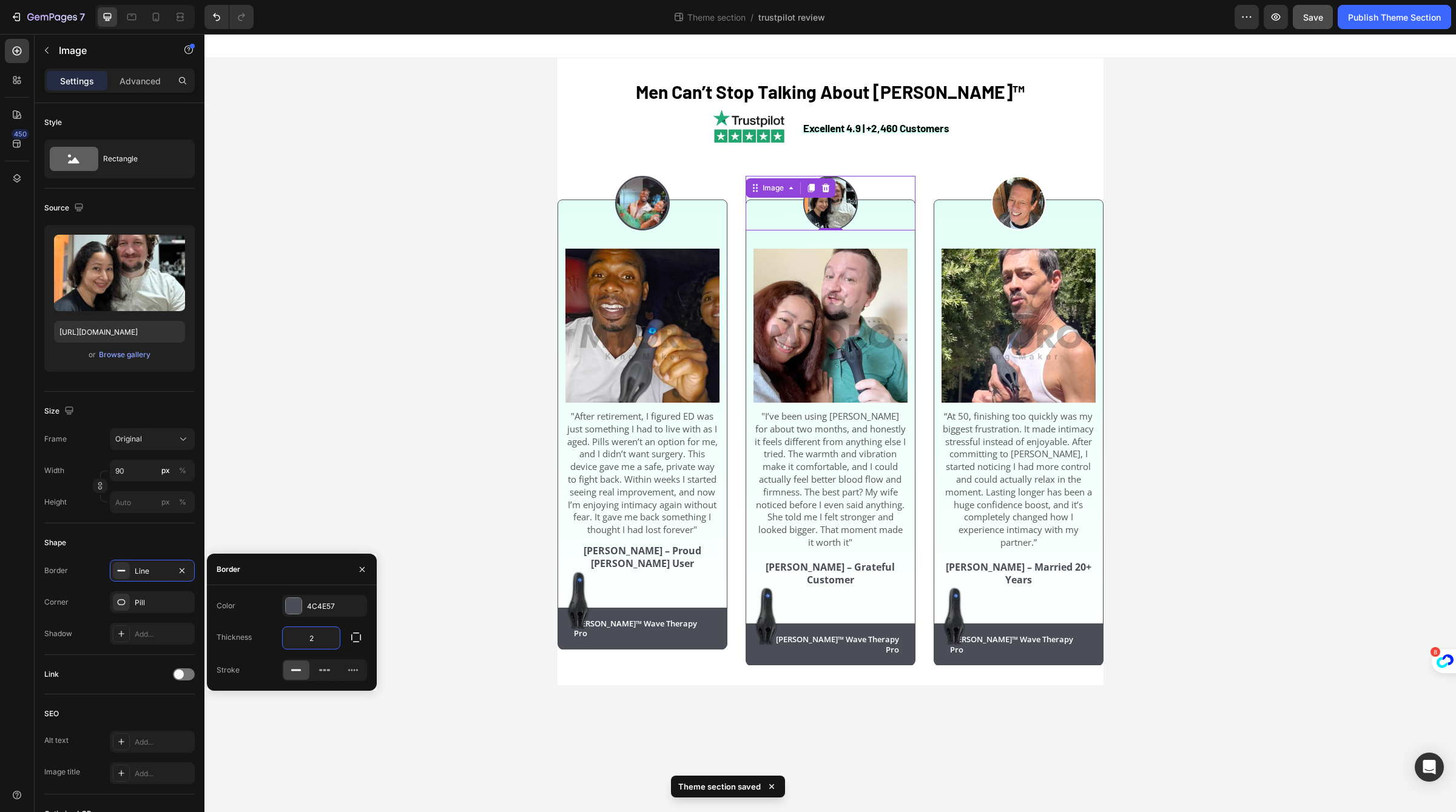
click at [317, 638] on input "2" at bounding box center [311, 638] width 57 height 21
type input "3"
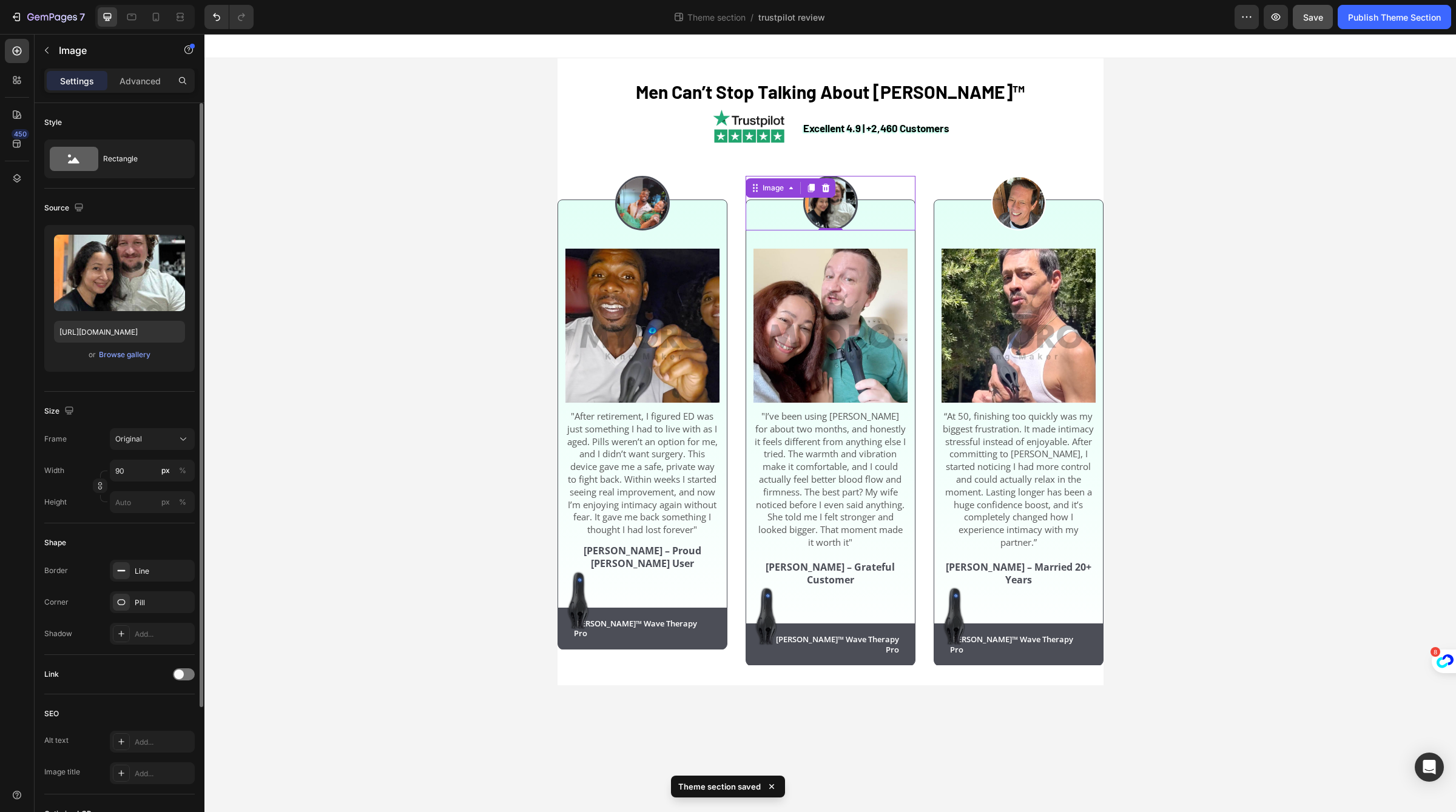
click at [150, 525] on div "Shape Border Line Corner Pill Shadow Add..." at bounding box center [119, 589] width 150 height 132
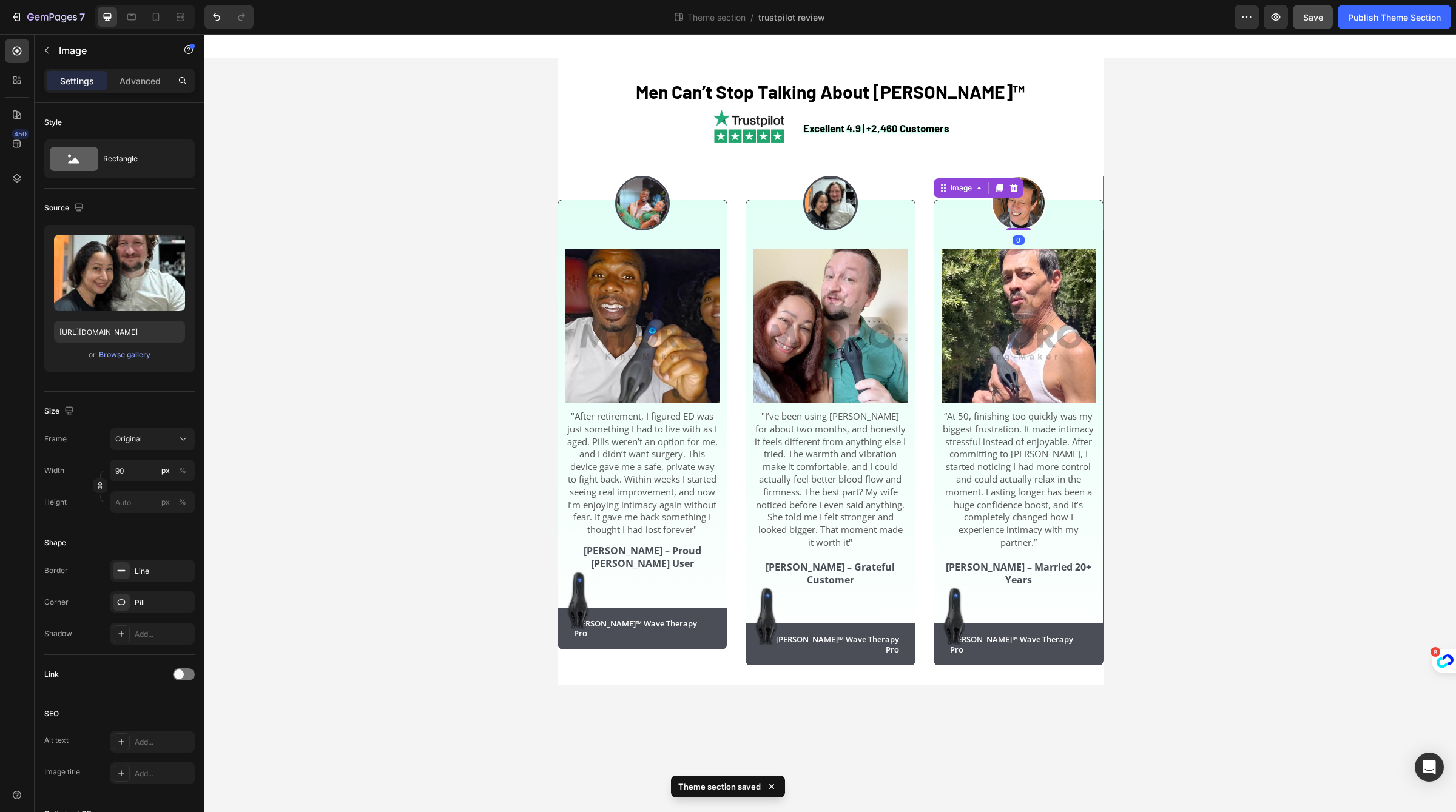
click at [1015, 225] on img at bounding box center [1018, 203] width 55 height 55
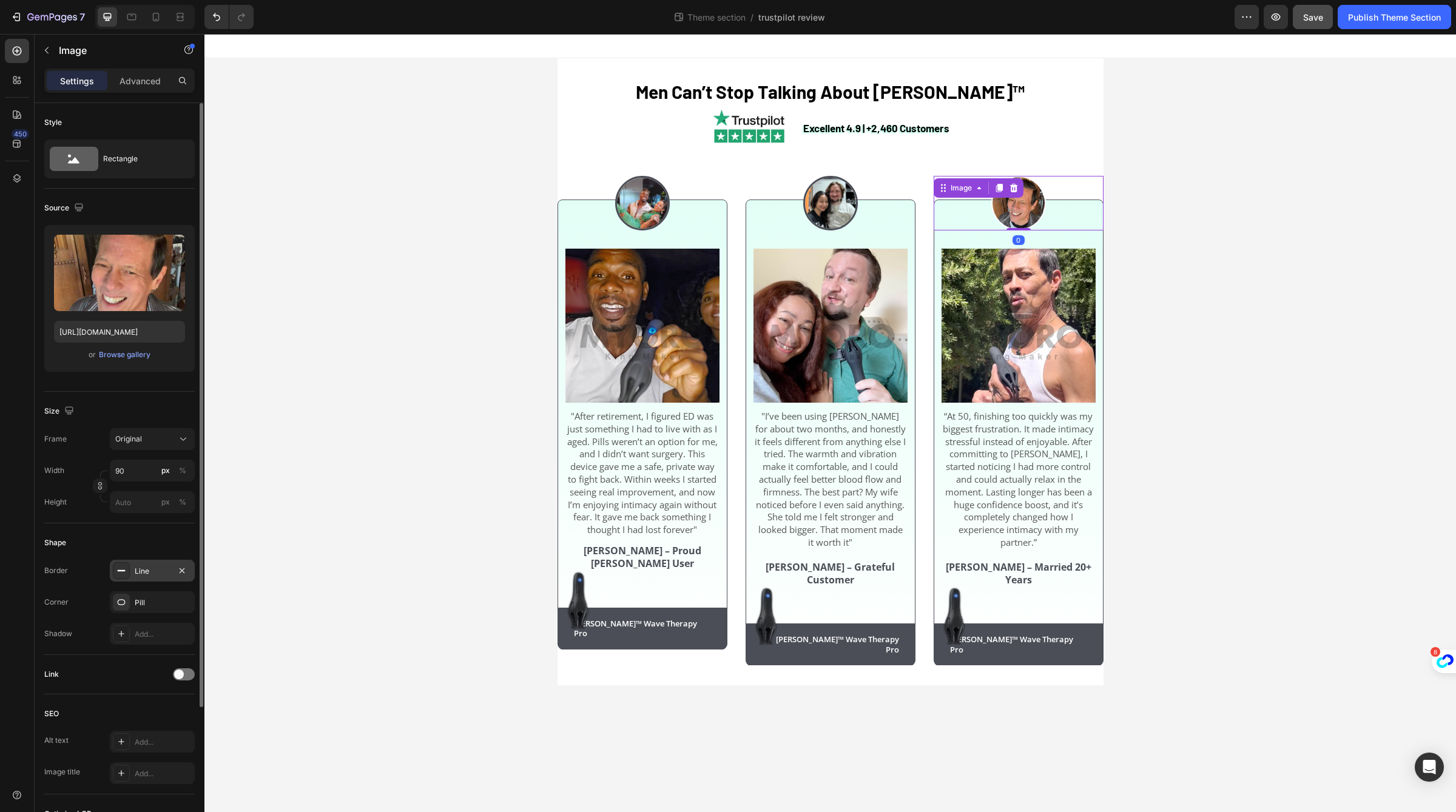
click at [146, 571] on div "Line" at bounding box center [152, 570] width 35 height 11
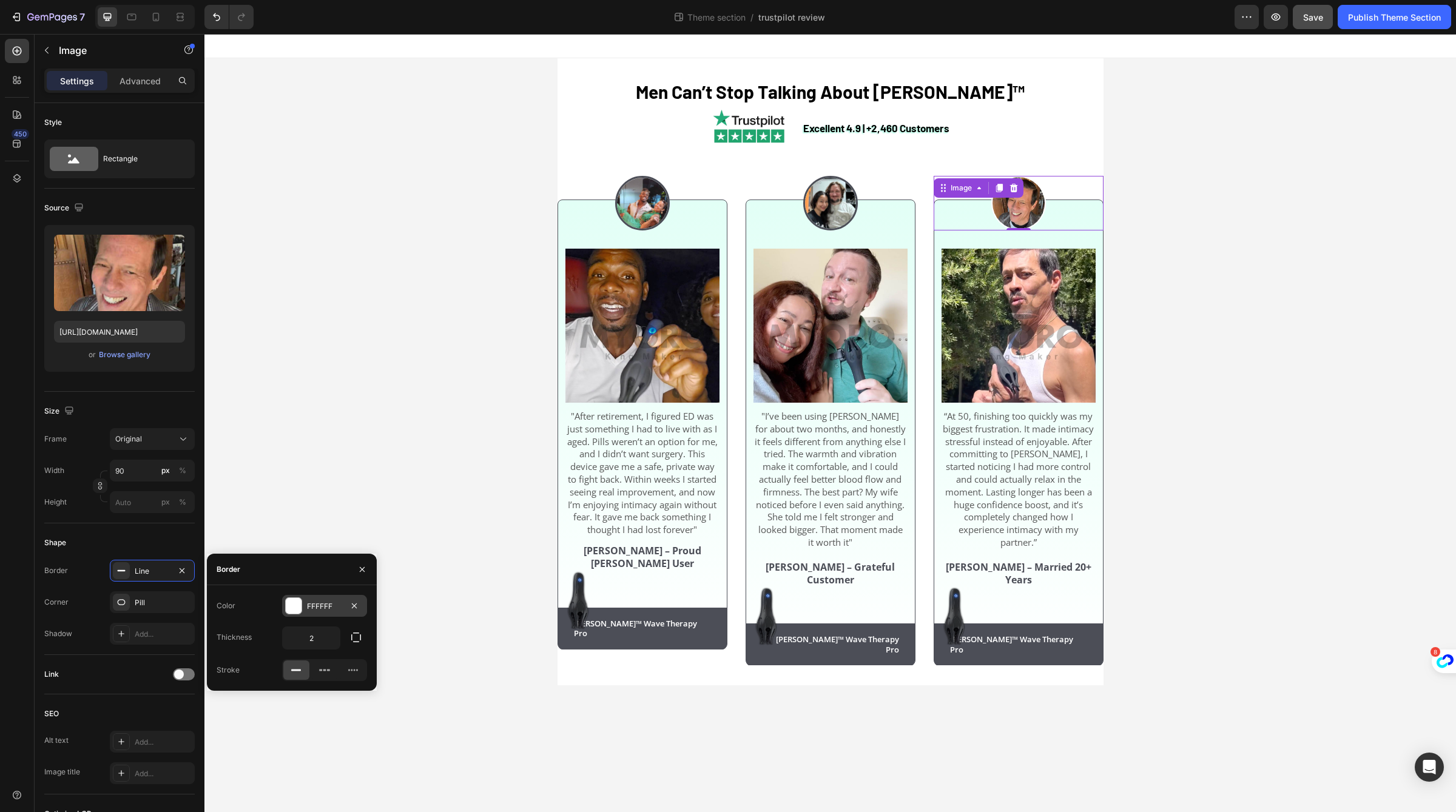
click at [315, 599] on div "FFFFFF" at bounding box center [324, 605] width 85 height 21
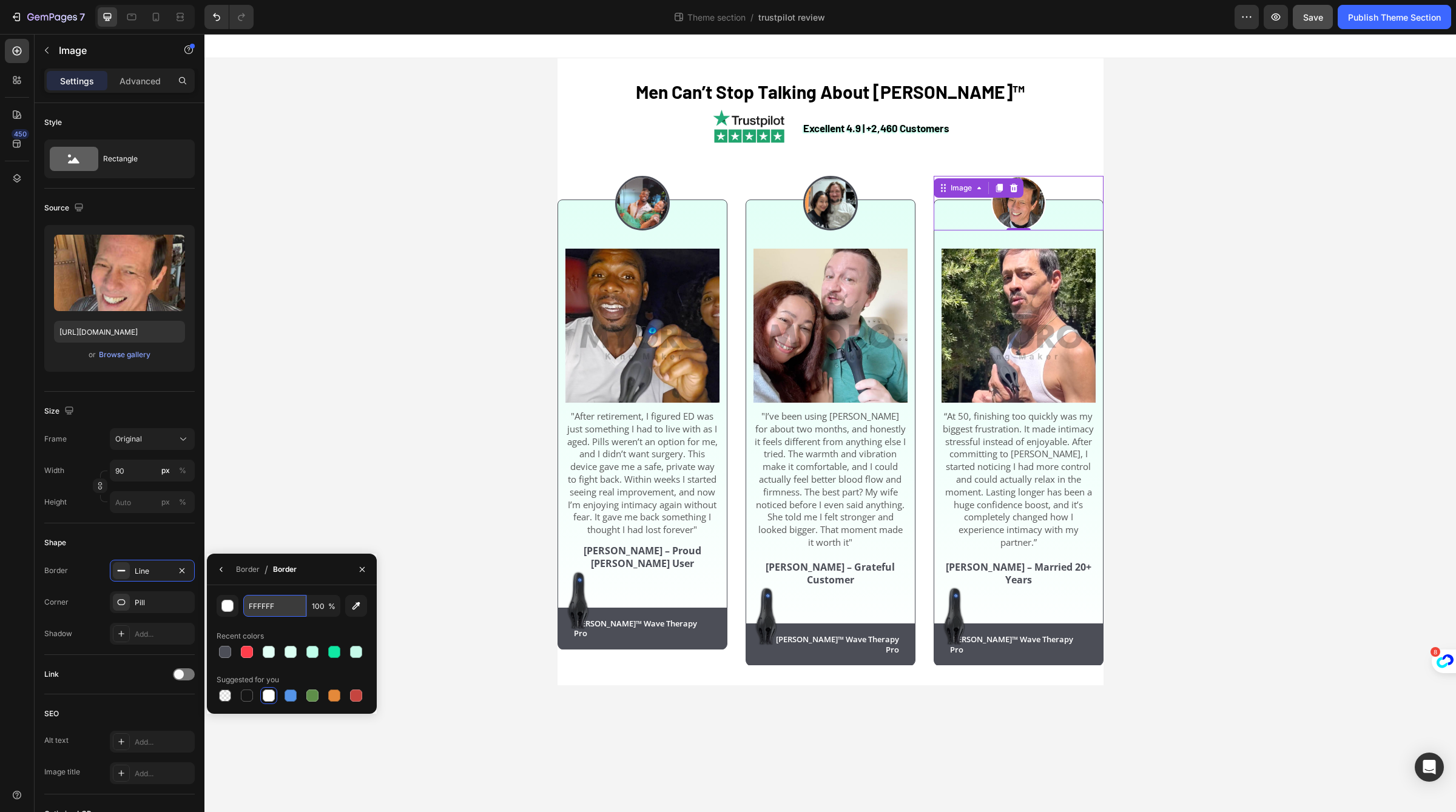
click at [259, 607] on input "FFFFFF" at bounding box center [274, 605] width 63 height 21
paste input "4C4E57"
type input "4C4E57"
click at [226, 573] on button "button" at bounding box center [221, 569] width 20 height 19
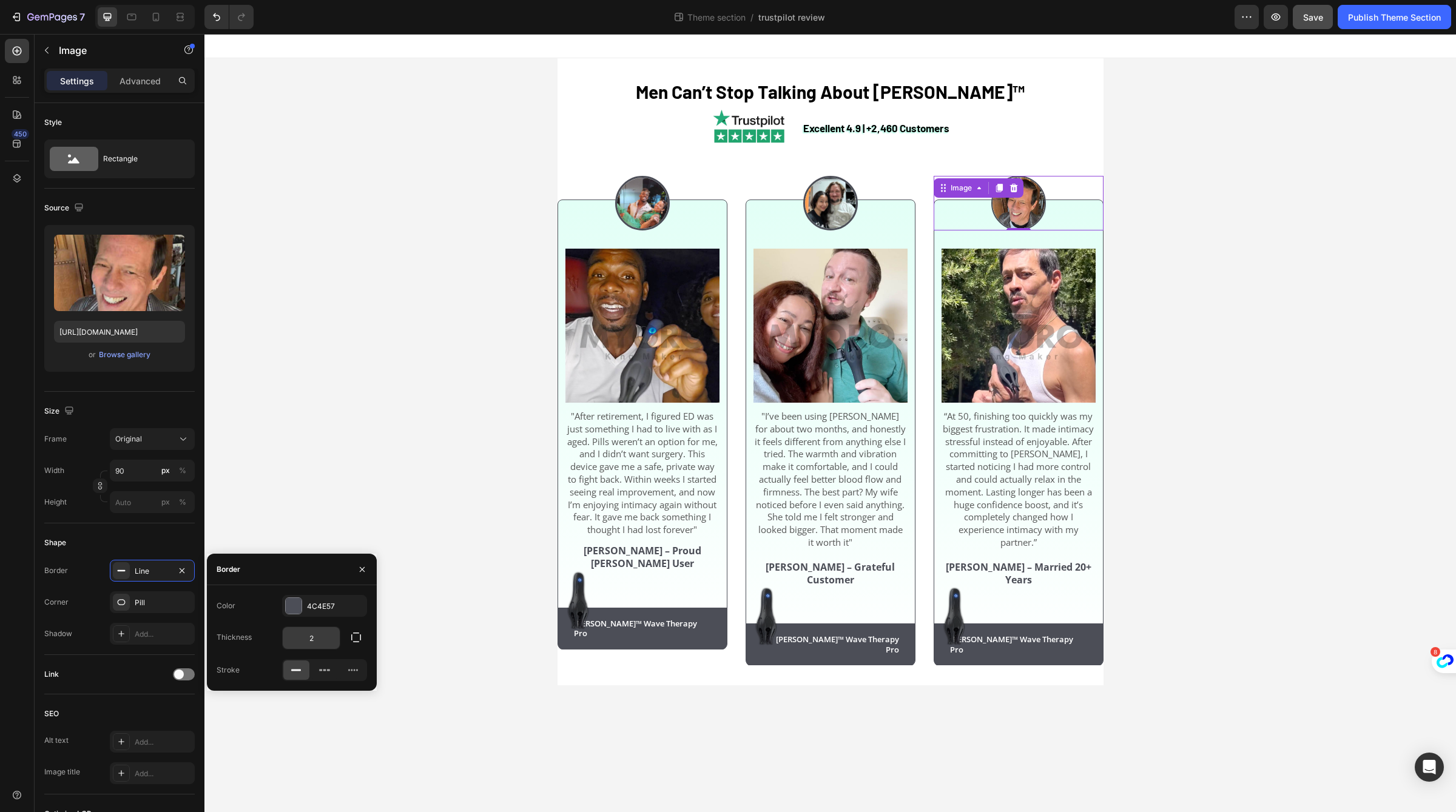
drag, startPoint x: 303, startPoint y: 624, endPoint x: 307, endPoint y: 630, distance: 7.2
click at [307, 630] on div "Color 4C4E57 Thickness 2 Stroke" at bounding box center [292, 638] width 170 height 86
click at [307, 630] on input "2" at bounding box center [311, 638] width 57 height 21
type input "3"
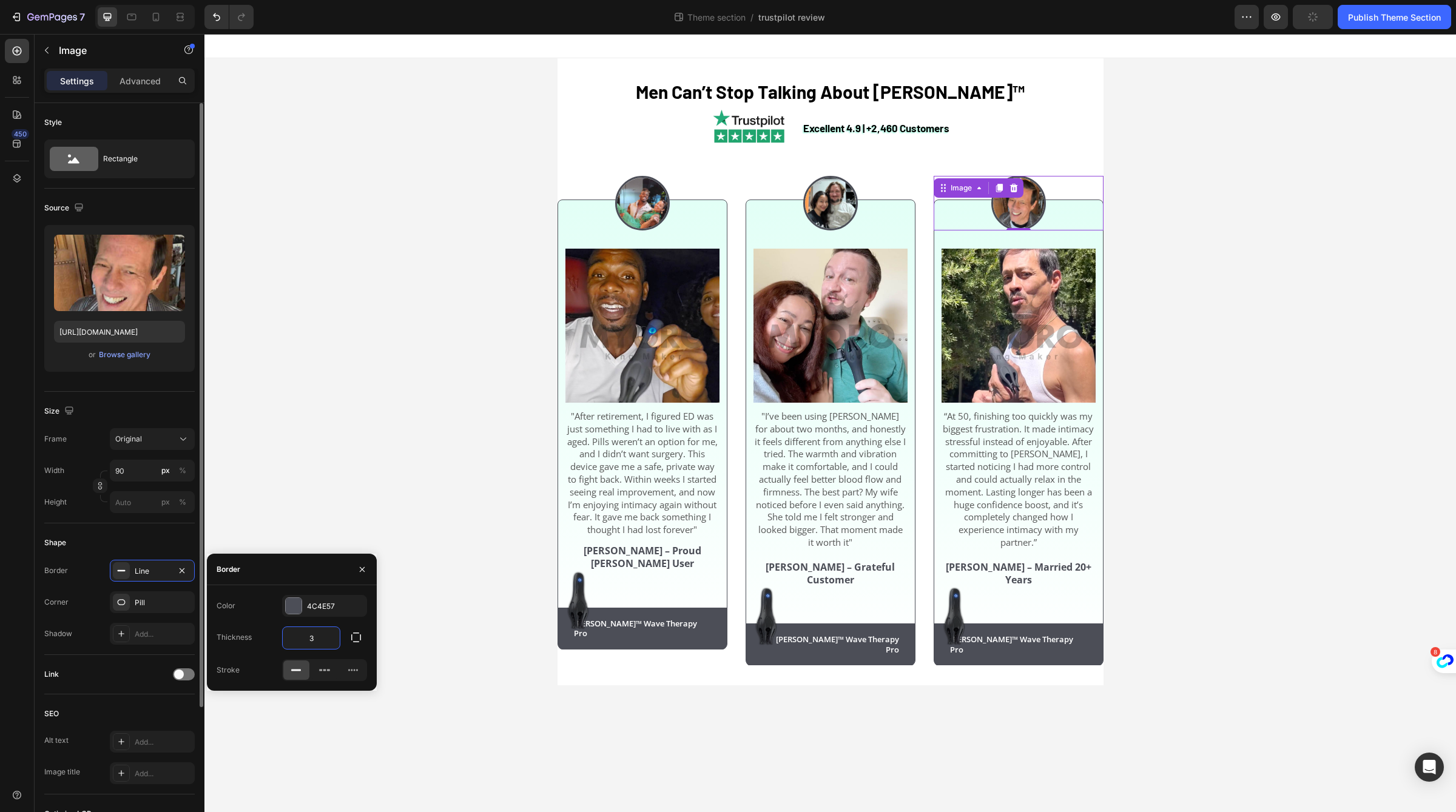
click at [171, 523] on div "Shape Border Line Corner Pill Shadow Add..." at bounding box center [119, 589] width 150 height 132
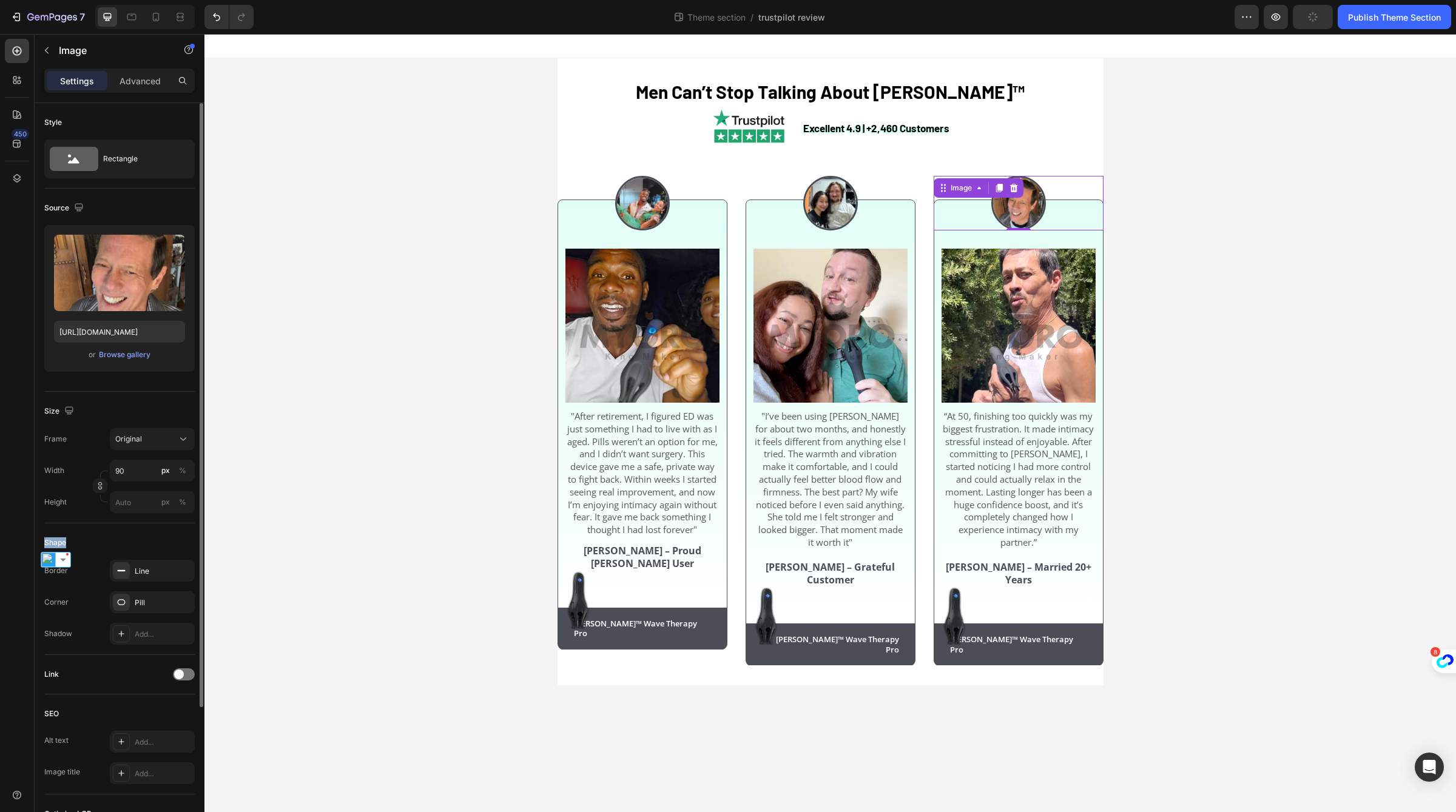
click at [163, 521] on div at bounding box center [163, 521] width 0 height 0
click at [492, 503] on div "⁠⁠⁠⁠⁠⁠⁠ Men Can’t Stop Talking About Neuman™ Heading Excellent 4.9 | +2,460 Cus…" at bounding box center [830, 371] width 1251 height 627
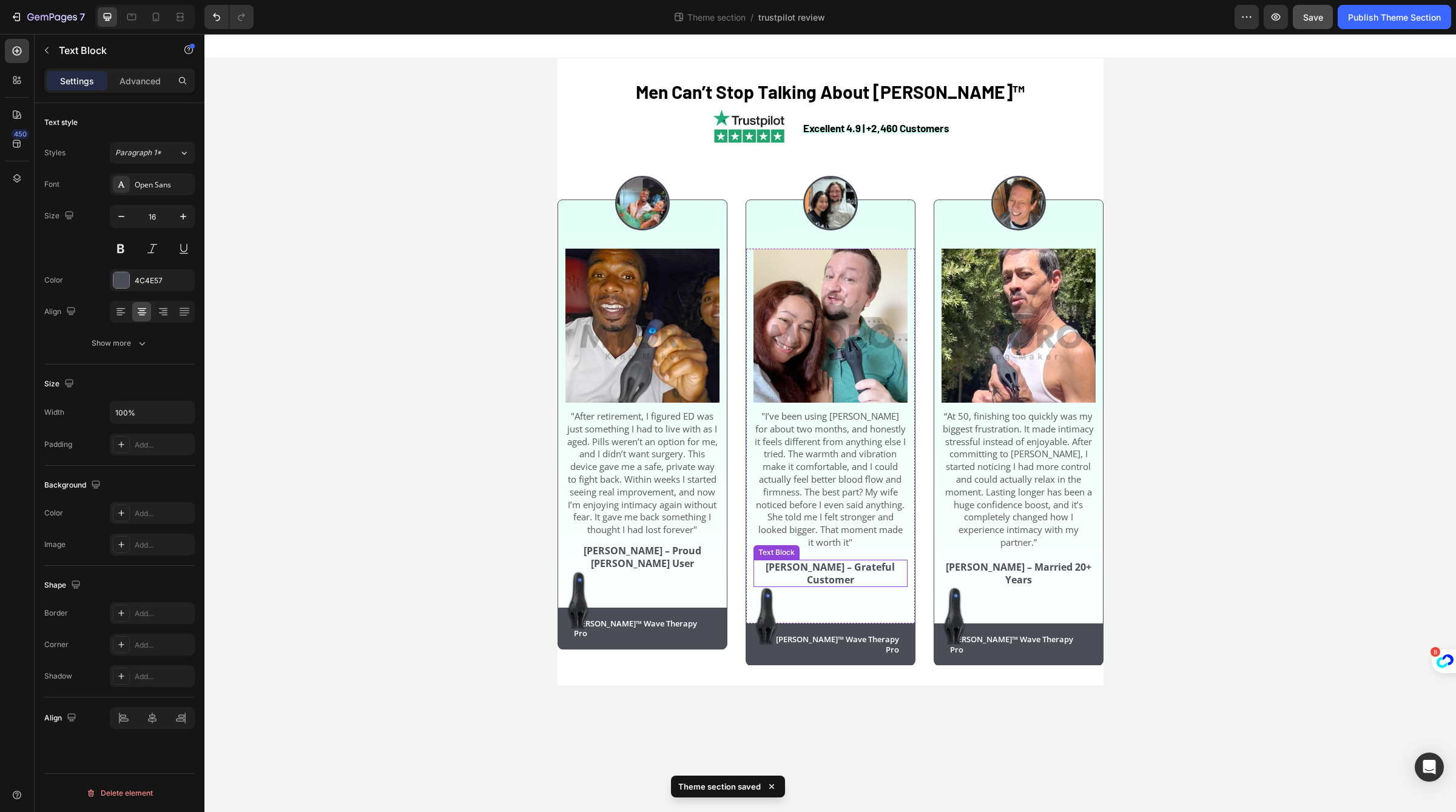
click at [886, 571] on strong "[PERSON_NAME] – Grateful Customer" at bounding box center [830, 573] width 129 height 26
click at [819, 572] on strong "[PERSON_NAME] – Grateful Customer" at bounding box center [830, 573] width 129 height 26
click at [691, 558] on strong "[PERSON_NAME] – Proud [PERSON_NAME] User" at bounding box center [642, 557] width 118 height 26
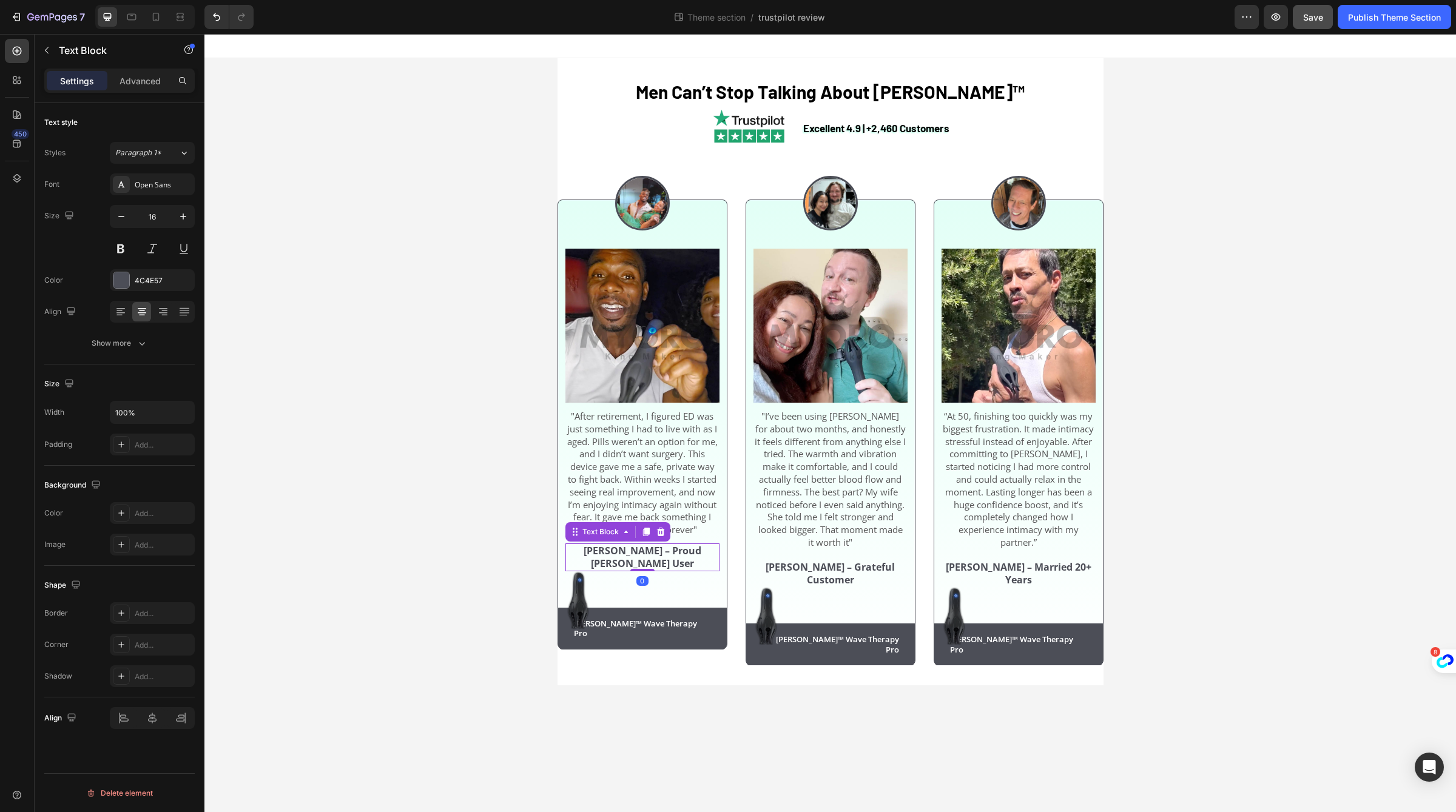
click at [691, 558] on strong "[PERSON_NAME] – Proud [PERSON_NAME] User" at bounding box center [642, 557] width 118 height 26
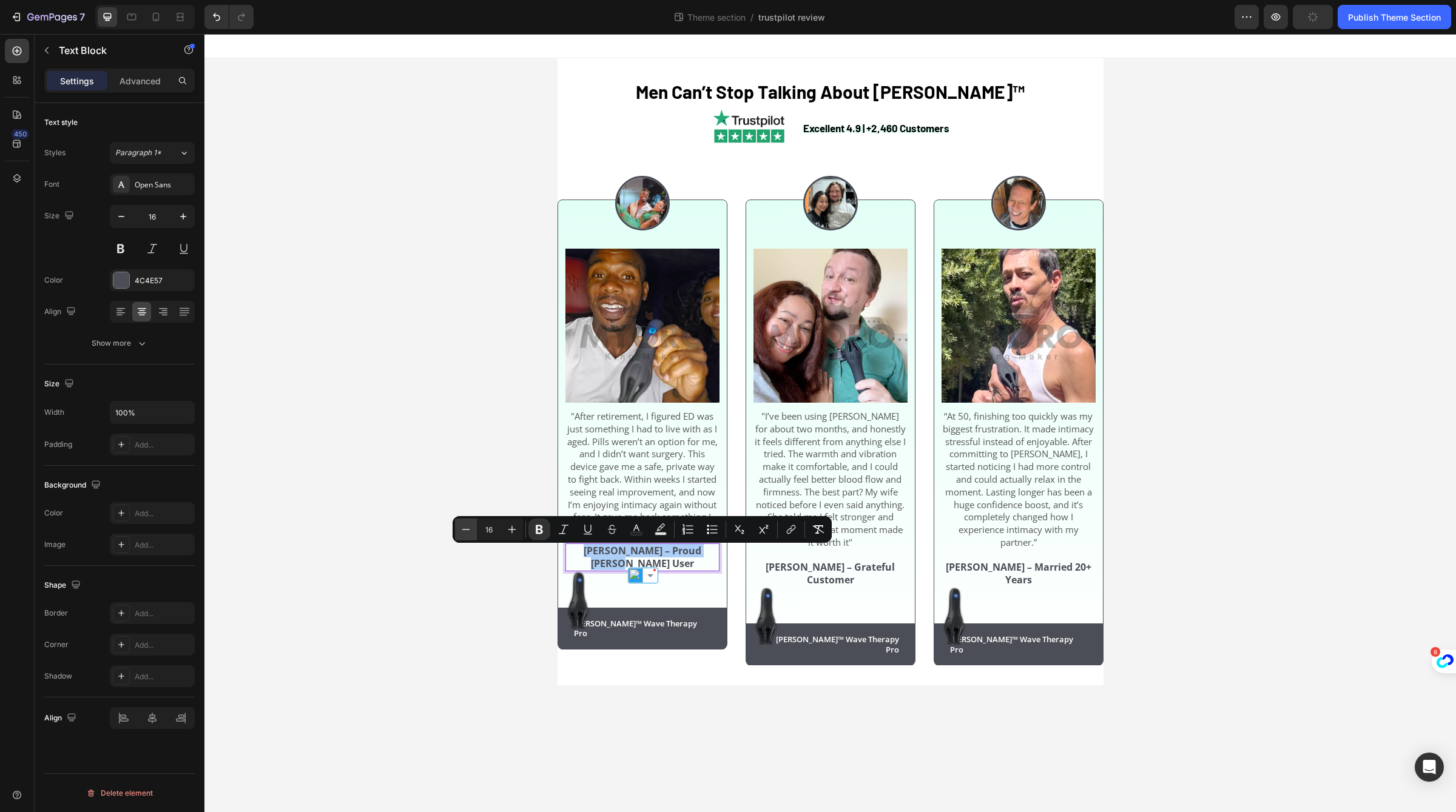
click at [468, 535] on button "Minus" at bounding box center [466, 529] width 21 height 21
type input "15"
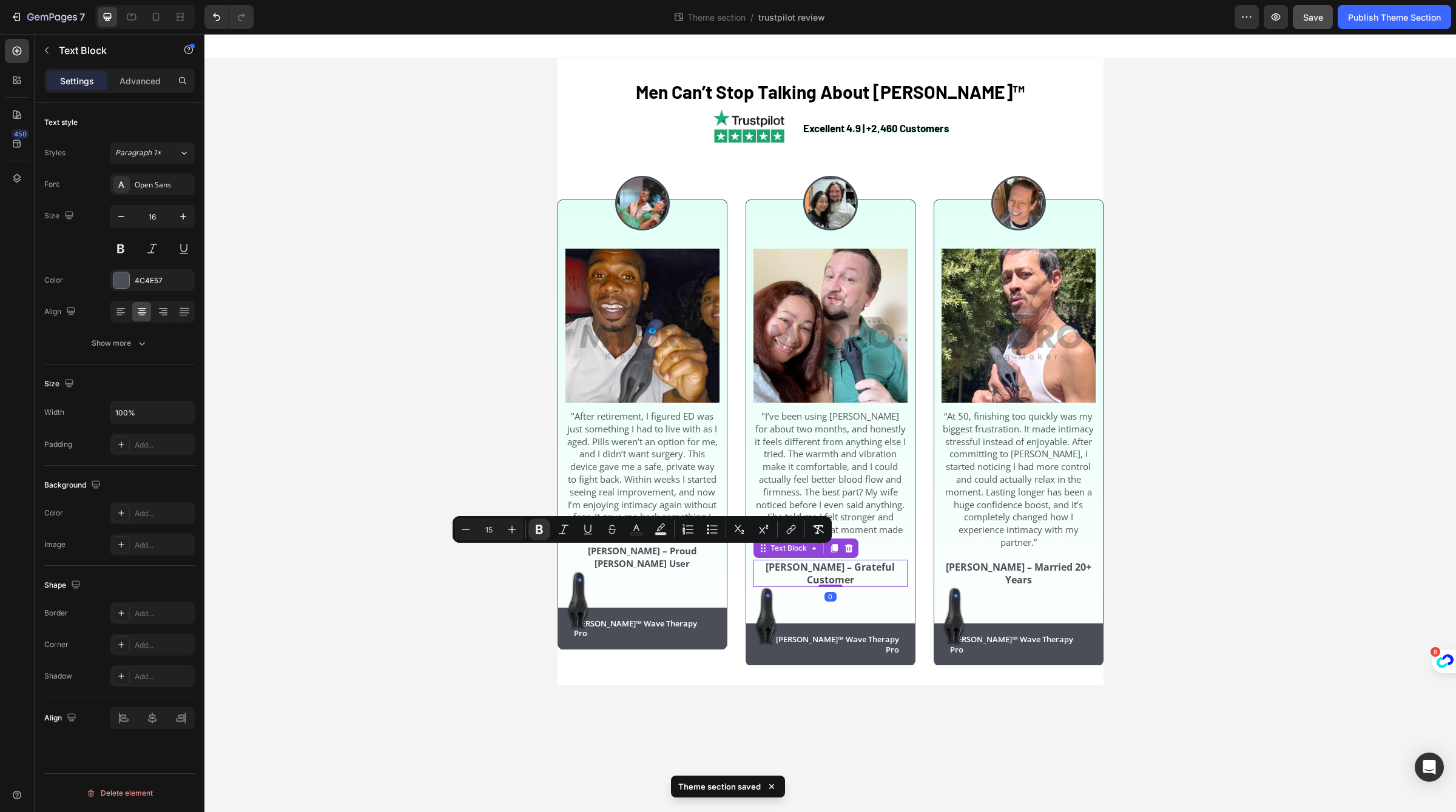
click at [807, 563] on div "[PERSON_NAME] – Grateful Customer" at bounding box center [831, 573] width 154 height 28
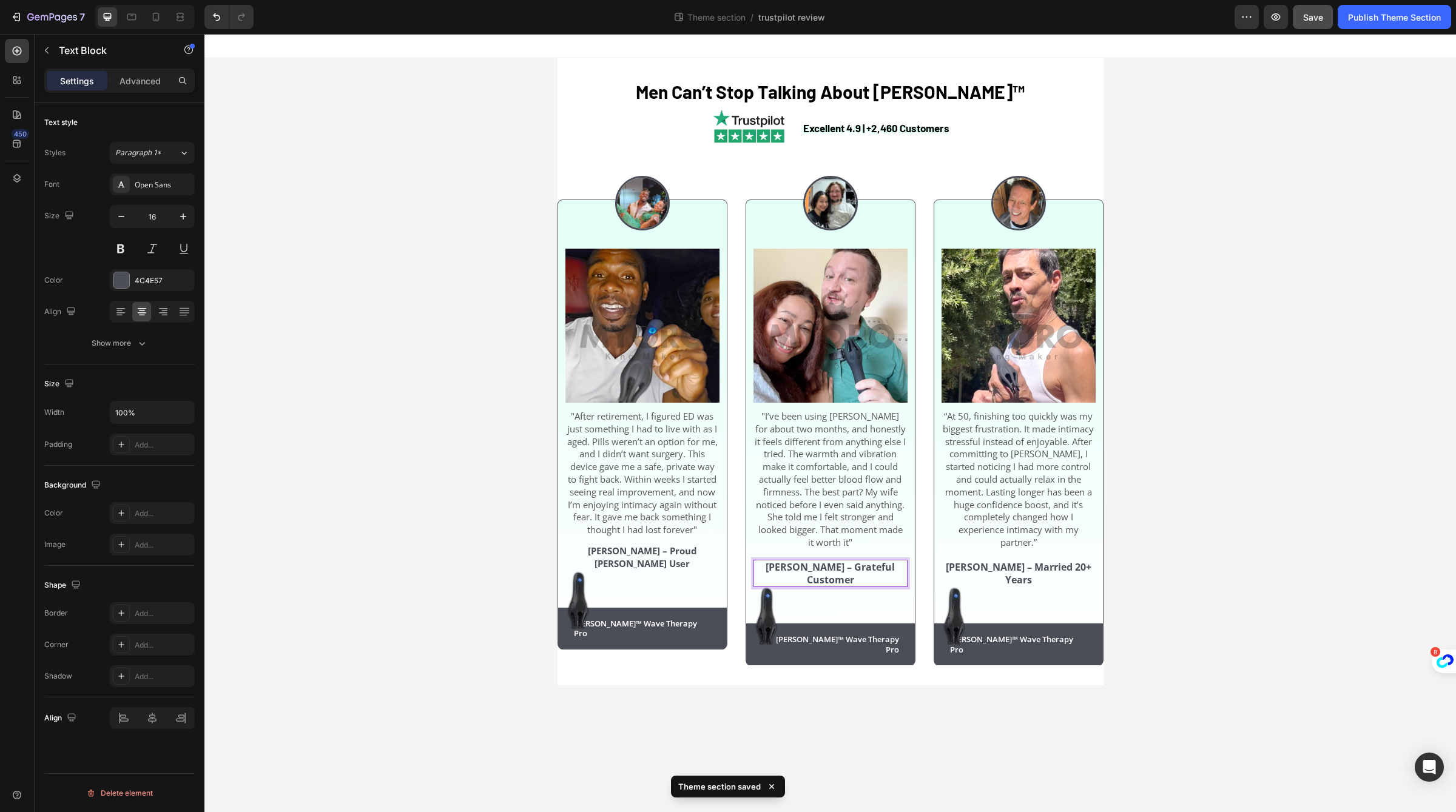
click at [807, 563] on div "[PERSON_NAME] – Grateful Customer" at bounding box center [831, 573] width 154 height 28
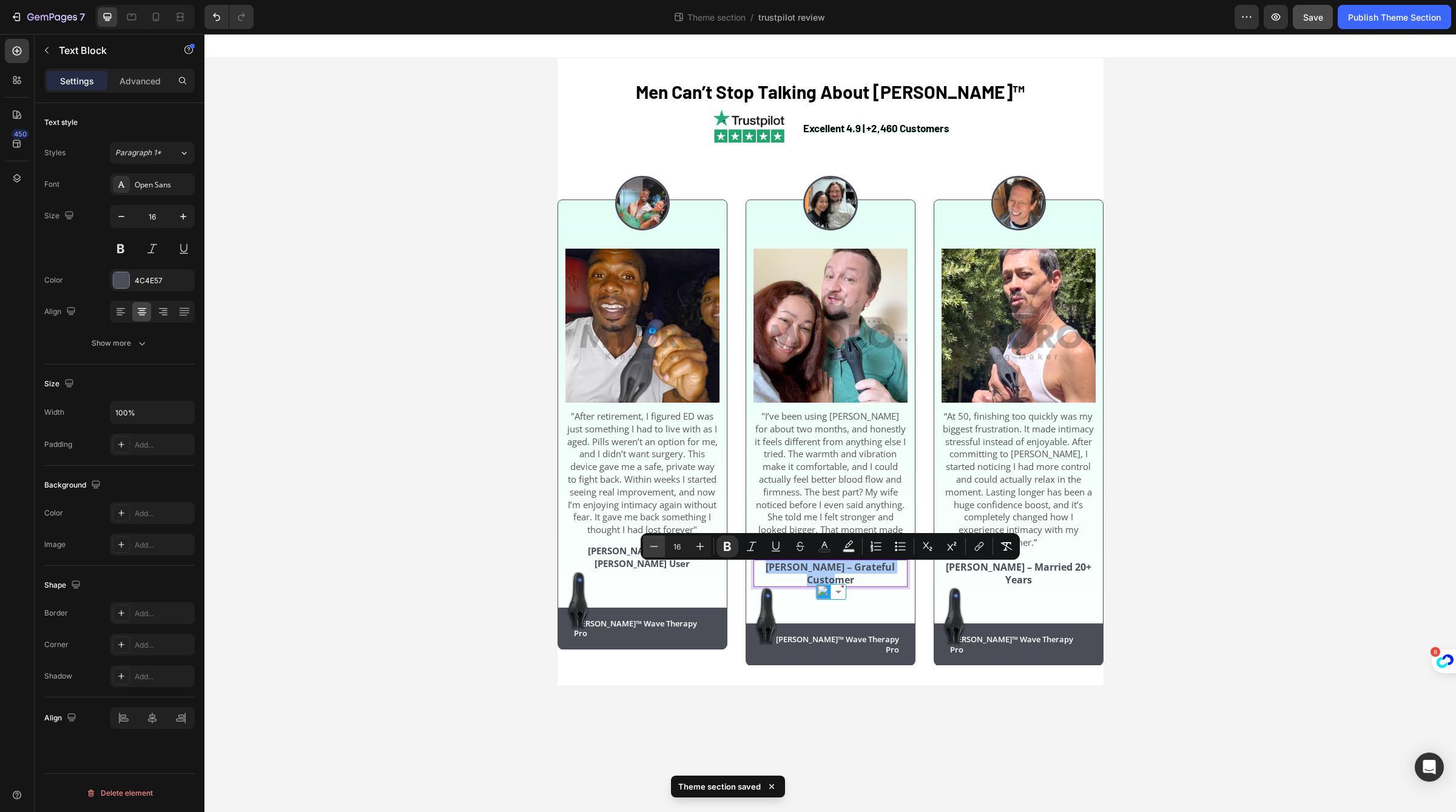
click at [654, 551] on icon "Editor contextual toolbar" at bounding box center [653, 546] width 12 height 12
type input "15"
click at [994, 575] on strong "[PERSON_NAME] – Married 20+ Years" at bounding box center [1018, 573] width 145 height 26
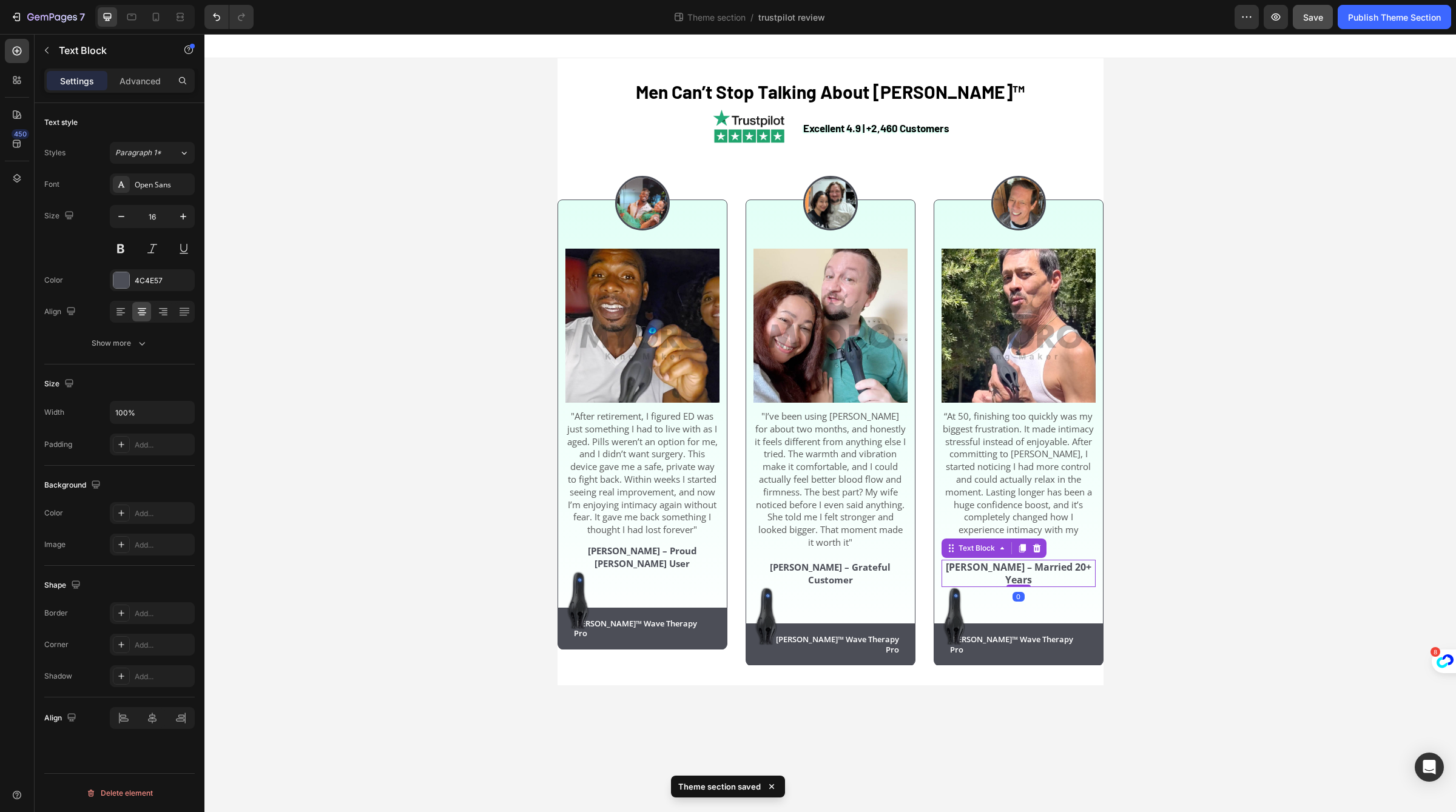
click at [994, 575] on strong "[PERSON_NAME] – Married 20+ Years" at bounding box center [1018, 573] width 145 height 26
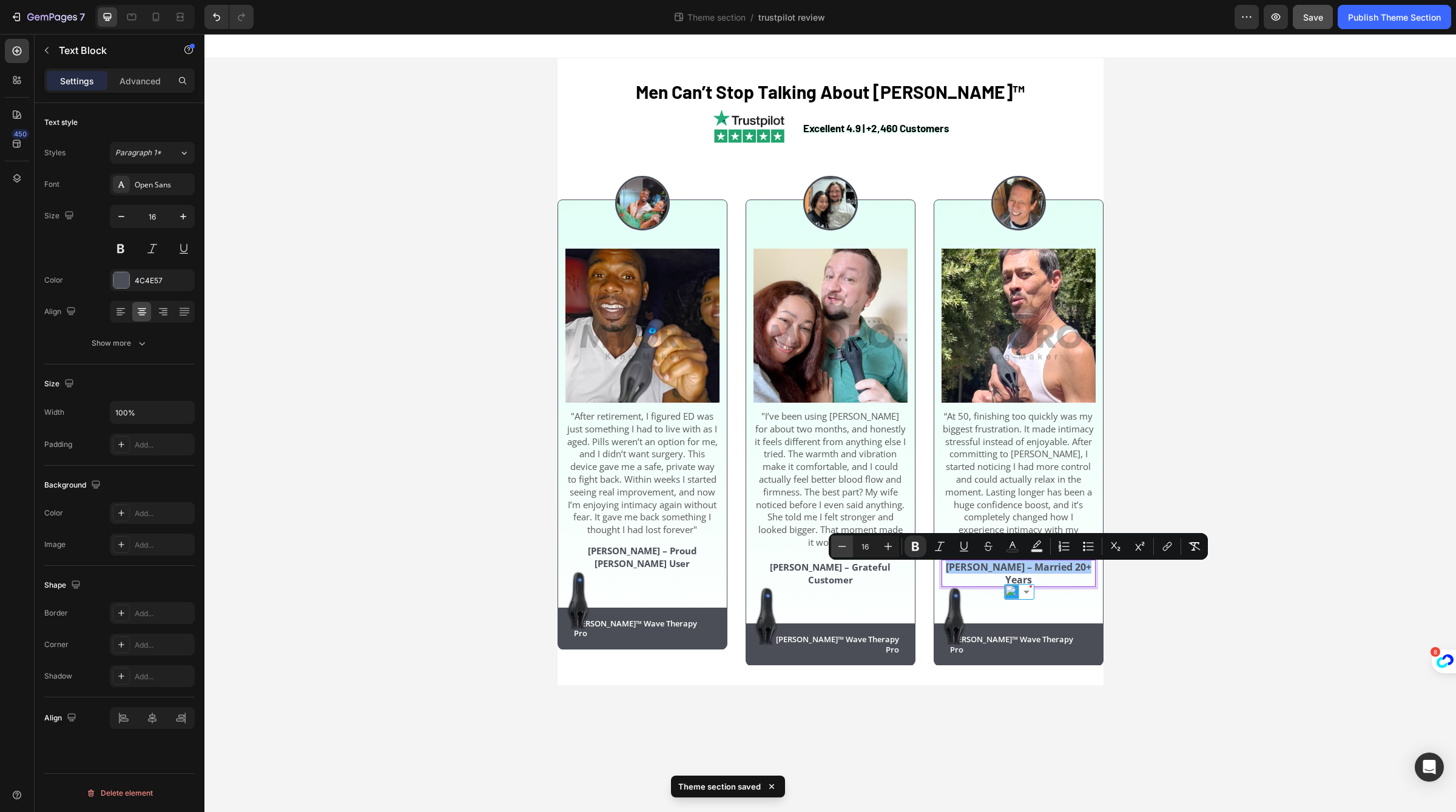
click at [845, 546] on icon "Editor contextual toolbar" at bounding box center [842, 546] width 12 height 12
type input "15"
click at [801, 638] on div "Neuman™ Wave Therapy Pro Text Block Row" at bounding box center [830, 644] width 169 height 43
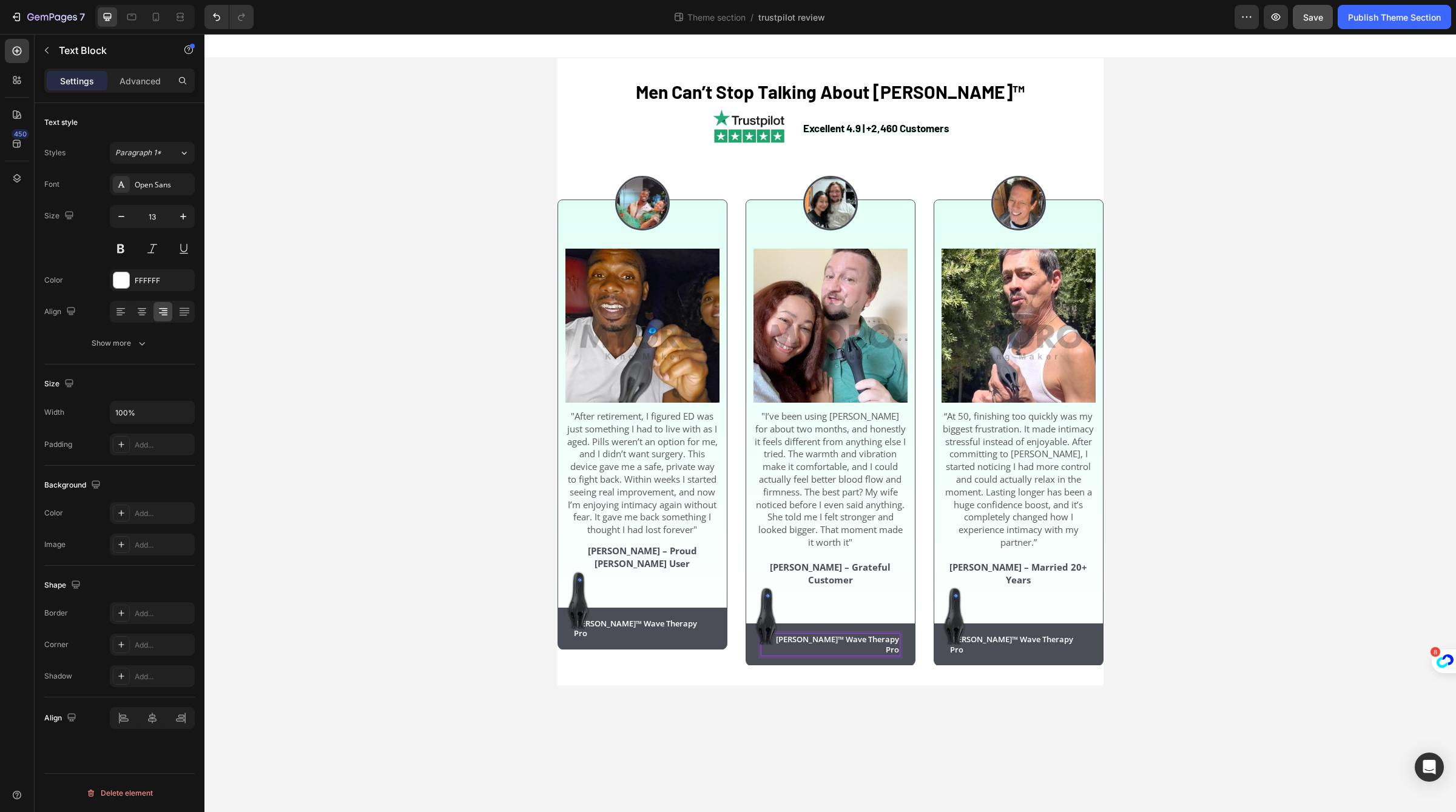
click at [819, 635] on p "[PERSON_NAME]™ Wave Therapy Pro" at bounding box center [830, 644] width 138 height 20
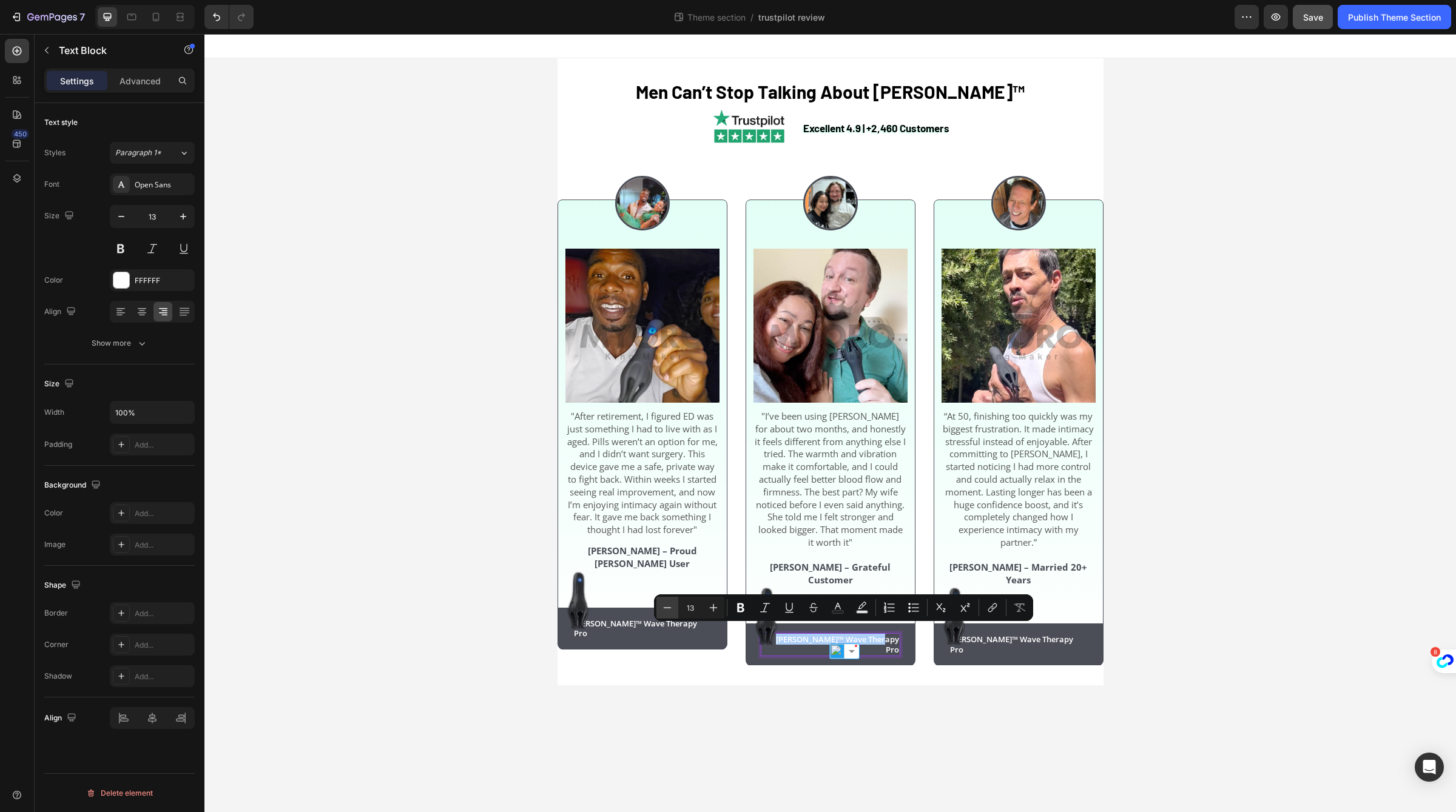
click at [677, 607] on button "Minus" at bounding box center [667, 607] width 21 height 21
type input "12"
click at [636, 618] on p "[PERSON_NAME]™ Wave Therapy Pro" at bounding box center [642, 628] width 138 height 20
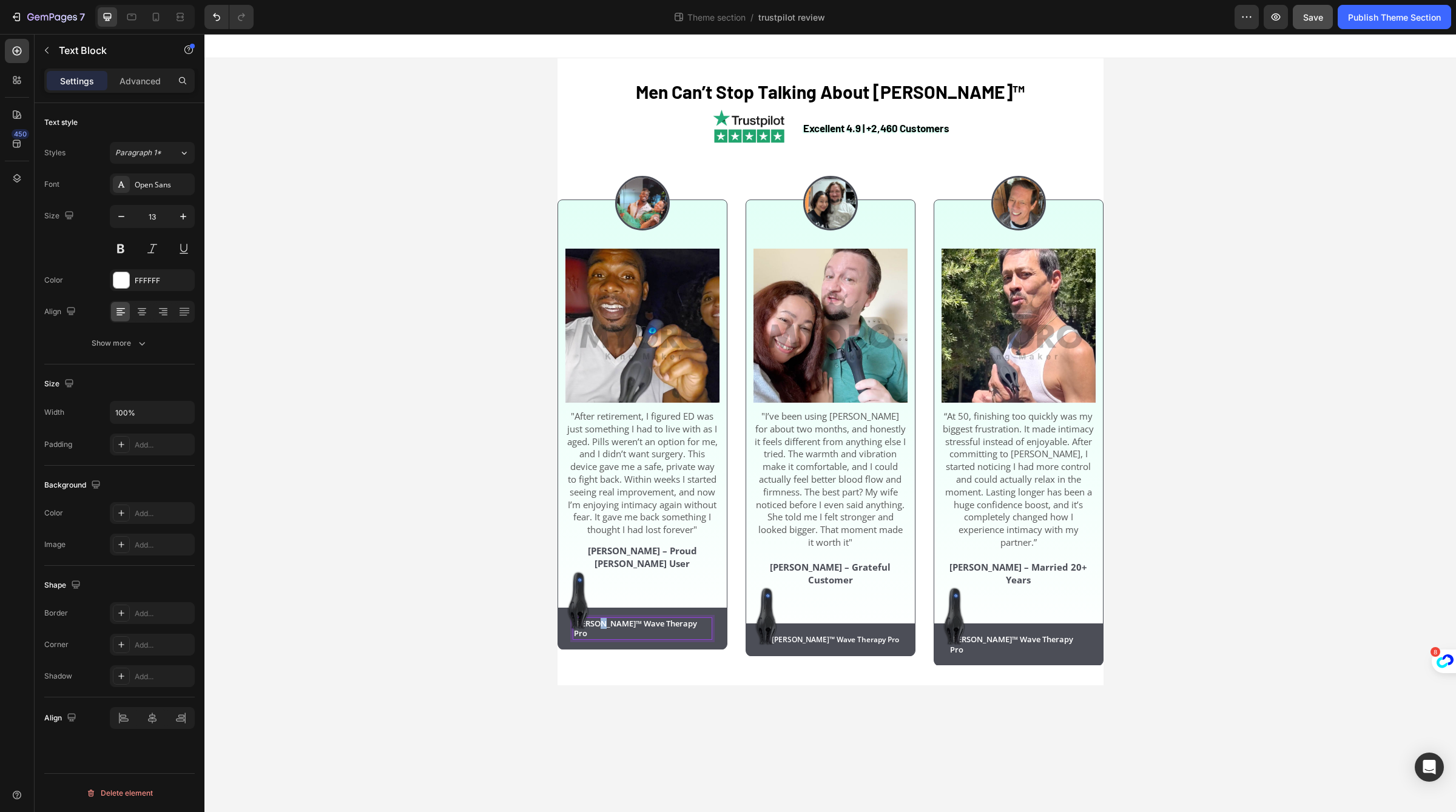
click at [636, 618] on p "[PERSON_NAME]™ Wave Therapy Pro" at bounding box center [642, 628] width 138 height 20
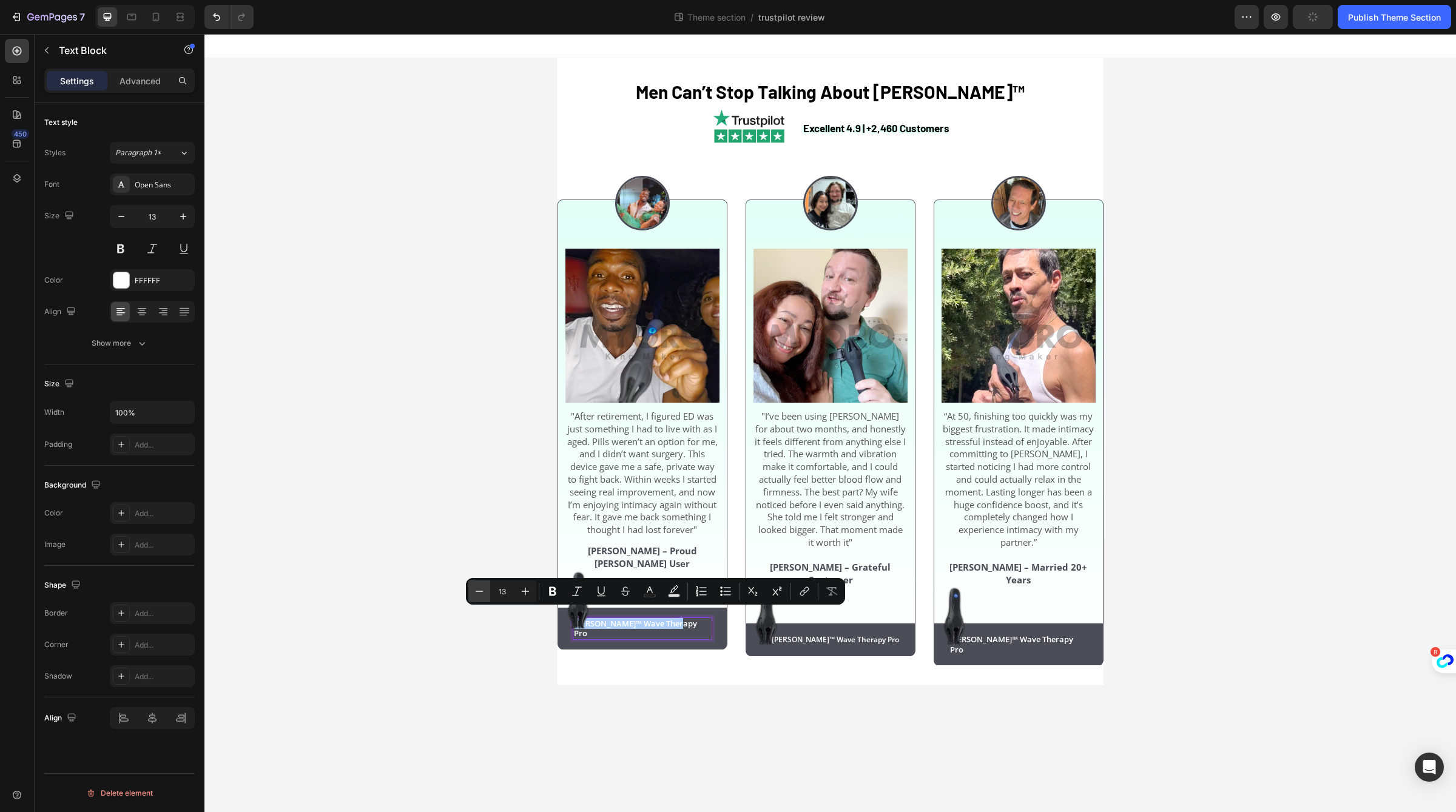
click at [480, 591] on icon "Editor contextual toolbar" at bounding box center [480, 591] width 8 height 1
type input "12"
click at [1041, 635] on p "[PERSON_NAME]™ Wave Therapy Pro" at bounding box center [1018, 644] width 138 height 20
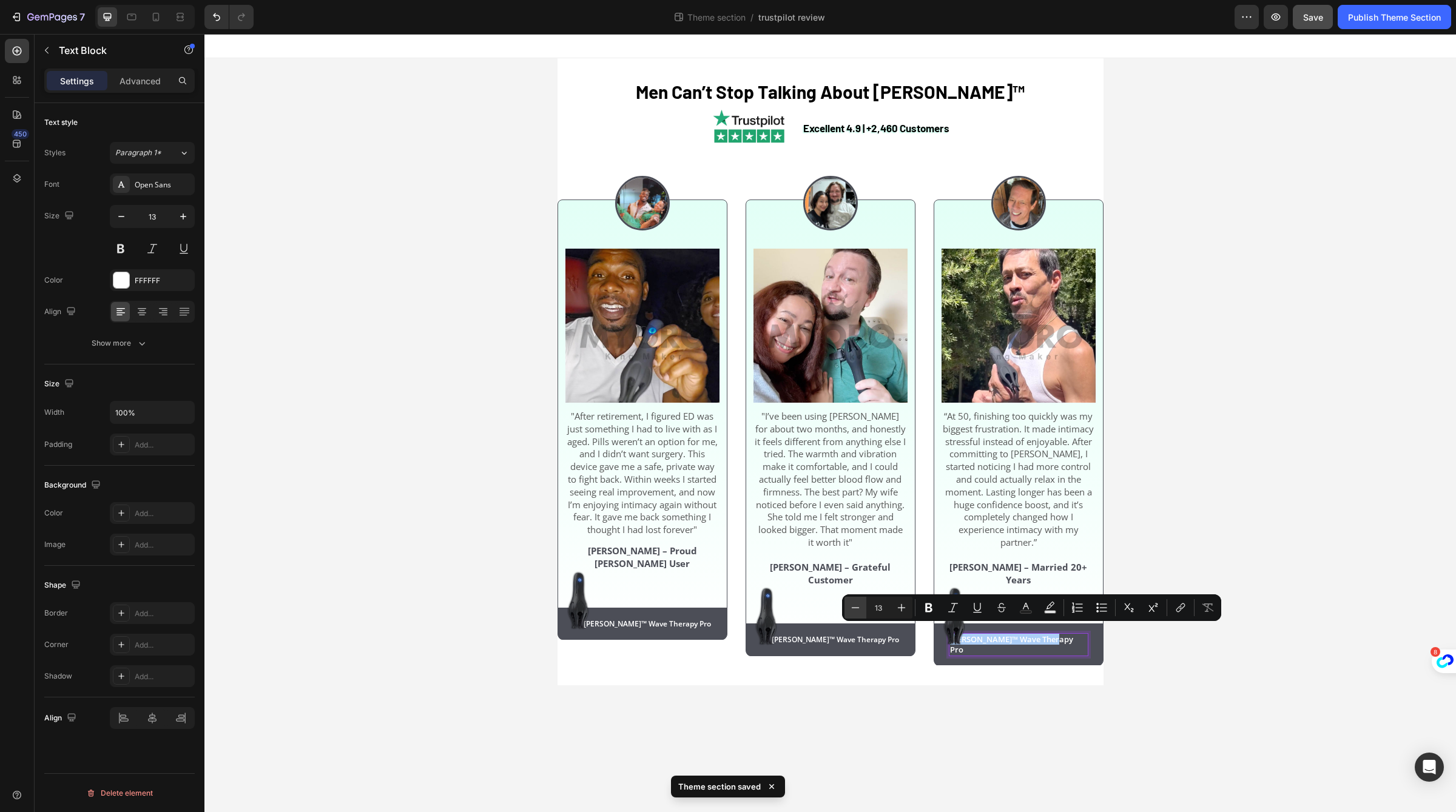
click at [848, 602] on button "Minus" at bounding box center [855, 607] width 21 height 21
type input "12"
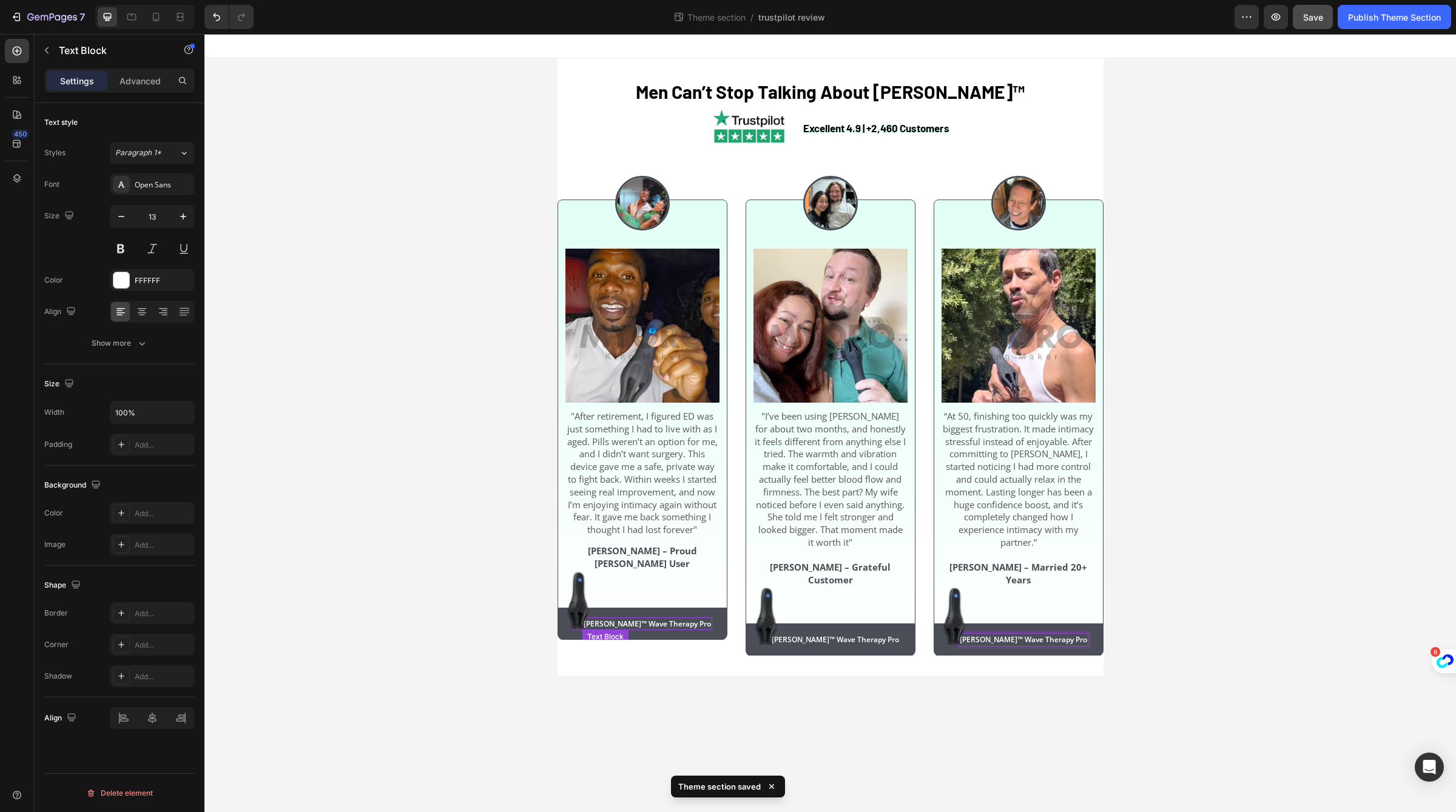
click at [654, 618] on span "[PERSON_NAME]™ Wave Therapy Pro" at bounding box center [647, 623] width 128 height 11
drag, startPoint x: 645, startPoint y: 617, endPoint x: 712, endPoint y: 615, distance: 67.0
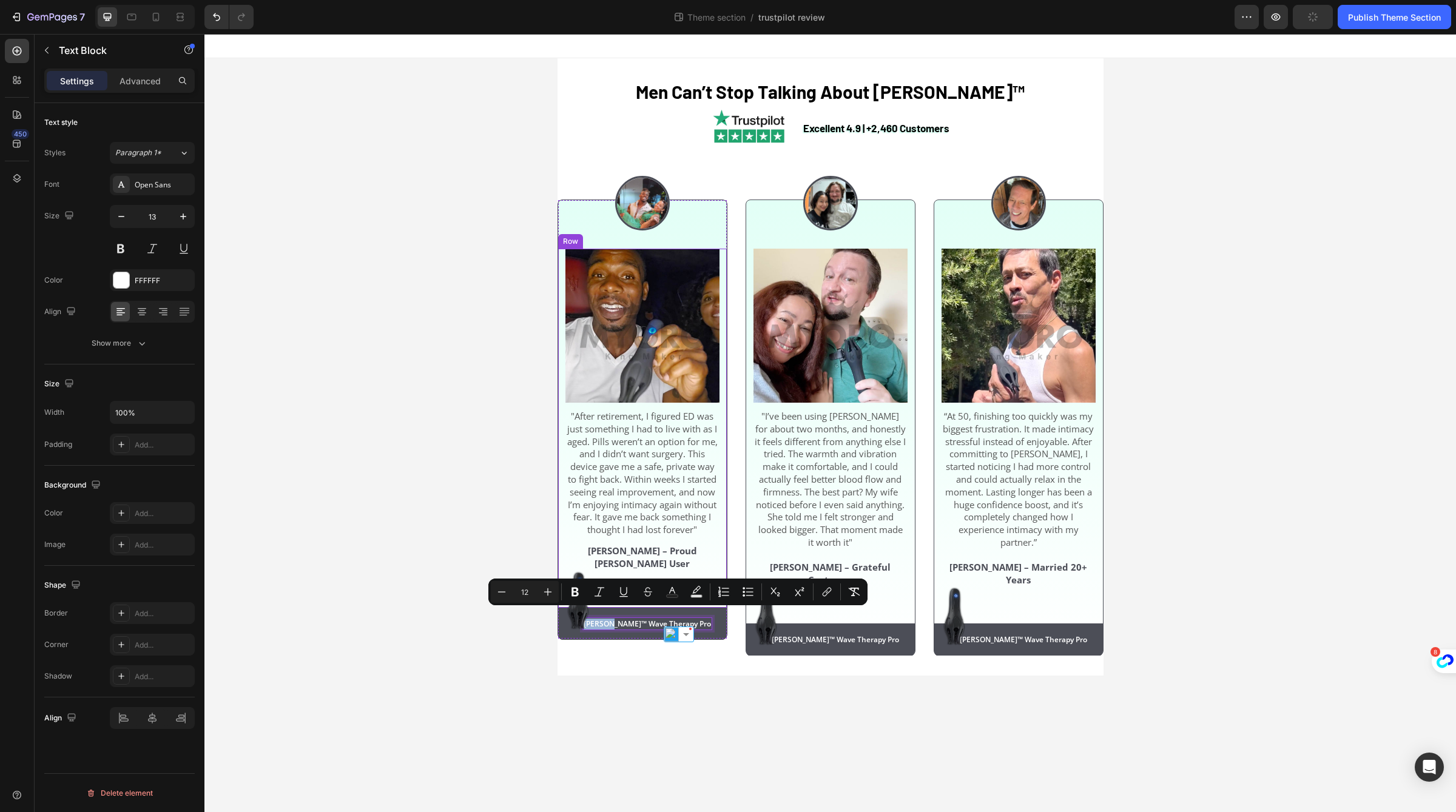
click at [507, 553] on div "⁠⁠⁠⁠⁠⁠⁠ Men Can’t Stop Talking About Neuman™ Heading Excellent 4.9 | +2,460 Cus…" at bounding box center [830, 367] width 1251 height 617
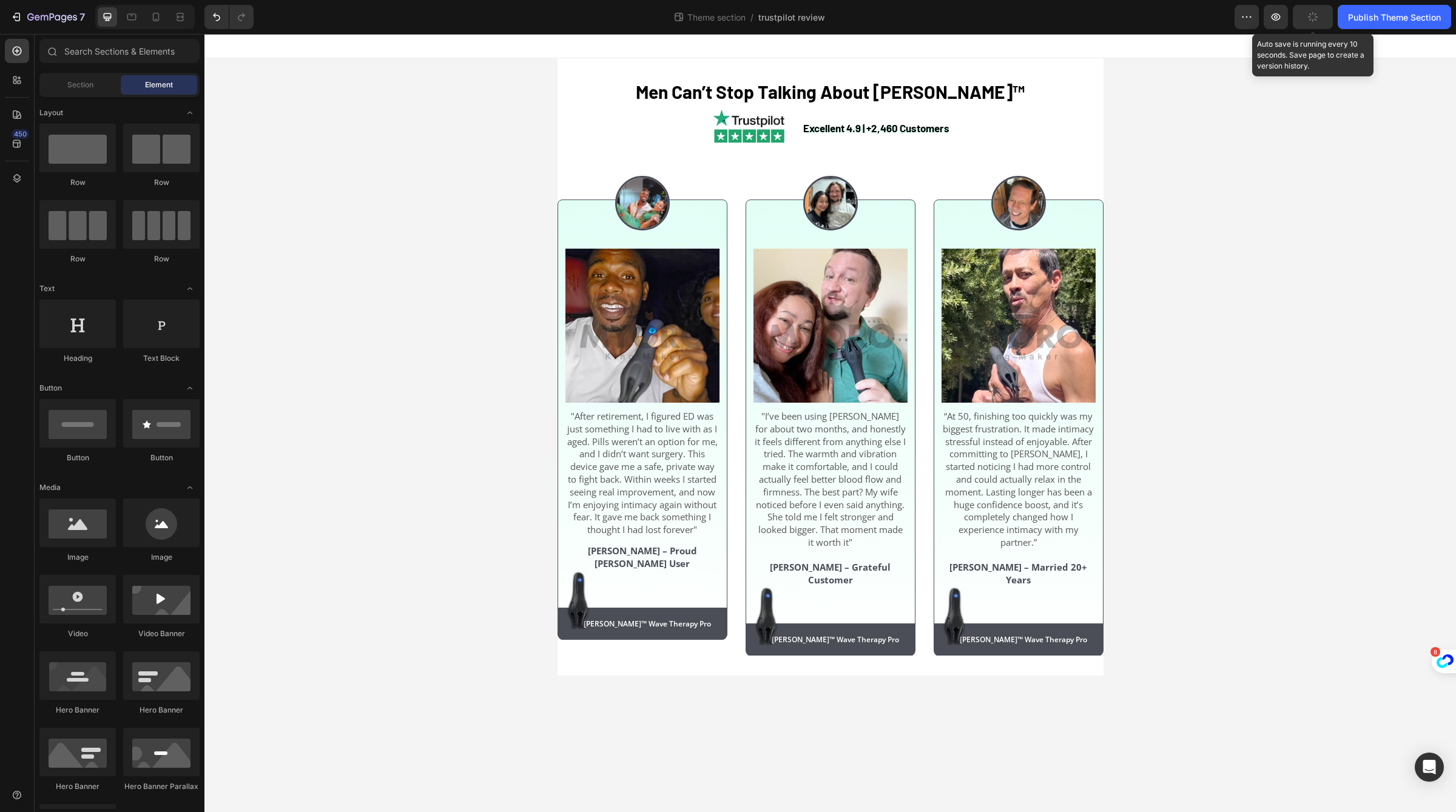
click at [1319, 13] on button "button" at bounding box center [1312, 17] width 40 height 24
click at [1357, 13] on div "Publish Theme Section" at bounding box center [1394, 17] width 93 height 13
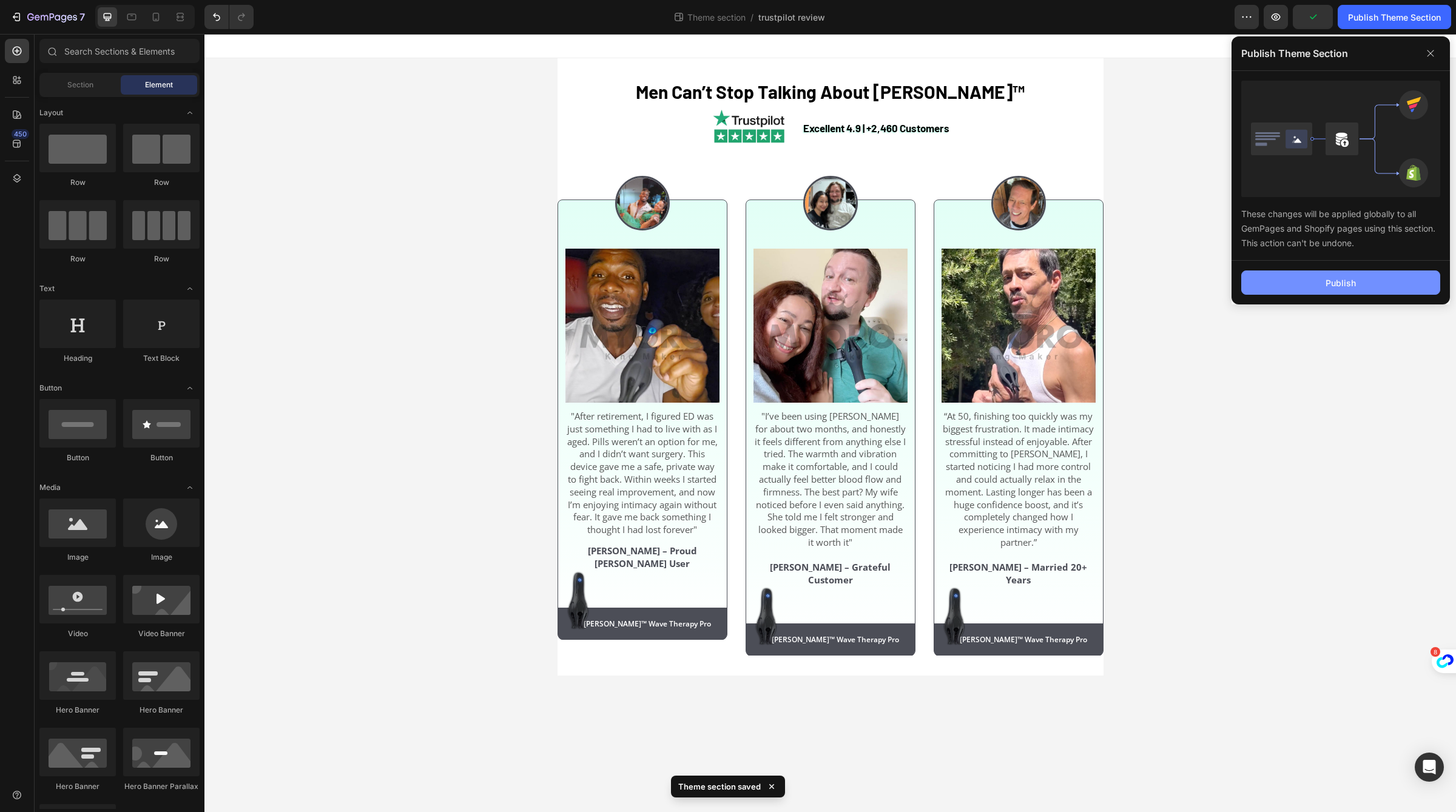
click at [1342, 278] on div "Publish" at bounding box center [1340, 283] width 30 height 13
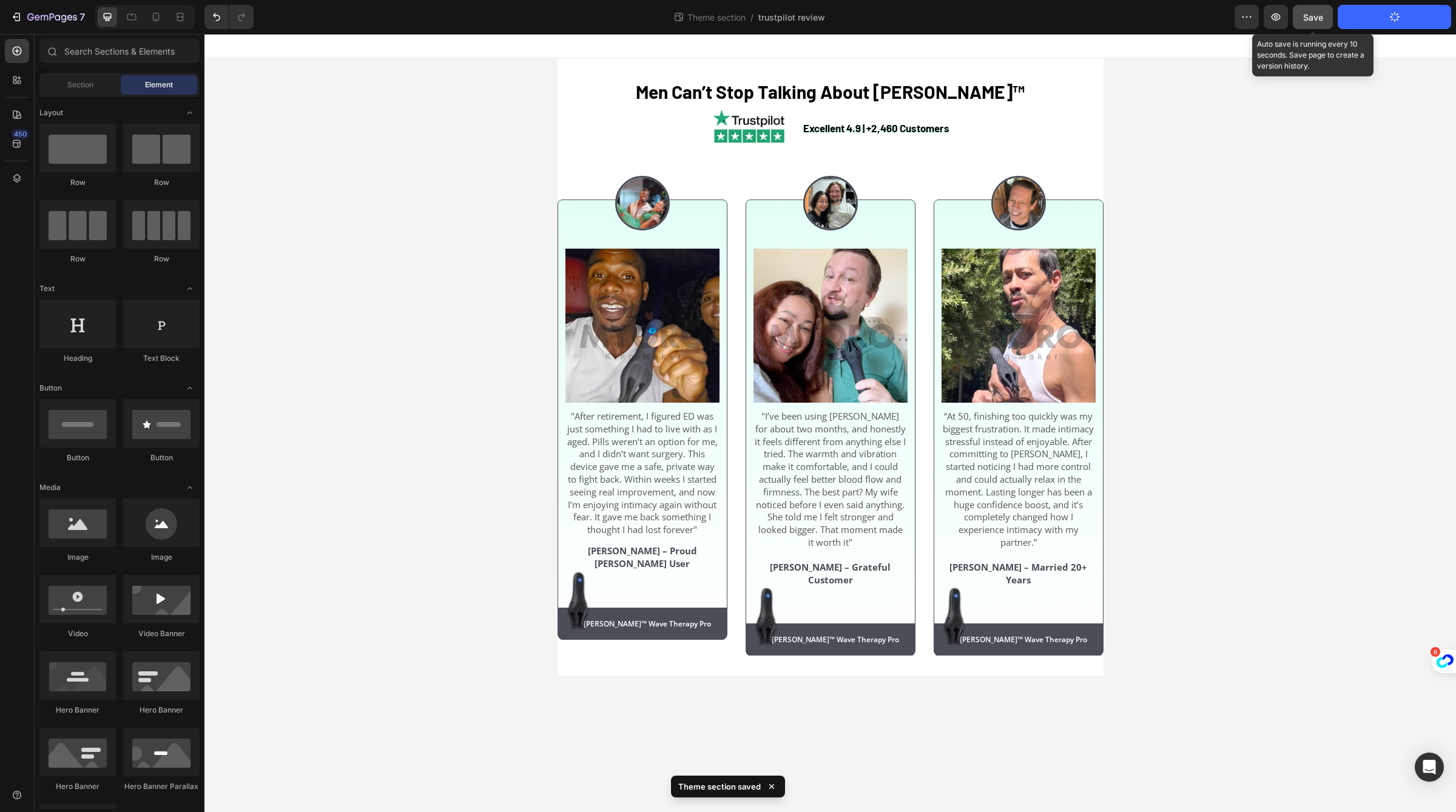
click at [1311, 24] on button "Save" at bounding box center [1312, 17] width 40 height 24
click at [1249, 16] on icon "button" at bounding box center [1246, 17] width 12 height 12
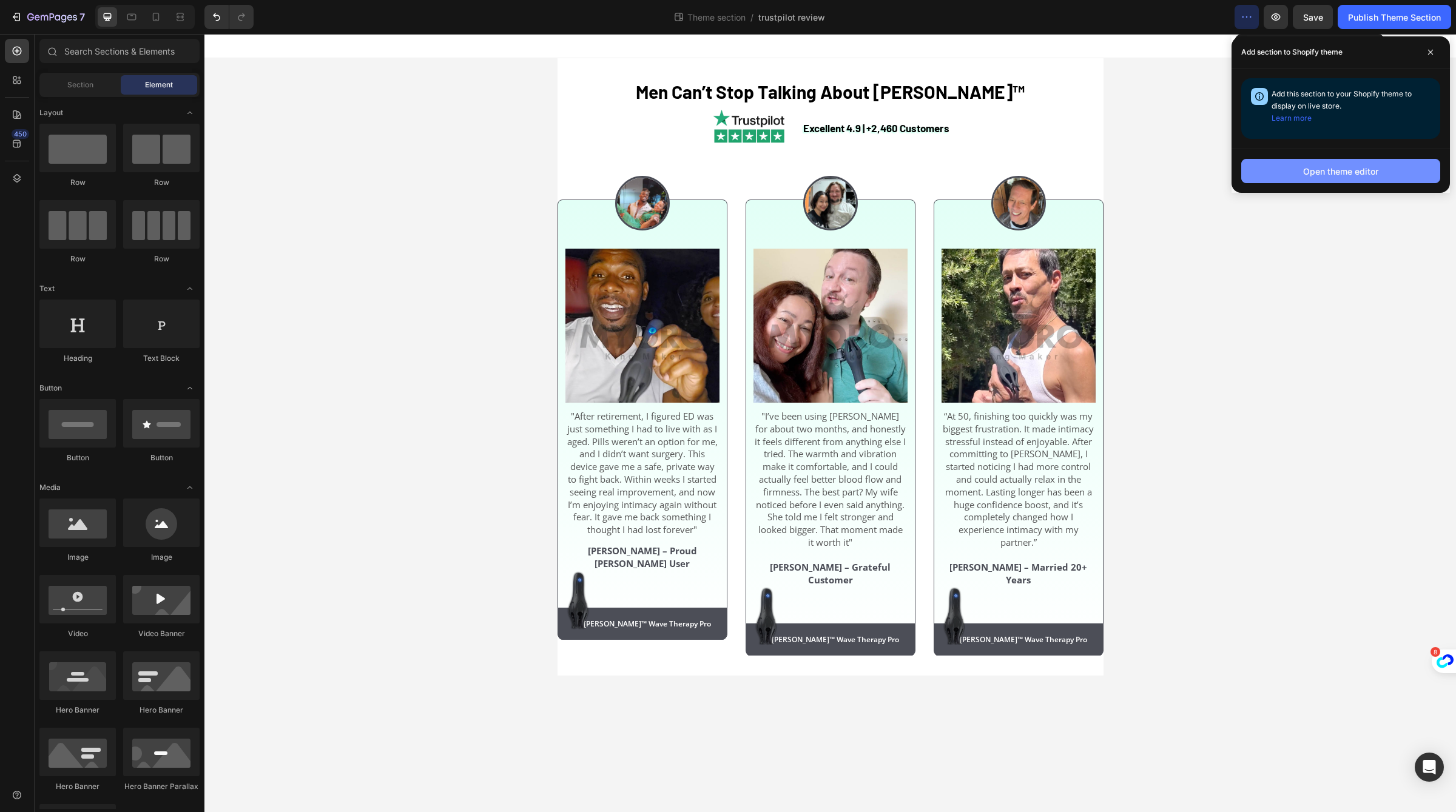
click at [1344, 165] on div "Open theme editor" at bounding box center [1340, 171] width 75 height 13
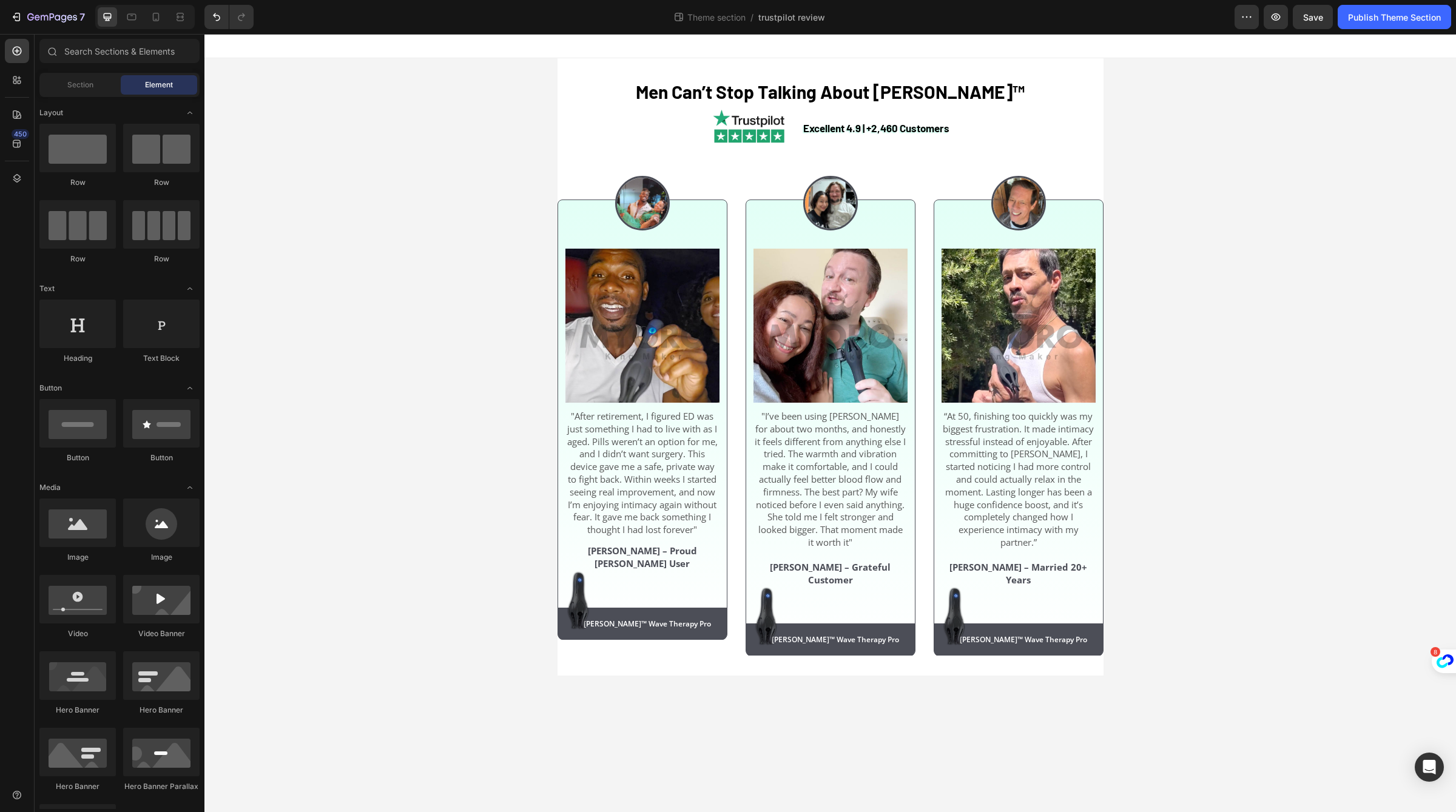
drag, startPoint x: 1565, startPoint y: 47, endPoint x: 1285, endPoint y: 131, distance: 292.3
click at [1278, 29] on div "7 Theme section / trustpilot review Preview Save Publish Theme Section" at bounding box center [728, 17] width 1456 height 34
click at [1279, 23] on button "button" at bounding box center [1276, 17] width 24 height 24
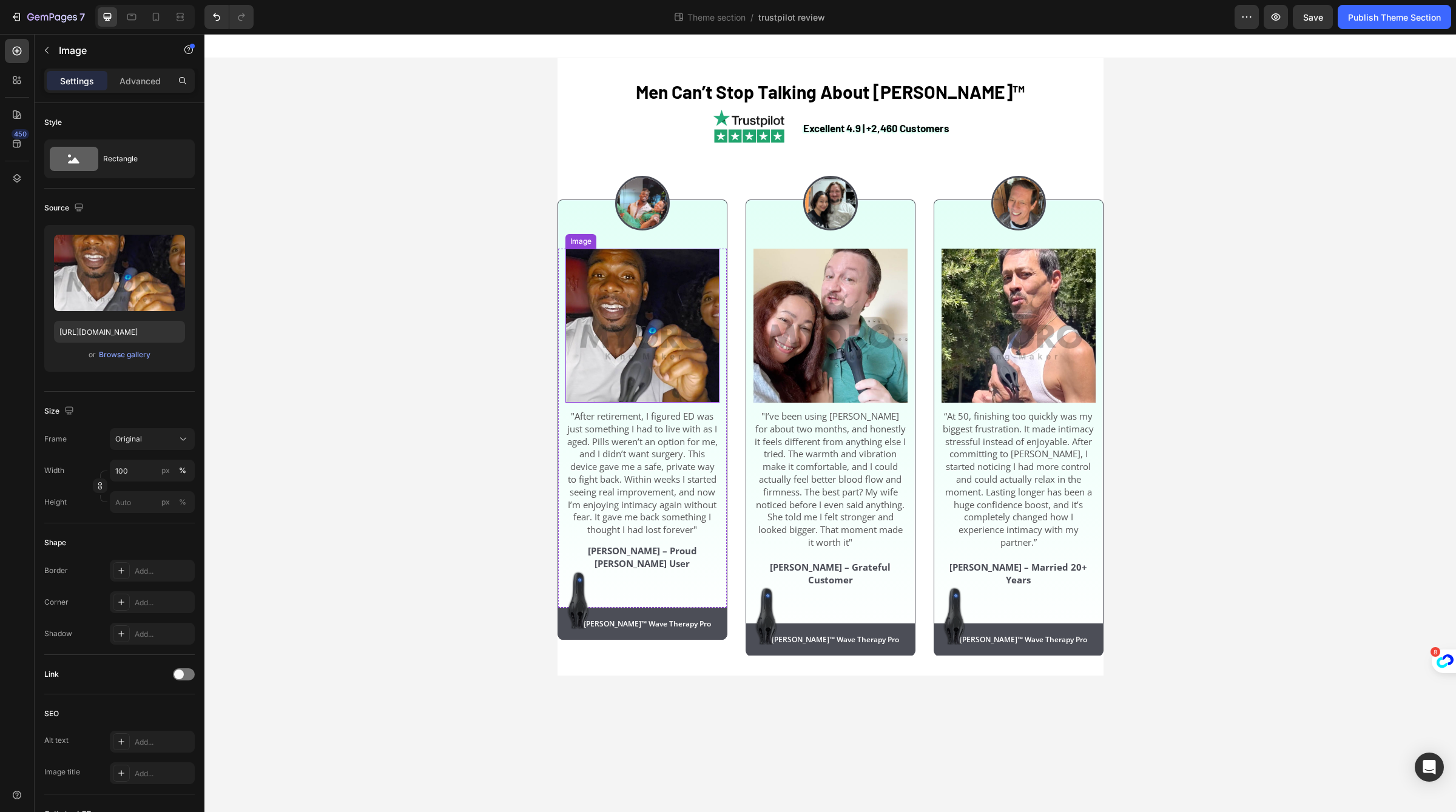
click at [609, 299] on img at bounding box center [643, 326] width 154 height 154
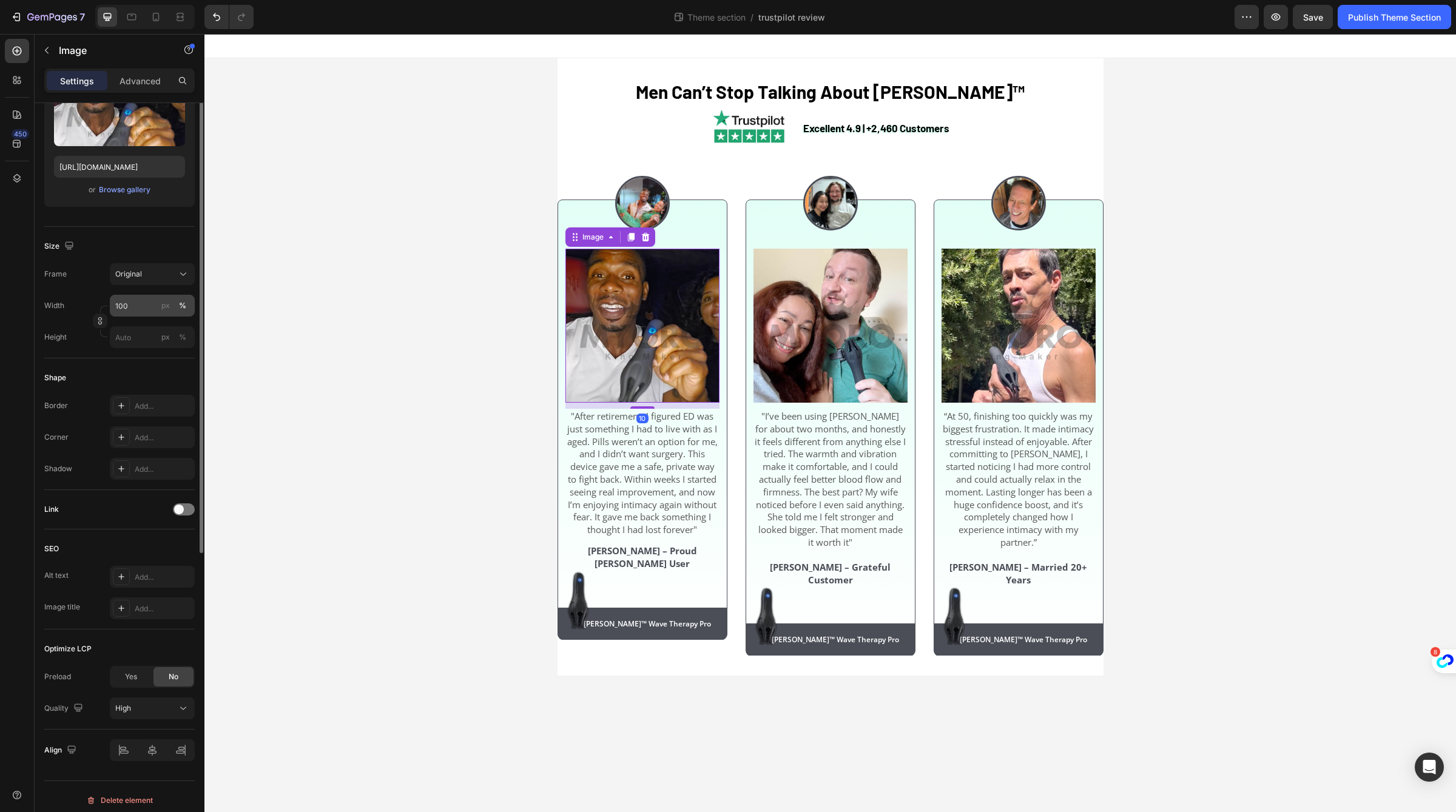
scroll to position [171, 0]
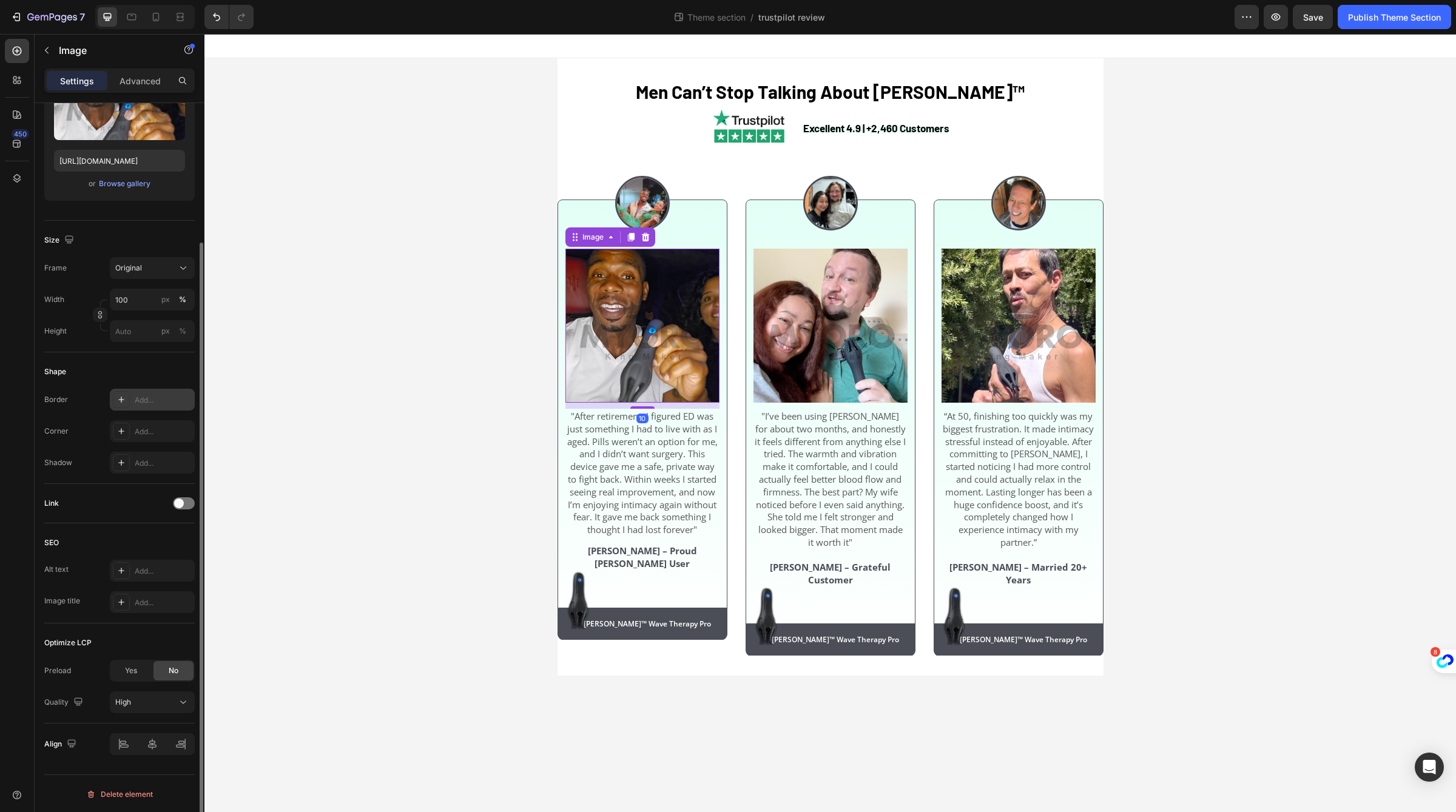
click at [163, 406] on div "Add..." at bounding box center [152, 400] width 85 height 21
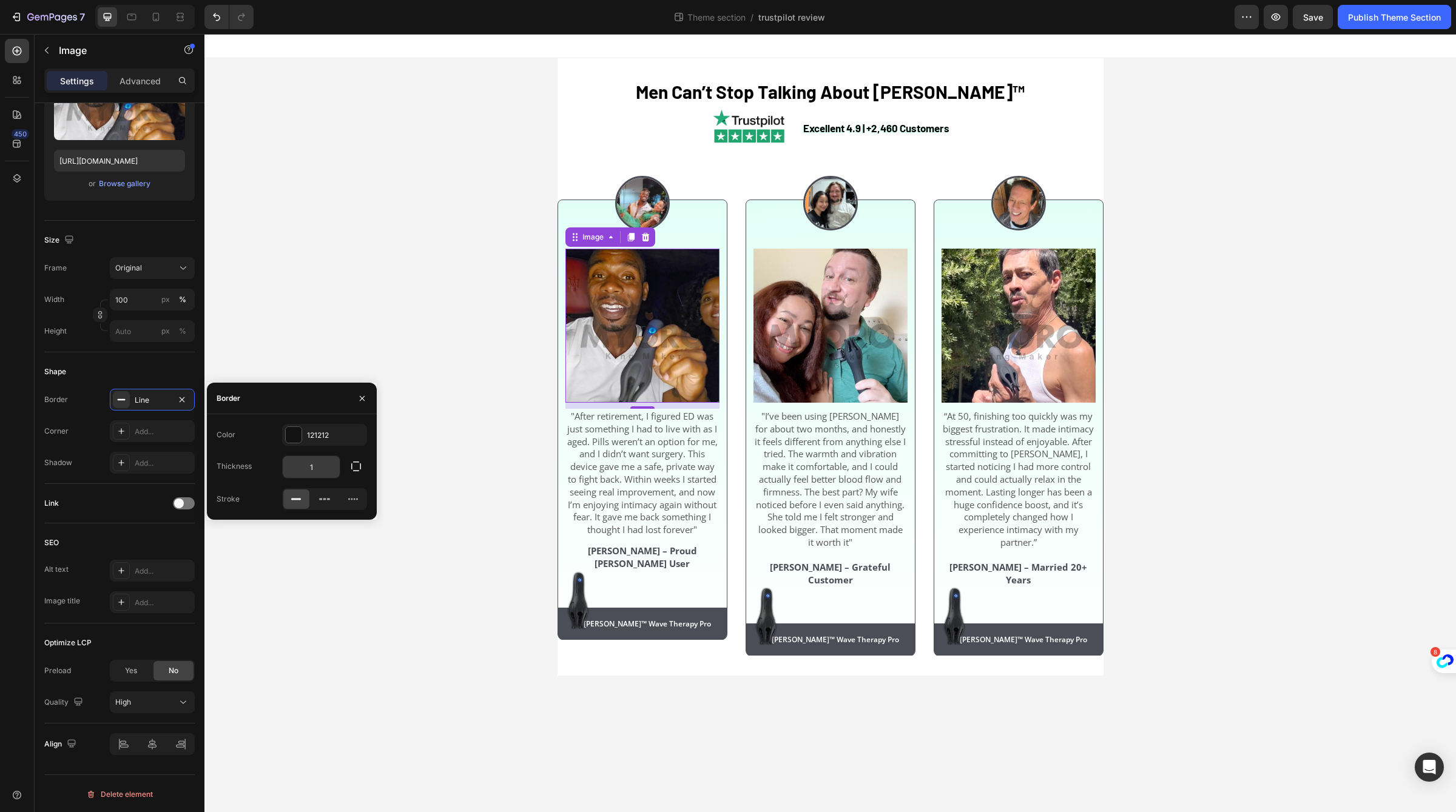
click at [302, 468] on input "1" at bounding box center [311, 467] width 57 height 21
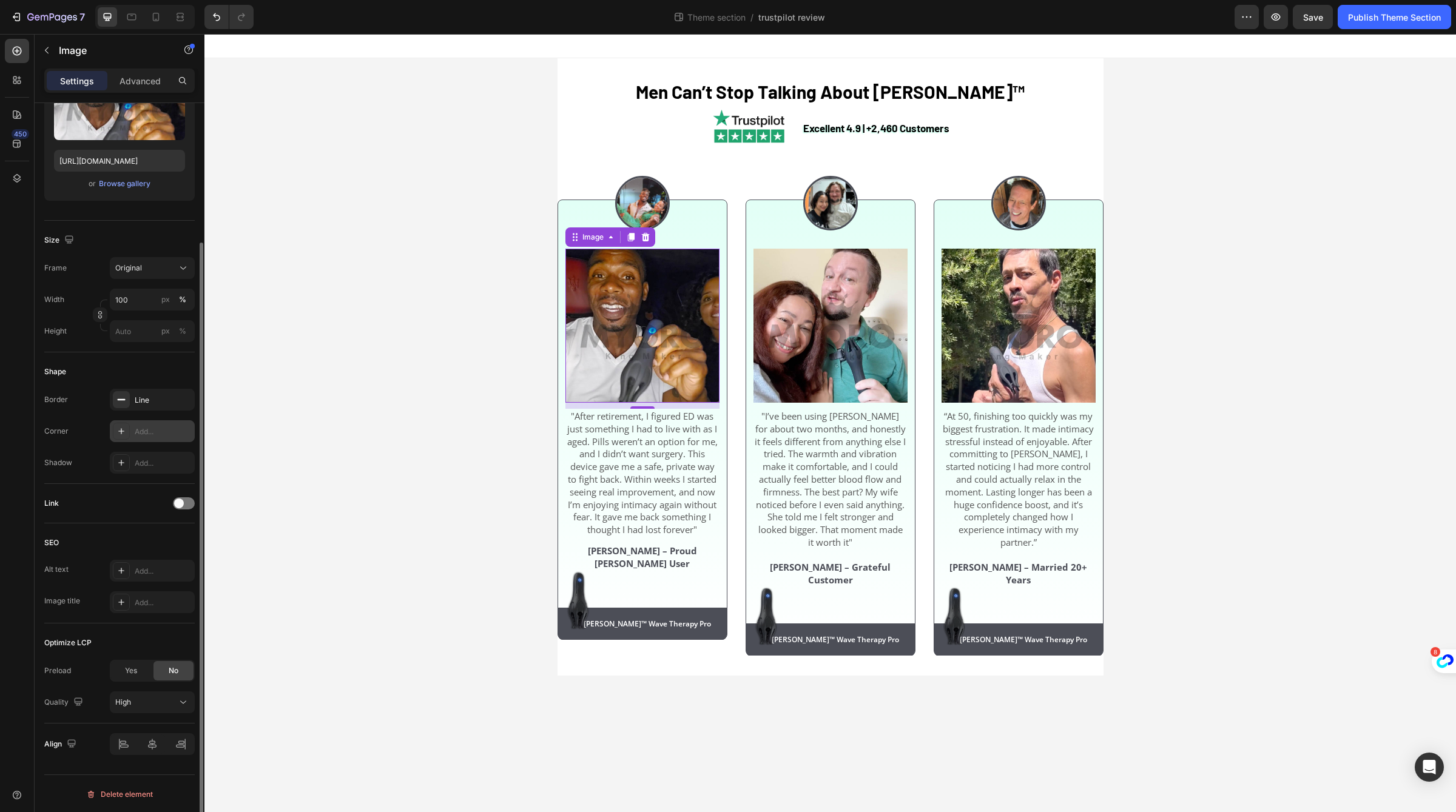
click at [138, 433] on div "Add..." at bounding box center [163, 431] width 57 height 11
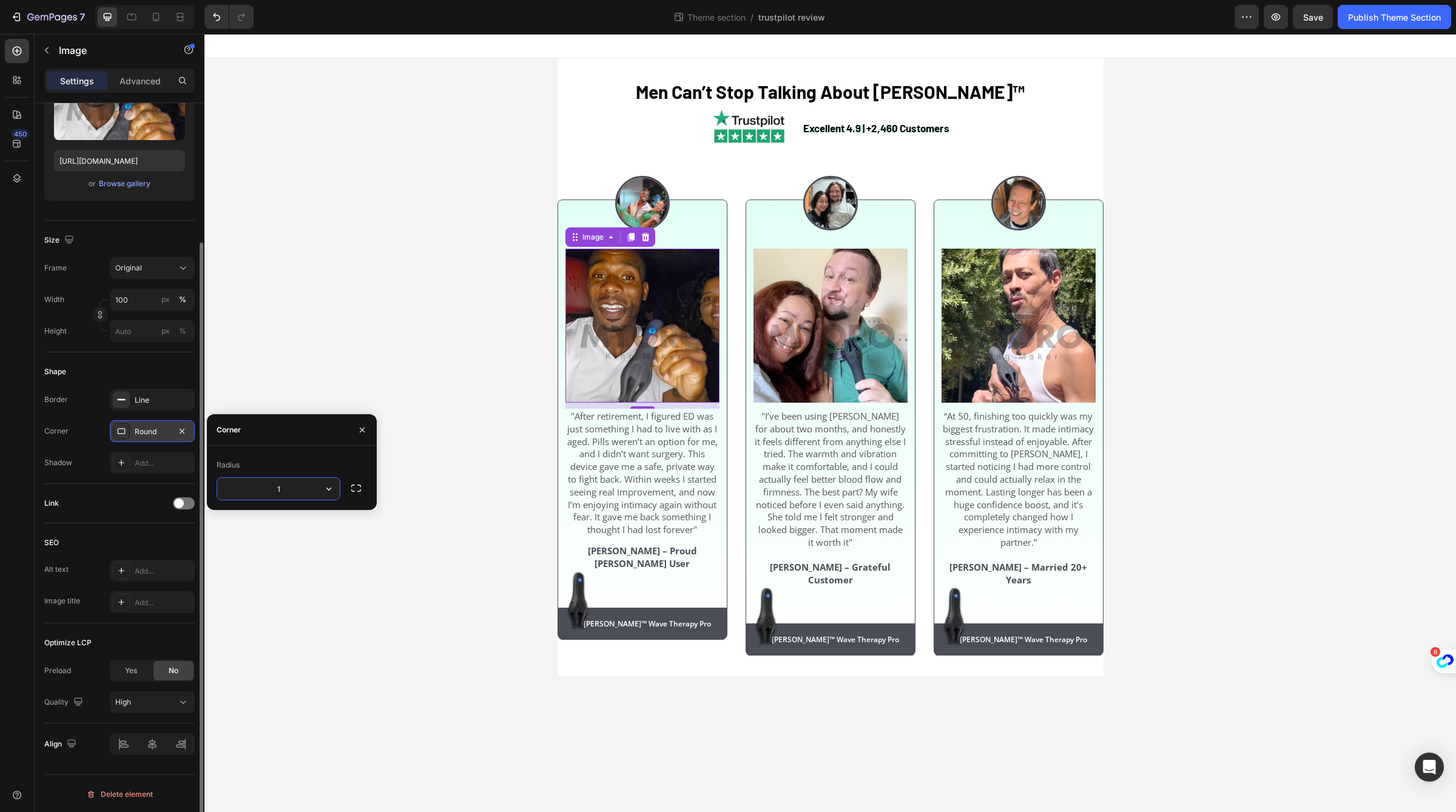
type input "11"
click at [115, 516] on div "Link" at bounding box center [119, 503] width 150 height 39
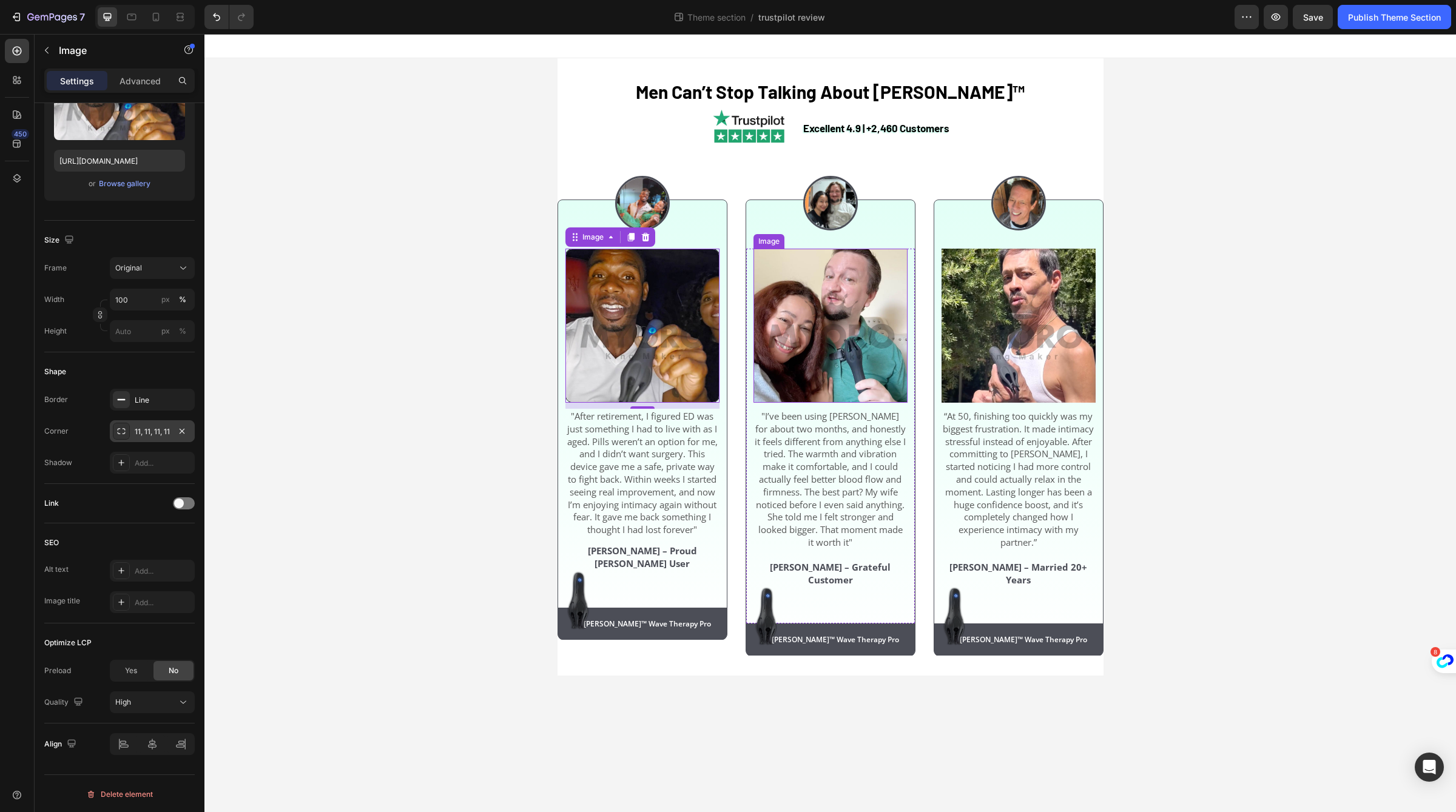
click at [840, 322] on img at bounding box center [831, 326] width 154 height 154
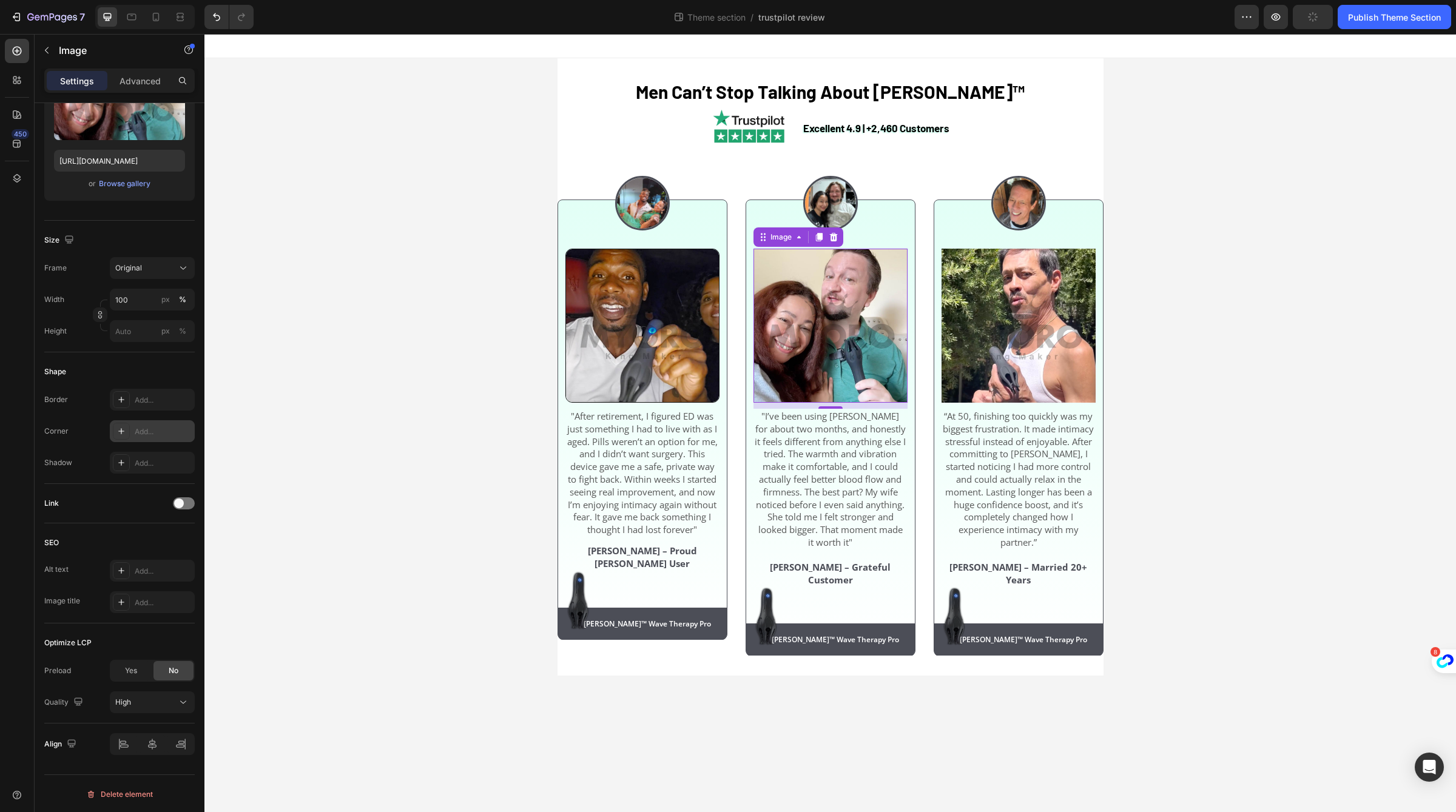
click at [158, 421] on div "Add..." at bounding box center [152, 431] width 85 height 21
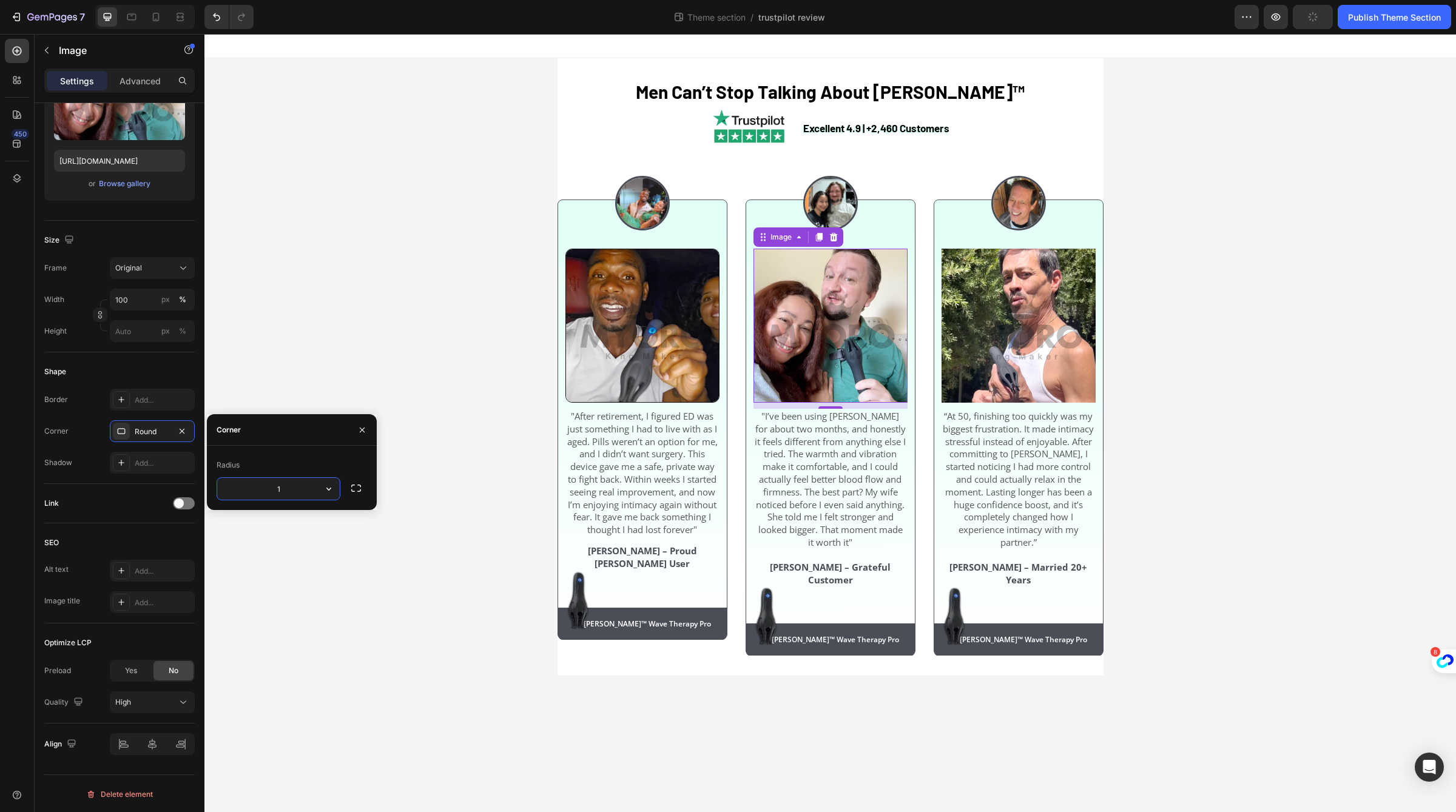
type input "11"
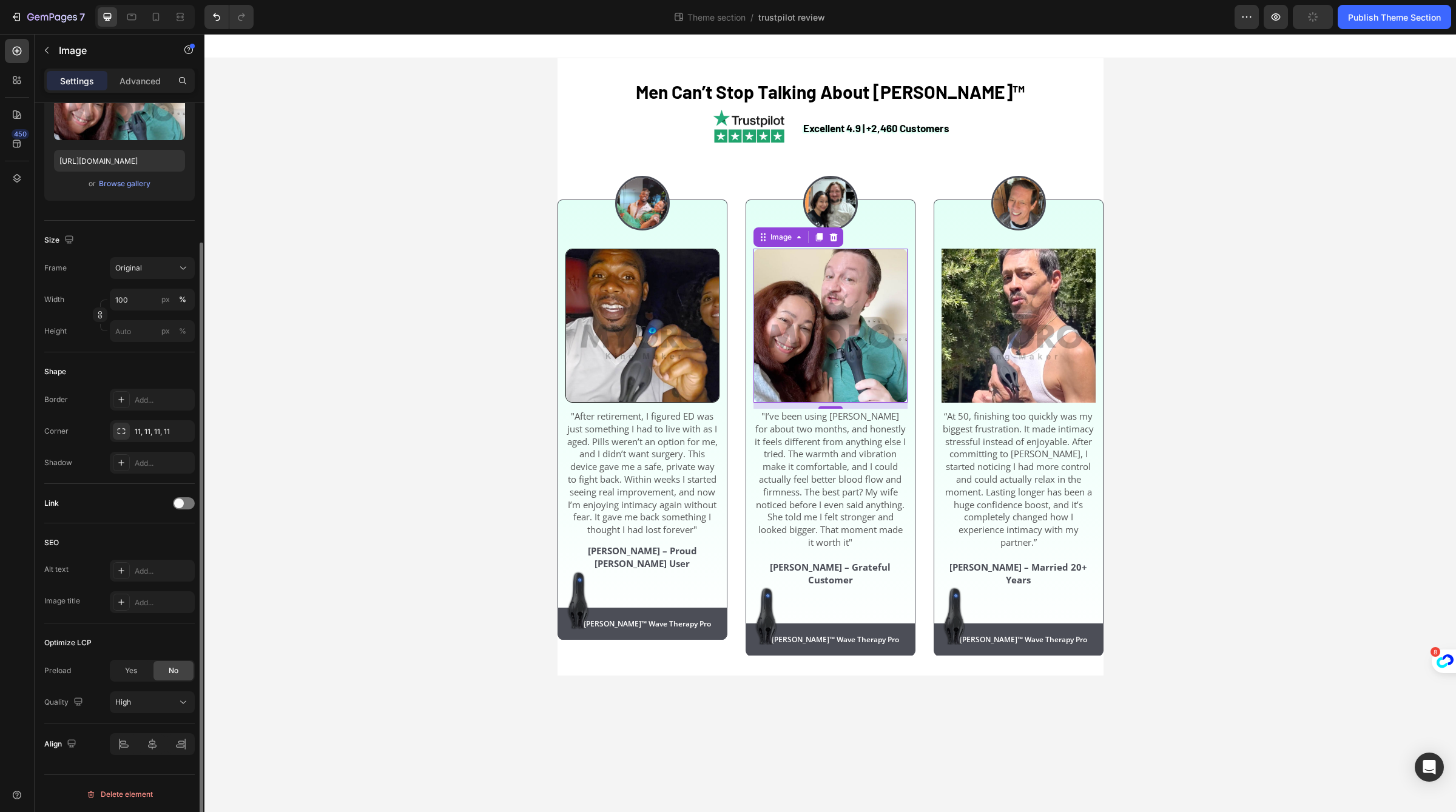
click at [100, 487] on div "Link" at bounding box center [119, 503] width 150 height 39
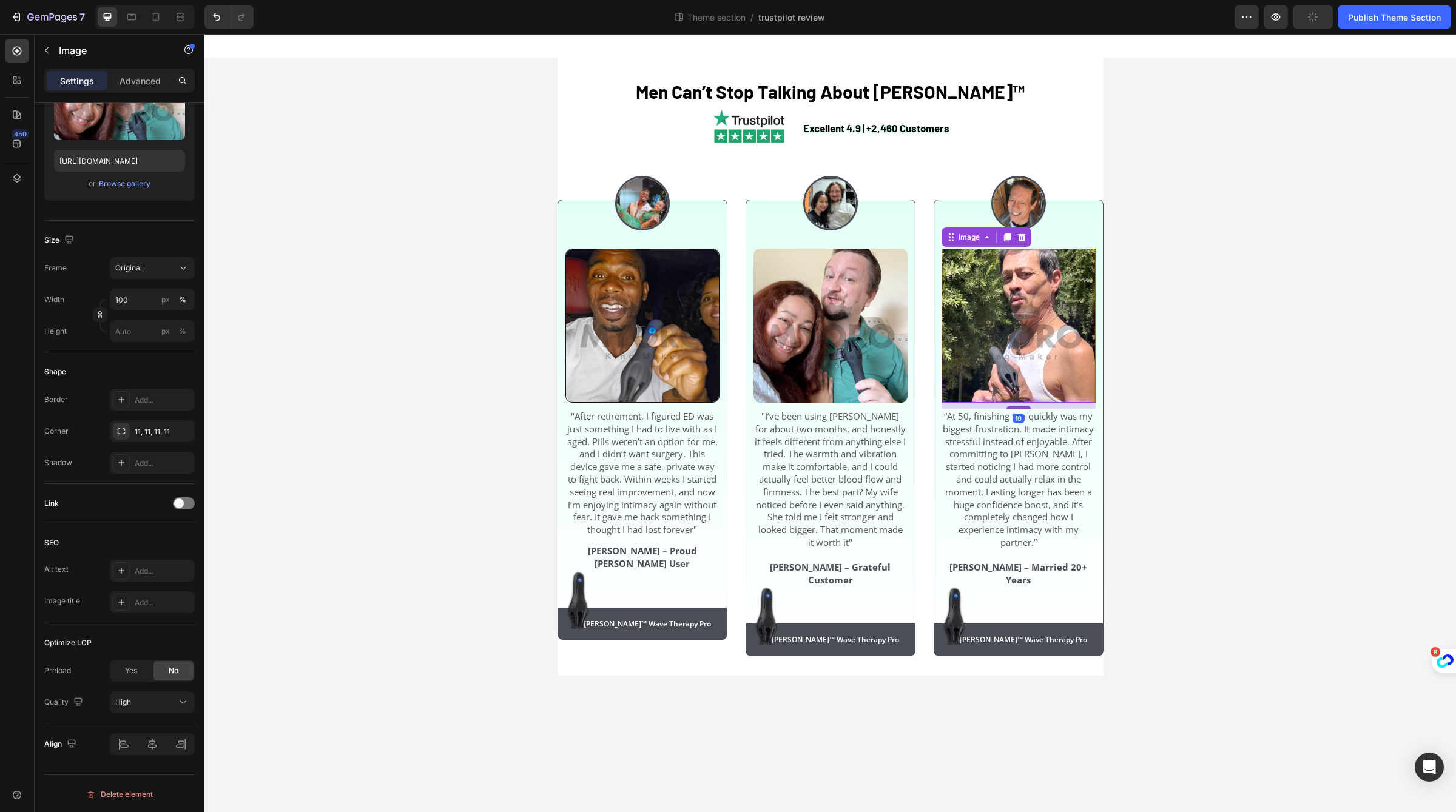
click at [1021, 339] on img at bounding box center [1018, 326] width 154 height 154
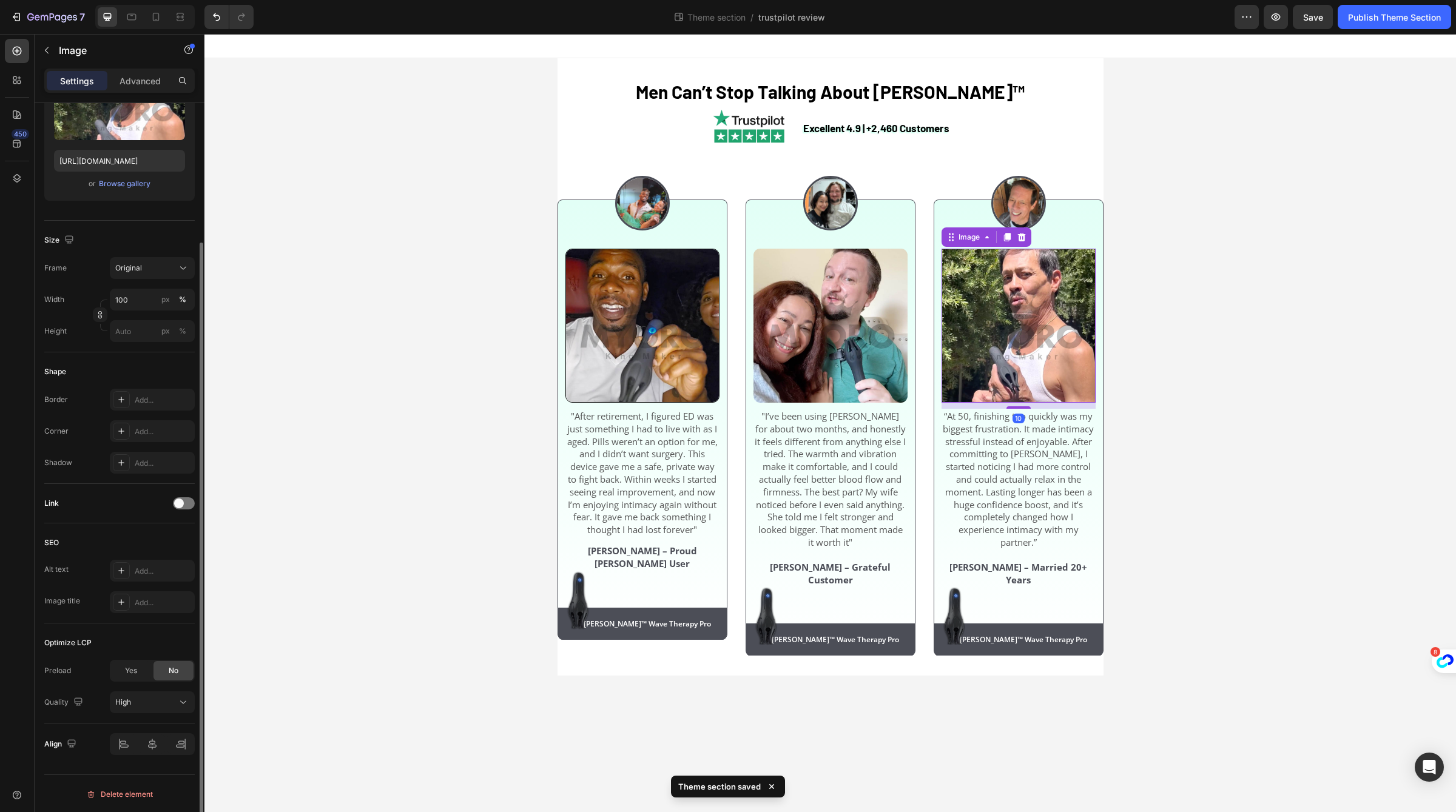
click at [128, 416] on div "Border Add... Corner Add... Shadow Add..." at bounding box center [119, 431] width 150 height 85
click at [133, 423] on div "Add..." at bounding box center [152, 431] width 85 height 21
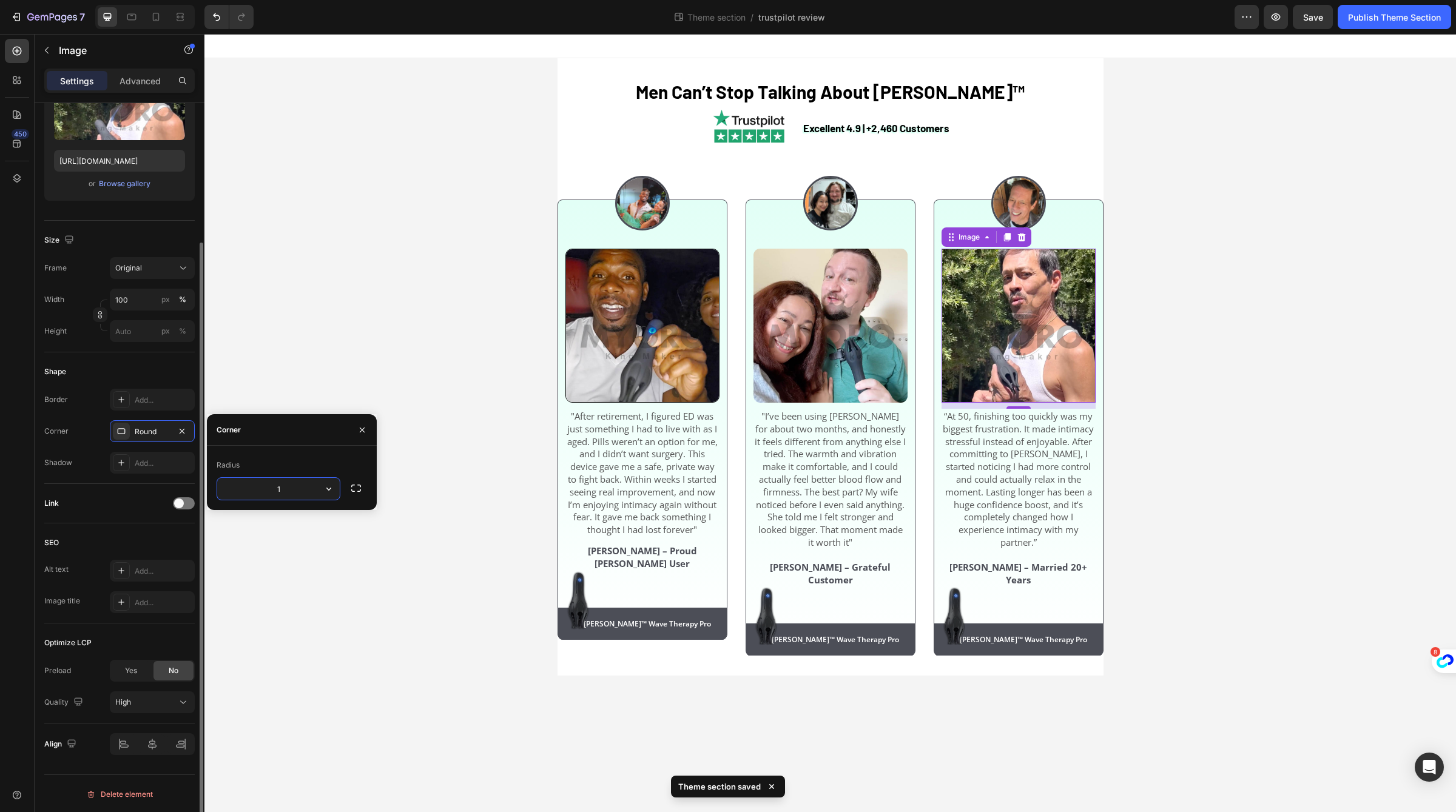
type input "11"
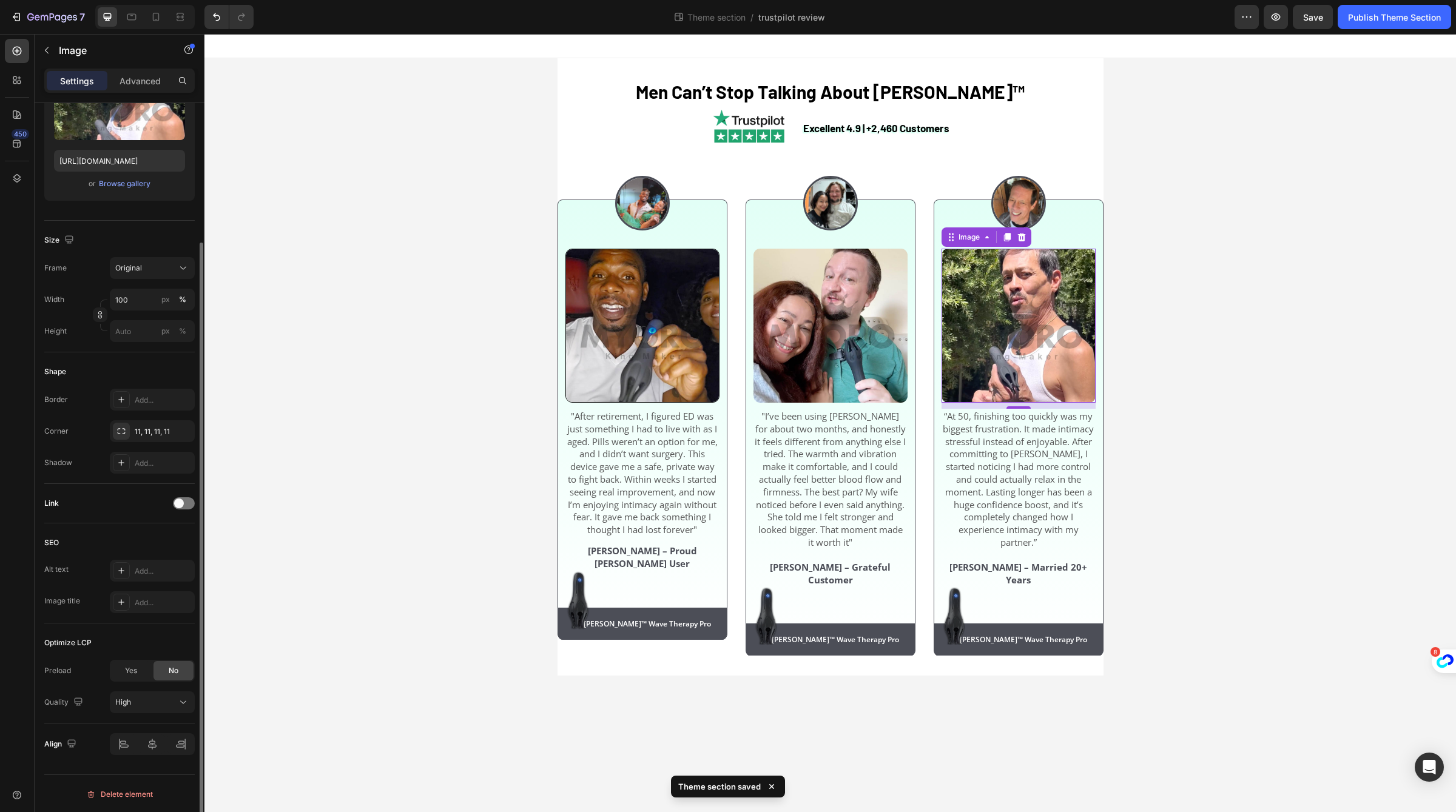
click at [79, 524] on div "SEO Alt text Add... Image title Add..." at bounding box center [119, 573] width 150 height 100
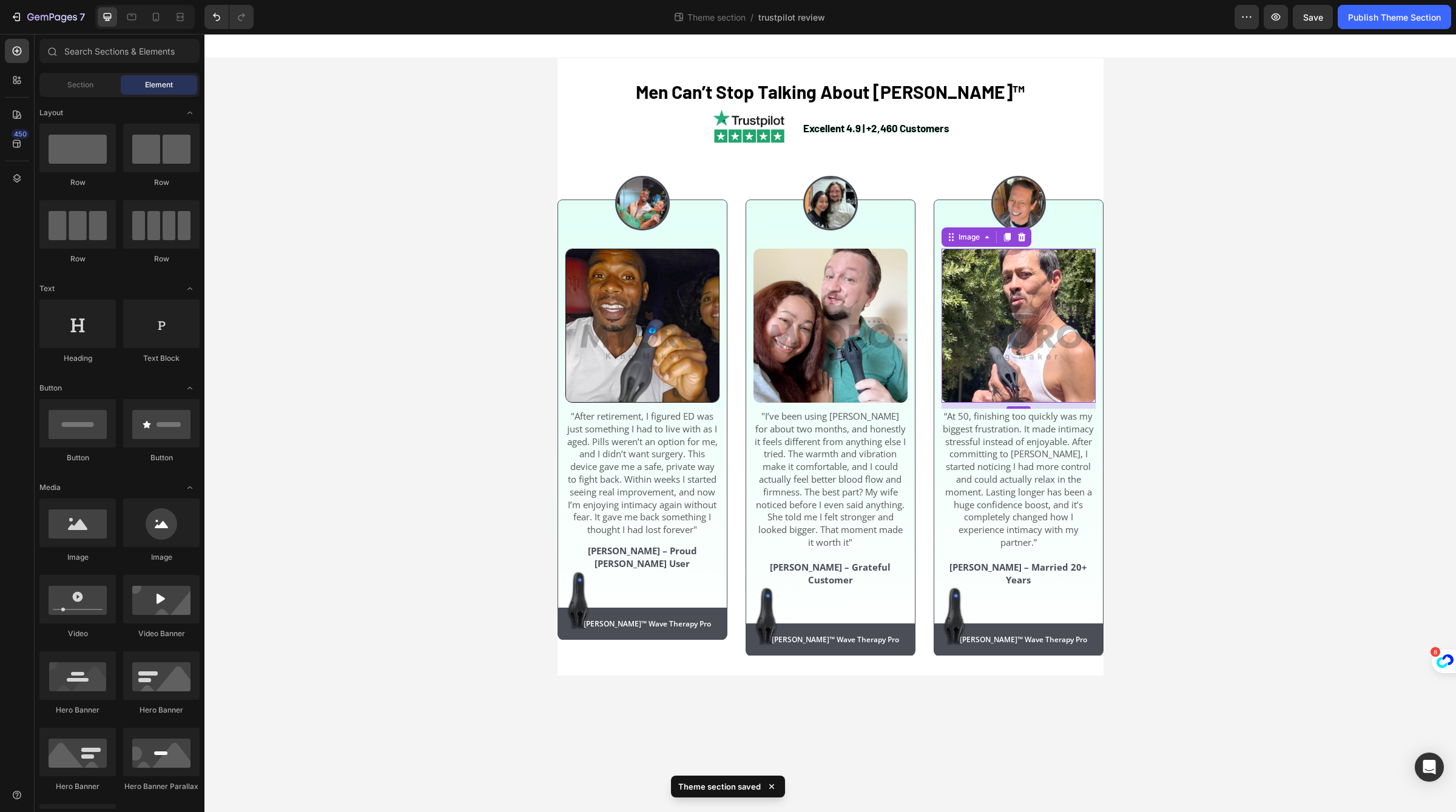
click at [451, 437] on div "⁠⁠⁠⁠⁠⁠⁠ Men Can’t Stop Talking About Neuman™ Heading Excellent 4.9 | +2,460 Cus…" at bounding box center [830, 367] width 1251 height 617
click at [832, 566] on strong "[PERSON_NAME] – Grateful Customer" at bounding box center [830, 573] width 121 height 25
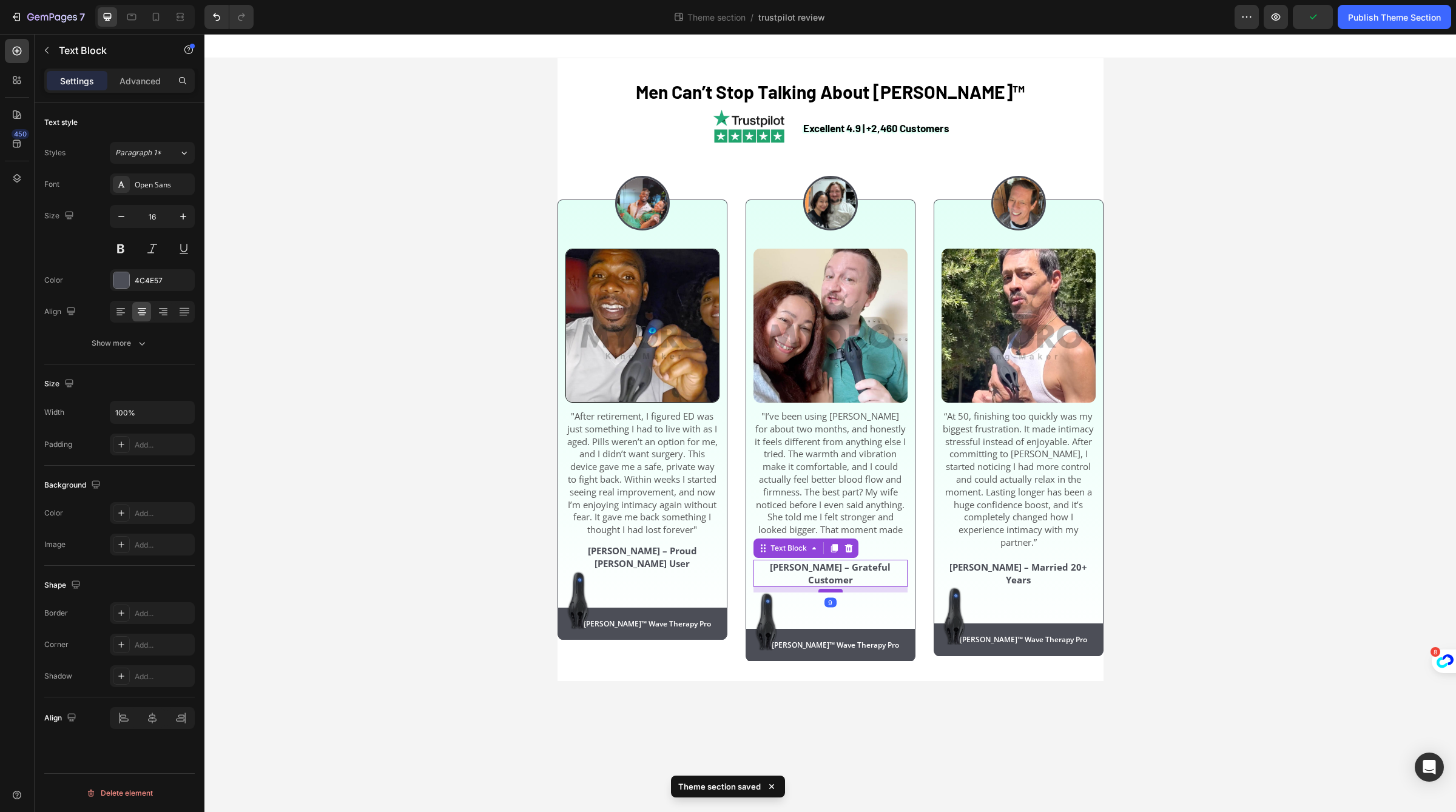
drag, startPoint x: 832, startPoint y: 577, endPoint x: 837, endPoint y: 582, distance: 7.1
click at [837, 589] on div at bounding box center [830, 591] width 24 height 4
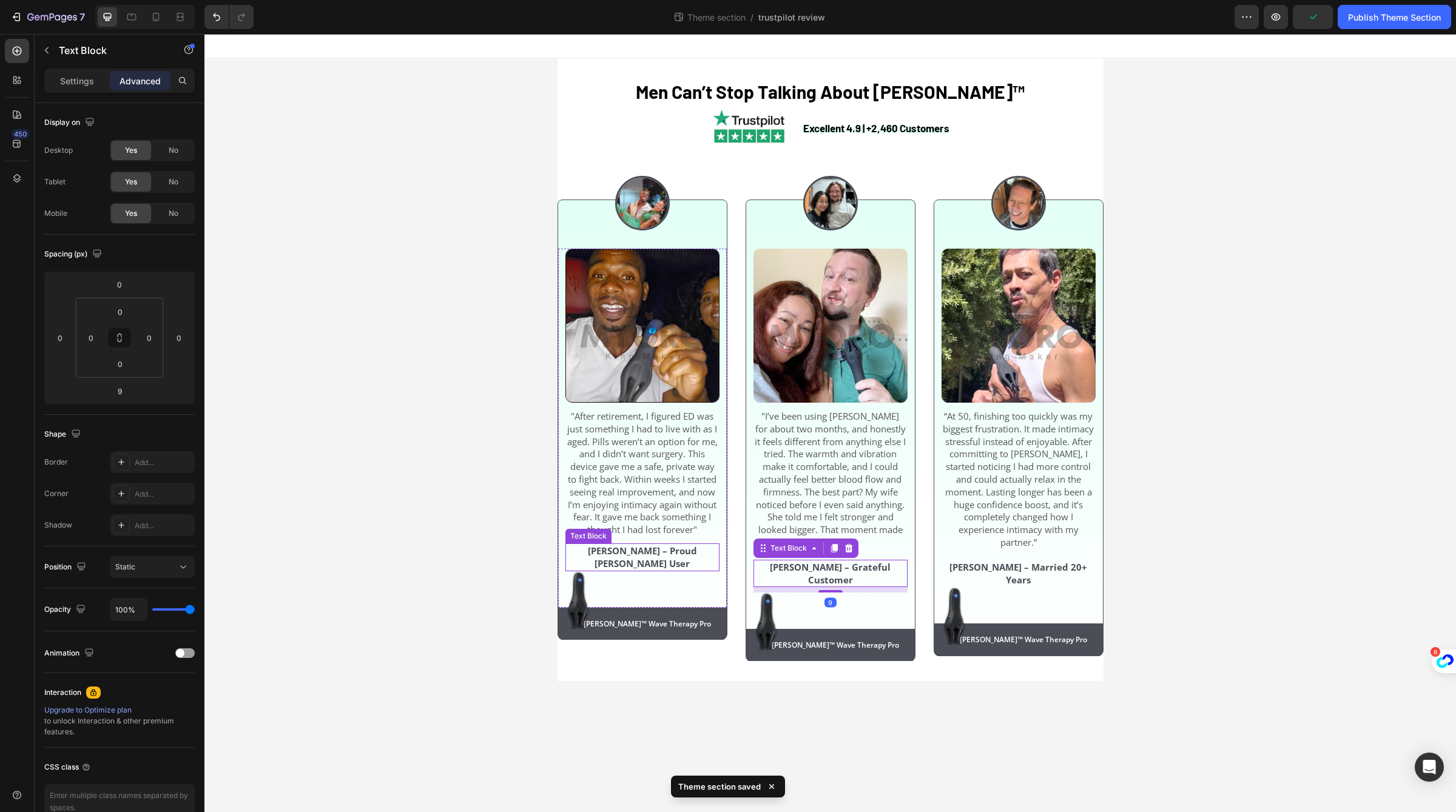
scroll to position [63, 0]
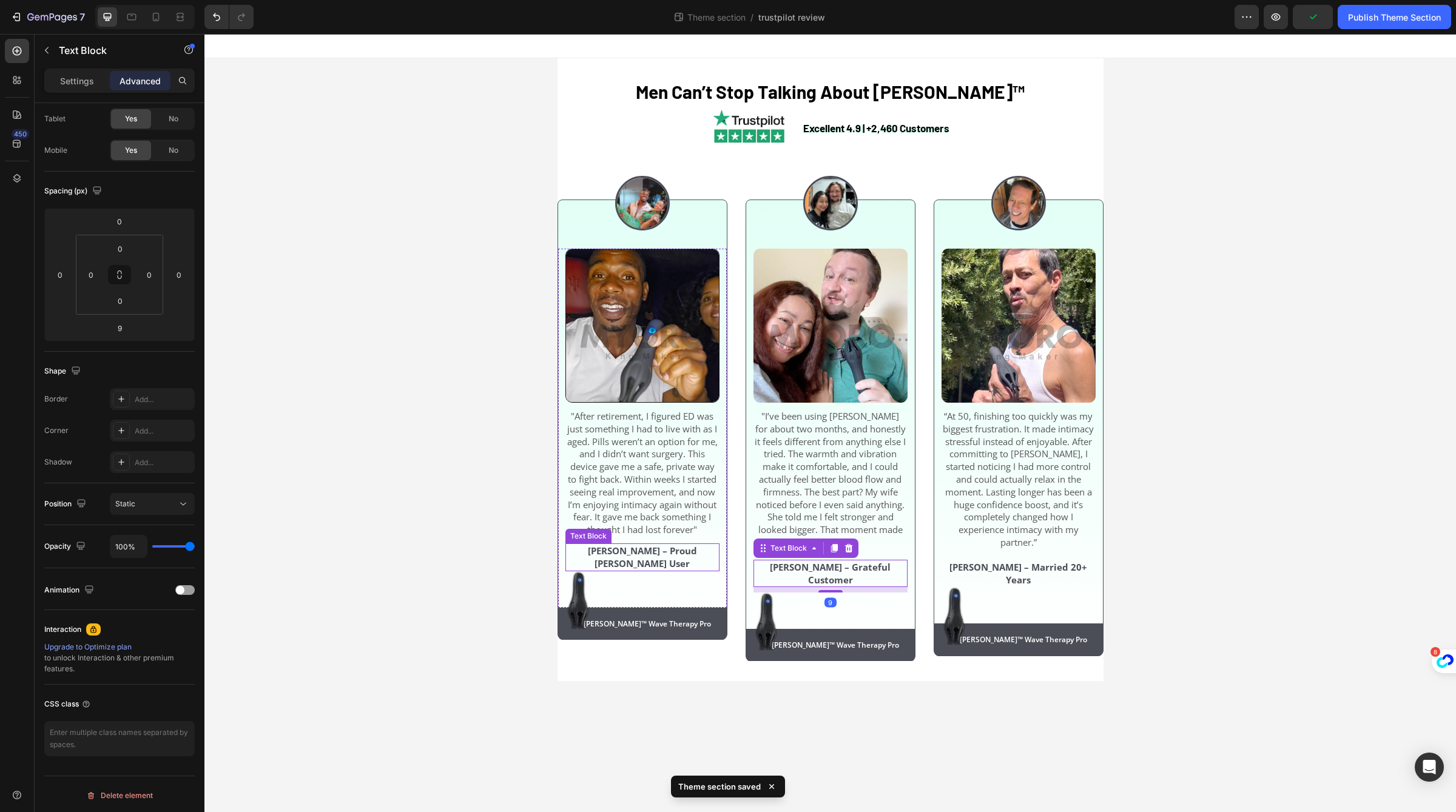
click at [667, 559] on strong "[PERSON_NAME] – Proud [PERSON_NAME] User" at bounding box center [643, 558] width 109 height 25
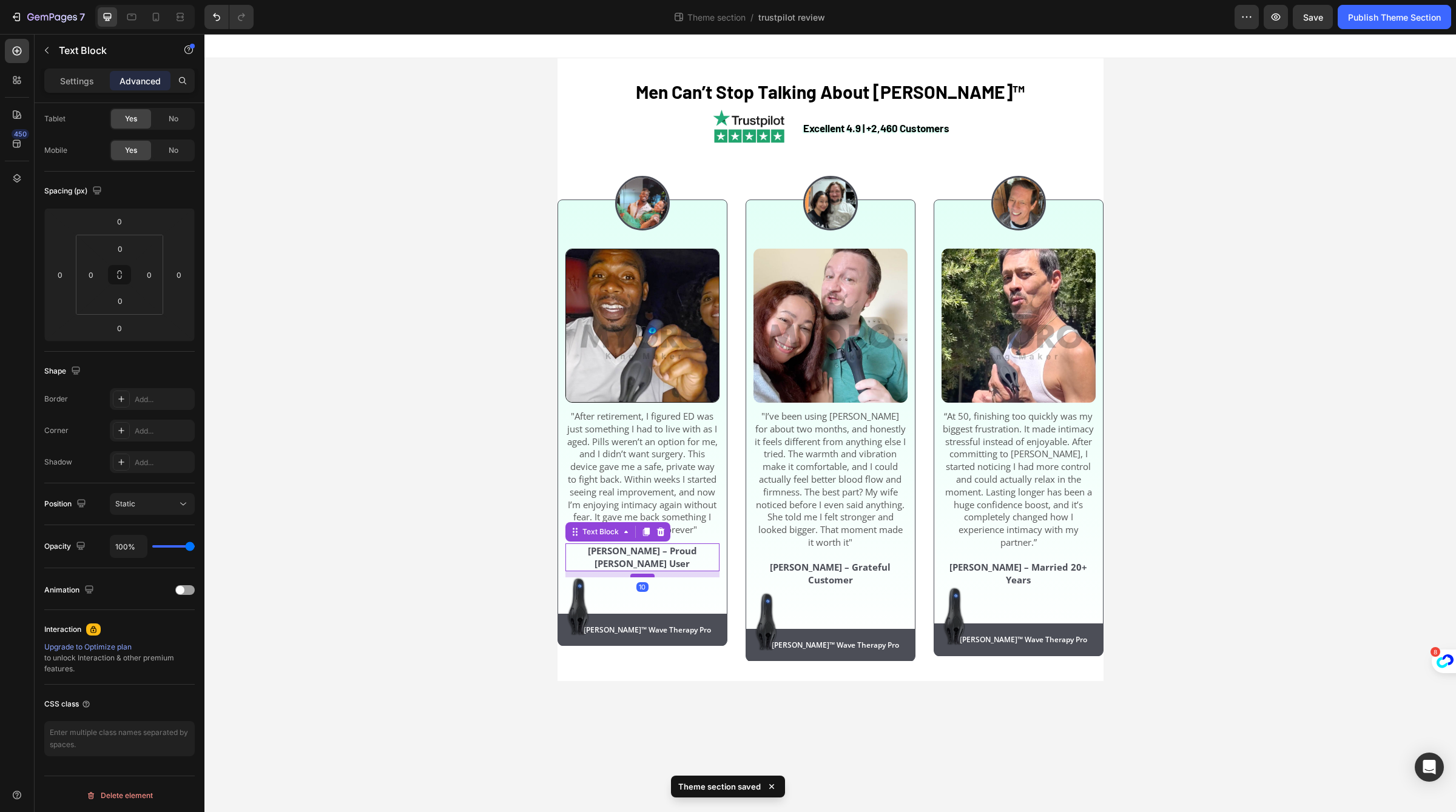
drag, startPoint x: 645, startPoint y: 561, endPoint x: 650, endPoint y: 567, distance: 7.8
click at [650, 573] on div at bounding box center [642, 575] width 24 height 4
click at [654, 573] on div at bounding box center [642, 575] width 24 height 4
type input "9"
click at [991, 566] on strong "[PERSON_NAME] – Married 20+ Years" at bounding box center [1017, 573] width 138 height 25
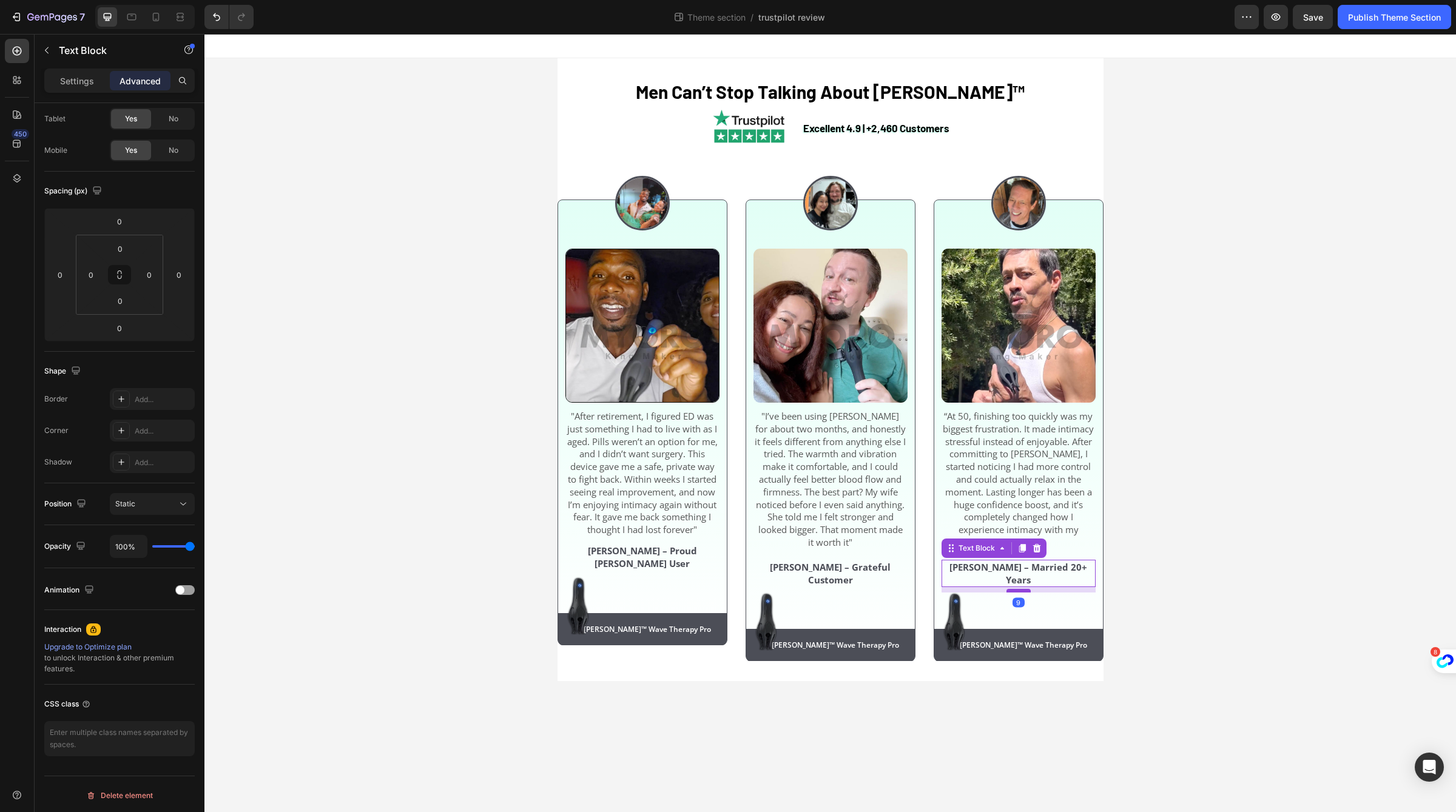
drag, startPoint x: 1022, startPoint y: 578, endPoint x: 1027, endPoint y: 583, distance: 7.1
click at [1027, 589] on div at bounding box center [1018, 591] width 24 height 4
type input "9"
click at [1121, 535] on div "⁠⁠⁠⁠⁠⁠⁠ Men Can’t Stop Talking About Neuman™ Heading Excellent 4.9 | +2,460 Cus…" at bounding box center [830, 369] width 1251 height 623
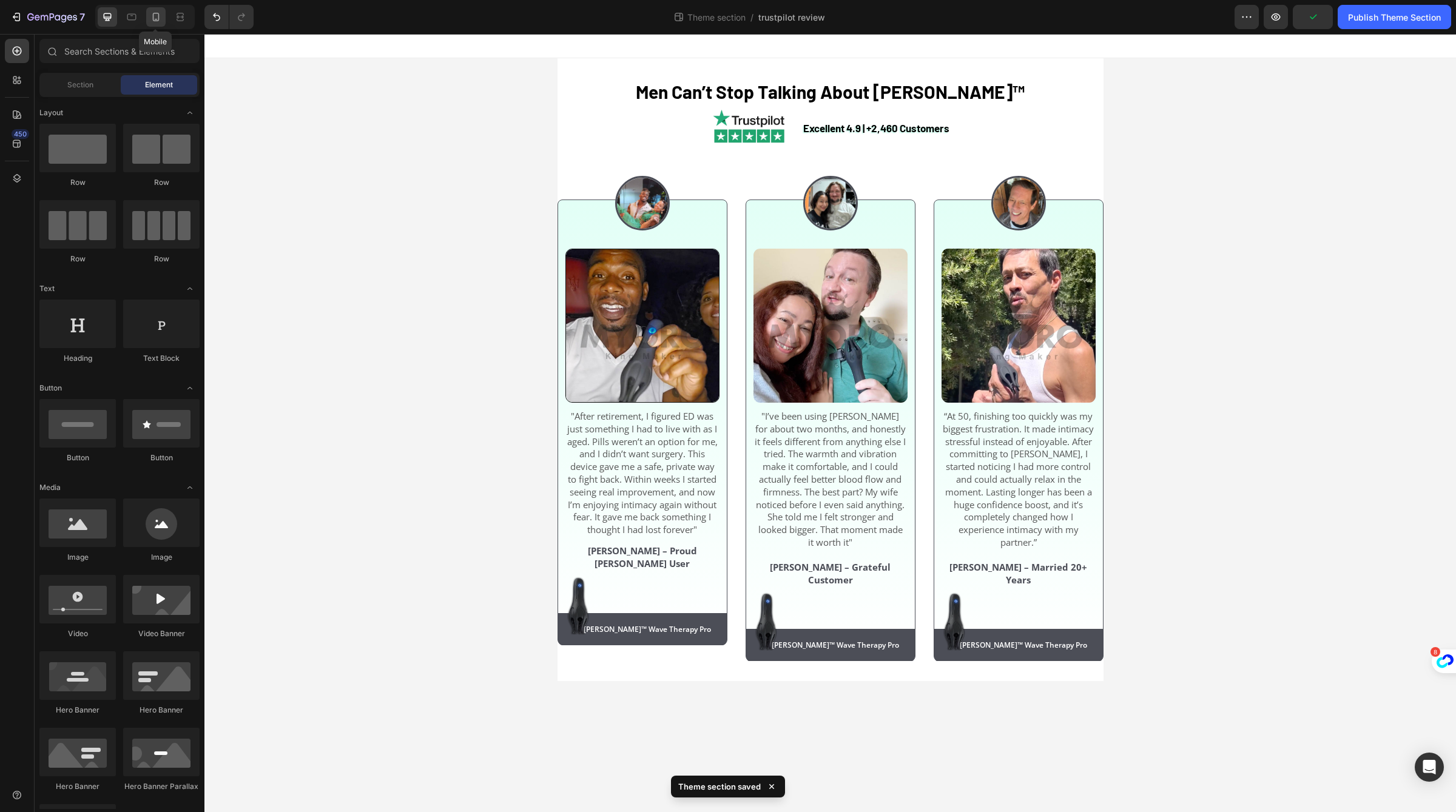
click at [153, 13] on icon at bounding box center [156, 17] width 12 height 12
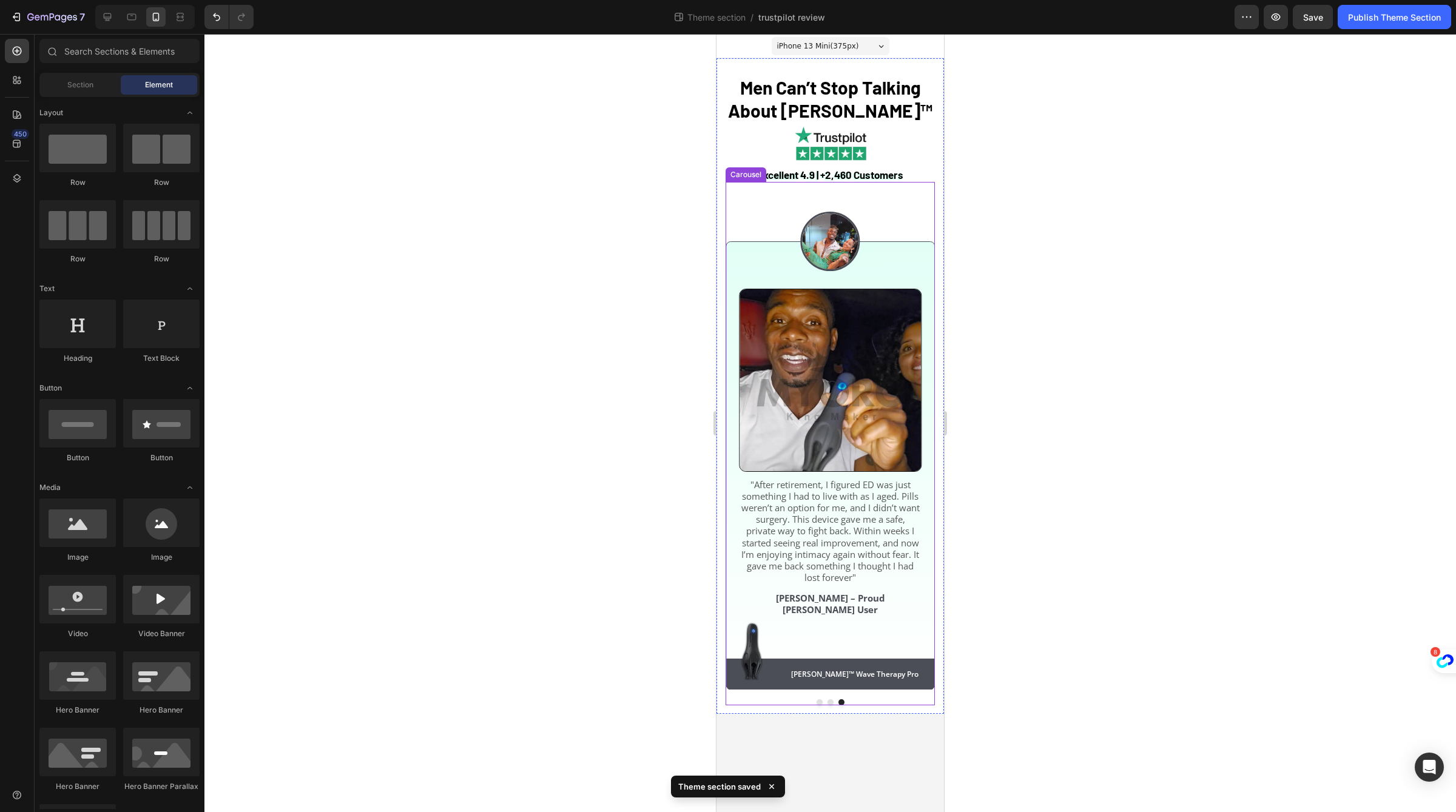
click at [831, 699] on button "Dot" at bounding box center [830, 702] width 6 height 6
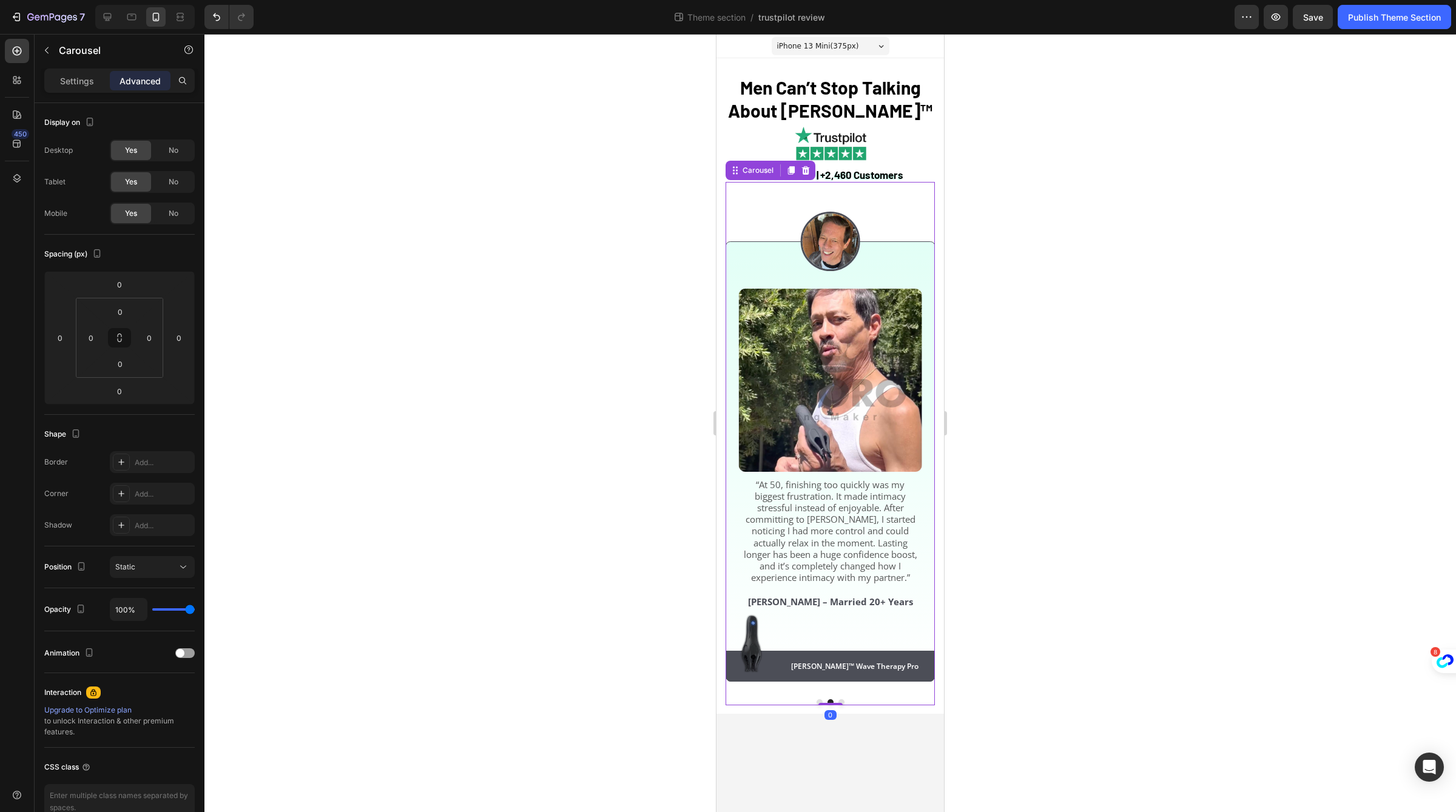
click at [1054, 214] on div at bounding box center [830, 423] width 1251 height 778
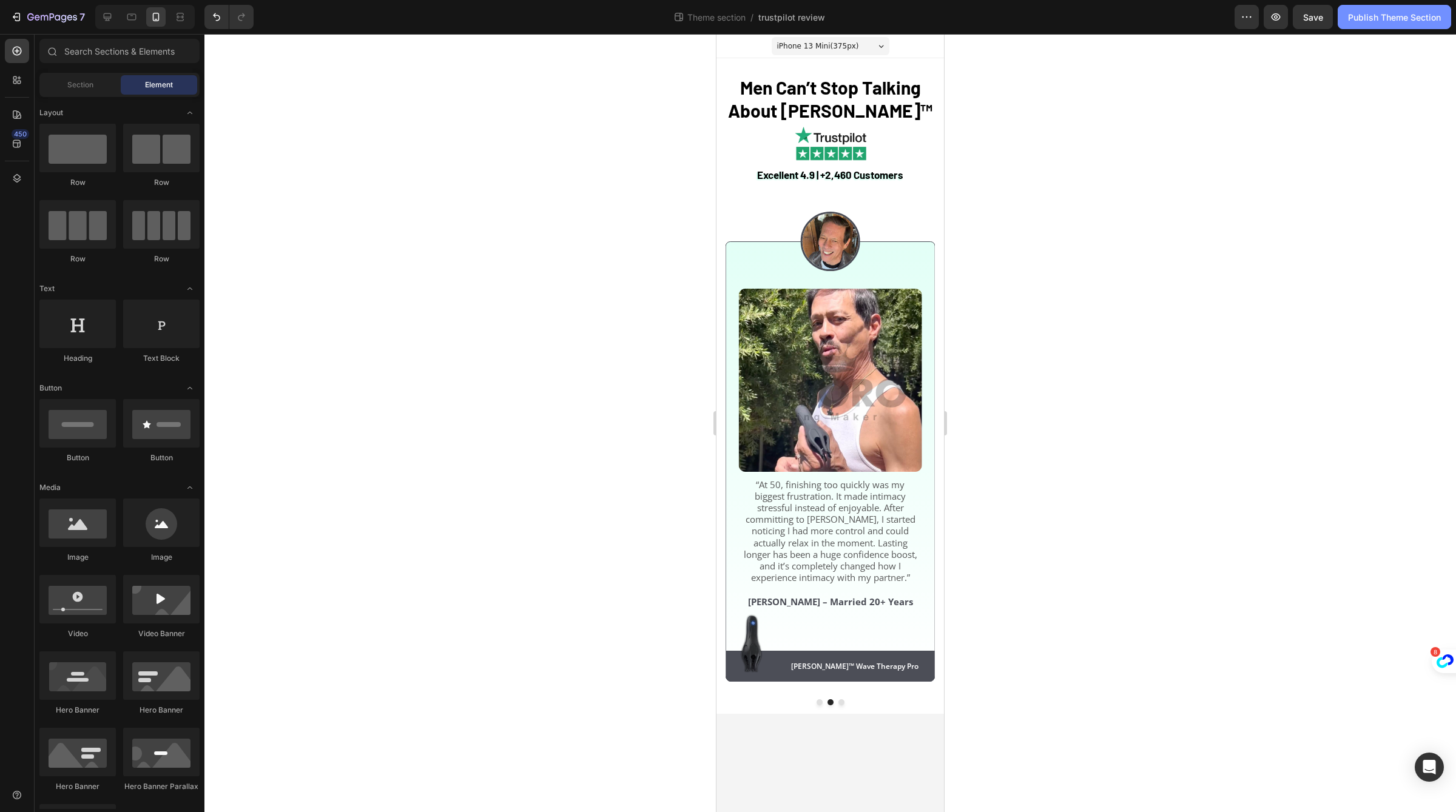
click at [1343, 6] on button "Publish Theme Section" at bounding box center [1395, 17] width 113 height 24
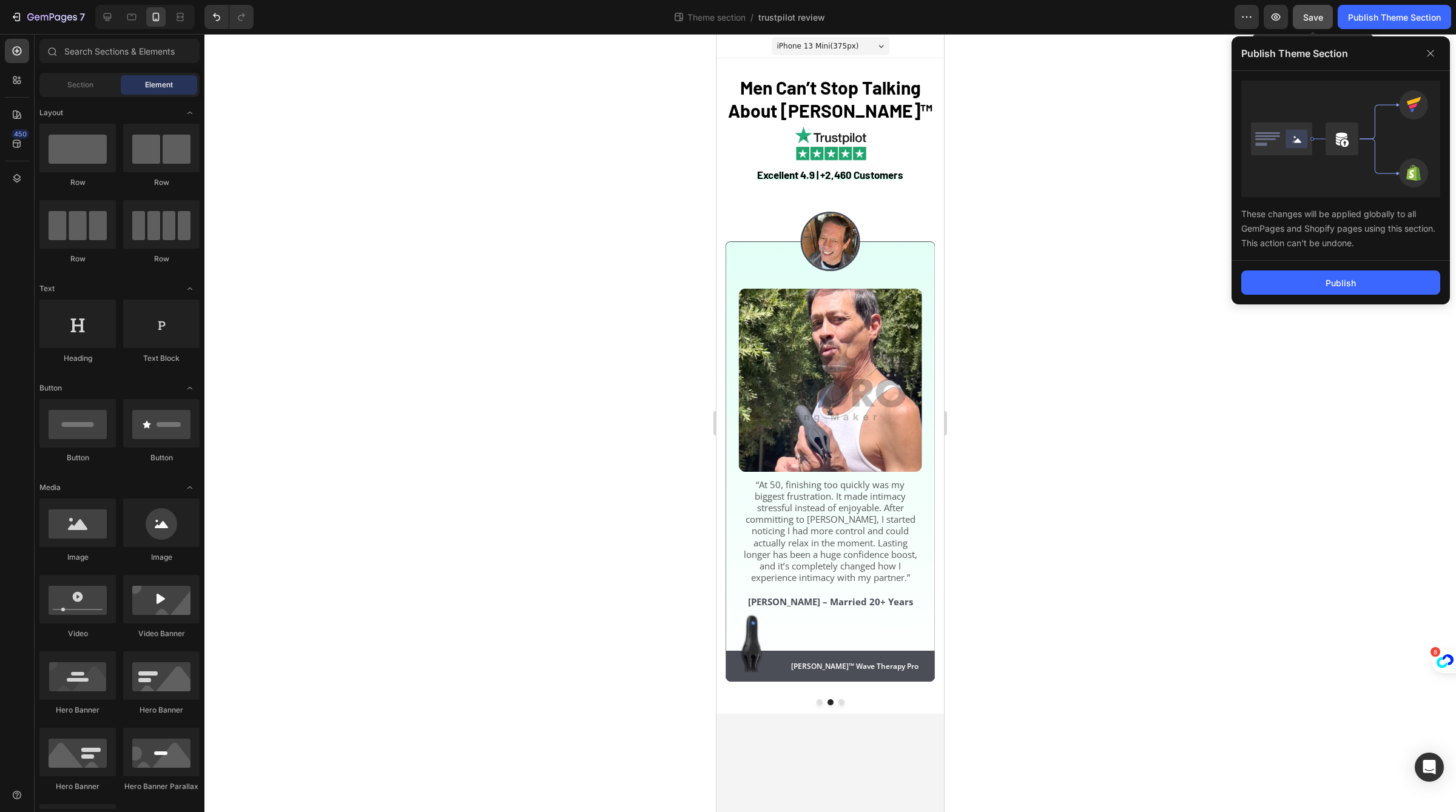
click at [1331, 11] on button "Save" at bounding box center [1312, 17] width 40 height 24
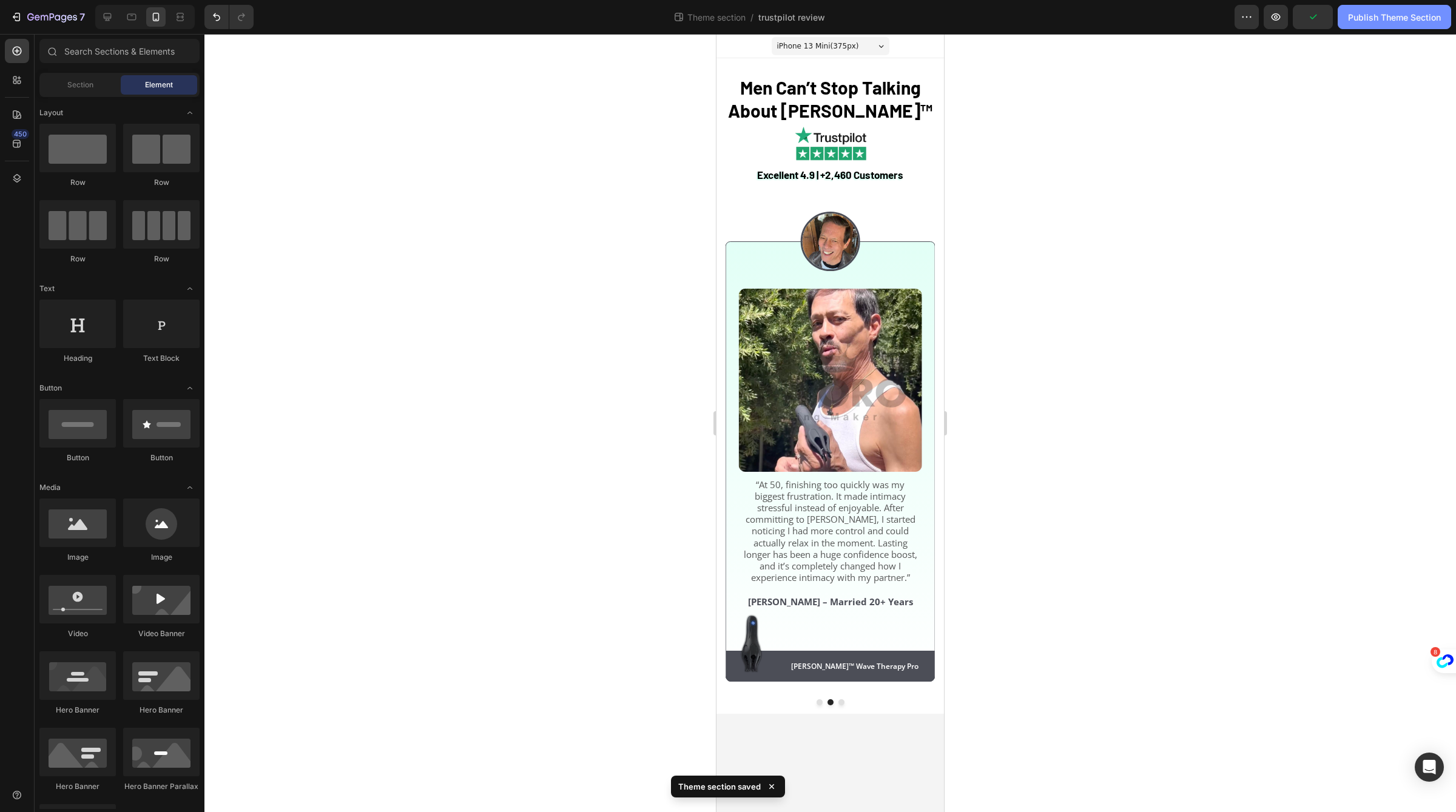
click at [1376, 16] on div "Publish Theme Section" at bounding box center [1394, 17] width 93 height 13
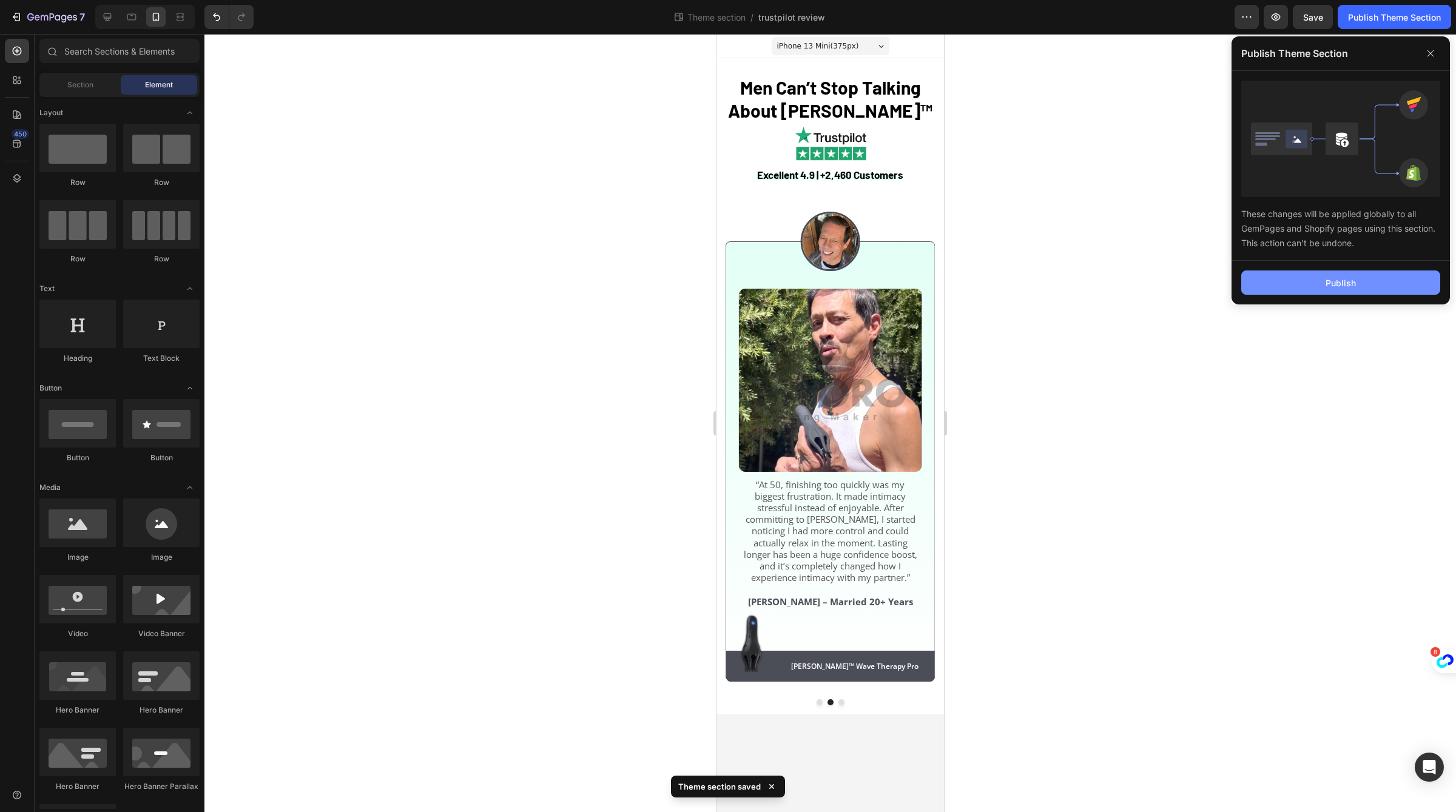
click at [1361, 290] on button "Publish" at bounding box center [1341, 282] width 199 height 24
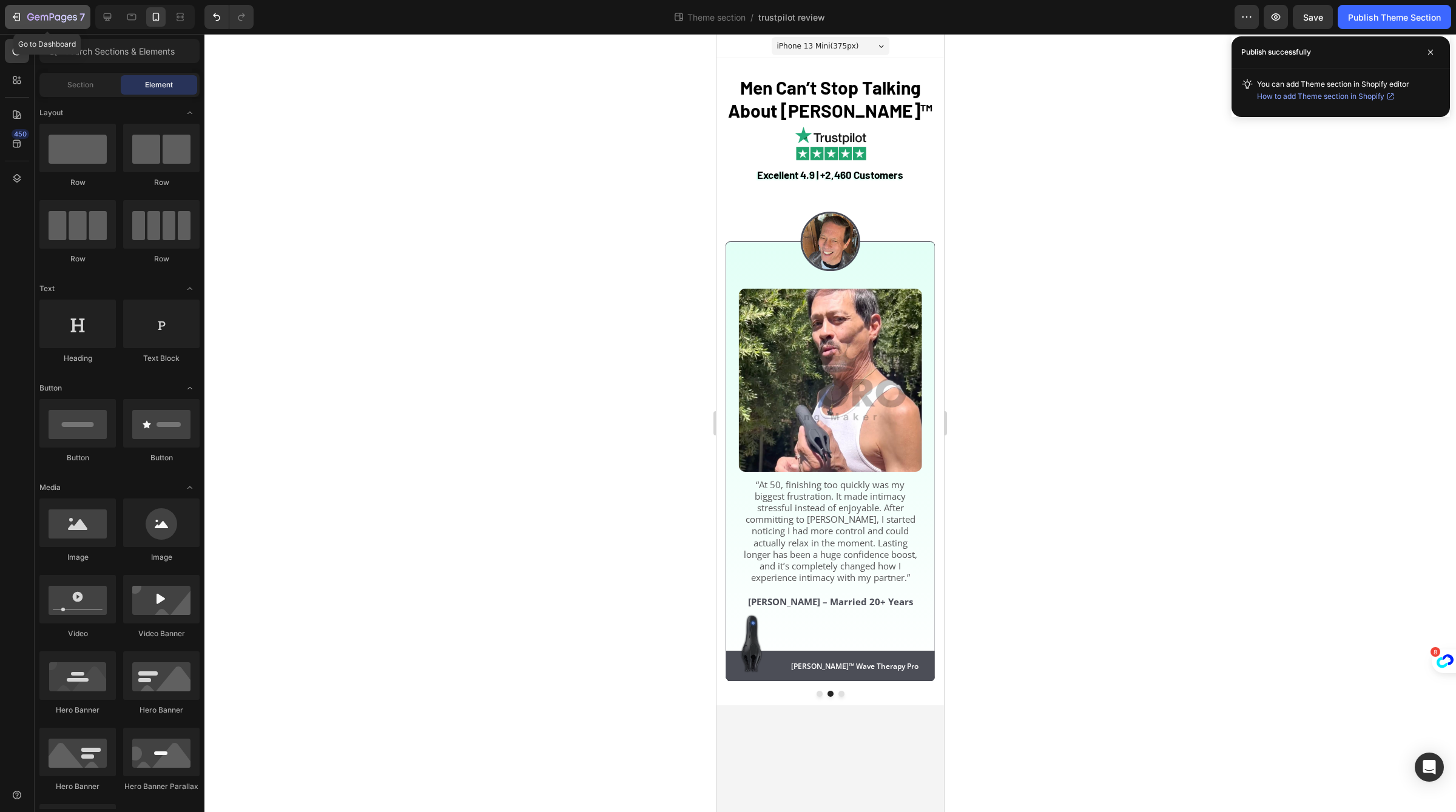
click at [41, 17] on icon "button" at bounding box center [44, 19] width 7 height 6
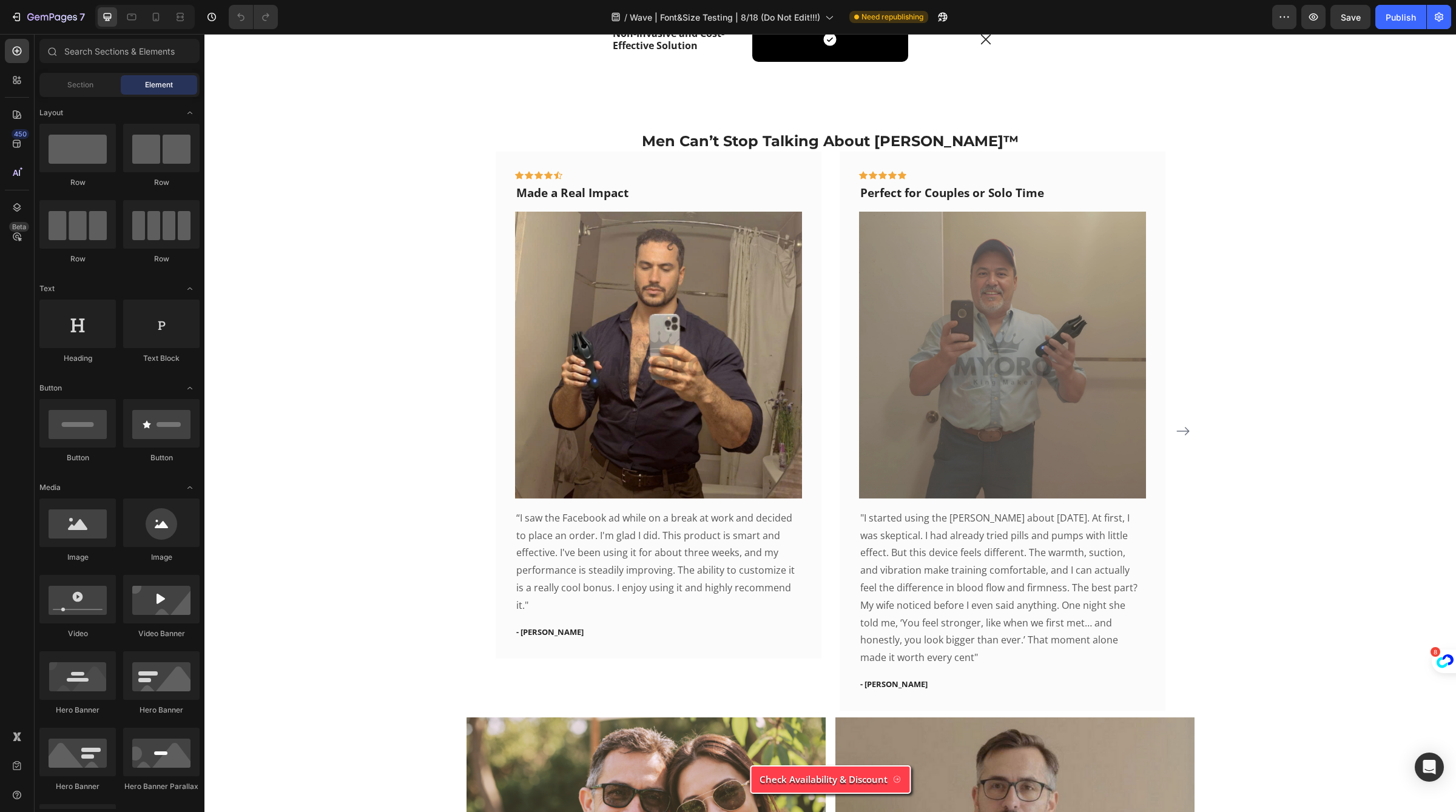
scroll to position [4020, 0]
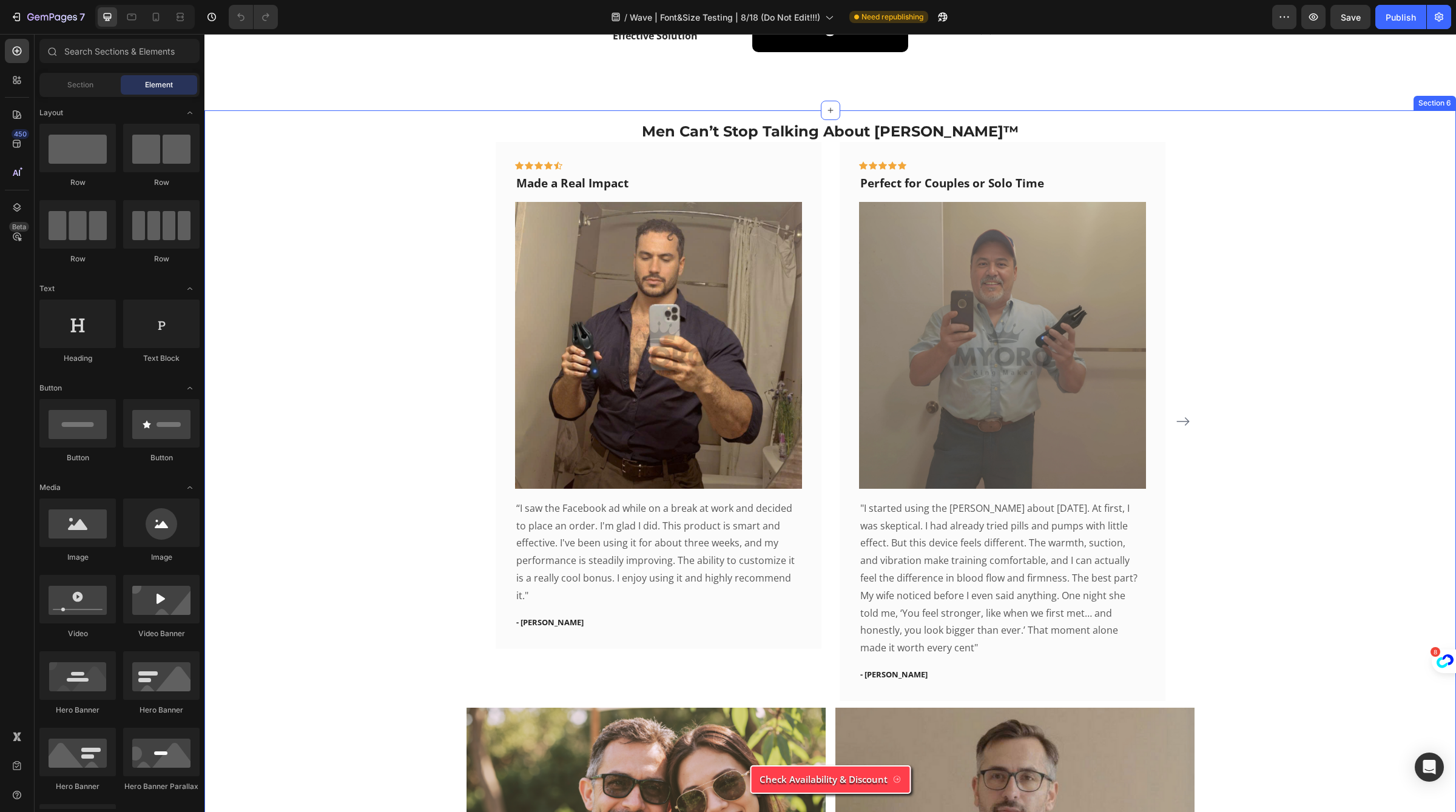
click at [785, 113] on div "Men Can’t Stop Talking About [PERSON_NAME]™ Heading Icon Icon Icon Icon Icon Ro…" at bounding box center [830, 772] width 1251 height 1324
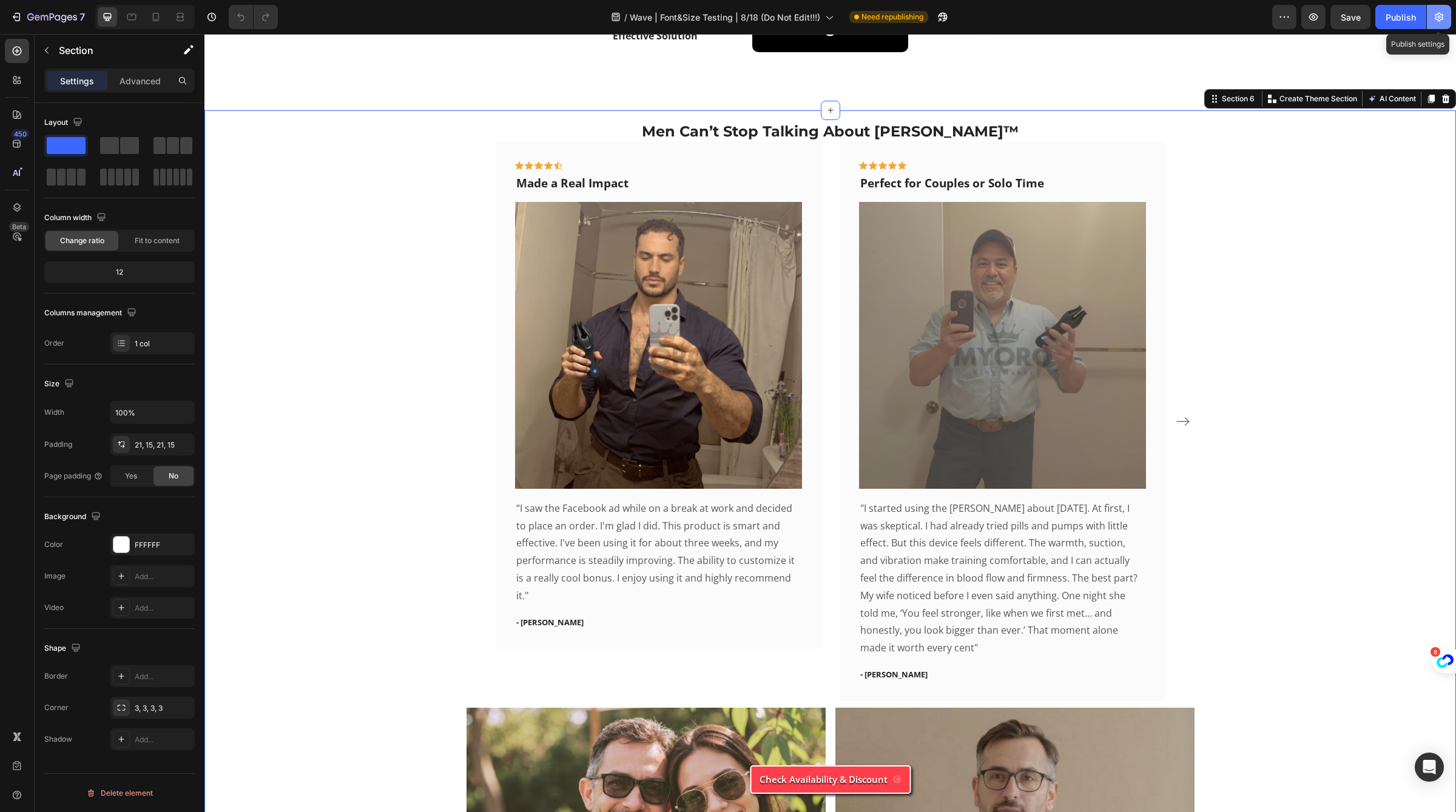
click at [1435, 16] on icon "button" at bounding box center [1438, 17] width 9 height 9
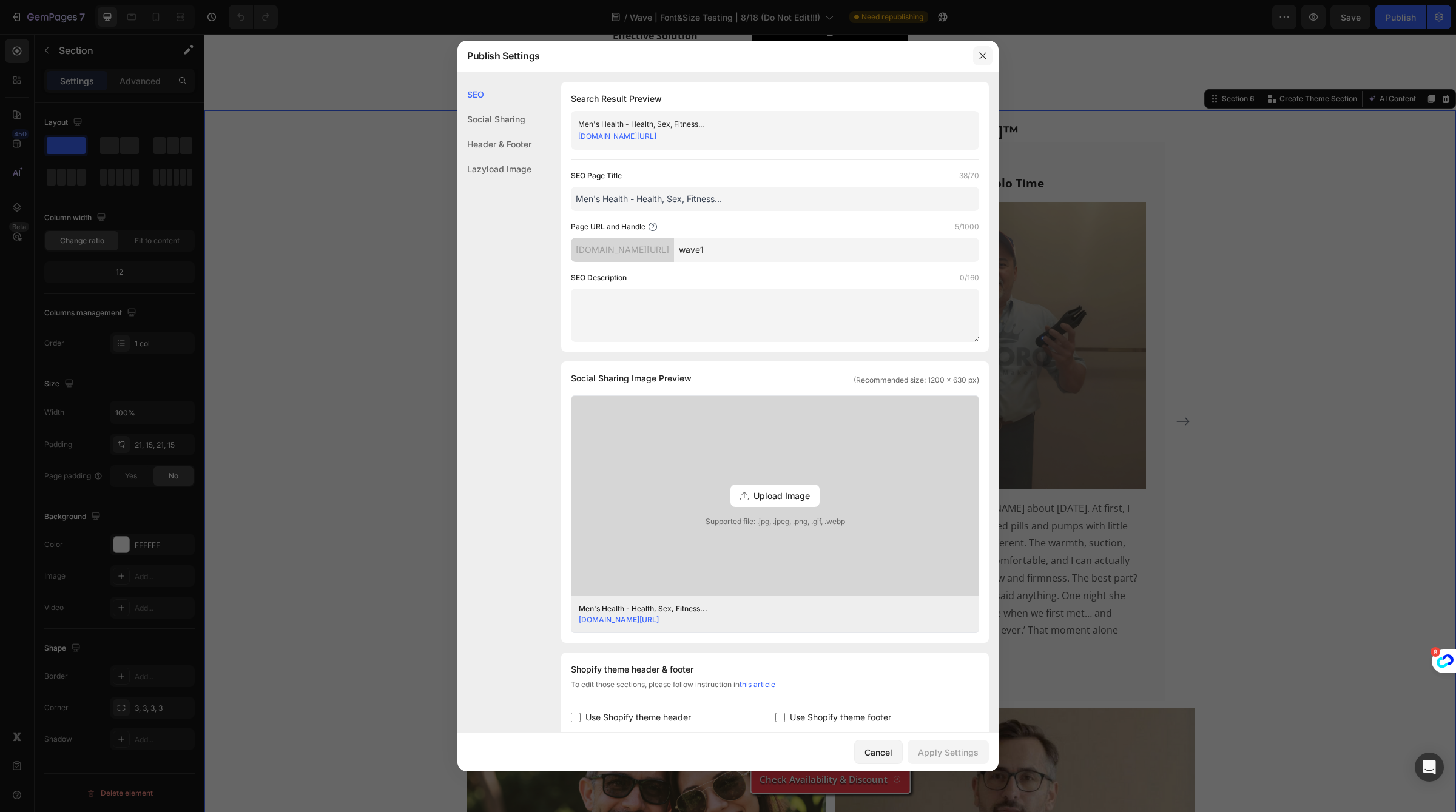
click at [983, 61] on button "button" at bounding box center [983, 56] width 20 height 19
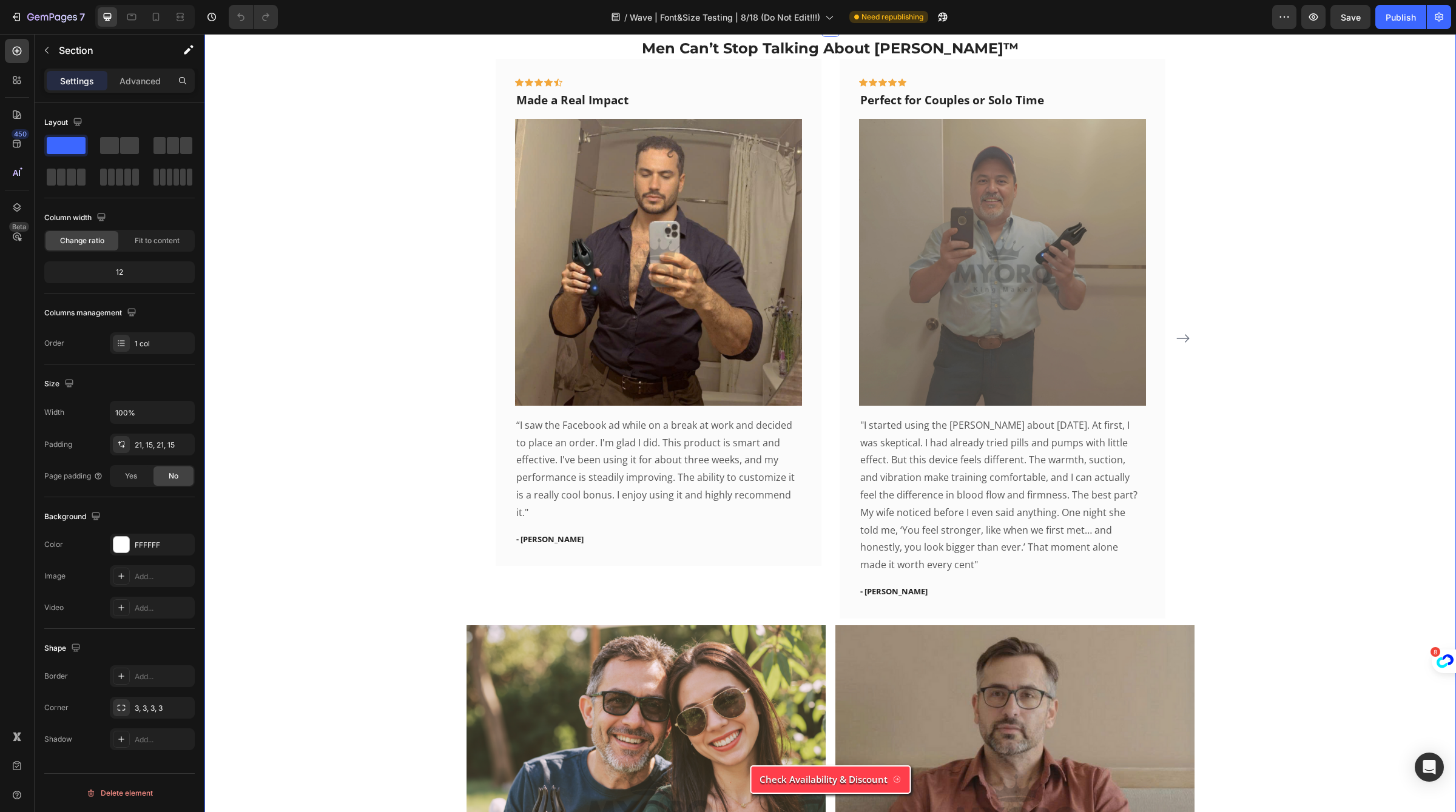
click at [1226, 397] on div "Men Can’t Stop Talking About [PERSON_NAME]™ Heading Icon Icon Icon Icon Icon Ro…" at bounding box center [830, 689] width 1234 height 1298
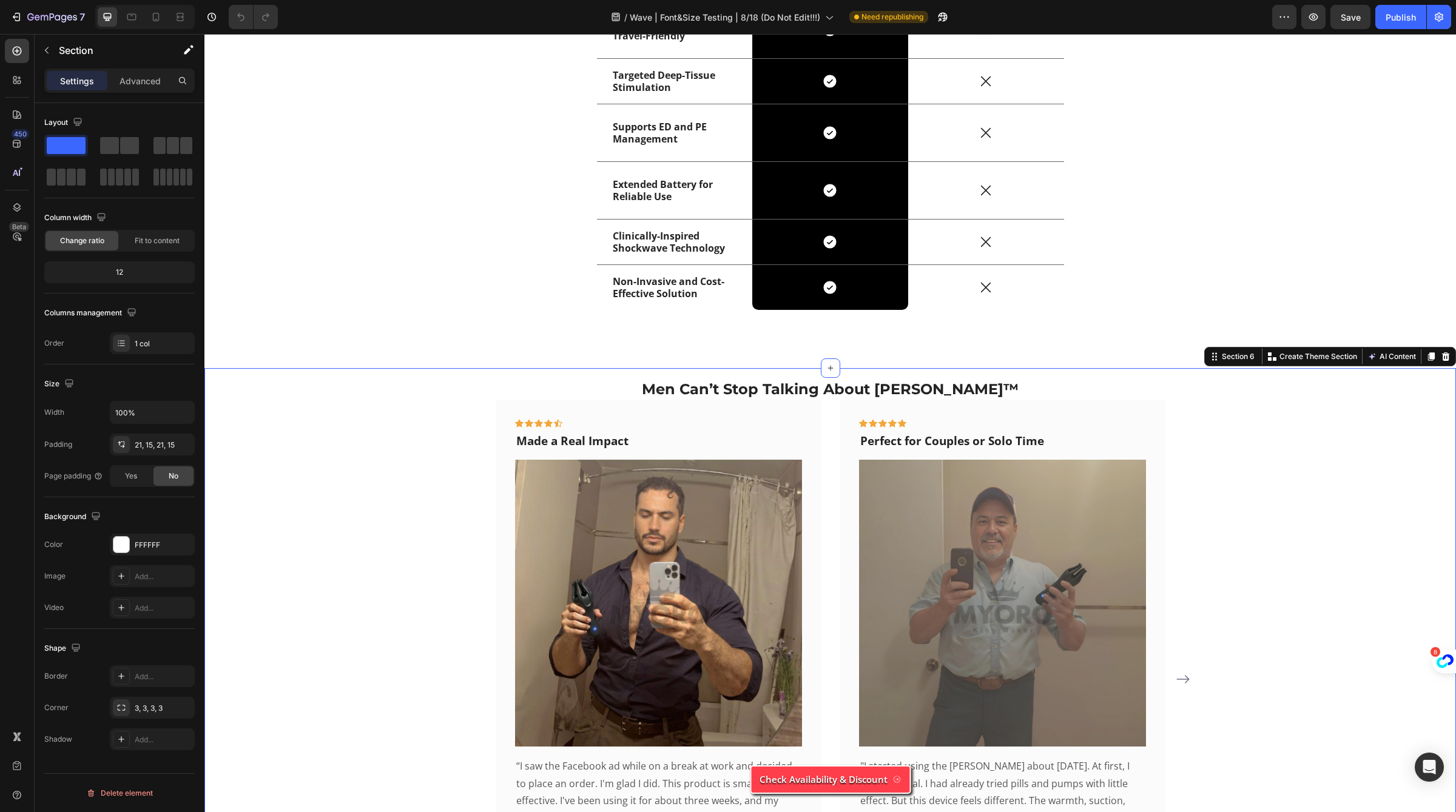
scroll to position [3626, 0]
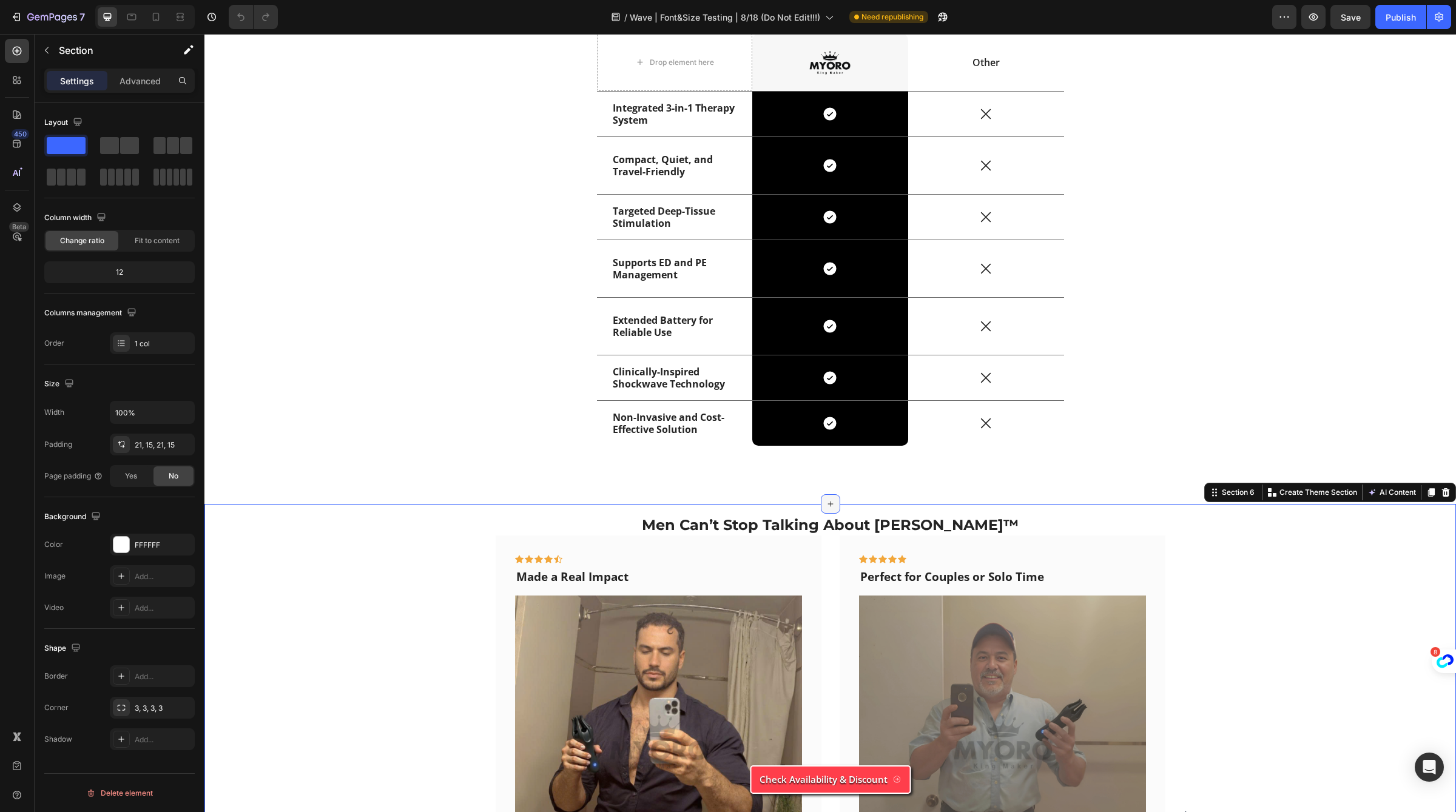
click at [831, 499] on icon at bounding box center [831, 504] width 10 height 10
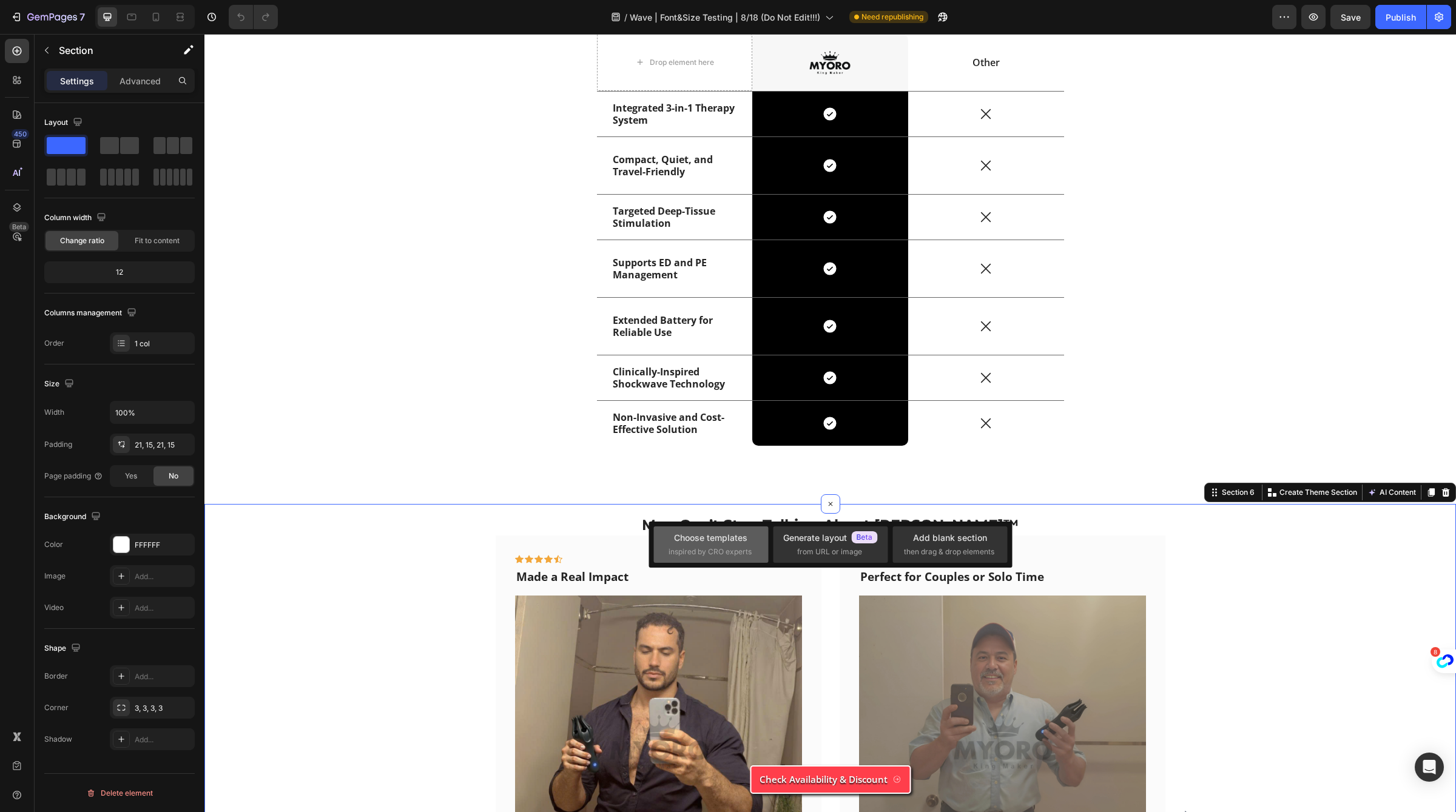
click at [739, 551] on span "inspired by CRO experts" at bounding box center [709, 551] width 83 height 11
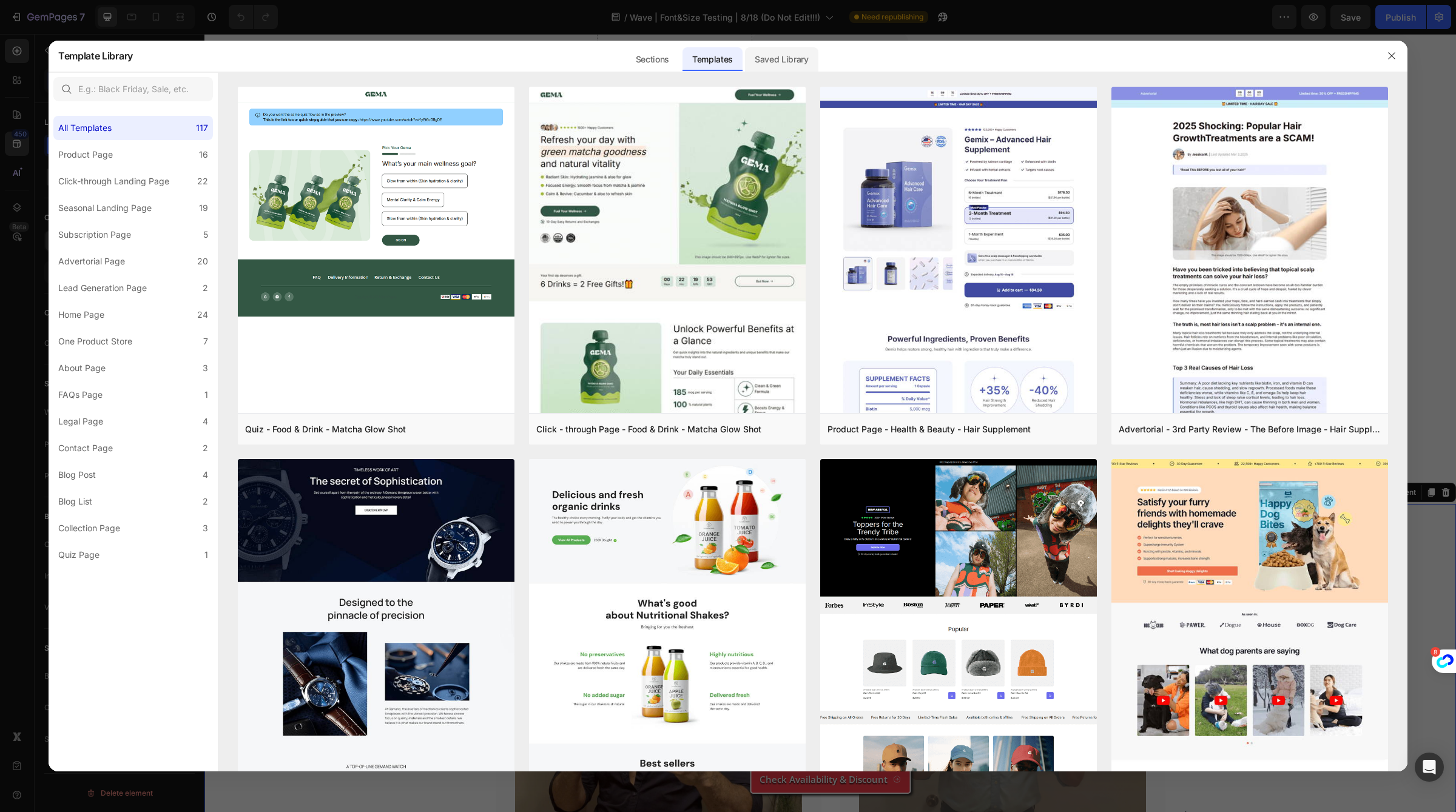
click at [761, 58] on div "Saved Library" at bounding box center [781, 59] width 73 height 24
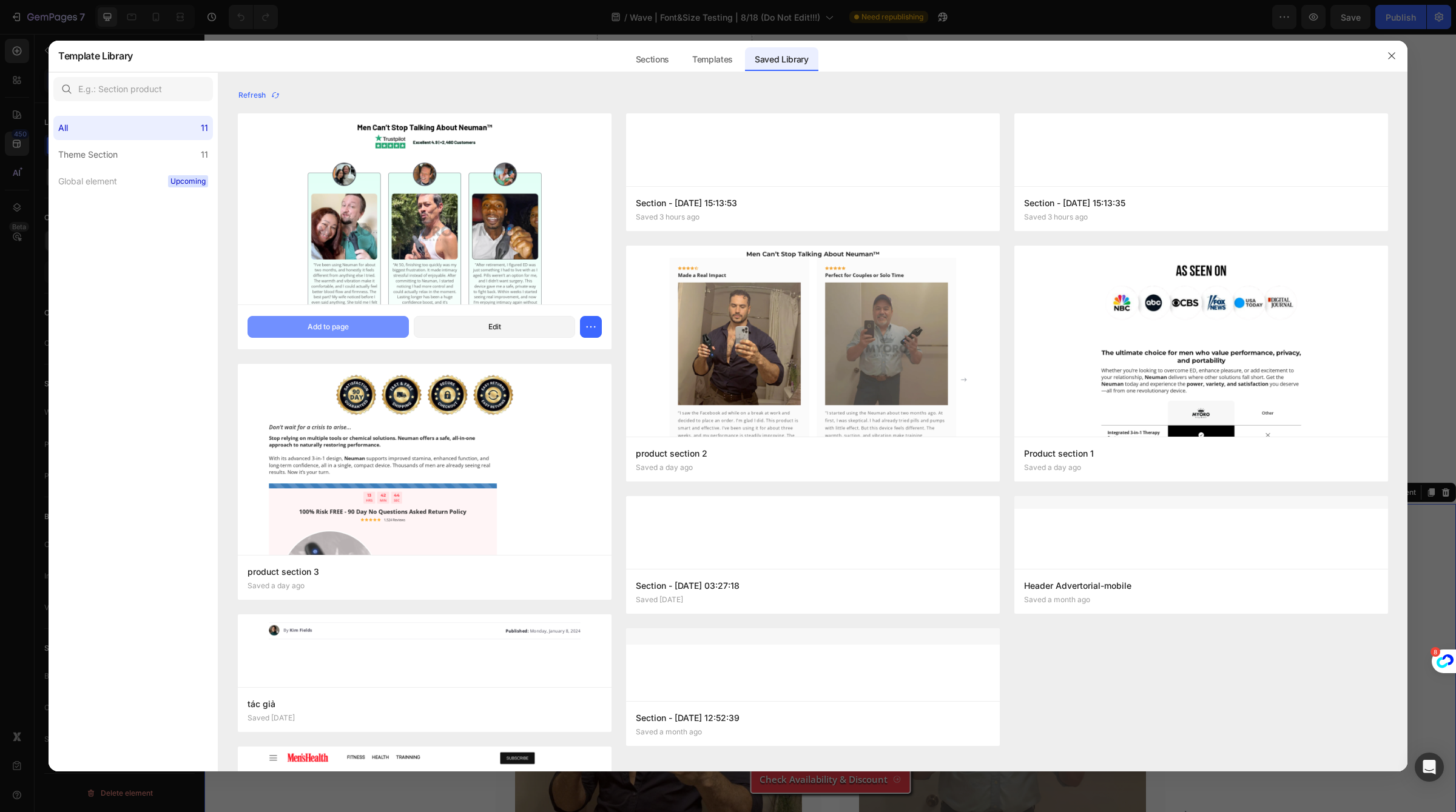
click at [378, 316] on button "Add to page" at bounding box center [328, 327] width 161 height 21
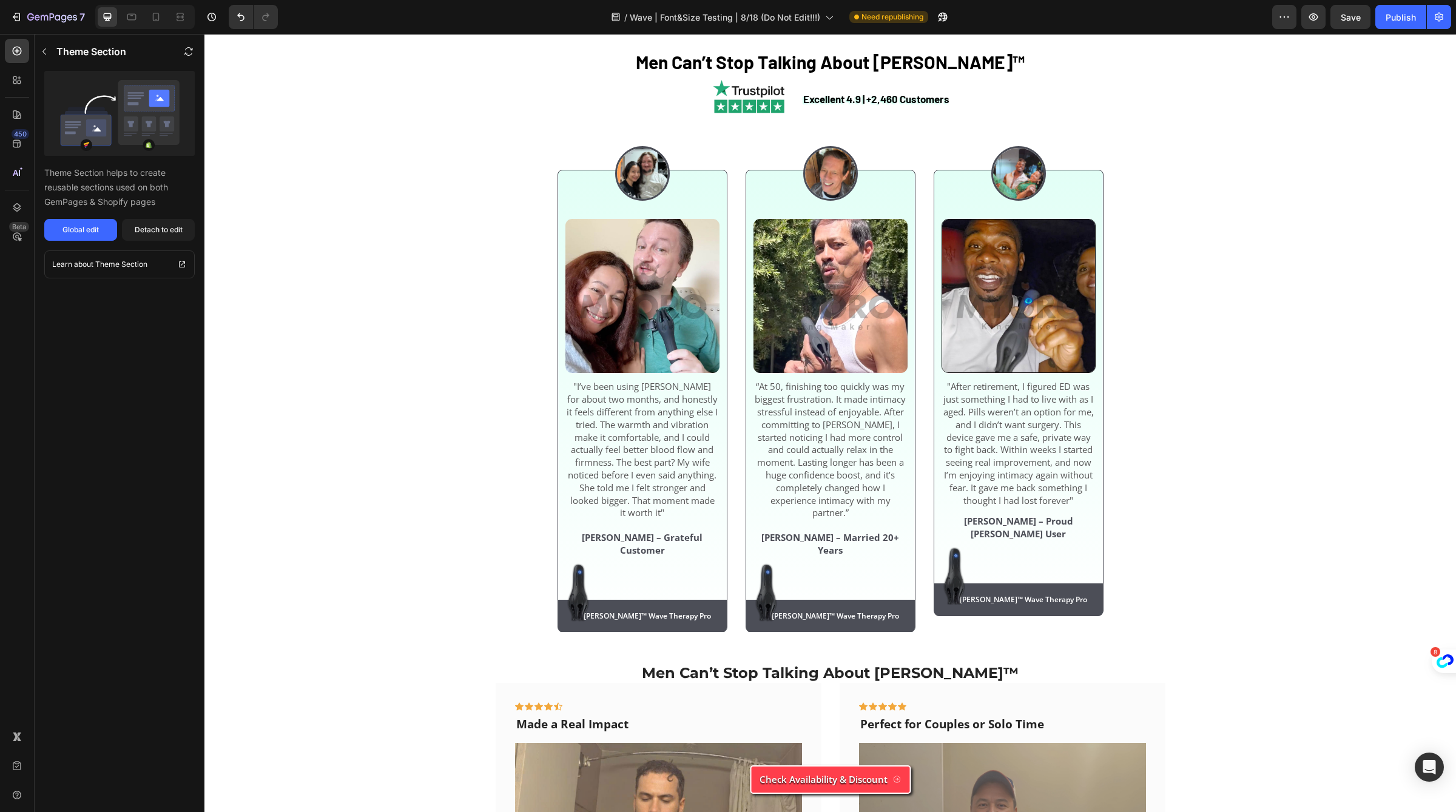
scroll to position [3981, 0]
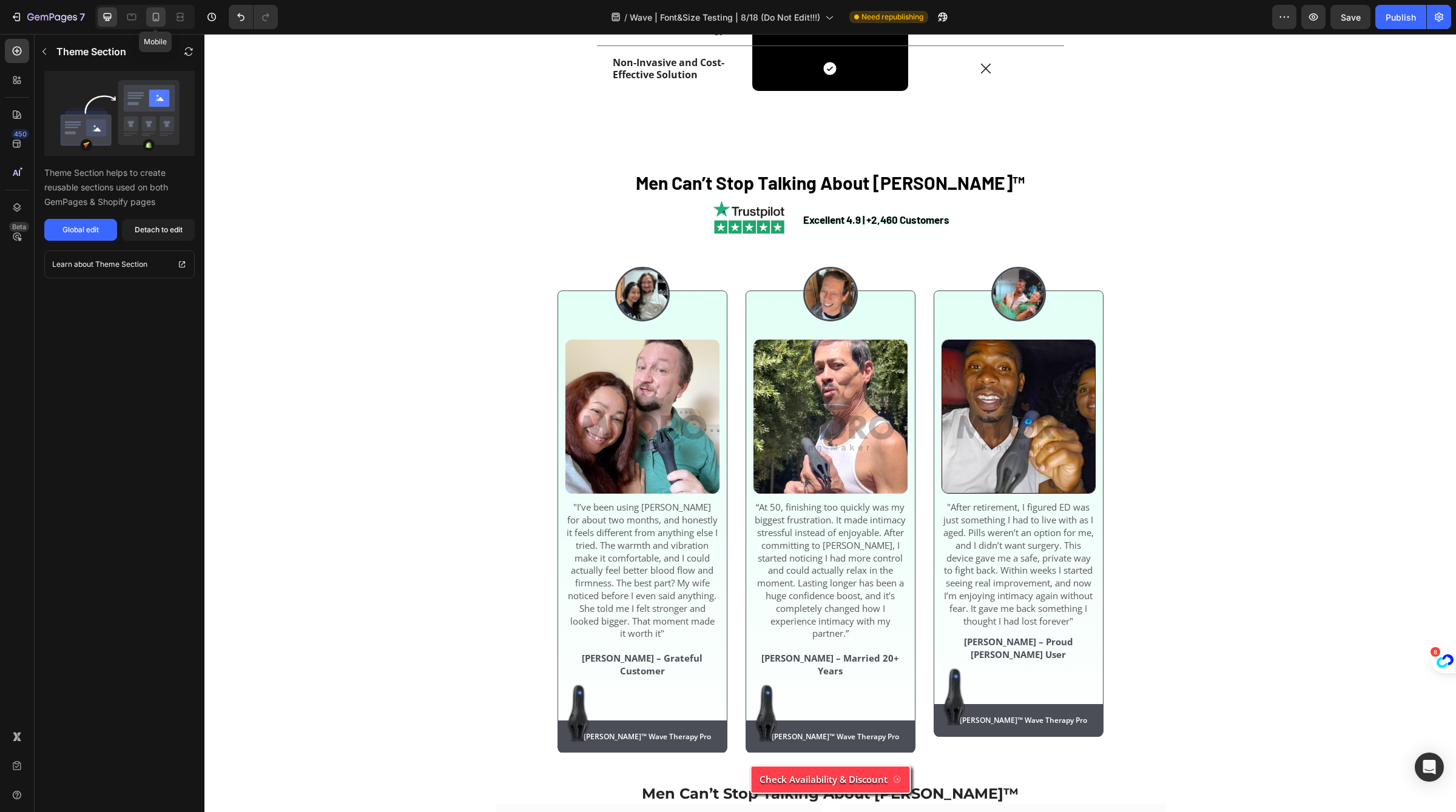
click at [158, 25] on div at bounding box center [156, 17] width 20 height 19
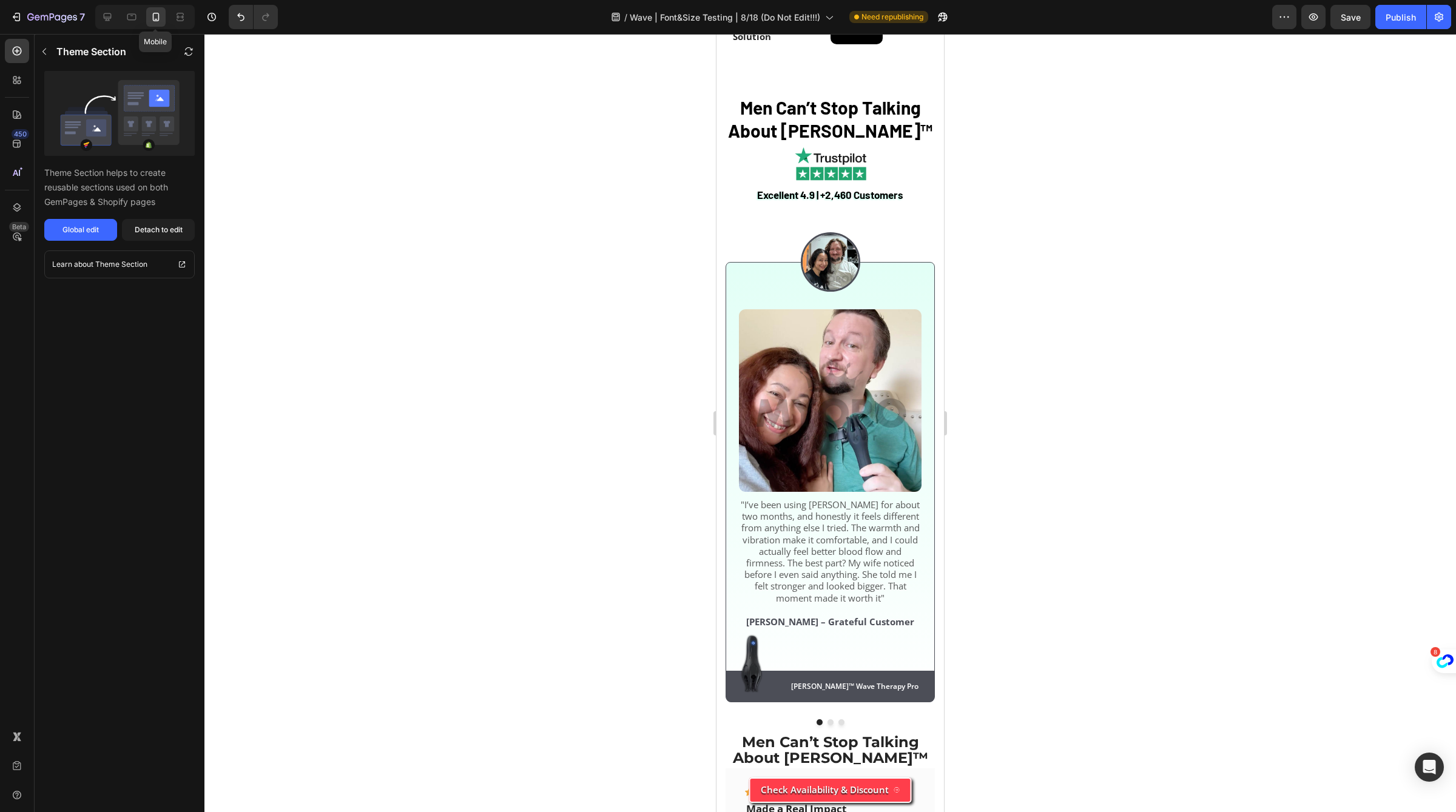
scroll to position [3947, 0]
click at [110, 19] on icon at bounding box center [107, 17] width 12 height 12
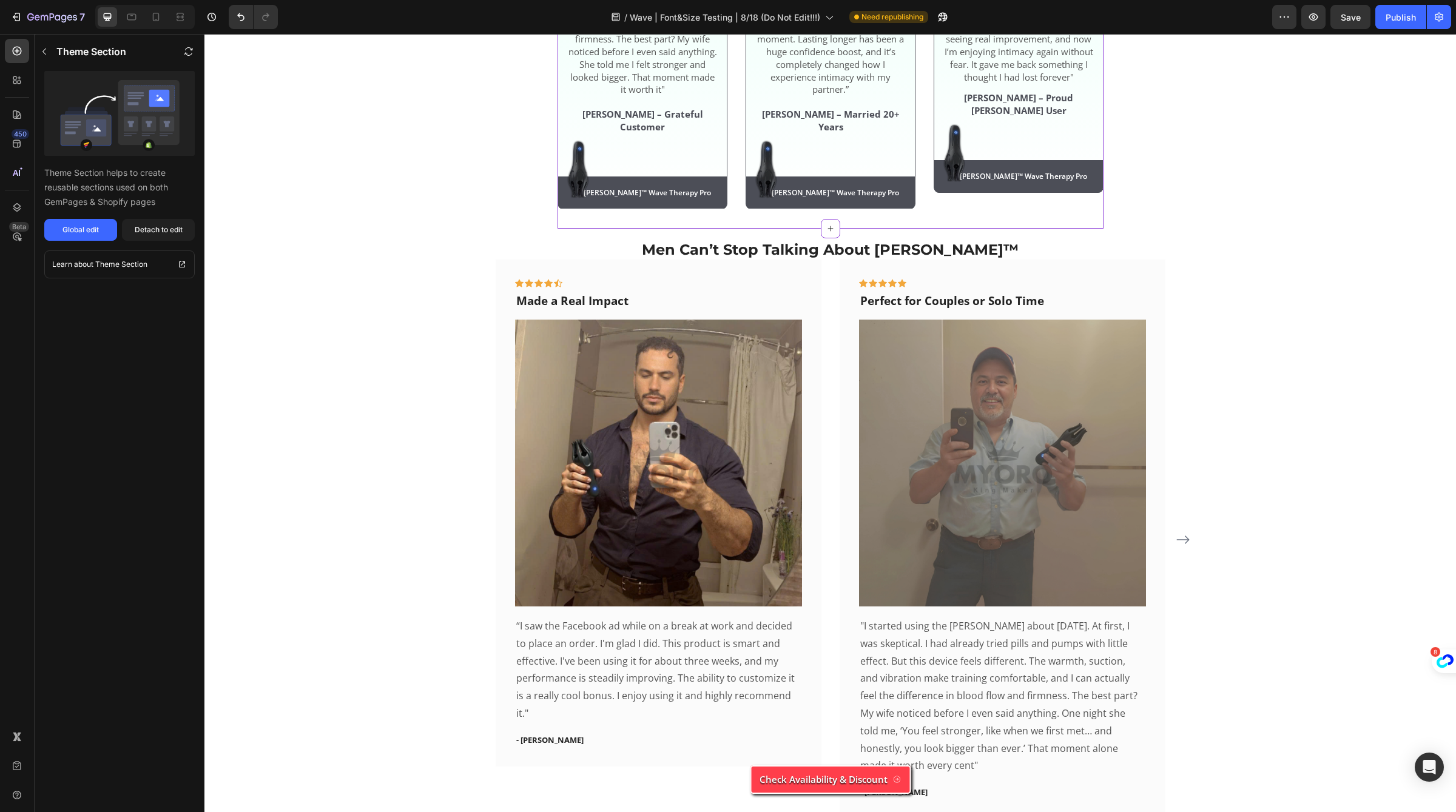
scroll to position [4579, 0]
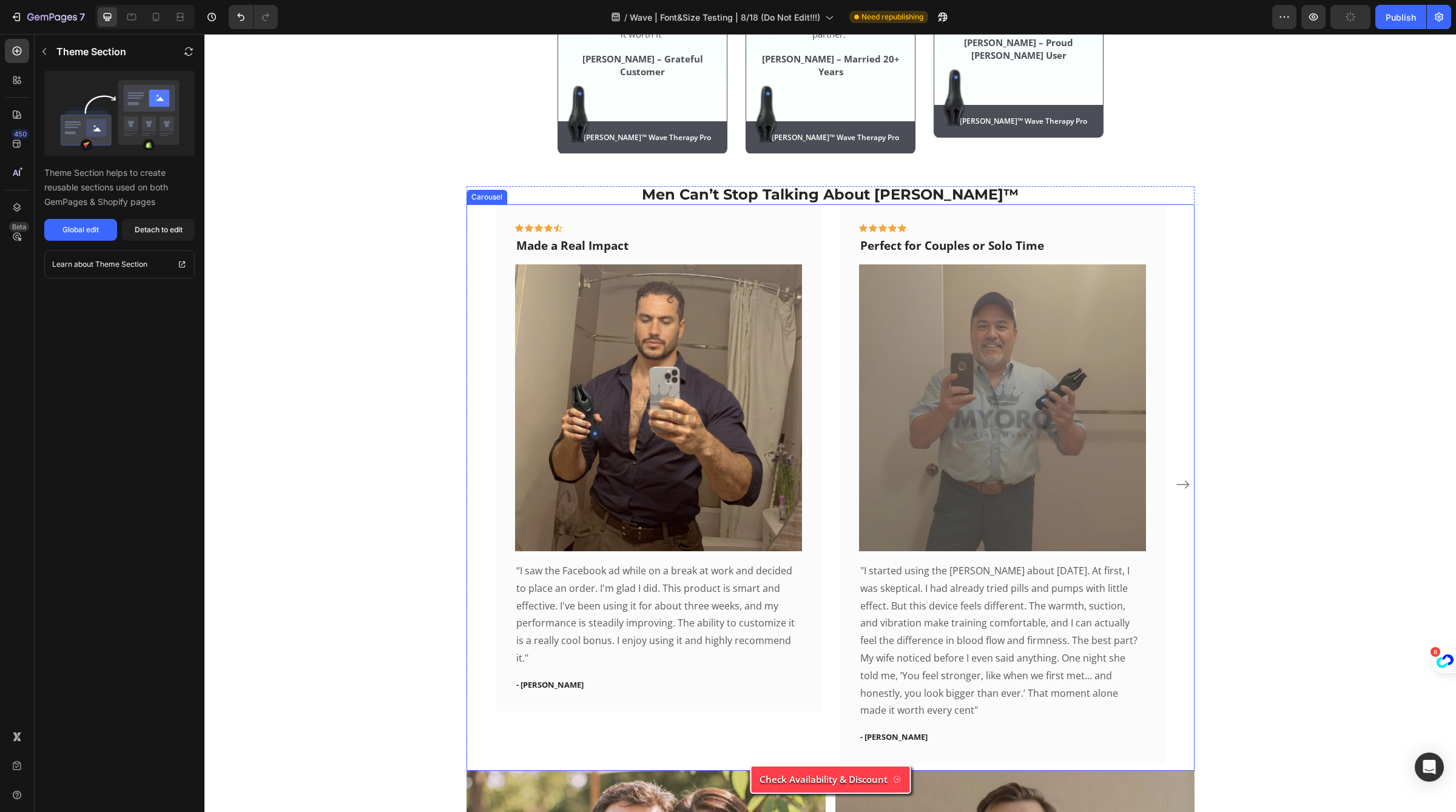
click at [1185, 478] on icon "Carousel Next Arrow" at bounding box center [1182, 484] width 15 height 15
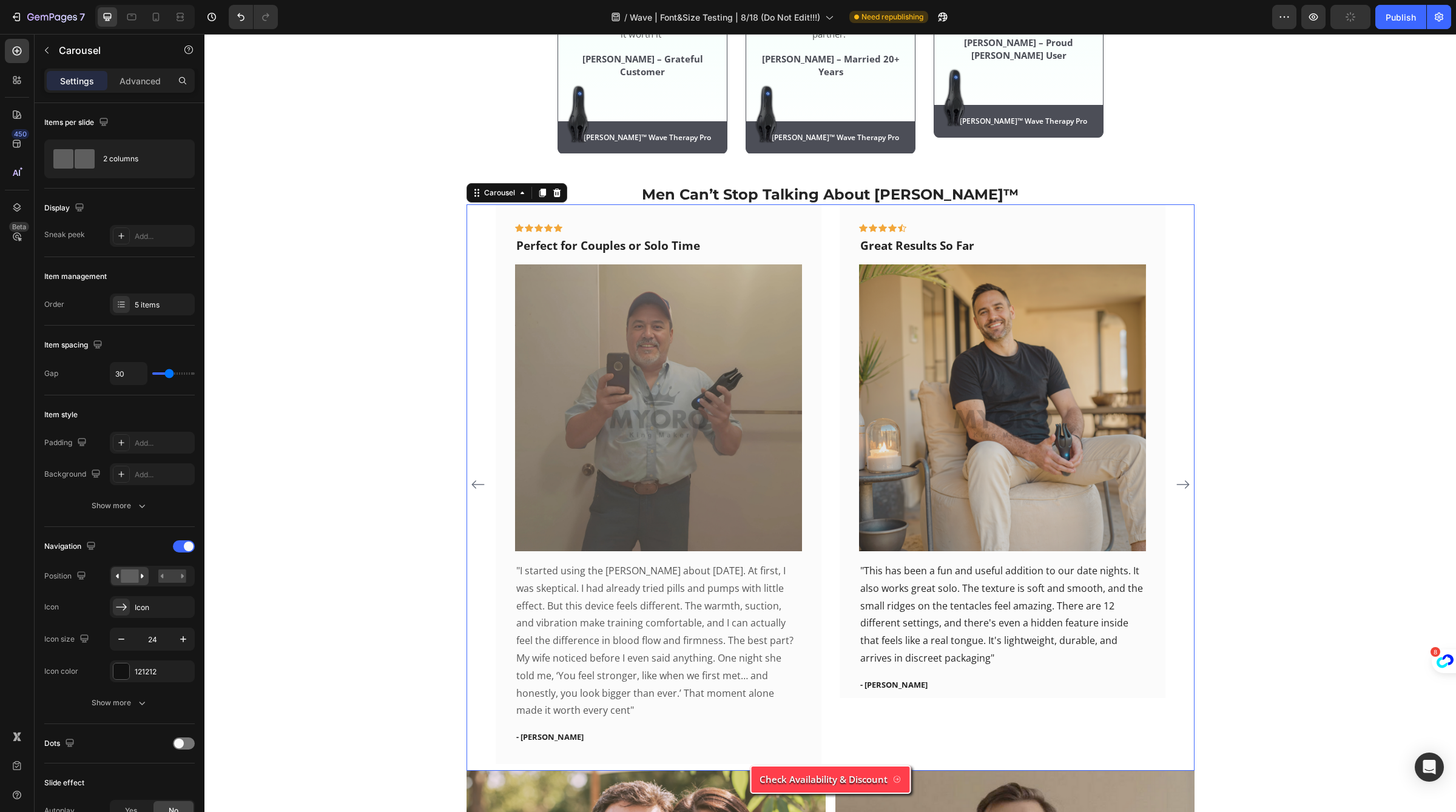
click at [1185, 478] on icon "Carousel Next Arrow" at bounding box center [1182, 484] width 15 height 15
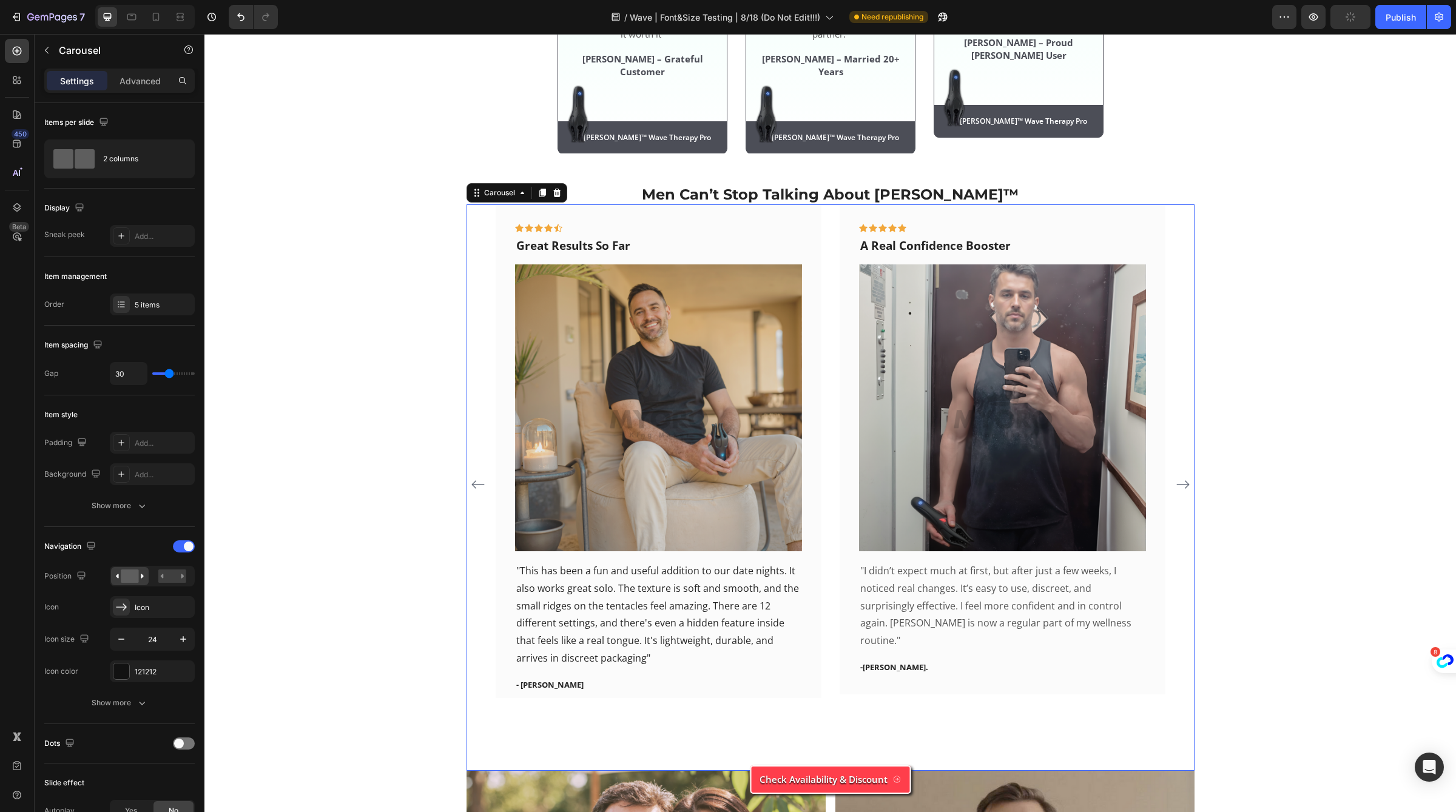
click at [1185, 478] on icon "Carousel Next Arrow" at bounding box center [1182, 484] width 15 height 15
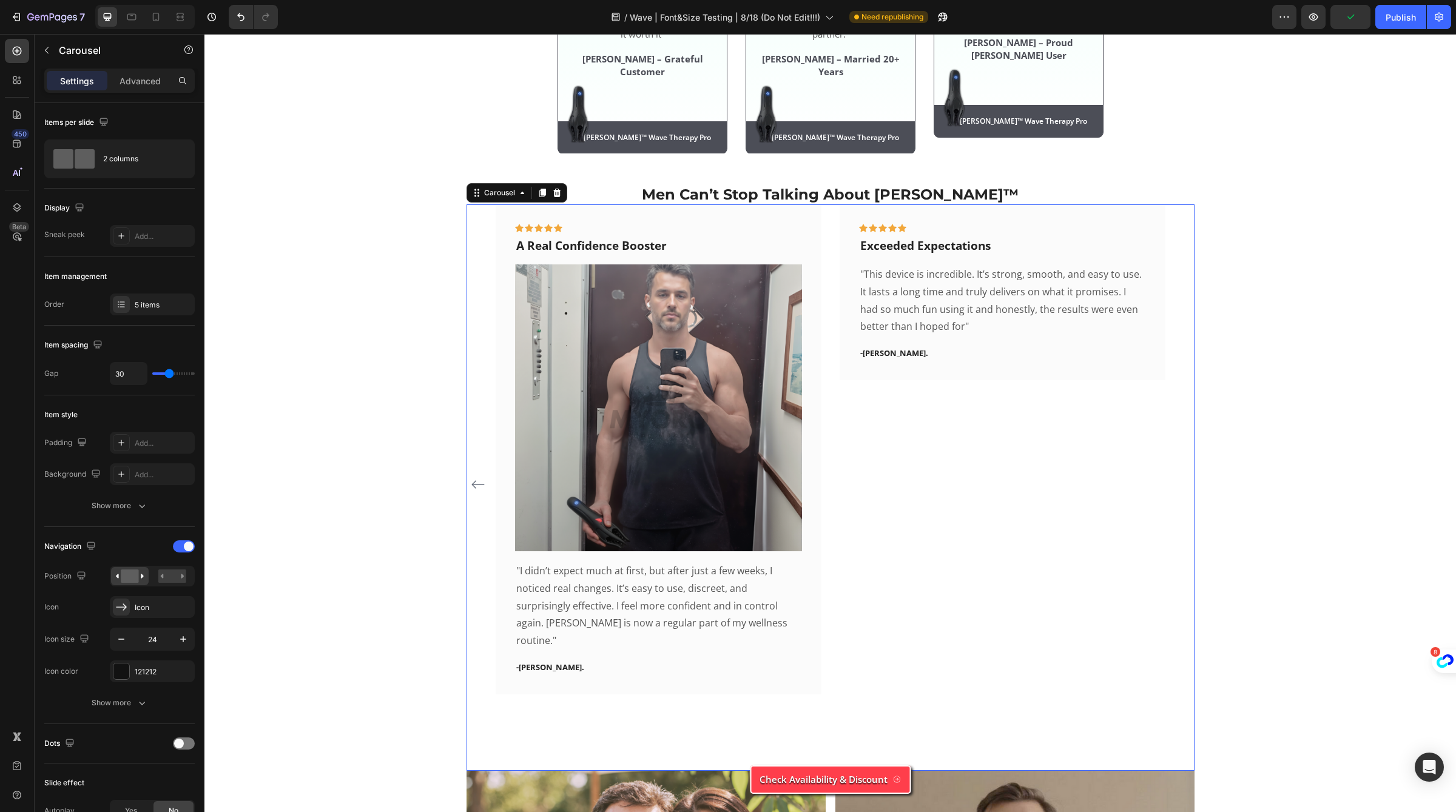
click at [1185, 474] on div "Icon Icon Icon Icon Icon Row Made a Real Impact Text block Image “I saw the Fac…" at bounding box center [830, 483] width 728 height 559
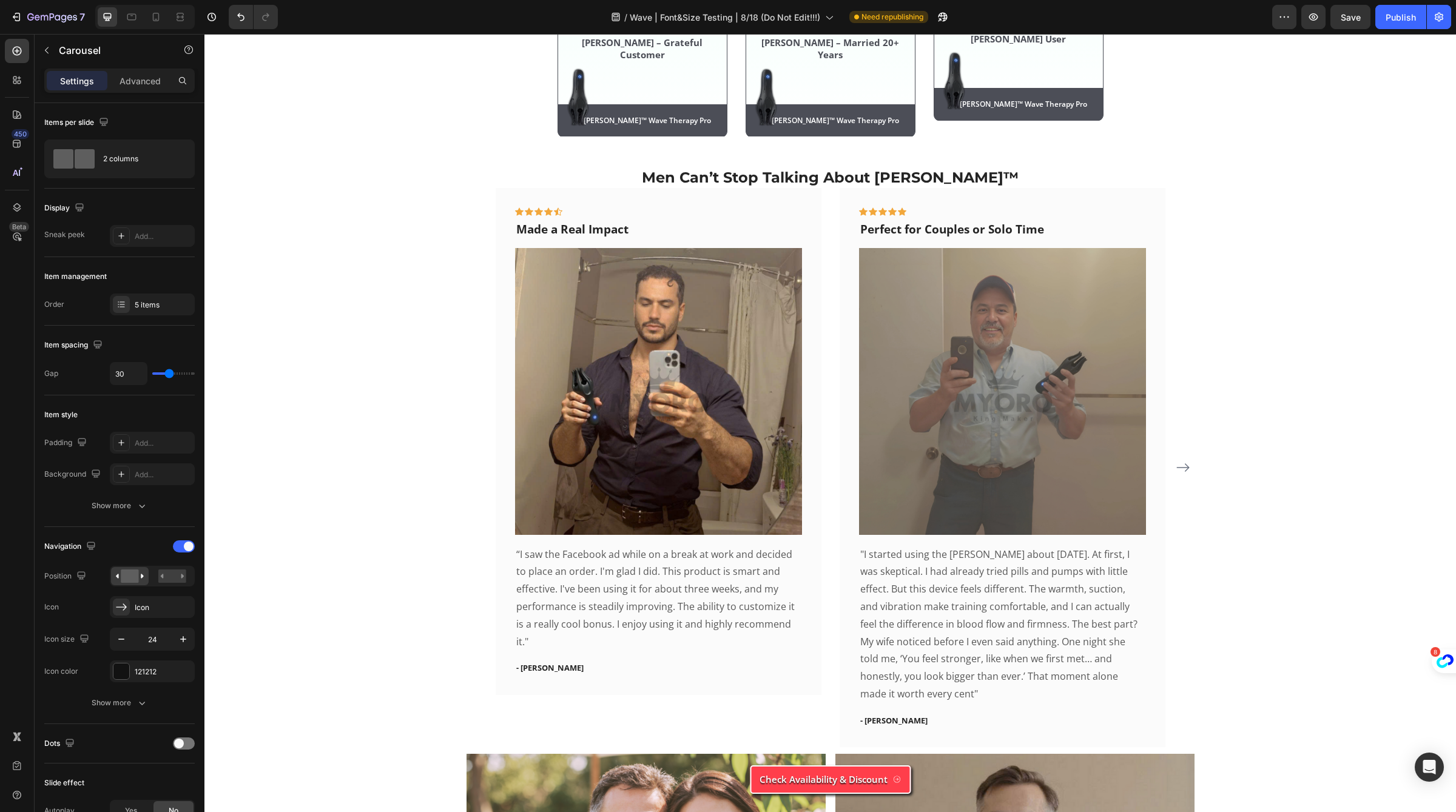
scroll to position [4380, 0]
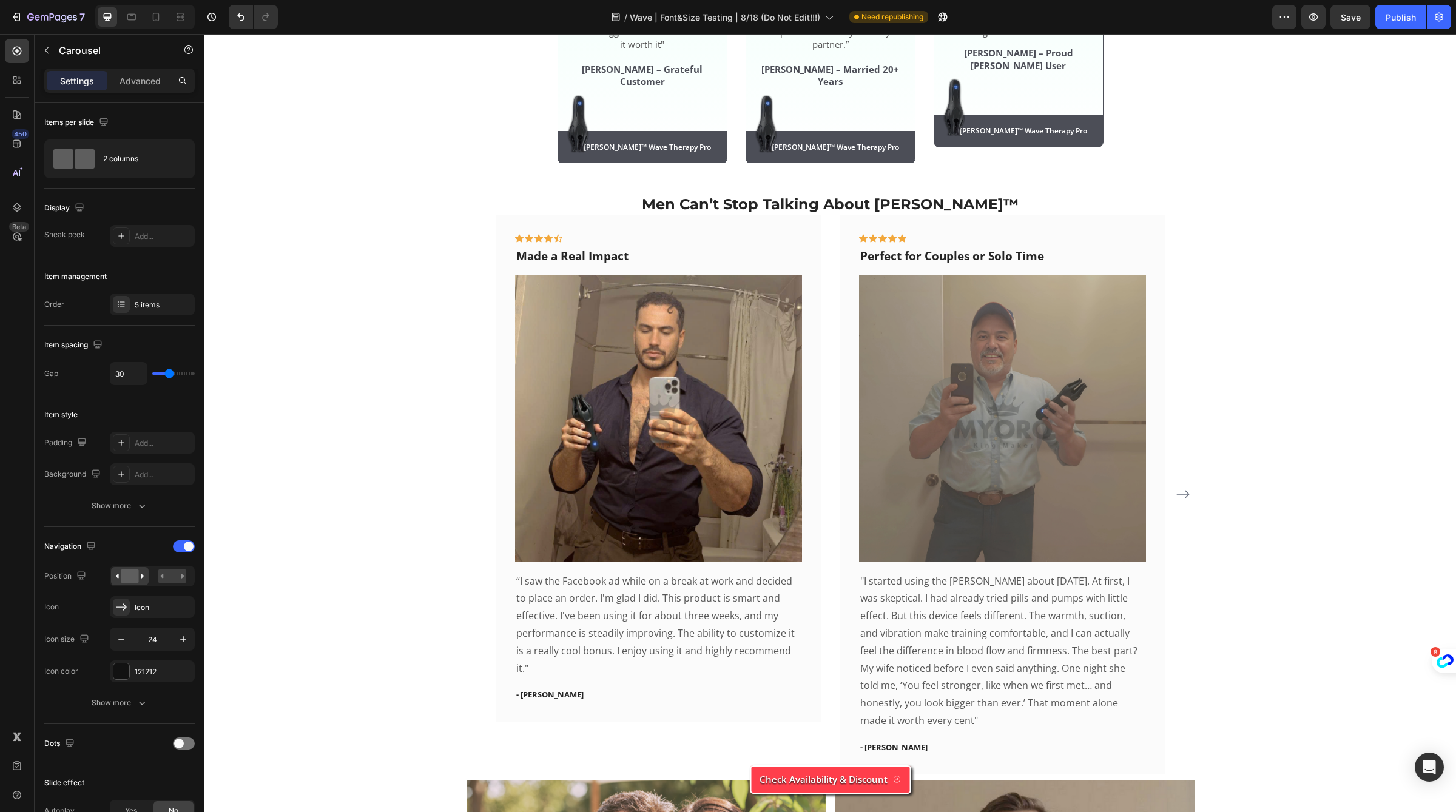
click at [143, 19] on div at bounding box center [145, 17] width 99 height 24
click at [151, 19] on icon at bounding box center [156, 17] width 12 height 12
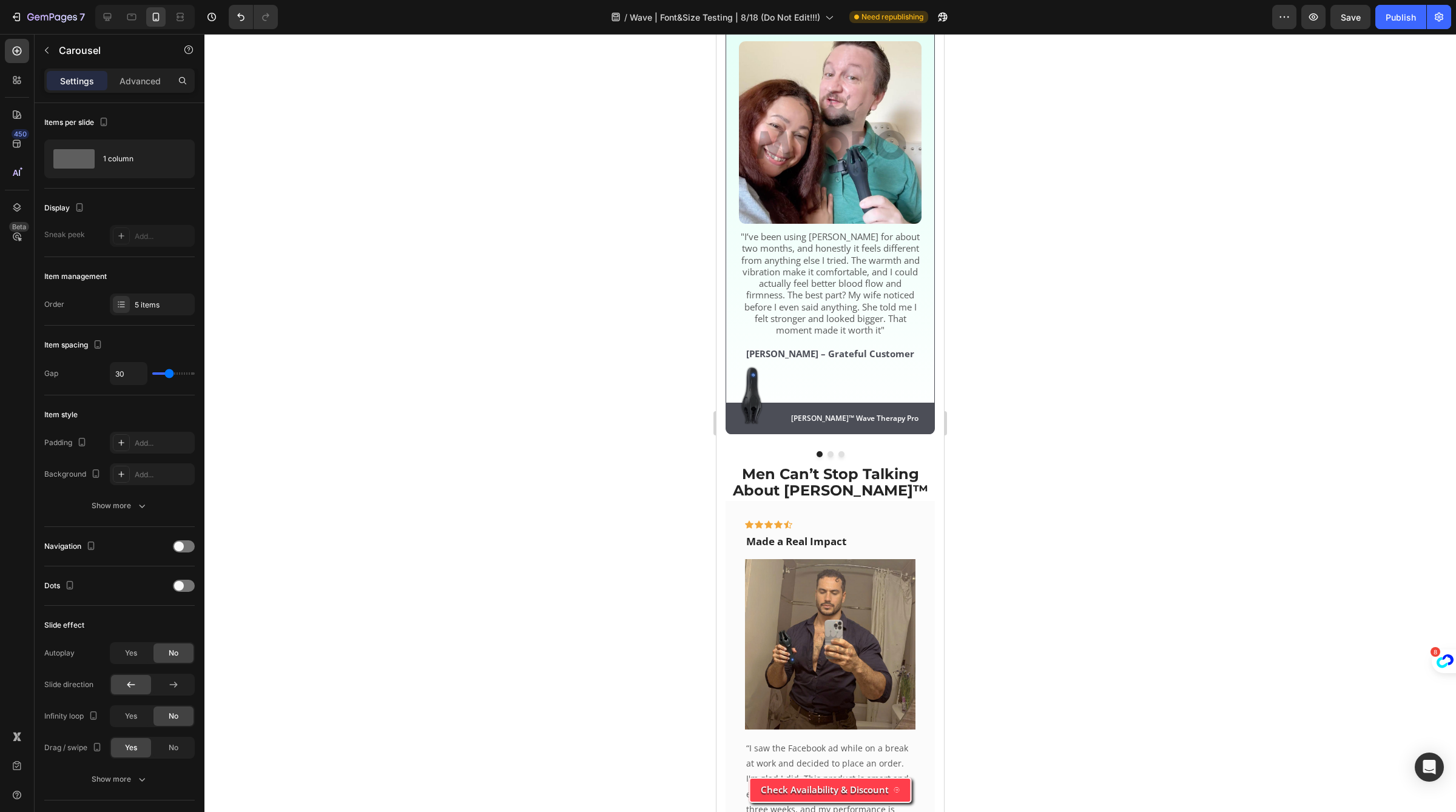
scroll to position [4027, 0]
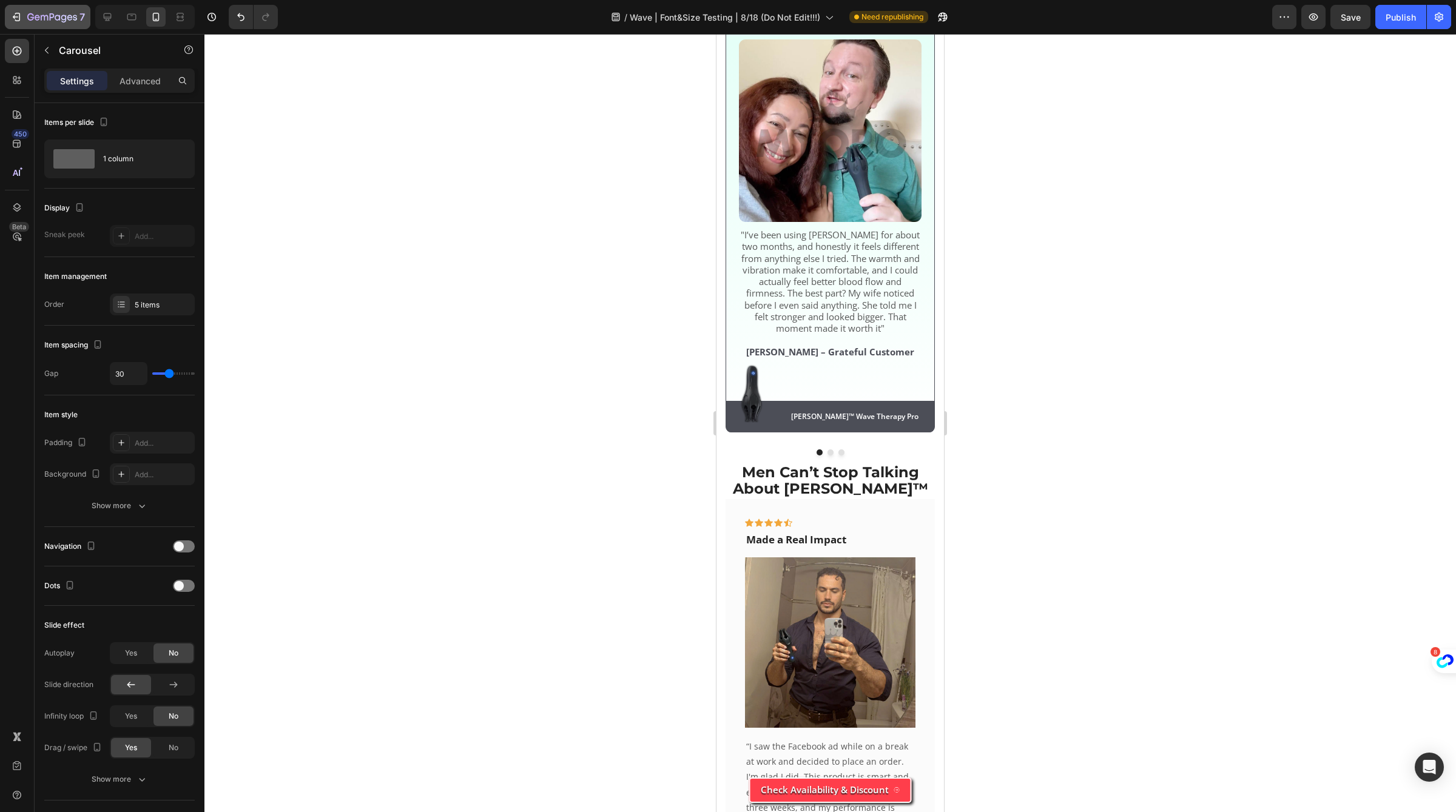
click at [21, 25] on button "7" at bounding box center [48, 17] width 86 height 24
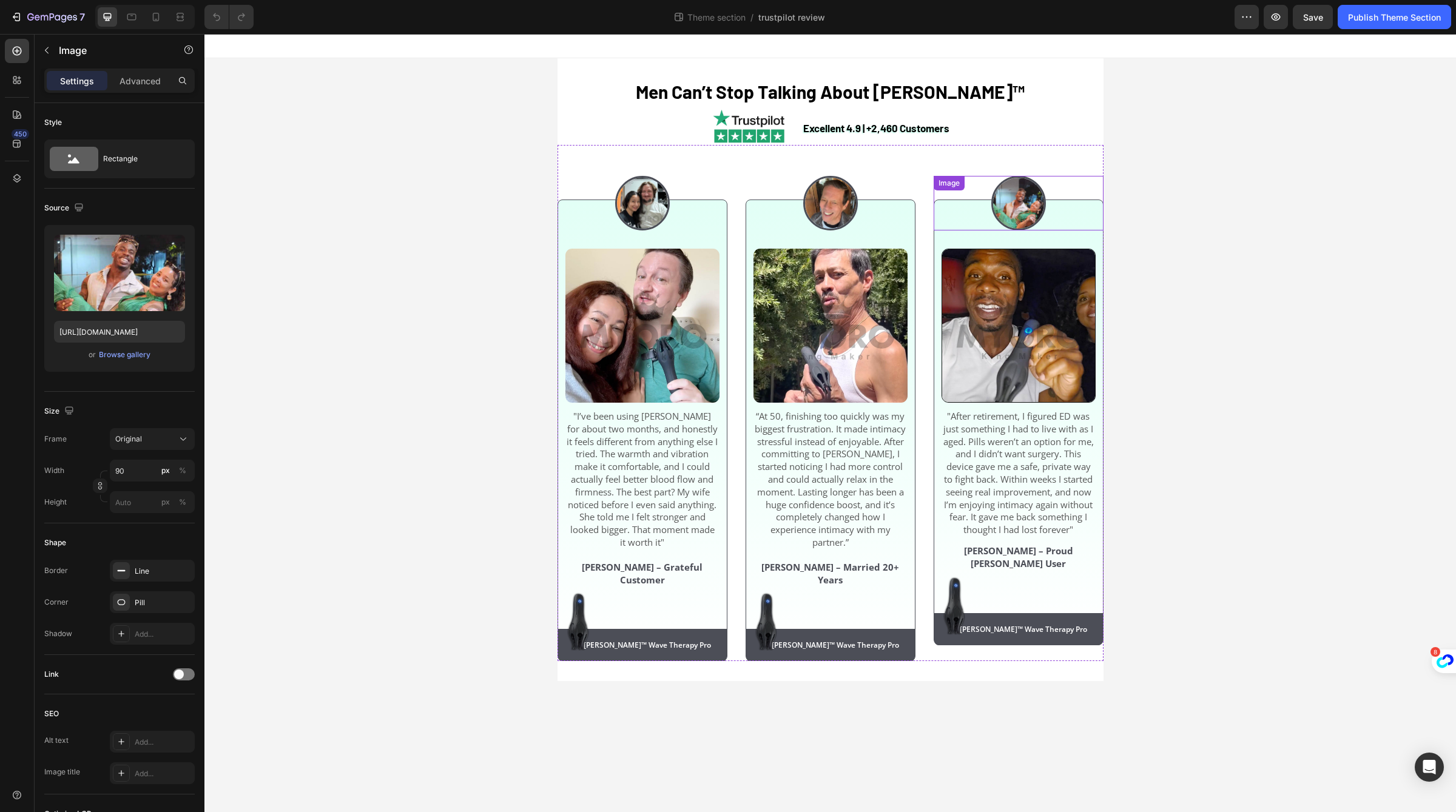
click at [1068, 200] on div at bounding box center [1018, 203] width 170 height 55
click at [575, 133] on div "Excellent 4.9 | +2,460 Customers Text Block Image Row" at bounding box center [831, 126] width 546 height 39
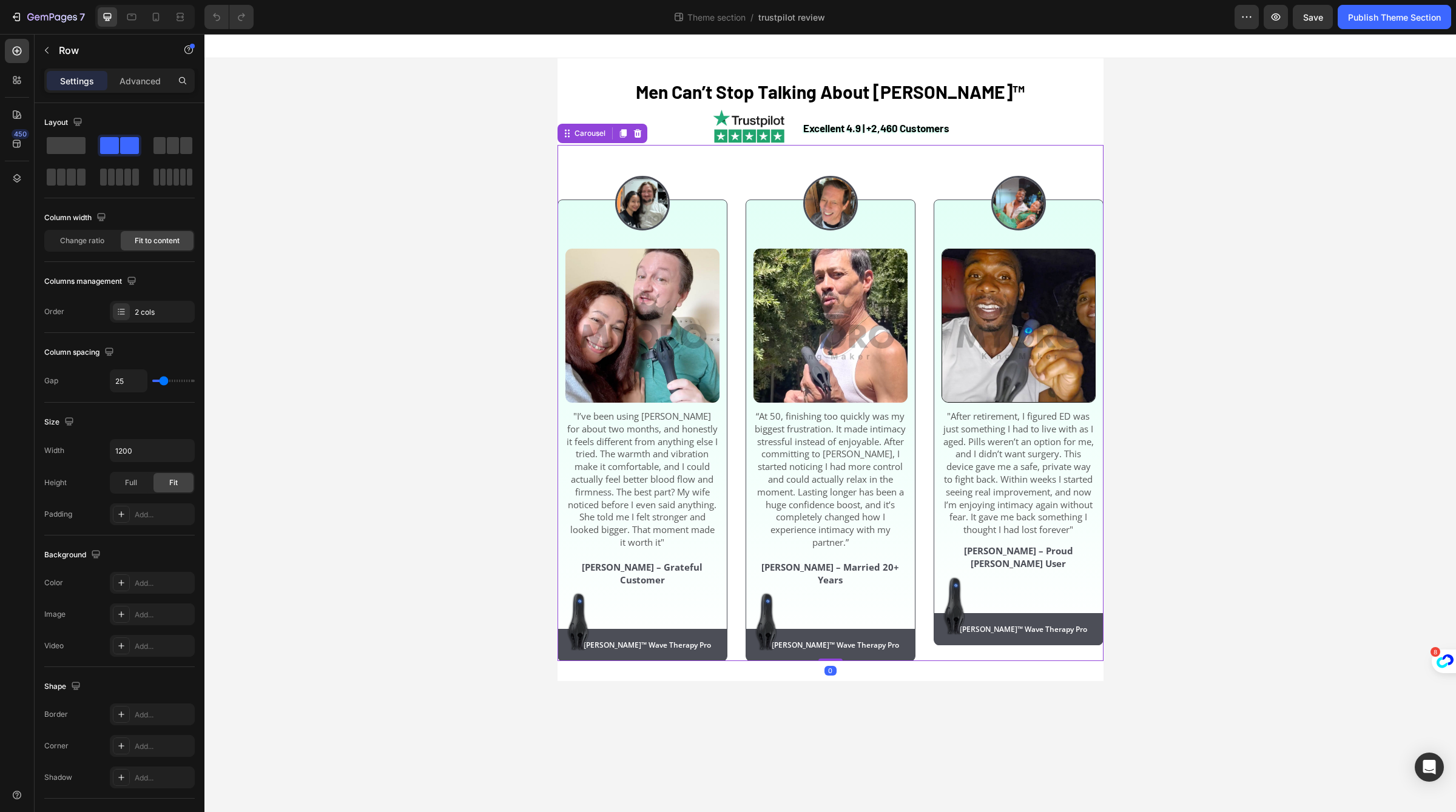
click at [558, 157] on div "Image Image "I’ve been using [PERSON_NAME] for about two months, and honestly i…" at bounding box center [643, 403] width 170 height 516
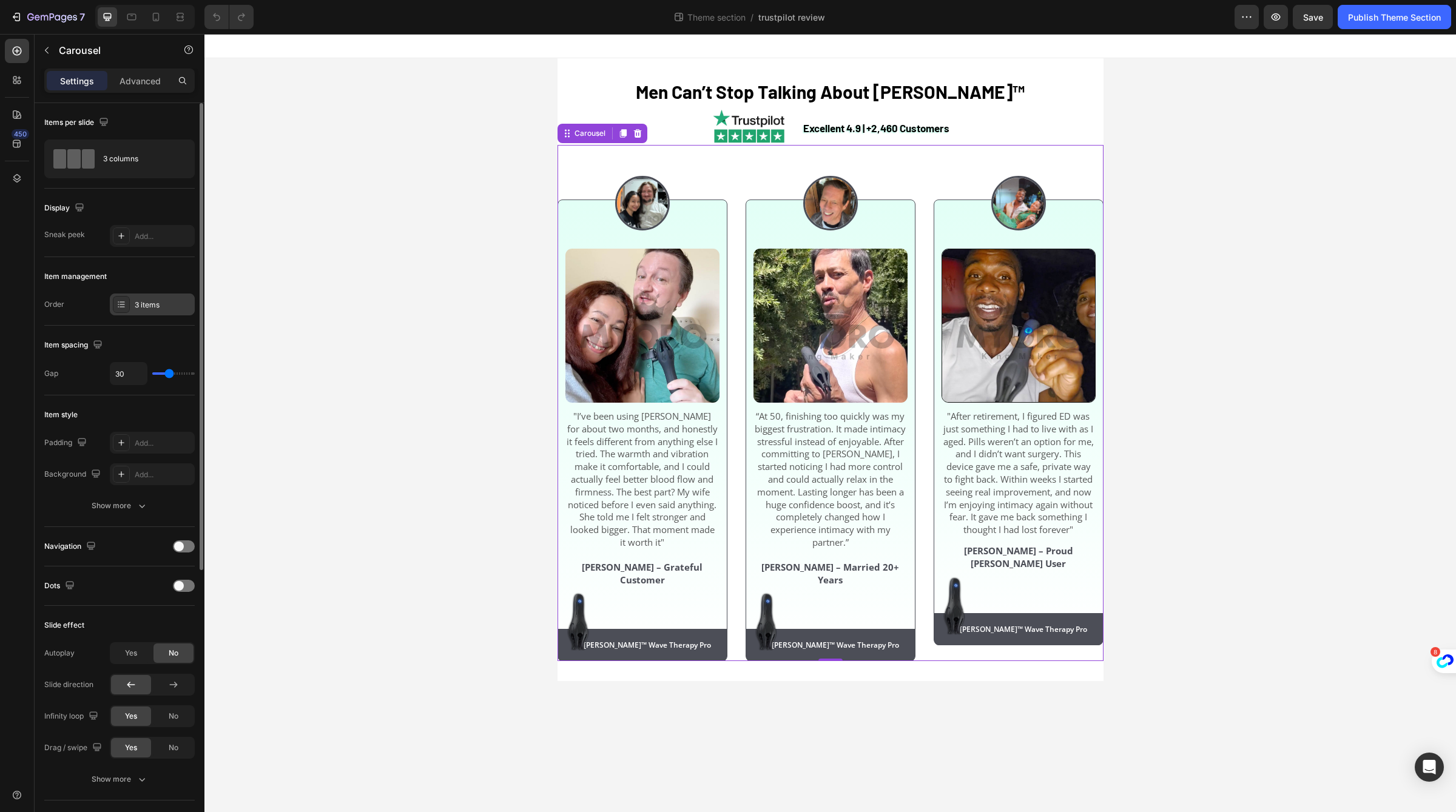
click at [120, 308] on icon at bounding box center [121, 304] width 10 height 10
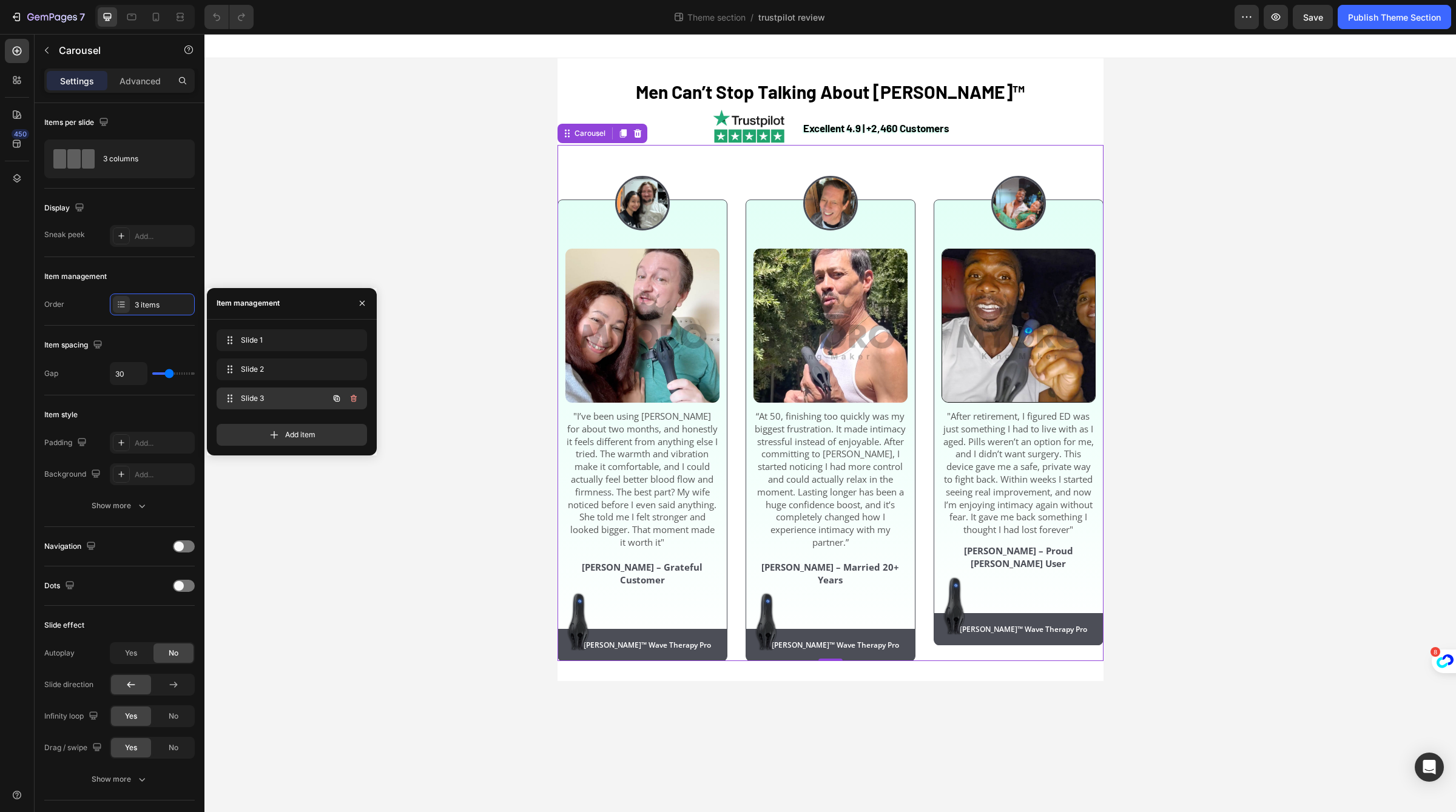
click at [271, 390] on div "Slide 3 Slide 3" at bounding box center [274, 398] width 106 height 17
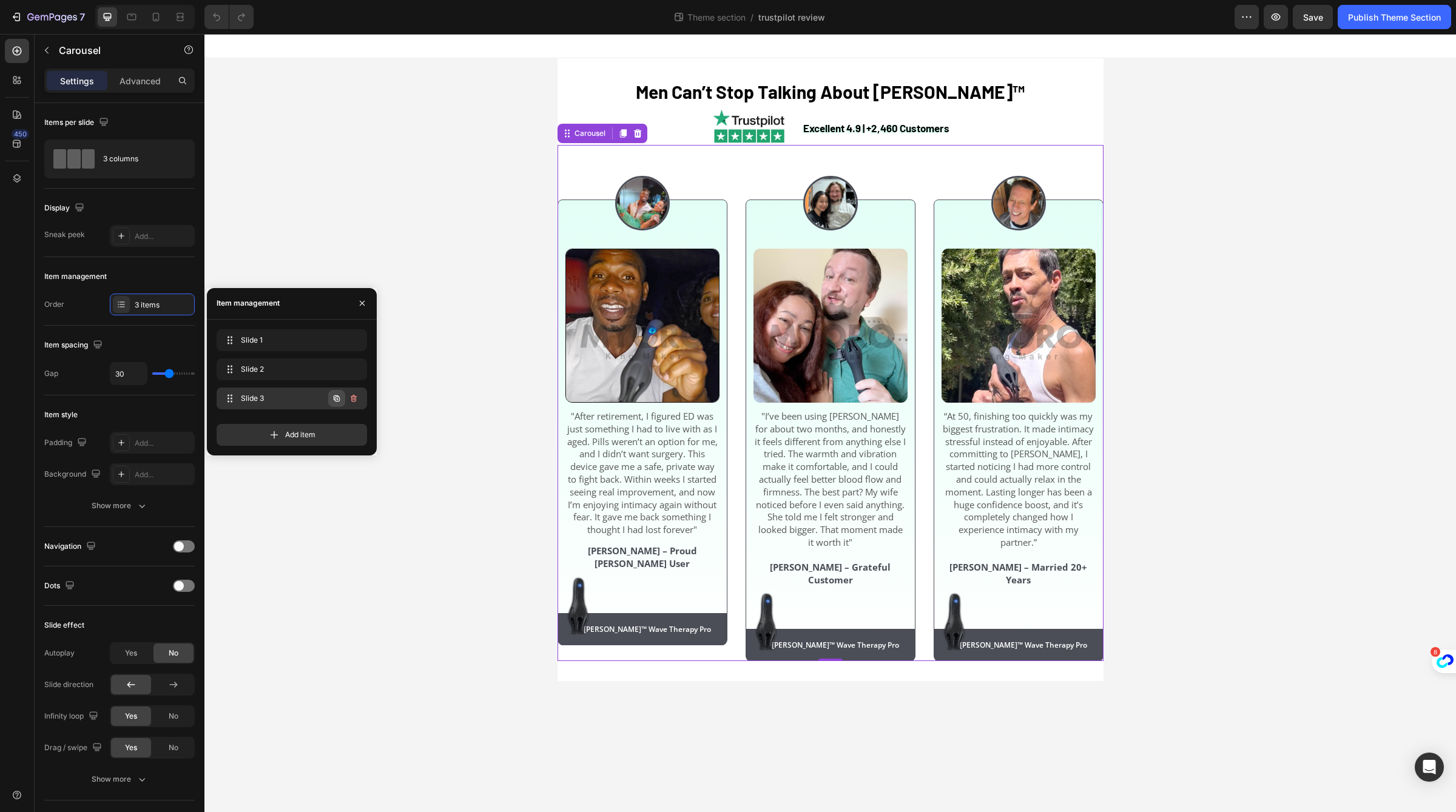
click at [333, 399] on icon "button" at bounding box center [336, 399] width 10 height 10
click at [315, 426] on div "Item 4 Item 4" at bounding box center [274, 427] width 106 height 17
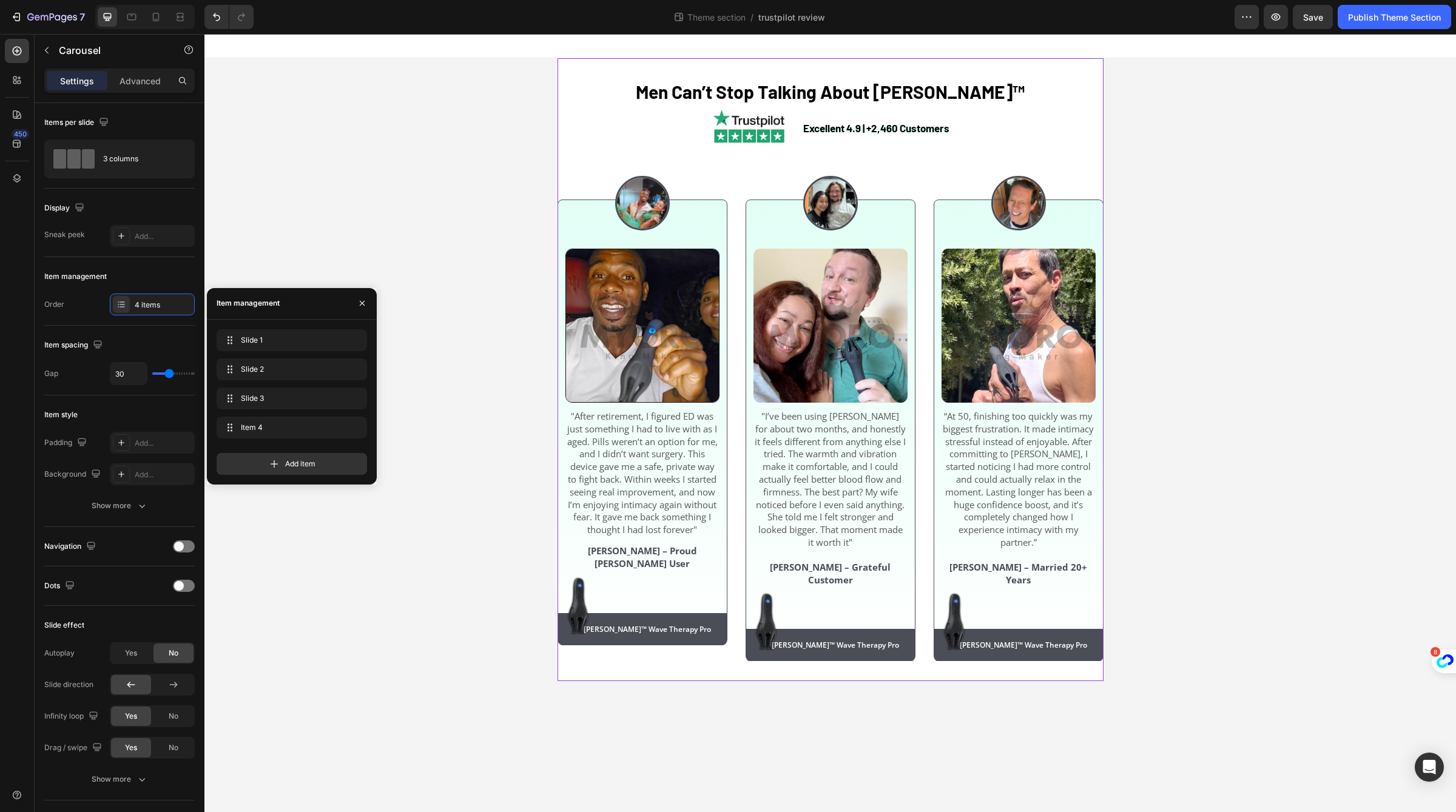
click at [938, 667] on div "Men Can’t Stop Talking About [PERSON_NAME]™ Heading Excellent 4.9 | +2,460 Cust…" at bounding box center [831, 369] width 546 height 623
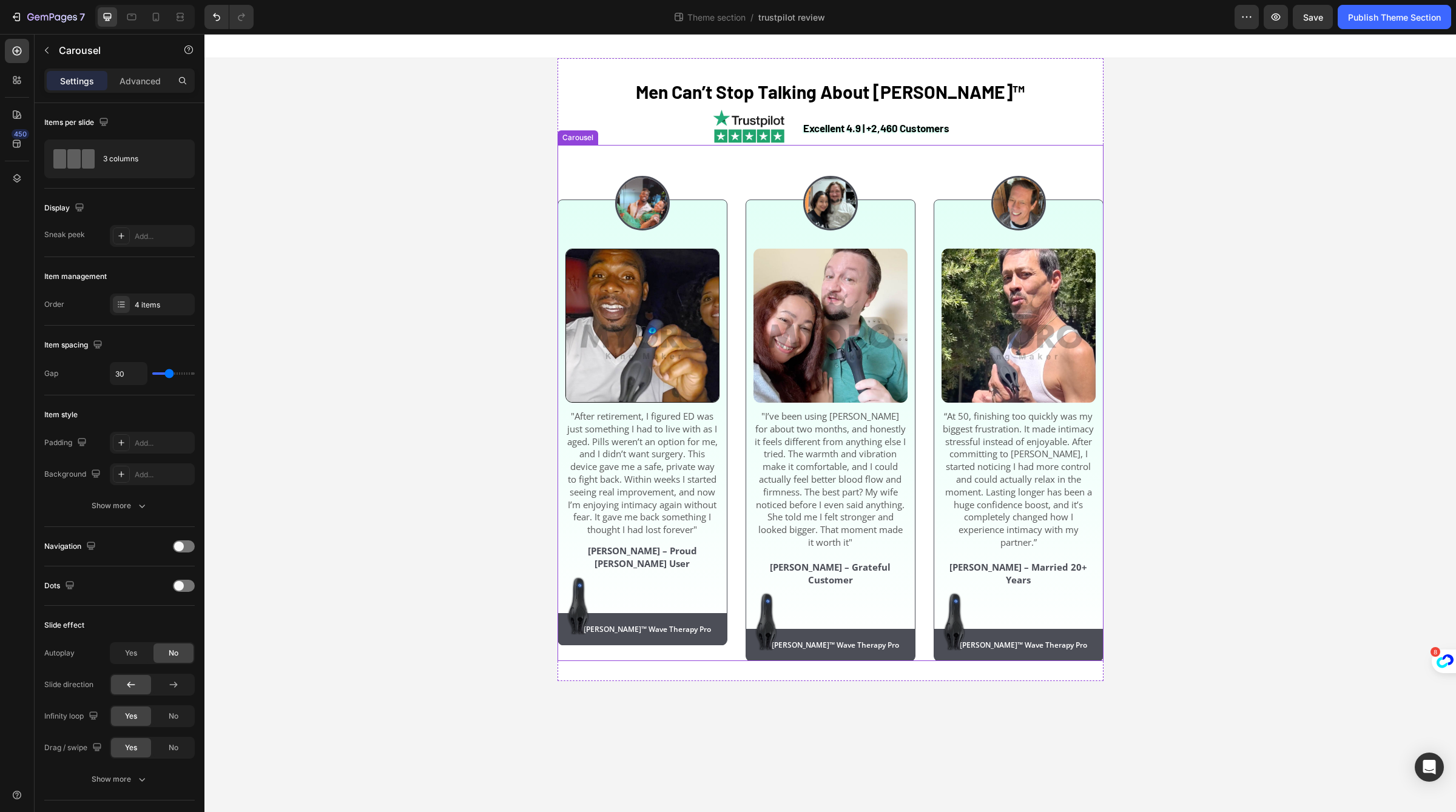
click at [929, 588] on div "Image Image "I’ve been using [PERSON_NAME] for about two months, and honestly i…" at bounding box center [831, 403] width 546 height 516
click at [123, 257] on div "Items per slide 3 columns" at bounding box center [119, 291] width 150 height 68
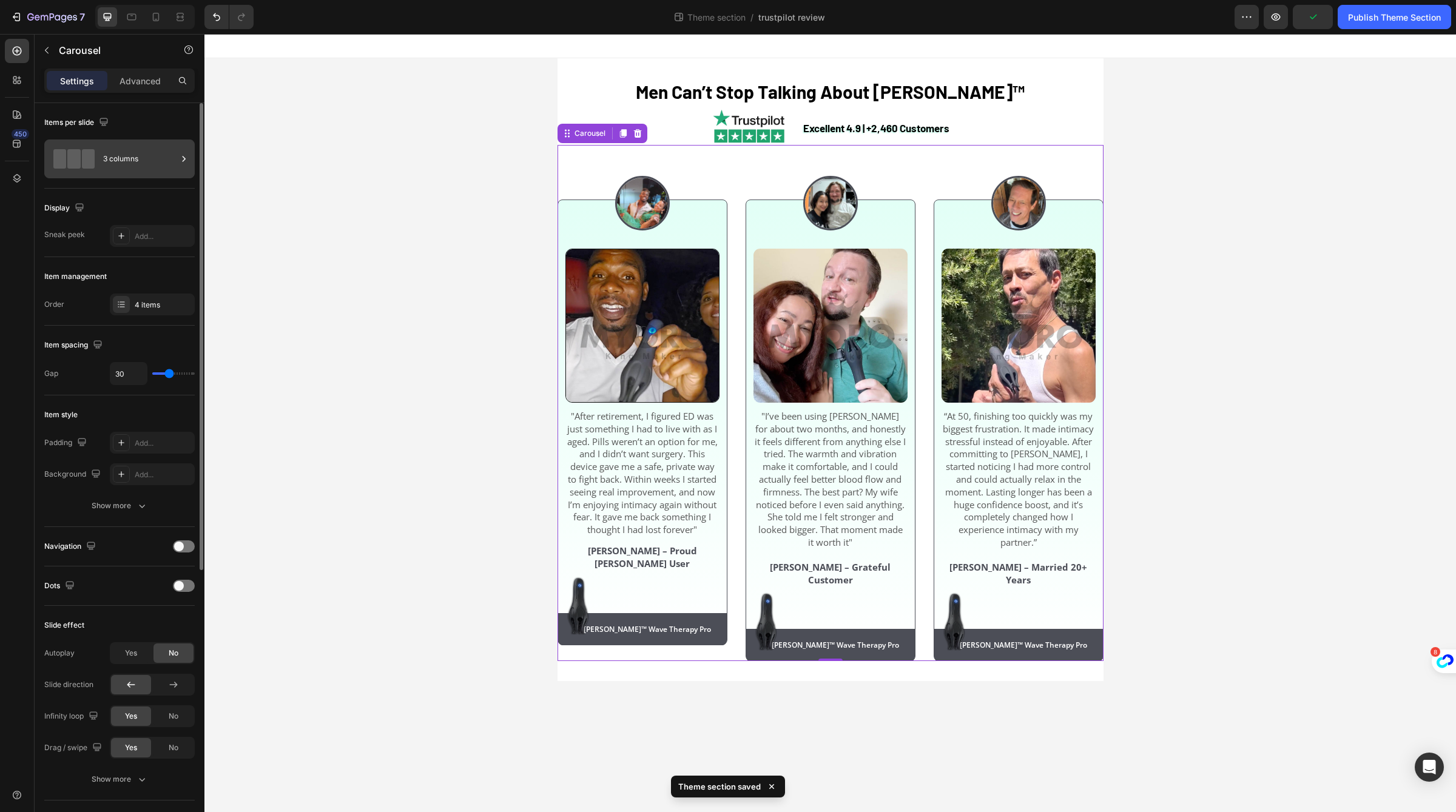
click at [142, 170] on div "3 columns" at bounding box center [140, 159] width 74 height 28
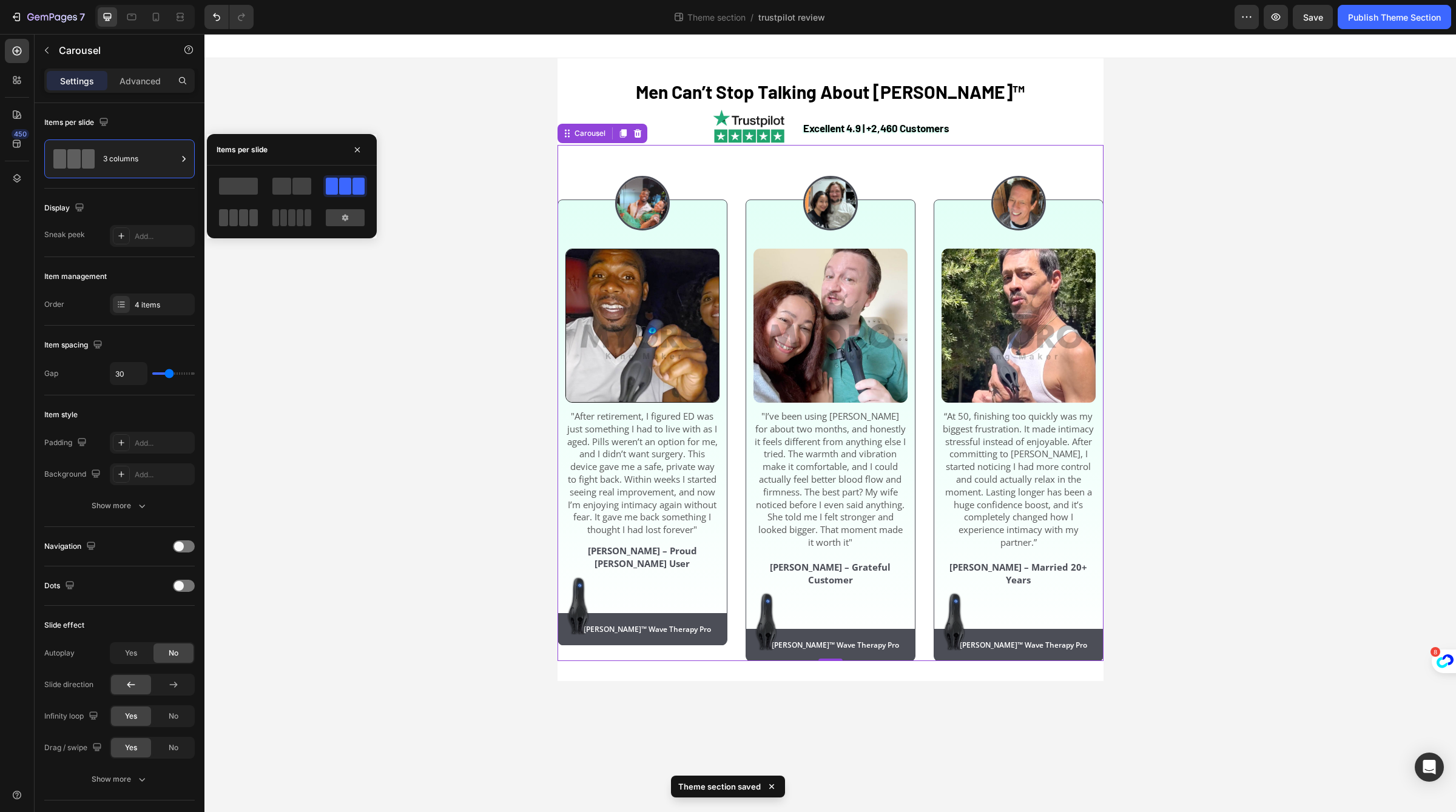
click at [248, 222] on div at bounding box center [239, 217] width 39 height 17
click at [143, 299] on div "4 items" at bounding box center [163, 304] width 57 height 11
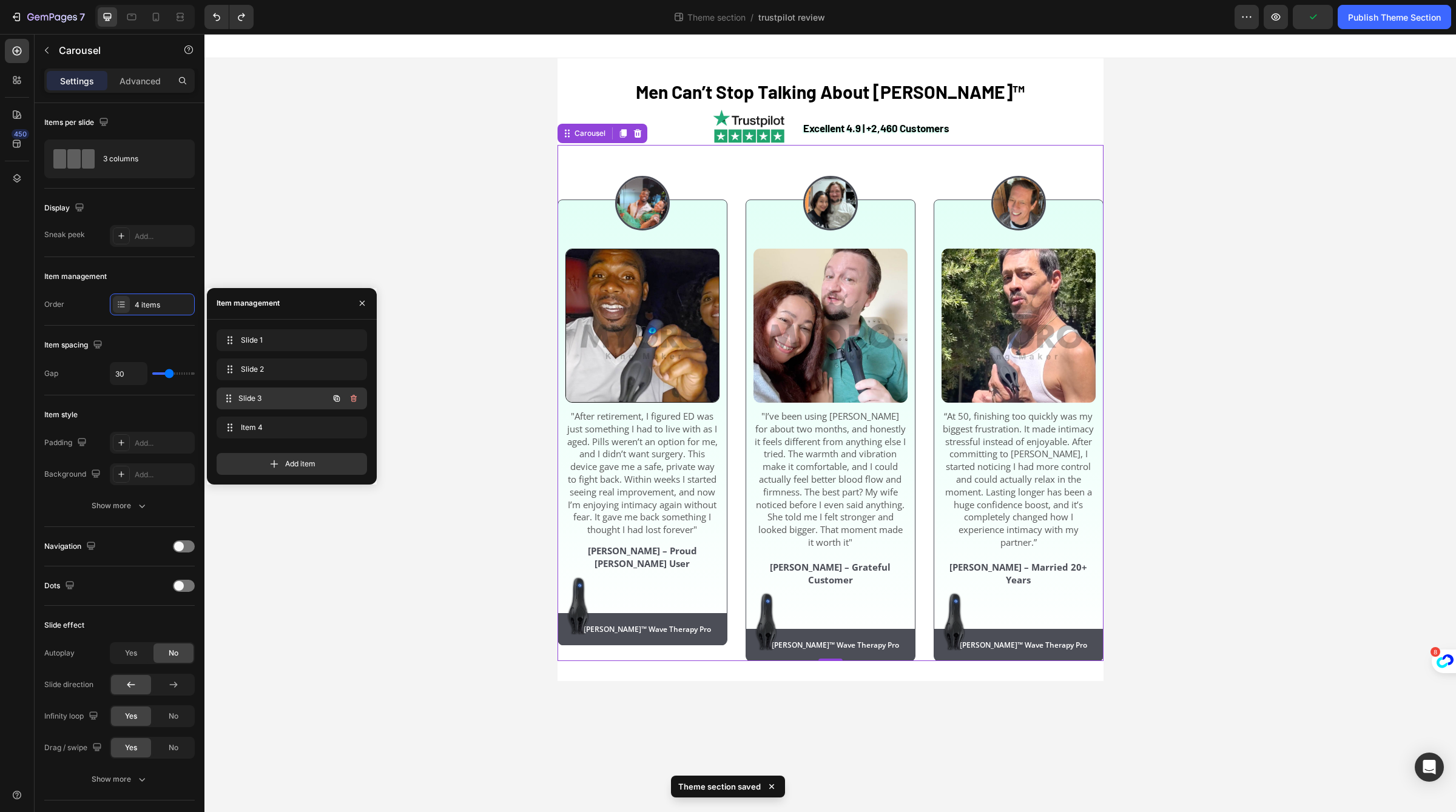
click at [242, 405] on div "Slide 3 Slide 3" at bounding box center [274, 398] width 106 height 17
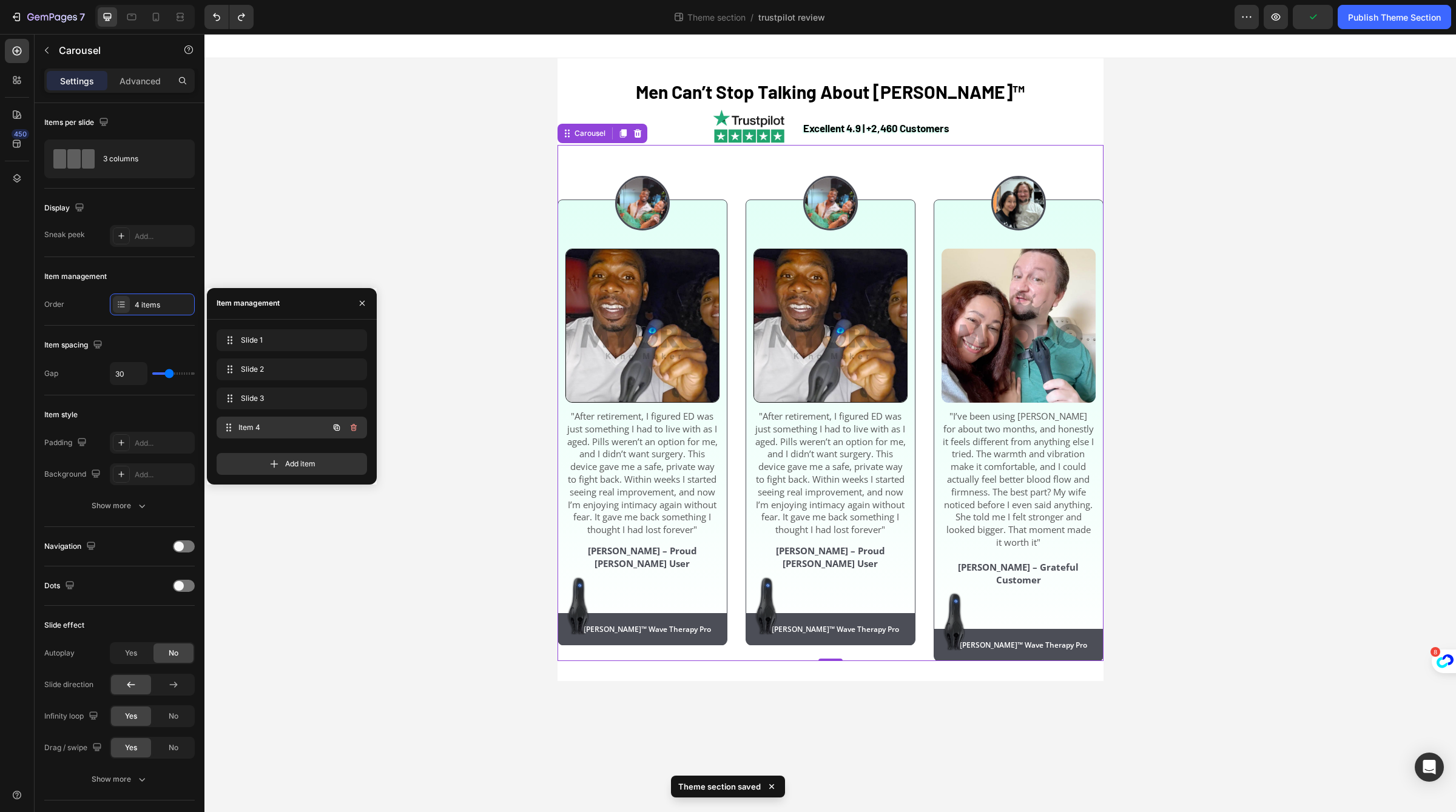
click at [245, 428] on span "Item 4" at bounding box center [283, 427] width 90 height 11
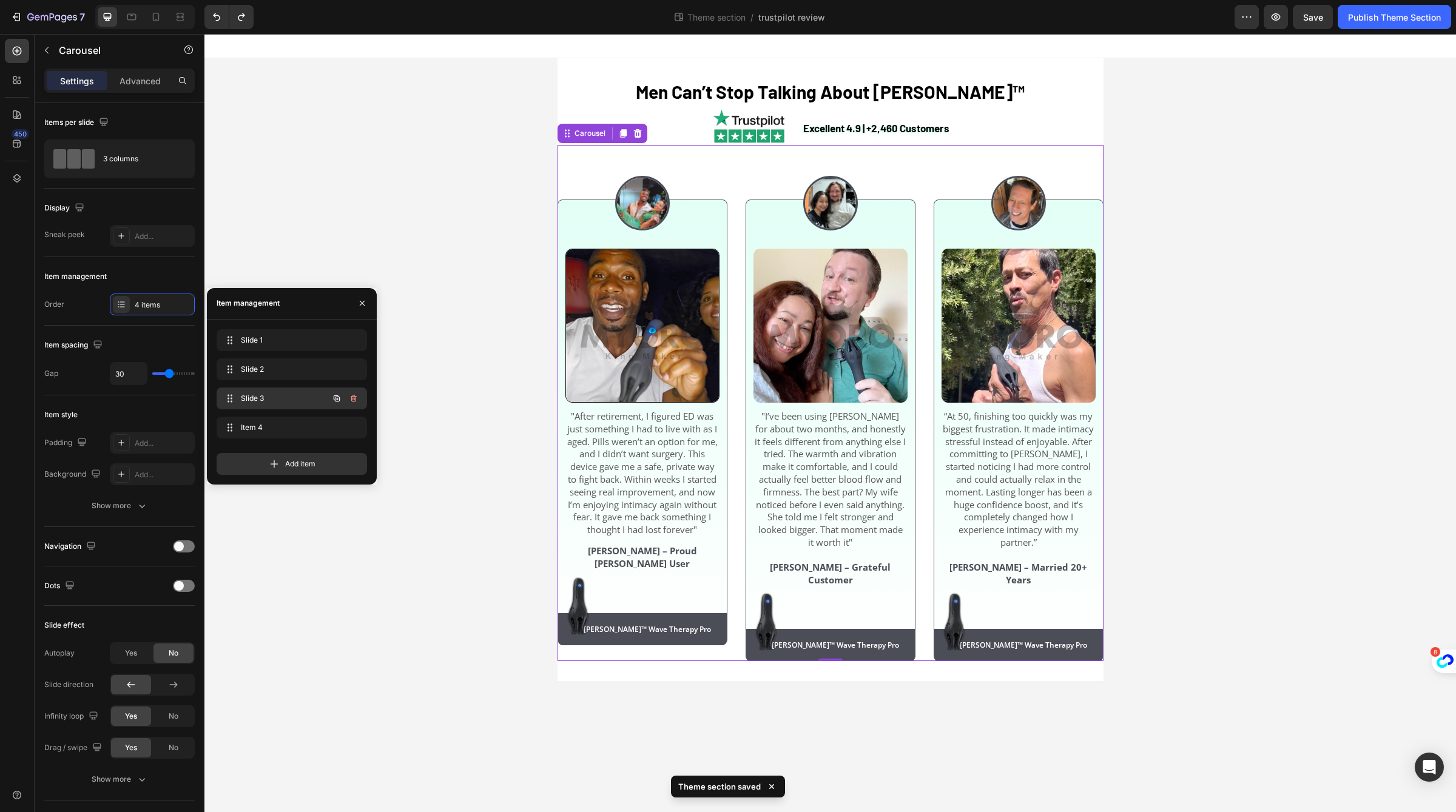
click at [260, 396] on span "Slide 3" at bounding box center [275, 398] width 68 height 11
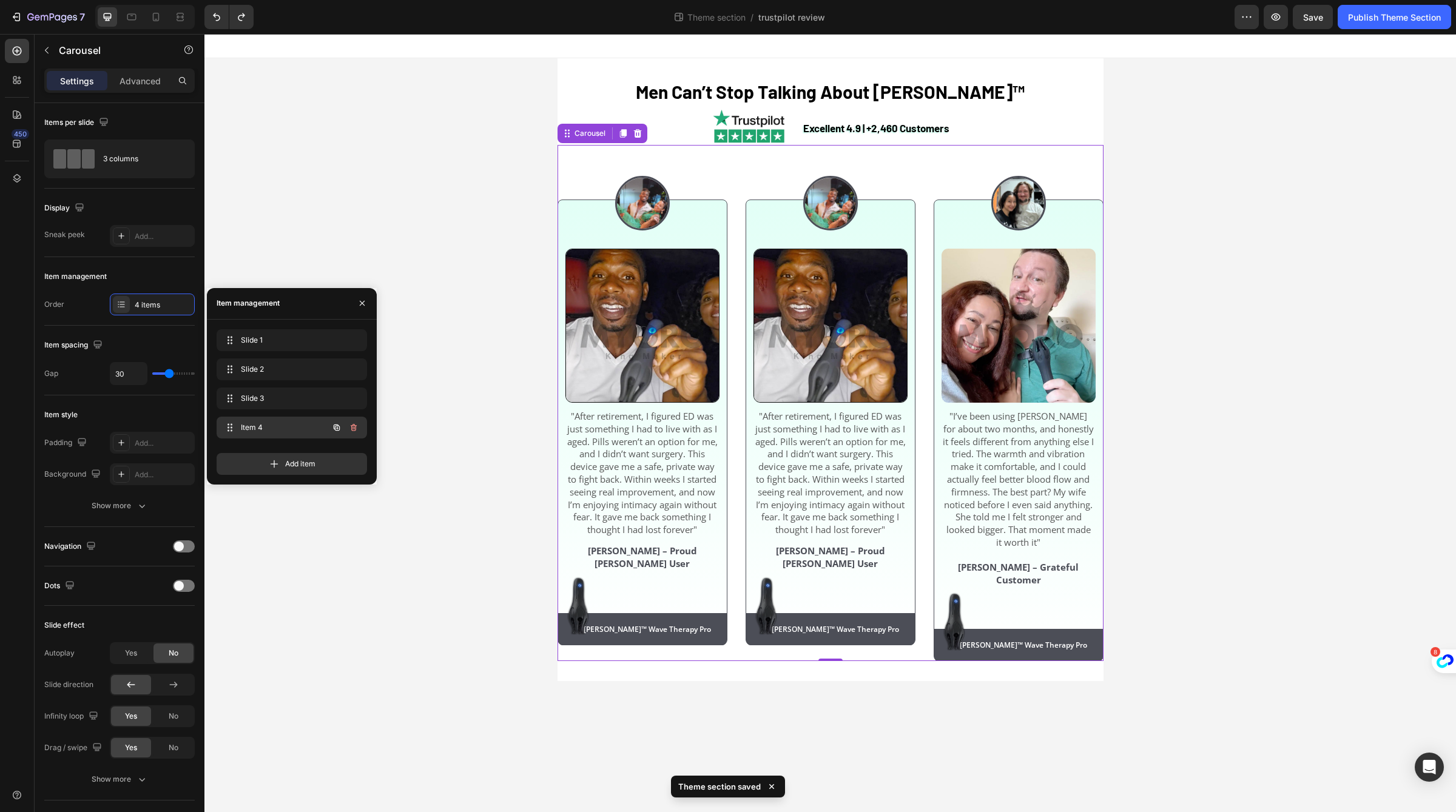
click at [261, 419] on div "Item 4 Item 4" at bounding box center [274, 427] width 106 height 17
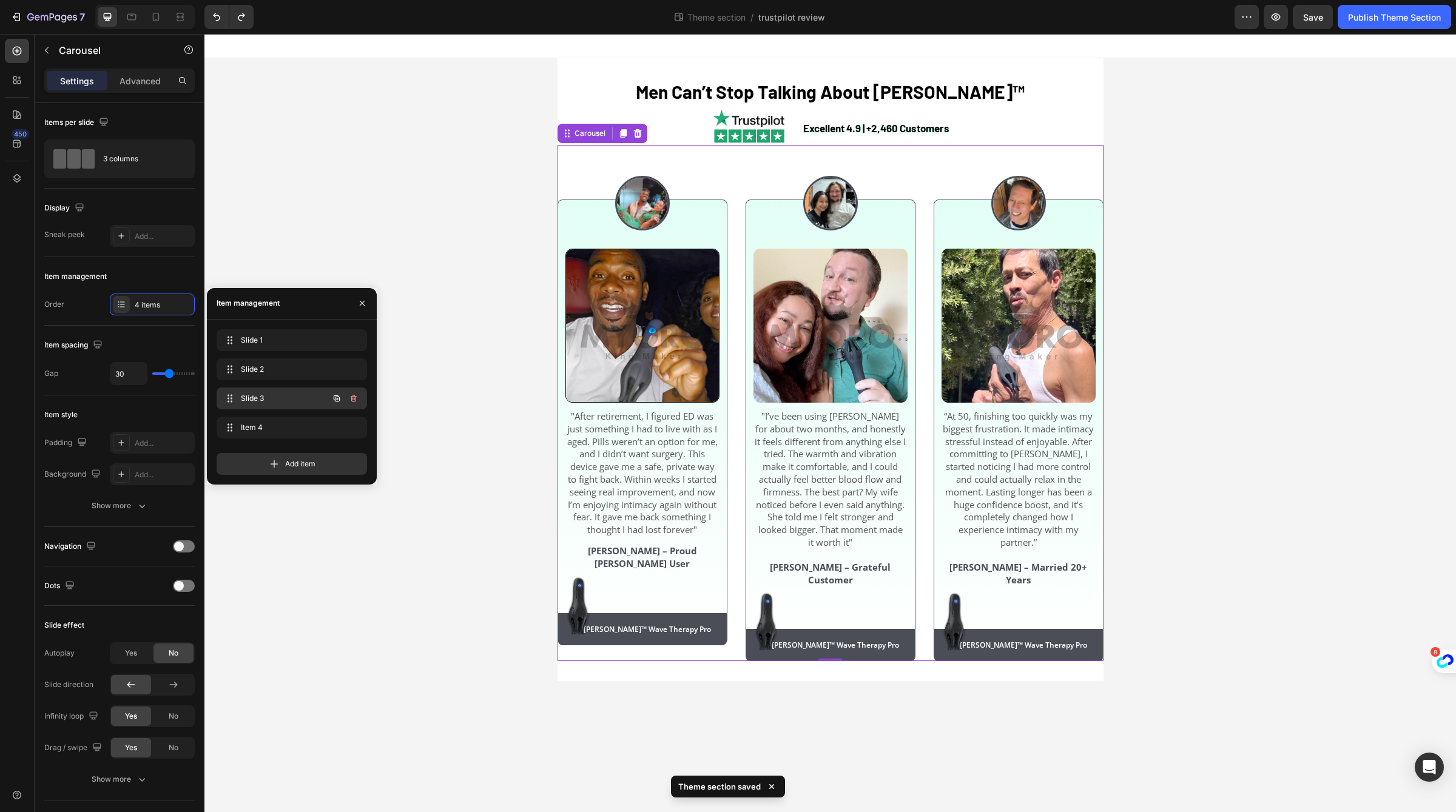
click at [263, 401] on span "Slide 3" at bounding box center [275, 398] width 68 height 11
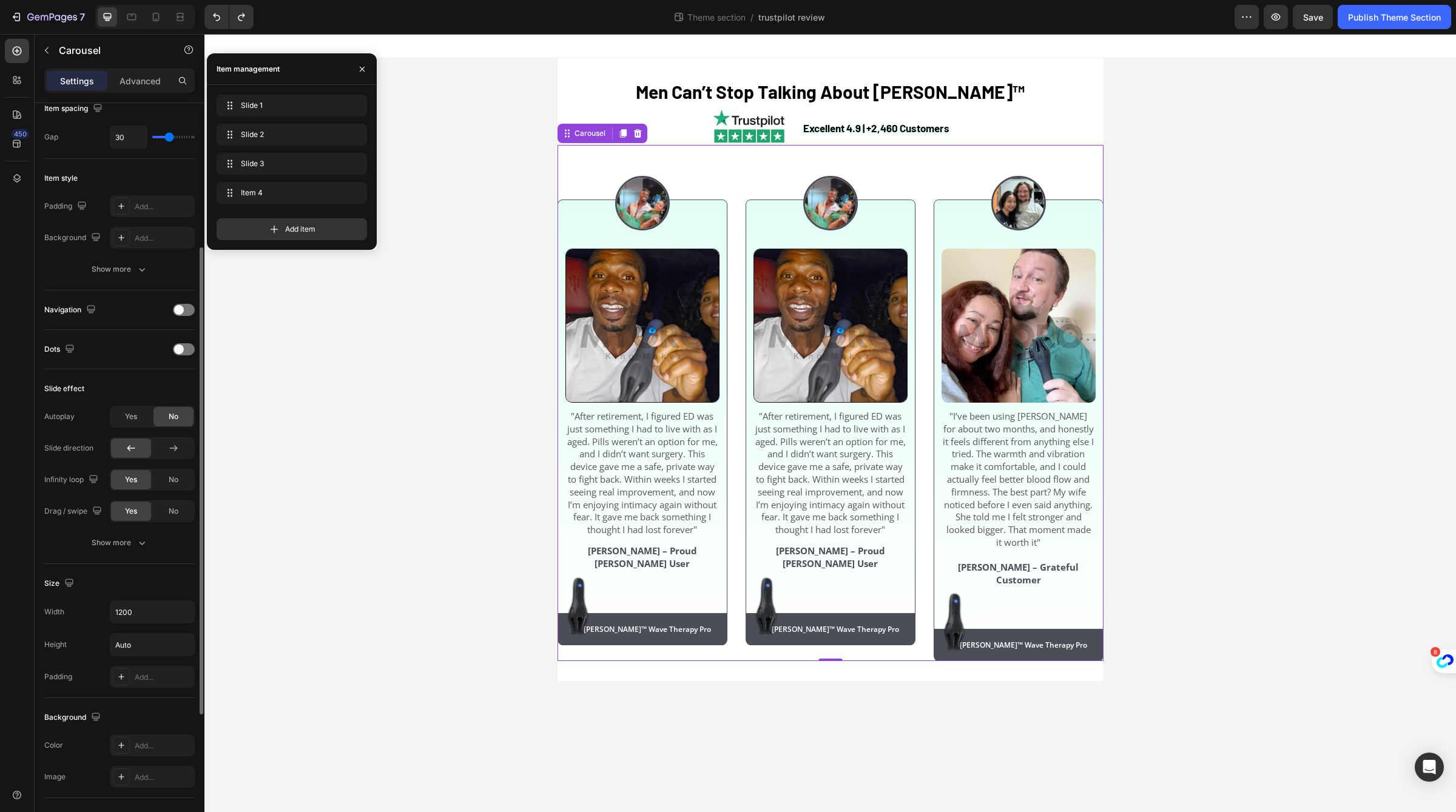
scroll to position [238, 0]
click at [137, 409] on span "Yes" at bounding box center [131, 414] width 12 height 11
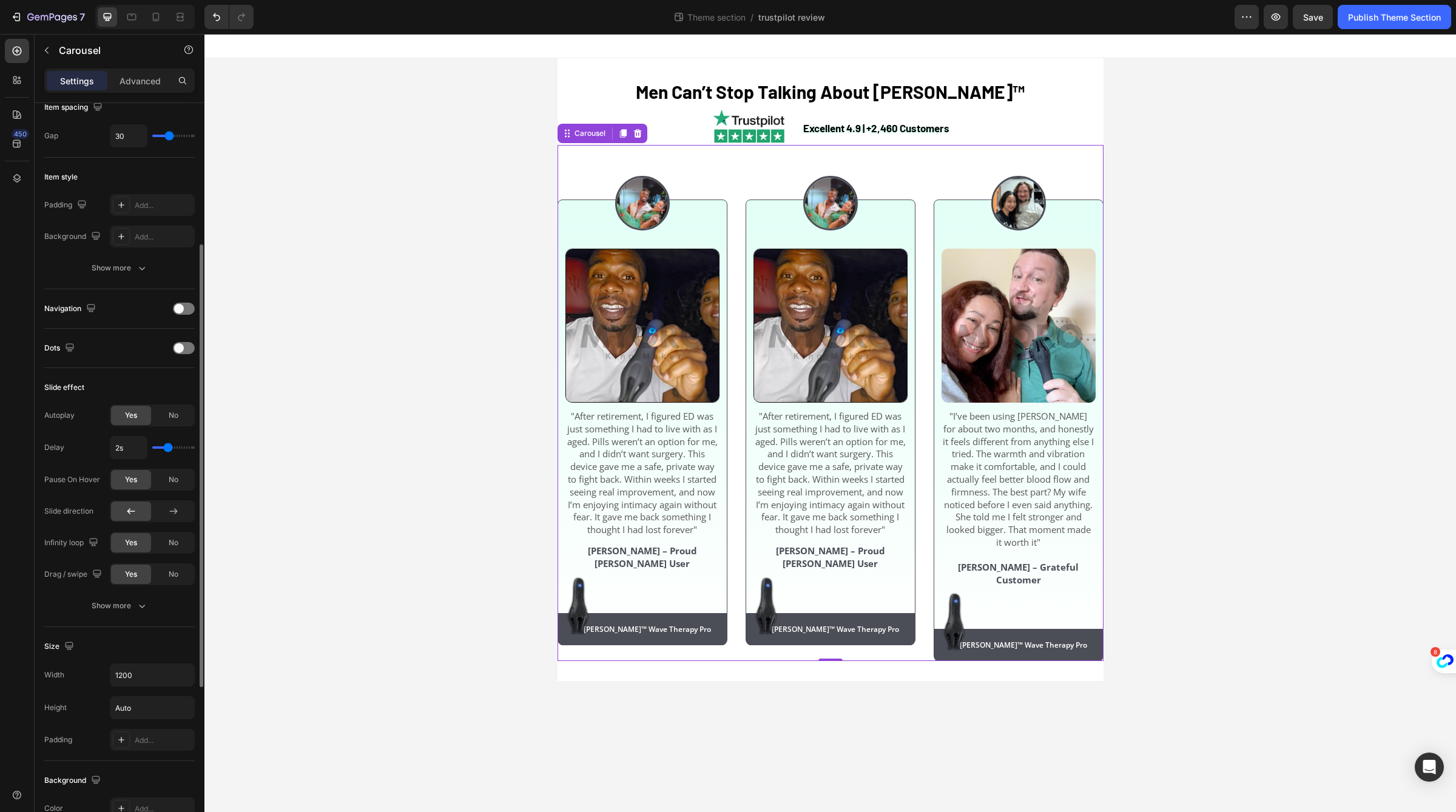
click at [165, 450] on div "2s" at bounding box center [152, 447] width 85 height 23
click at [173, 450] on div "2s" at bounding box center [152, 447] width 85 height 23
drag, startPoint x: 172, startPoint y: 450, endPoint x: 178, endPoint y: 450, distance: 6.0
click at [178, 450] on div "2s" at bounding box center [152, 447] width 85 height 23
type input "2.4s"
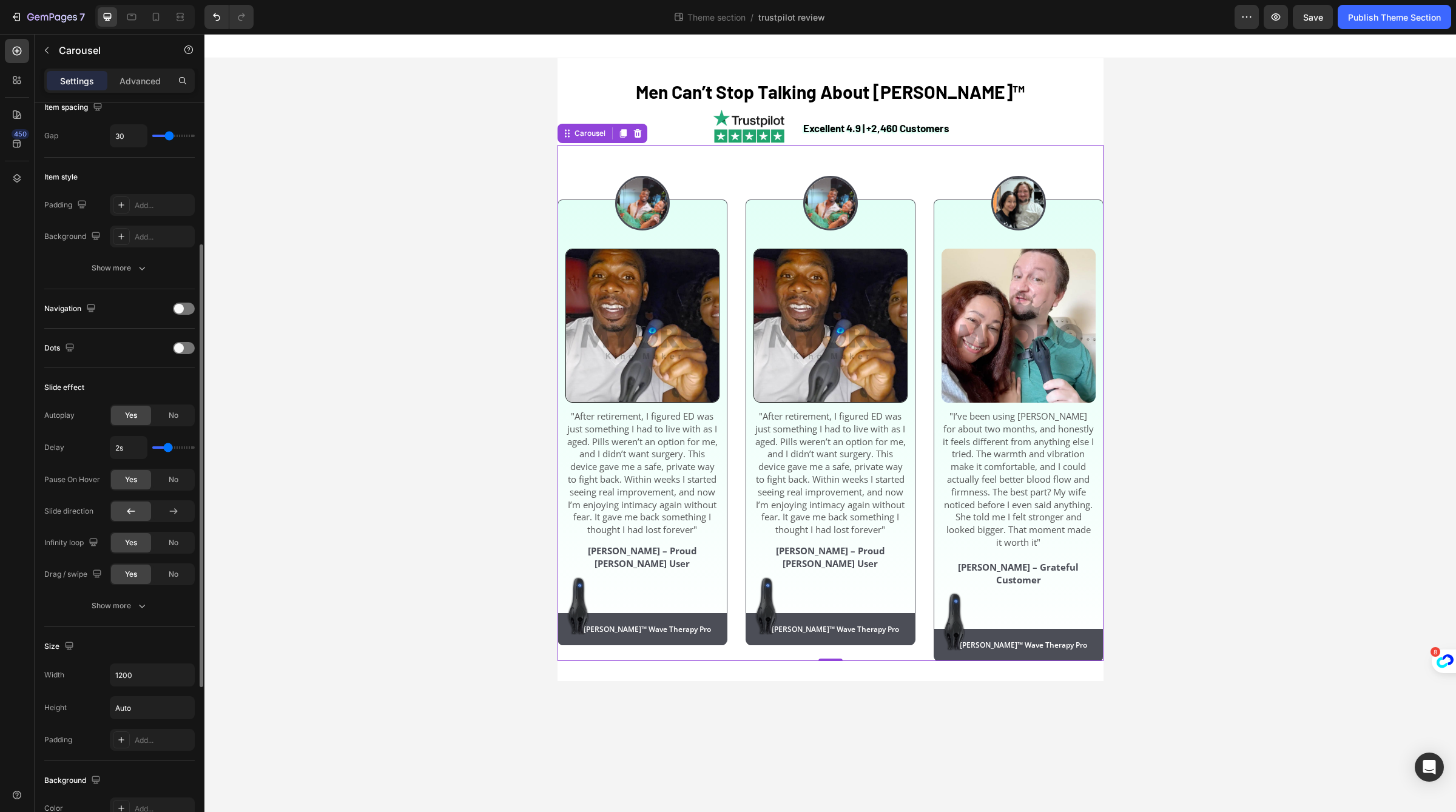
type input "2.4"
type input "2.9s"
type input "2.9"
type input "3.2s"
drag, startPoint x: 168, startPoint y: 445, endPoint x: 180, endPoint y: 446, distance: 12.0
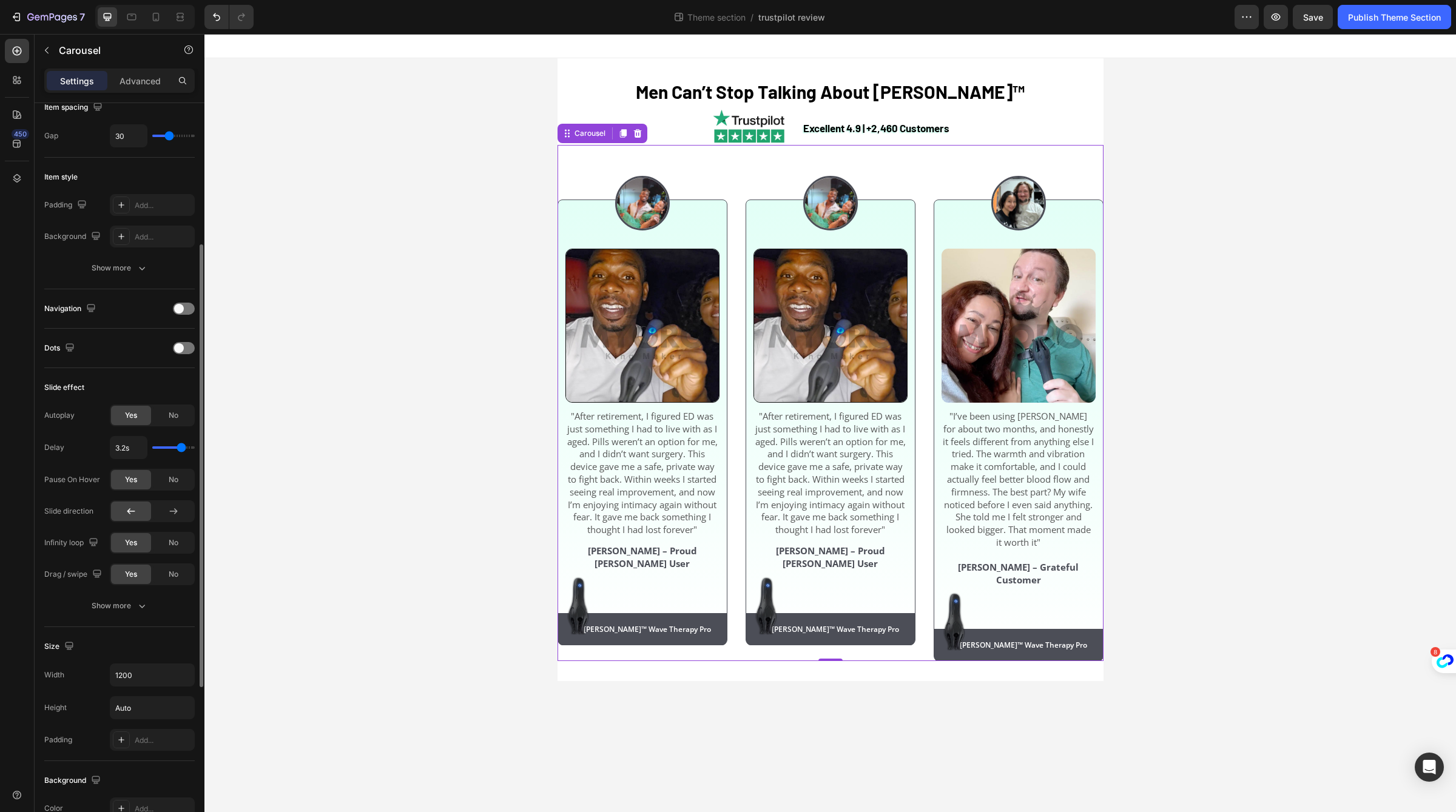
type input "3.2"
click at [180, 446] on input "range" at bounding box center [174, 447] width 43 height 2
click at [181, 514] on div at bounding box center [173, 511] width 40 height 19
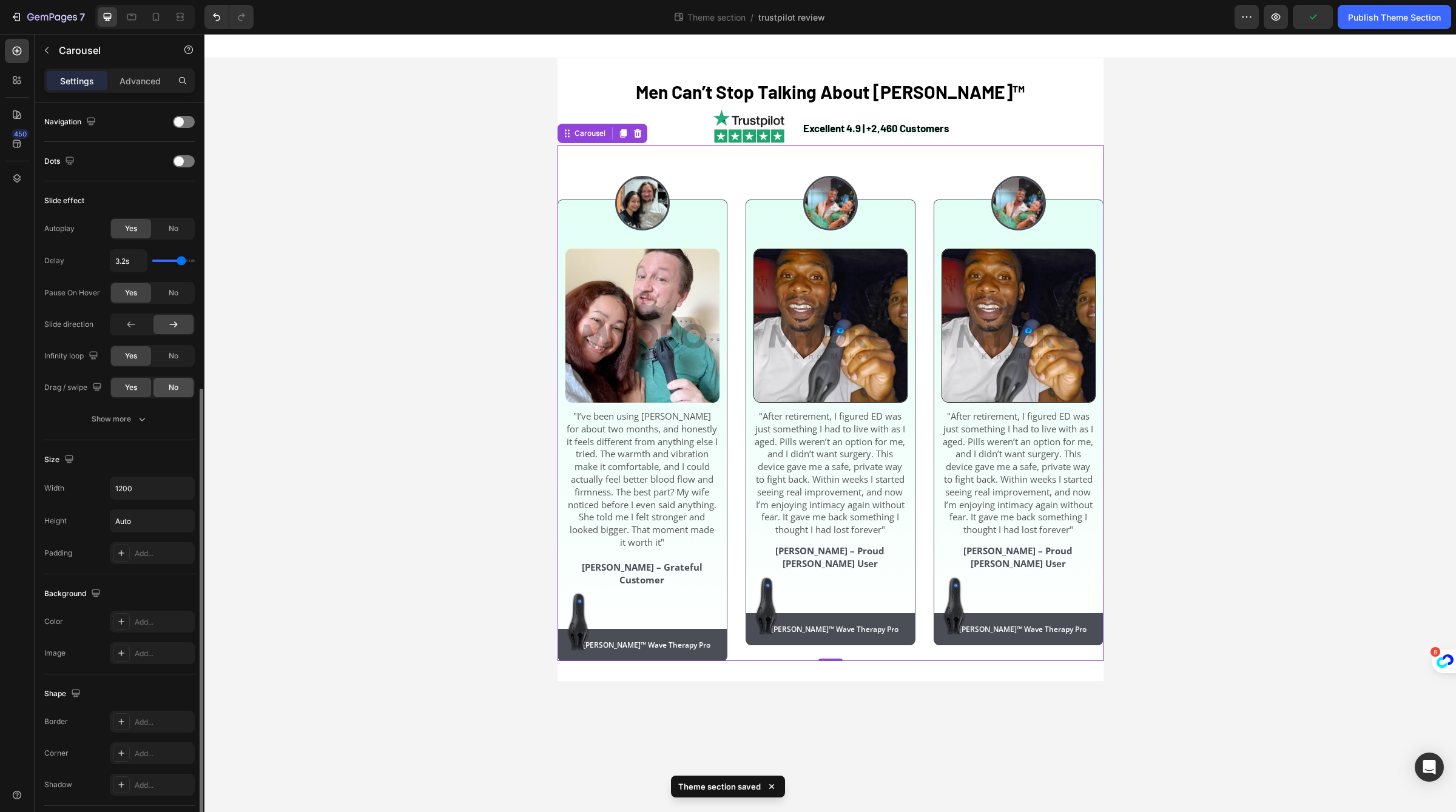
scroll to position [505, 0]
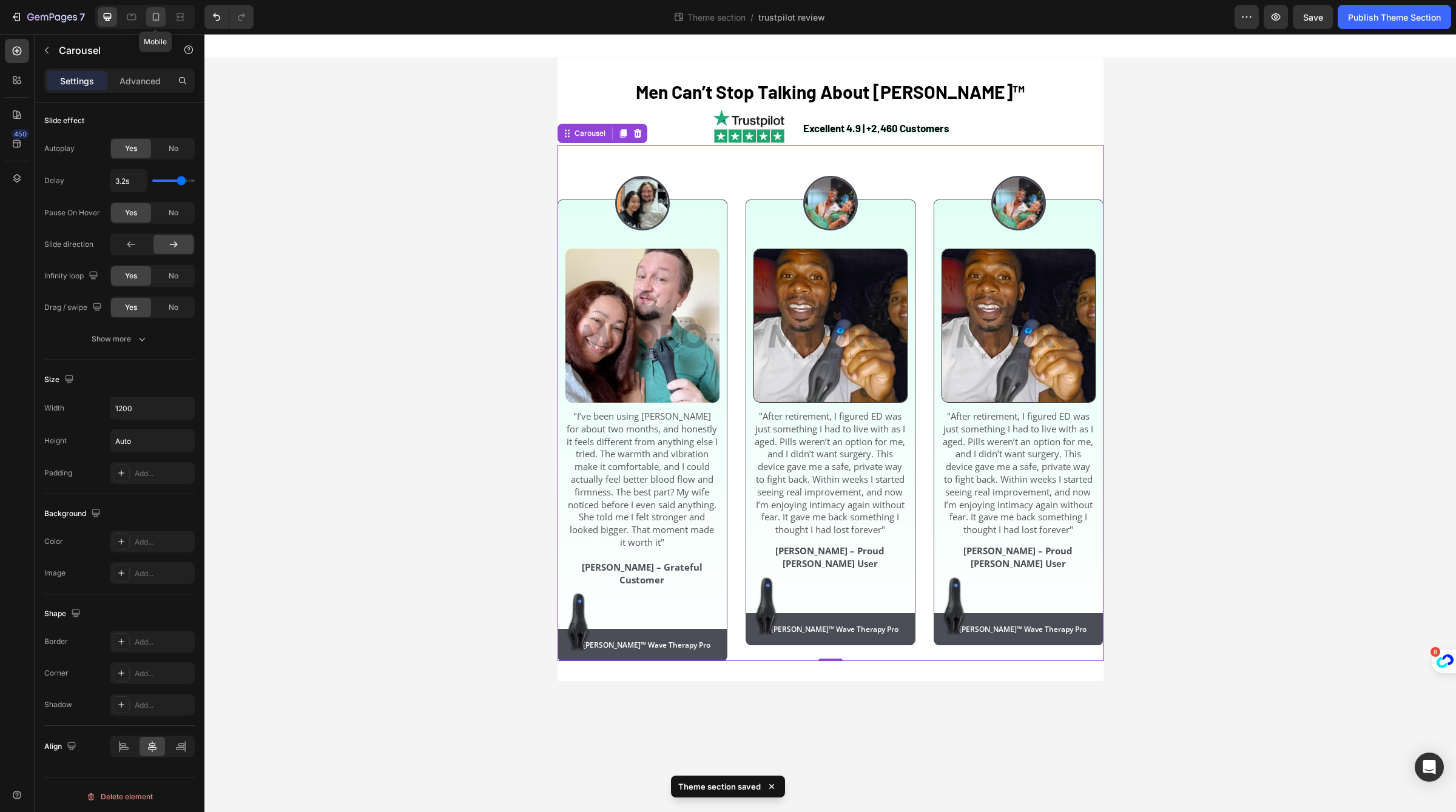
click at [157, 17] on icon at bounding box center [156, 17] width 12 height 12
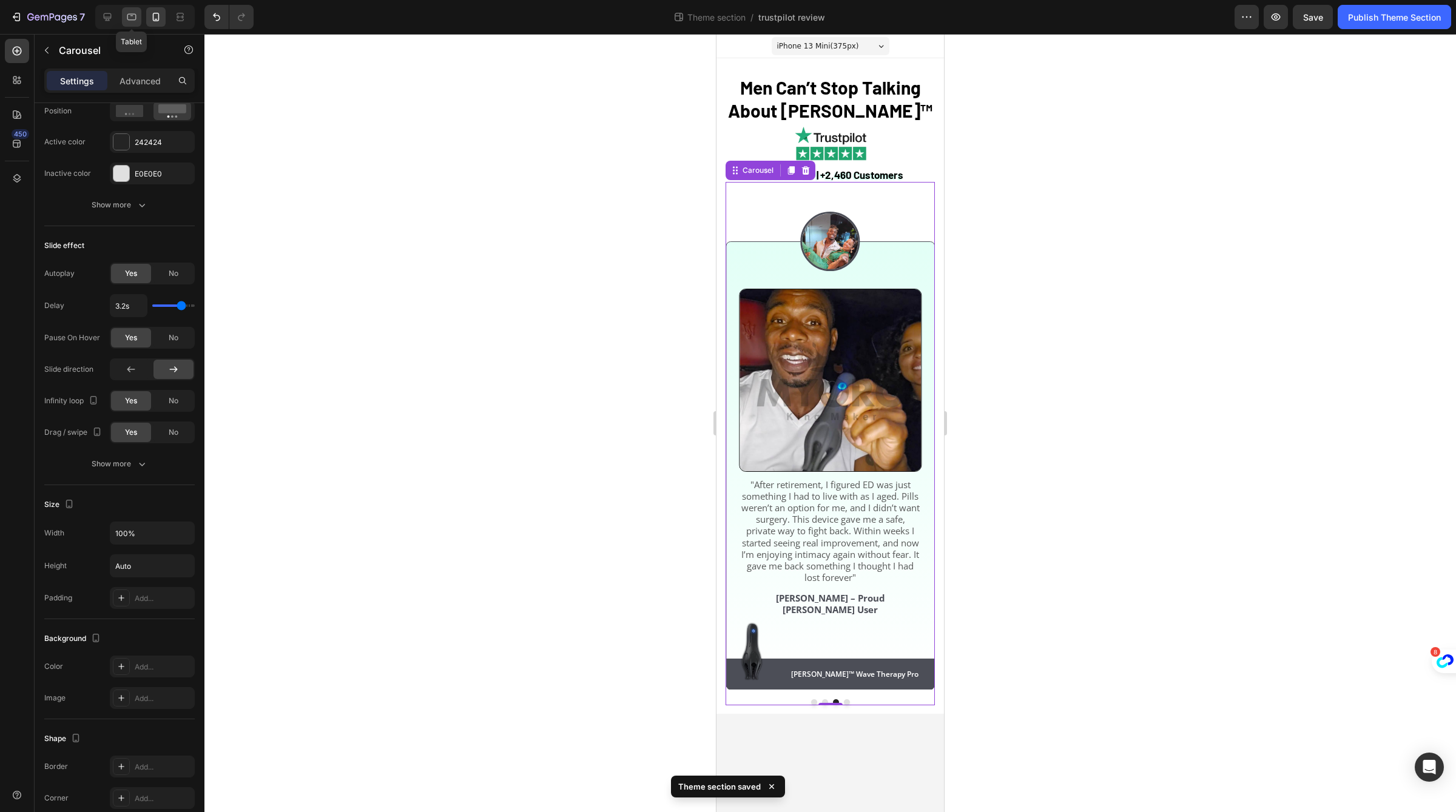
click at [126, 16] on icon at bounding box center [132, 17] width 12 height 12
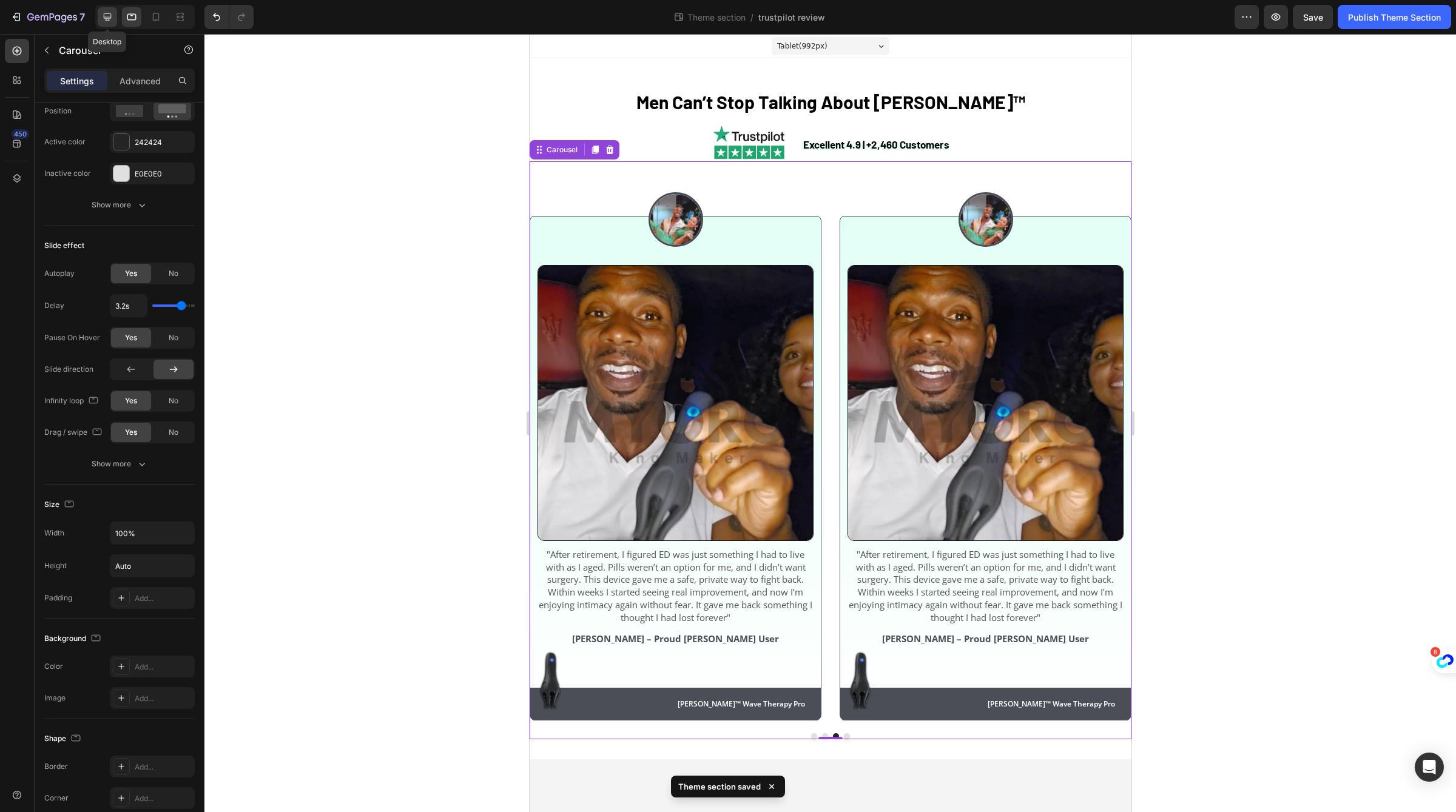
click at [98, 22] on div at bounding box center [107, 17] width 20 height 19
type input "1200"
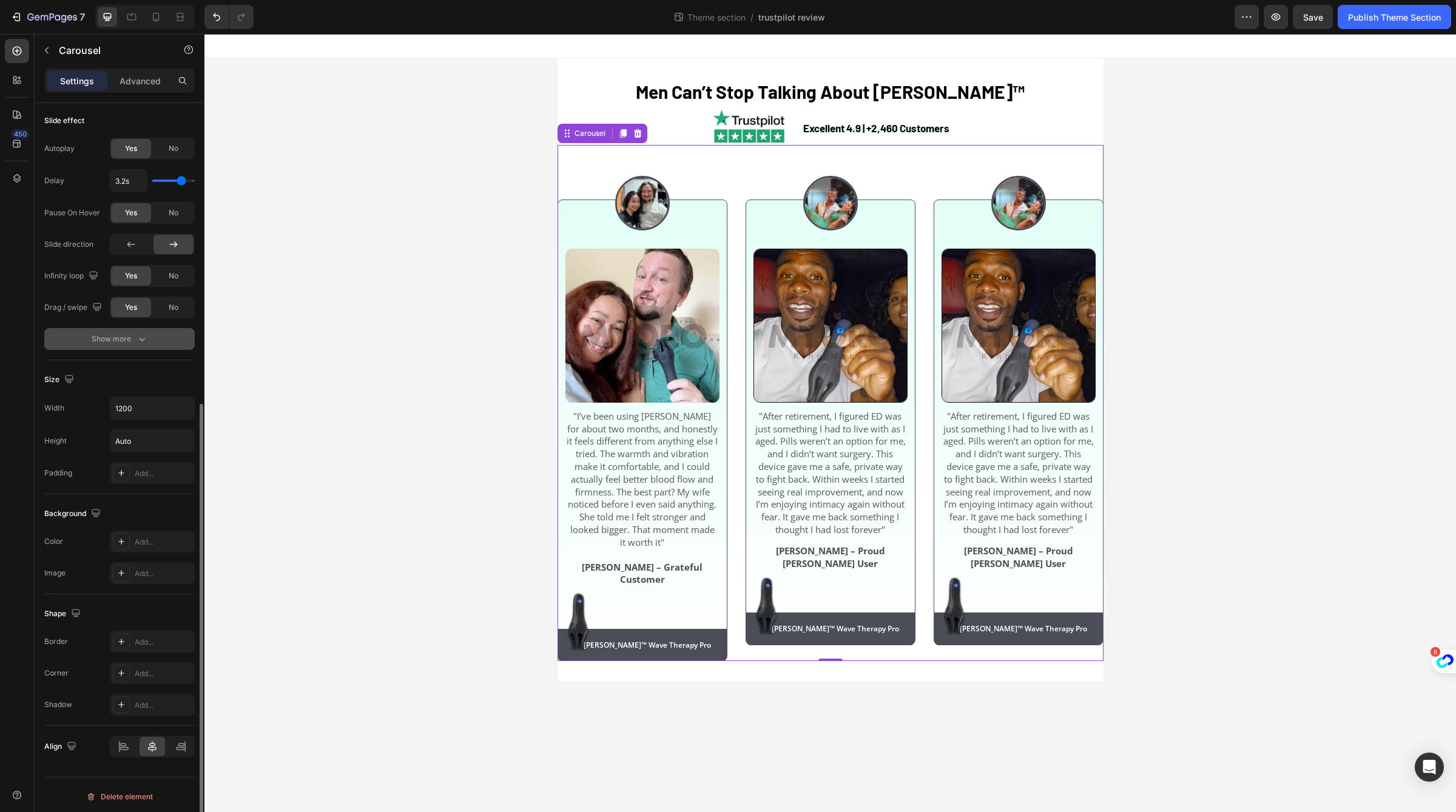
click at [138, 344] on button "Show more" at bounding box center [119, 339] width 150 height 21
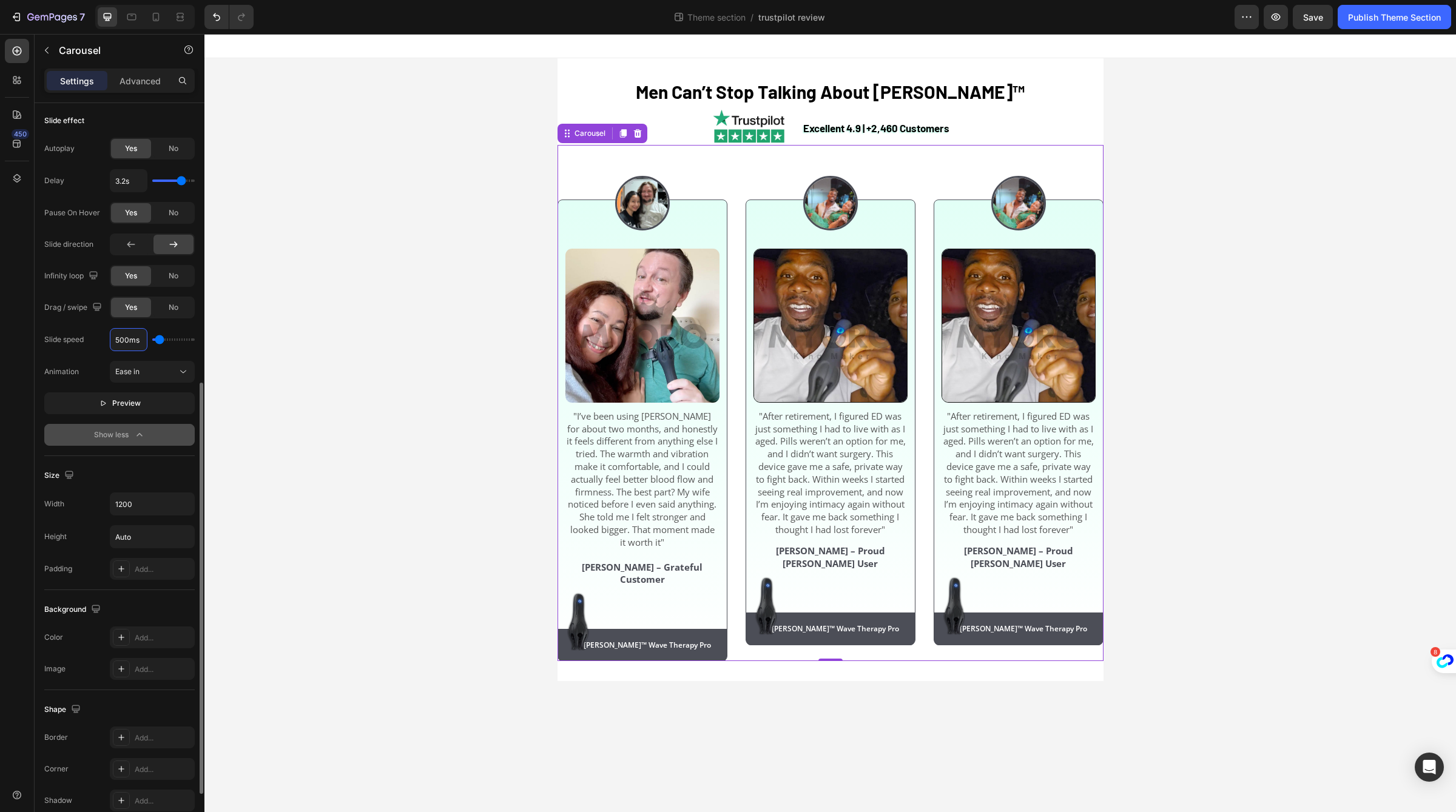
click at [138, 344] on input "500ms" at bounding box center [128, 339] width 36 height 21
click at [84, 362] on div "Animation Ease in" at bounding box center [119, 371] width 150 height 21
click at [86, 49] on p "Carousel" at bounding box center [110, 50] width 103 height 15
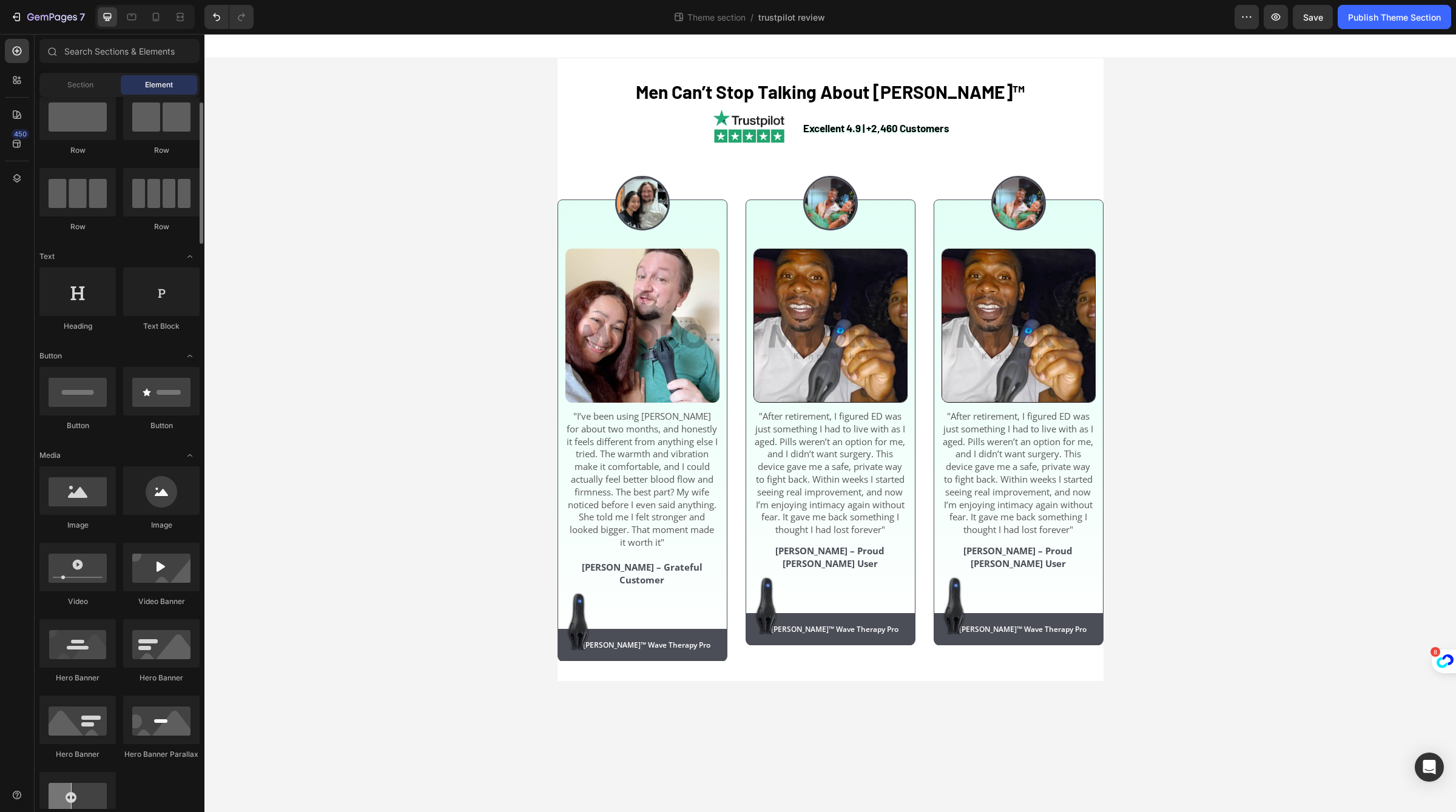
scroll to position [30, 0]
click at [1030, 478] on span ""After retirement, I figured ED was just something I had to live with as I aged…" at bounding box center [1018, 472] width 150 height 126
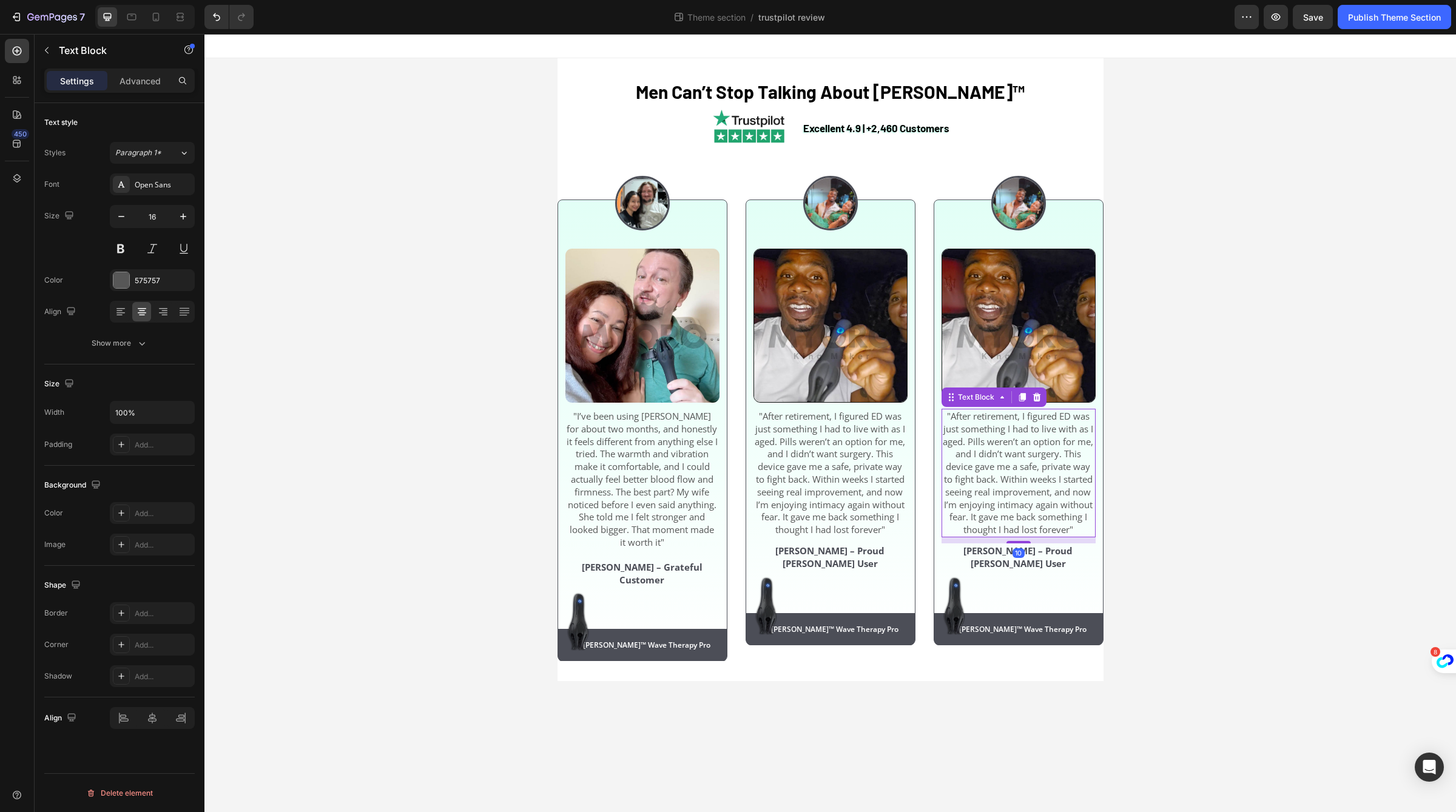
click at [1030, 478] on span ""After retirement, I figured ED was just something I had to live with as I aged…" at bounding box center [1018, 472] width 150 height 126
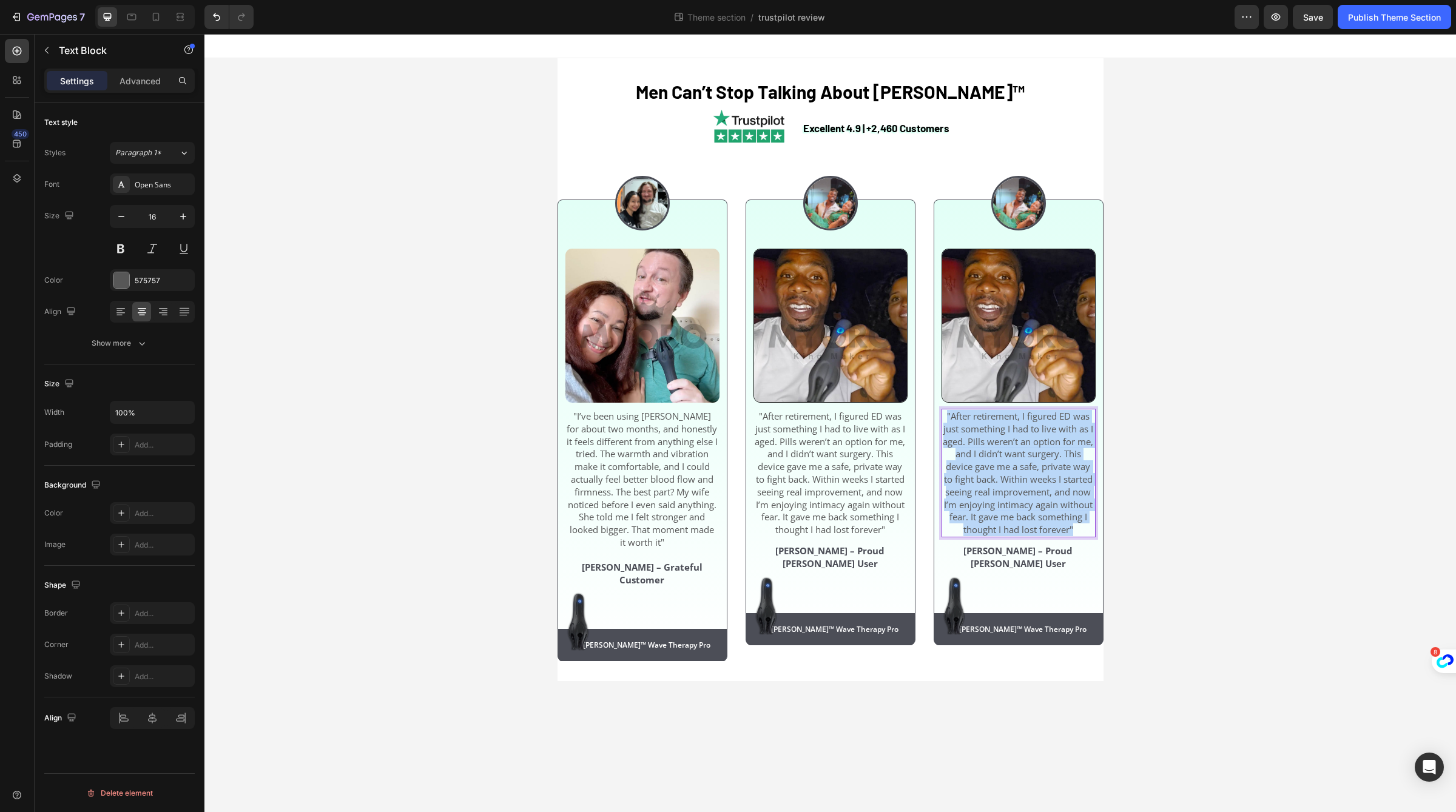
click at [1030, 478] on span ""After retirement, I figured ED was just something I had to live with as I aged…" at bounding box center [1018, 472] width 150 height 126
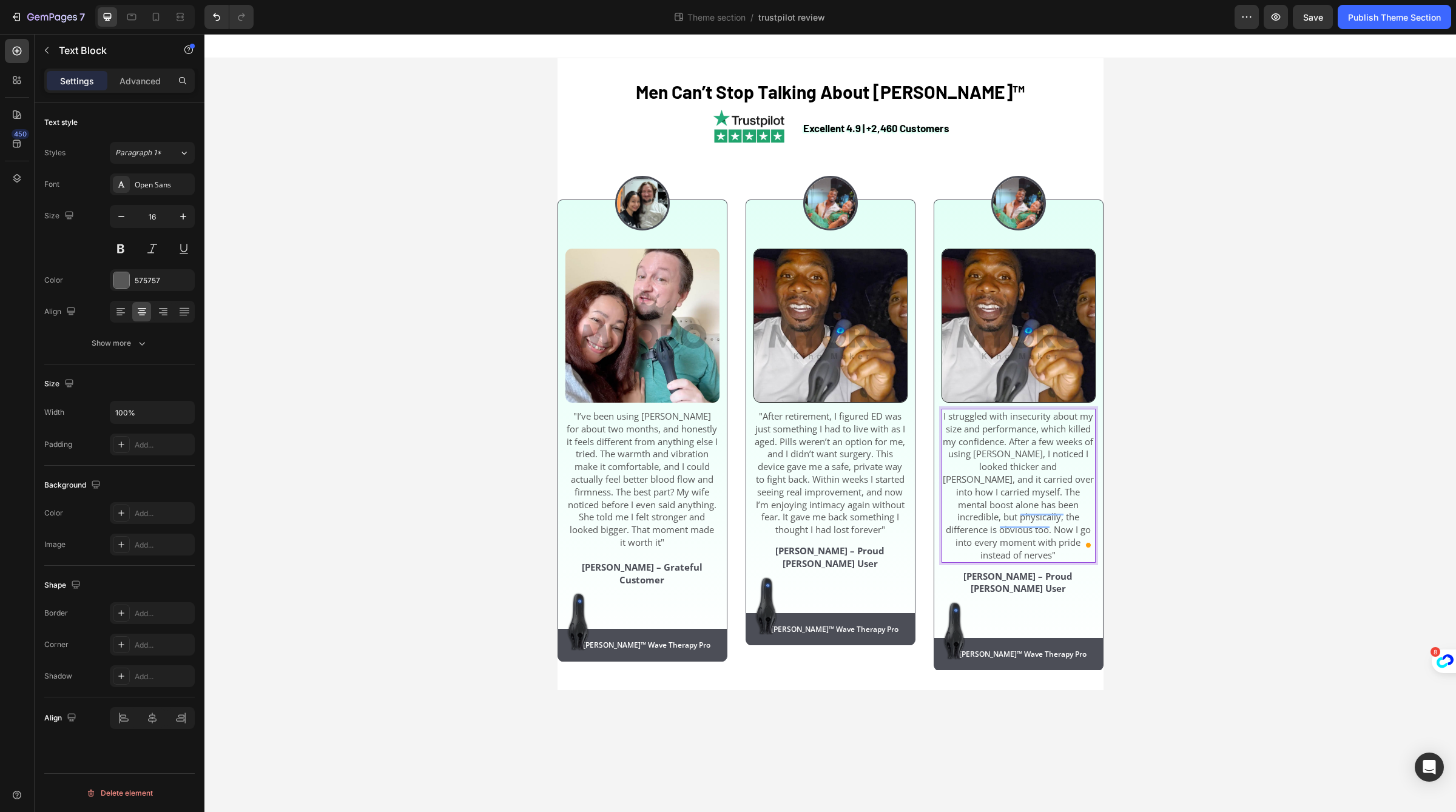
click at [945, 419] on span "I struggled with insecurity about my size and performance, which killed my conf…" at bounding box center [1018, 484] width 151 height 151
click at [1003, 216] on img at bounding box center [1018, 203] width 55 height 55
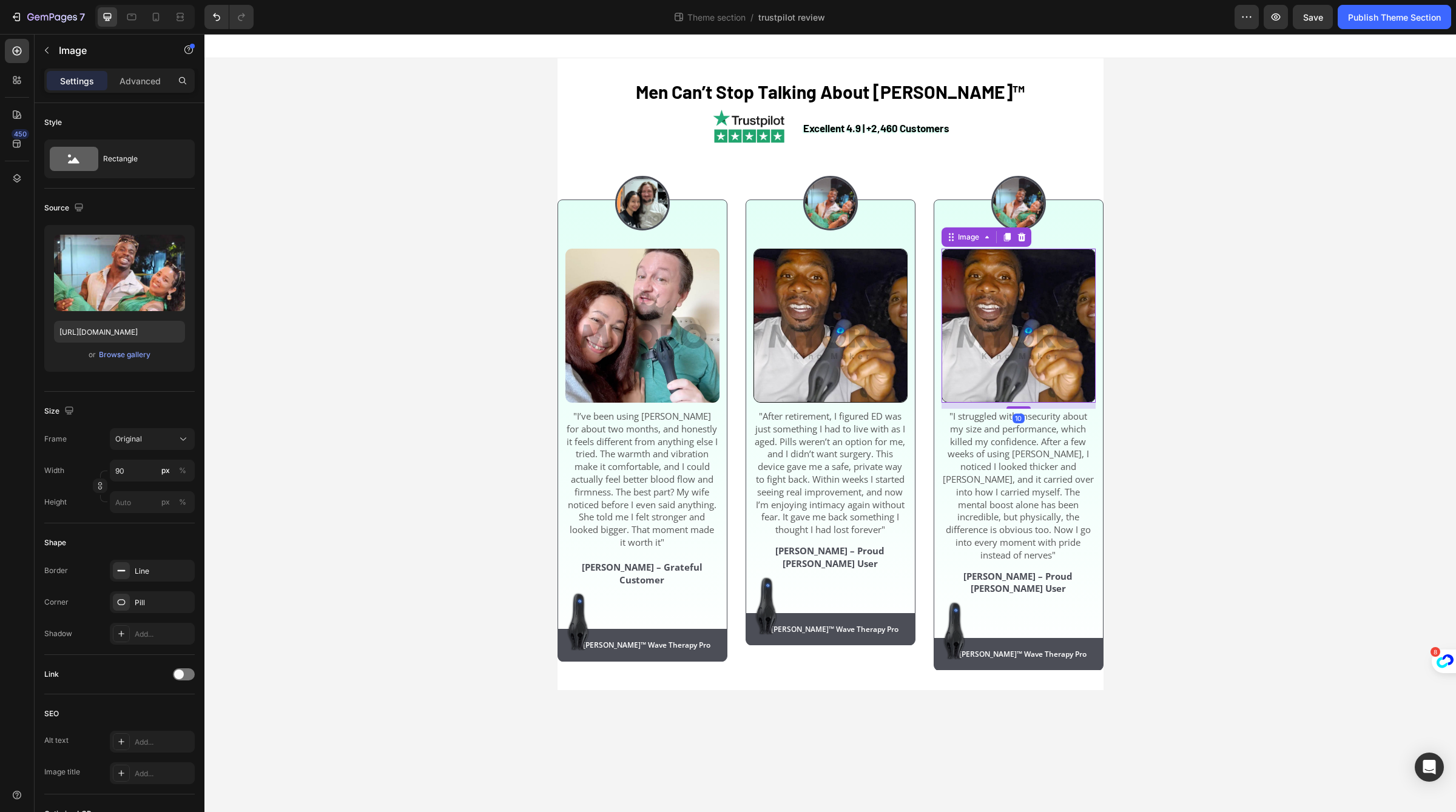
click at [975, 327] on img at bounding box center [1018, 326] width 154 height 154
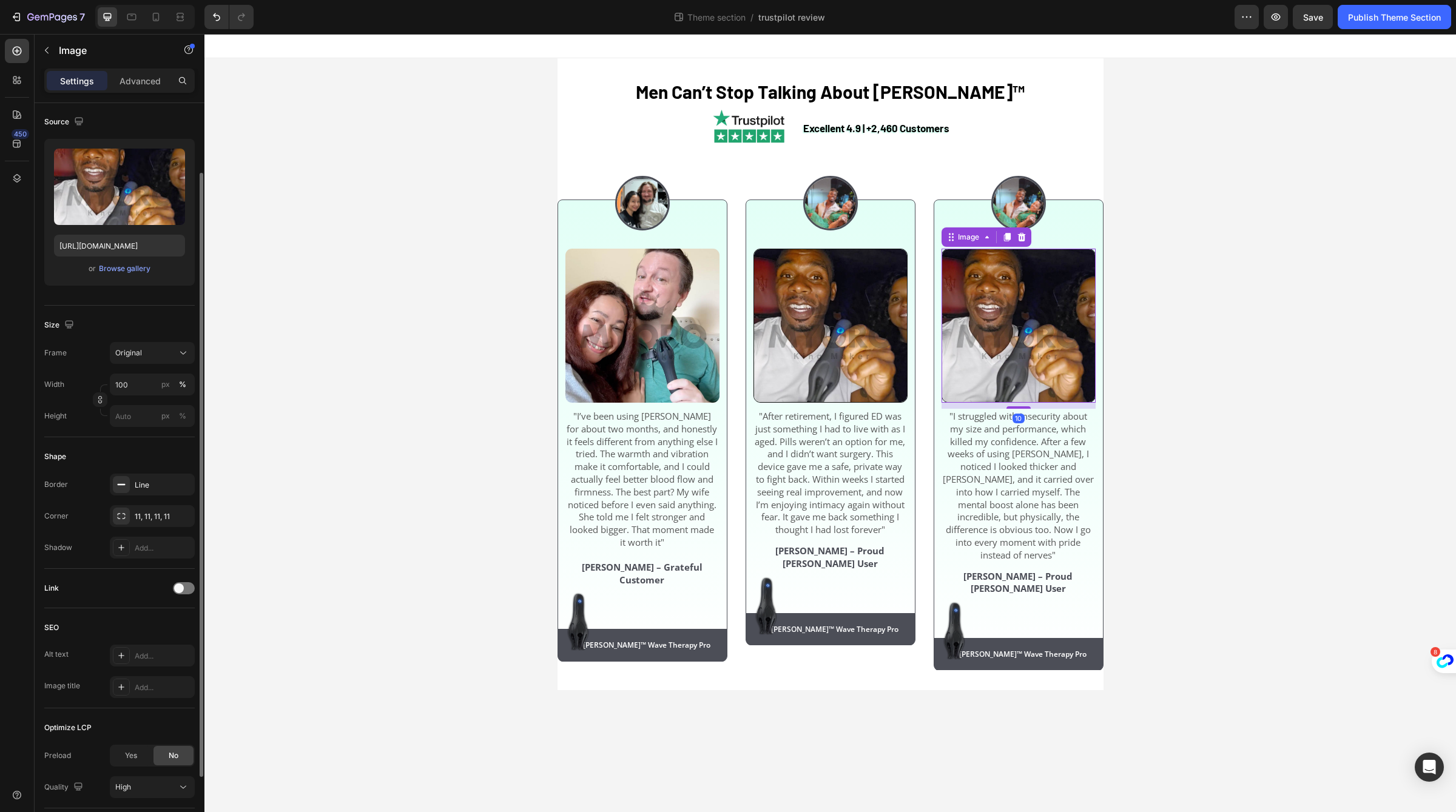
click at [131, 278] on div "Upload Image [URL][DOMAIN_NAME] or Browse gallery" at bounding box center [119, 212] width 150 height 147
click at [120, 277] on div "Upload Image [URL][DOMAIN_NAME] or Browse gallery" at bounding box center [119, 212] width 150 height 147
click at [124, 276] on div "Upload Image [URL][DOMAIN_NAME] or Browse gallery" at bounding box center [119, 212] width 150 height 147
click at [140, 269] on div "Browse gallery" at bounding box center [124, 268] width 52 height 11
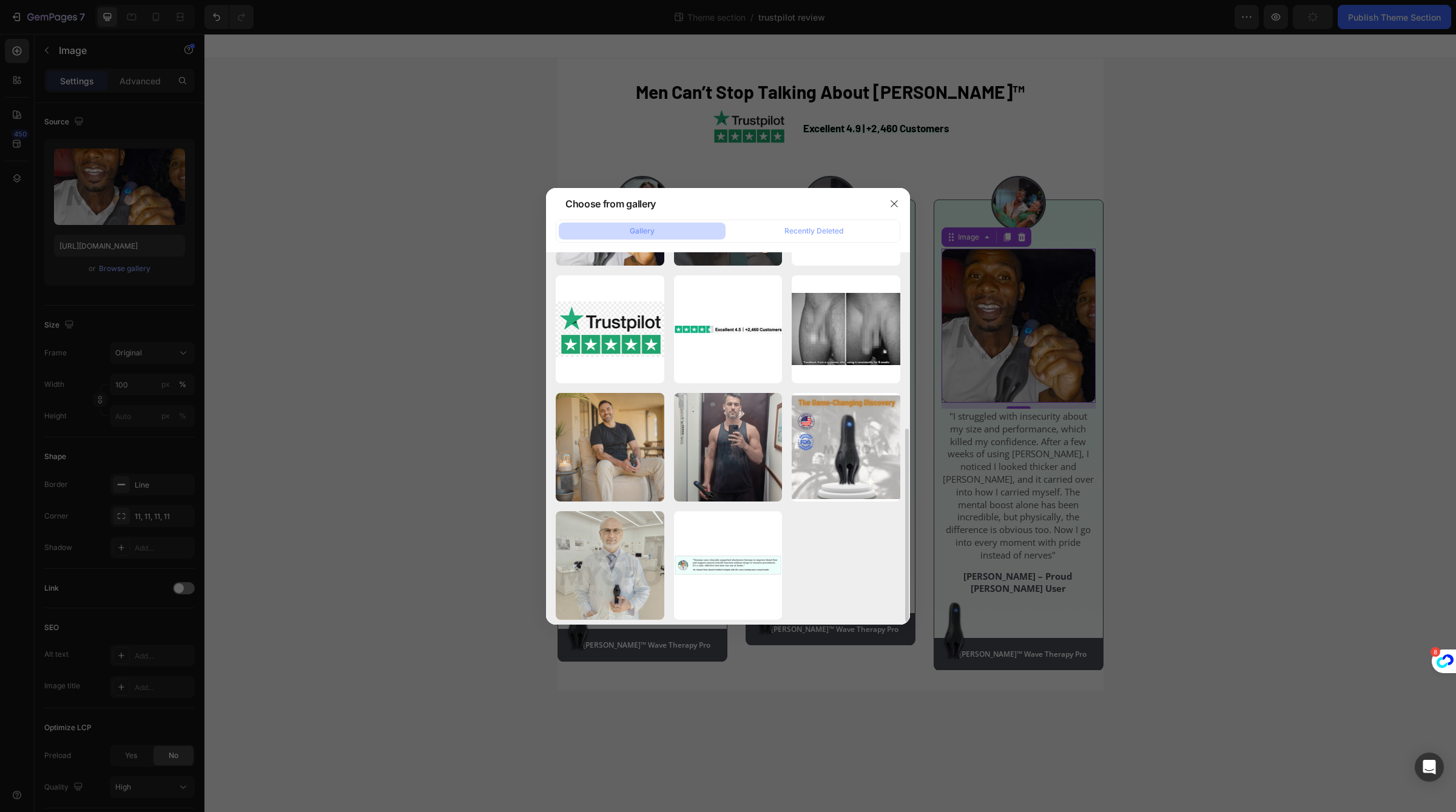
scroll to position [346, 0]
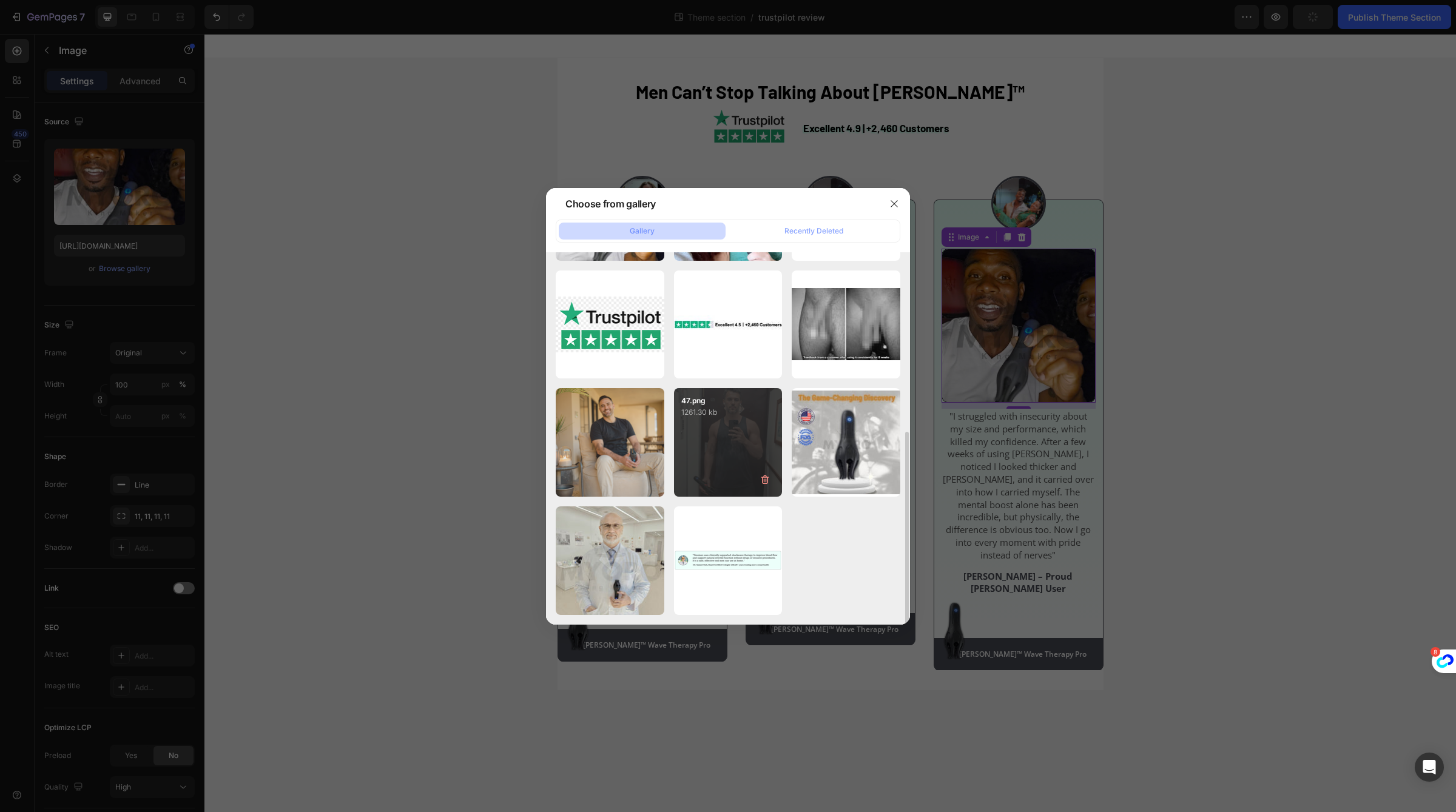
click at [721, 459] on div "47.png 1261.30 kb" at bounding box center [728, 442] width 108 height 108
type input "[URL][DOMAIN_NAME]"
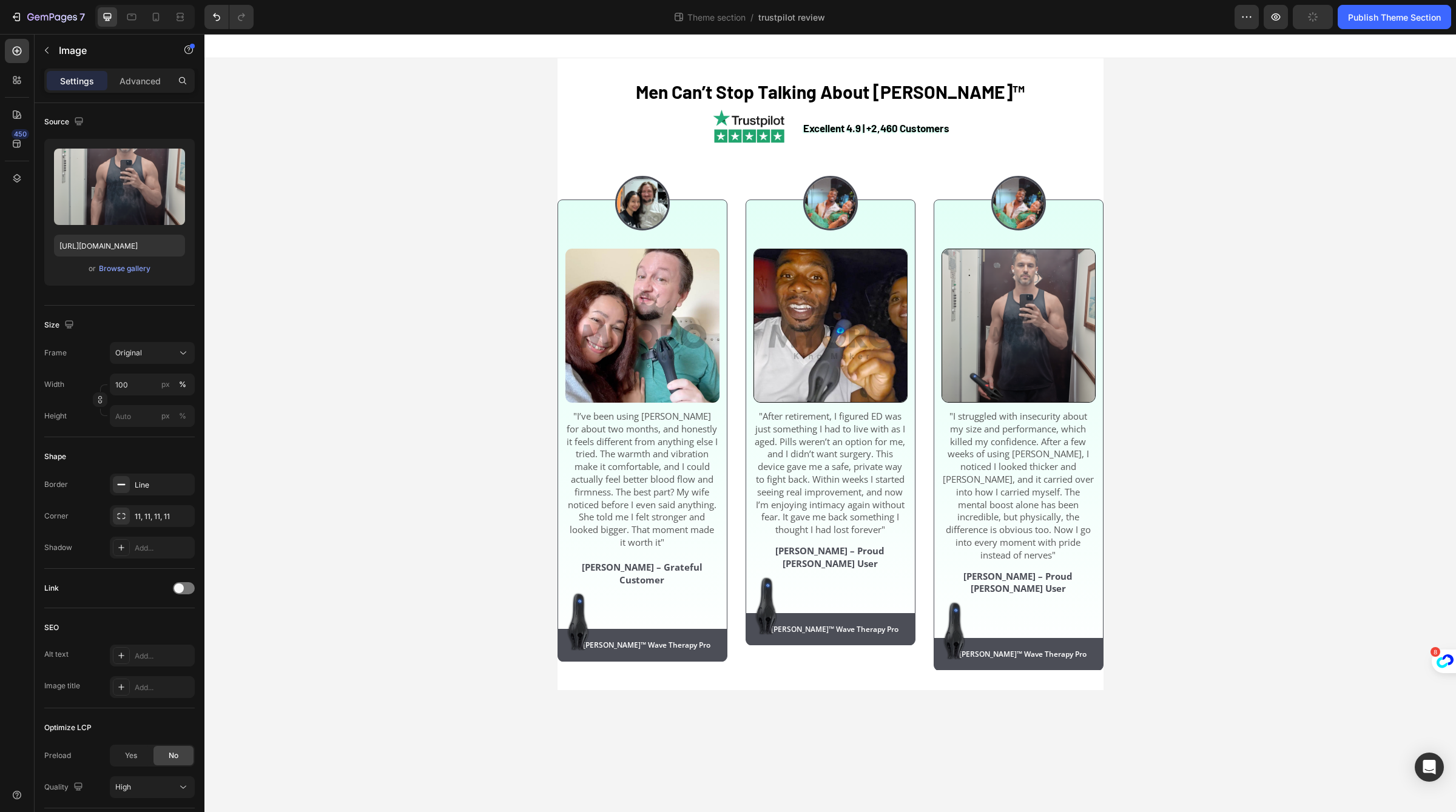
click at [1130, 480] on div "Men Can’t Stop Talking About [PERSON_NAME]™ Heading Excellent 4.9 | +2,460 Cust…" at bounding box center [830, 374] width 1251 height 632
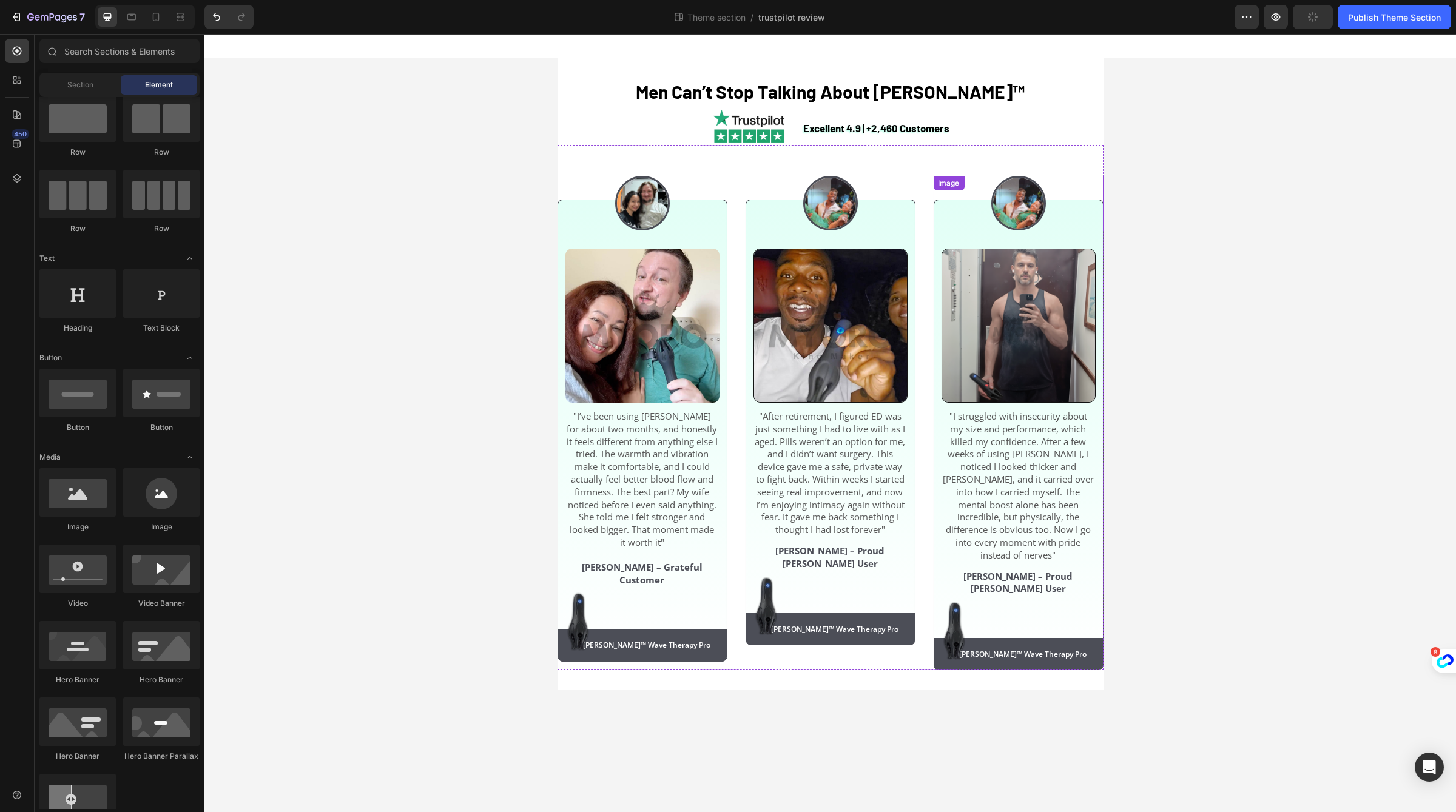
click at [1009, 180] on div "Image" at bounding box center [1018, 203] width 170 height 55
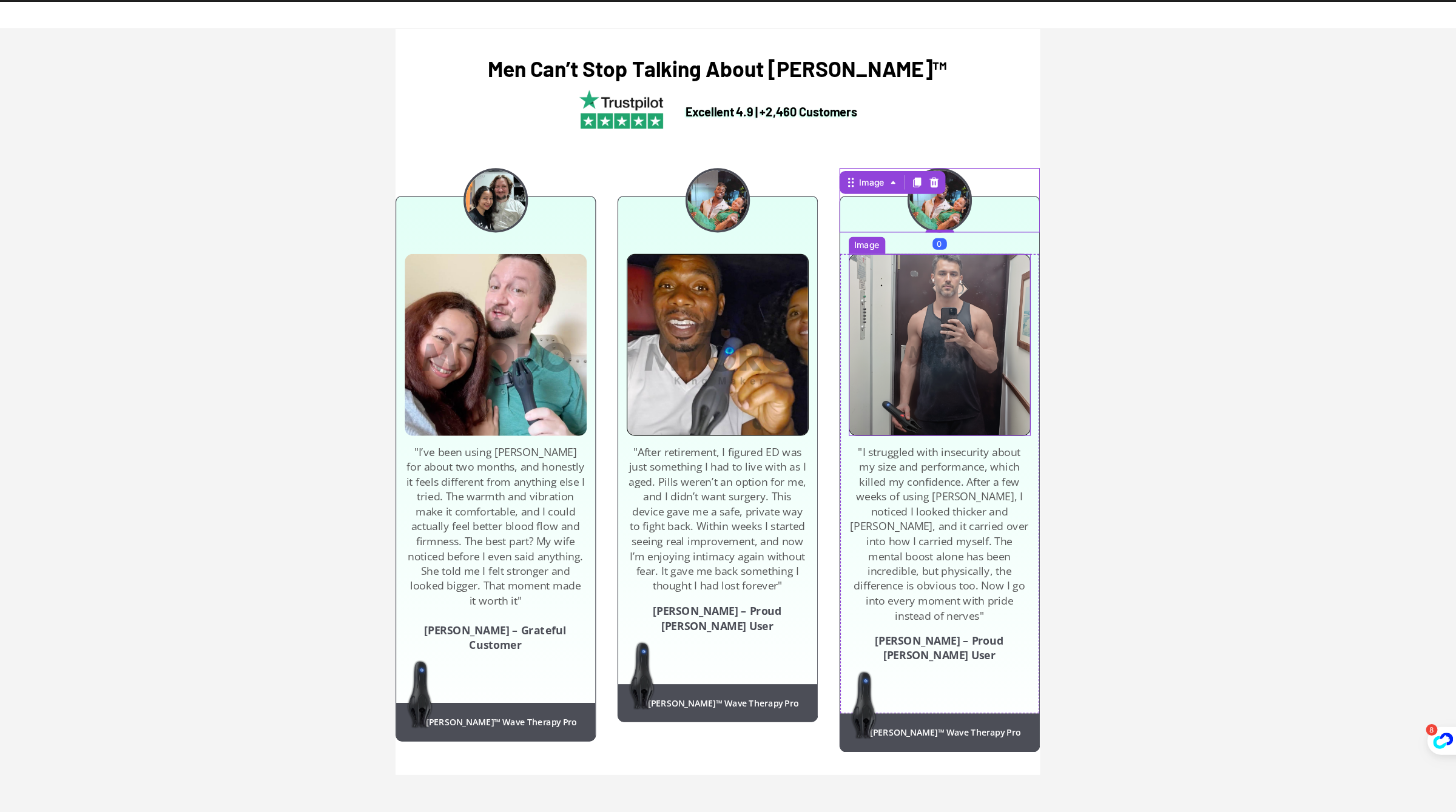
scroll to position [0, 0]
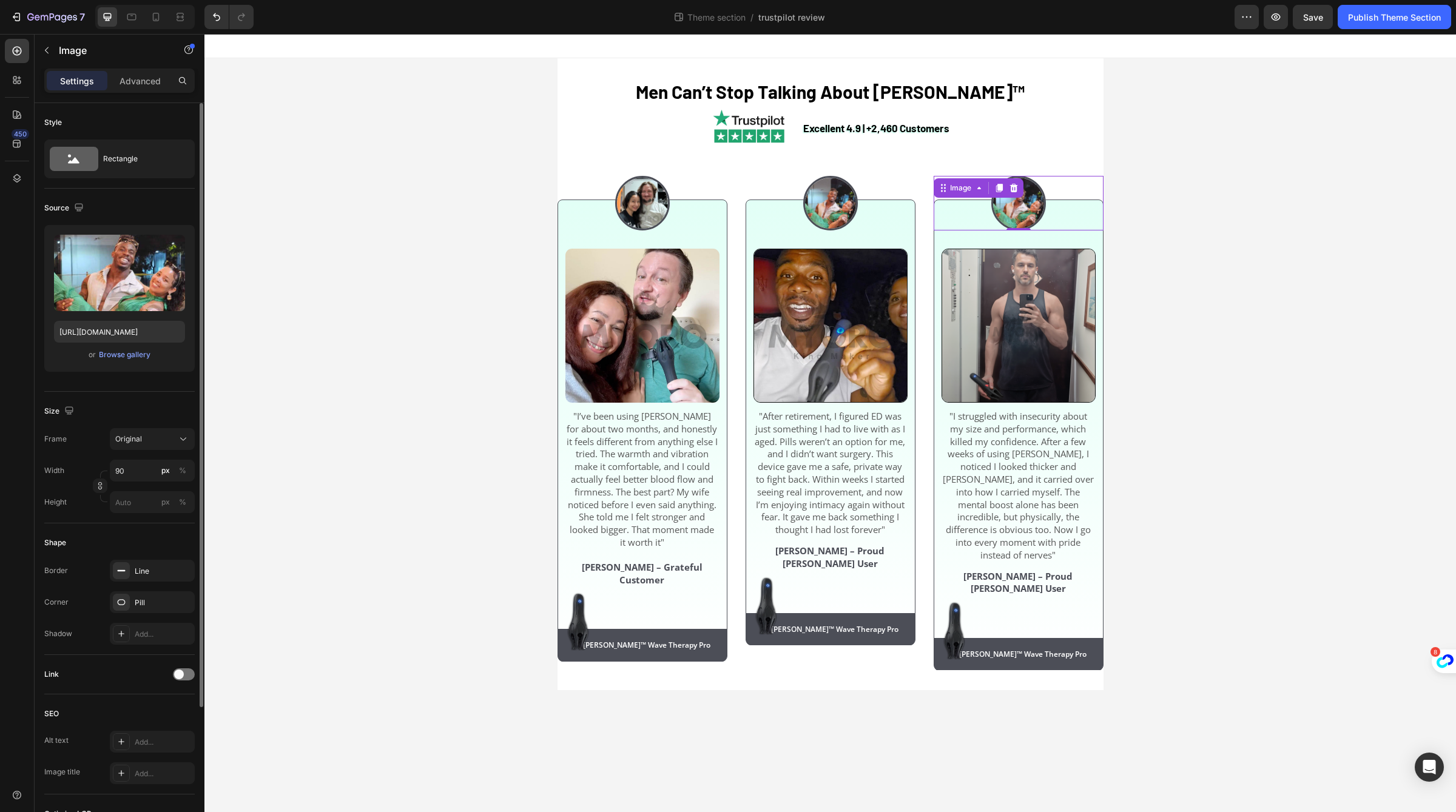
click at [117, 342] on div "Upload Image [URL][DOMAIN_NAME] or Browse gallery" at bounding box center [119, 298] width 150 height 147
click at [123, 349] on div "Browse gallery" at bounding box center [124, 354] width 52 height 11
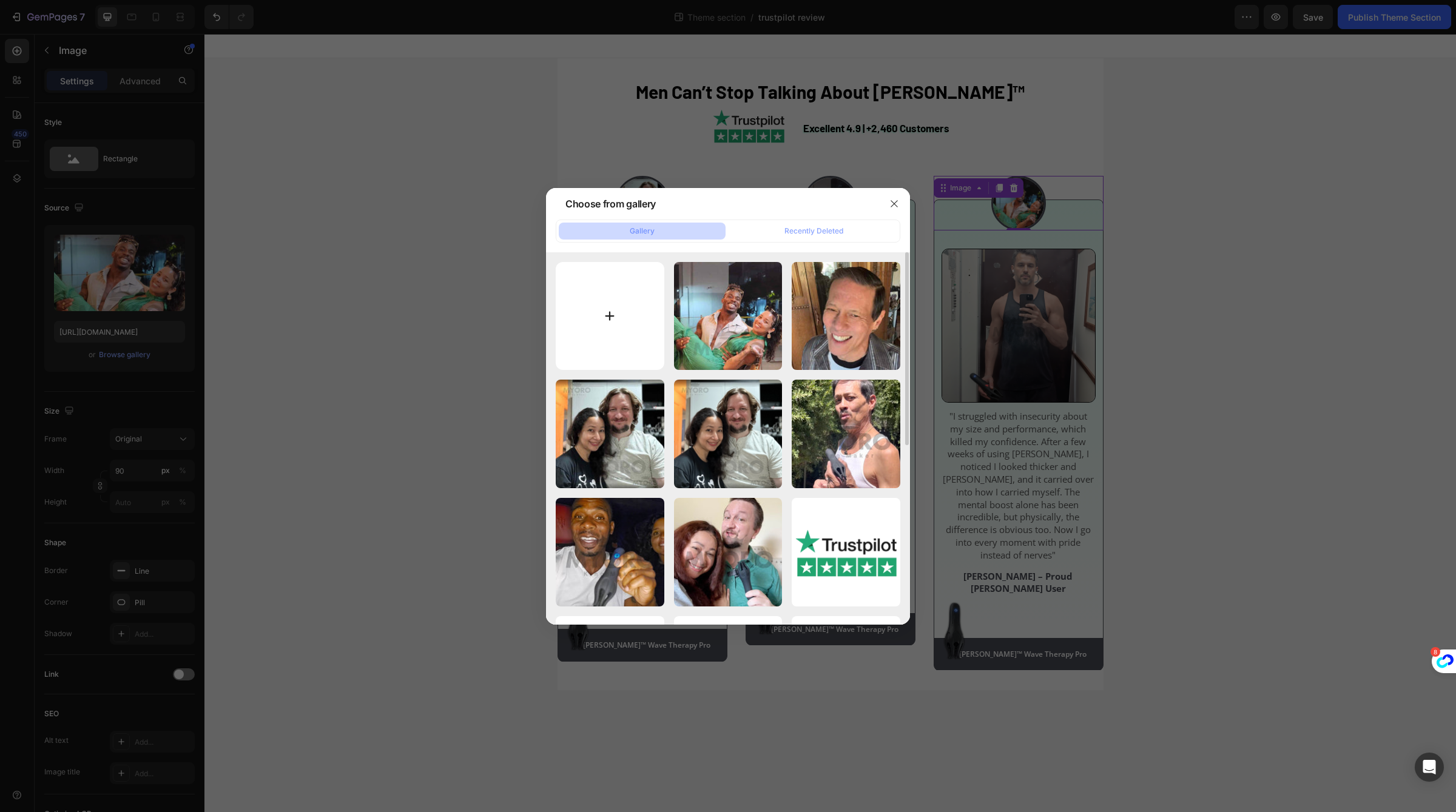
click at [602, 304] on input "file" at bounding box center [610, 316] width 108 height 108
type input "C:\fakepath\Screenshot at [DATE] [DATE].png"
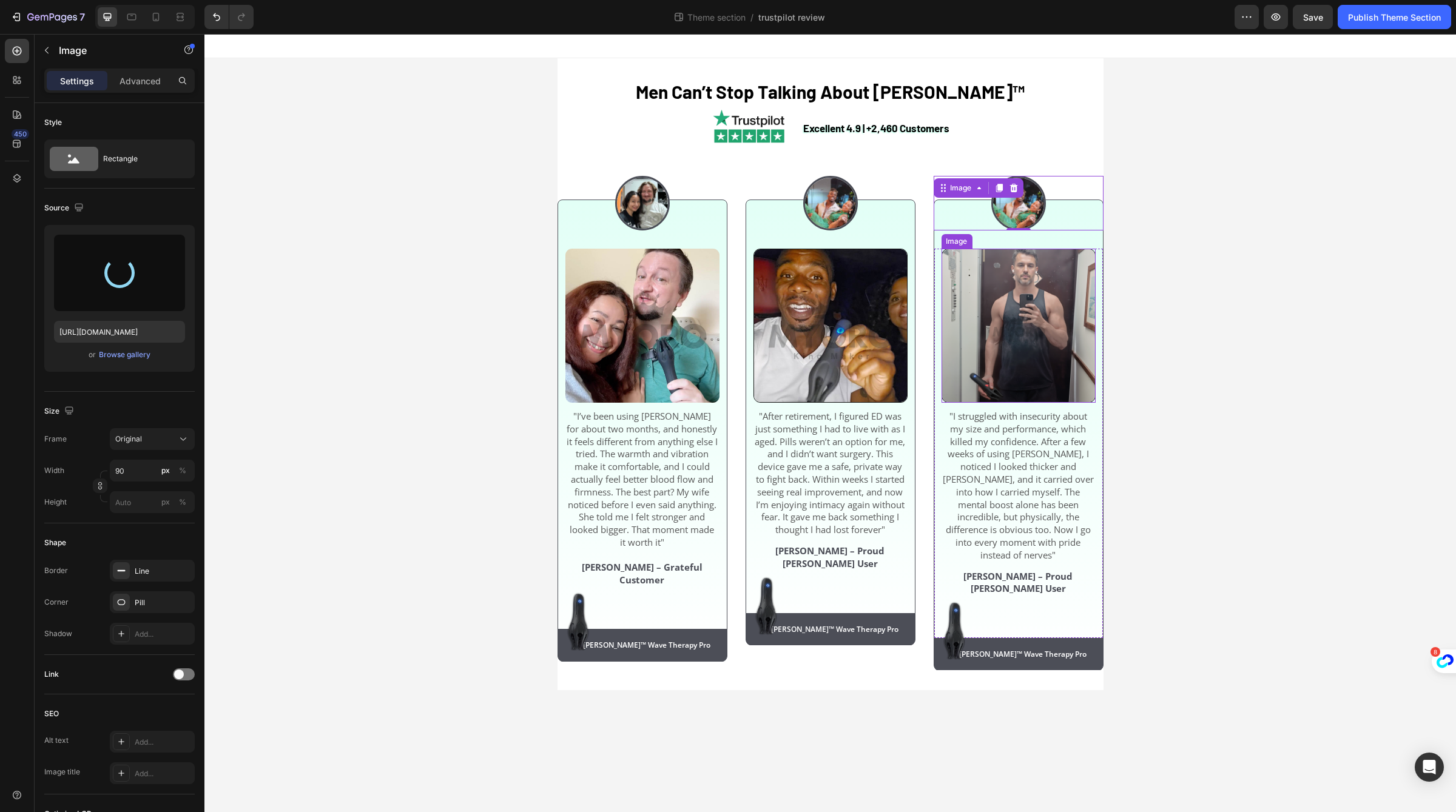
type input "[URL][DOMAIN_NAME]"
click at [1043, 368] on img at bounding box center [1018, 325] width 154 height 154
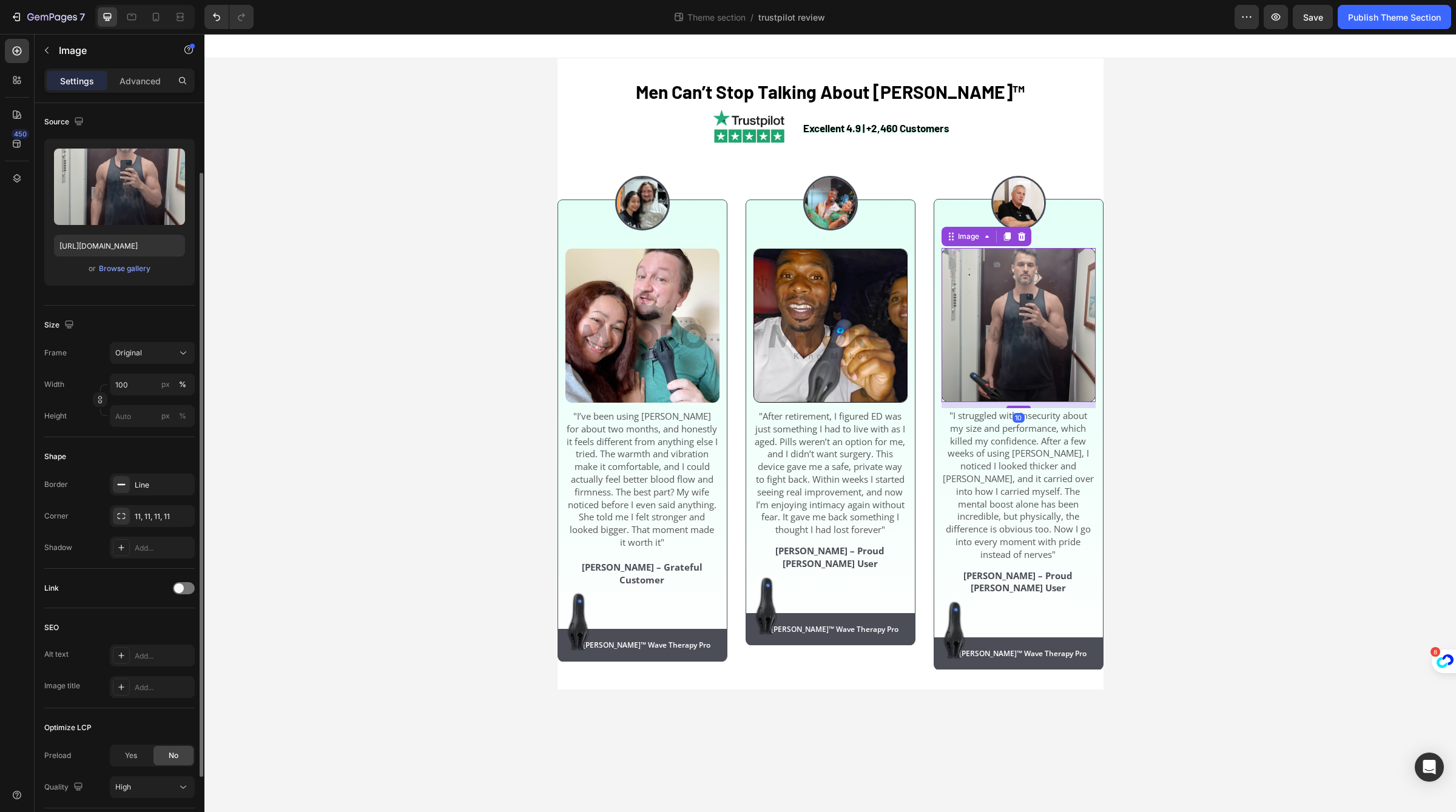
click at [132, 275] on div "Upload Image [URL][DOMAIN_NAME] or Browse gallery" at bounding box center [119, 212] width 150 height 147
click at [135, 270] on div "Browse gallery" at bounding box center [124, 268] width 52 height 11
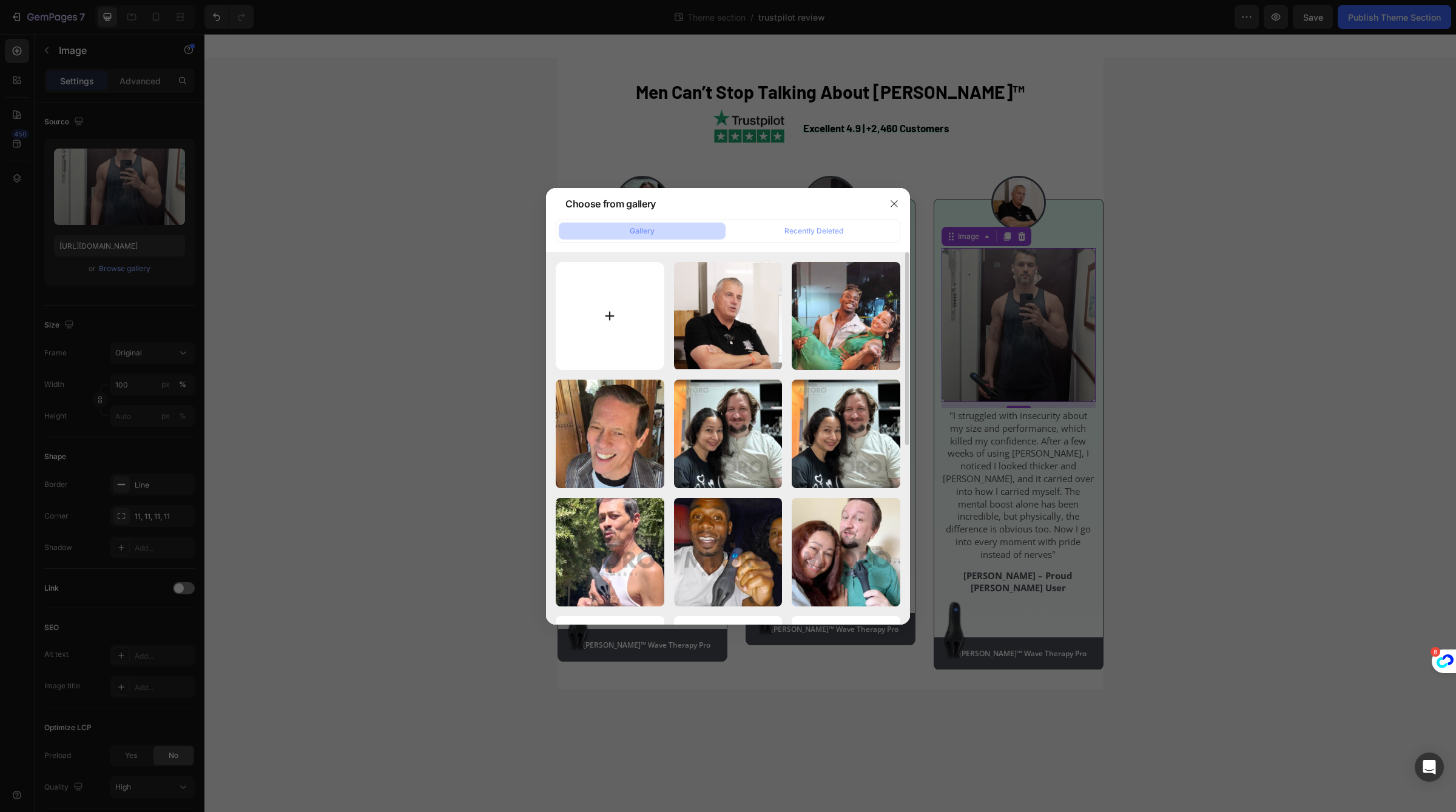
click at [591, 325] on input "file" at bounding box center [610, 316] width 108 height 108
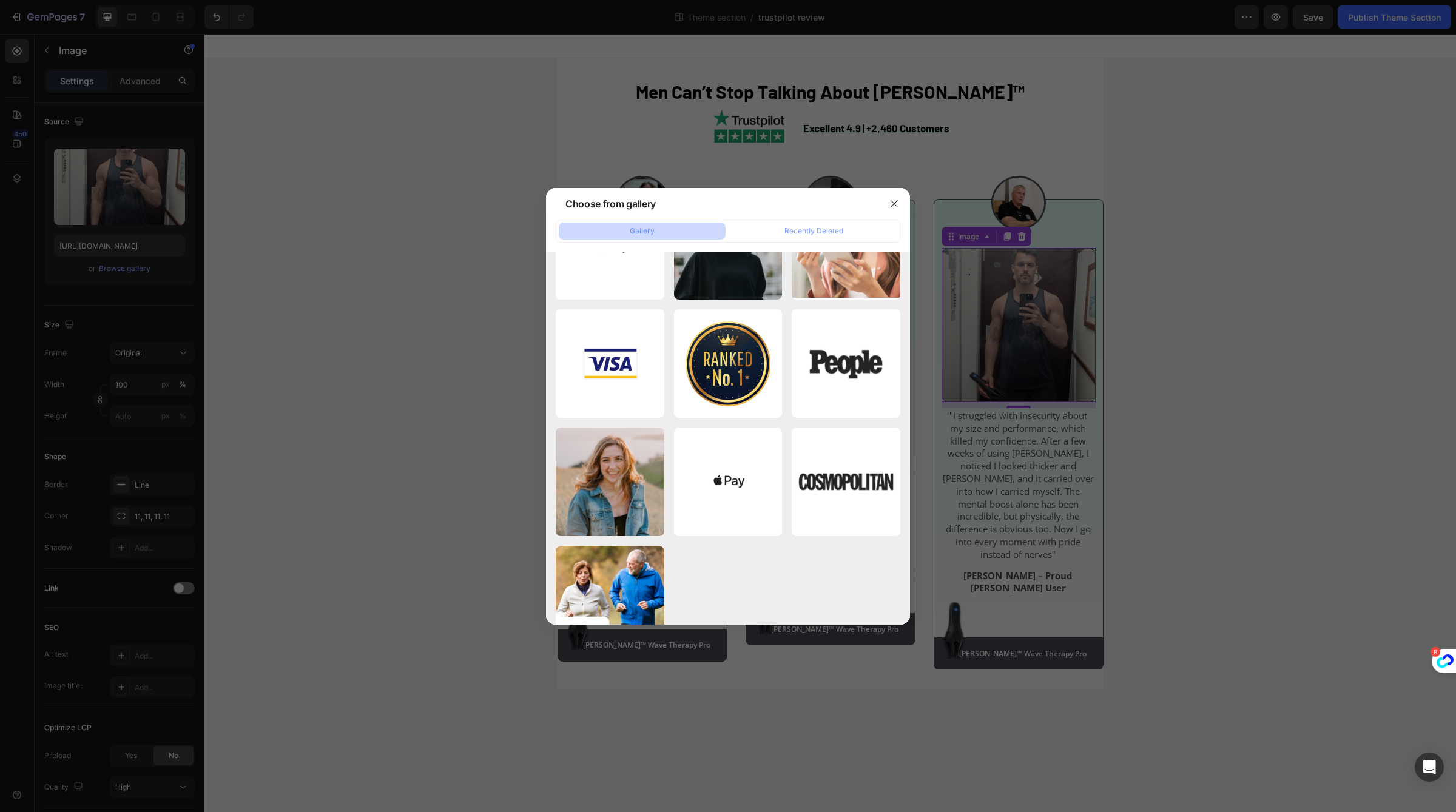
scroll to position [6129, 0]
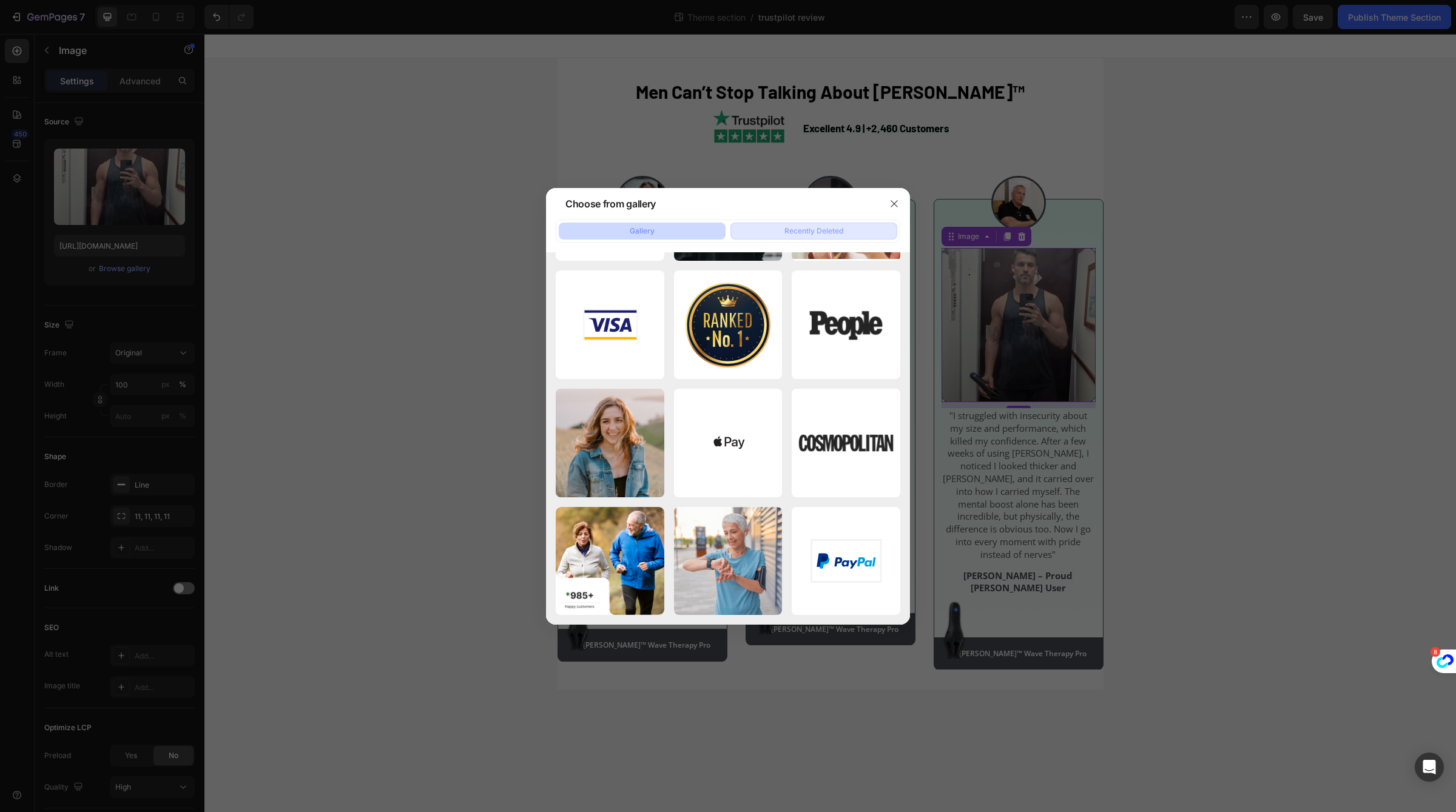
click at [769, 229] on button "Recently Deleted" at bounding box center [813, 230] width 167 height 17
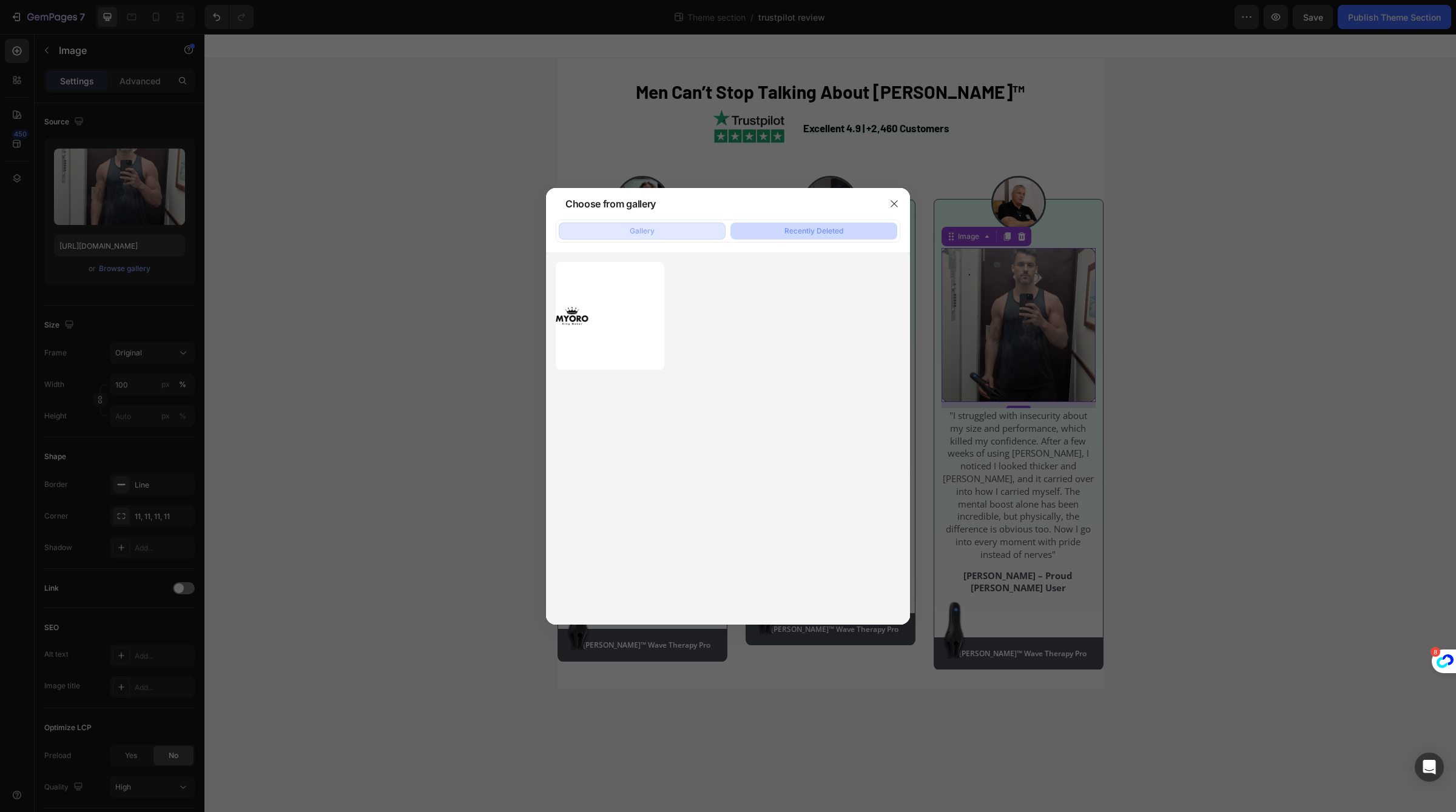
click at [667, 229] on button "Gallery" at bounding box center [642, 230] width 167 height 17
click at [374, 329] on div at bounding box center [728, 406] width 1456 height 812
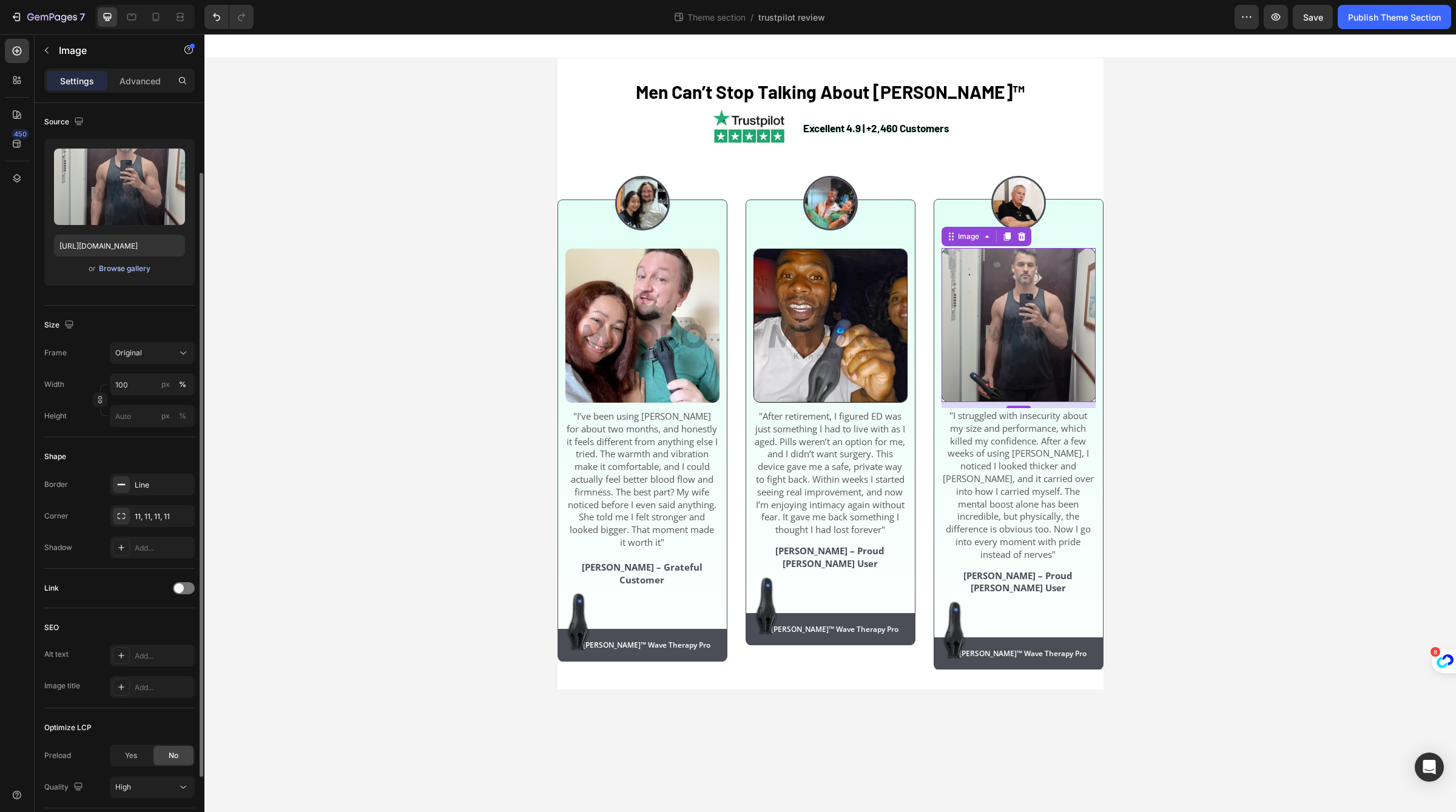
click at [125, 266] on div "Browse gallery" at bounding box center [124, 268] width 52 height 11
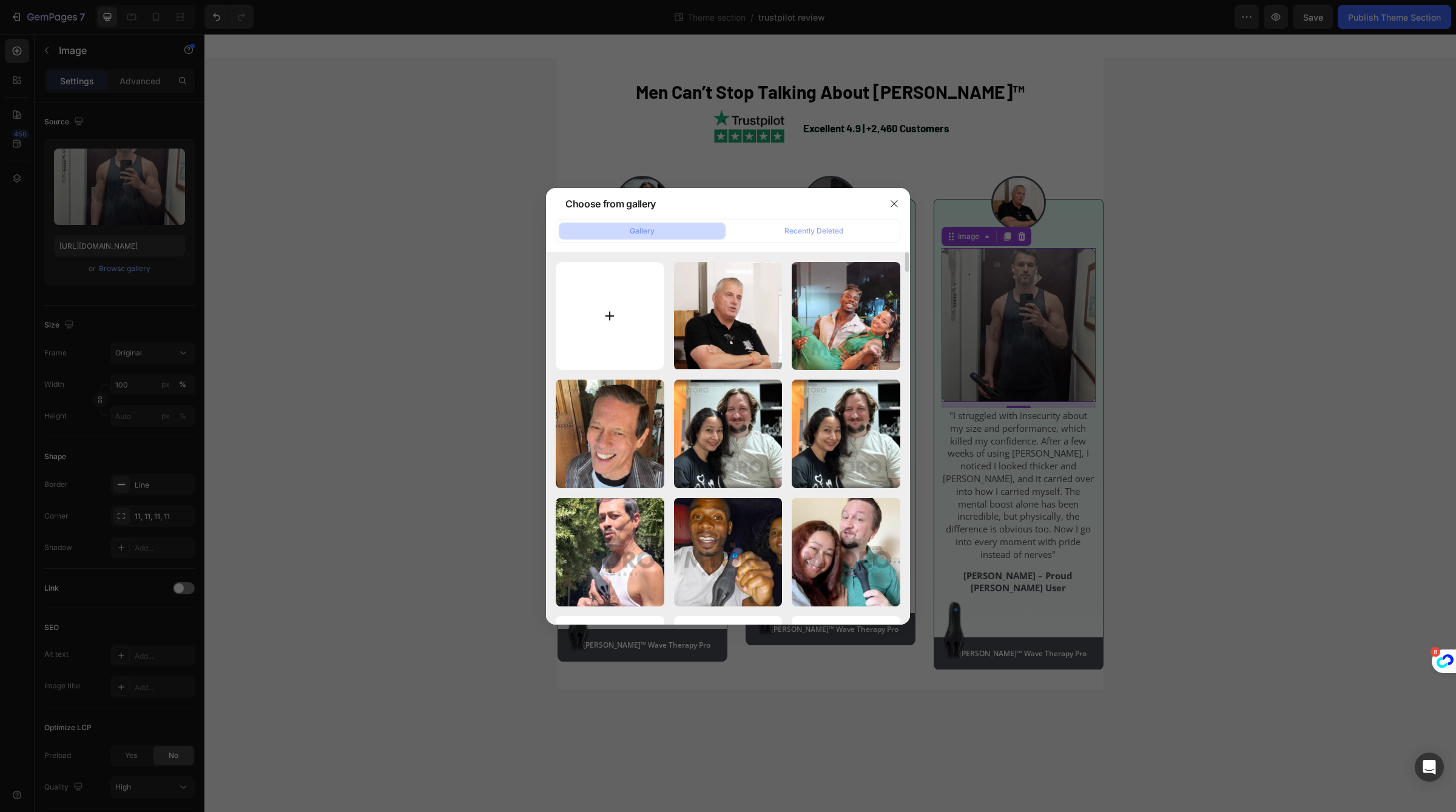
click at [616, 327] on input "file" at bounding box center [610, 316] width 108 height 108
type input "C:\fakepath\49.png"
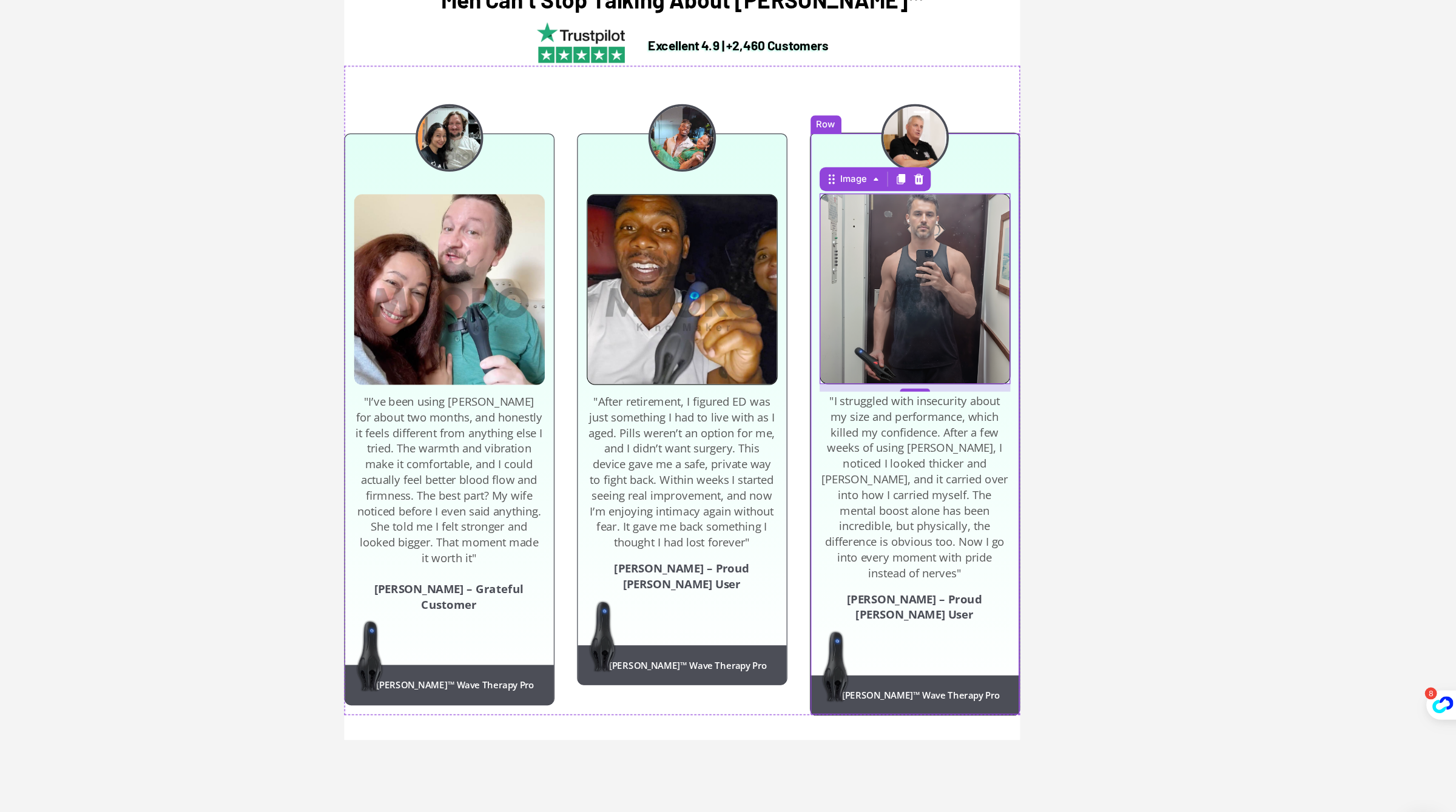
type input "https://cdn.shopify.com/s/files/1/0658/6377/8456/files/gempages_574935580928901…"
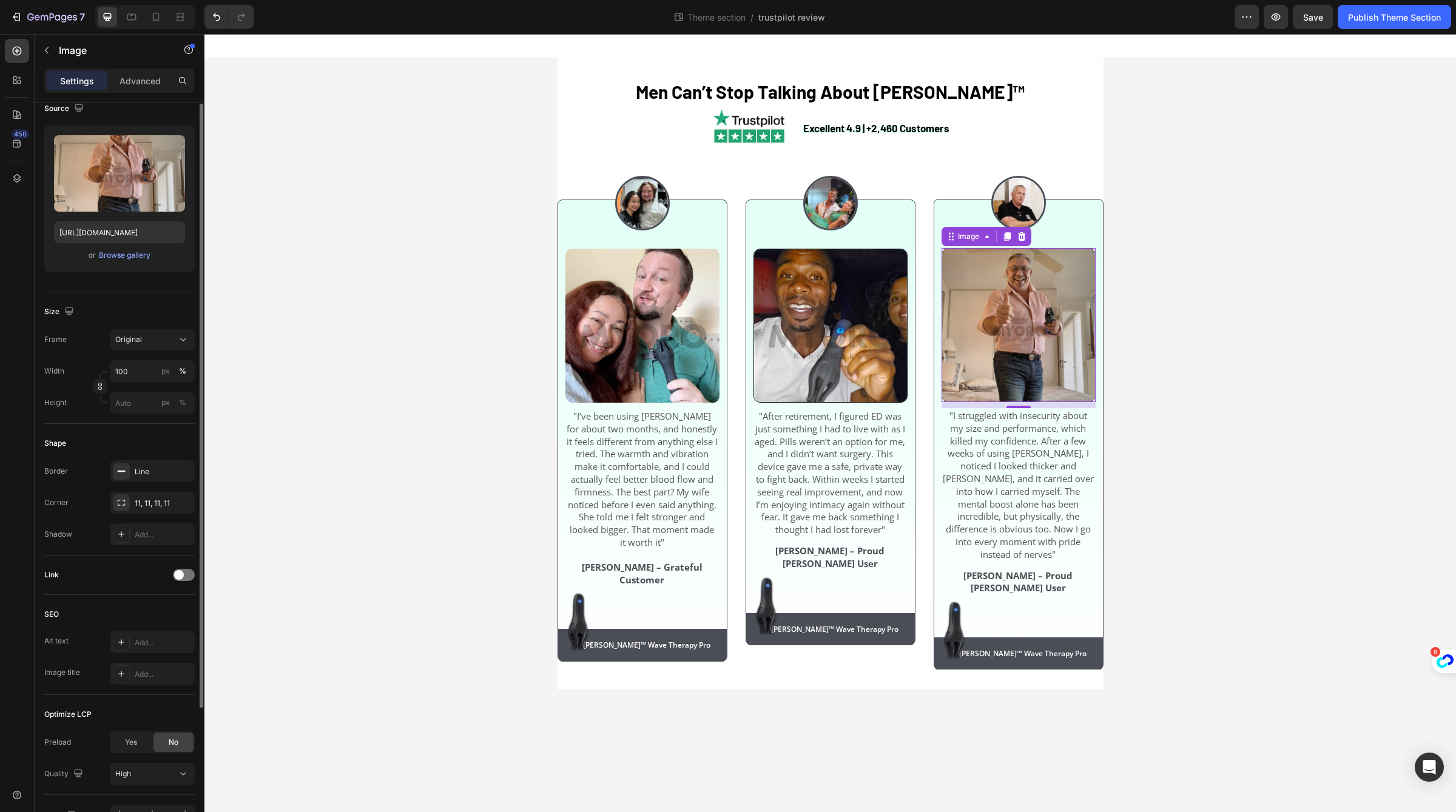
scroll to position [0, 0]
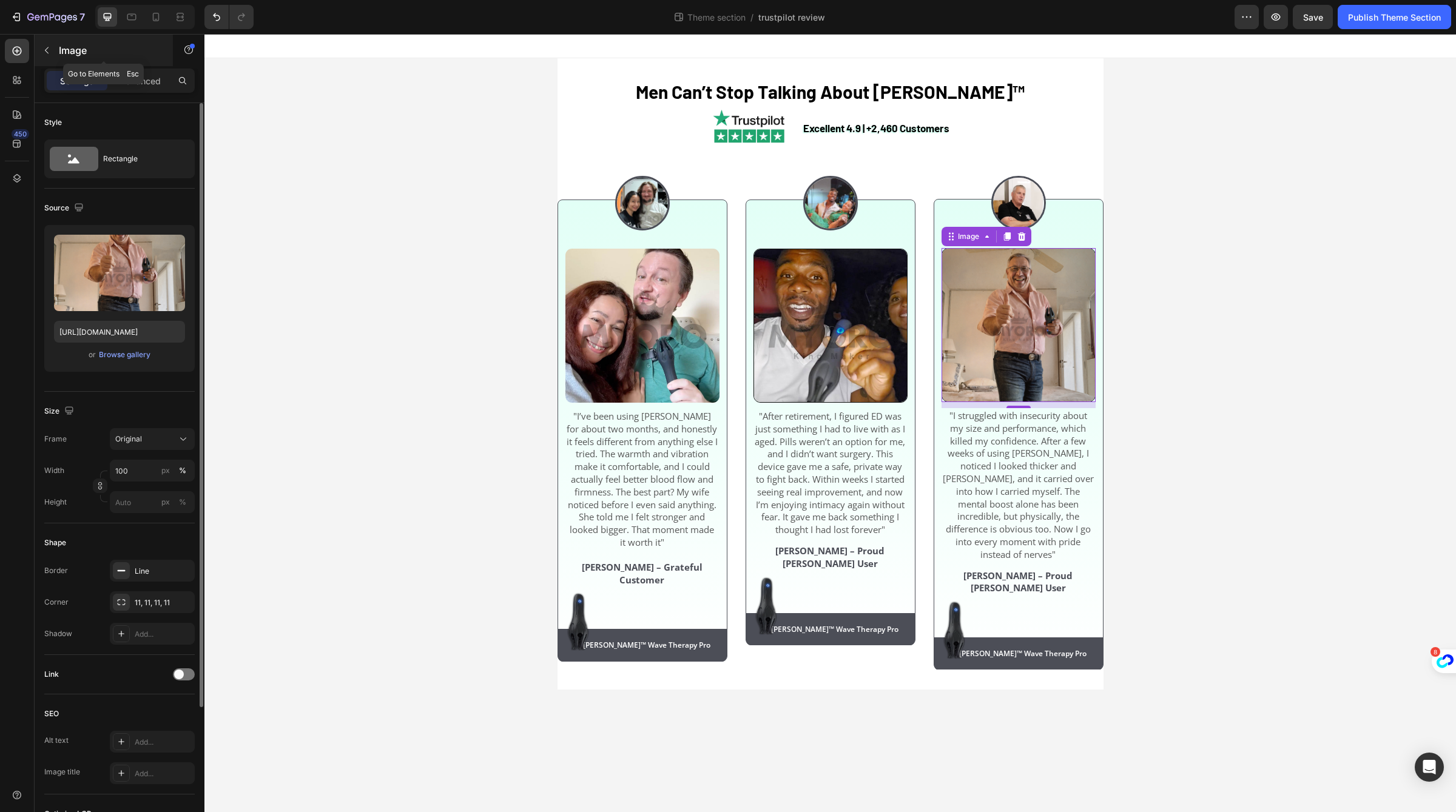
click at [77, 50] on p "Image" at bounding box center [110, 50] width 103 height 15
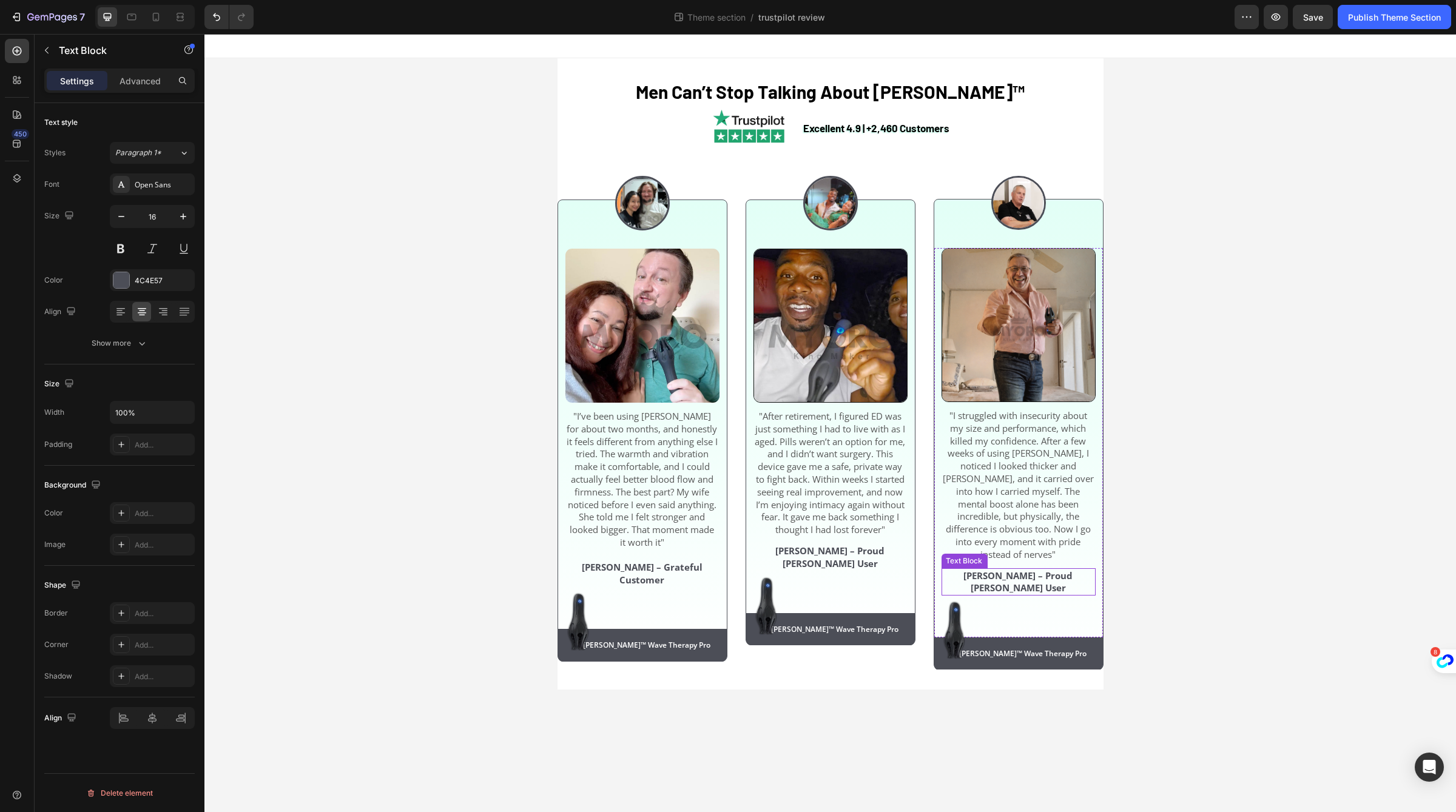
click at [976, 569] on strong "[PERSON_NAME] – Proud [PERSON_NAME] User" at bounding box center [1018, 582] width 109 height 25
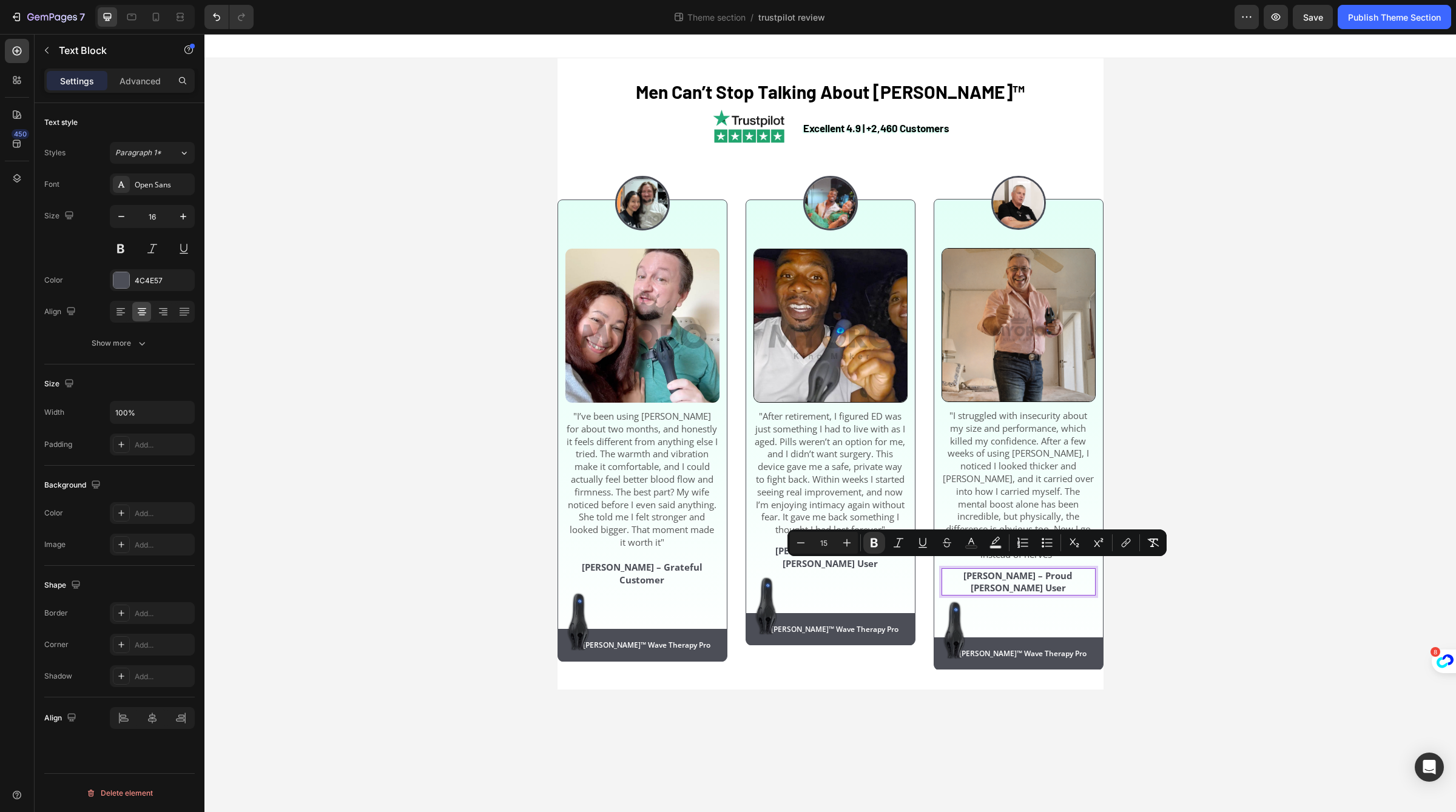
click at [964, 569] on strong "[PERSON_NAME] – Proud [PERSON_NAME] User" at bounding box center [1018, 582] width 109 height 25
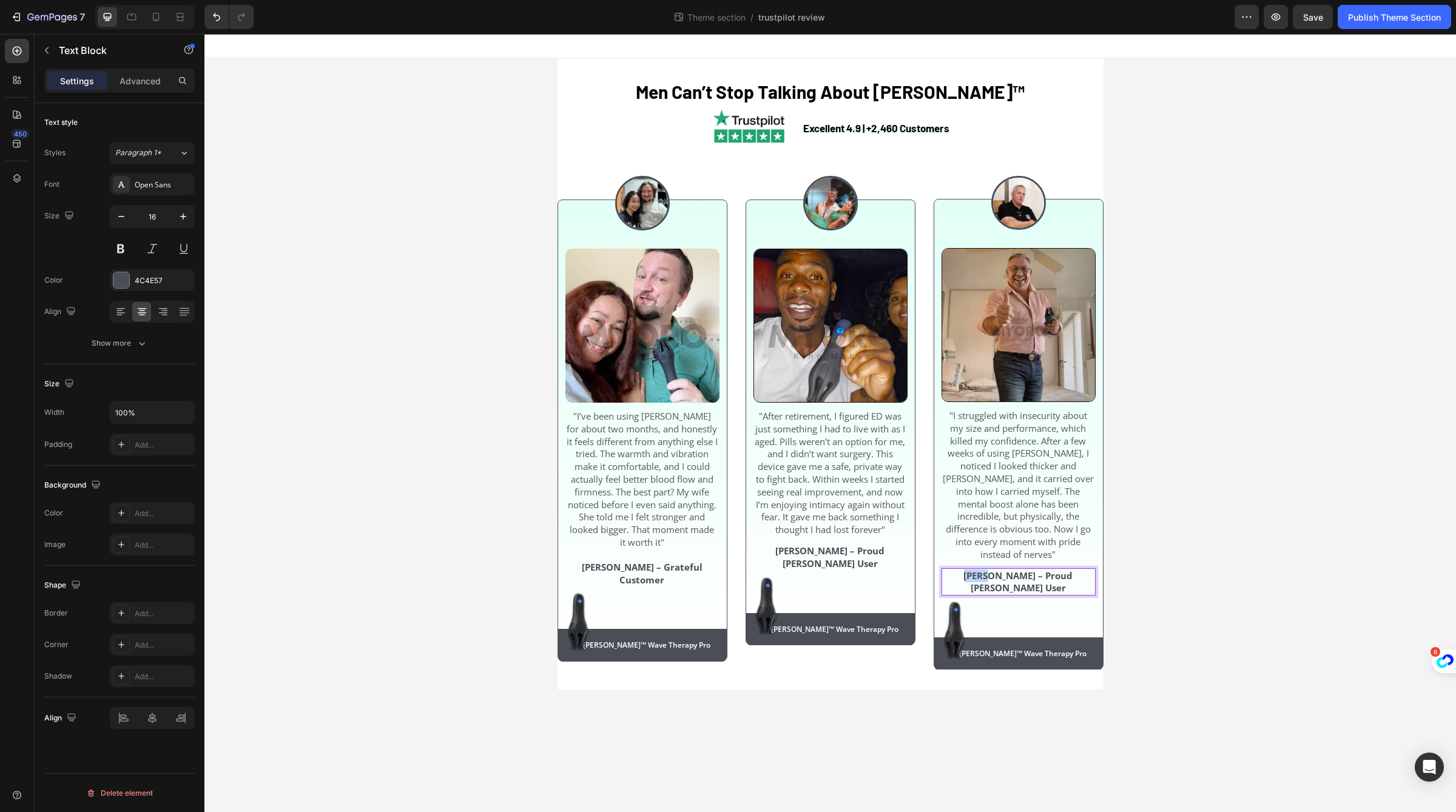
click at [964, 569] on strong "[PERSON_NAME] – Proud [PERSON_NAME] User" at bounding box center [1018, 582] width 109 height 25
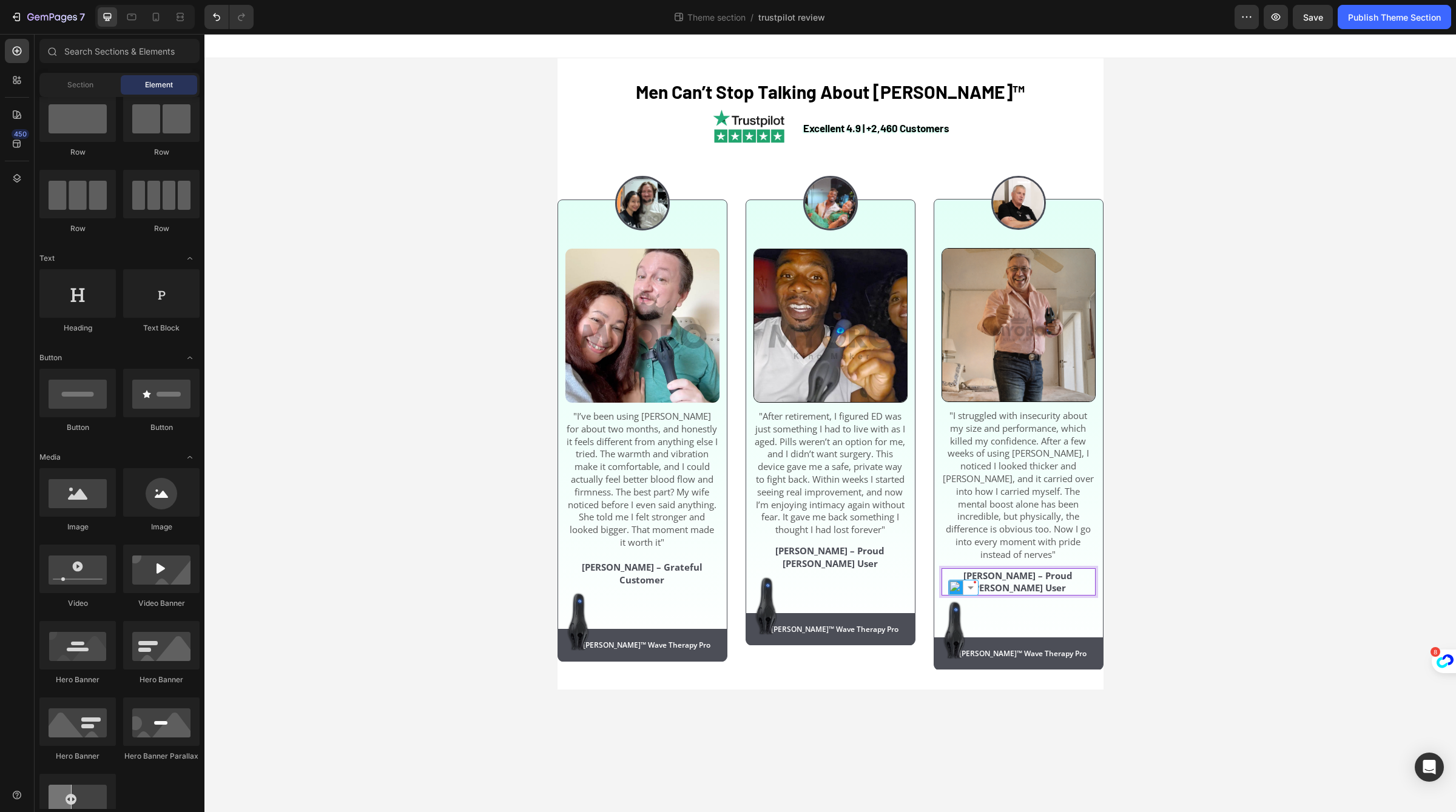
click at [488, 562] on div "Men Can’t Stop Talking About [PERSON_NAME]™ Heading Excellent 4.9 | +2,460 Cust…" at bounding box center [830, 374] width 1251 height 632
click at [1034, 569] on strong "James C. – Proud Neuman User" at bounding box center [1018, 582] width 109 height 25
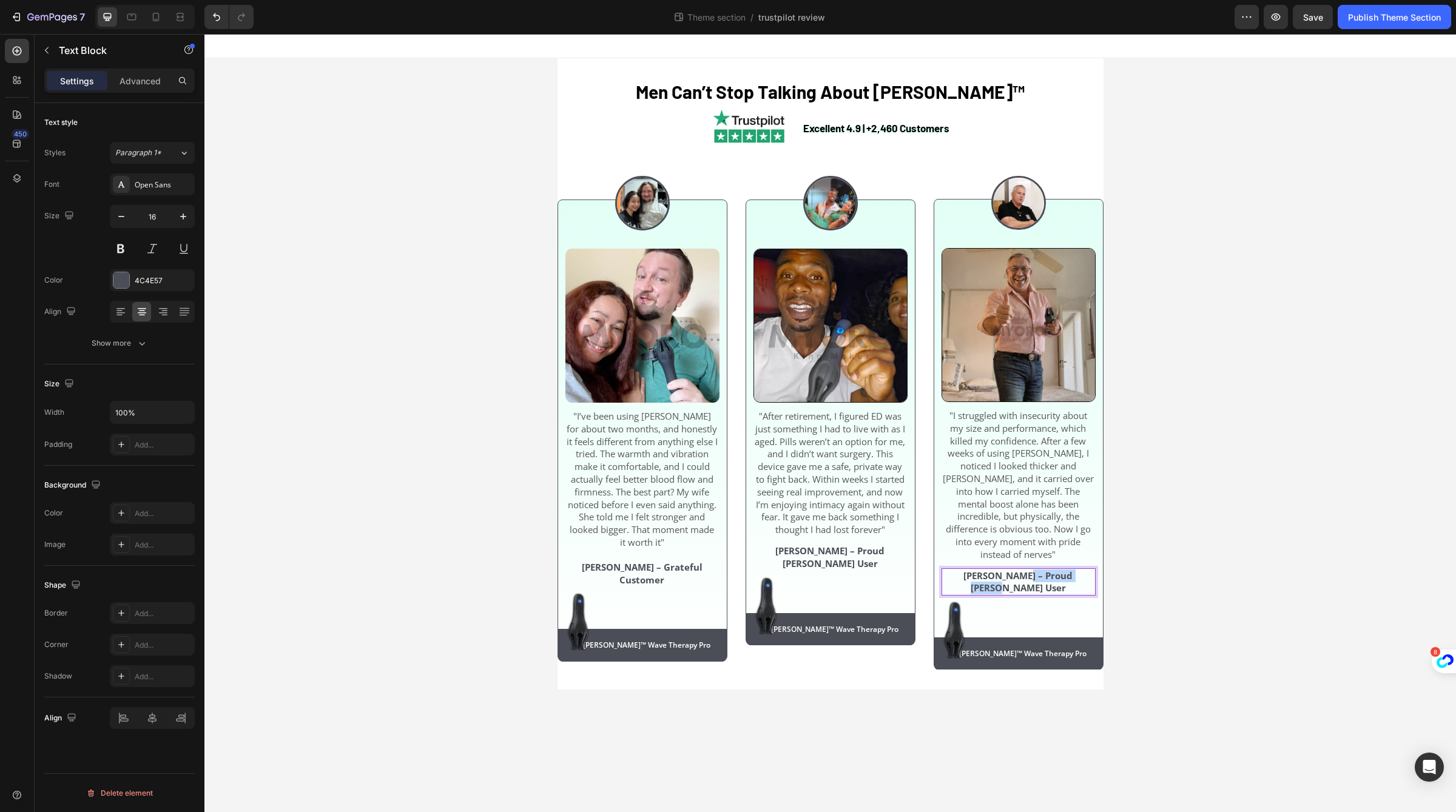
drag, startPoint x: 1001, startPoint y: 569, endPoint x: 1089, endPoint y: 567, distance: 88.0
click at [1120, 620] on div "Men Can’t Stop Talking About [PERSON_NAME]™ Heading Excellent 4.9 | +2,460 Cust…" at bounding box center [830, 369] width 1251 height 623
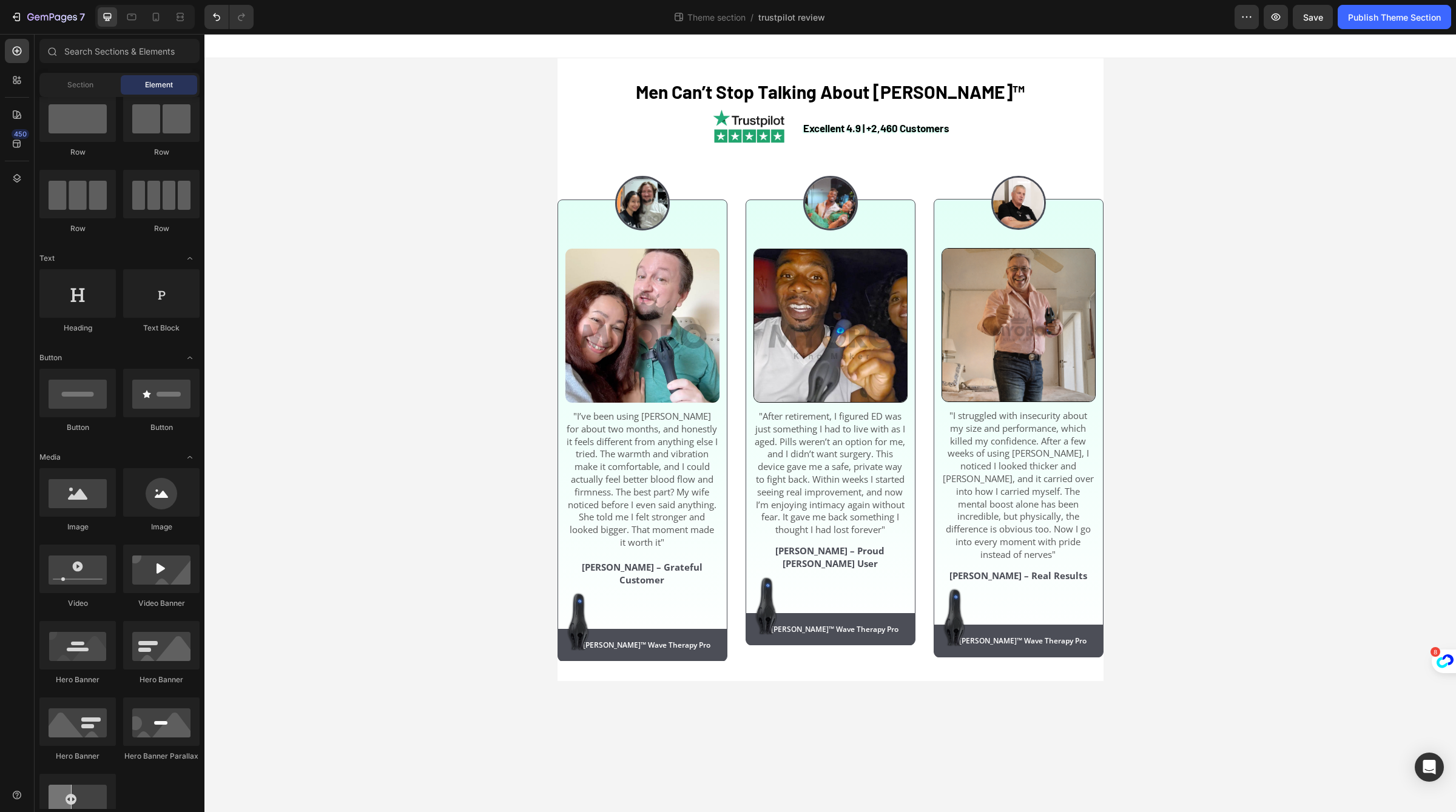
click at [1334, 19] on div "Preview Save Publish Theme Section" at bounding box center [1343, 17] width 216 height 24
click at [1329, 19] on button "Save" at bounding box center [1312, 17] width 40 height 24
click at [1376, 22] on div "Publish Theme Section" at bounding box center [1394, 17] width 93 height 13
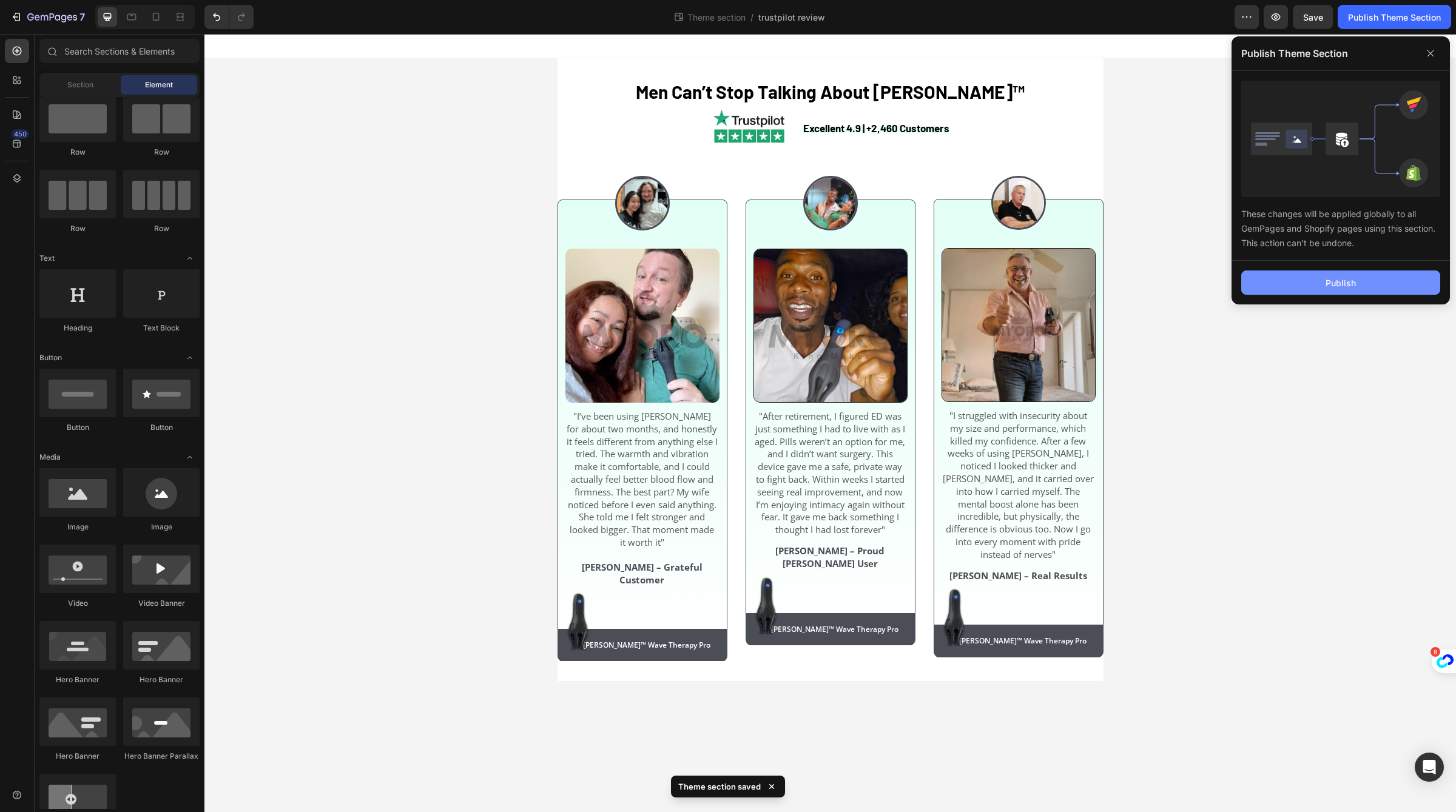
click at [1289, 270] on button "Publish" at bounding box center [1341, 282] width 199 height 24
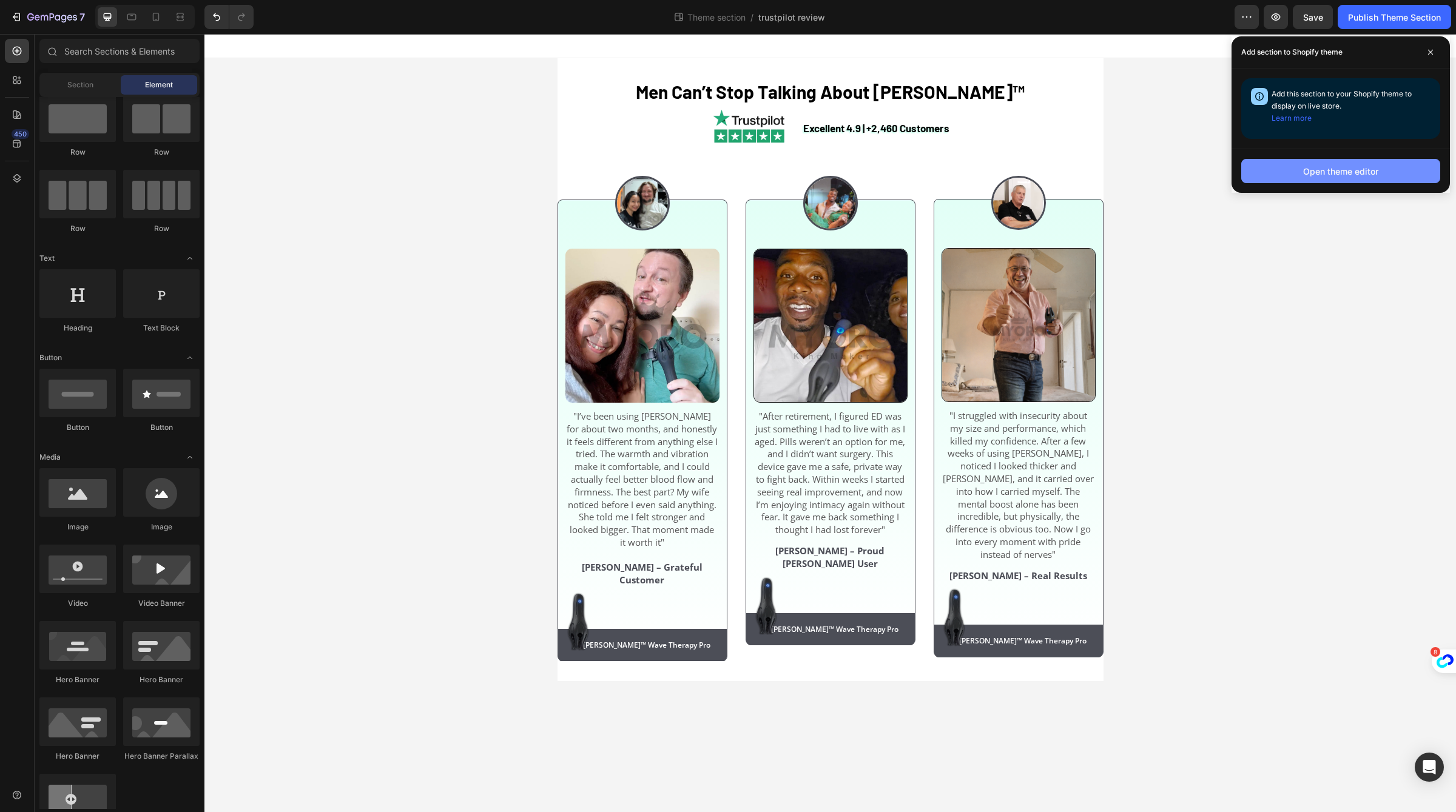
click at [1311, 180] on button "Open theme editor" at bounding box center [1341, 171] width 199 height 24
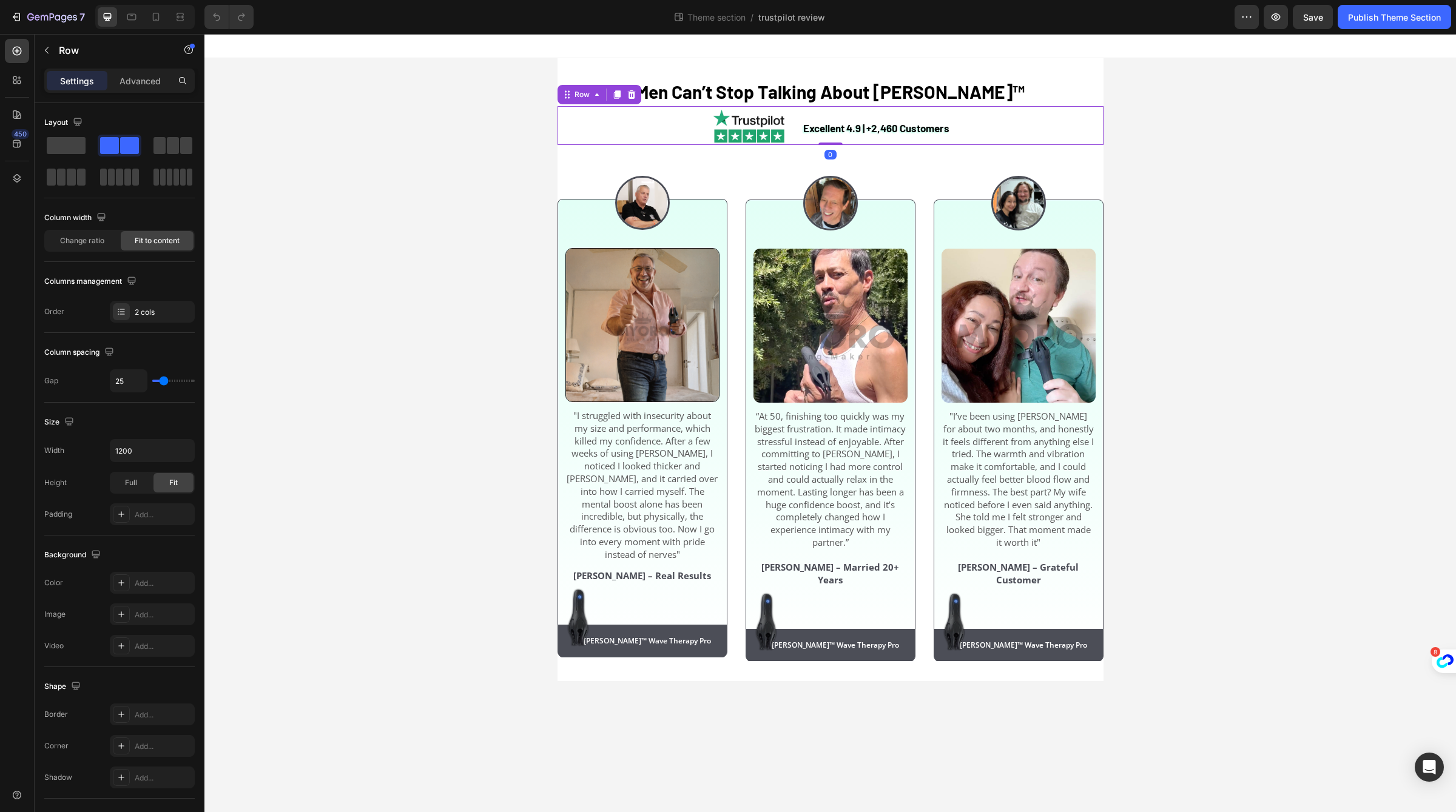
click at [566, 138] on div "Excellent 4.9 | +2,460 Customers Text Block Image Row 0" at bounding box center [831, 126] width 546 height 39
click at [566, 148] on div "Image Image "I struggled with insecurity about my size and performance, which k…" at bounding box center [643, 403] width 170 height 516
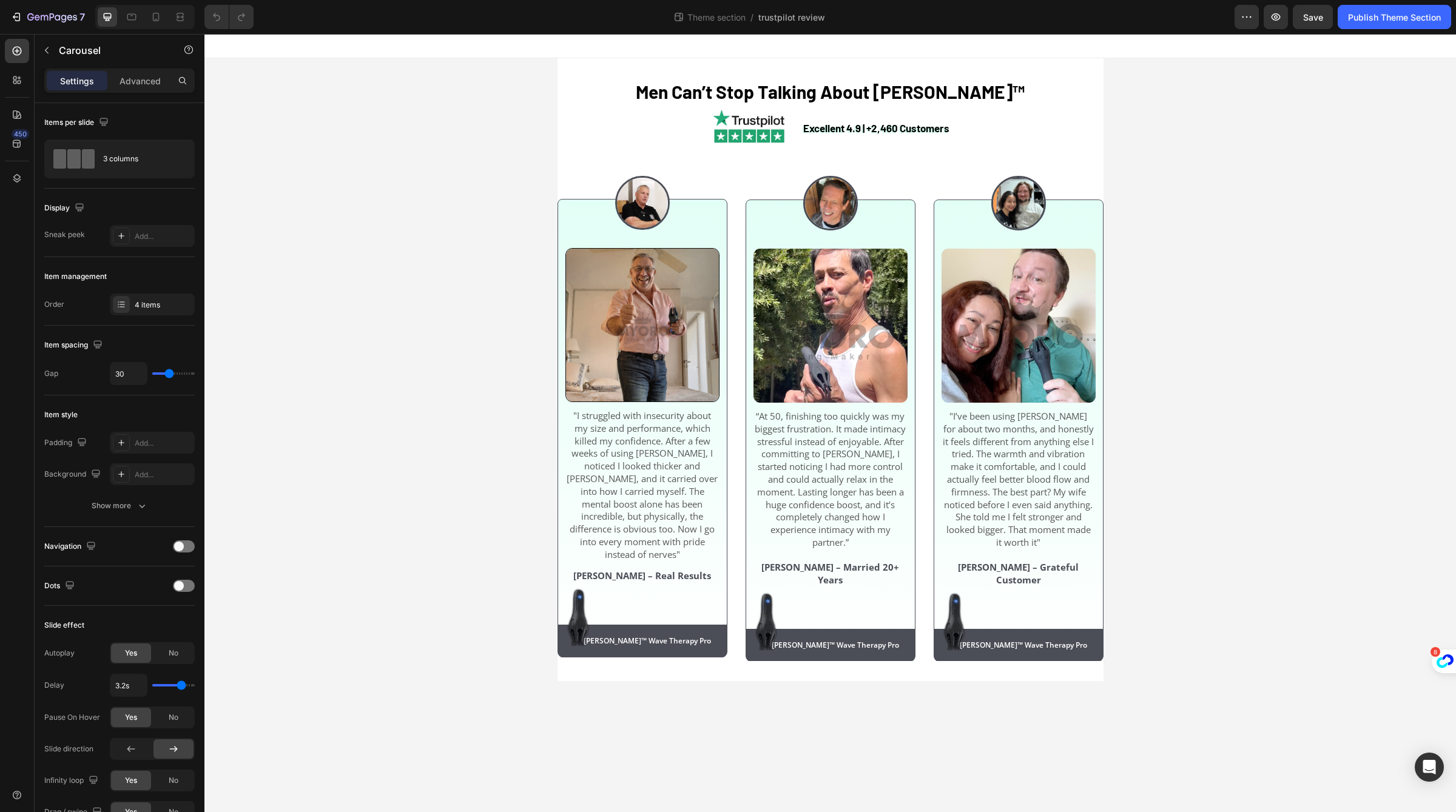
click at [1100, 56] on div at bounding box center [830, 46] width 1251 height 24
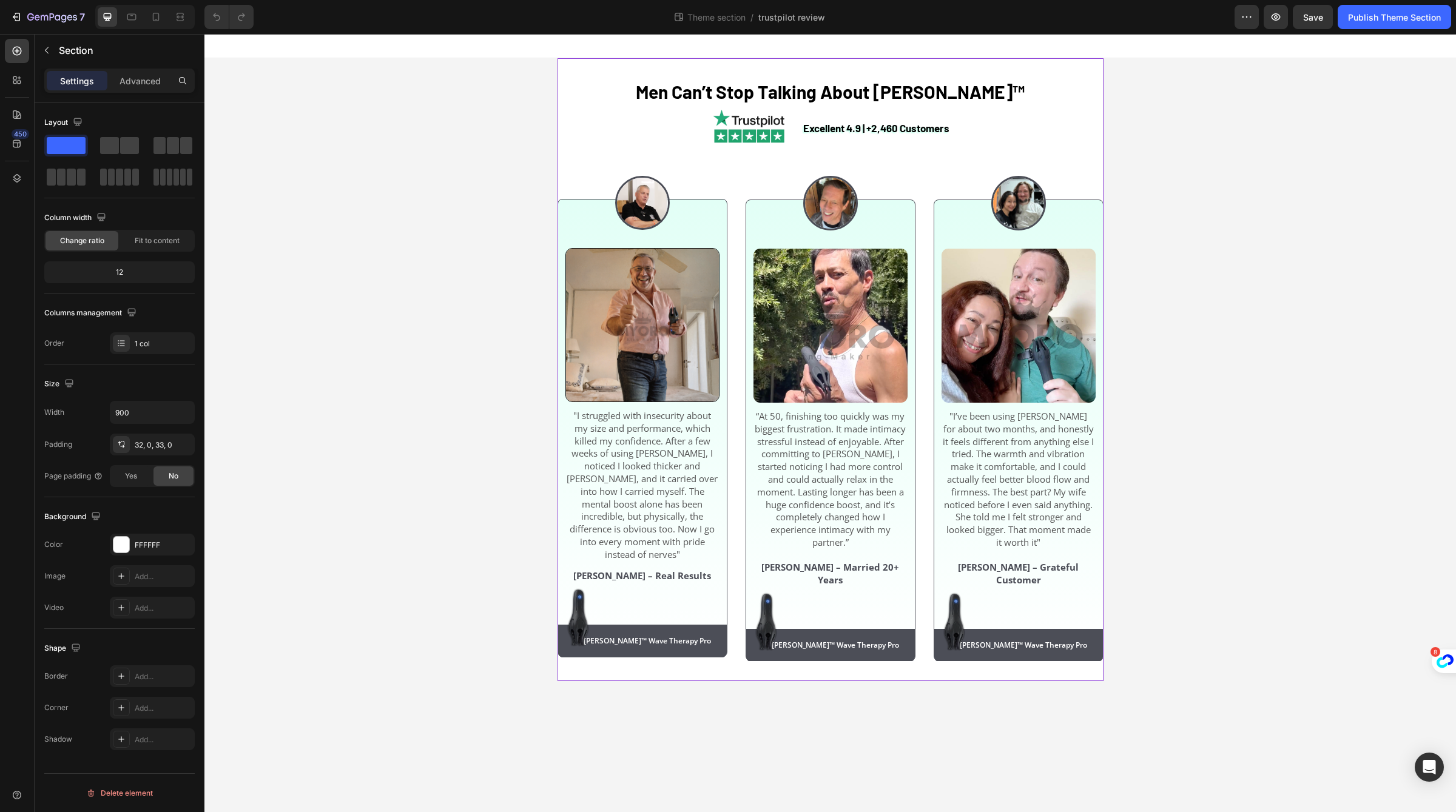
click at [1079, 67] on div "Men Can’t Stop Talking About [PERSON_NAME]™ Heading Excellent 4.9 | +2,460 Cust…" at bounding box center [831, 369] width 546 height 623
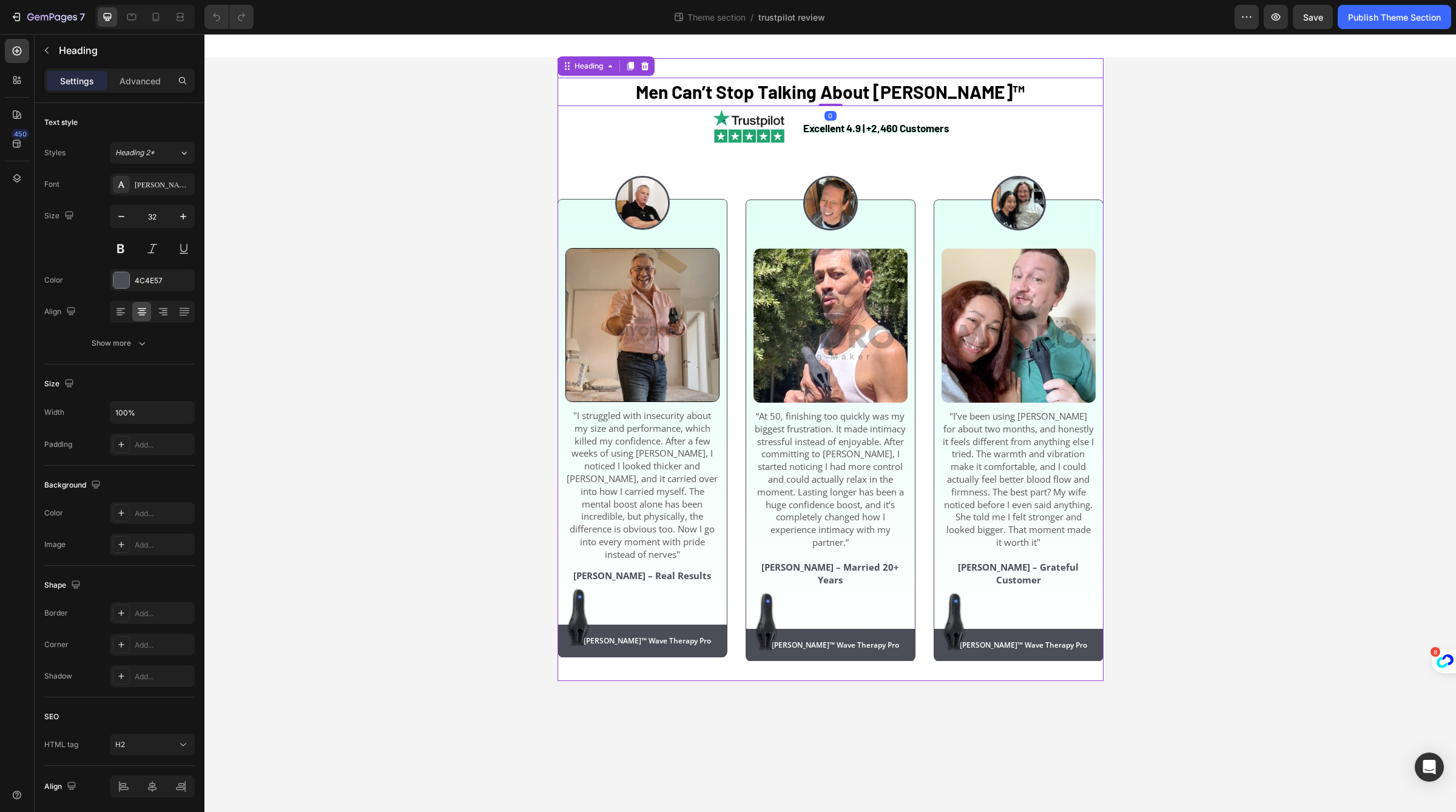
click at [1065, 73] on div "Men Can’t Stop Talking About [PERSON_NAME]™ Heading 0 Excellent 4.9 | +2,460 Cu…" at bounding box center [831, 369] width 546 height 623
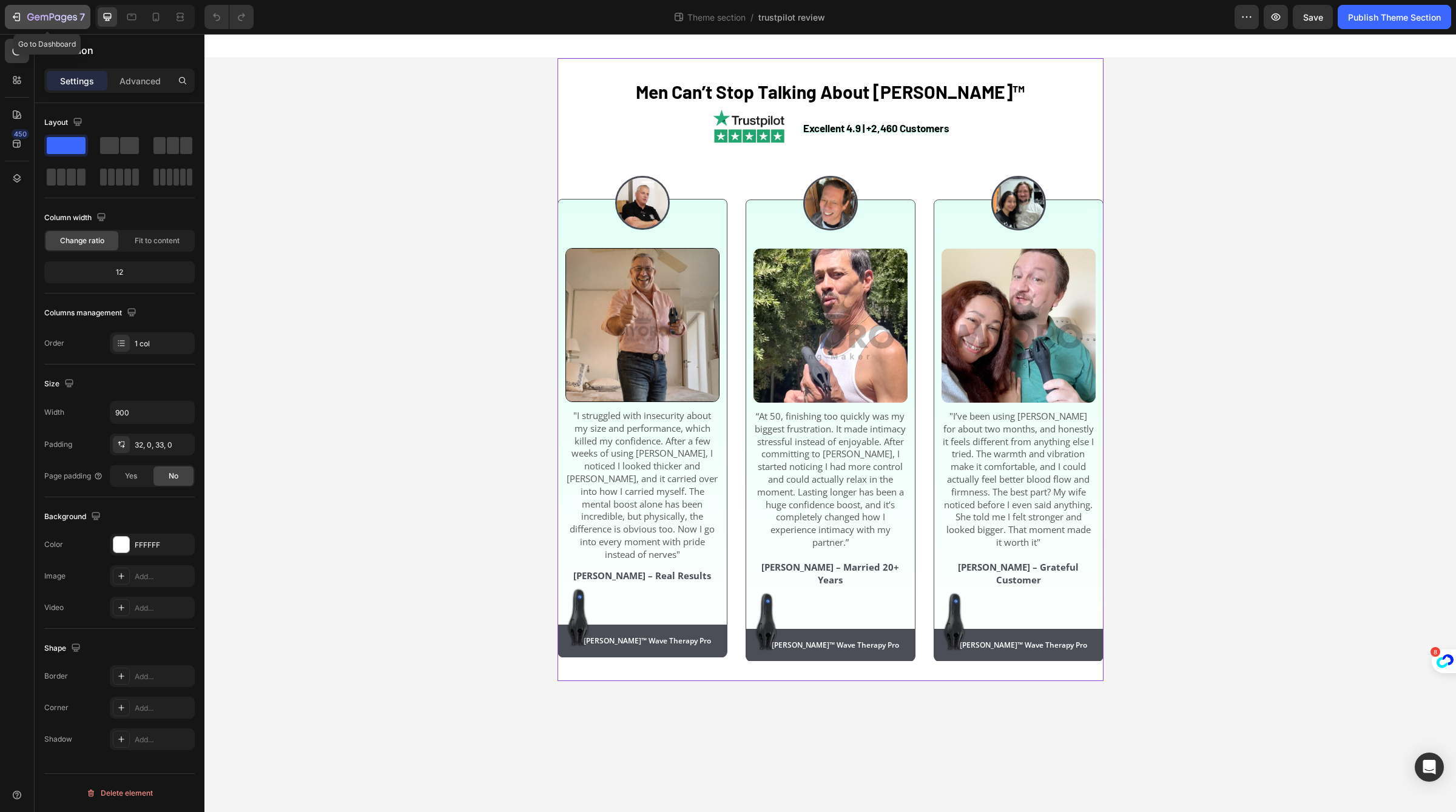
click at [39, 20] on icon "button" at bounding box center [52, 18] width 50 height 11
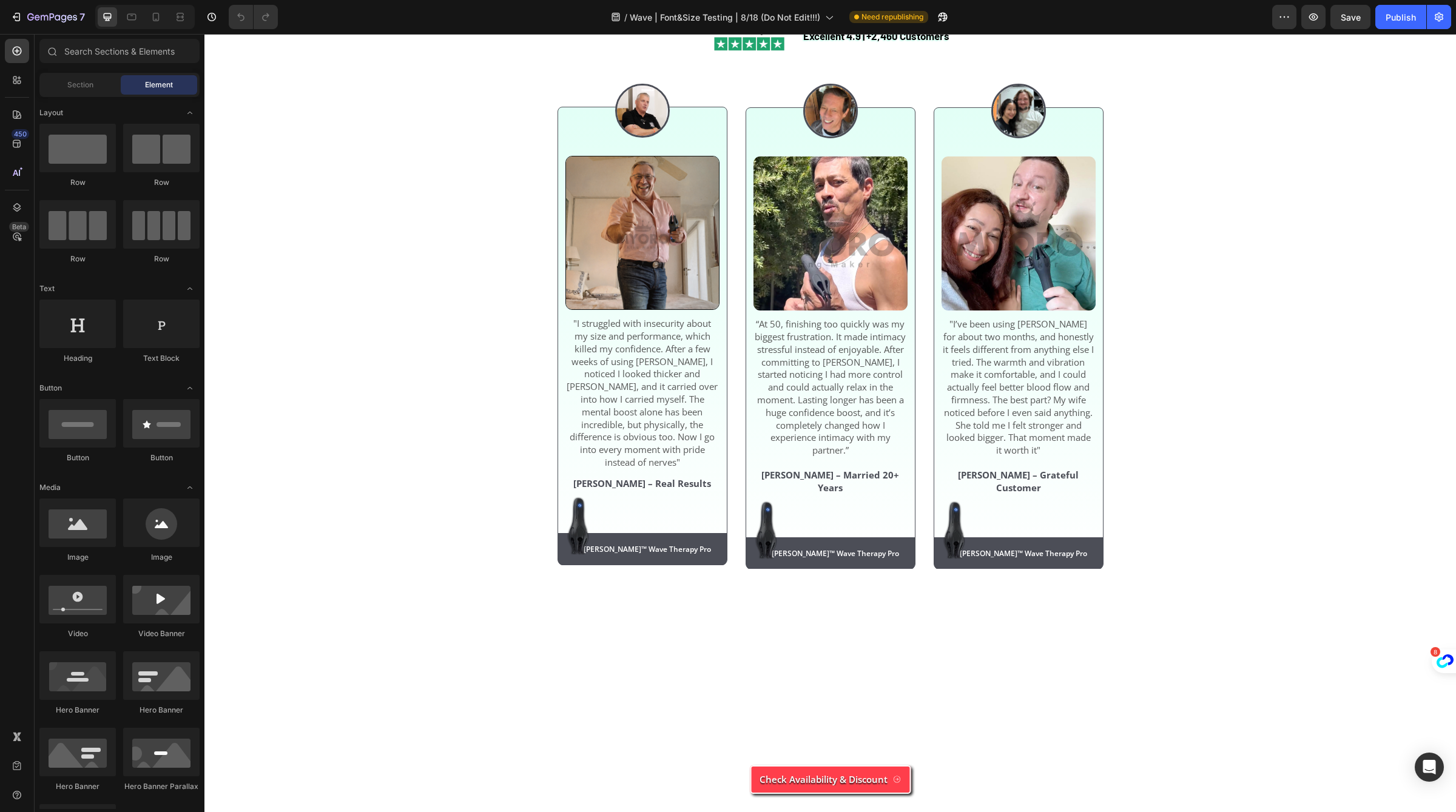
scroll to position [3916, 0]
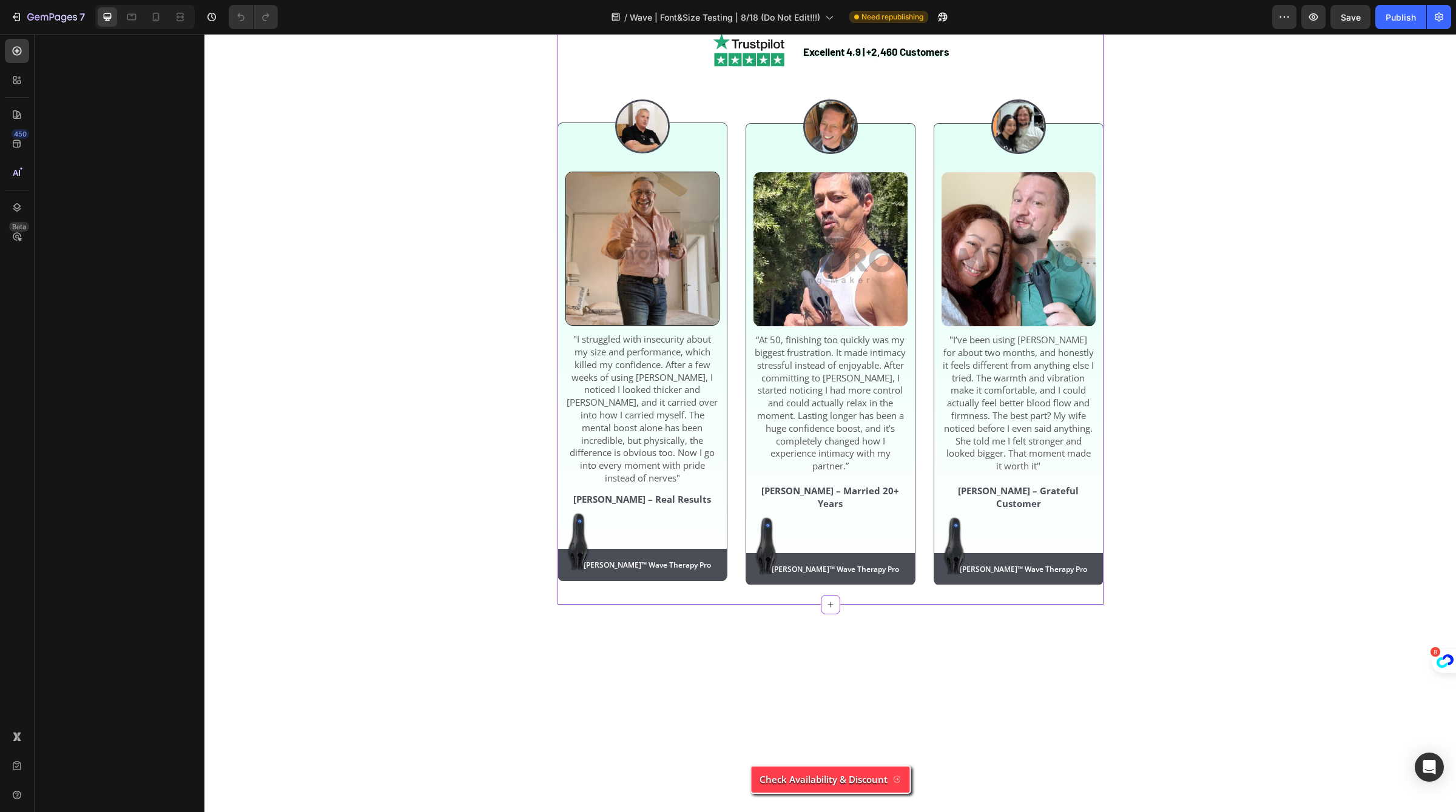
click at [1074, 29] on h2 "Men Can’t Stop Talking About [PERSON_NAME]™" at bounding box center [831, 15] width 546 height 28
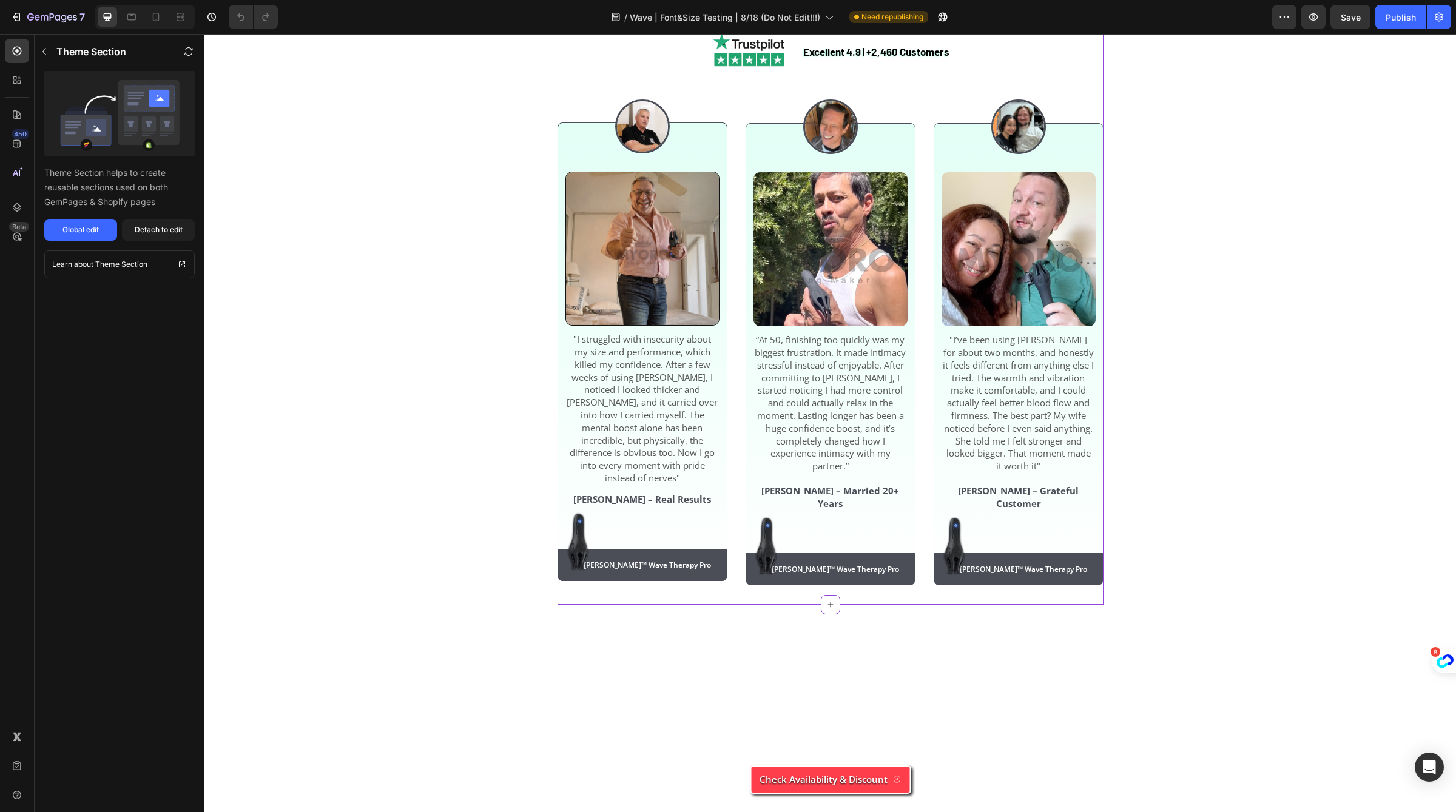
click at [114, 195] on p "Theme Section helps to create reusable sections used on both GemPages & Shopify…" at bounding box center [119, 187] width 150 height 44
click at [99, 182] on p "Theme Section helps to create reusable sections used on both GemPages & Shopify…" at bounding box center [119, 187] width 150 height 44
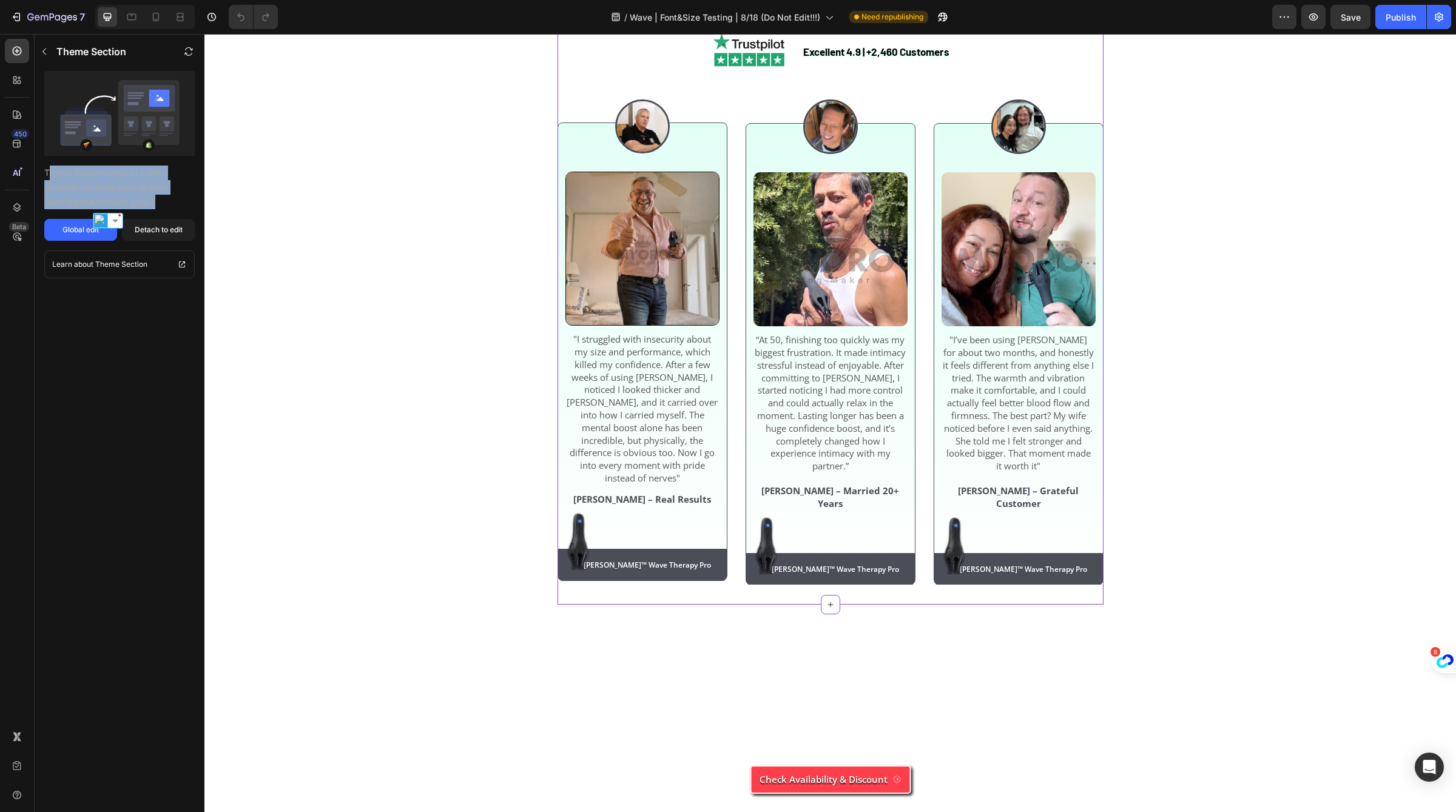
click at [92, 150] on div at bounding box center [92, 150] width 0 height 0
click at [77, 360] on div "Theme Section Theme Section helps to create reusable sections used on both GemP…" at bounding box center [119, 423] width 170 height 778
click at [160, 226] on div "Detach to edit" at bounding box center [158, 229] width 48 height 11
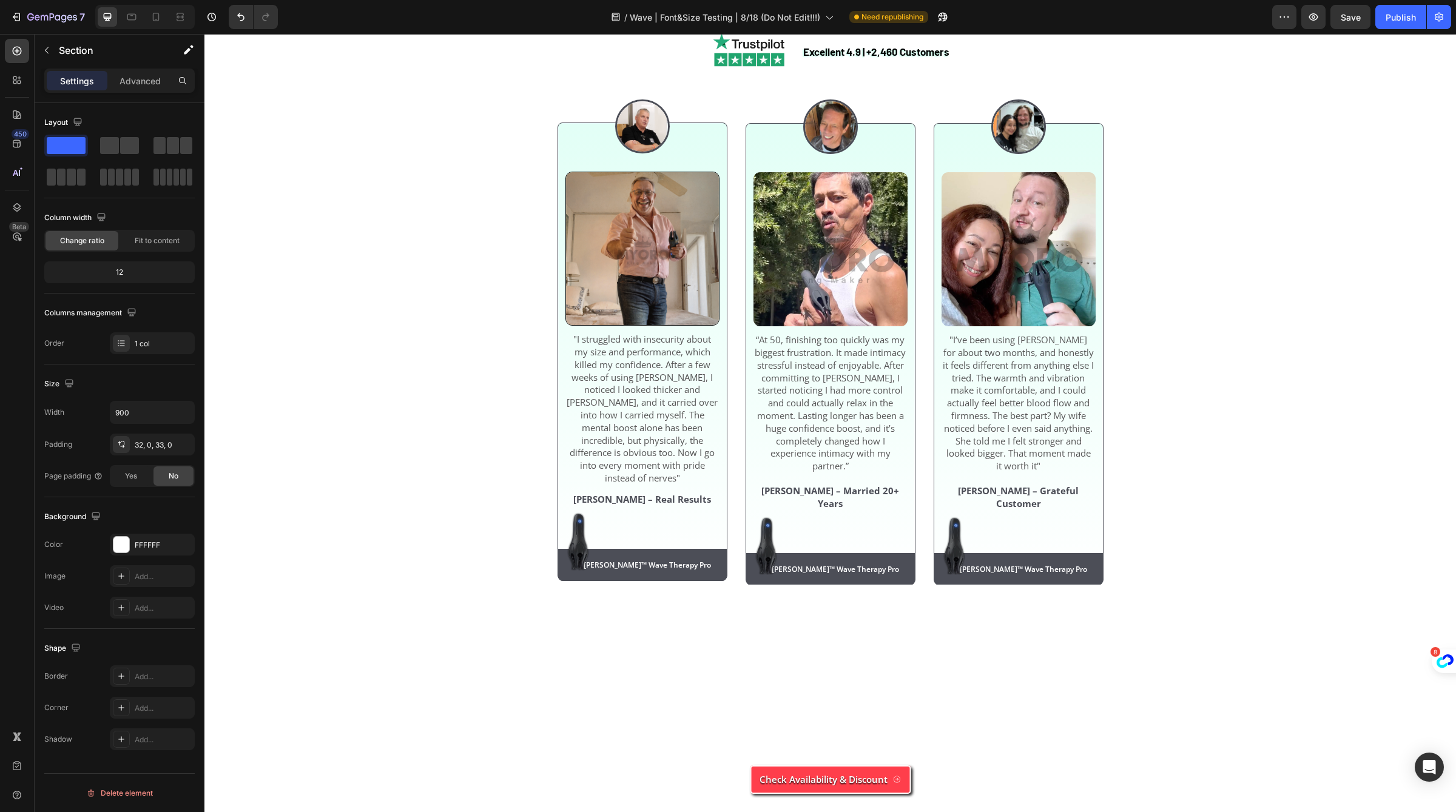
click at [603, 29] on h2 "Men Can’t Stop Talking About [PERSON_NAME]™" at bounding box center [831, 15] width 546 height 28
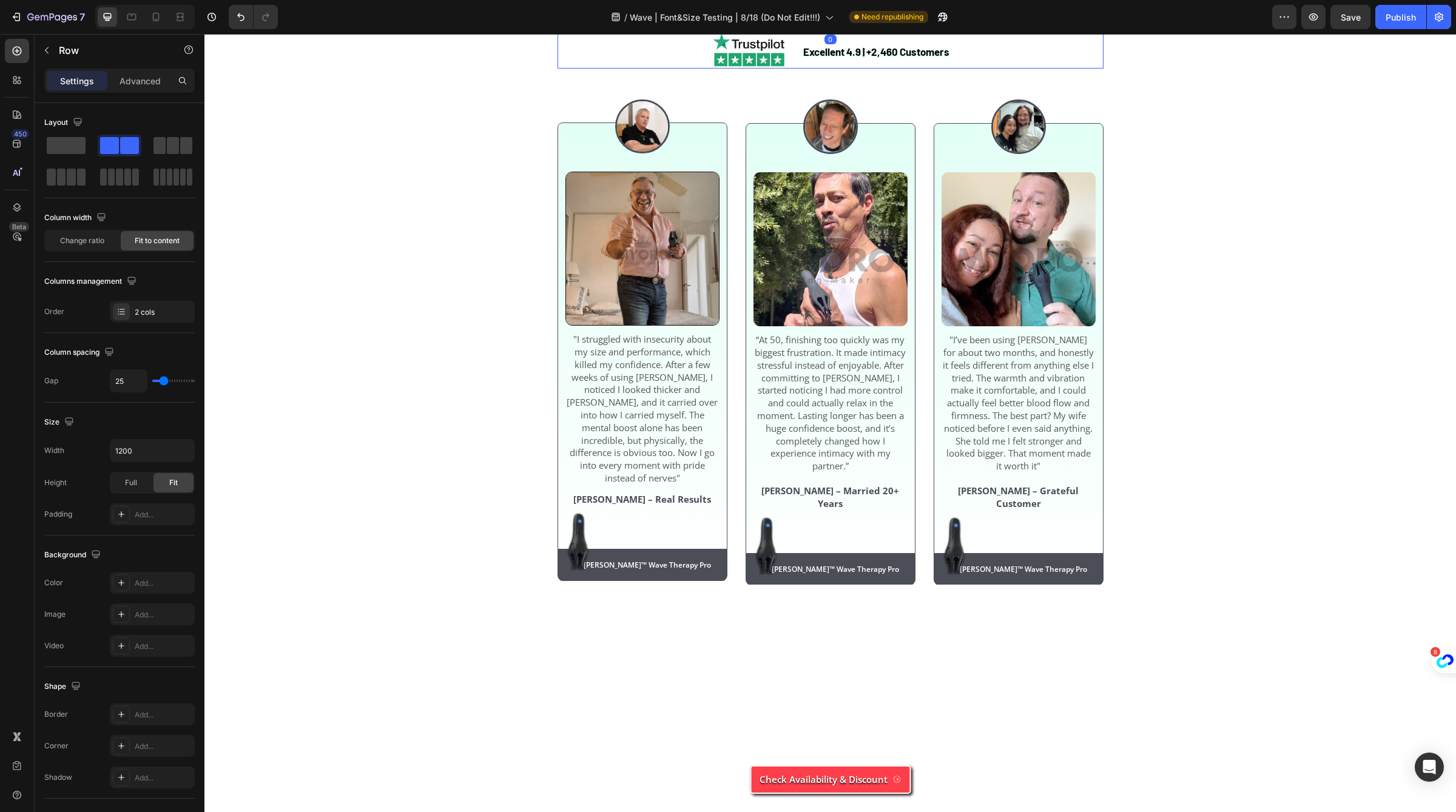
click at [563, 68] on div "Excellent 4.9 | +2,460 Customers Text Block Image Row" at bounding box center [831, 49] width 546 height 39
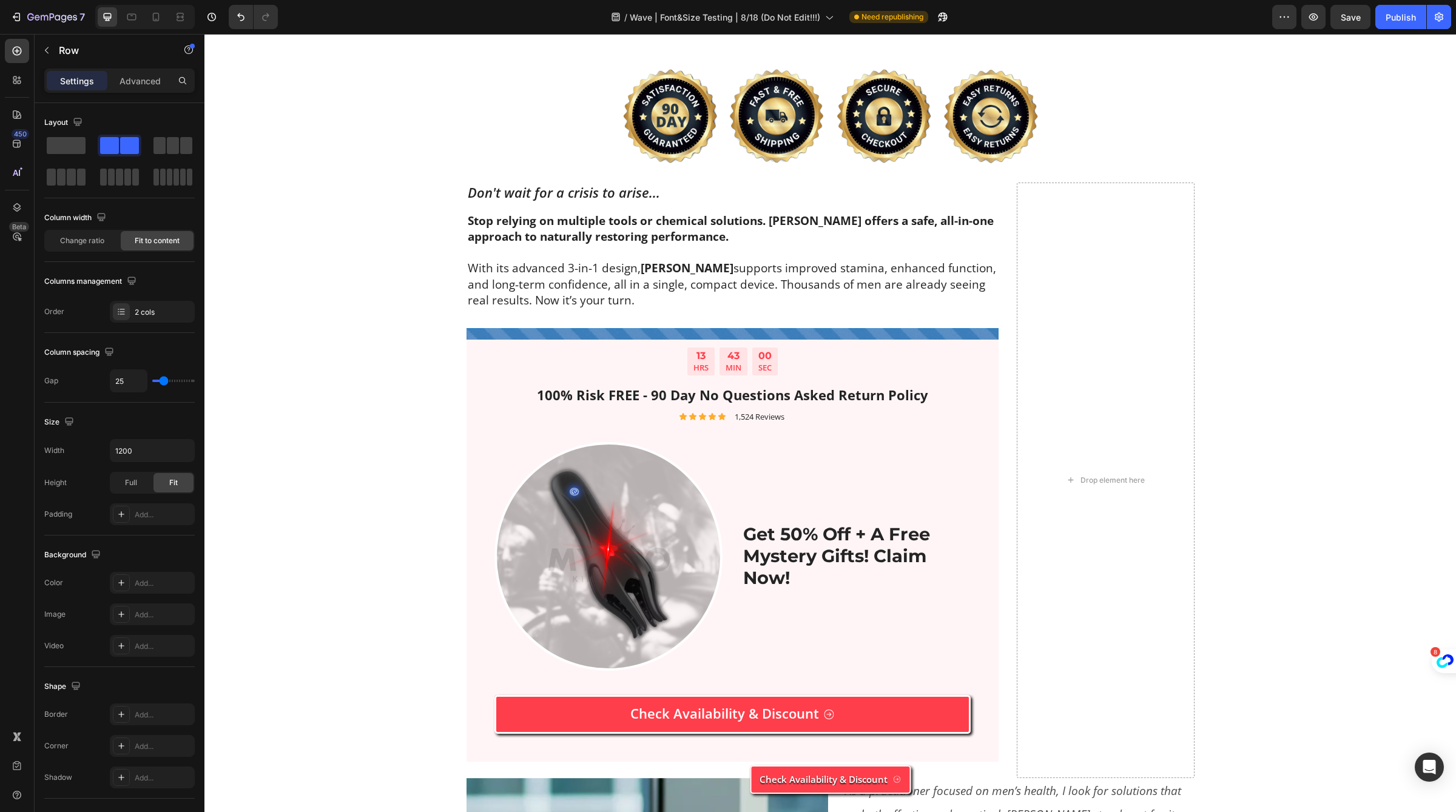
scroll to position [5666, 0]
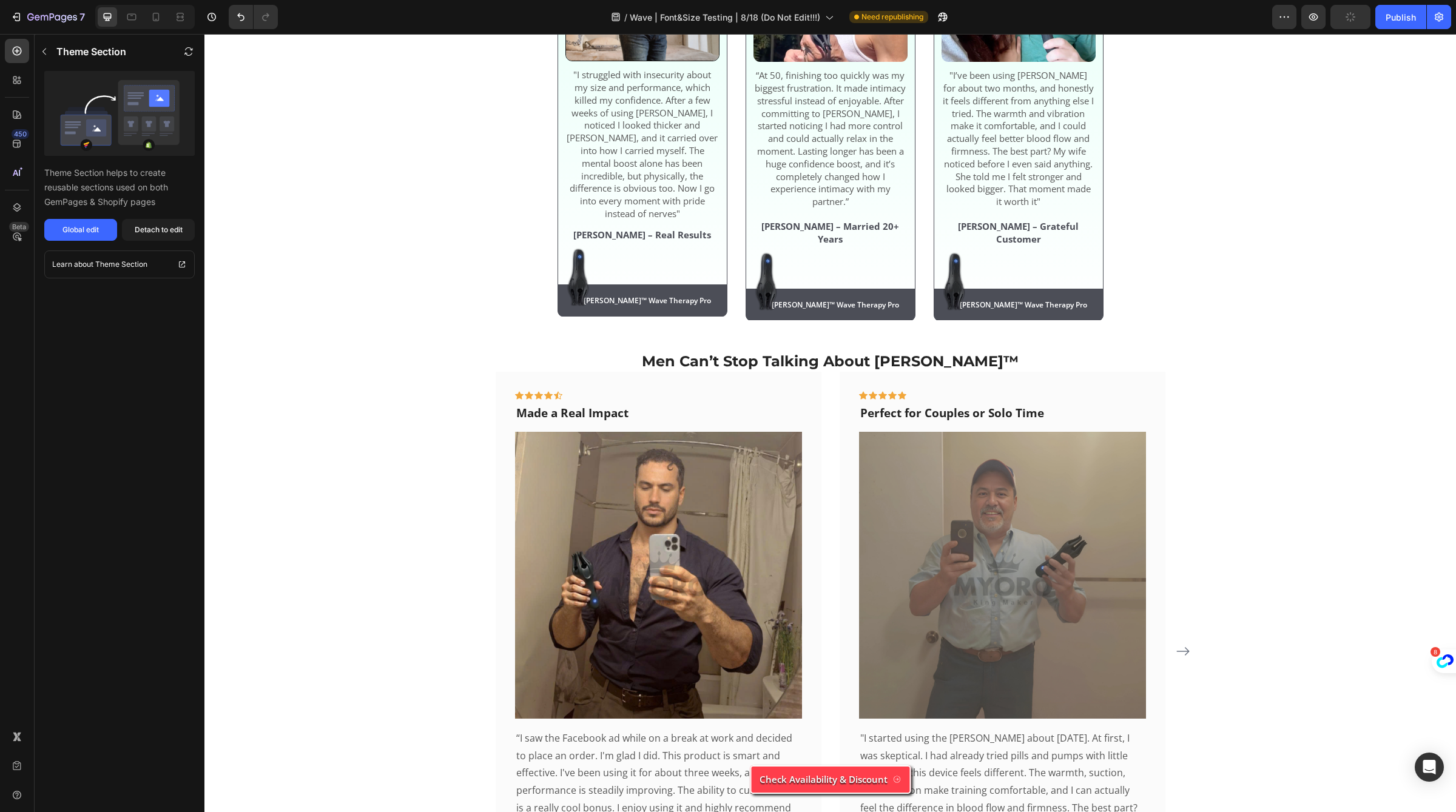
scroll to position [4104, 0]
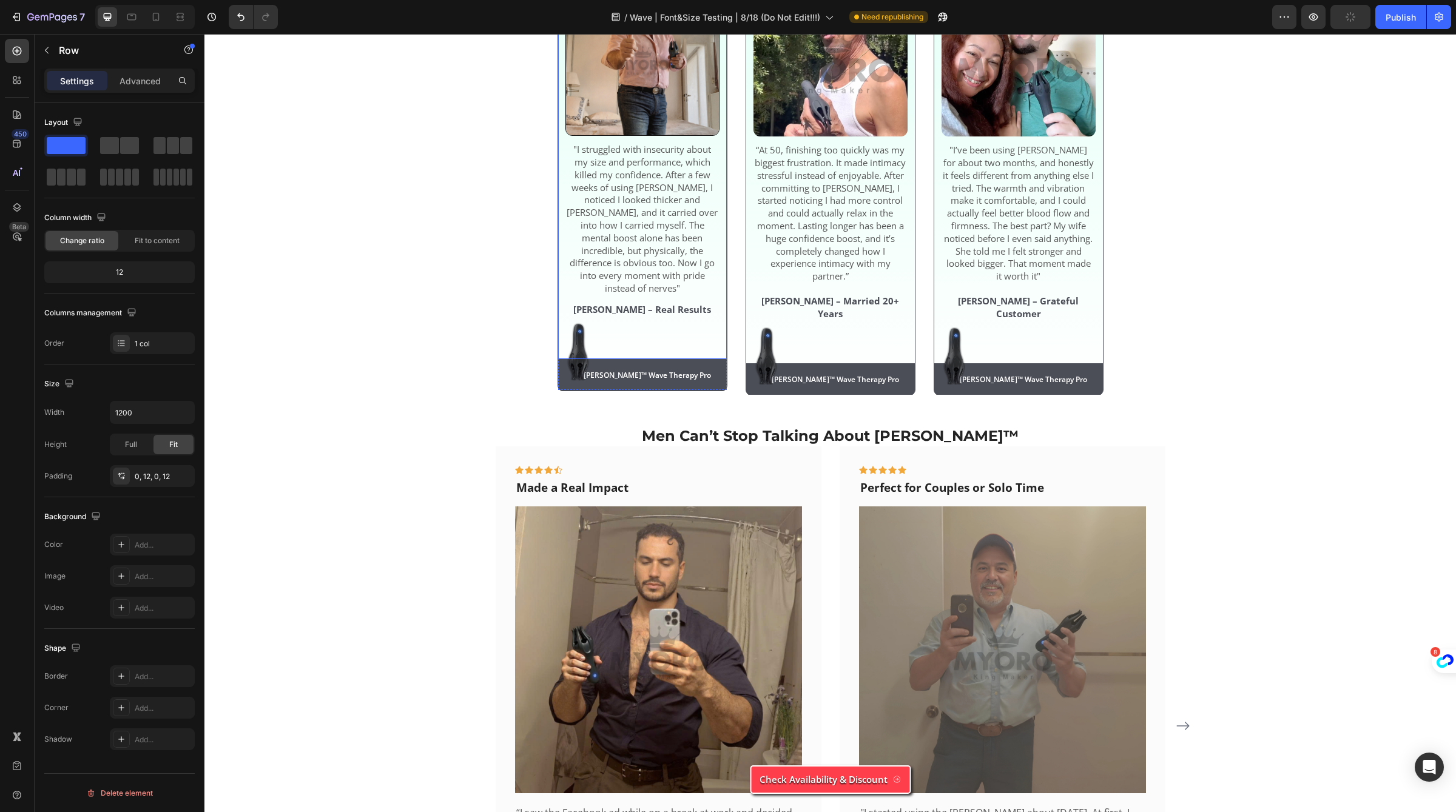
click at [558, 278] on div "Image "I struggled with insecurity about my size and performance, which killed …" at bounding box center [642, 170] width 169 height 376
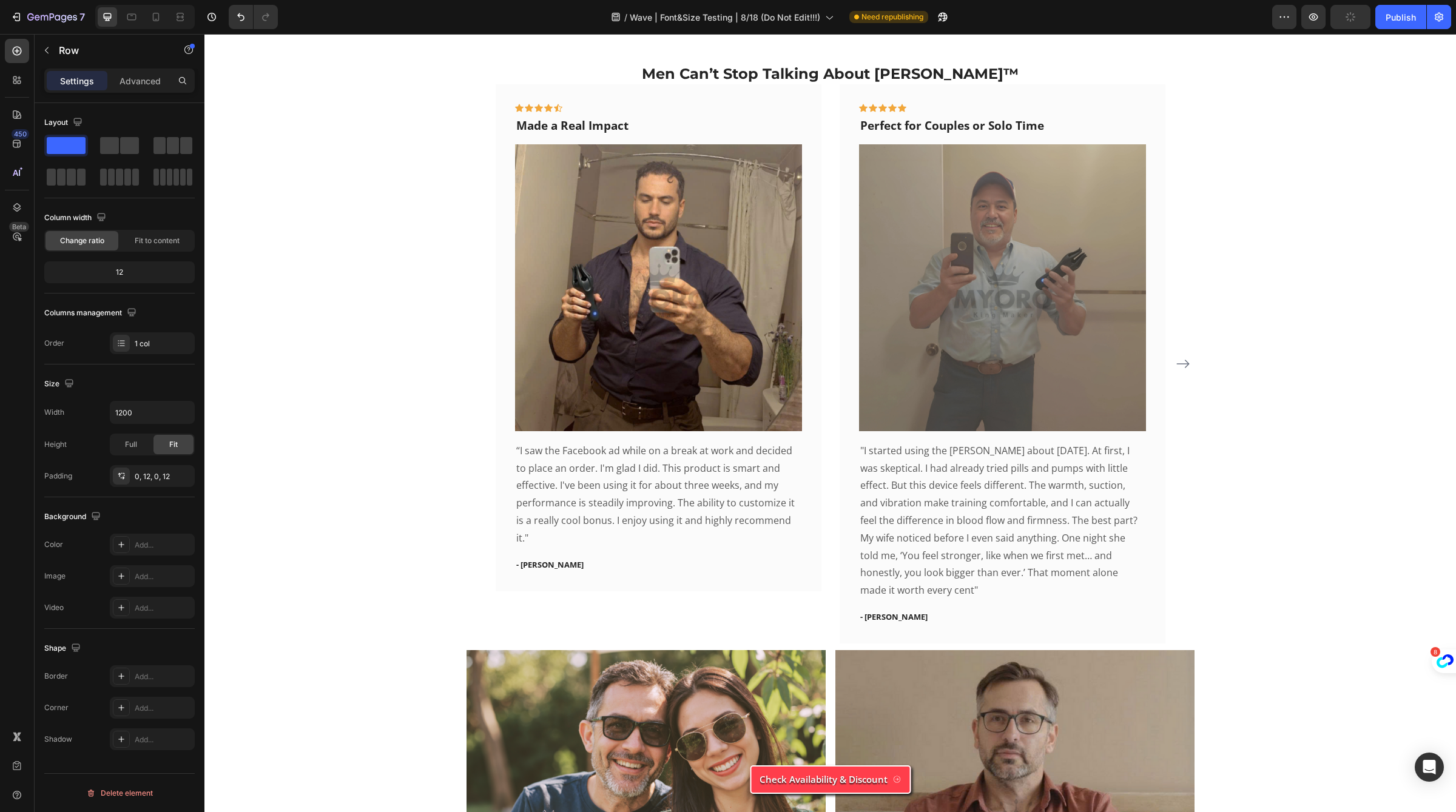
scroll to position [4479, 0]
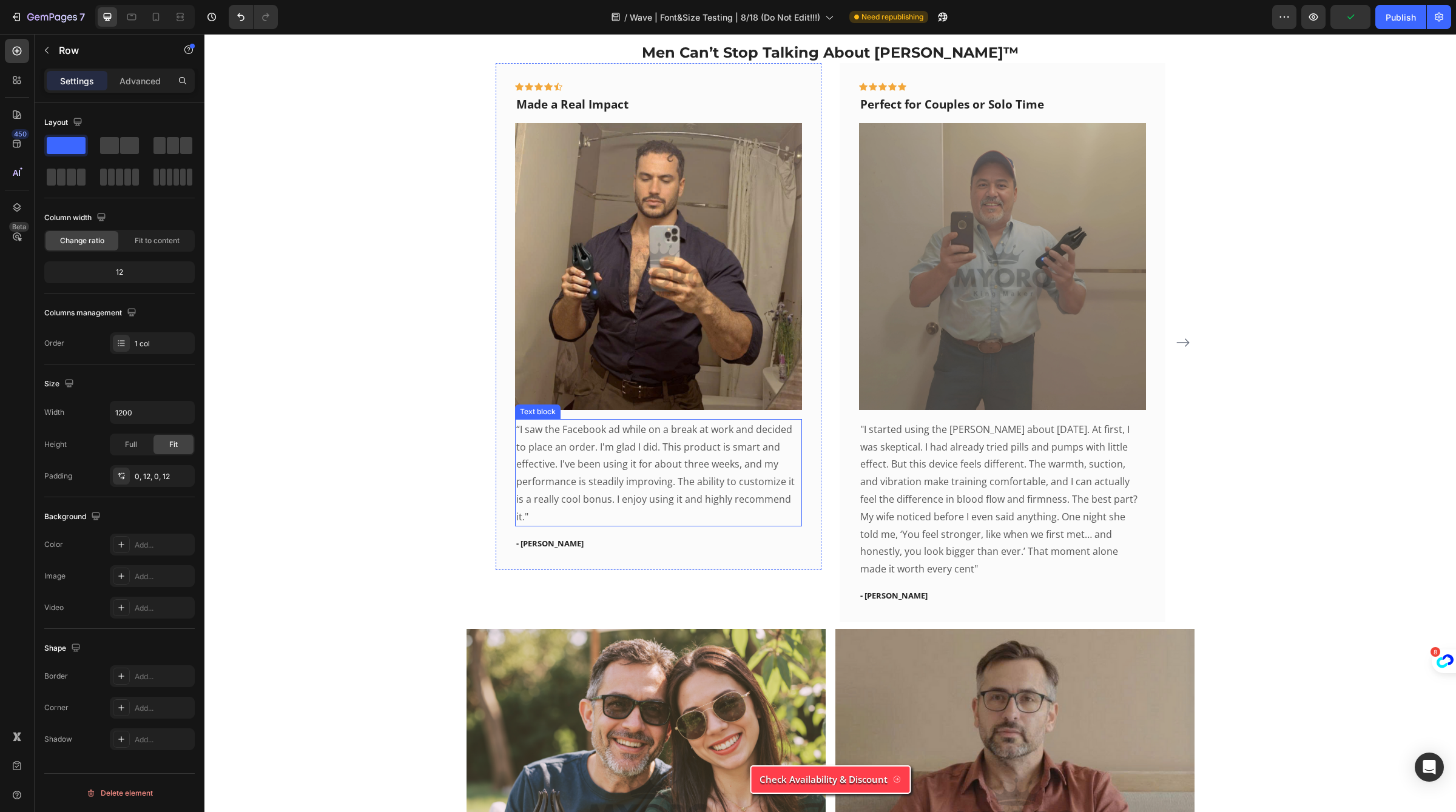
click at [513, 504] on div "Icon Icon Icon Icon Icon Row Made a Real Impact Text block Image “I saw the Fac…" at bounding box center [658, 317] width 326 height 507
click at [513, 575] on div "Icon Icon Icon Icon Icon Row Made a Real Impact Text block Image “I saw the Fac…" at bounding box center [658, 342] width 326 height 559
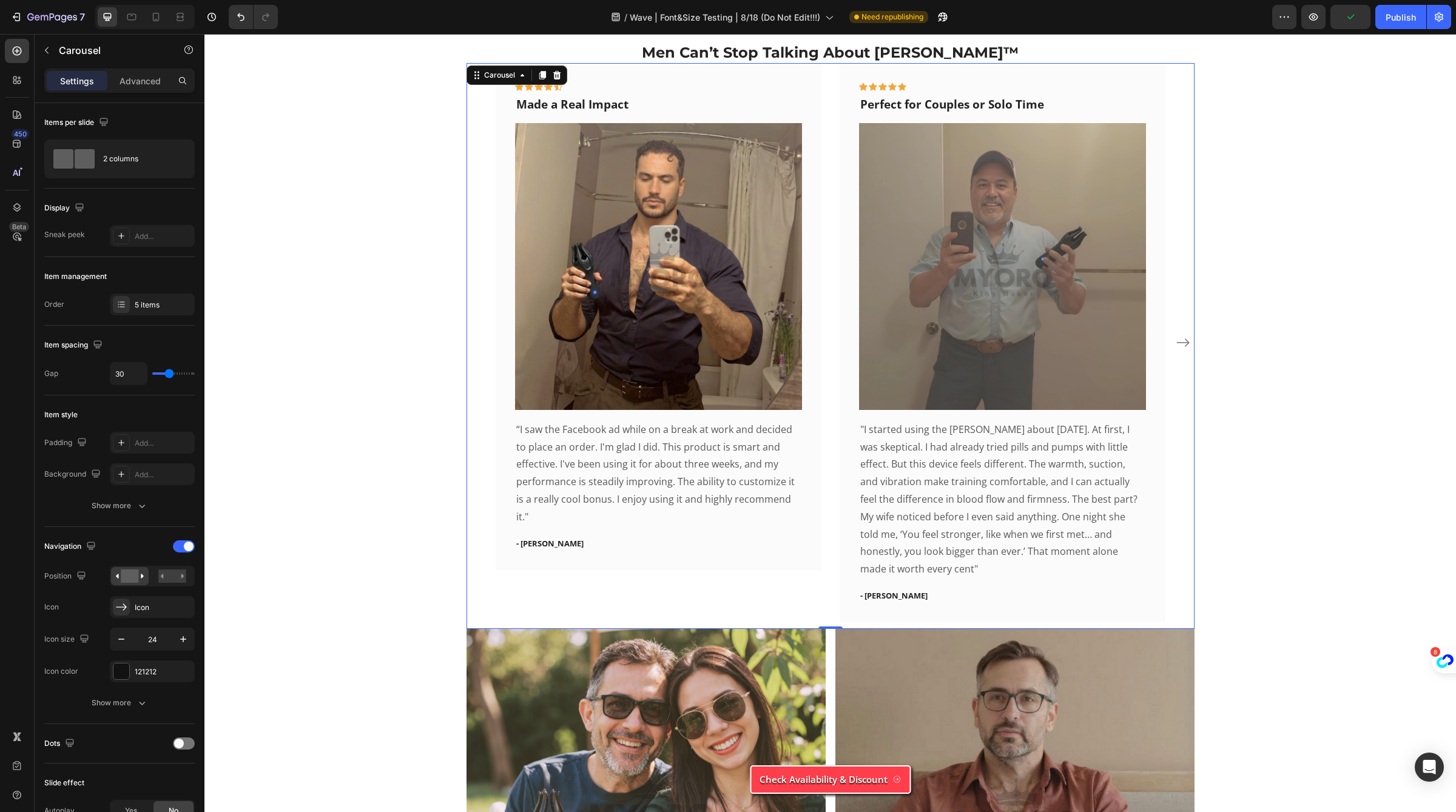
click at [521, 575] on div "Icon Icon Icon Icon Icon Row Made a Real Impact Text block Image “I saw the Fac…" at bounding box center [658, 342] width 326 height 559
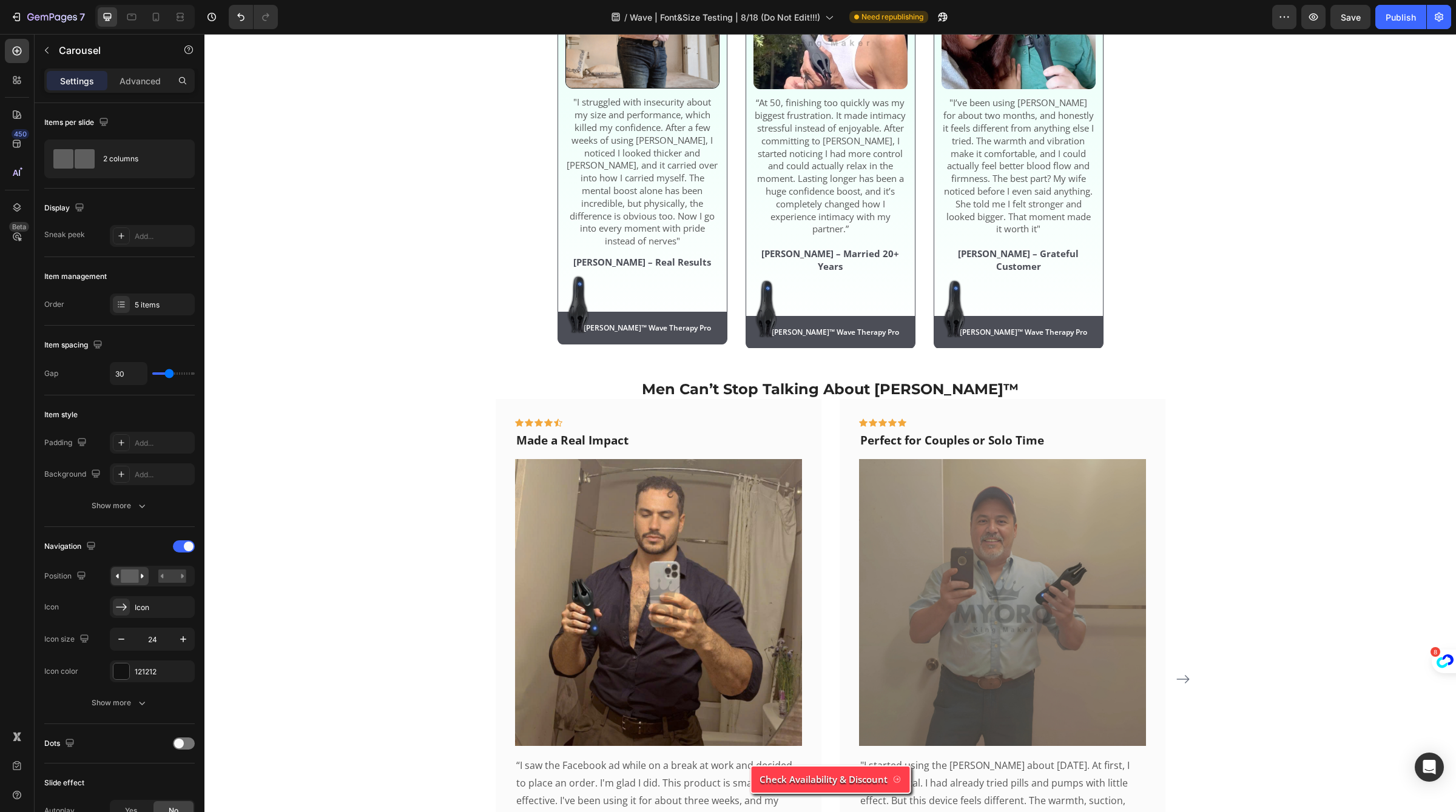
scroll to position [4641, 0]
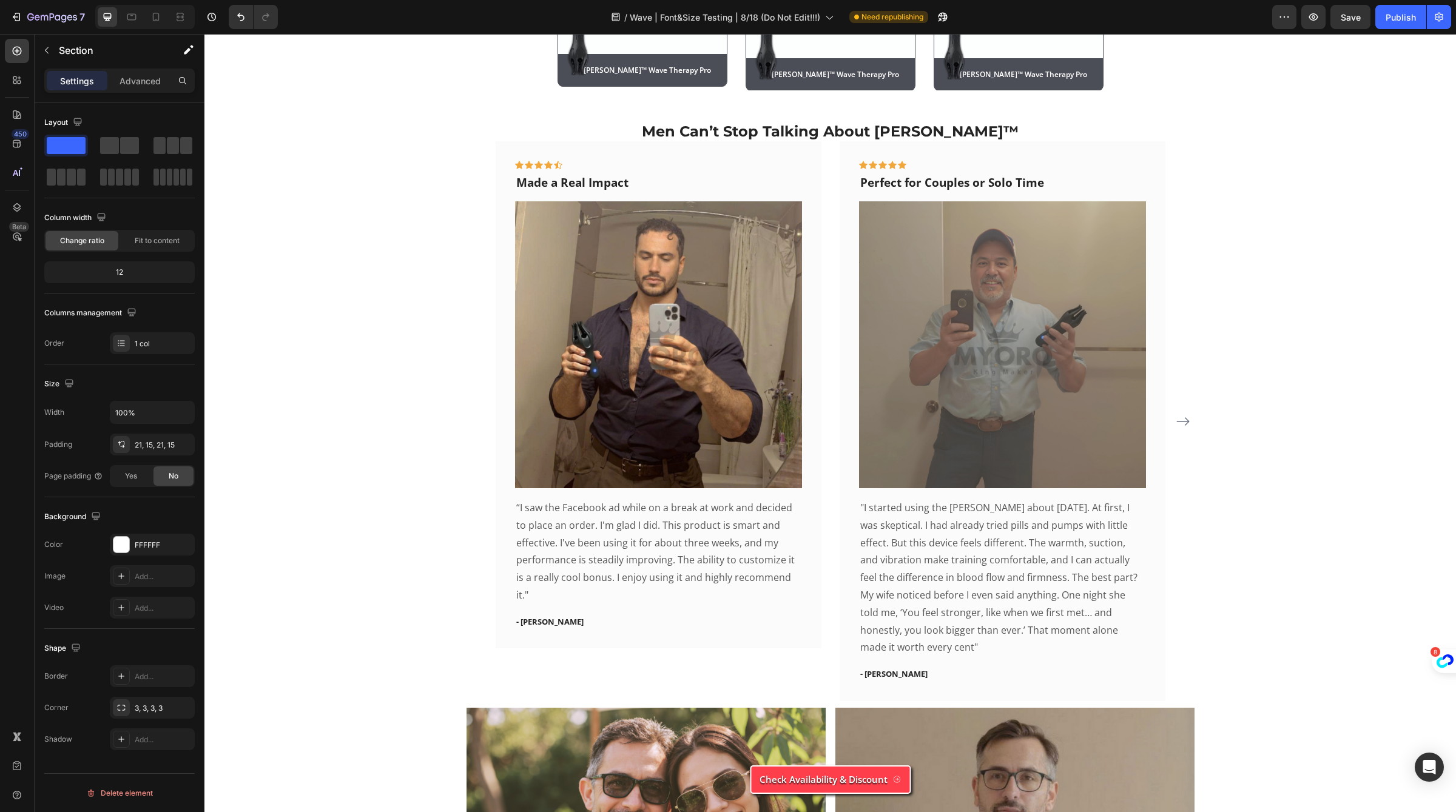
click at [465, 629] on div "Men Can’t Stop Talking About [PERSON_NAME]™ Heading Icon Icon Icon Icon Icon Ro…" at bounding box center [830, 772] width 1234 height 1298
click at [526, 645] on div "Icon Icon Icon Icon Icon Row Made a Real Impact Text block Image “I saw the Fac…" at bounding box center [658, 420] width 326 height 559
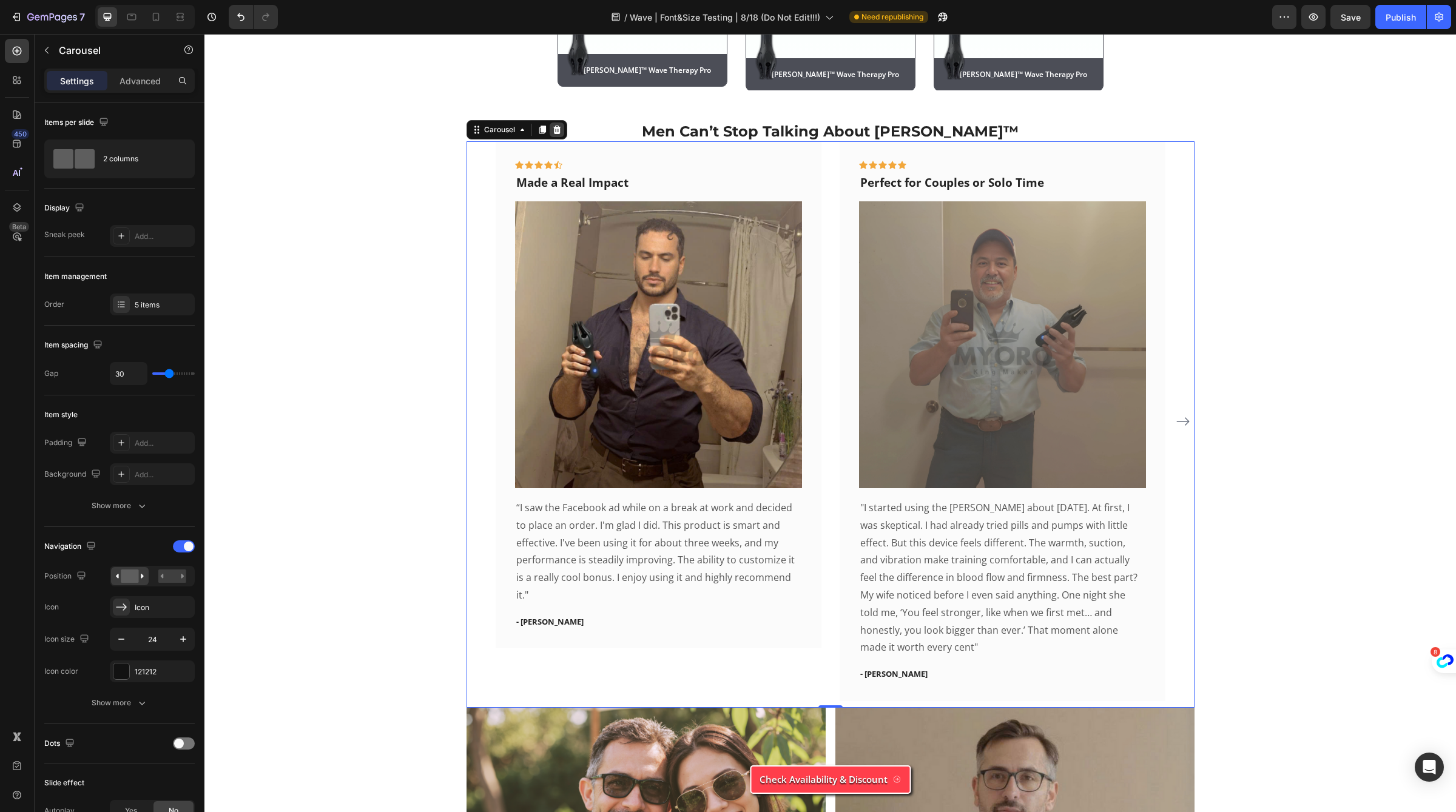
click at [560, 125] on icon at bounding box center [557, 130] width 10 height 10
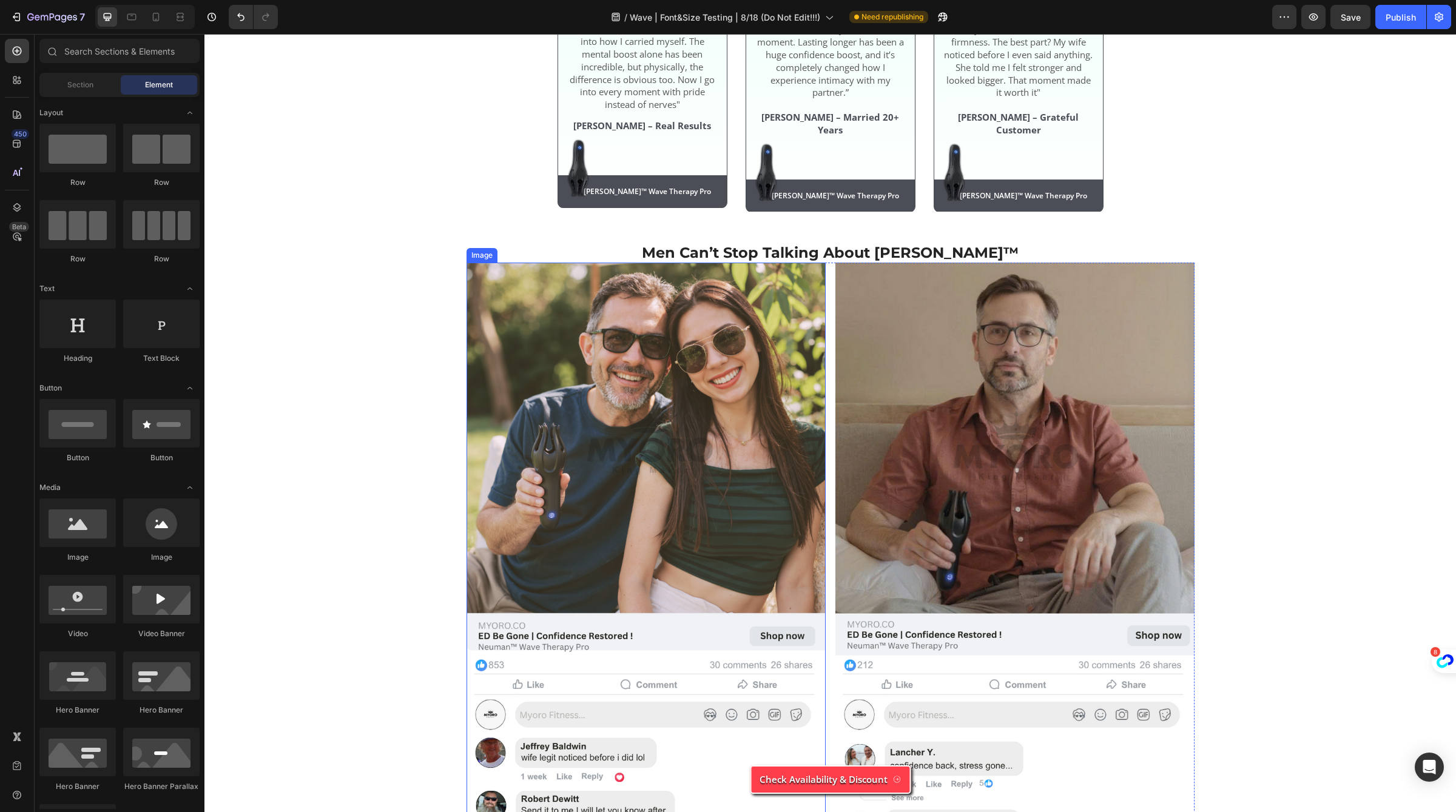
scroll to position [4405, 0]
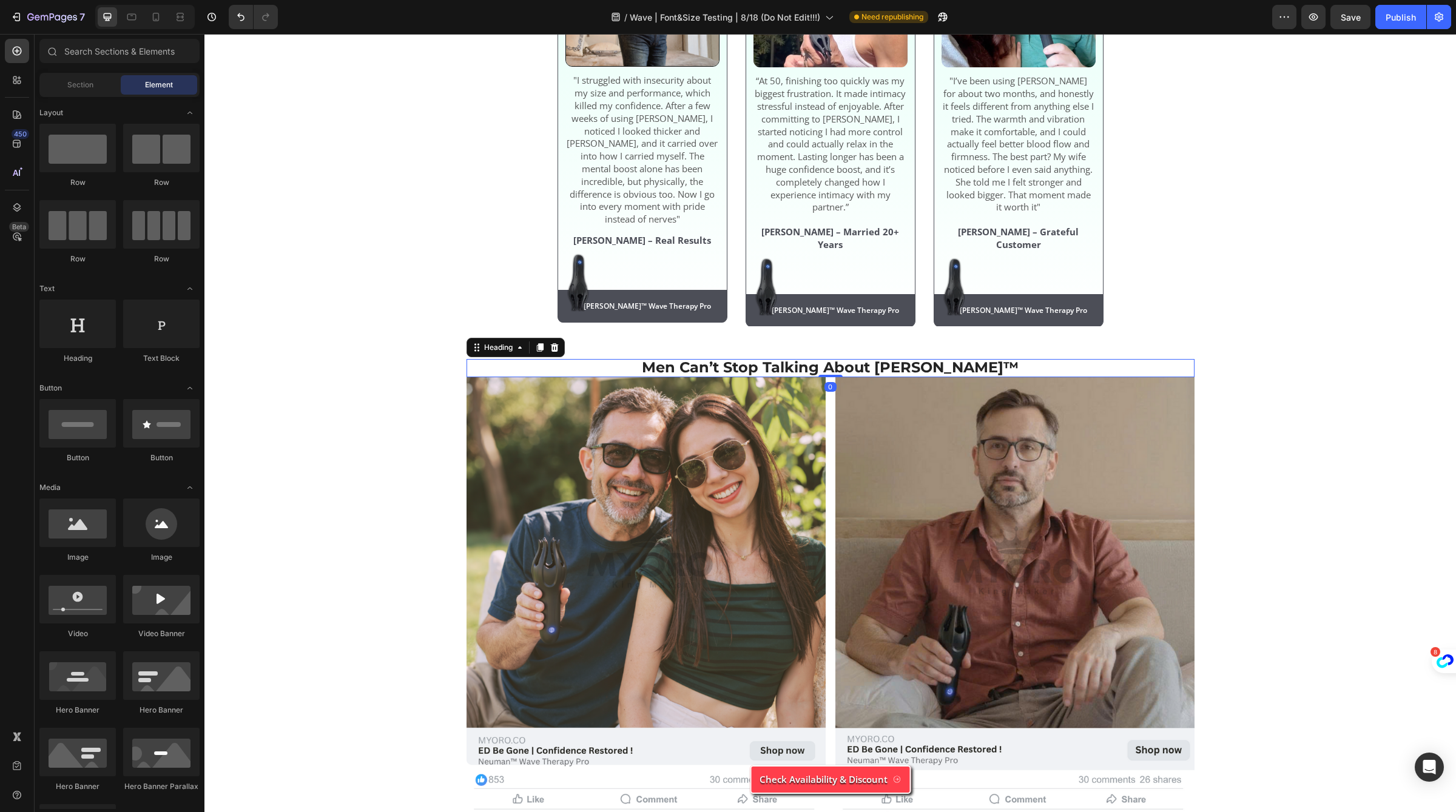
click at [750, 360] on span "Men Can’t Stop Talking About [PERSON_NAME]™" at bounding box center [830, 367] width 376 height 18
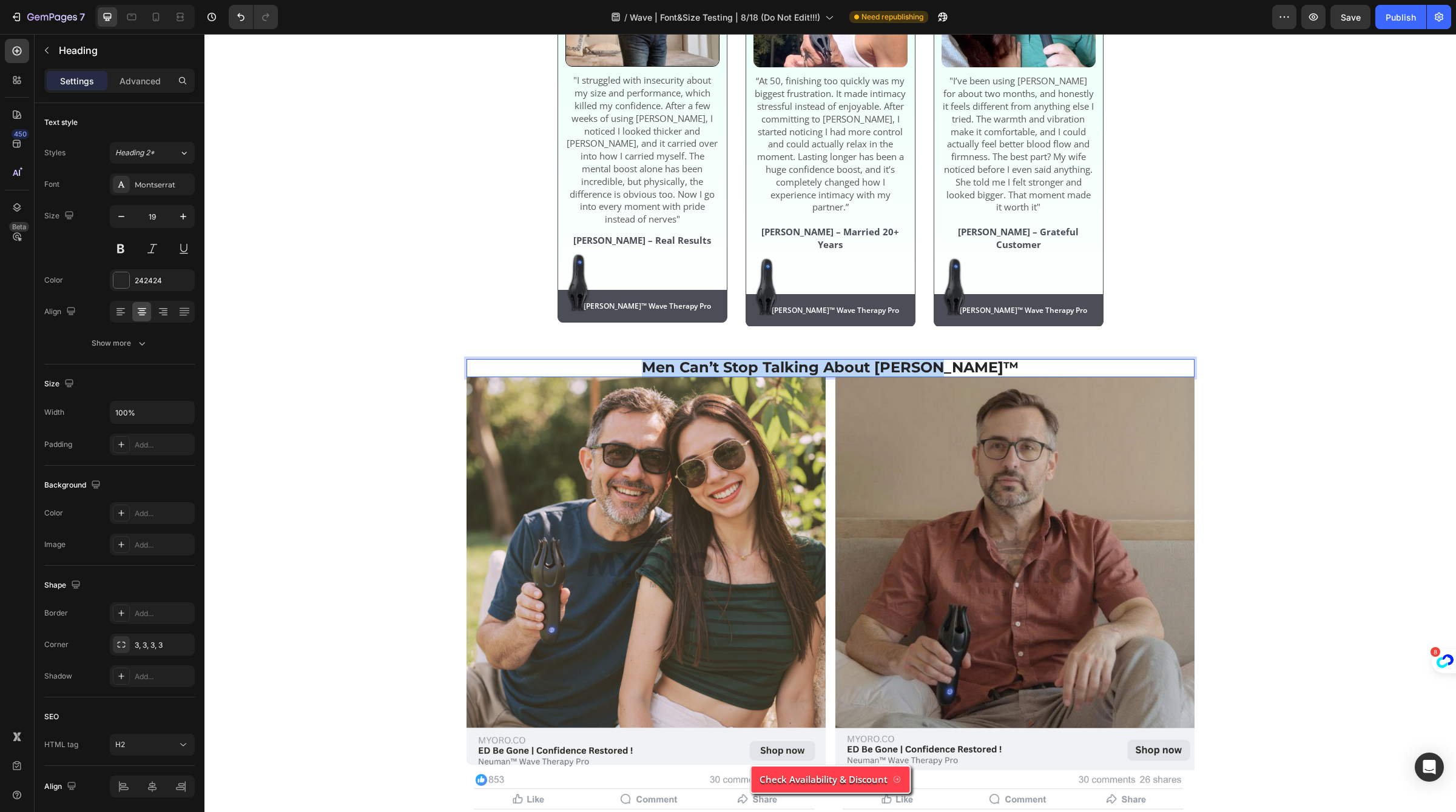
click at [750, 360] on span "Men Can’t Stop Talking About [PERSON_NAME]™" at bounding box center [830, 367] width 376 height 18
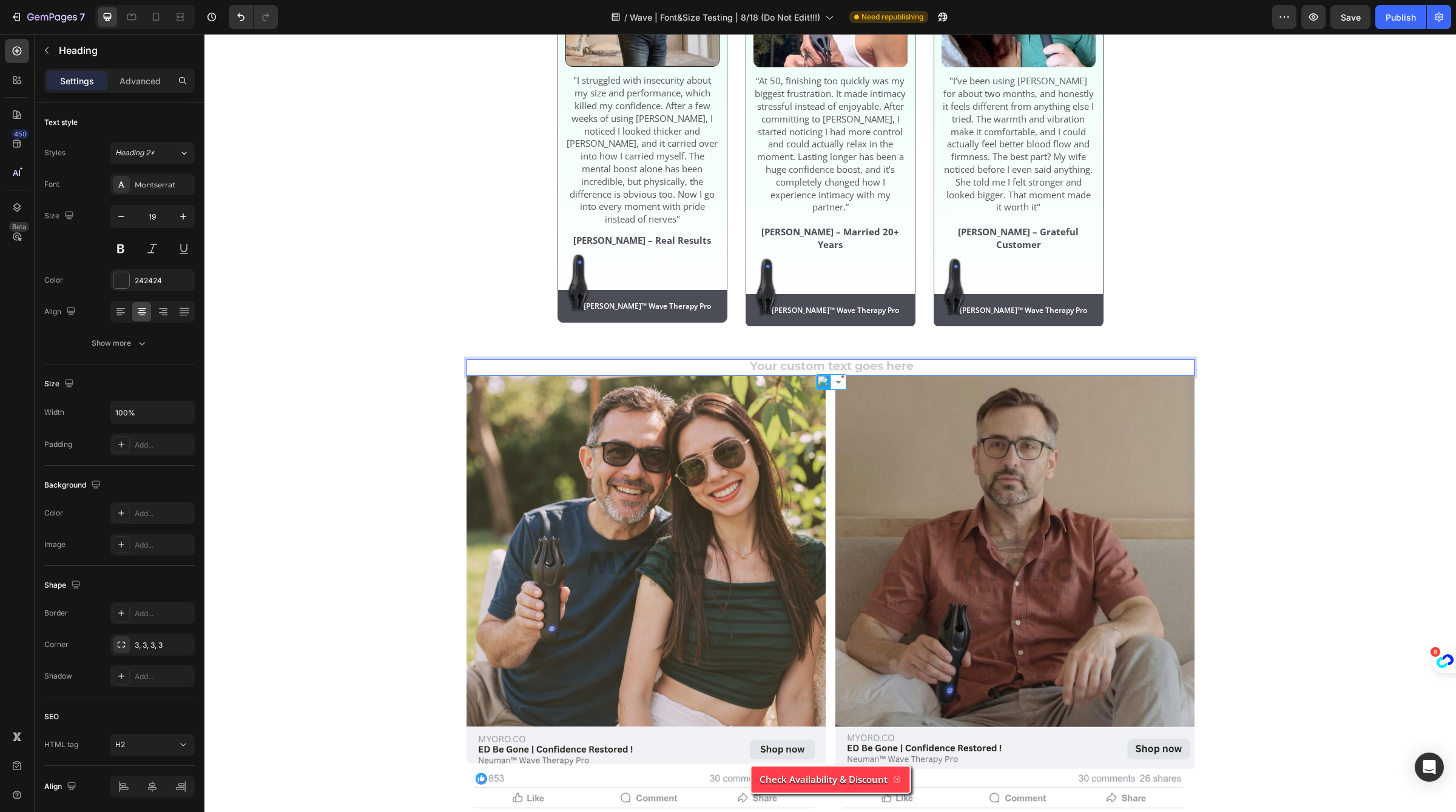
click at [654, 359] on h2 "Rich Text Editor. Editing area: main" at bounding box center [830, 367] width 728 height 18
click at [710, 329] on div "Men Can’t Stop Talking About [PERSON_NAME]™ Heading Excellent 4.9 | +2,460 Cust…" at bounding box center [831, 34] width 546 height 623
click at [800, 360] on h2 "Rich Text Editor. Editing area: main" at bounding box center [830, 367] width 728 height 18
click at [555, 343] on icon at bounding box center [554, 347] width 8 height 9
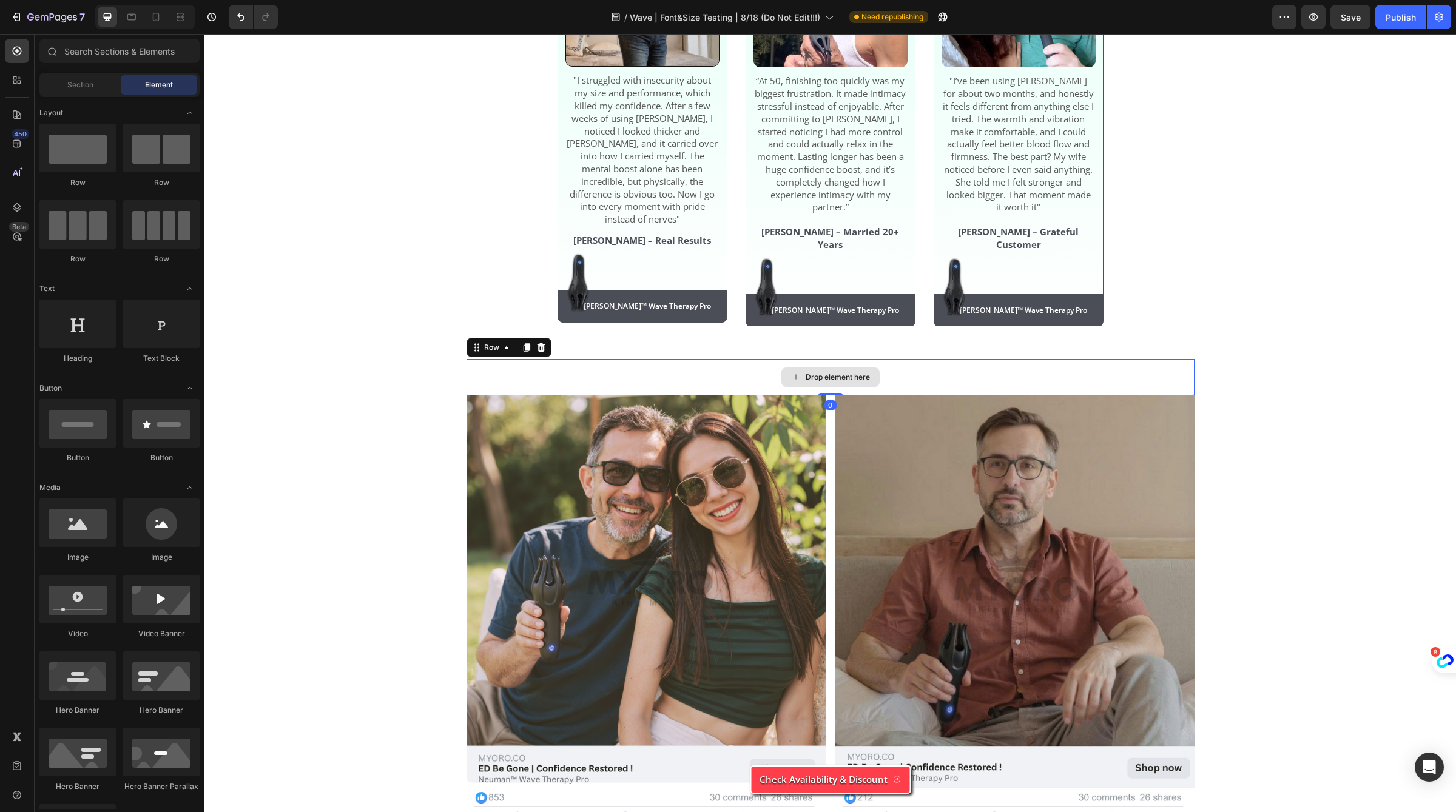
click at [734, 359] on div "Drop element here" at bounding box center [830, 376] width 728 height 36
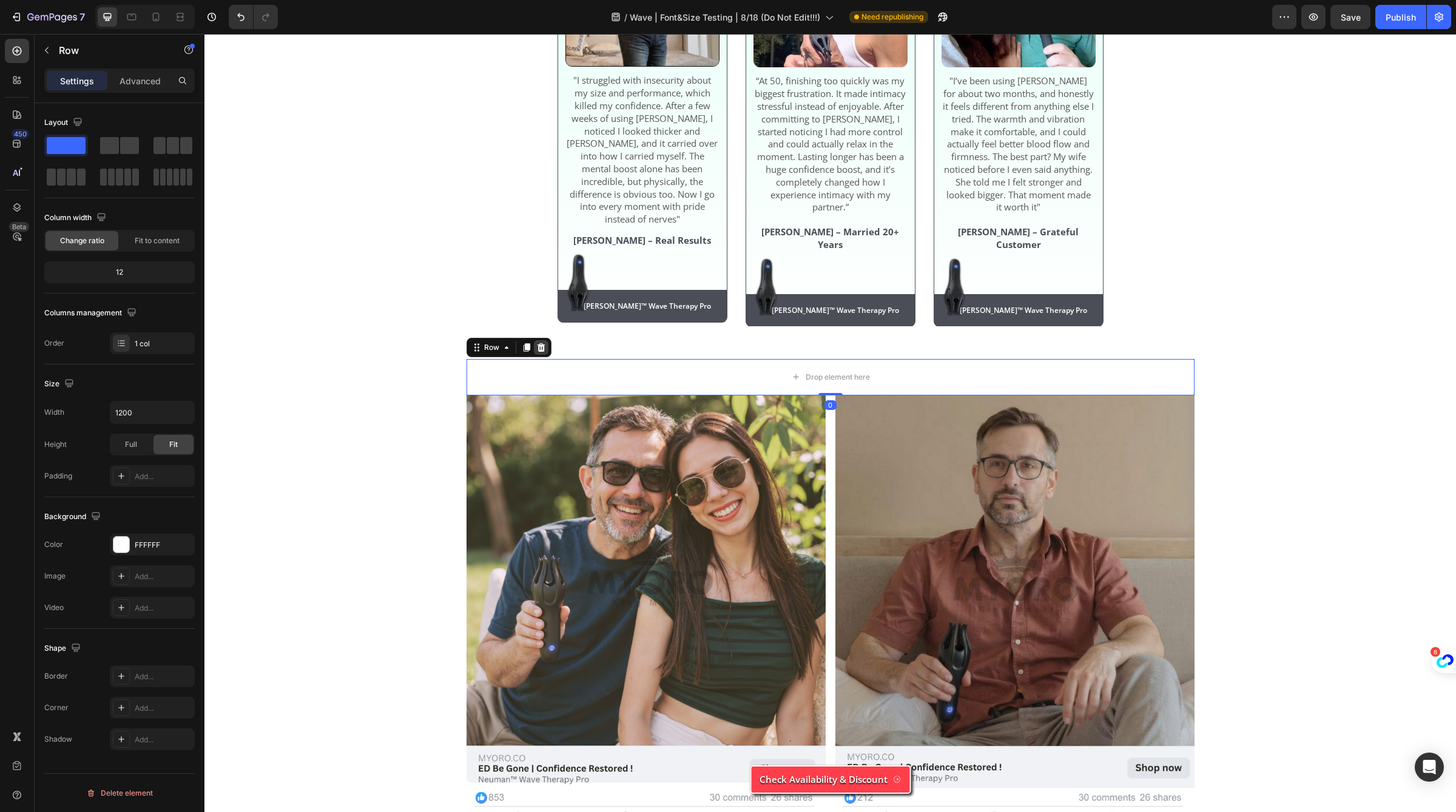
click at [545, 345] on div at bounding box center [540, 347] width 15 height 15
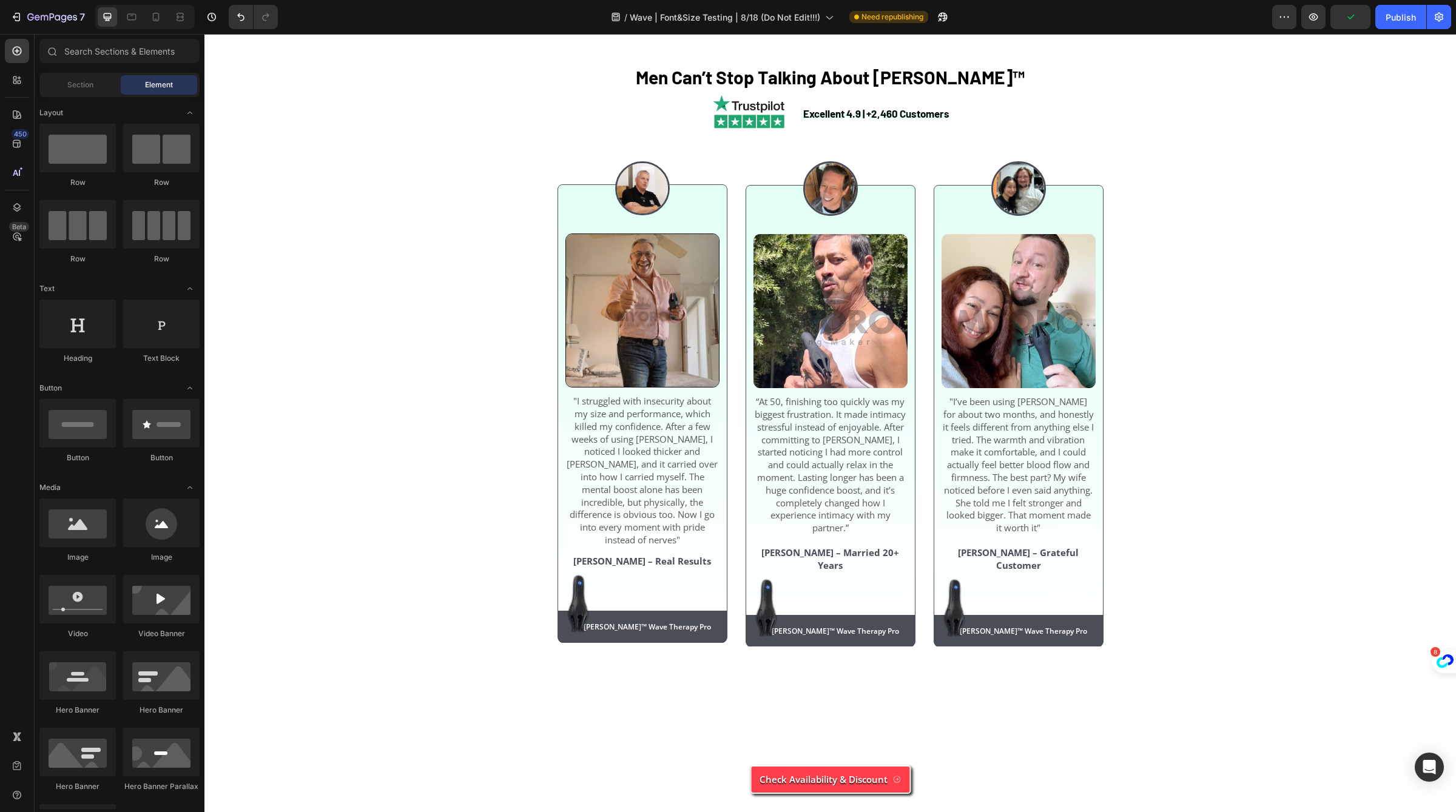
scroll to position [3668, 0]
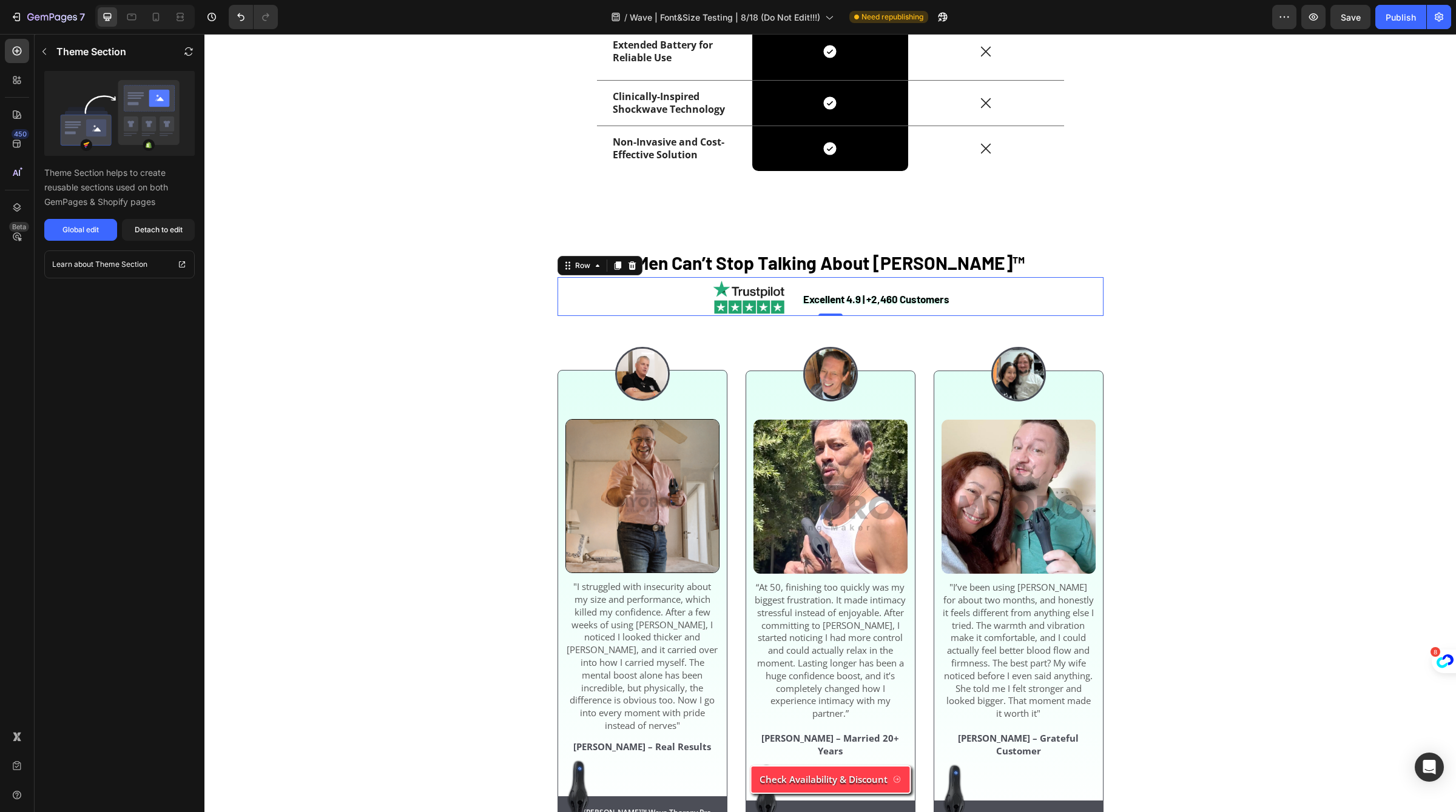
click at [587, 316] on div "Excellent 4.9 | +2,460 Customers Text Block Image Row 0" at bounding box center [831, 296] width 546 height 39
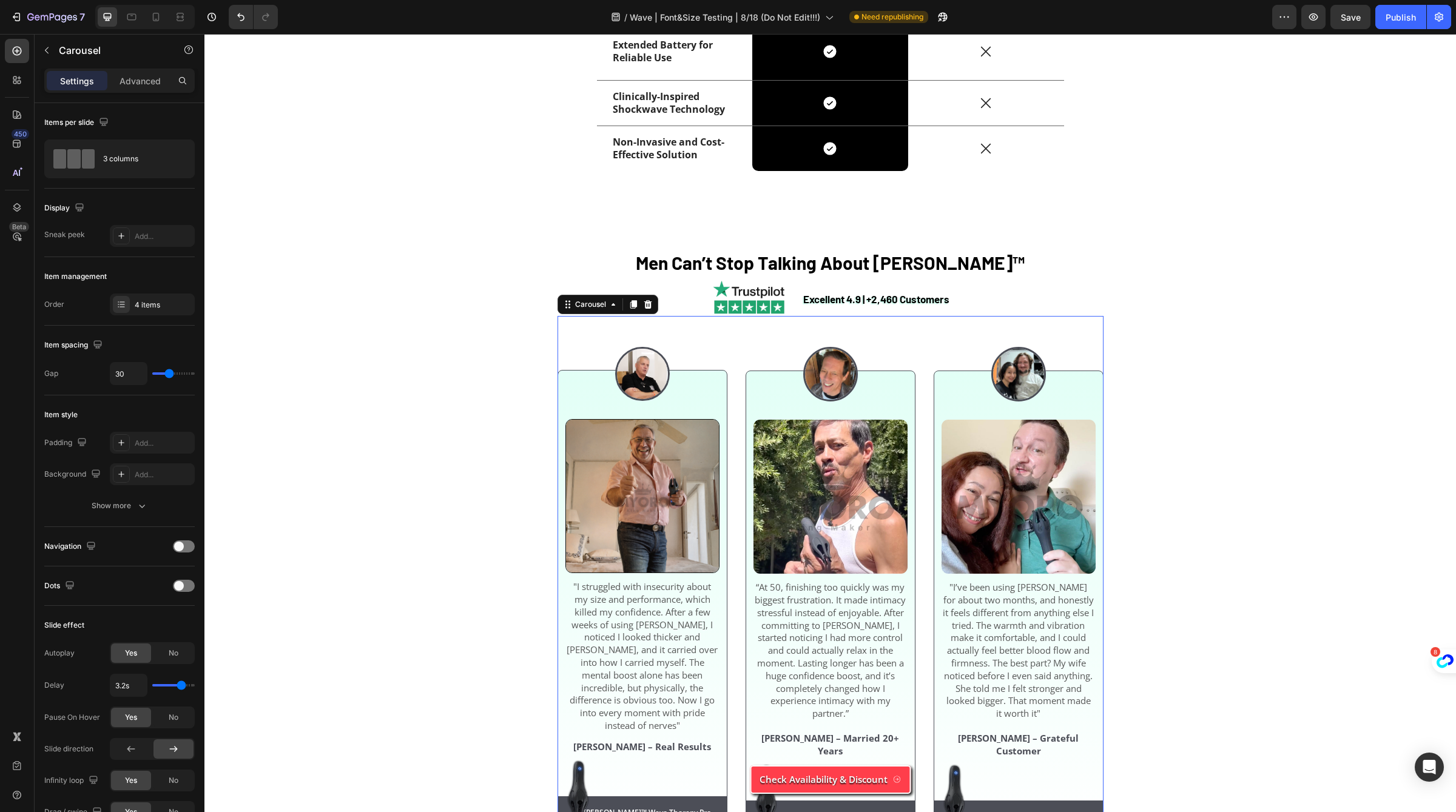
click at [562, 561] on div "Image Image "I struggled with insecurity about my size and performance, which k…" at bounding box center [643, 573] width 170 height 516
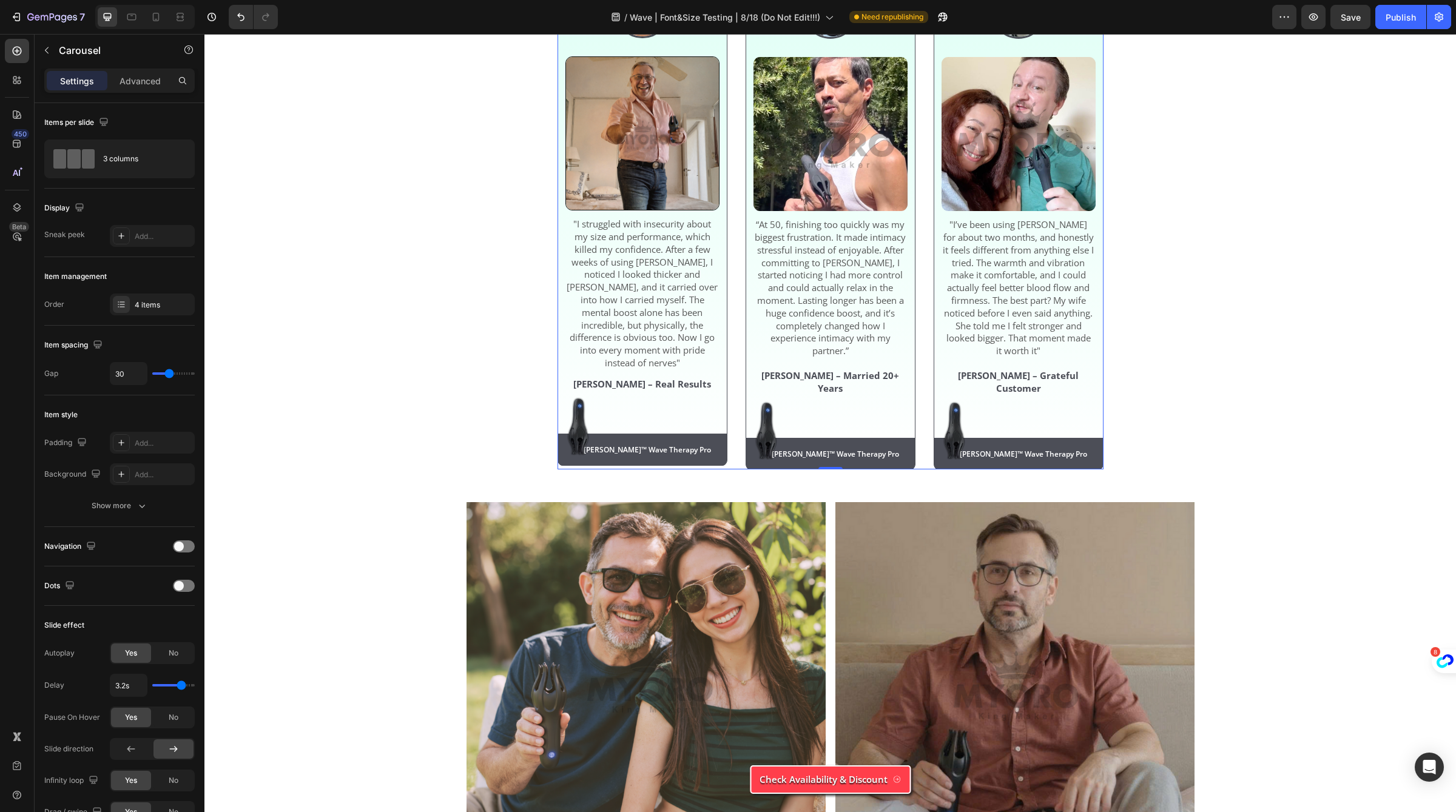
scroll to position [4211, 0]
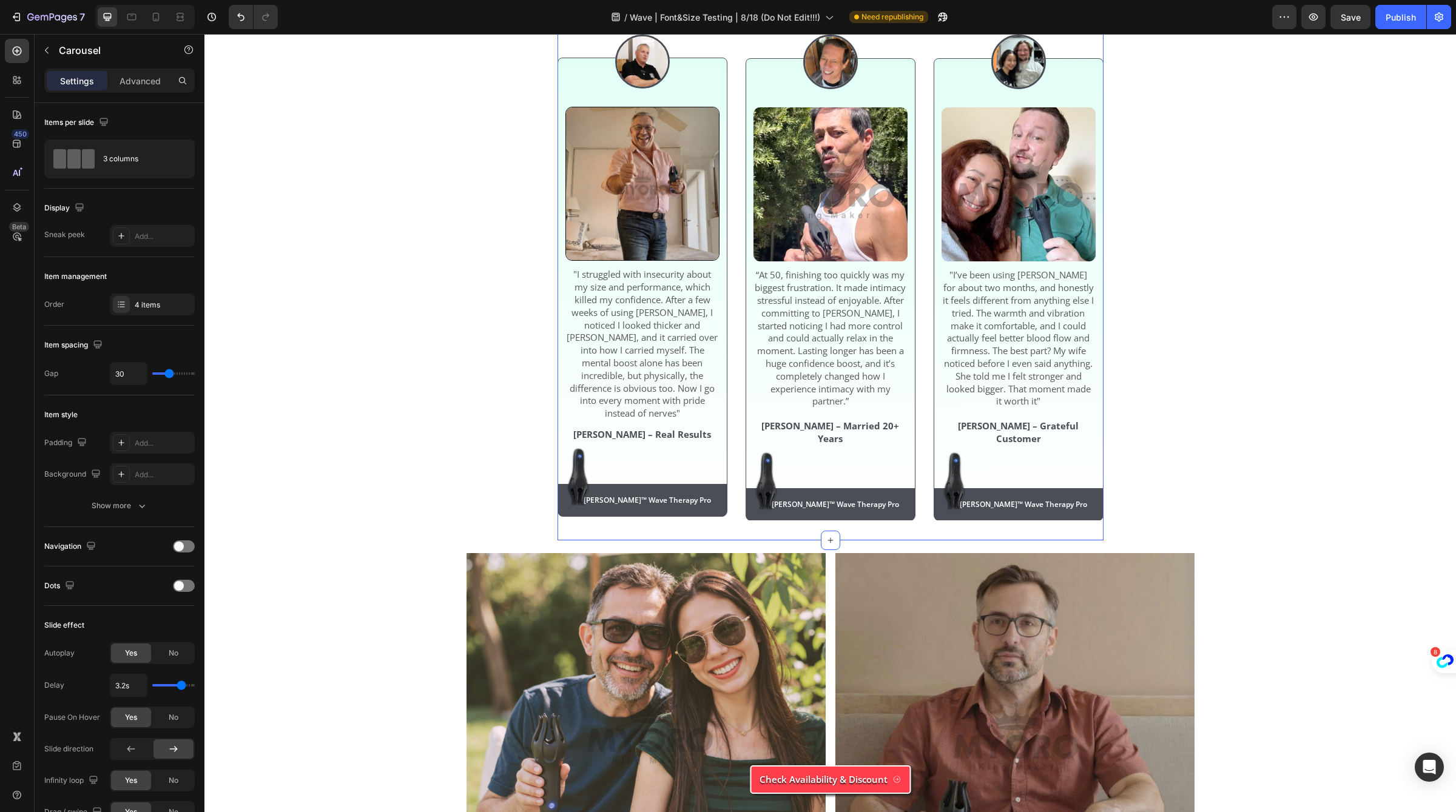
click at [736, 525] on div "Men Can’t Stop Talking About [PERSON_NAME]™ Heading Excellent 4.9 | +2,460 Cust…" at bounding box center [831, 228] width 546 height 623
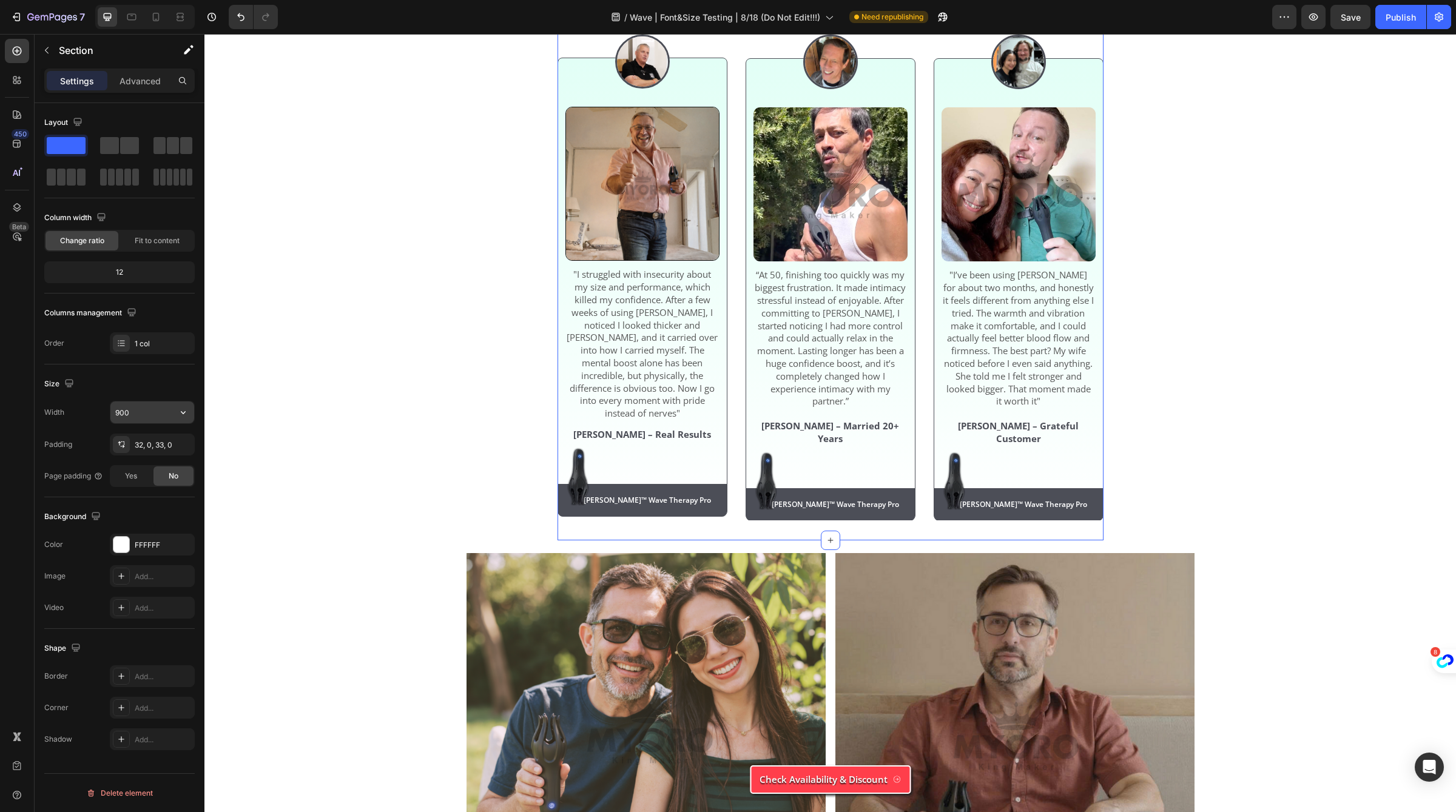
click at [140, 404] on input "900" at bounding box center [152, 412] width 84 height 21
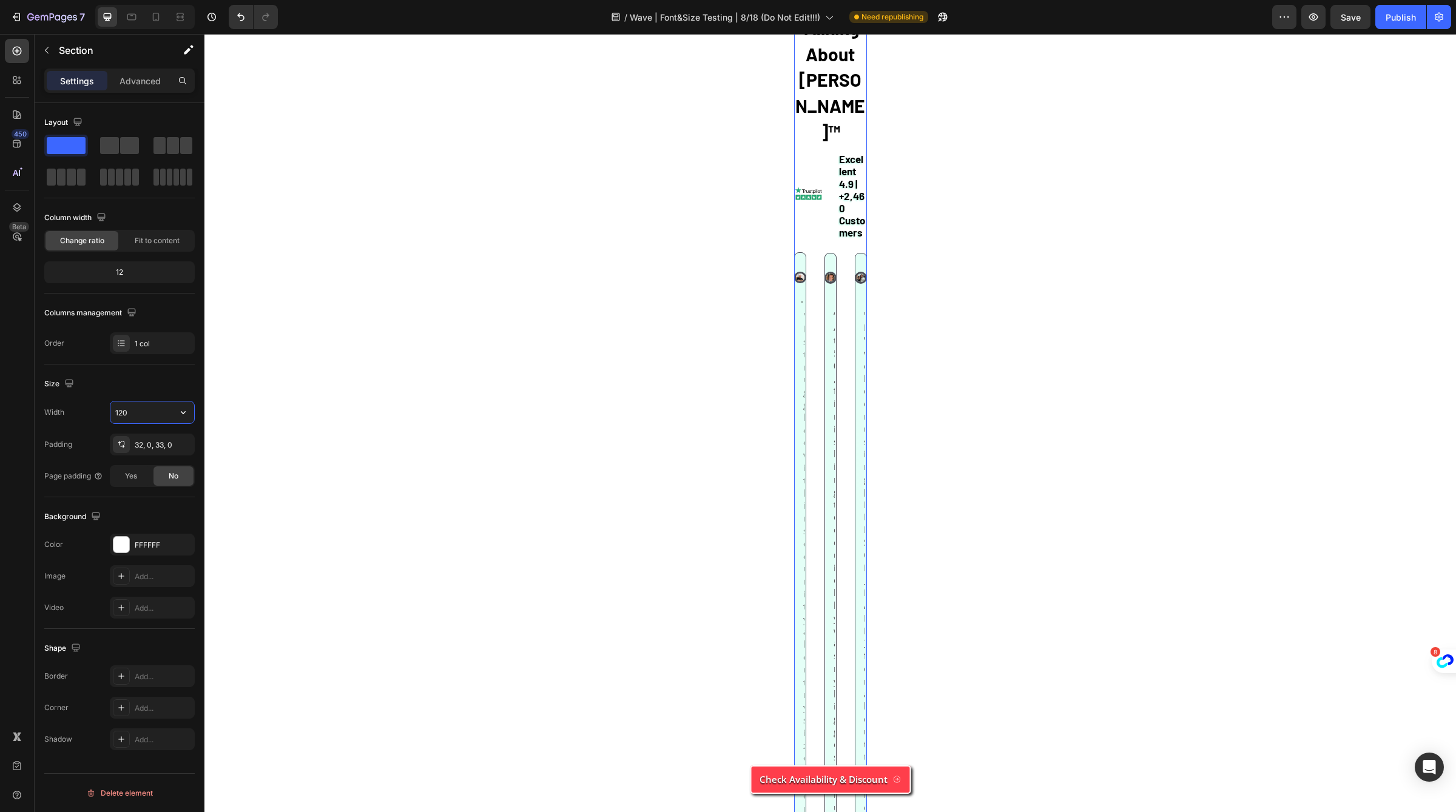
type input "1200"
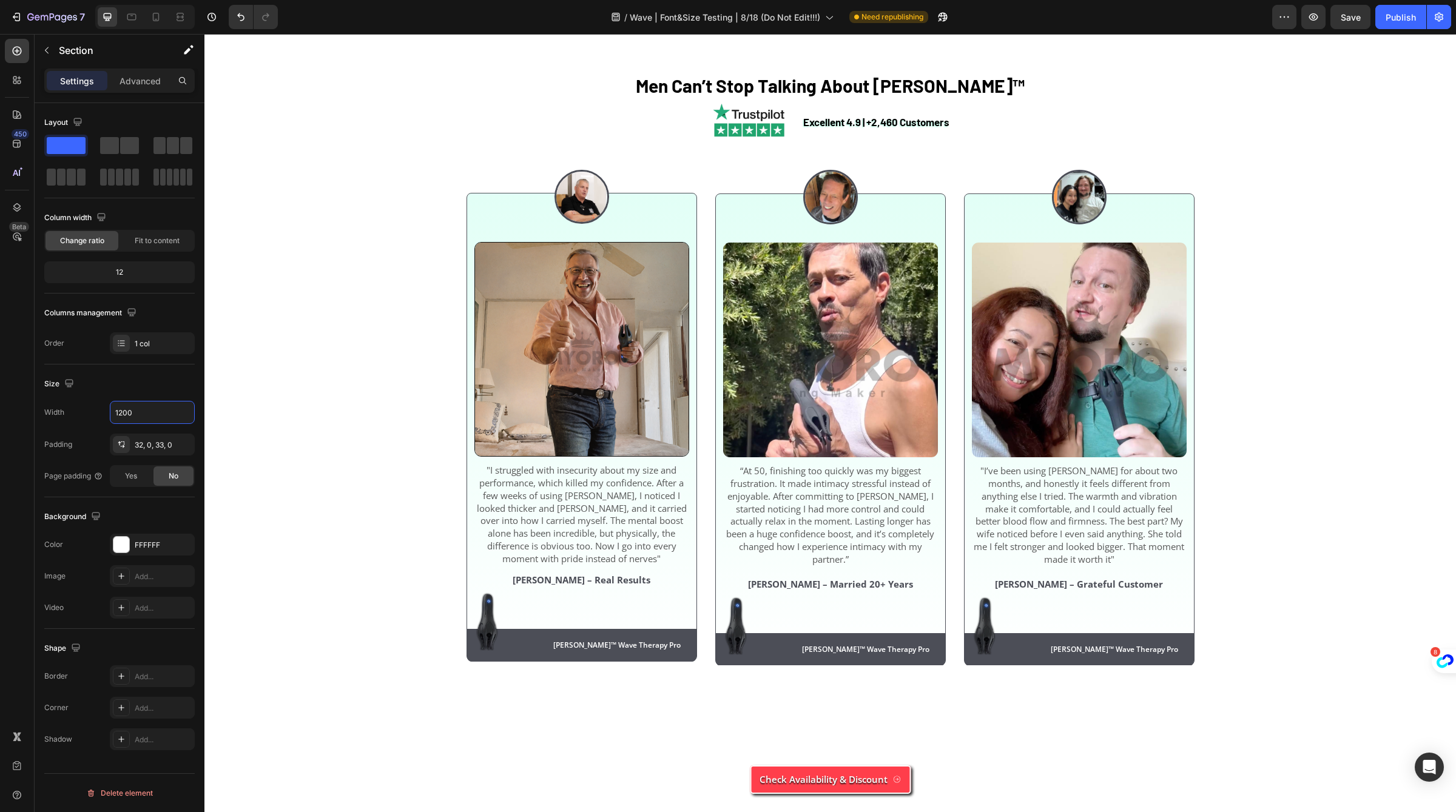
scroll to position [3822, 0]
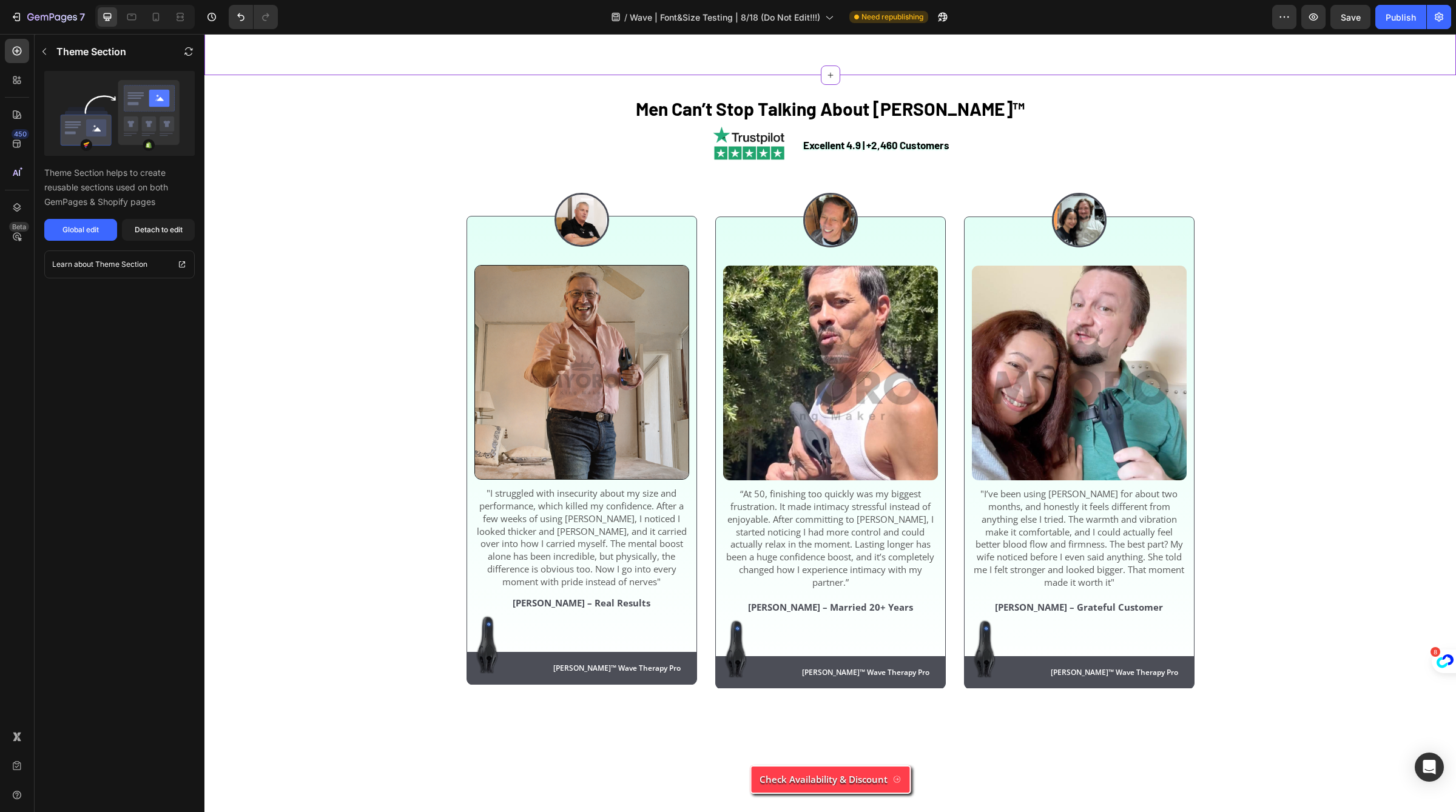
click at [613, 123] on h2 "Men Can’t Stop Talking About [PERSON_NAME]™" at bounding box center [830, 108] width 728 height 28
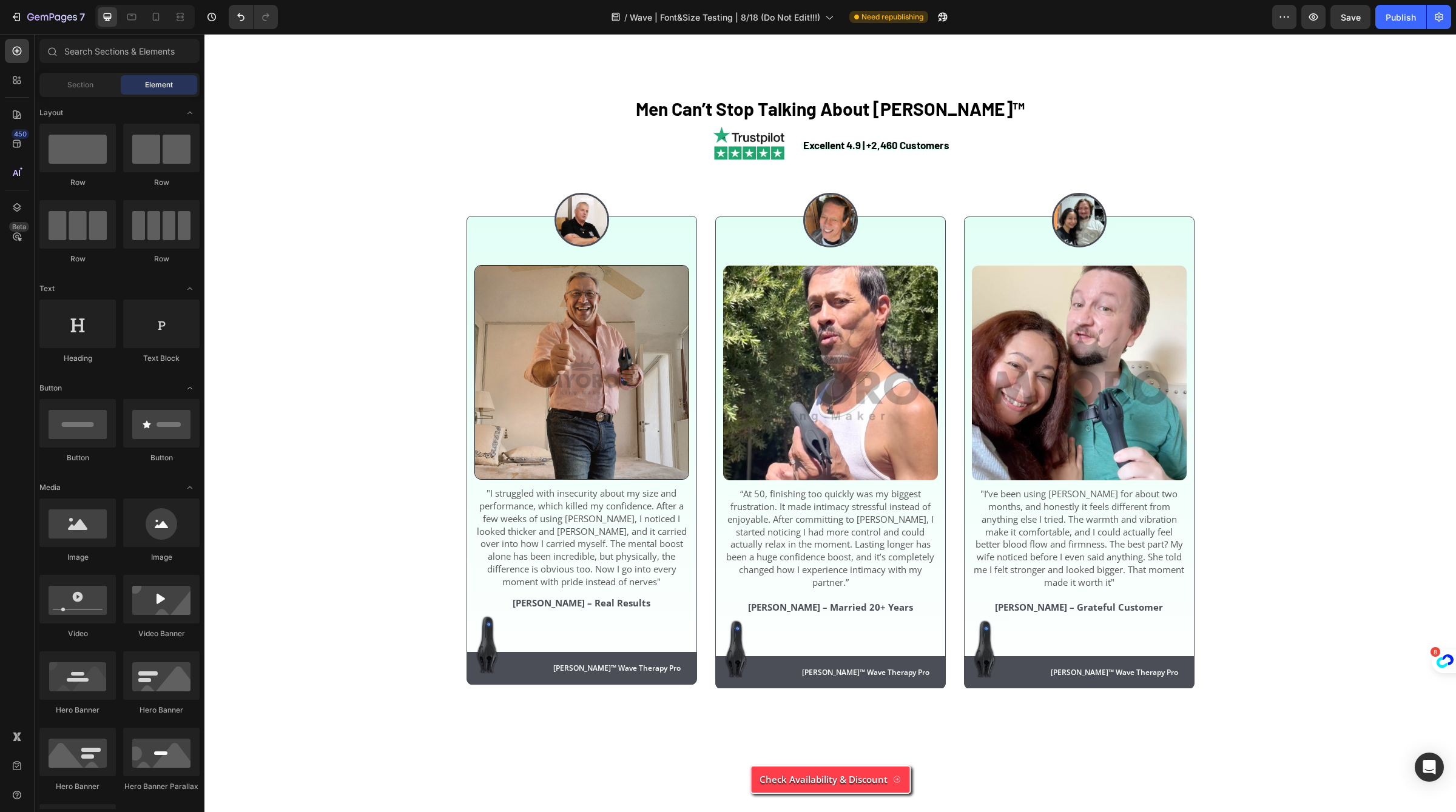
click at [492, 310] on div "Men Can’t Stop Talking About [PERSON_NAME]™ Heading Excellent 4.9 | +2,460 Cust…" at bounding box center [830, 391] width 728 height 633
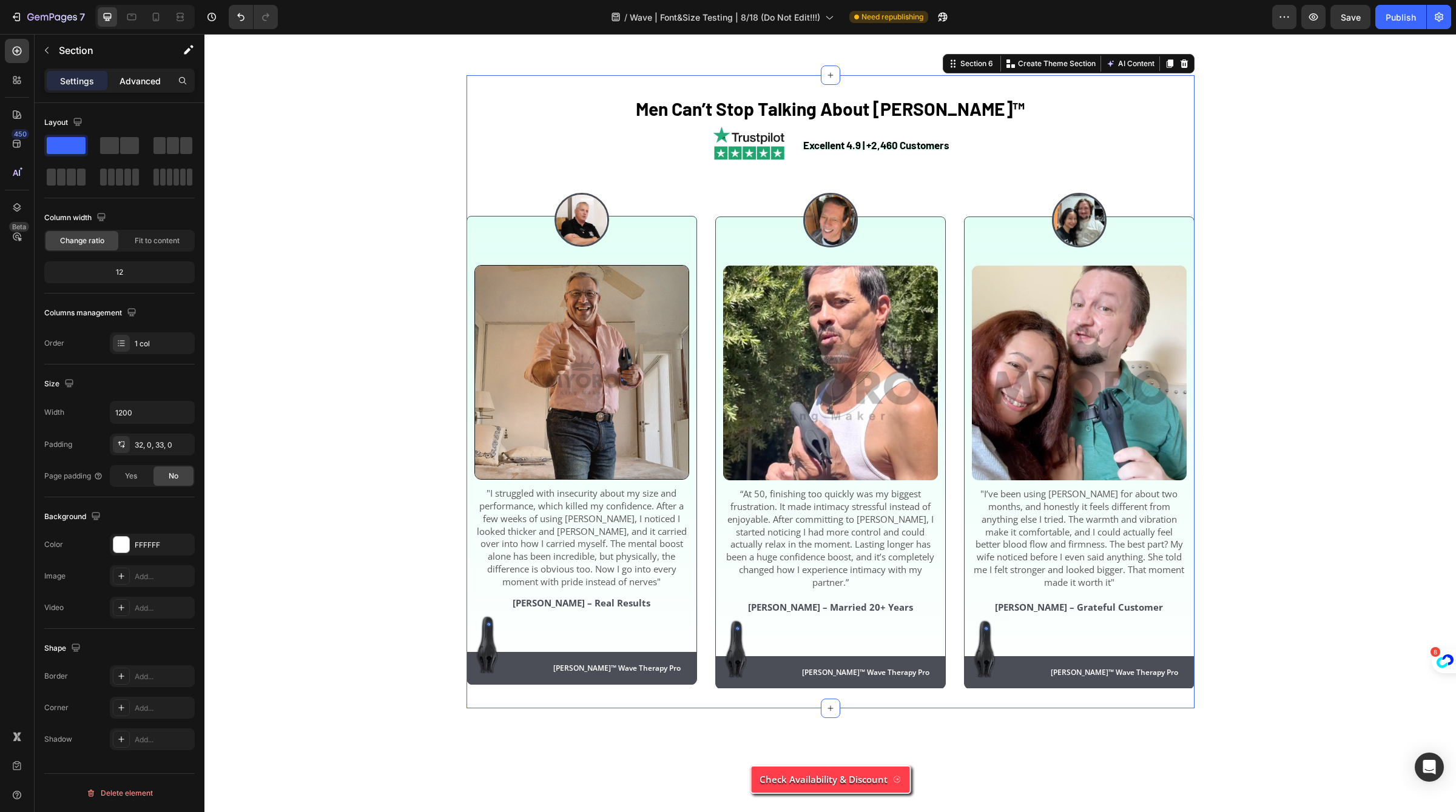
click at [151, 75] on p "Advanced" at bounding box center [140, 81] width 41 height 13
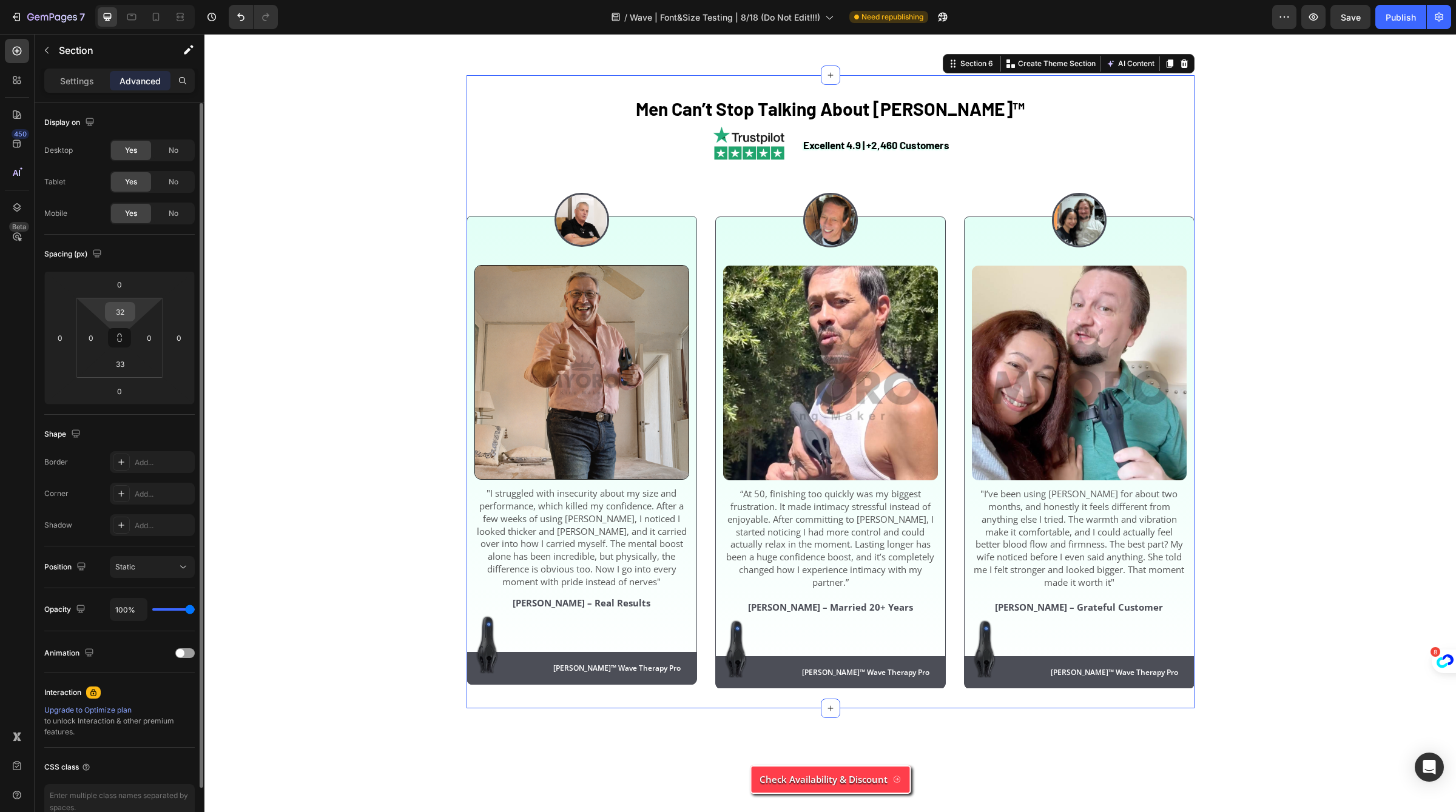
click at [127, 304] on input "32" at bounding box center [120, 311] width 24 height 19
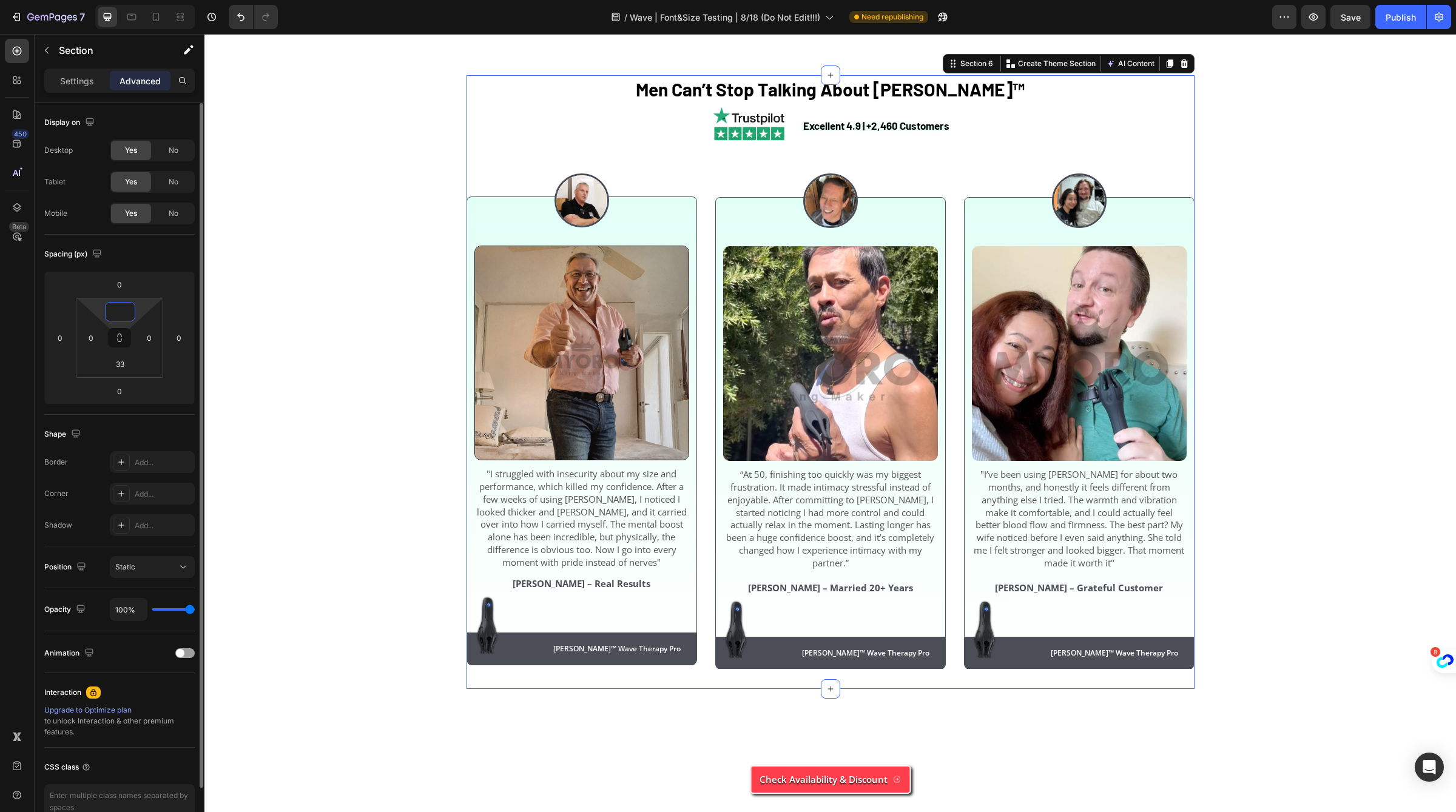
type input "0"
click at [165, 246] on div "Spacing (px)" at bounding box center [119, 254] width 150 height 19
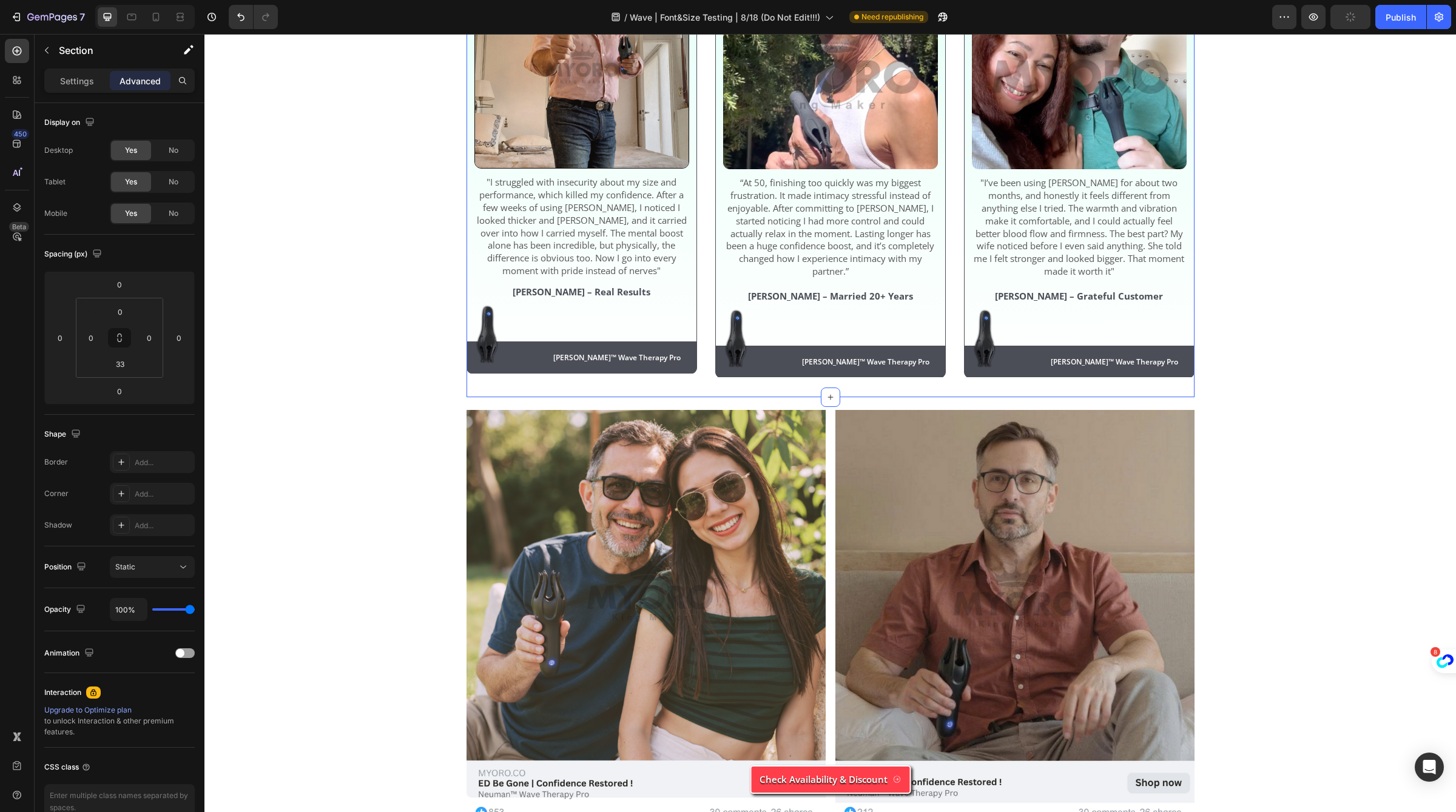
scroll to position [4333, 0]
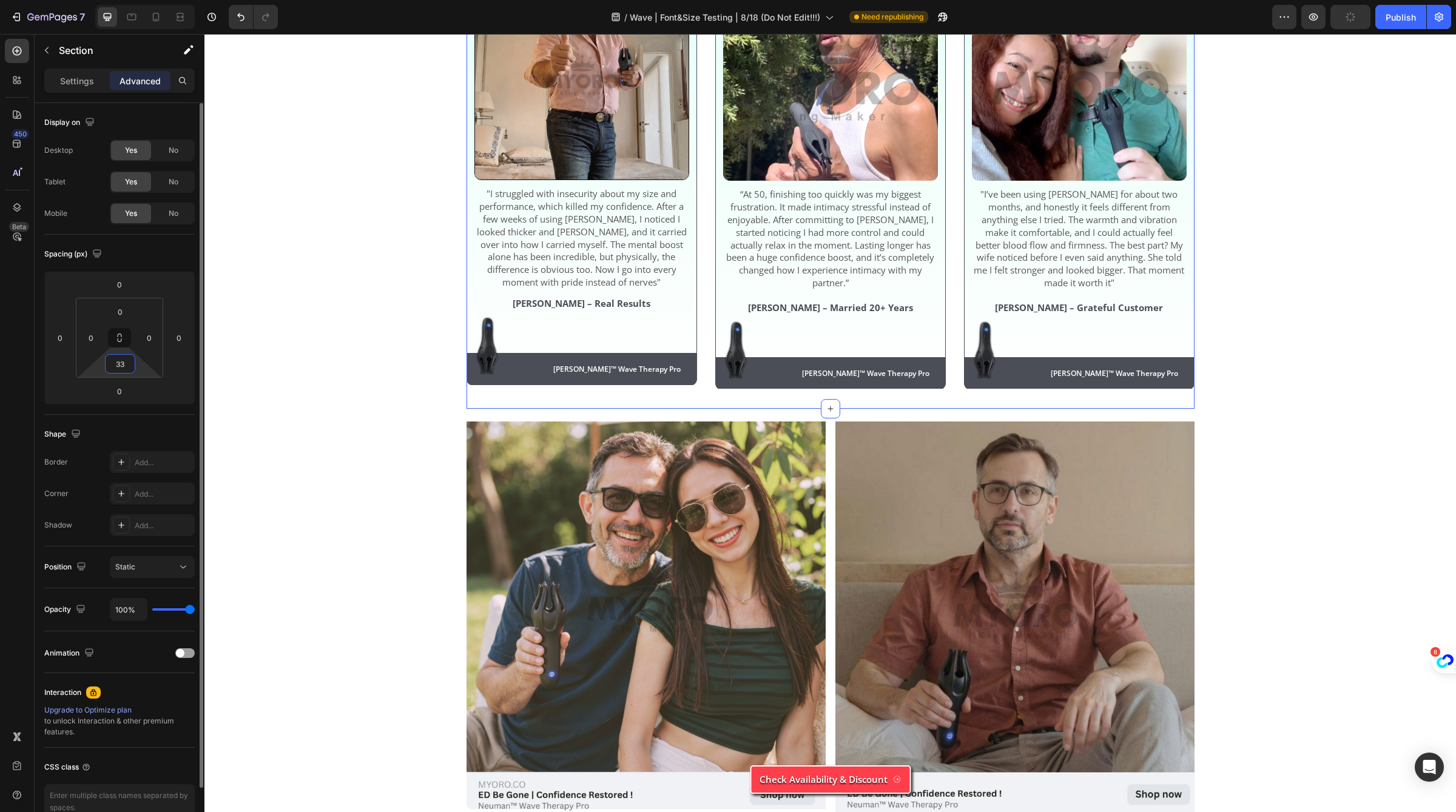
click at [129, 364] on input "33" at bounding box center [120, 364] width 24 height 19
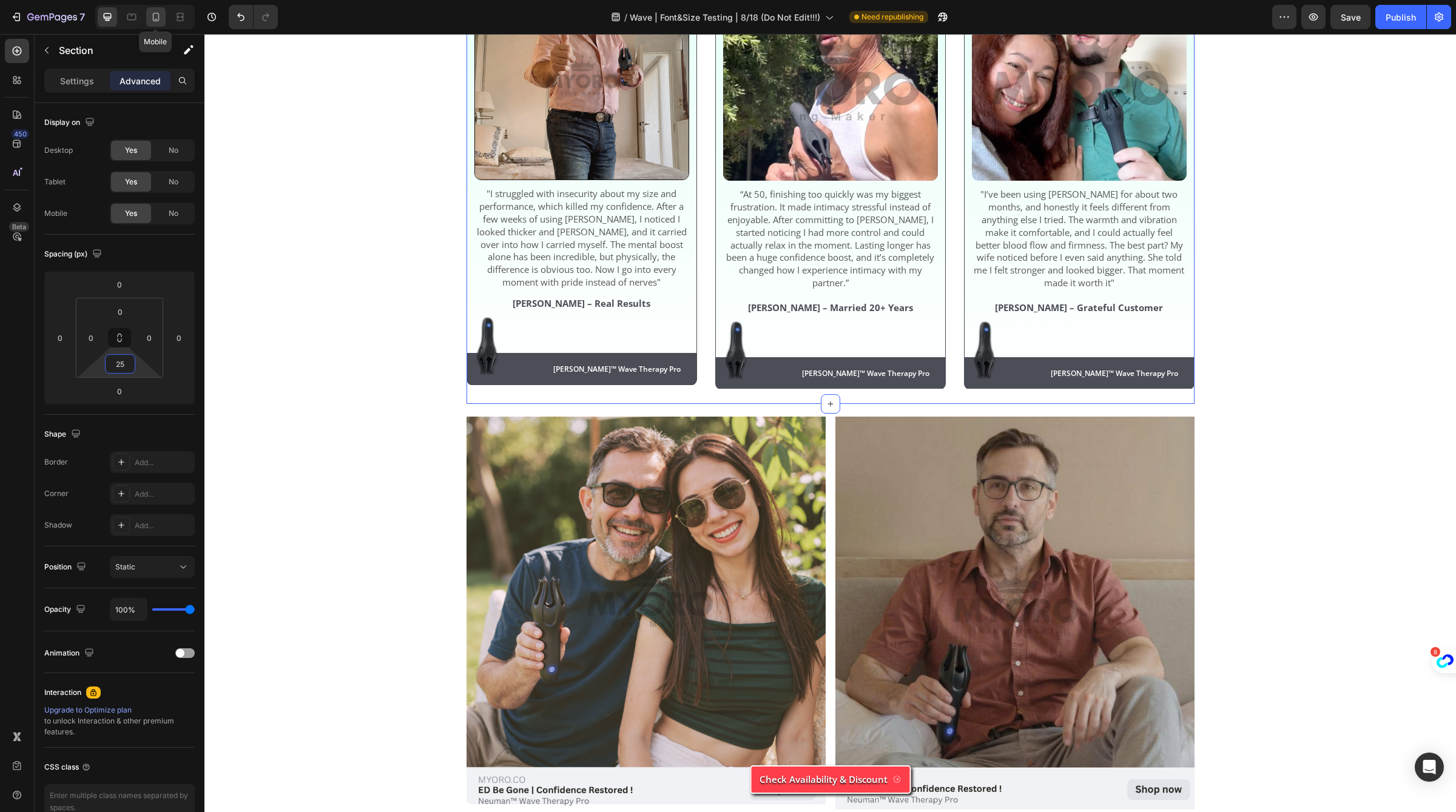
type input "25"
click at [158, 12] on icon at bounding box center [156, 17] width 12 height 12
type input "28"
type input "15"
type input "14"
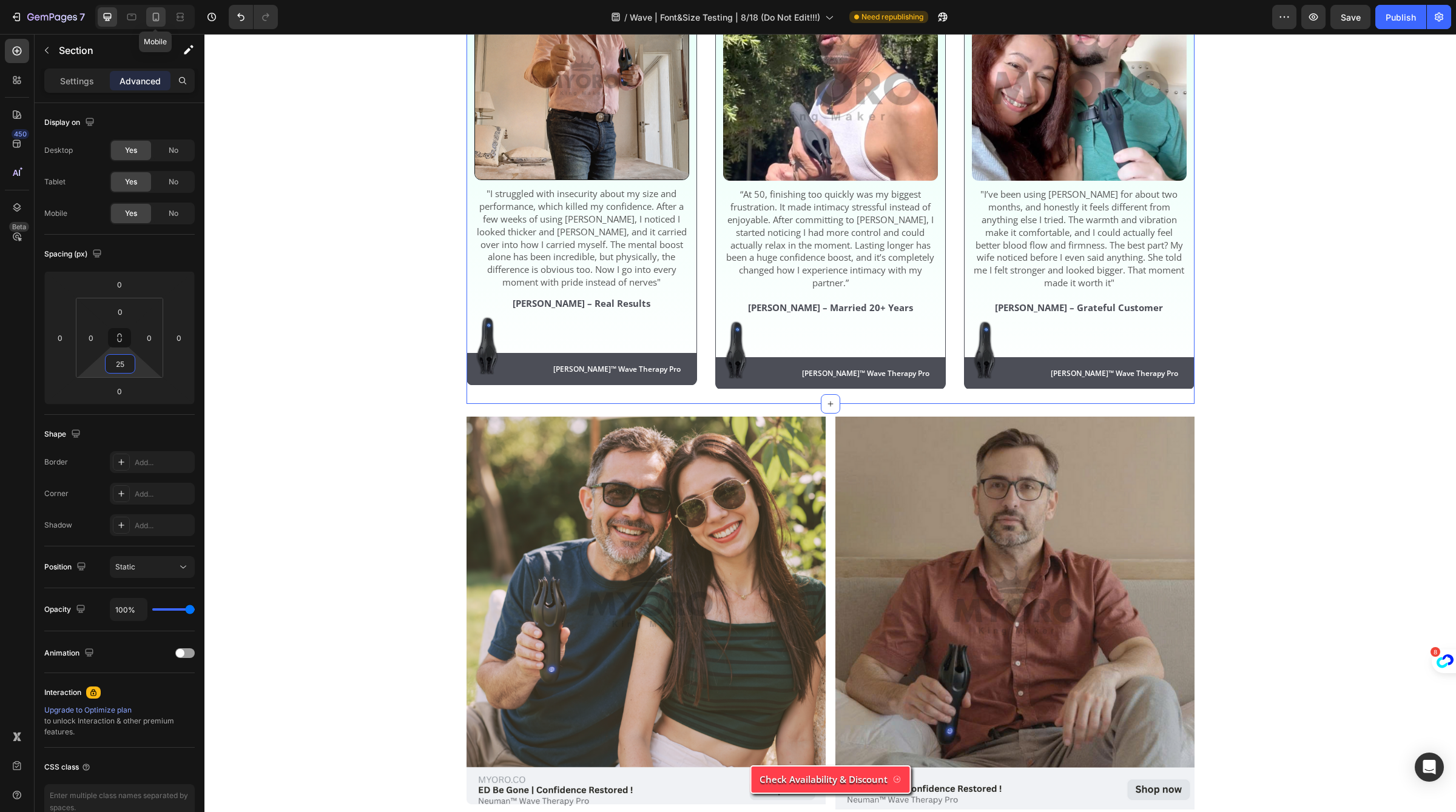
type input "15"
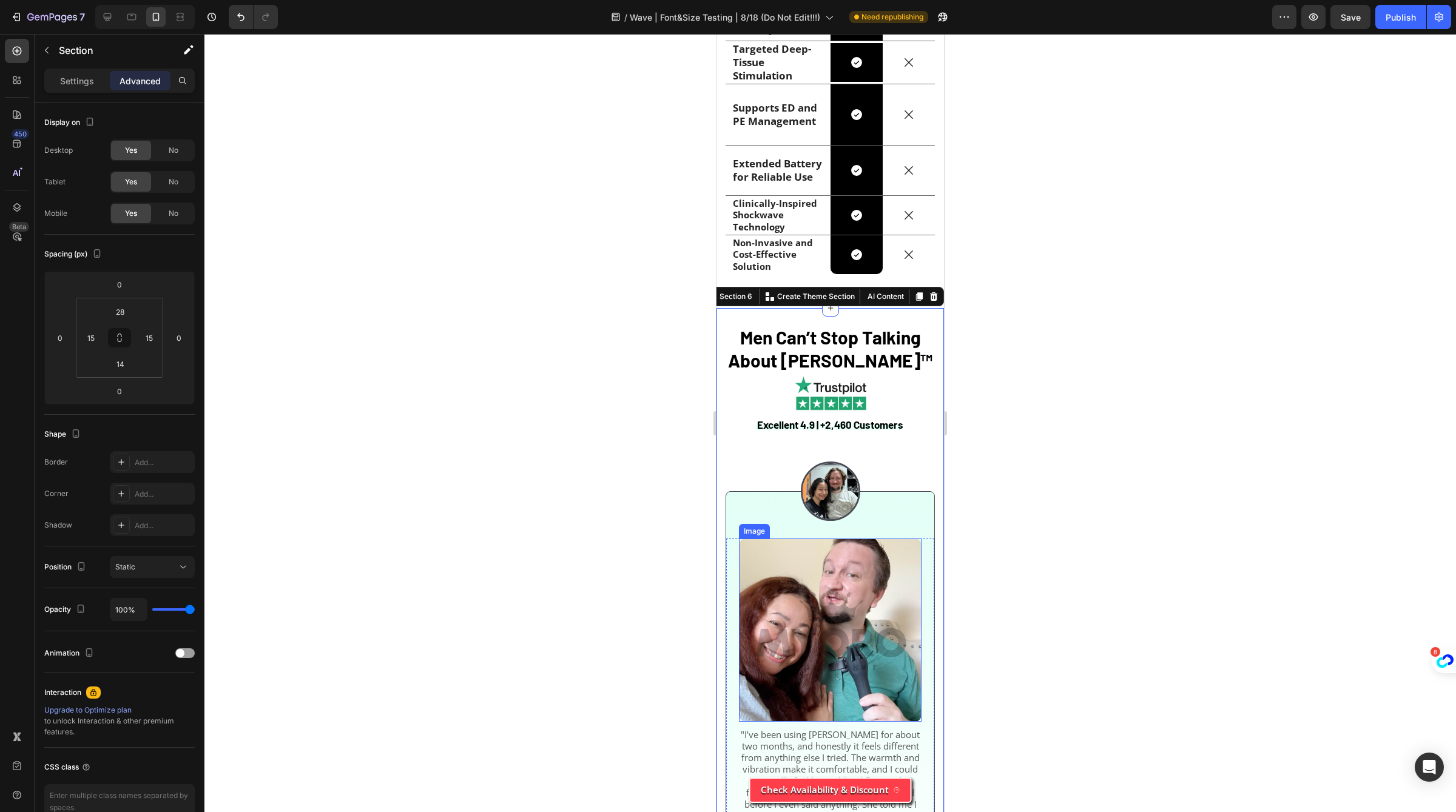
scroll to position [3588, 0]
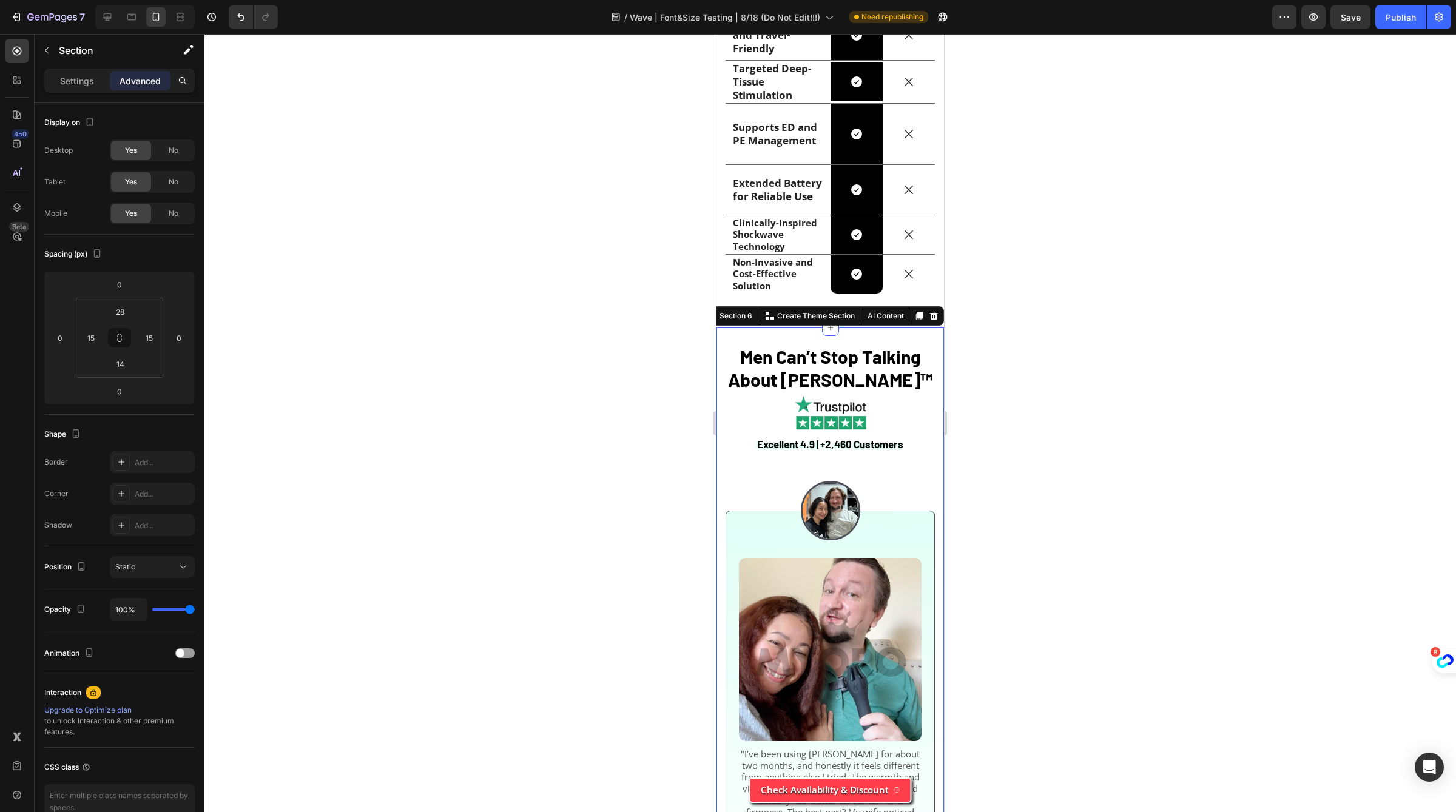
click at [887, 439] on div "Men Can’t Stop Talking About [PERSON_NAME]™ Heading Excellent 4.9 | +2,460 Cust…" at bounding box center [830, 654] width 227 height 654
click at [121, 314] on input "28" at bounding box center [120, 311] width 24 height 19
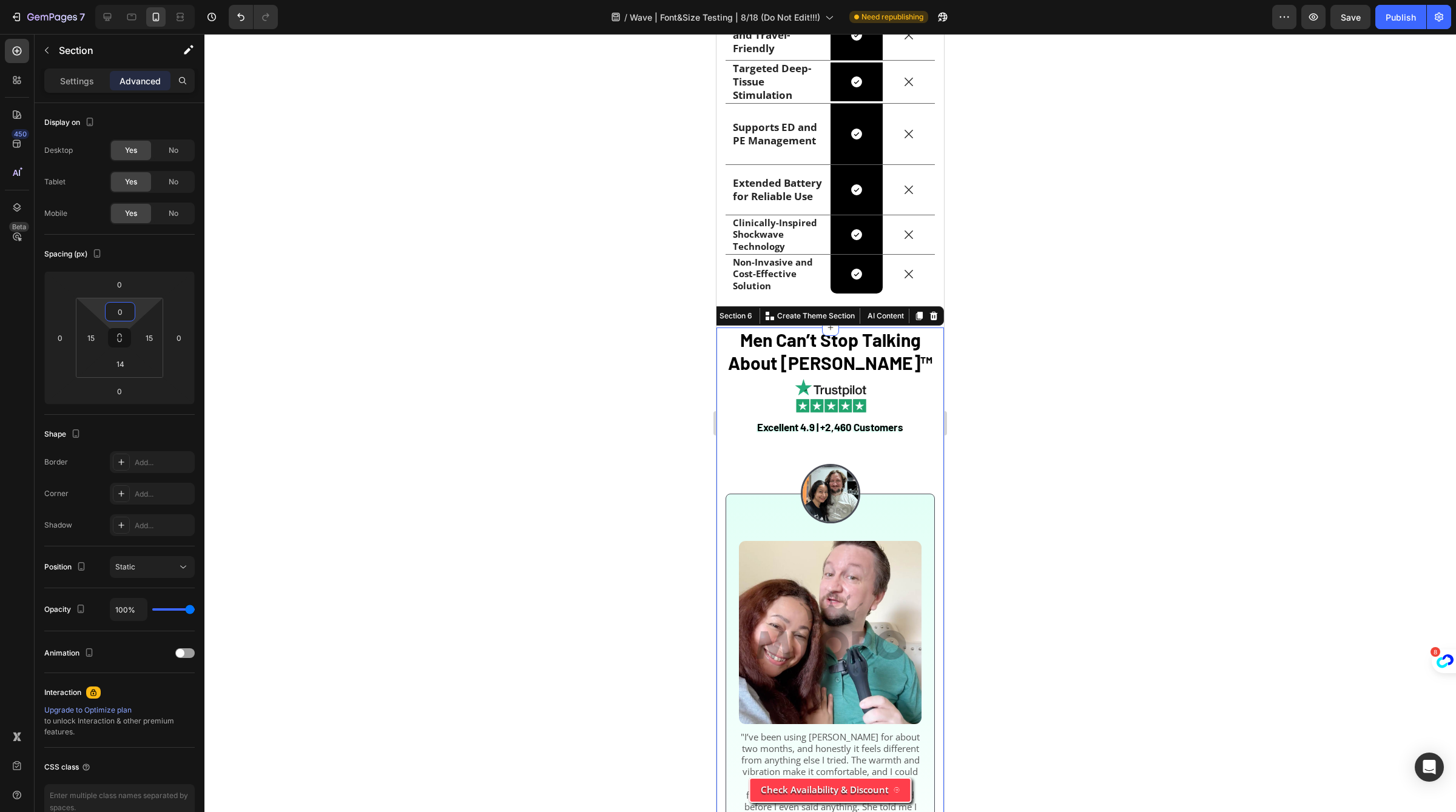
click at [1029, 495] on div at bounding box center [830, 423] width 1251 height 778
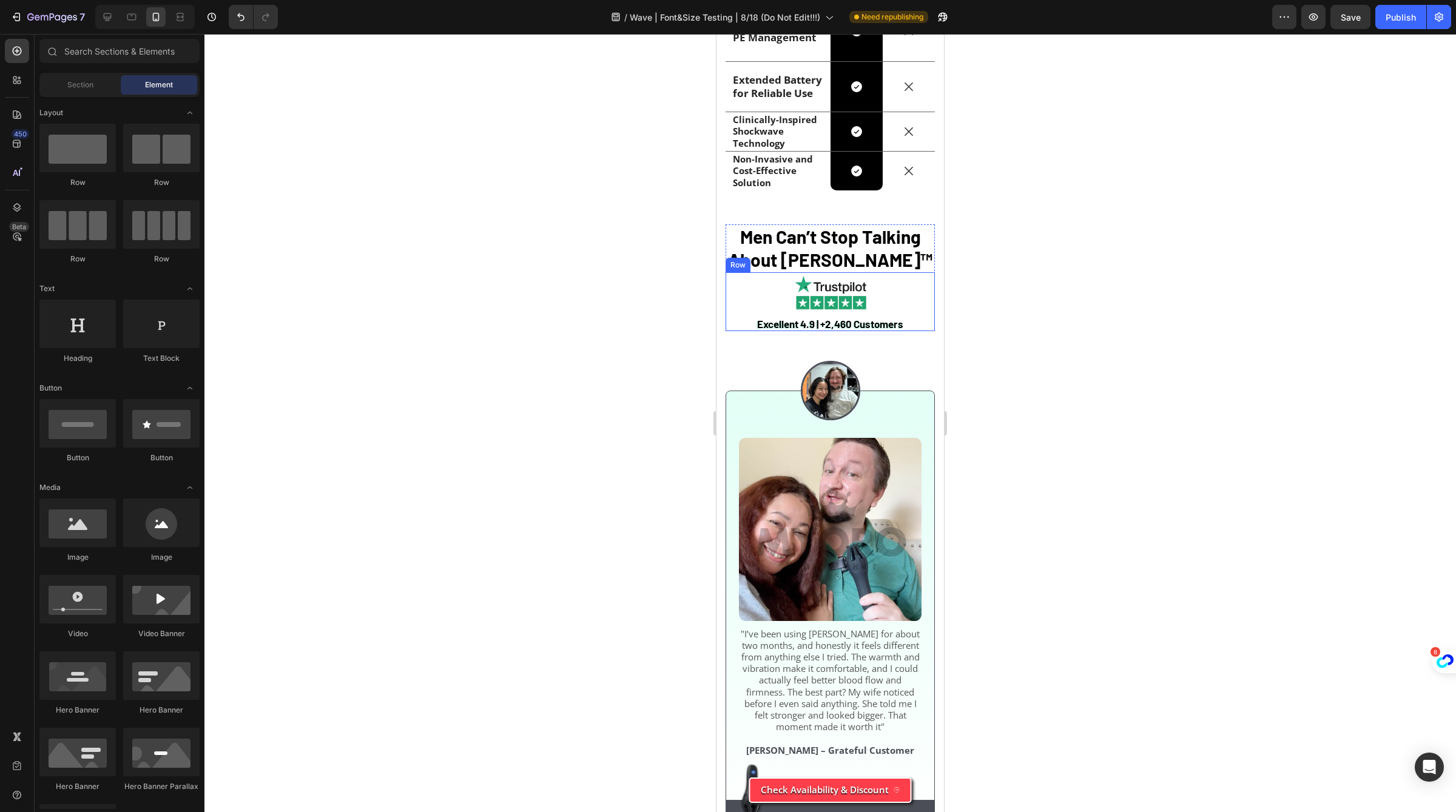
scroll to position [3749, 0]
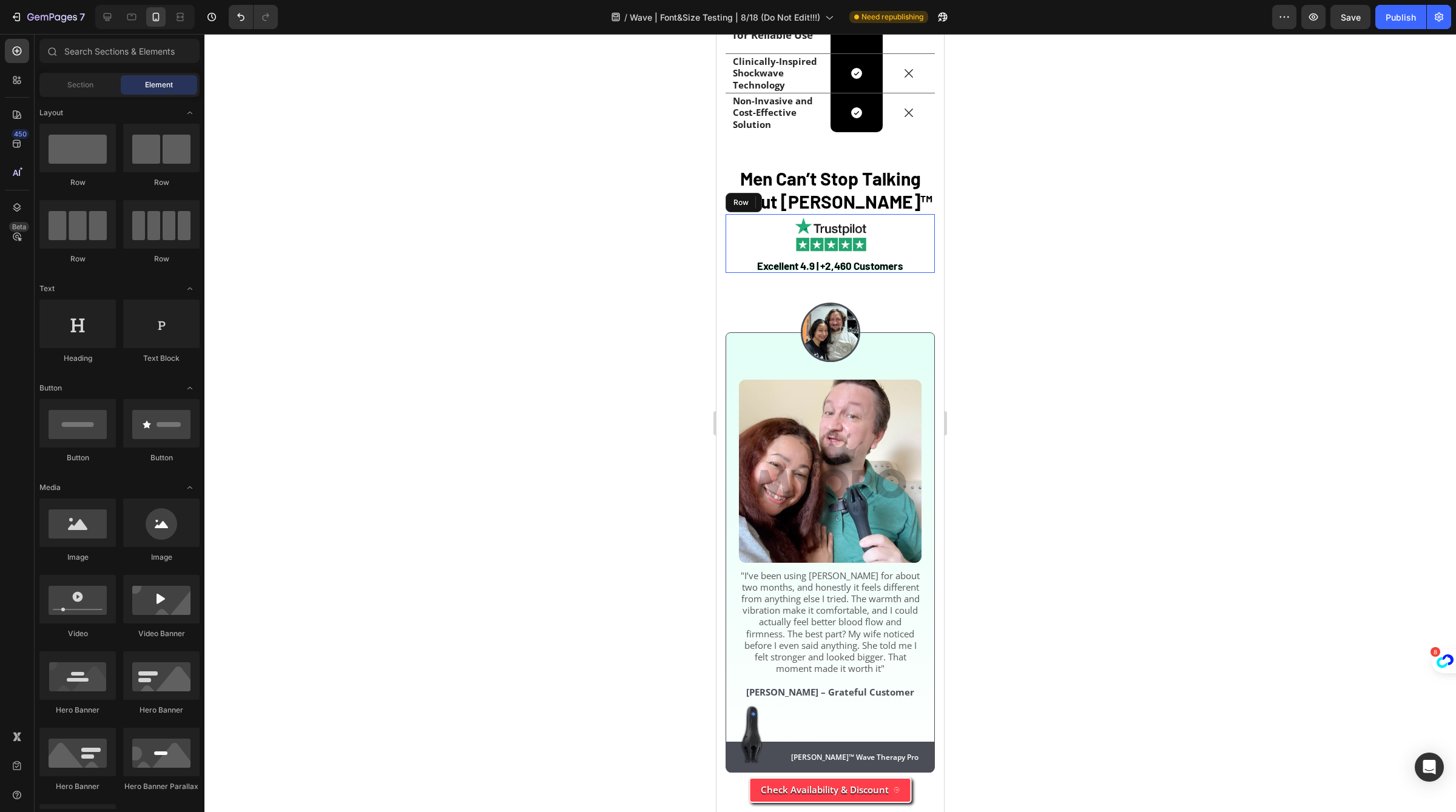
click at [918, 273] on div "Excellent 4.9 | +2,460 Customers Text Block Image Row" at bounding box center [830, 244] width 210 height 58
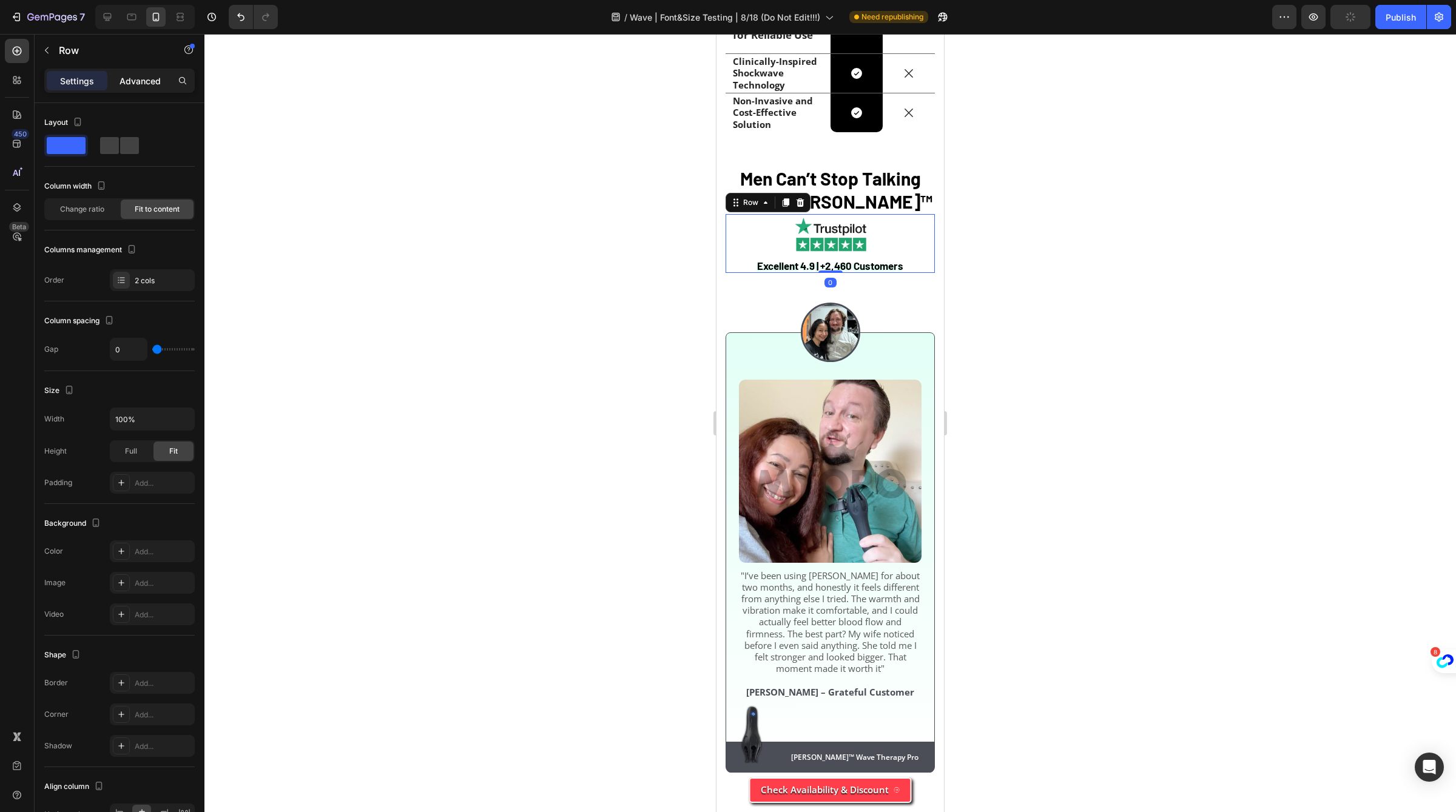
click at [123, 87] on div "Advanced" at bounding box center [140, 81] width 60 height 19
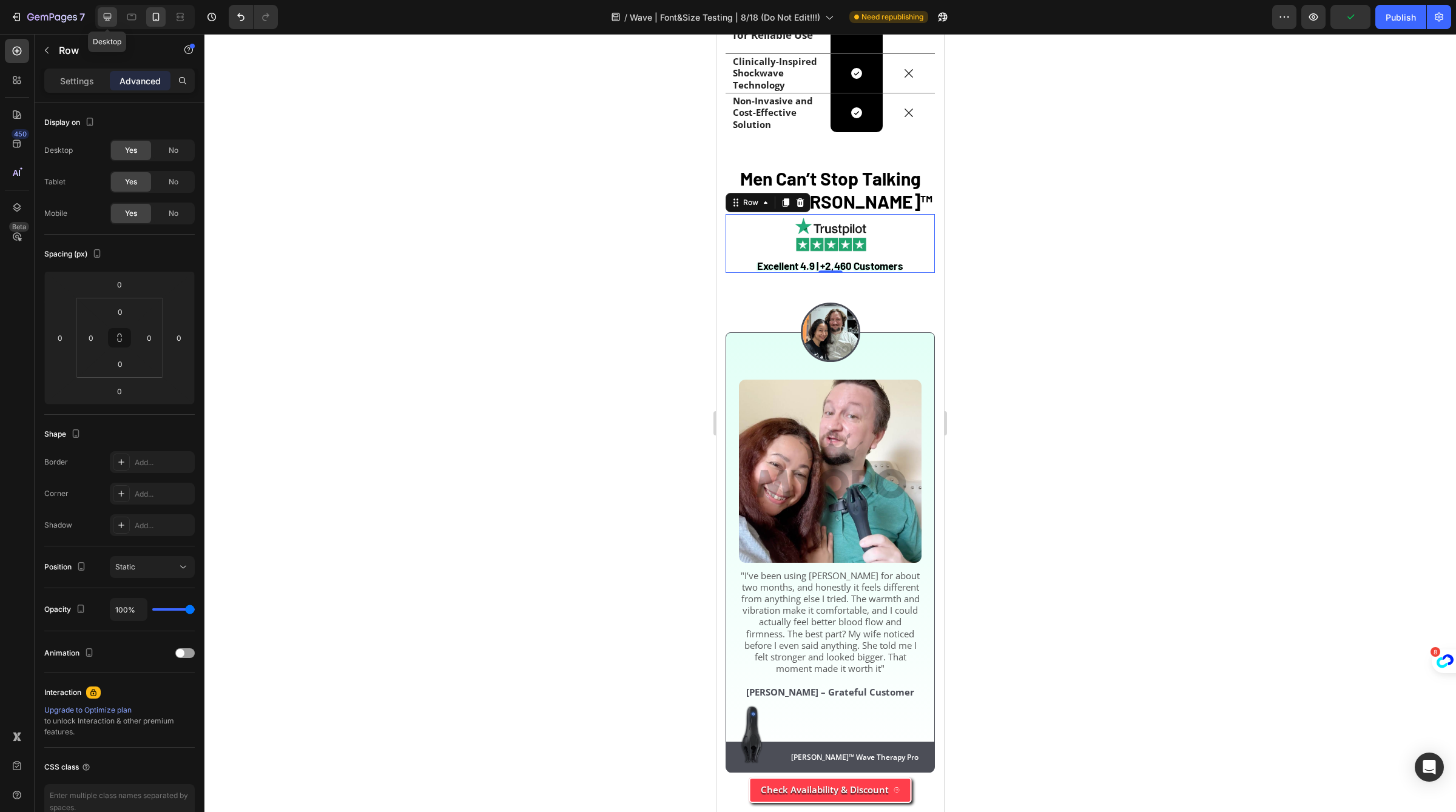
click at [111, 20] on icon at bounding box center [107, 17] width 12 height 12
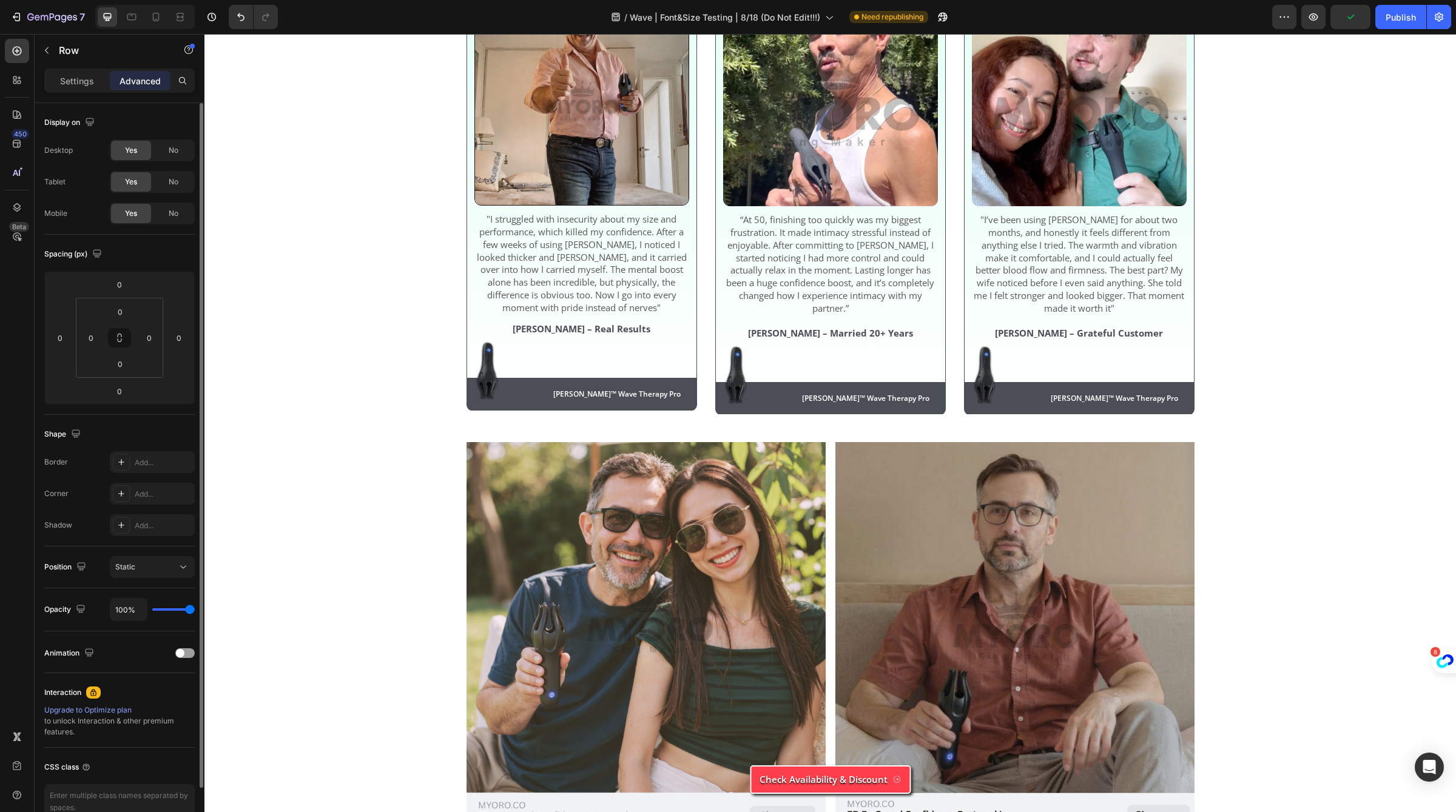
scroll to position [4079, 0]
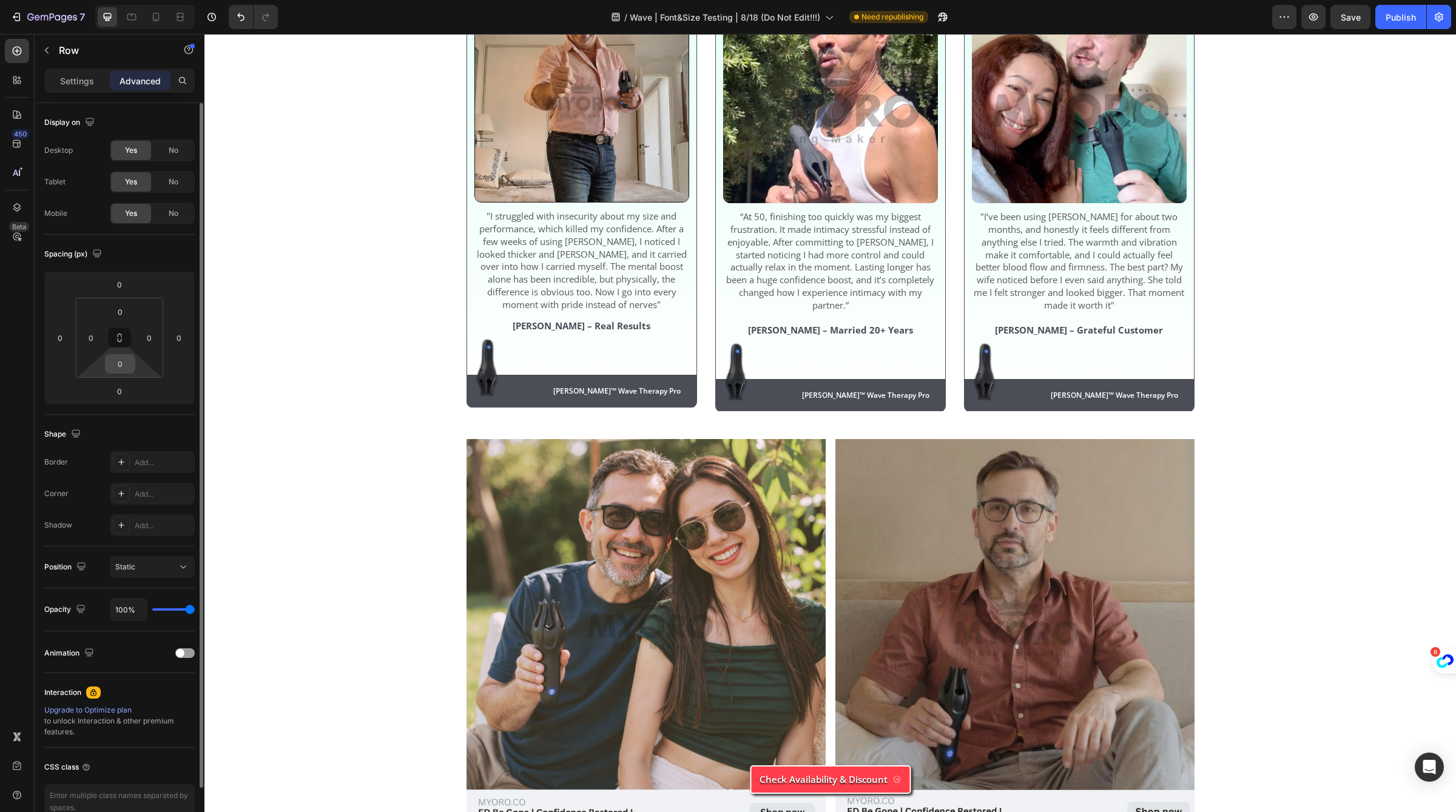
click at [116, 365] on input "0" at bounding box center [120, 364] width 24 height 19
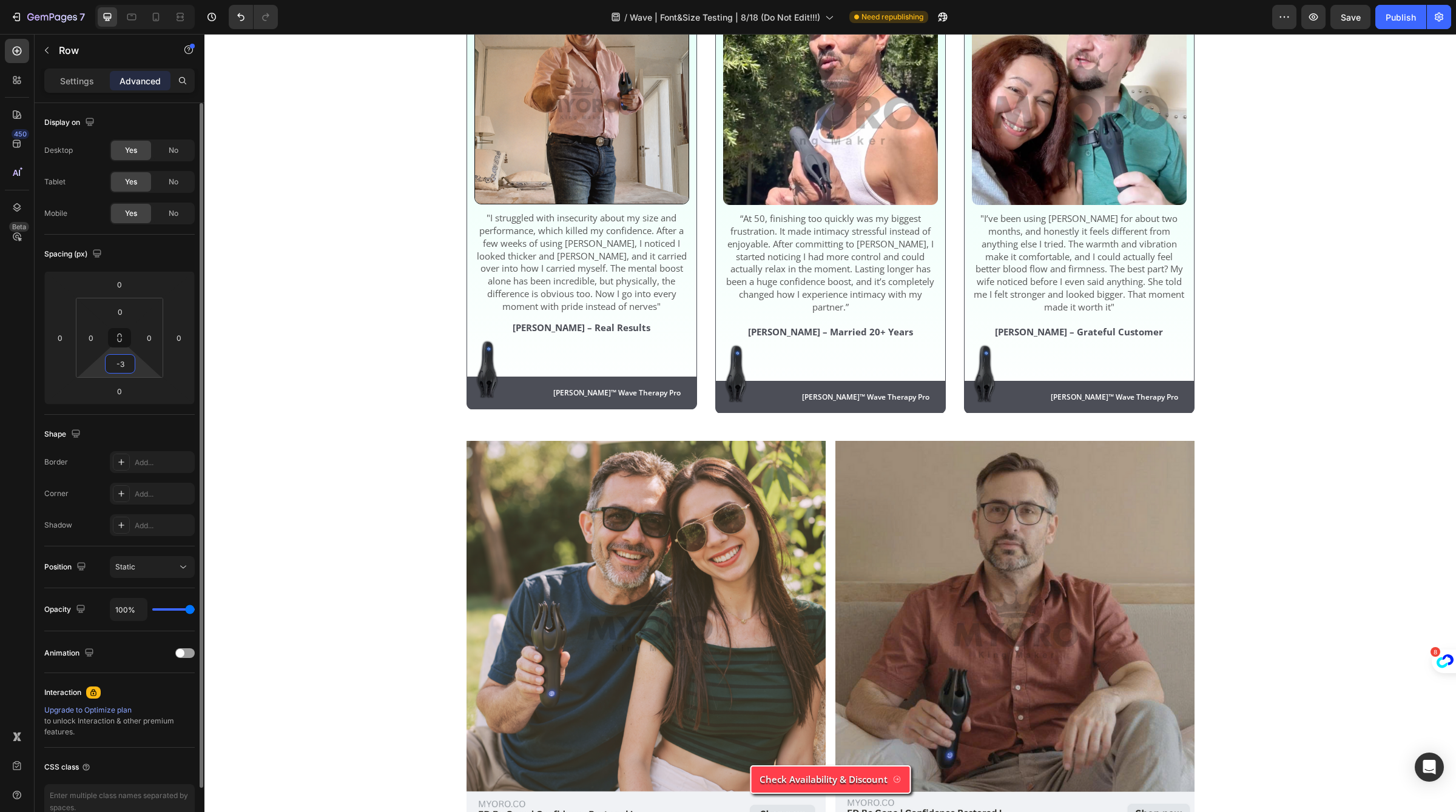
type input "-"
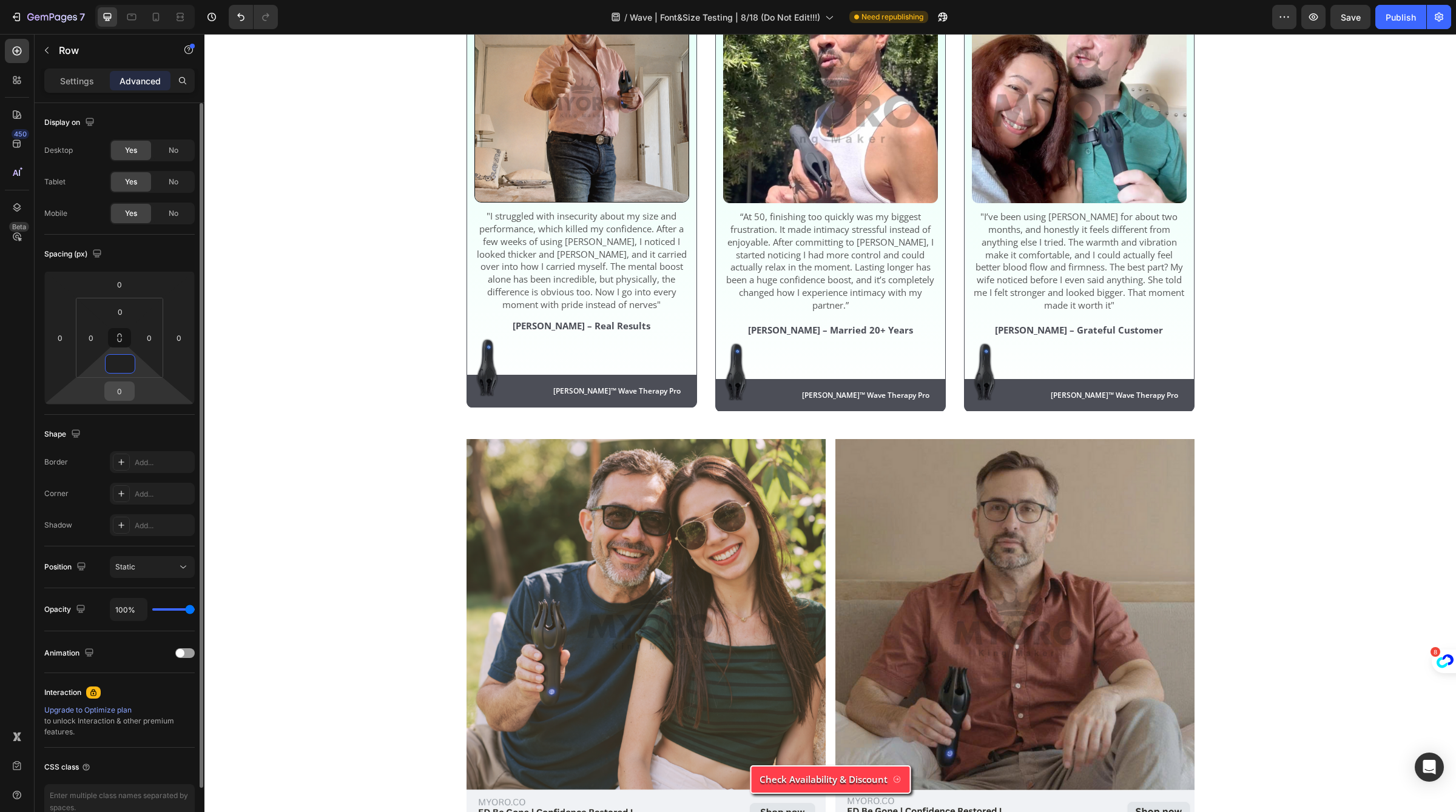
type input "0"
click at [113, 391] on input "0" at bounding box center [119, 391] width 24 height 19
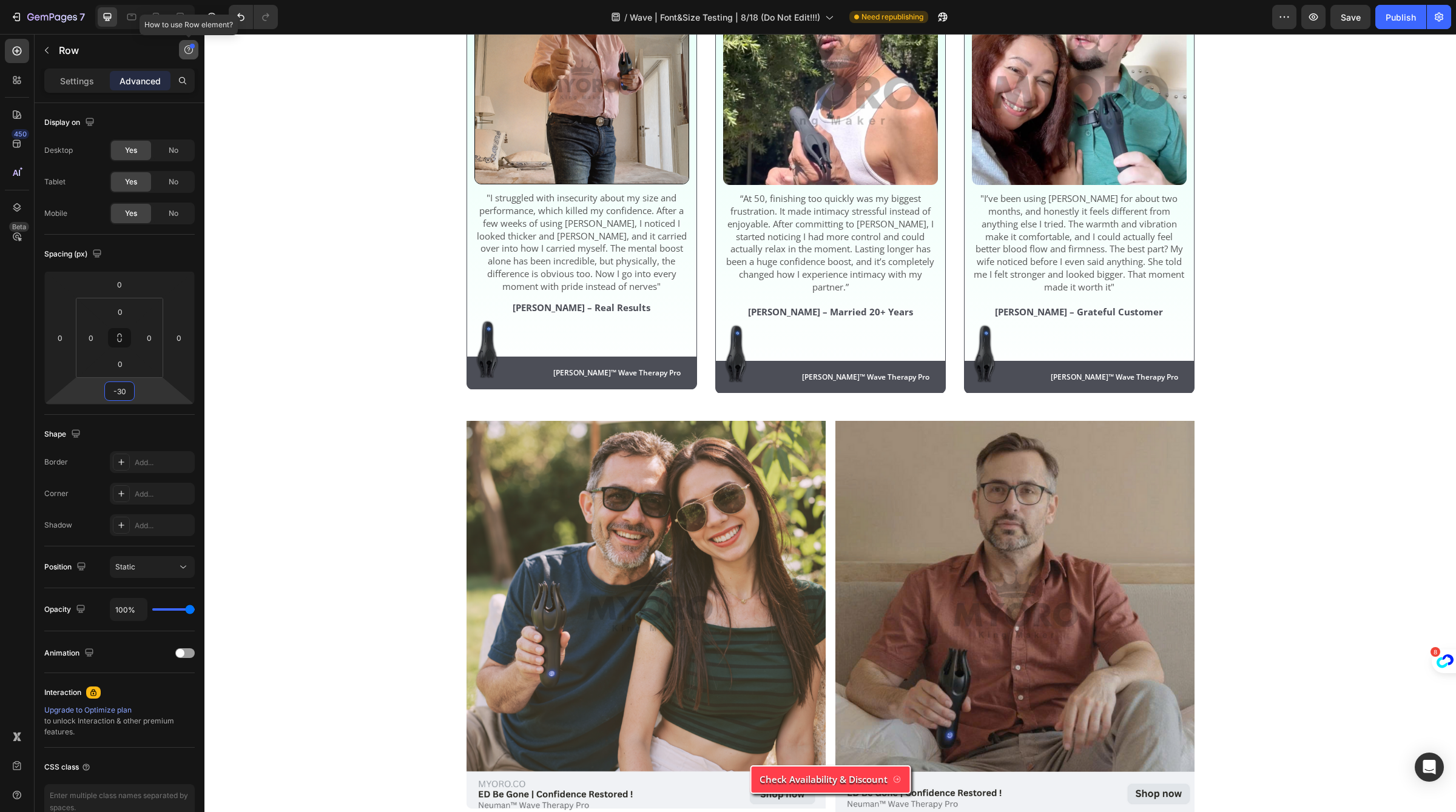
type input "-3"
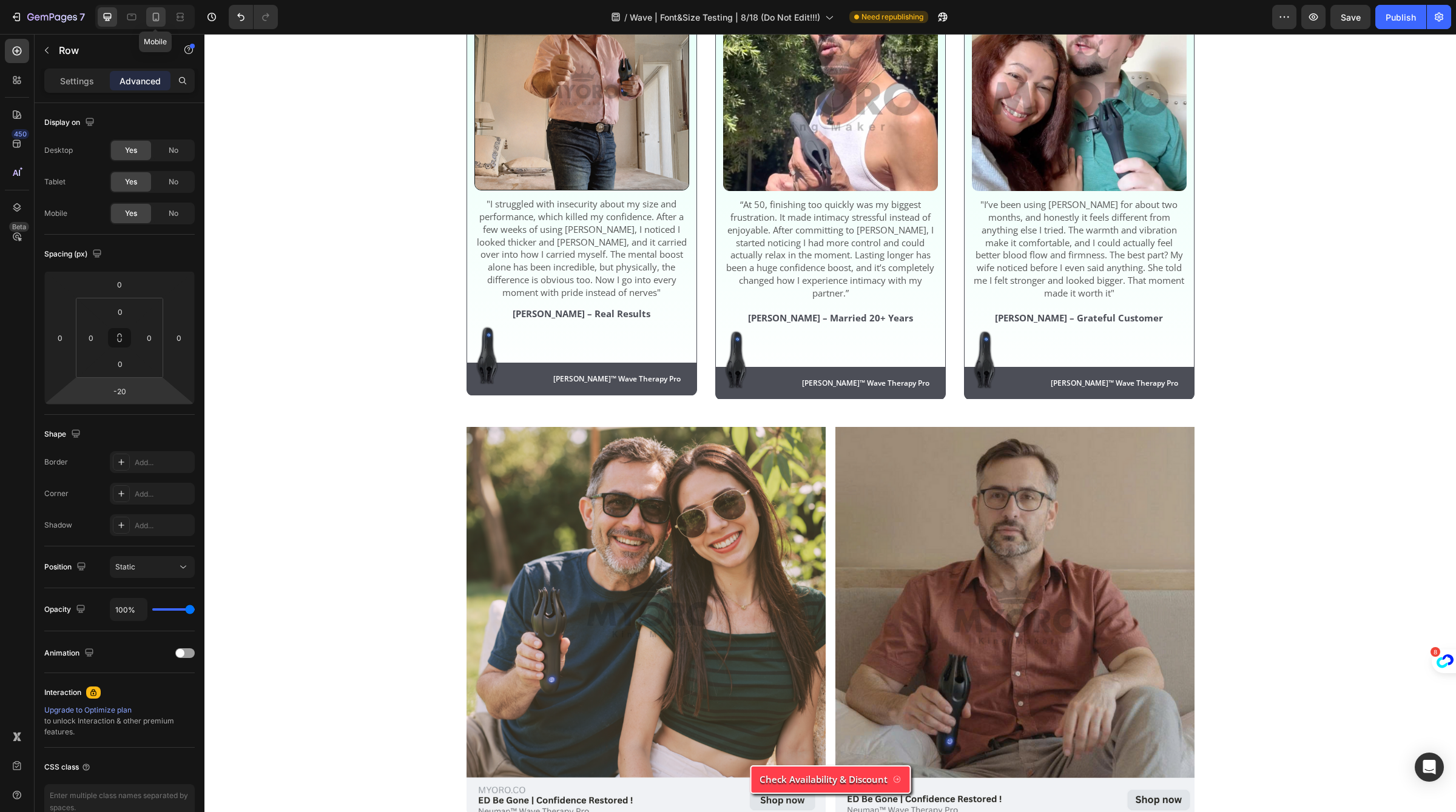
click at [158, 11] on icon at bounding box center [156, 17] width 12 height 12
type input "0"
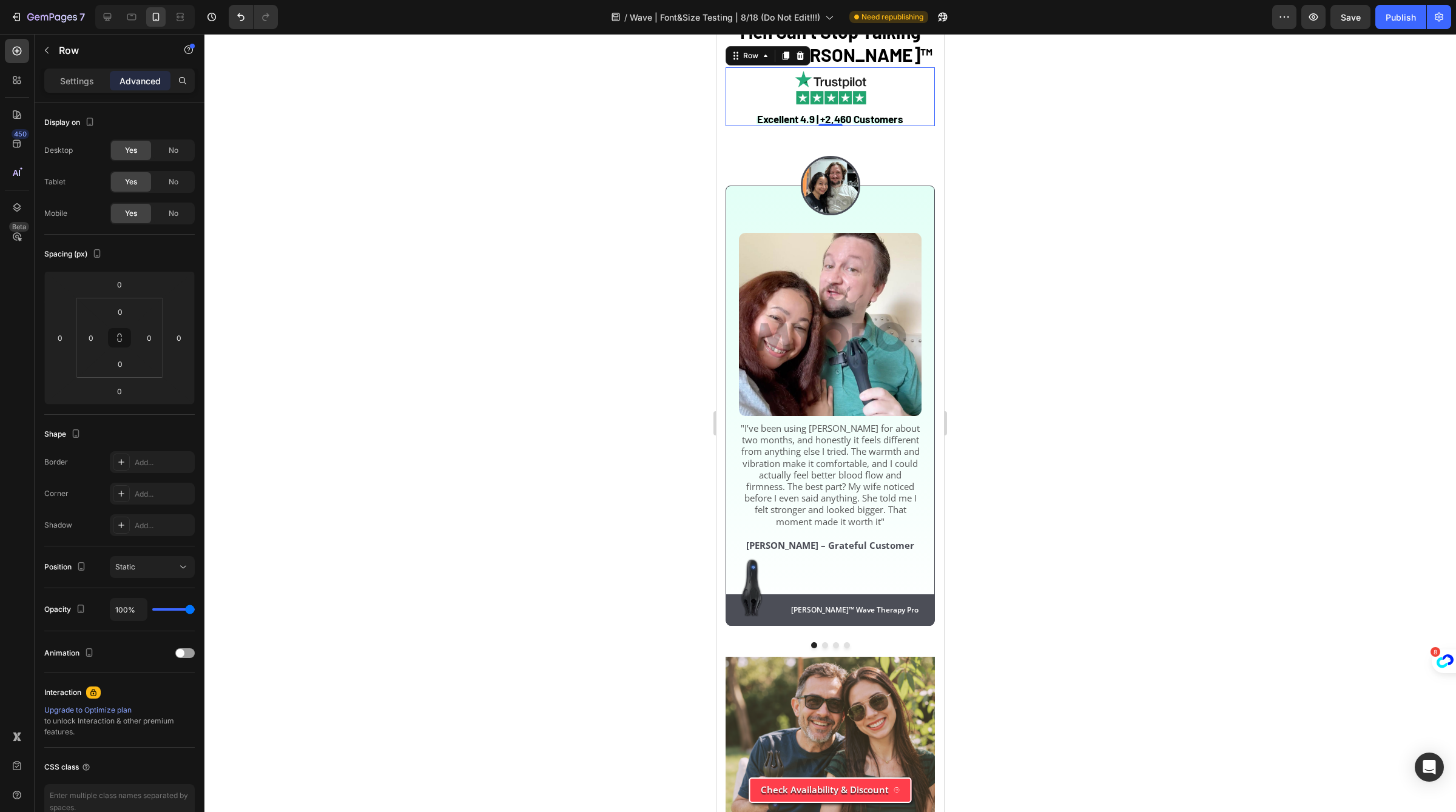
scroll to position [3996, 0]
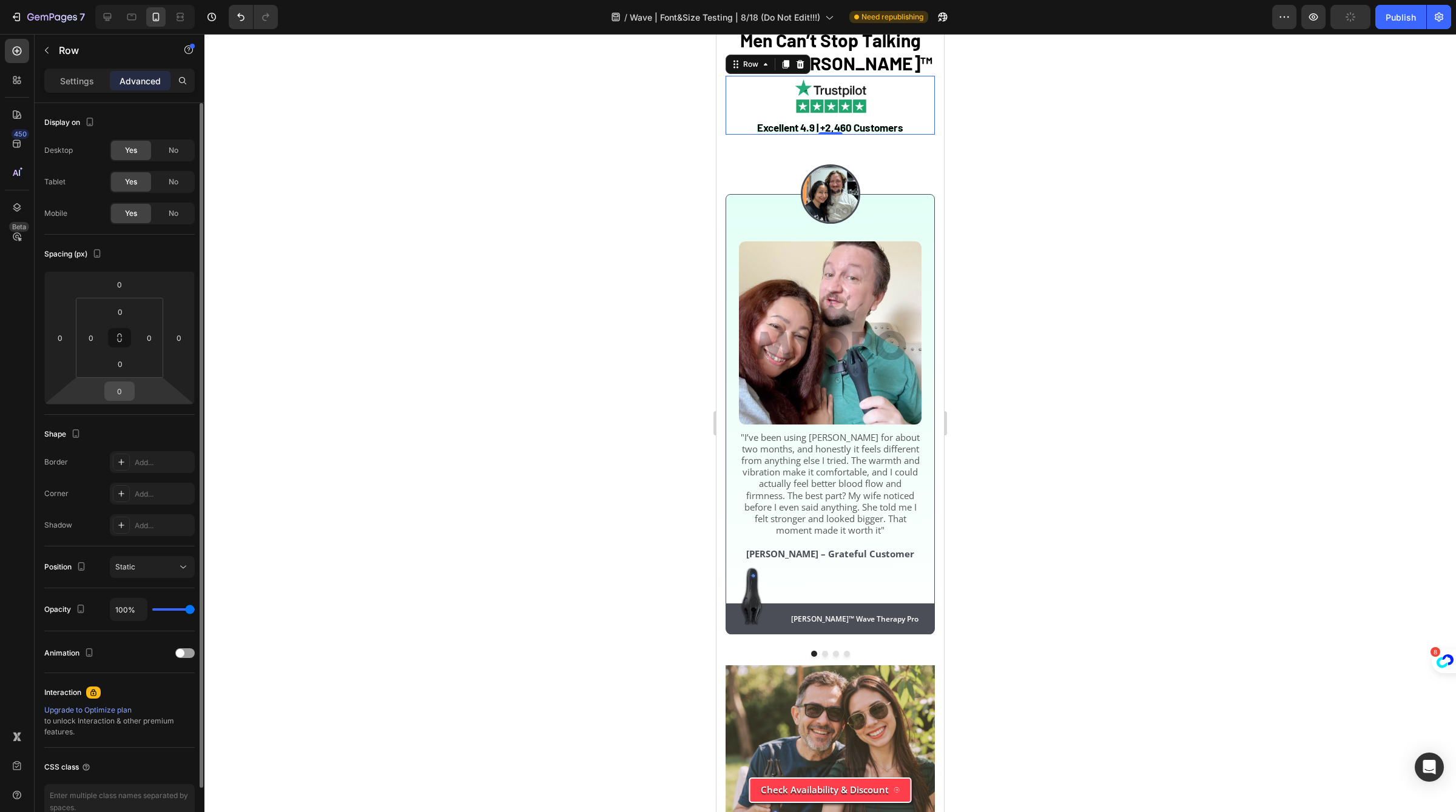
click at [120, 391] on input "0" at bounding box center [119, 391] width 24 height 19
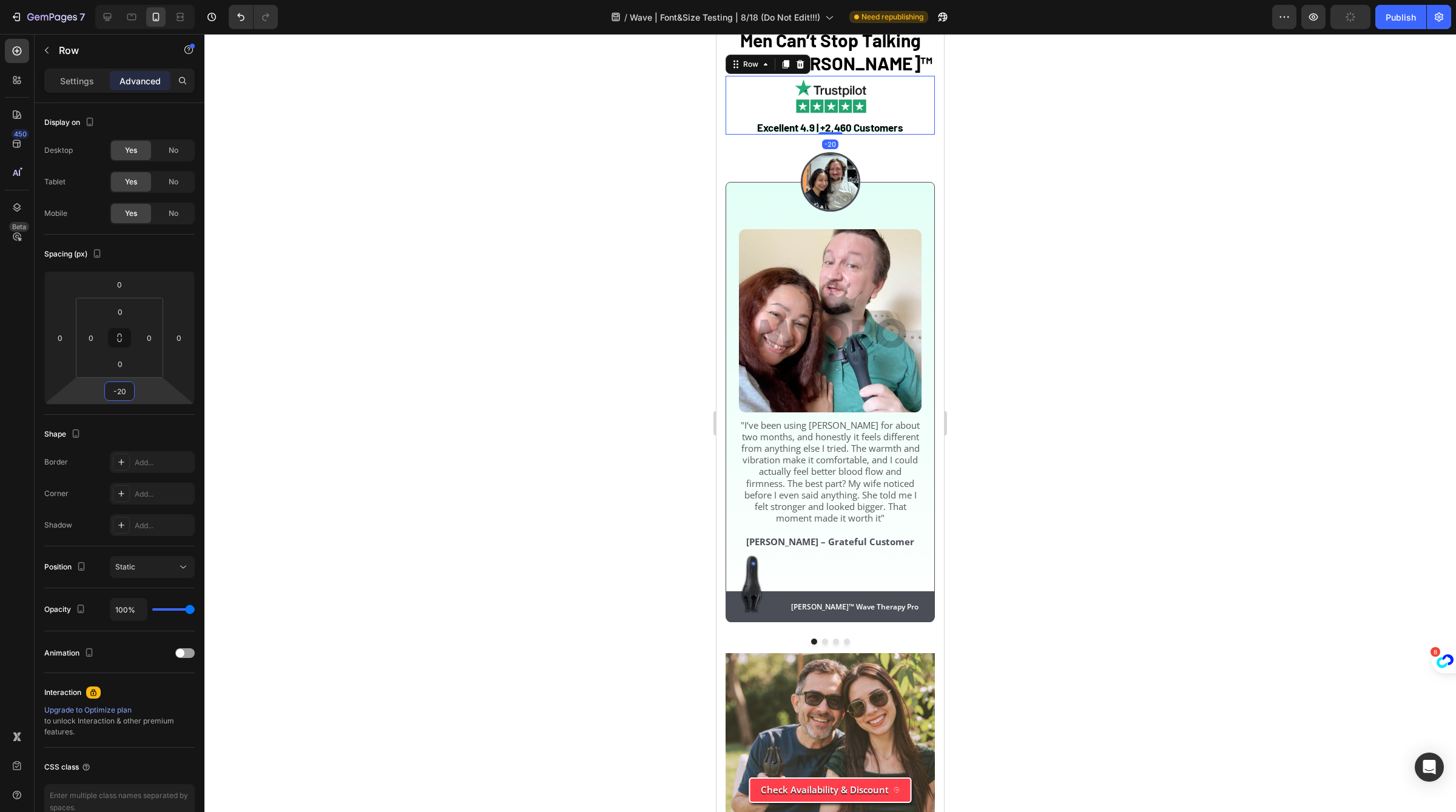
type input "-20"
click at [1137, 248] on div at bounding box center [830, 423] width 1251 height 778
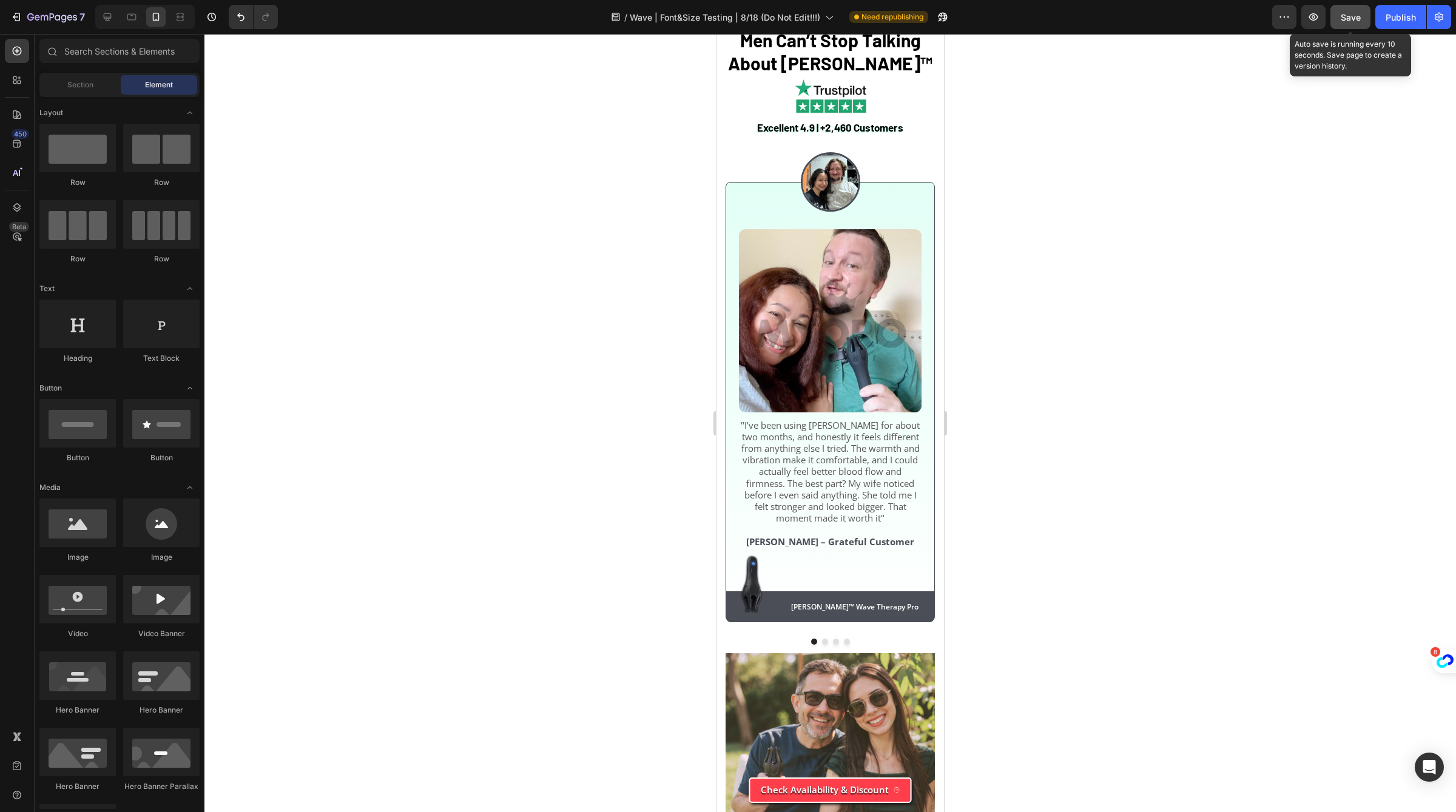
click at [1345, 20] on span "Save" at bounding box center [1351, 17] width 20 height 11
click at [1406, 17] on div "Publish" at bounding box center [1400, 17] width 30 height 13
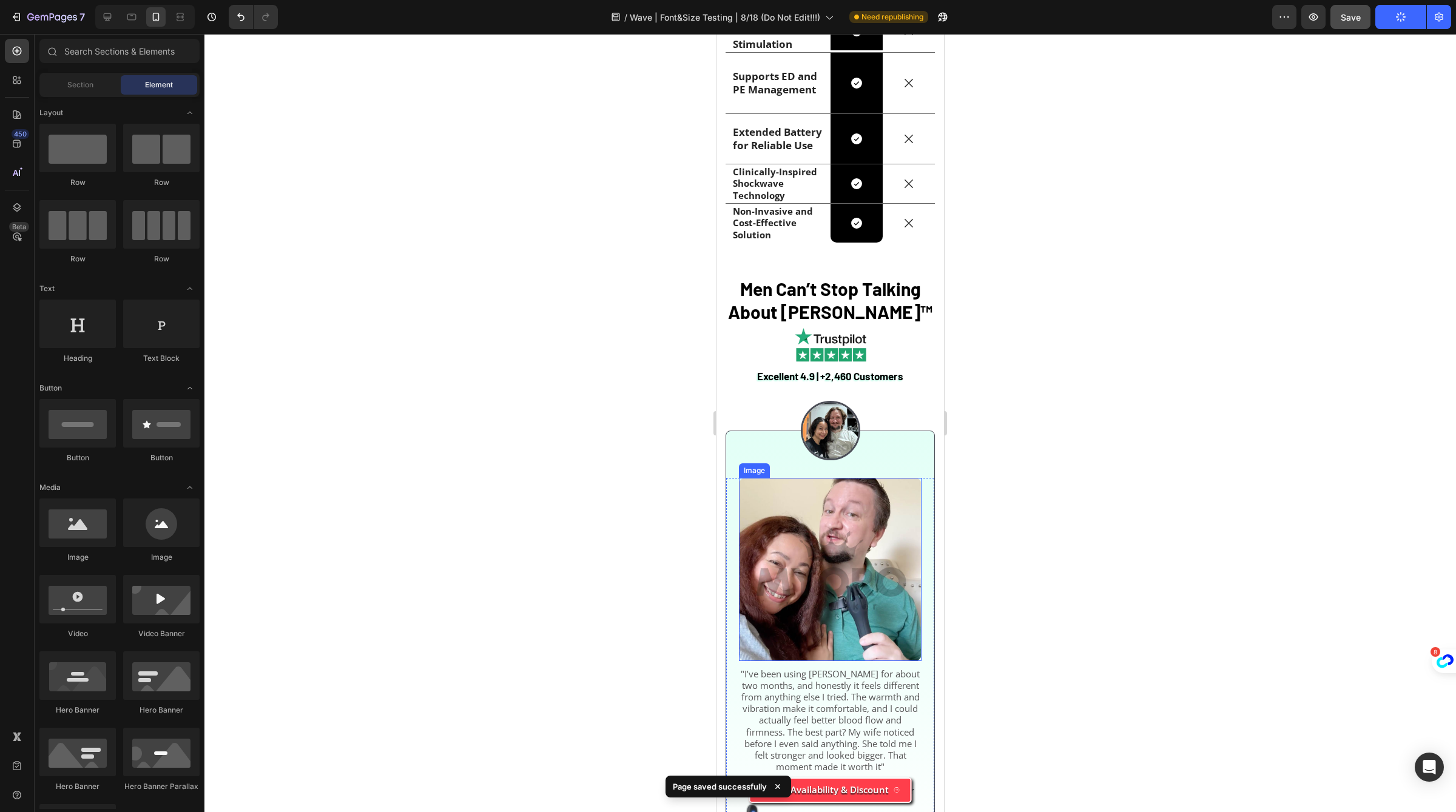
scroll to position [3633, 0]
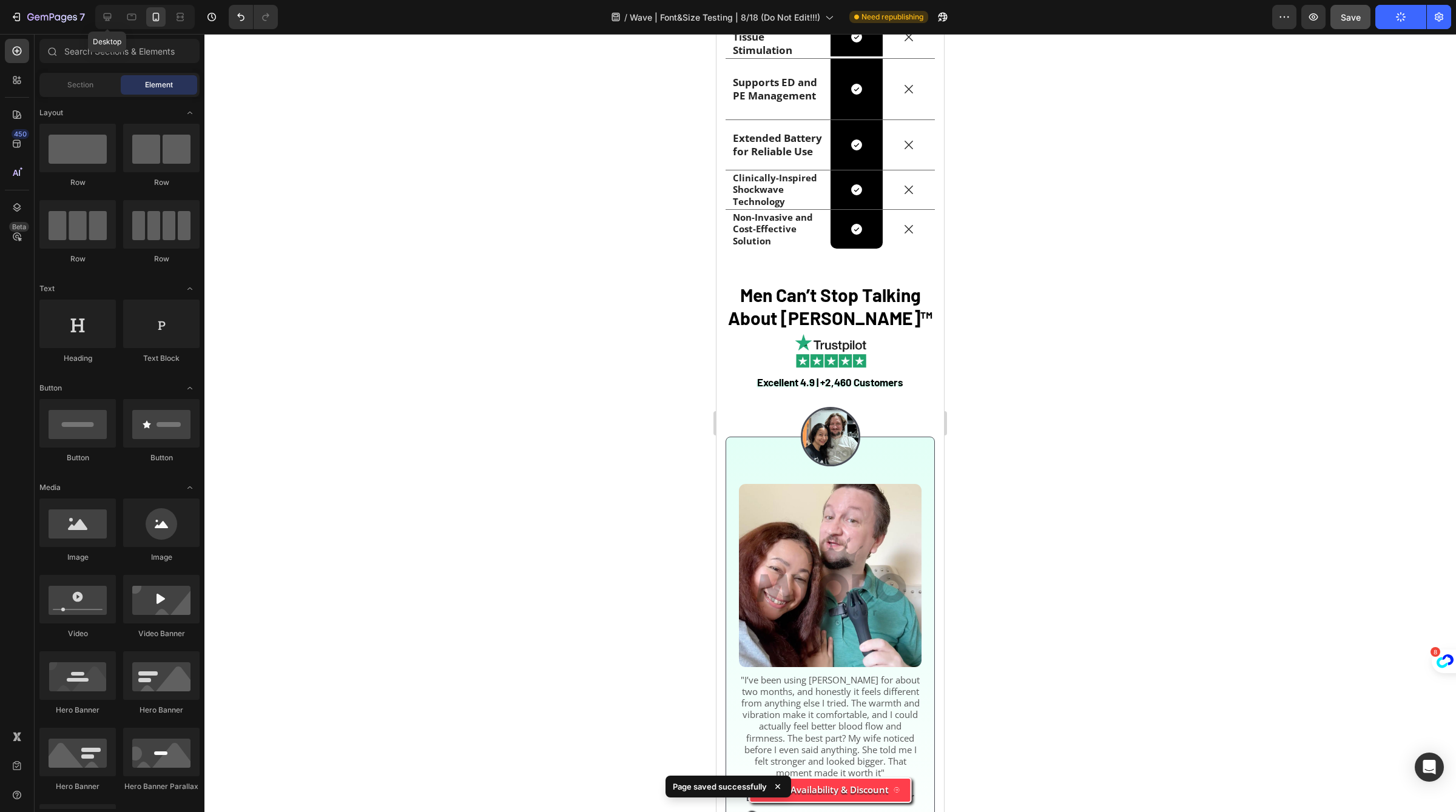
click at [122, 26] on div at bounding box center [132, 17] width 20 height 19
click at [106, 22] on icon at bounding box center [107, 17] width 12 height 12
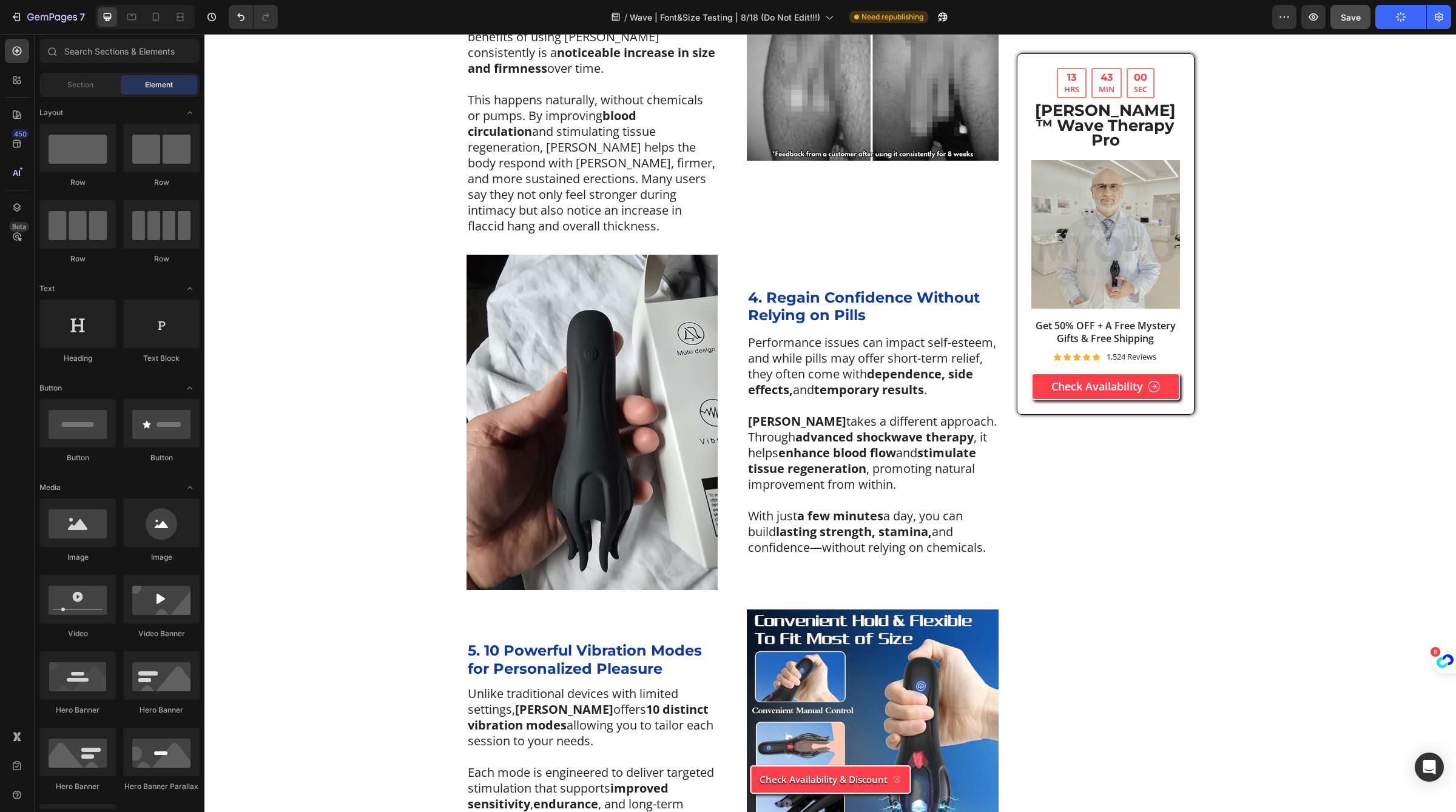
scroll to position [976, 0]
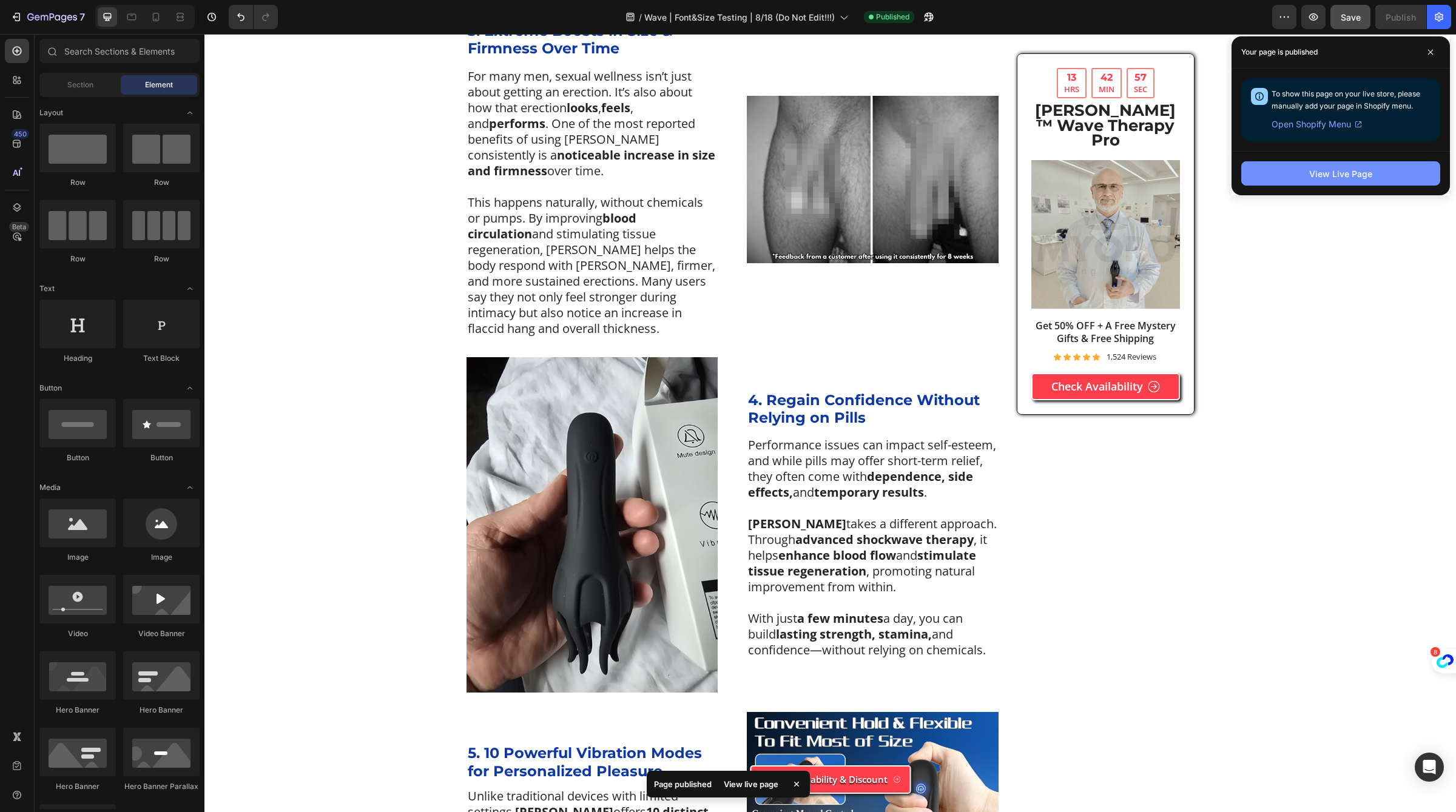
click at [1372, 175] on button "View Live Page" at bounding box center [1341, 173] width 199 height 24
